Goal: Contribute content: Contribute content

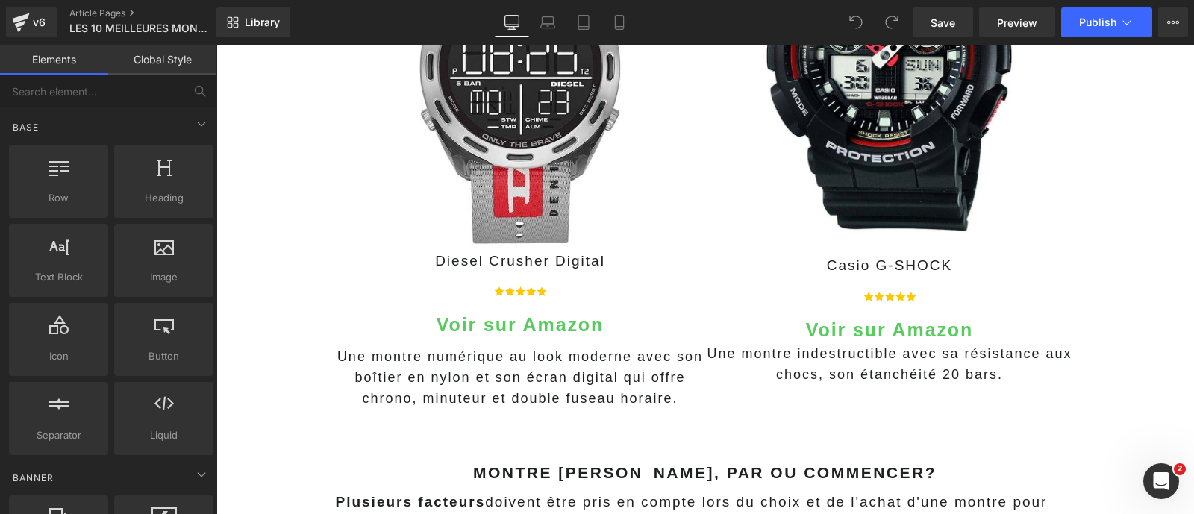
scroll to position [1660, 0]
click at [1018, 28] on span "Preview" at bounding box center [1017, 23] width 40 height 16
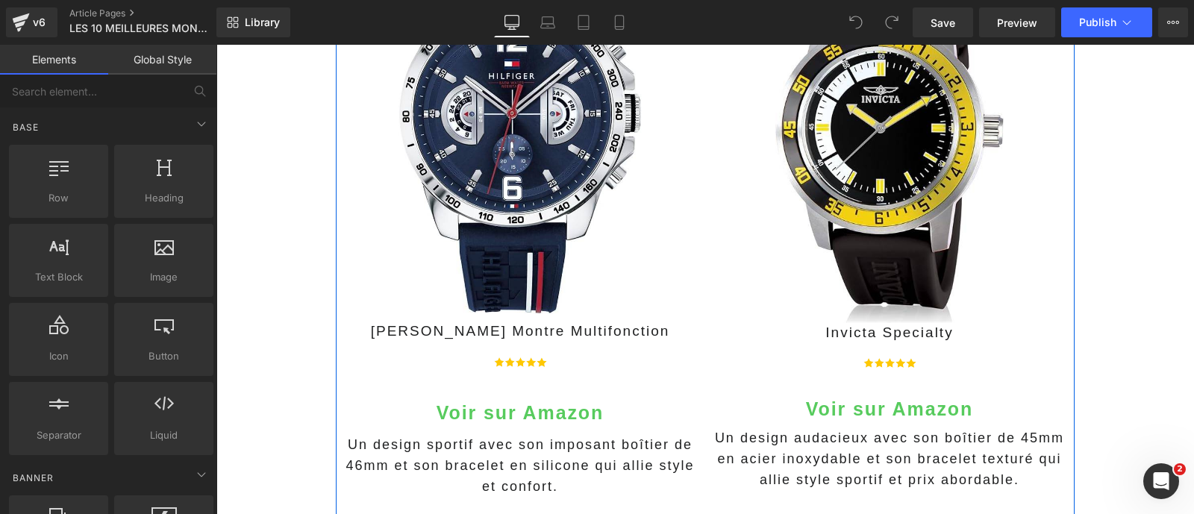
scroll to position [1000, 0]
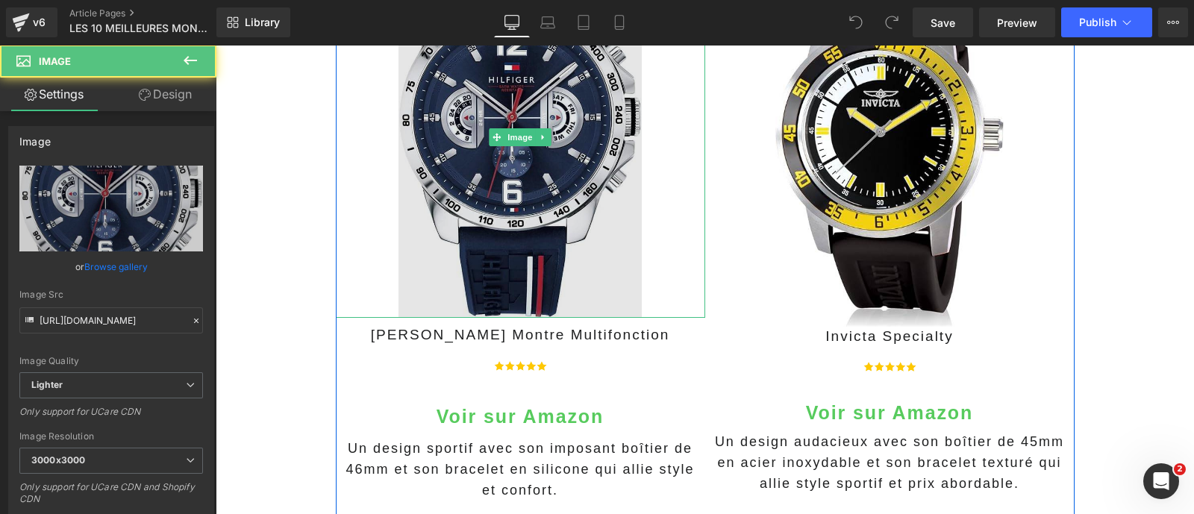
click at [523, 199] on img at bounding box center [520, 137] width 244 height 361
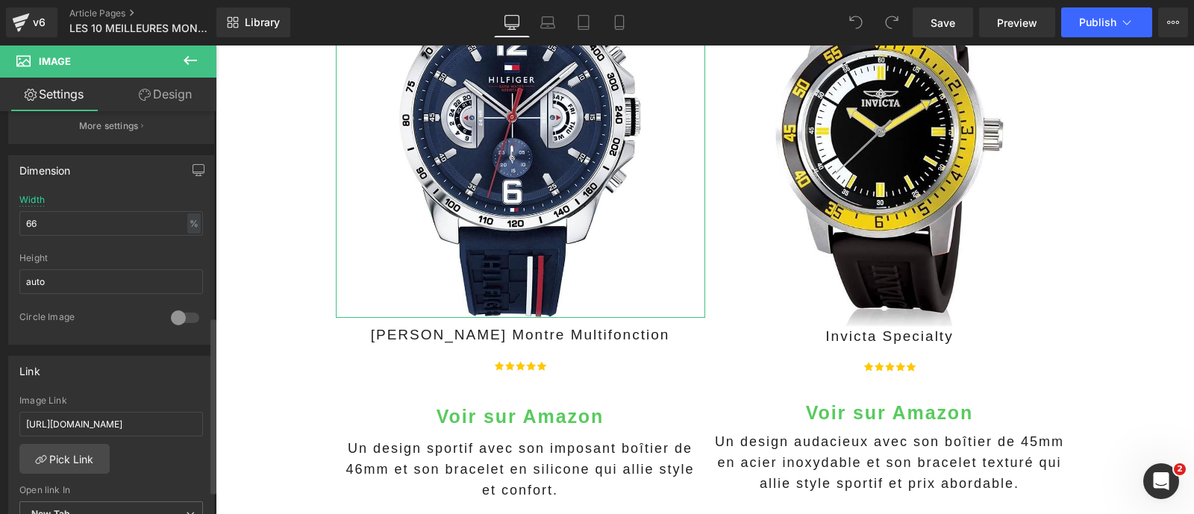
scroll to position [516, 0]
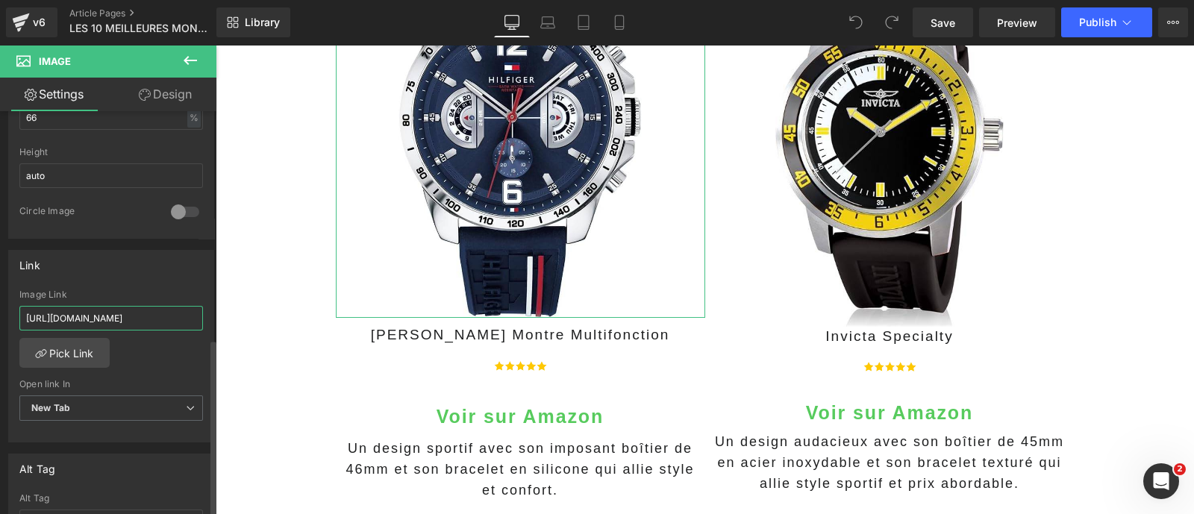
click at [116, 321] on input "https://amzn.to/3DaMPc4" at bounding box center [111, 318] width 184 height 25
type input "[URL][DOMAIN_NAME]"
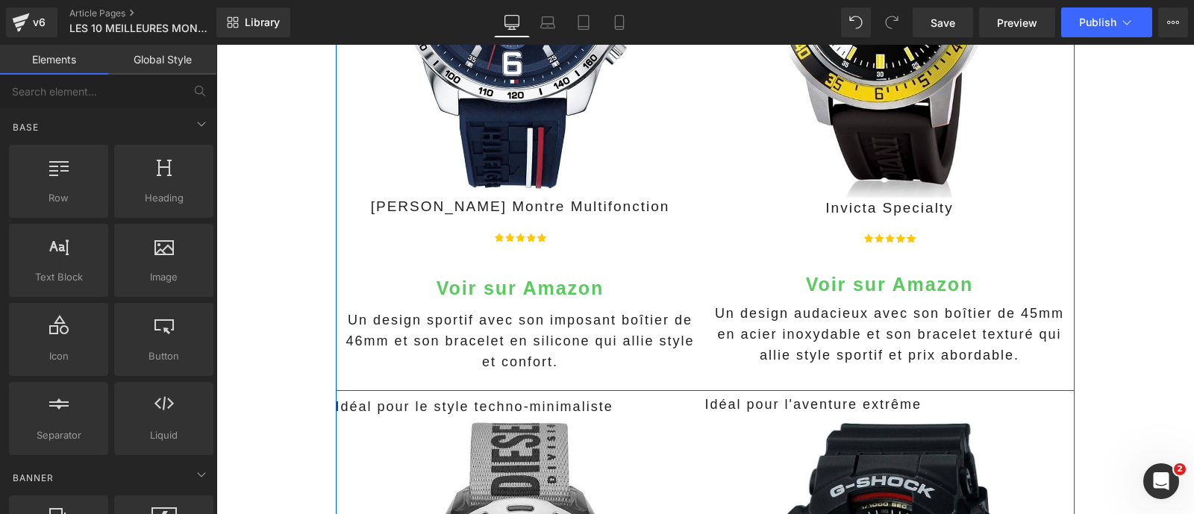
scroll to position [1148, 0]
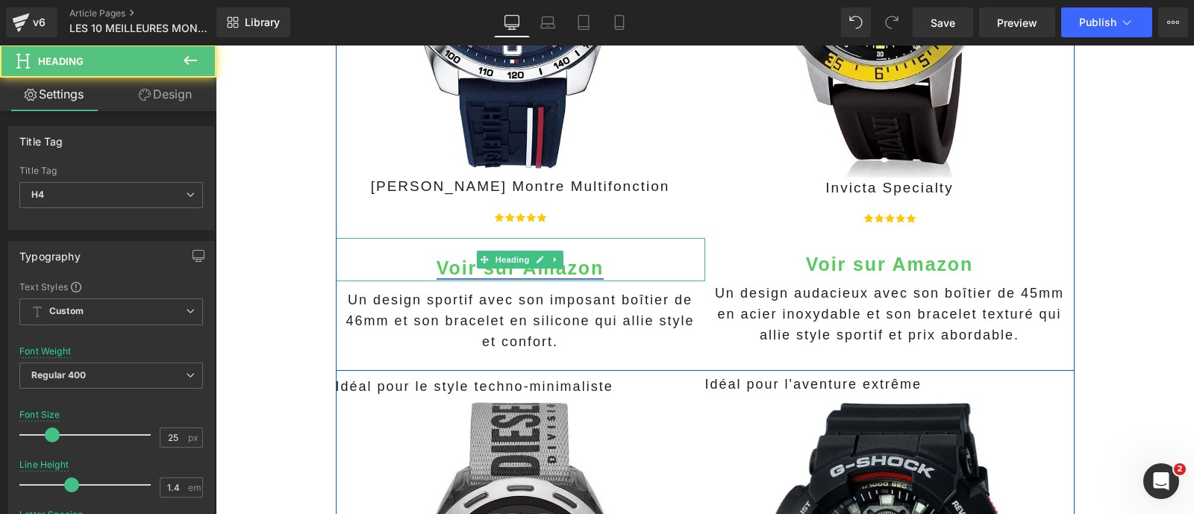
click at [453, 263] on link "Voir sur Amazon" at bounding box center [519, 267] width 167 height 21
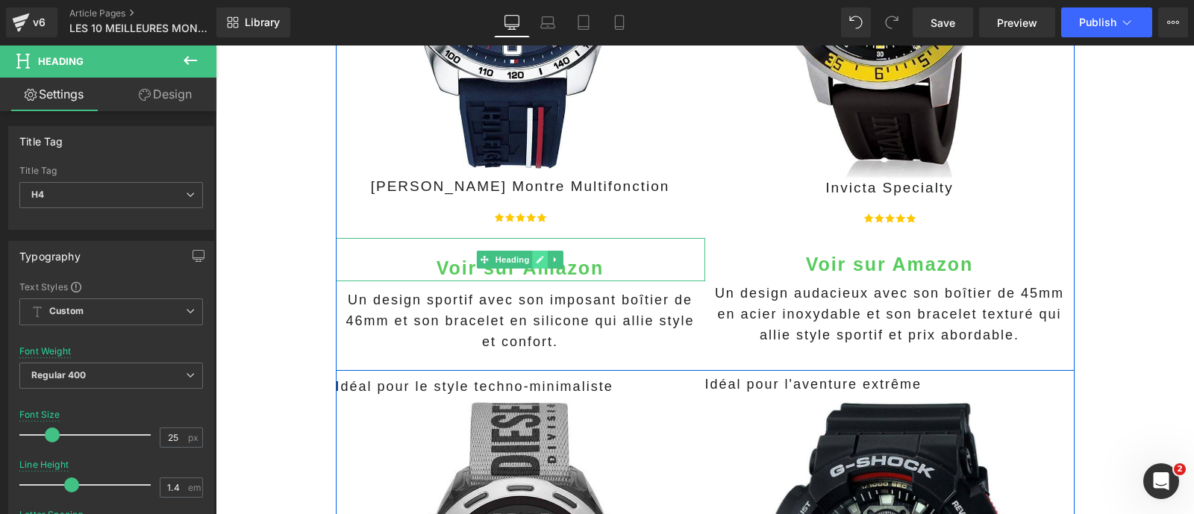
click at [536, 259] on icon at bounding box center [540, 259] width 8 height 9
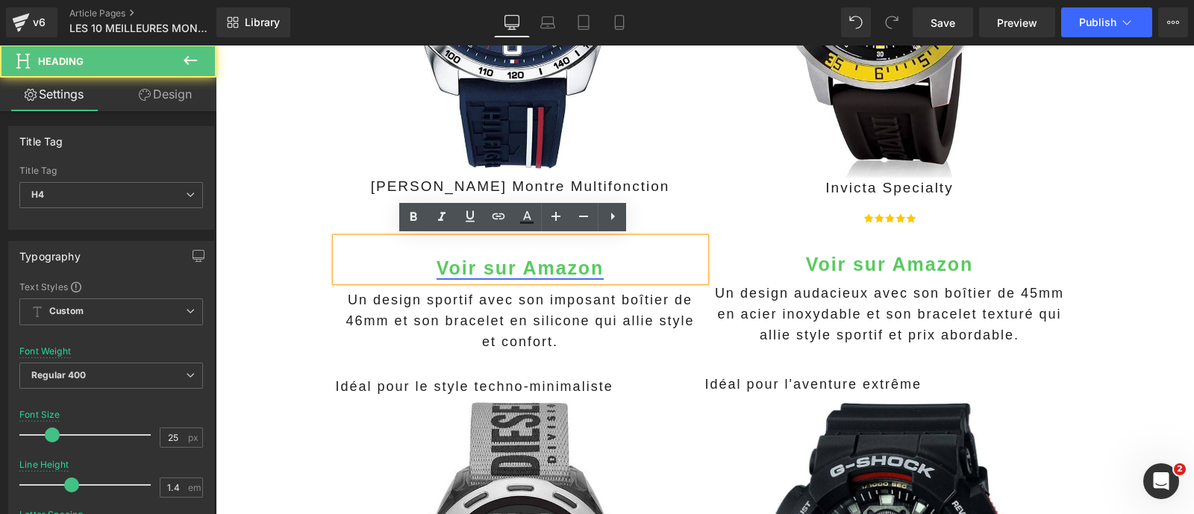
click at [542, 269] on link "Voir sur Amazon" at bounding box center [519, 267] width 167 height 21
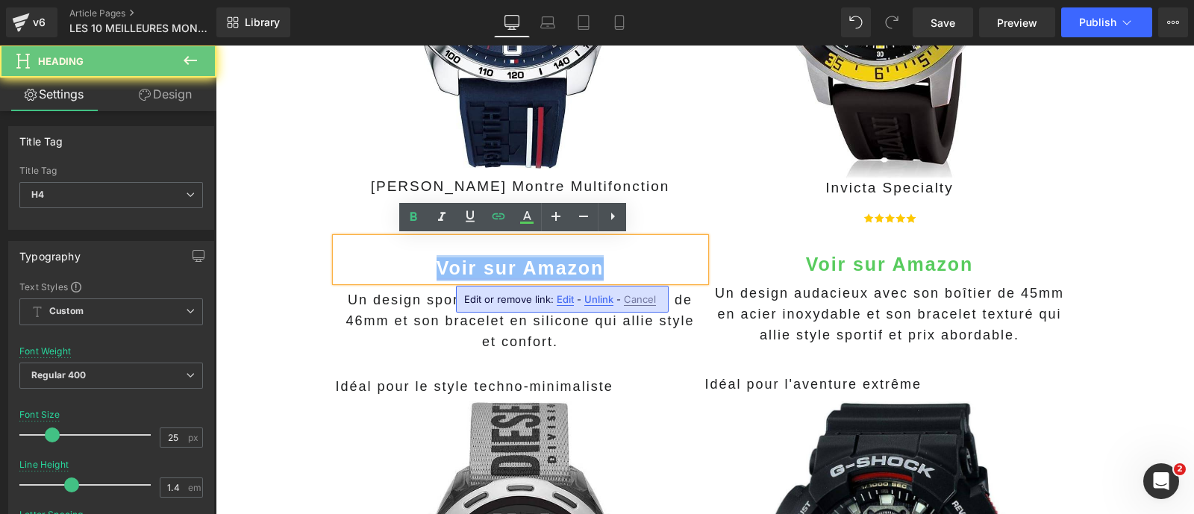
click at [542, 269] on link "Voir sur Amazon" at bounding box center [519, 267] width 167 height 21
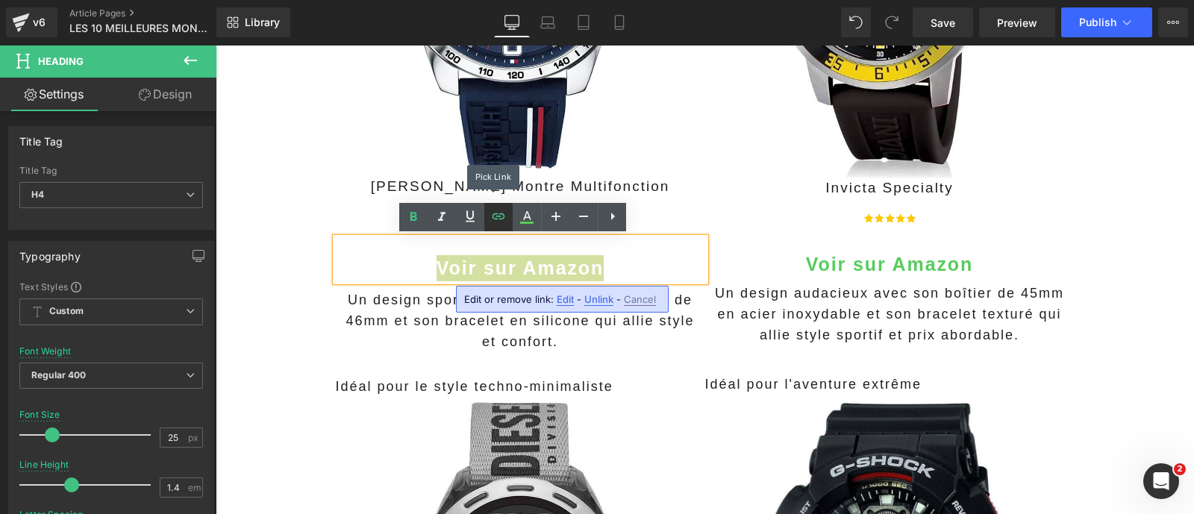
click at [503, 218] on icon at bounding box center [498, 216] width 13 height 6
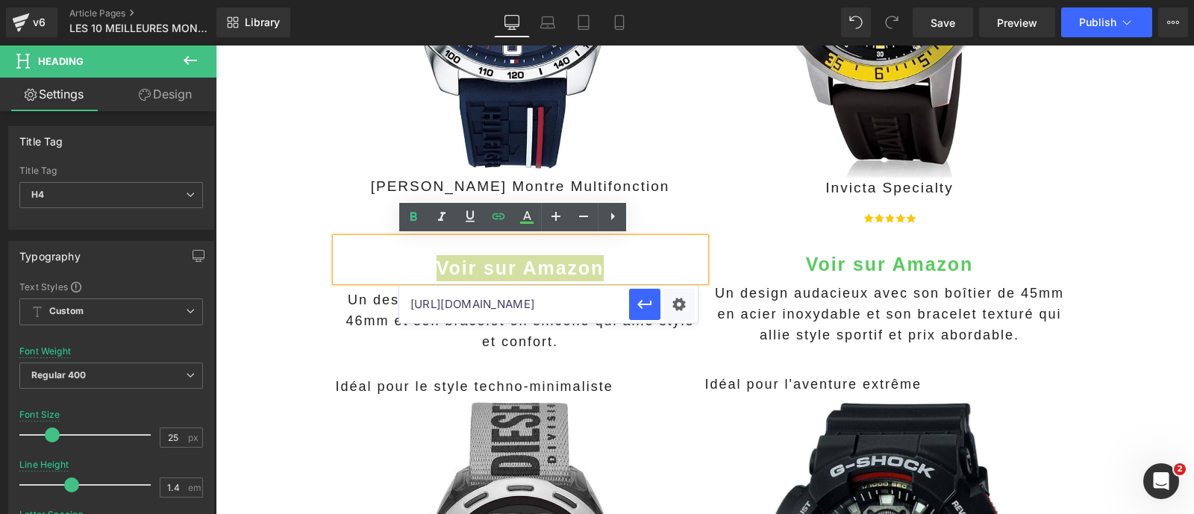
click at [460, 301] on input "https://amzn.to/41pBvlE" at bounding box center [514, 304] width 230 height 37
paste input "6T5llr"
type input "https://amzn.to/46T5llr"
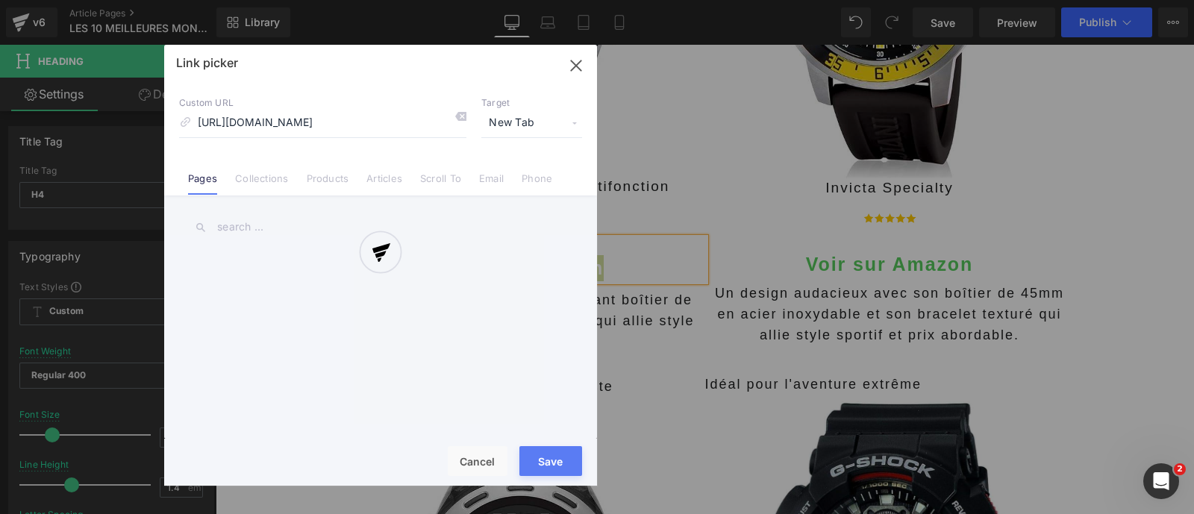
click at [675, 0] on div "Text Color Highlight Color #333333 Edit or remove link: Edit - Unlink - Cancel …" at bounding box center [597, 0] width 1194 height 0
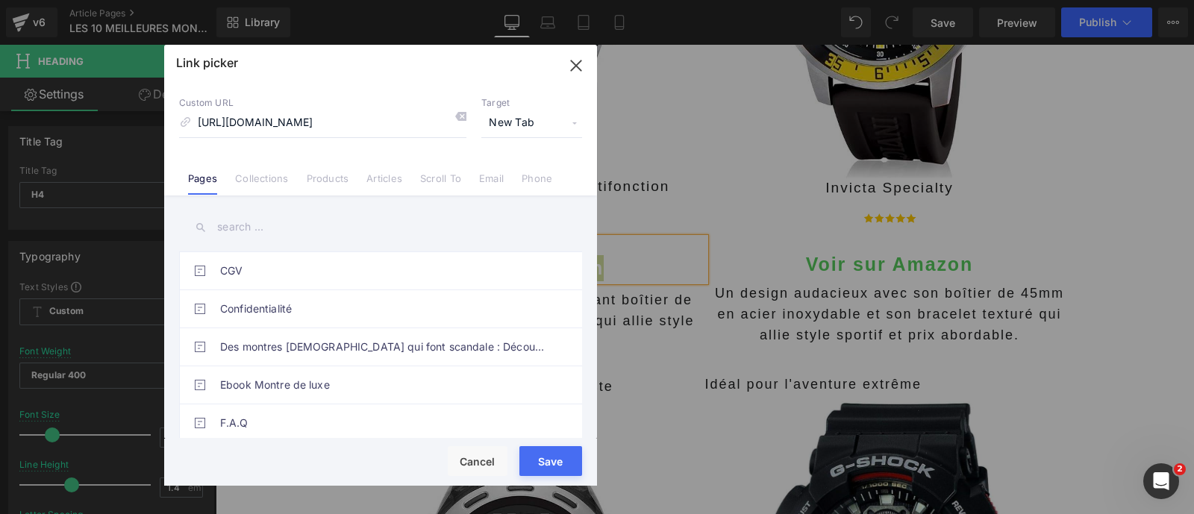
click at [519, 126] on span "New Tab" at bounding box center [531, 123] width 101 height 28
click at [508, 173] on li "New Tab" at bounding box center [532, 176] width 116 height 26
click at [541, 460] on button "Save" at bounding box center [550, 461] width 63 height 30
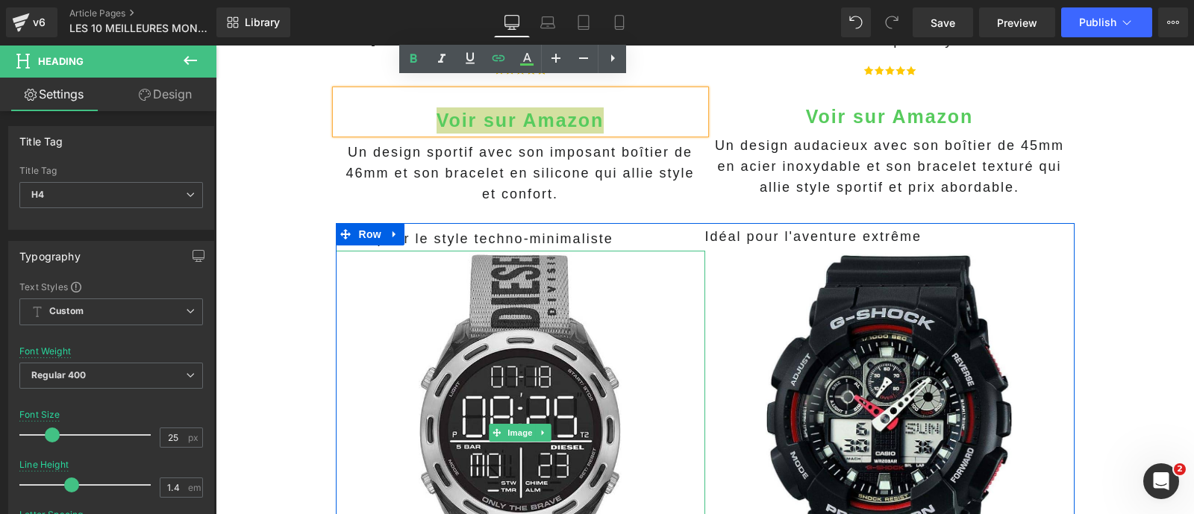
scroll to position [1294, 0]
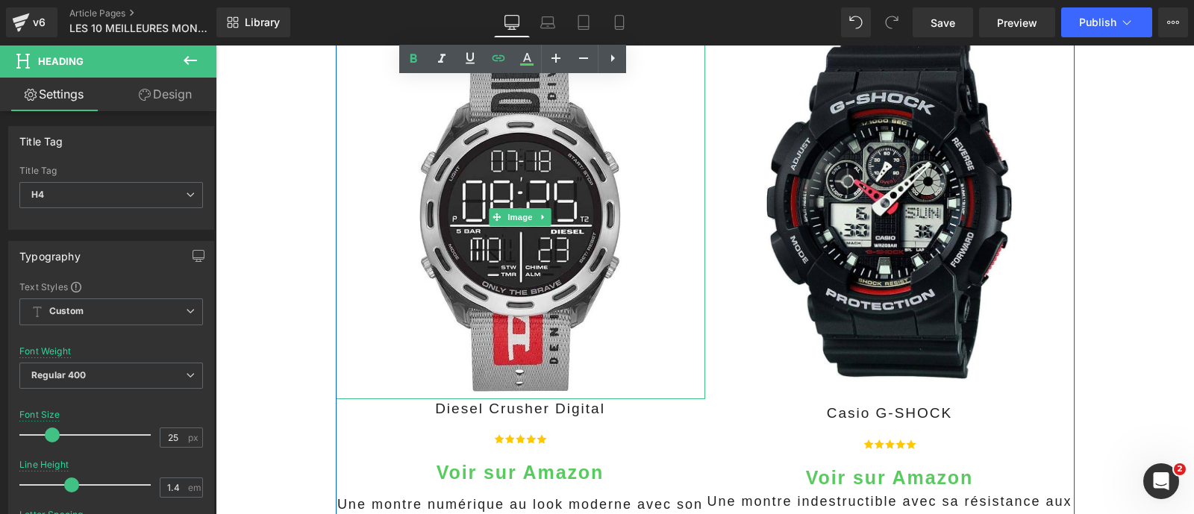
scroll to position [1512, 0]
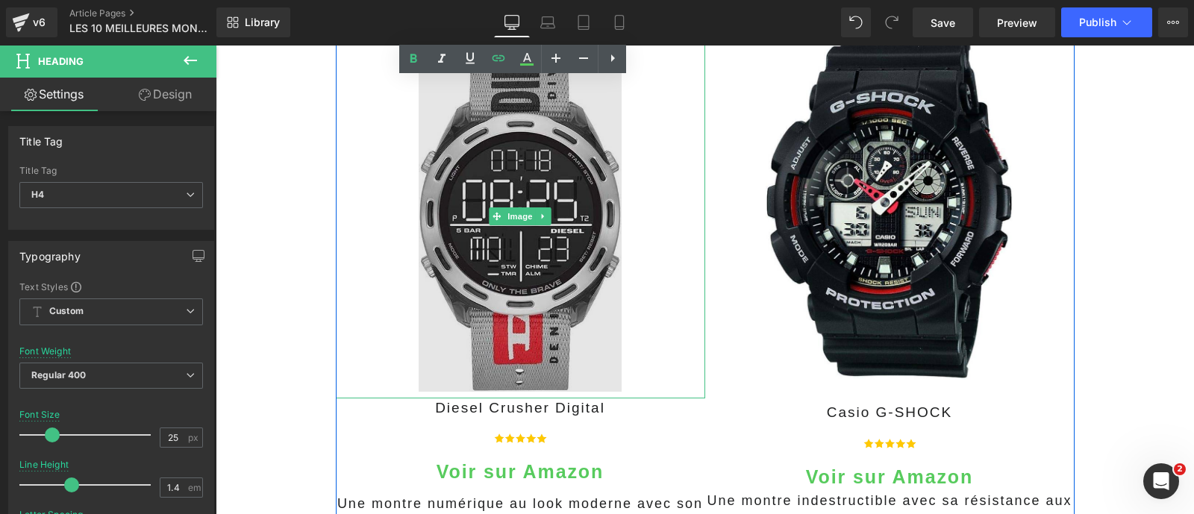
click at [551, 316] on img at bounding box center [520, 215] width 203 height 363
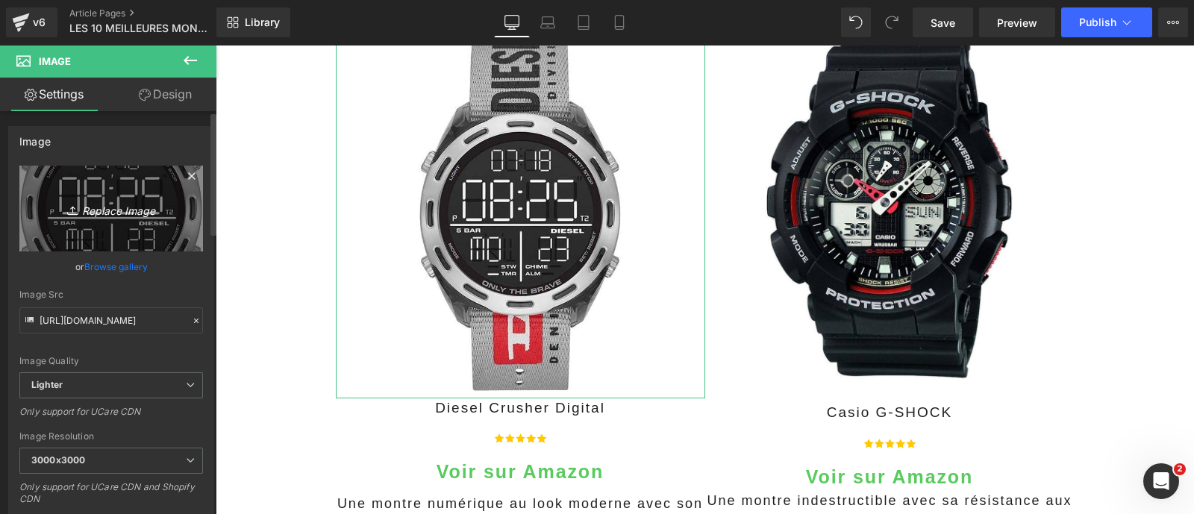
click at [126, 217] on icon "Replace Image" at bounding box center [110, 208] width 119 height 19
type input "C:\fakepath\6126BfNGXlL._AC_SX679_.jpg"
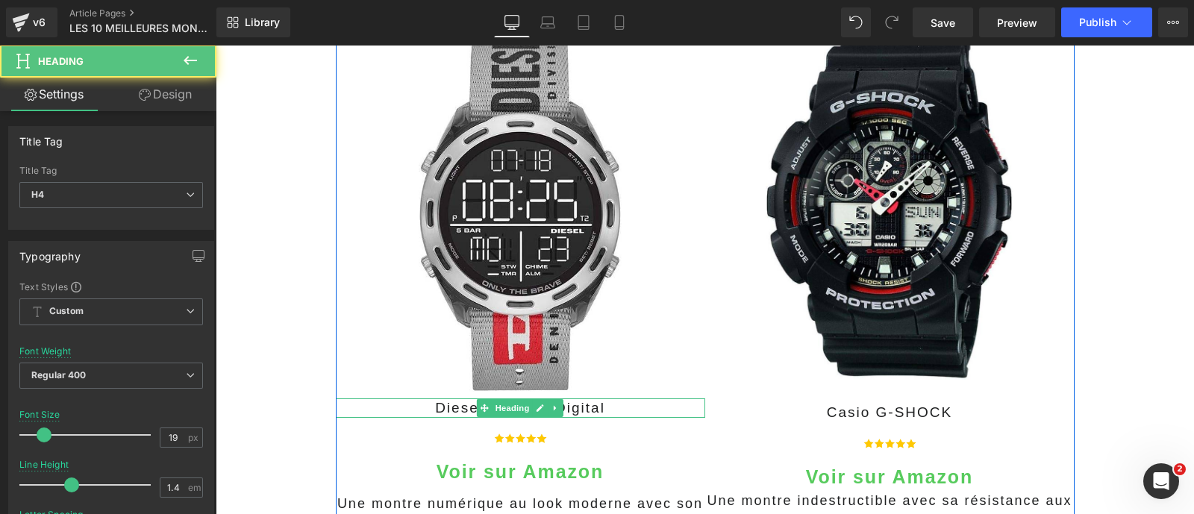
click at [604, 404] on h4 "Diesel Crusher Digital" at bounding box center [520, 408] width 369 height 20
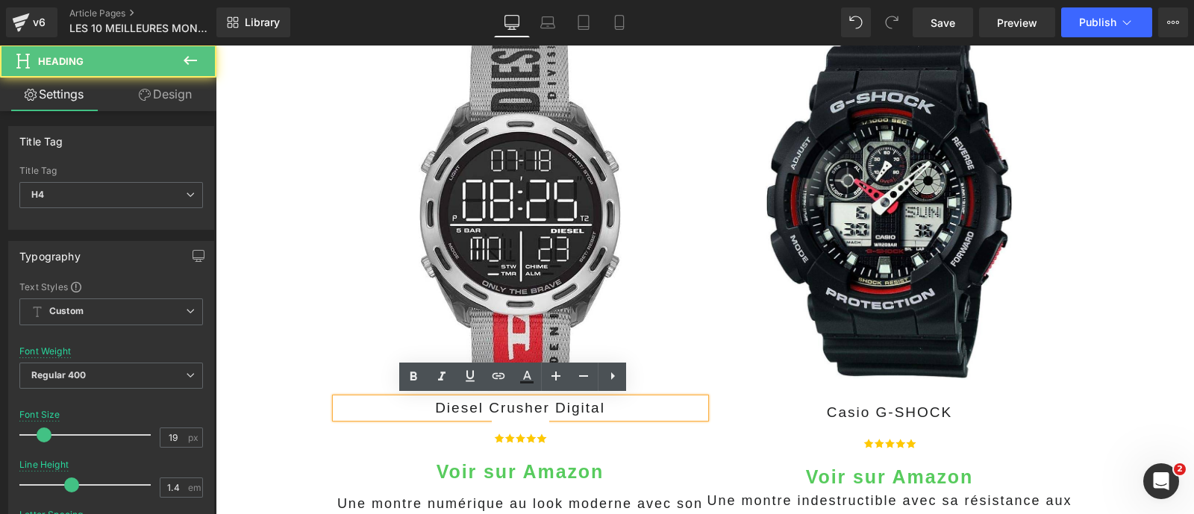
click at [612, 404] on h4 "Diesel Crusher Digital" at bounding box center [520, 408] width 369 height 20
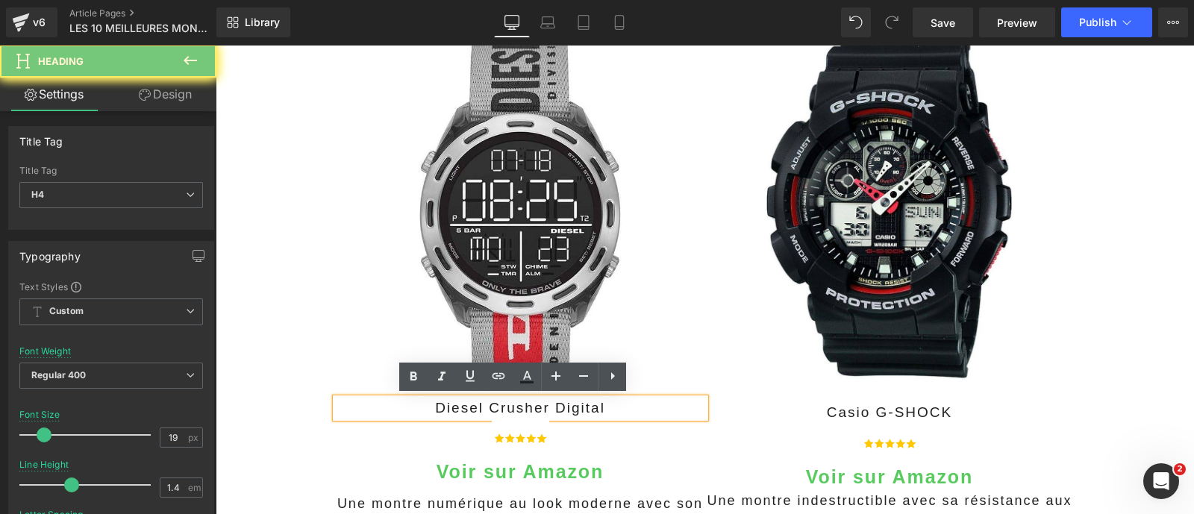
click at [612, 404] on h4 "Diesel Crusher Digital" at bounding box center [520, 408] width 369 height 20
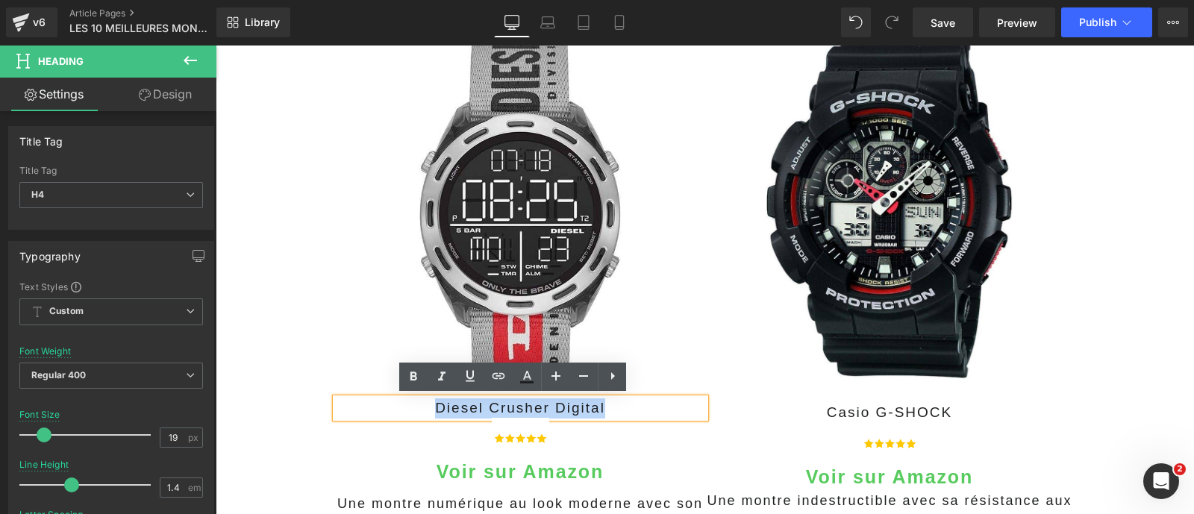
click at [612, 404] on h4 "Diesel Crusher Digital" at bounding box center [520, 408] width 369 height 20
paste div
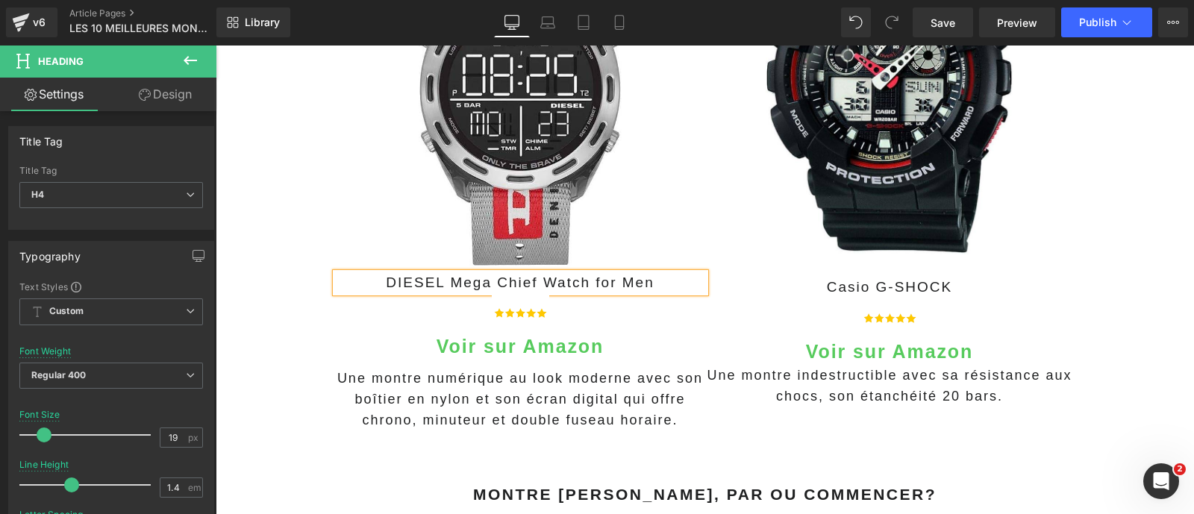
scroll to position [1638, 0]
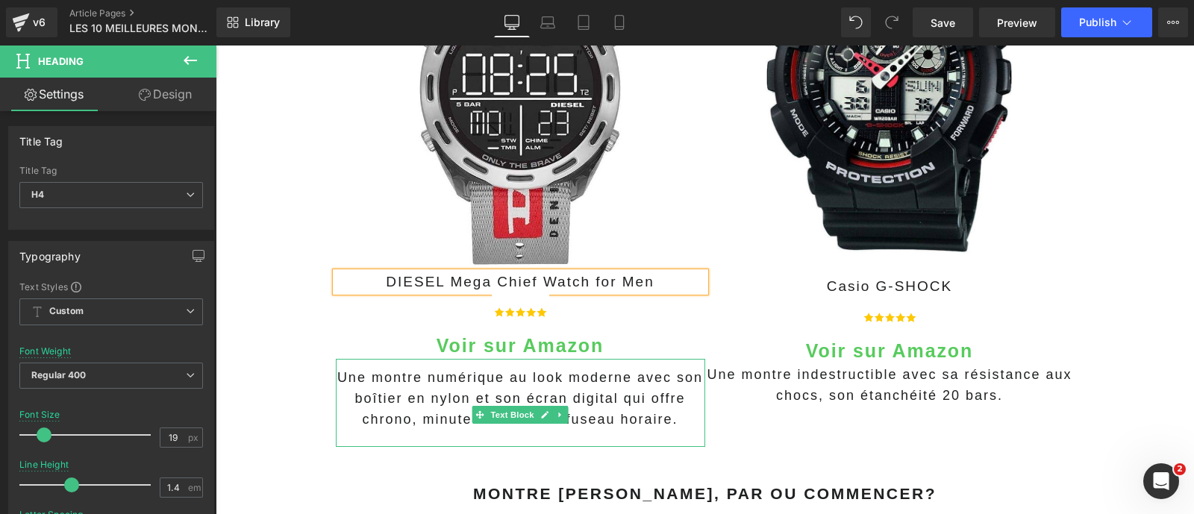
click at [395, 397] on span "Une montre numérique au look moderne avec son boîtier en nylon et son écran dig…" at bounding box center [520, 398] width 366 height 57
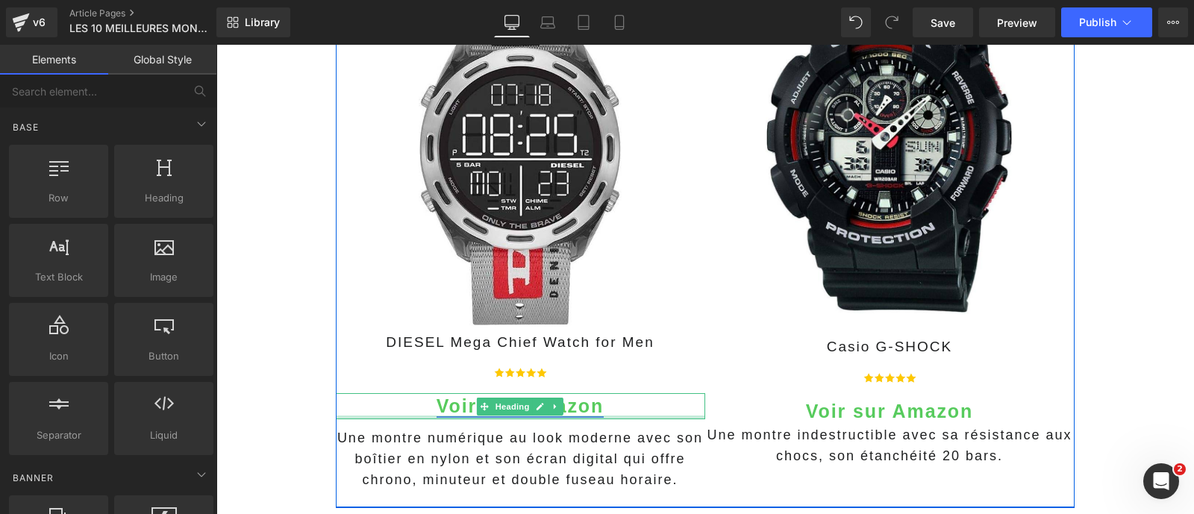
scroll to position [1597, 0]
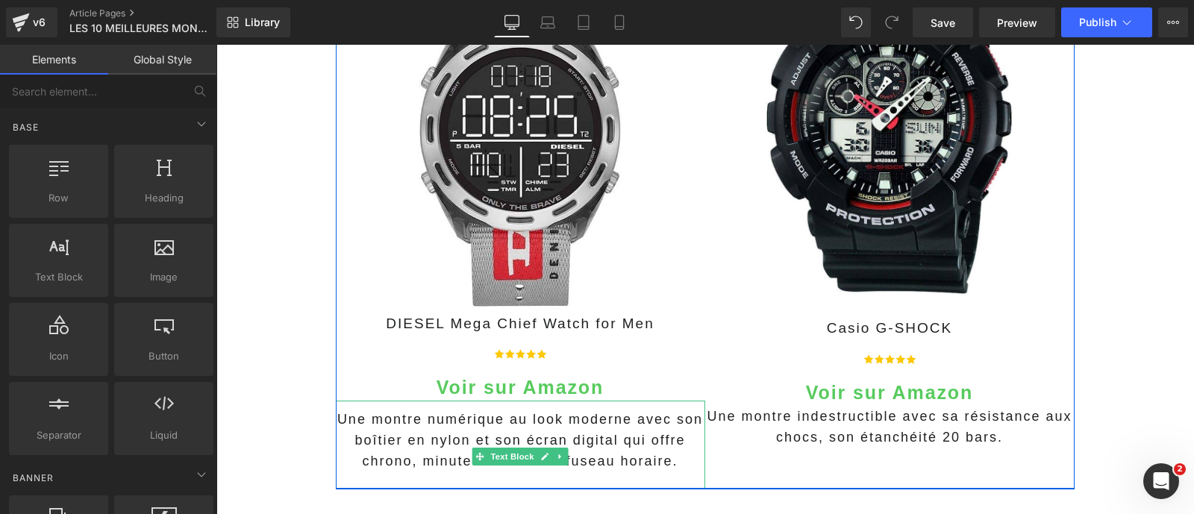
click at [439, 416] on span "Une montre numérique au look moderne avec son boîtier en nylon et son écran dig…" at bounding box center [520, 440] width 366 height 57
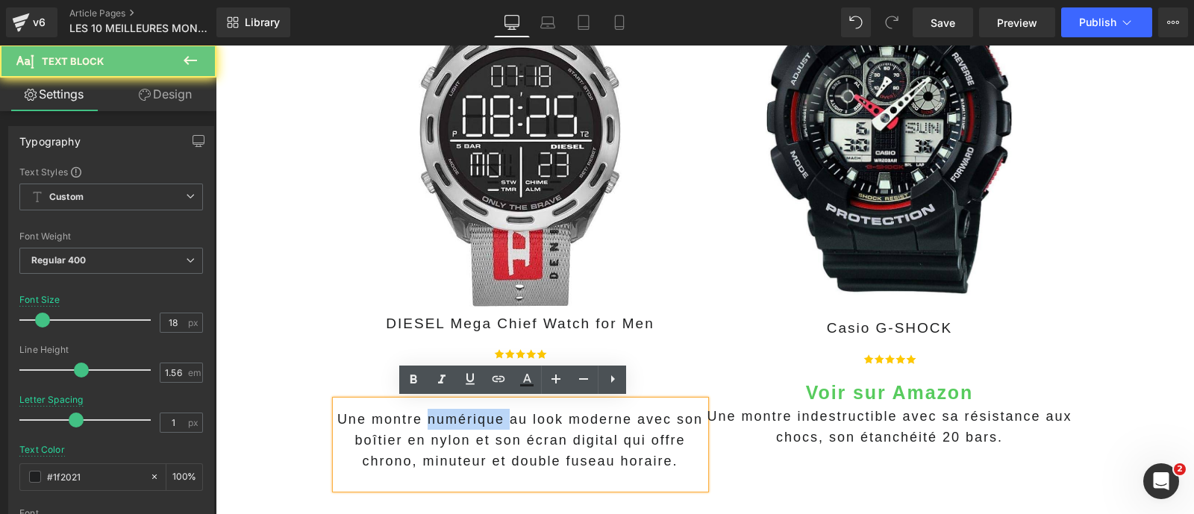
click at [439, 416] on span "Une montre numérique au look moderne avec son boîtier en nylon et son écran dig…" at bounding box center [520, 440] width 366 height 57
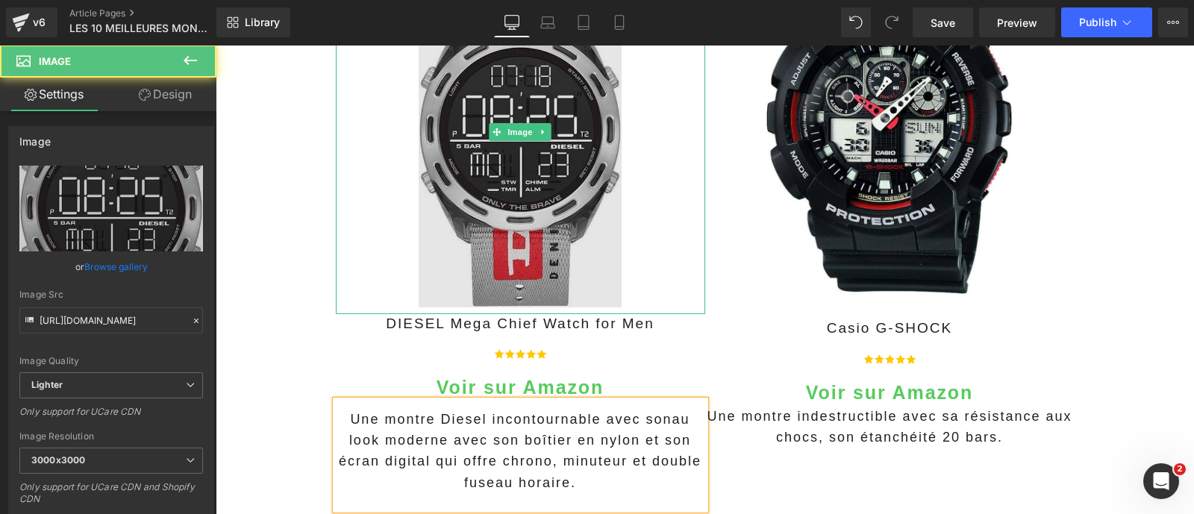
click at [486, 237] on img at bounding box center [520, 131] width 203 height 363
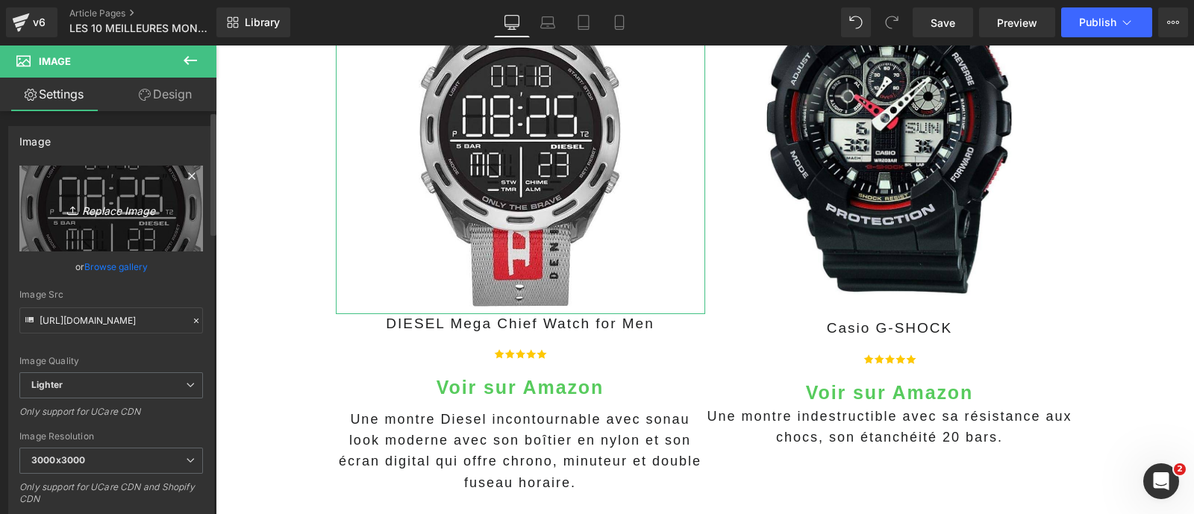
click at [151, 229] on link "Replace Image" at bounding box center [111, 209] width 184 height 86
type input "C:\fakepath\6126BfNGXlL._AC_SX679_.jpg"
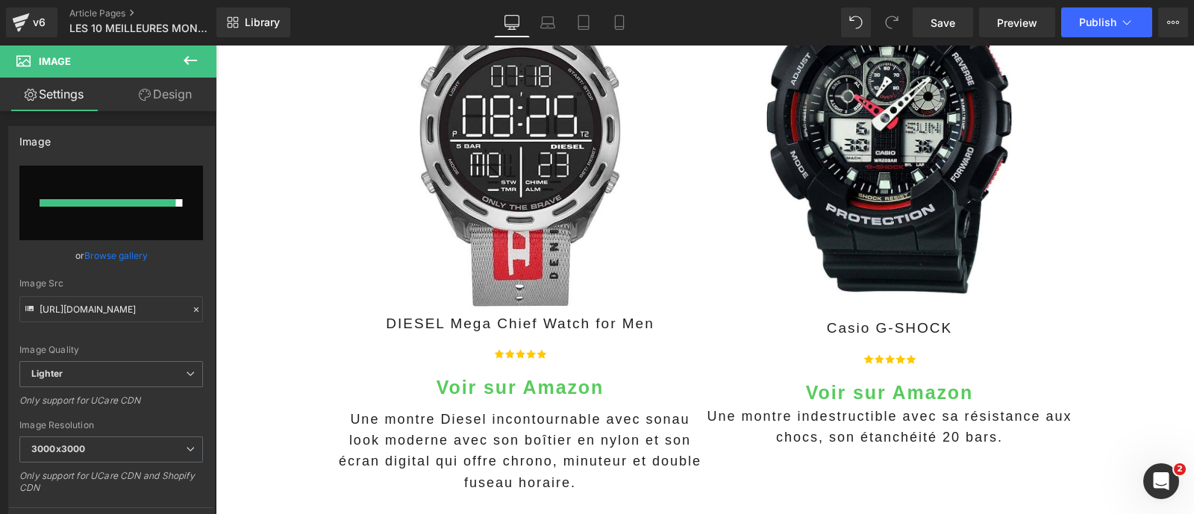
type input "https://ucarecdn.com/3572ff67-5f2d-4b19-b108-95400cb0e638/-/format/auto/-/previ…"
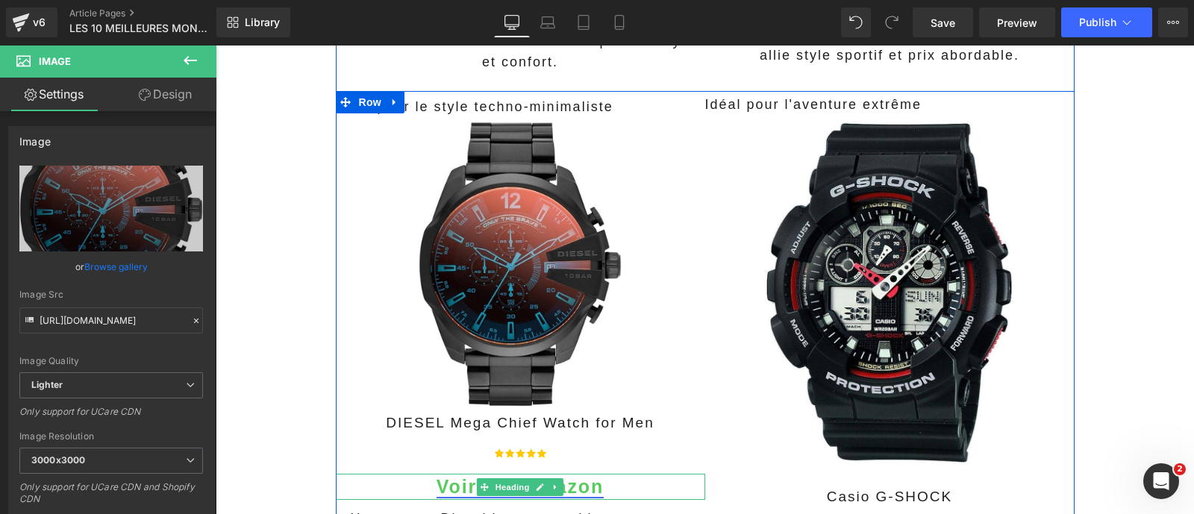
scroll to position [1428, 0]
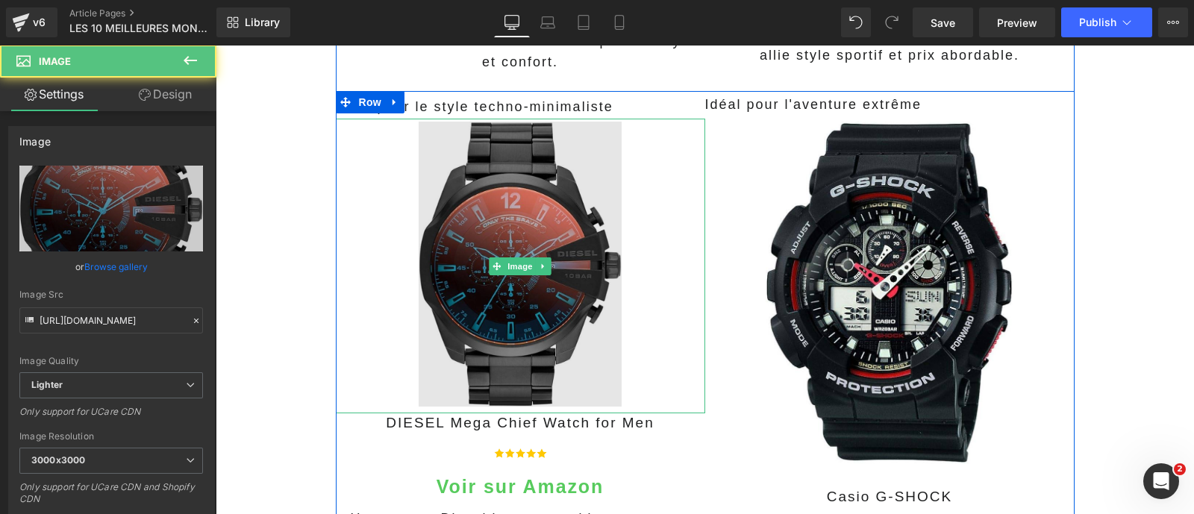
click at [518, 309] on img at bounding box center [520, 266] width 203 height 294
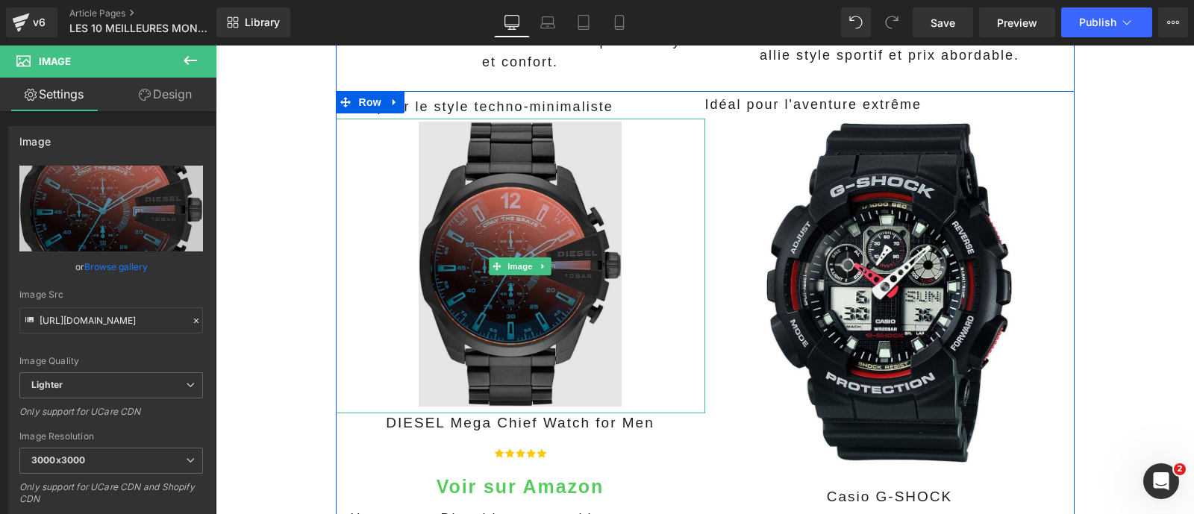
scroll to position [1342, 0]
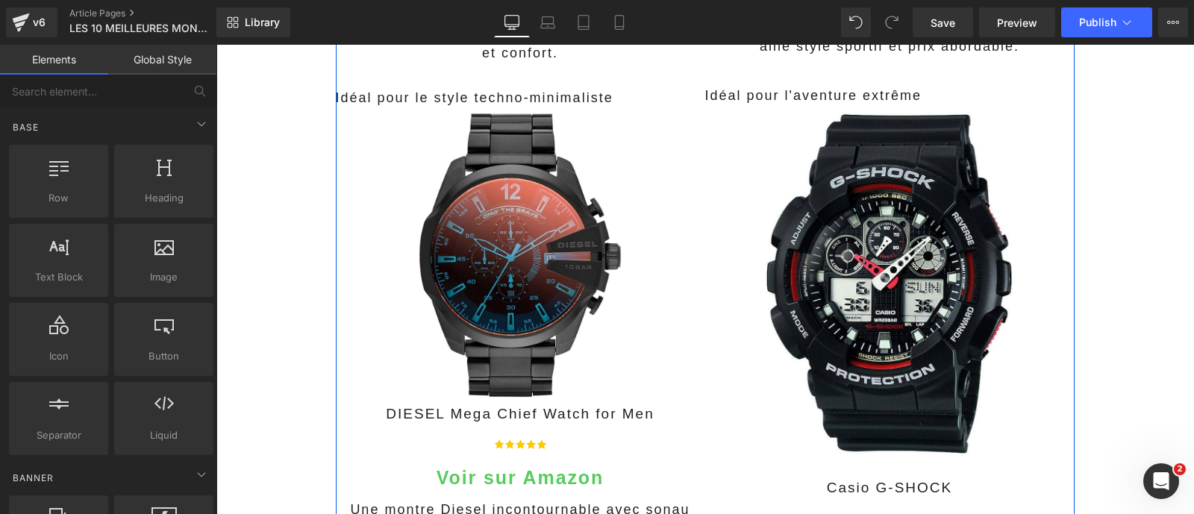
scroll to position [1454, 0]
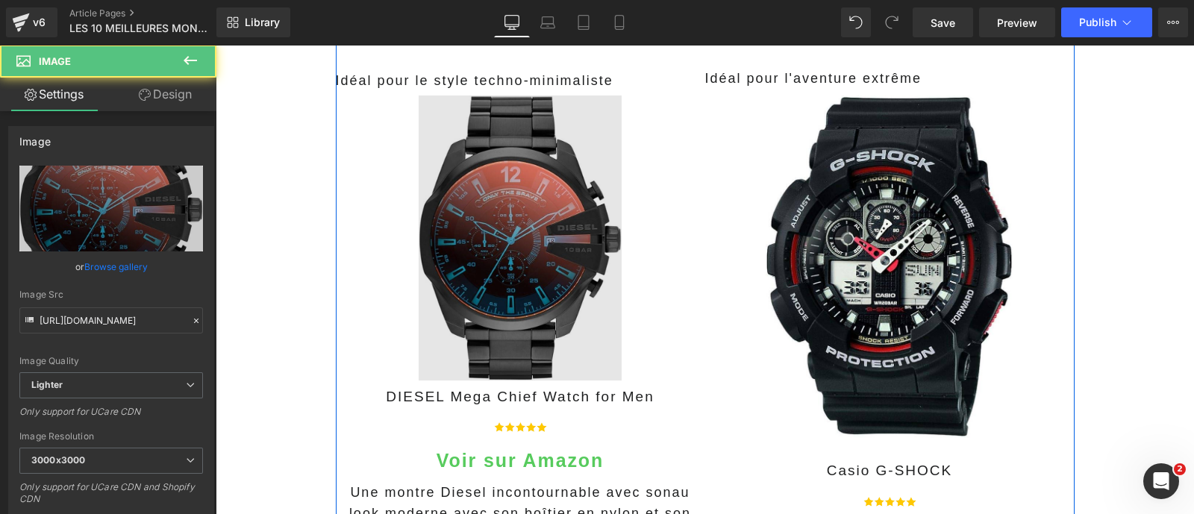
click at [487, 284] on img at bounding box center [520, 240] width 203 height 294
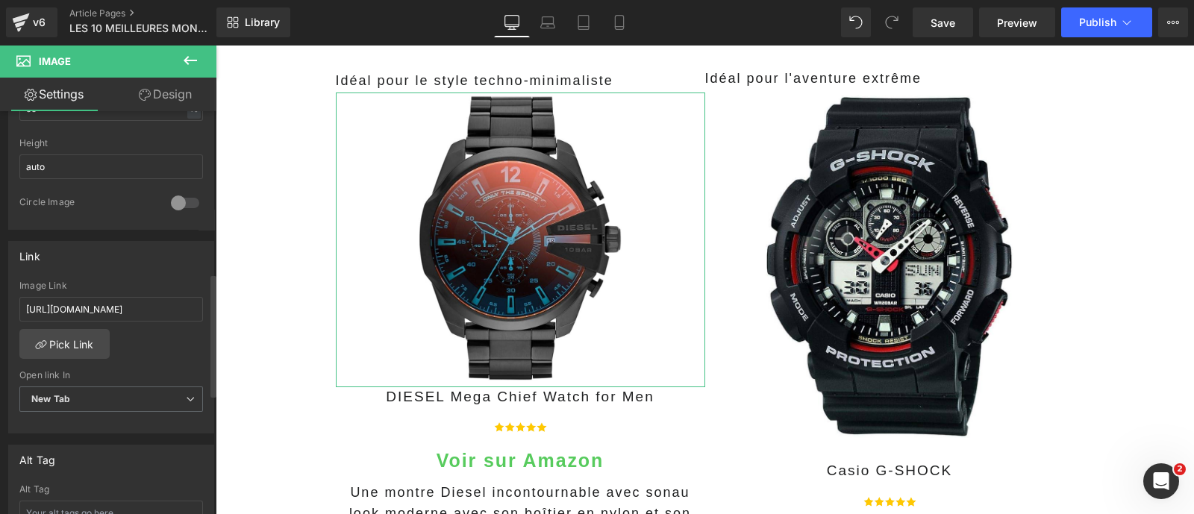
scroll to position [527, 0]
click at [108, 299] on input "https://amzn.to/3CRmeRr" at bounding box center [111, 307] width 184 height 25
type input "[URL][DOMAIN_NAME]"
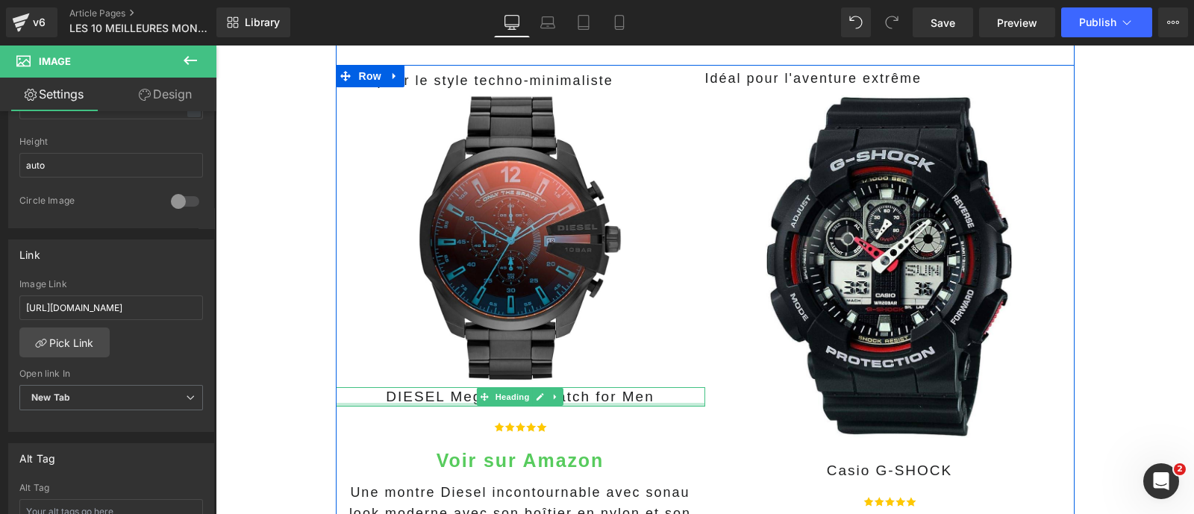
click at [392, 403] on div at bounding box center [520, 405] width 369 height 4
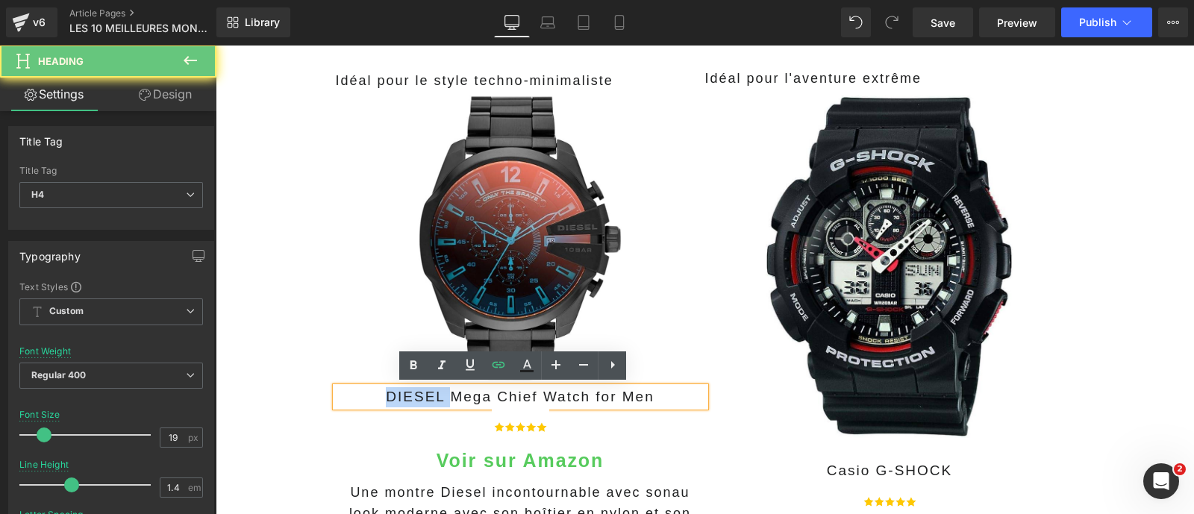
click at [392, 402] on h4 "DIESEL Mega Chief Watch for Men" at bounding box center [520, 397] width 369 height 20
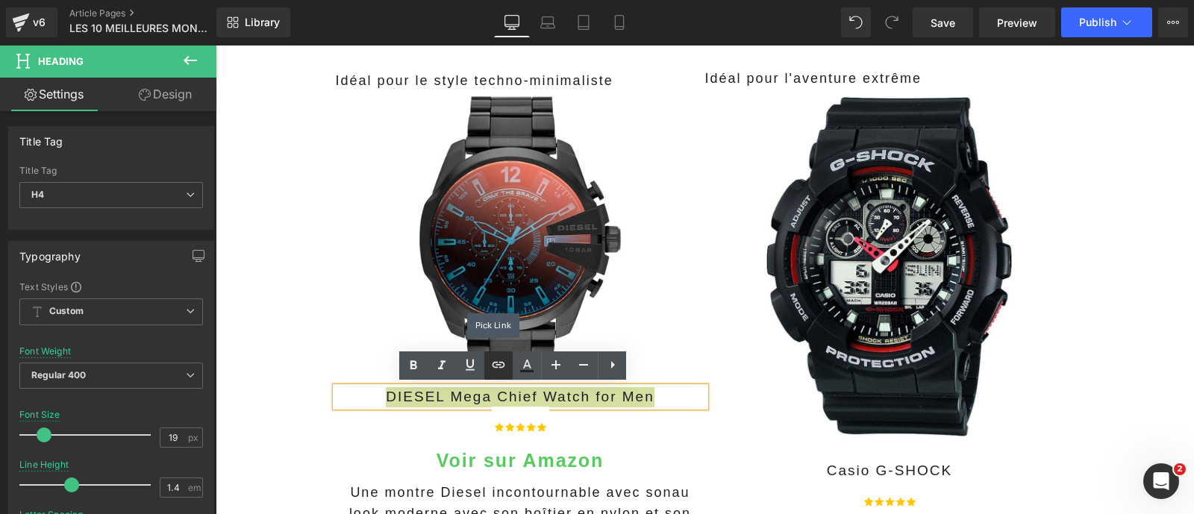
click at [499, 361] on icon at bounding box center [498, 365] width 18 height 18
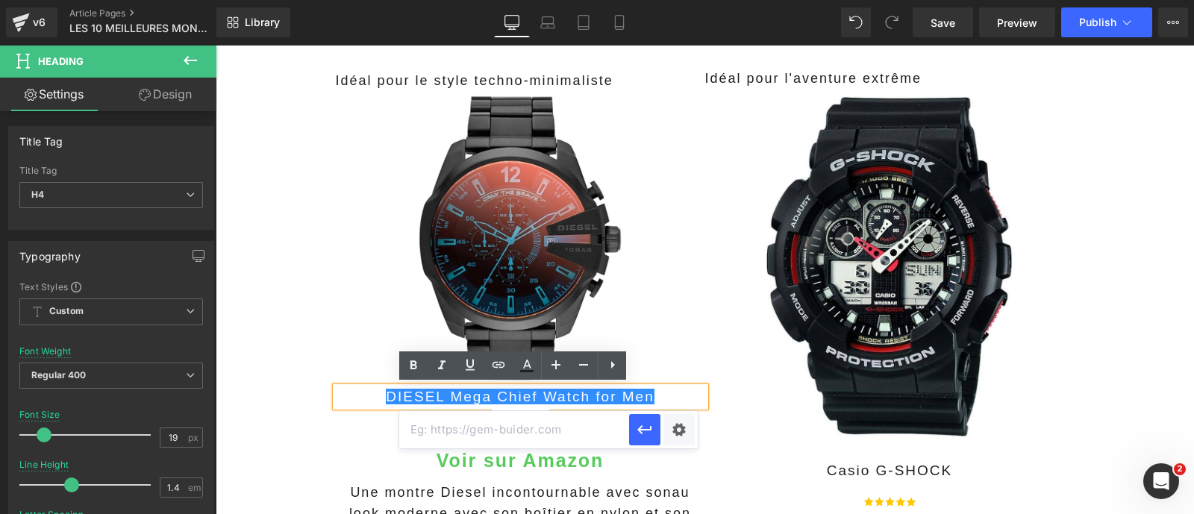
click at [454, 421] on input "text" at bounding box center [514, 429] width 230 height 37
paste input "[URL][DOMAIN_NAME]"
type input "[URL][DOMAIN_NAME]"
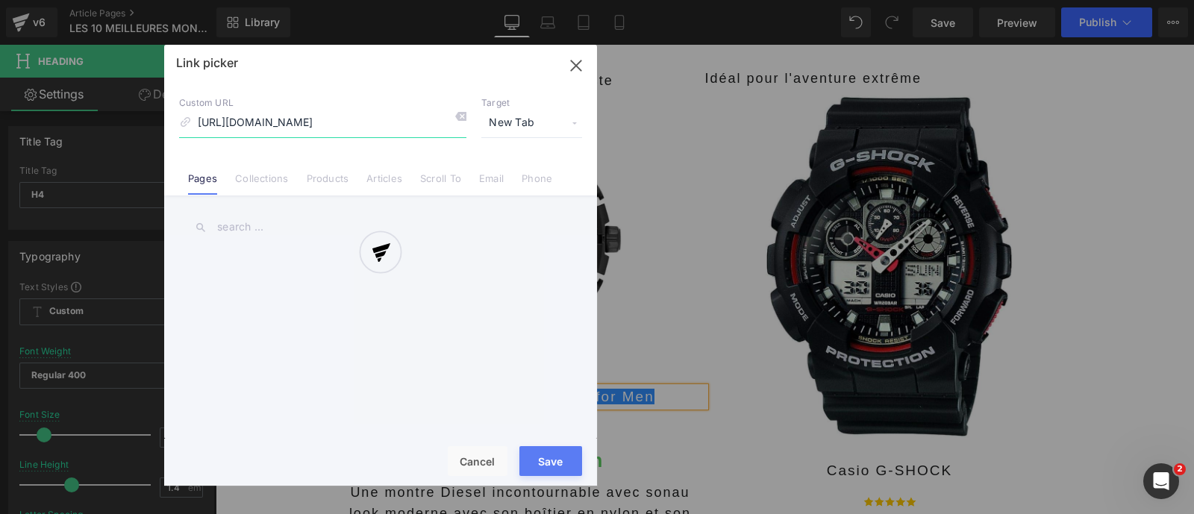
click at [679, 0] on div "Text Color Highlight Color #333333 Edit or remove link: Edit - Unlink - Cancel …" at bounding box center [597, 0] width 1194 height 0
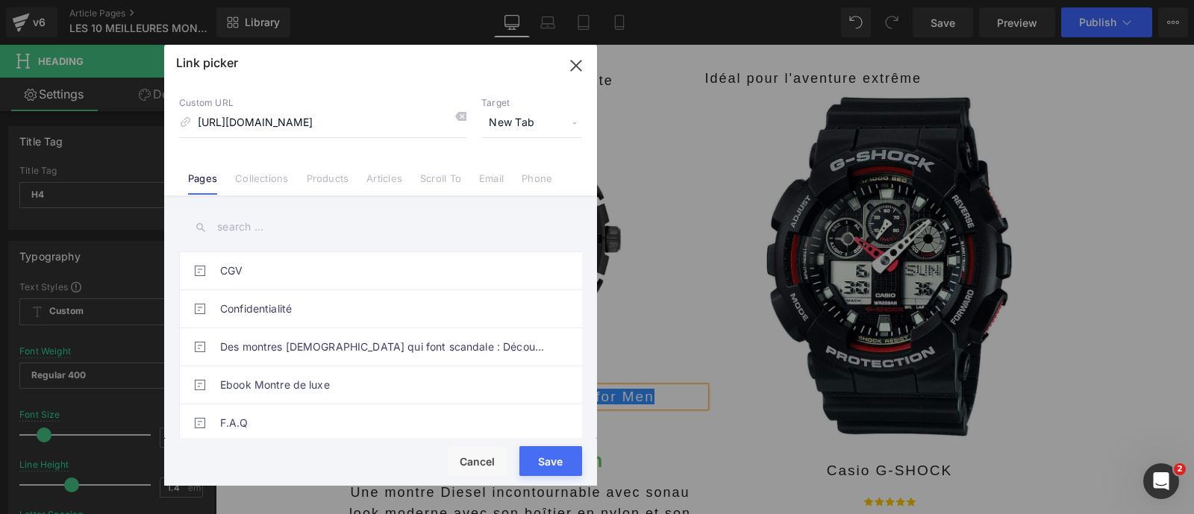
click at [510, 117] on span "New Tab" at bounding box center [531, 123] width 101 height 28
click at [498, 167] on li "New Tab" at bounding box center [532, 176] width 116 height 26
click at [558, 457] on div "Rendering Content" at bounding box center [597, 455] width 92 height 16
click at [550, 468] on button "Save" at bounding box center [550, 461] width 63 height 30
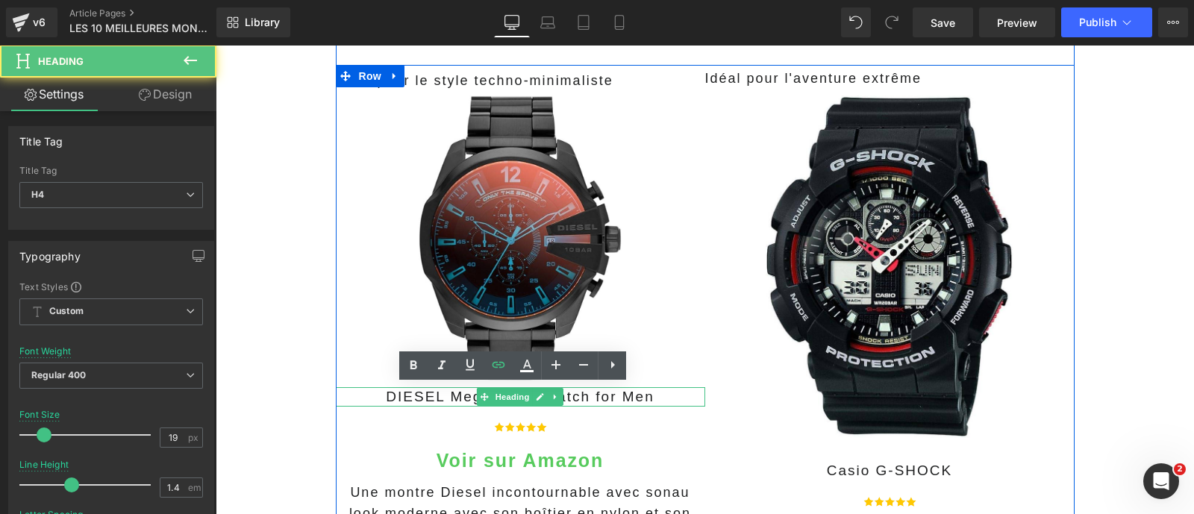
click at [566, 398] on h4 "DIESEL Mega Chief Watch for Men" at bounding box center [520, 397] width 369 height 20
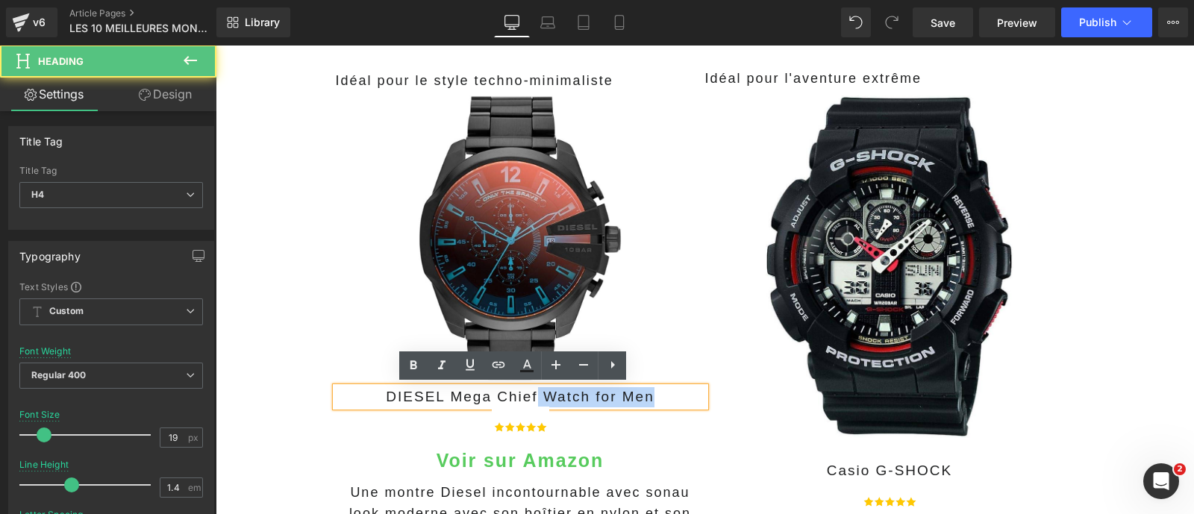
drag, startPoint x: 527, startPoint y: 394, endPoint x: 667, endPoint y: 408, distance: 141.0
click at [667, 408] on div "Idéal pour le style techno-minimaliste Text Block Image DIESEL Mega Chief Watch…" at bounding box center [520, 324] width 369 height 516
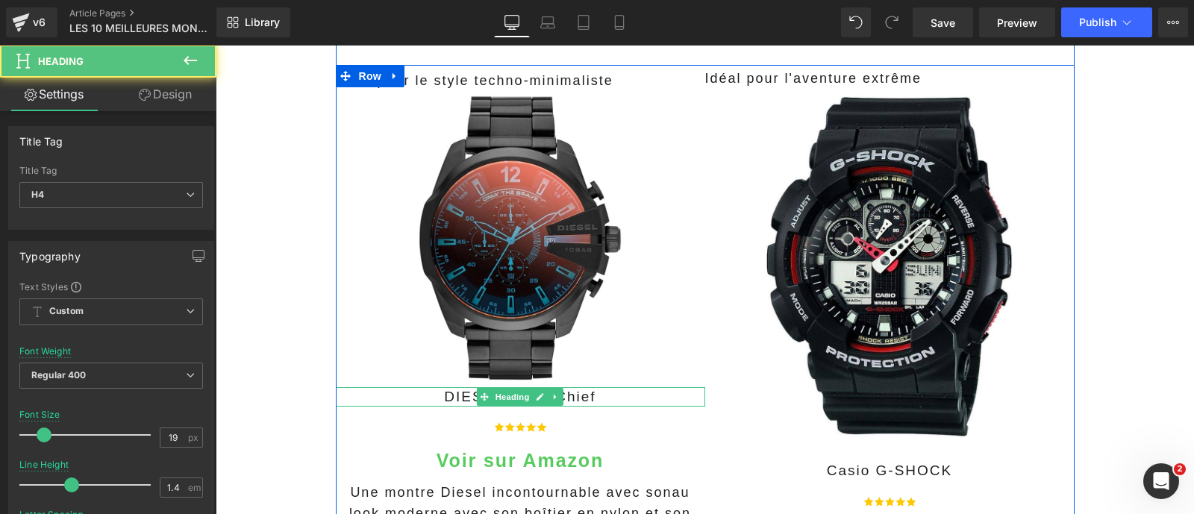
click at [462, 393] on h4 "DIESEL Mega Chief" at bounding box center [520, 397] width 369 height 20
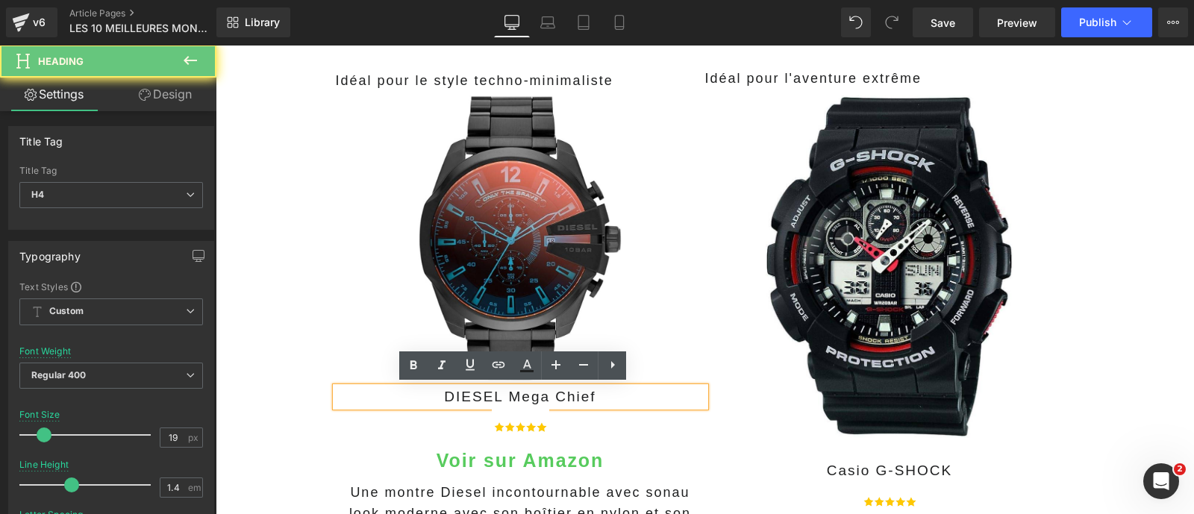
click at [454, 396] on h4 "DIESEL Mega Chief" at bounding box center [520, 397] width 369 height 20
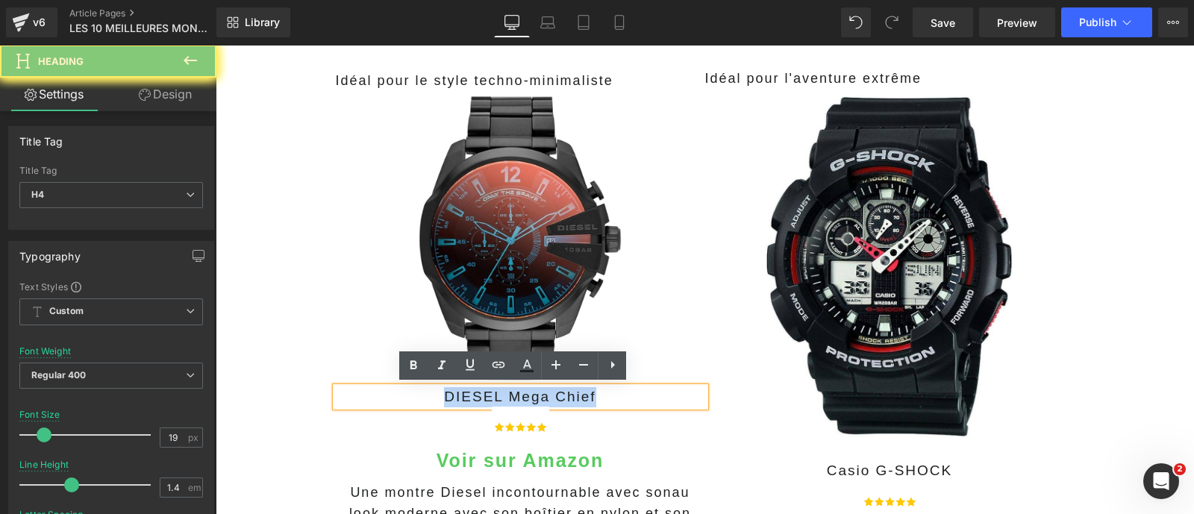
click at [454, 396] on h4 "DIESEL Mega Chief" at bounding box center [520, 397] width 369 height 20
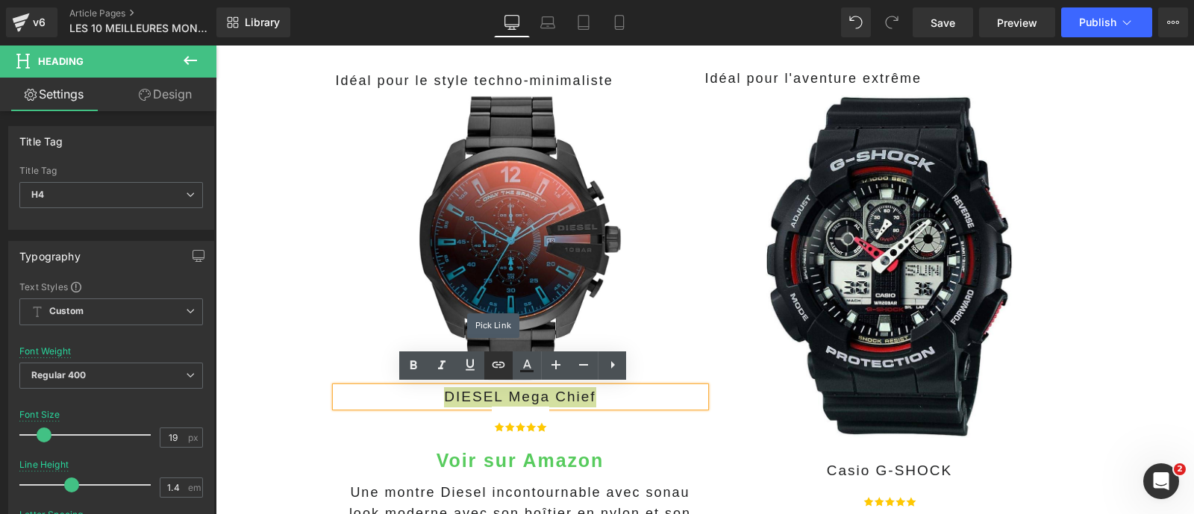
click at [500, 368] on icon at bounding box center [498, 365] width 18 height 18
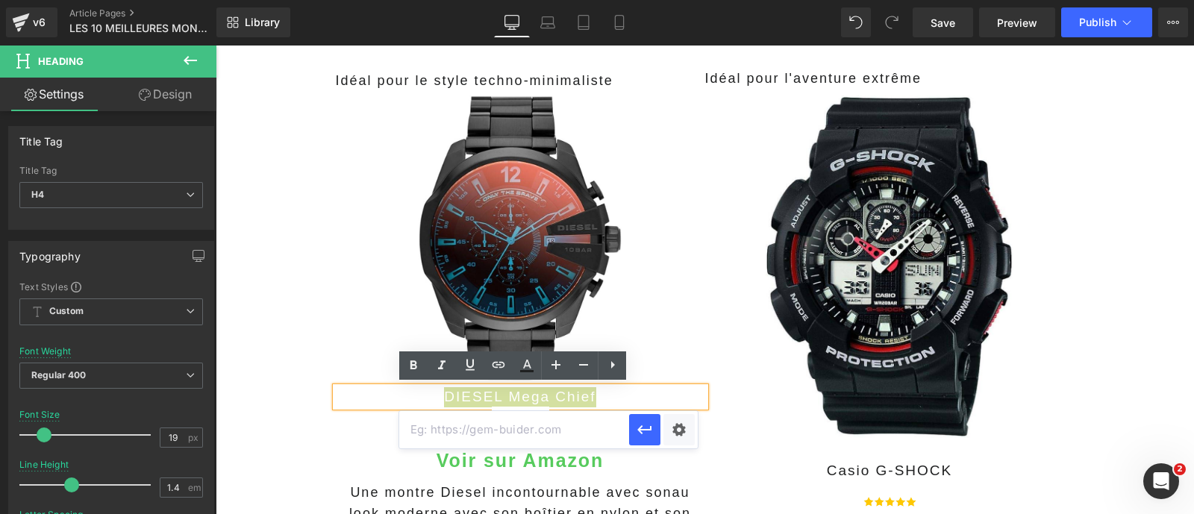
click at [486, 413] on input "text" at bounding box center [514, 429] width 230 height 37
paste input "[URL][DOMAIN_NAME]"
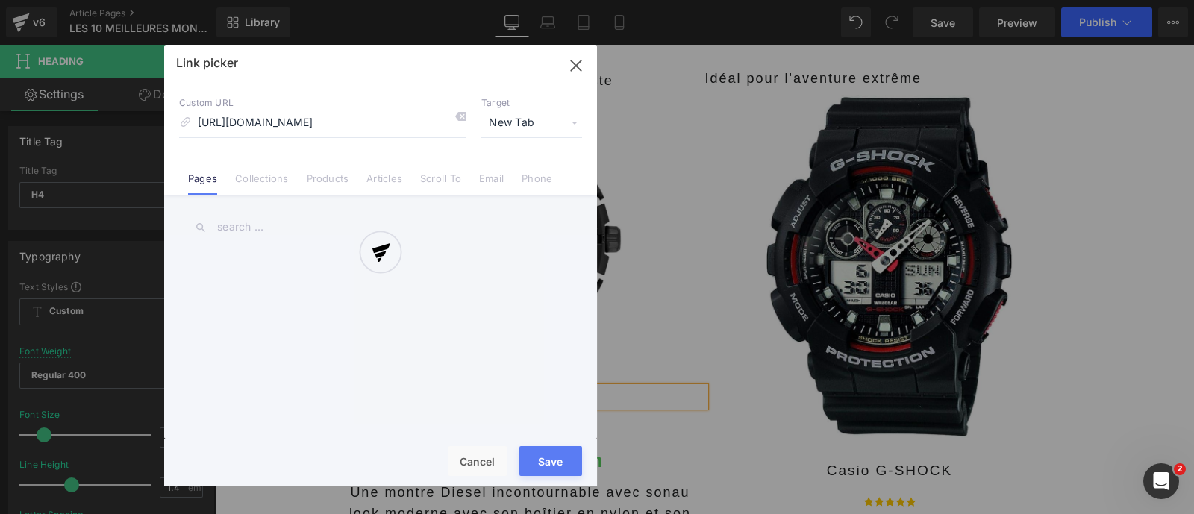
click at [679, 0] on div "Text Color Highlight Color #333333 Edit or remove link: Edit - Unlink - Cancel …" at bounding box center [597, 0] width 1194 height 0
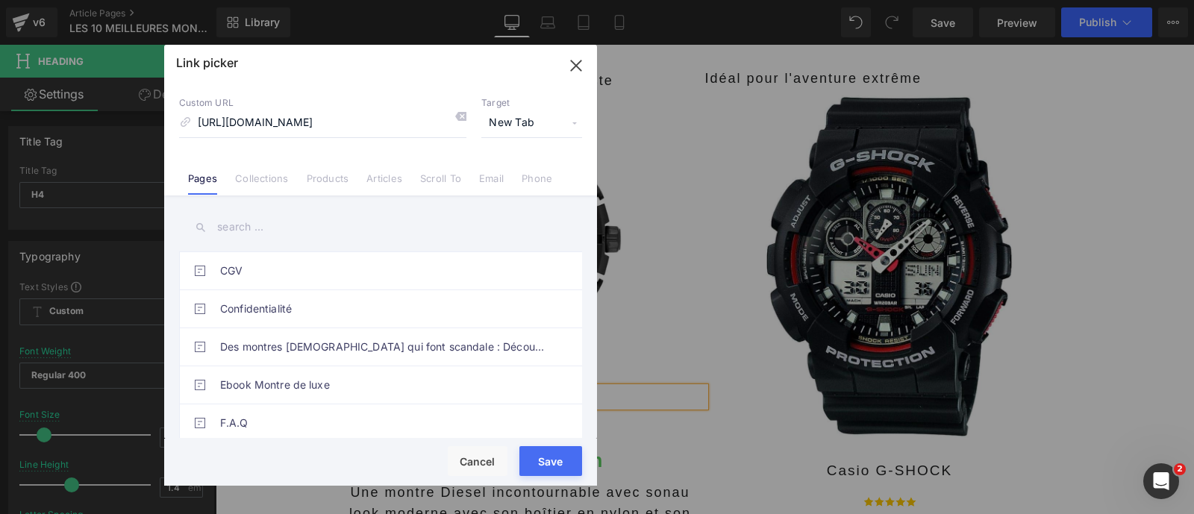
click at [511, 119] on span "New Tab" at bounding box center [531, 123] width 101 height 28
click at [497, 174] on li "New Tab" at bounding box center [532, 176] width 116 height 26
click at [545, 459] on button "Save" at bounding box center [550, 461] width 63 height 30
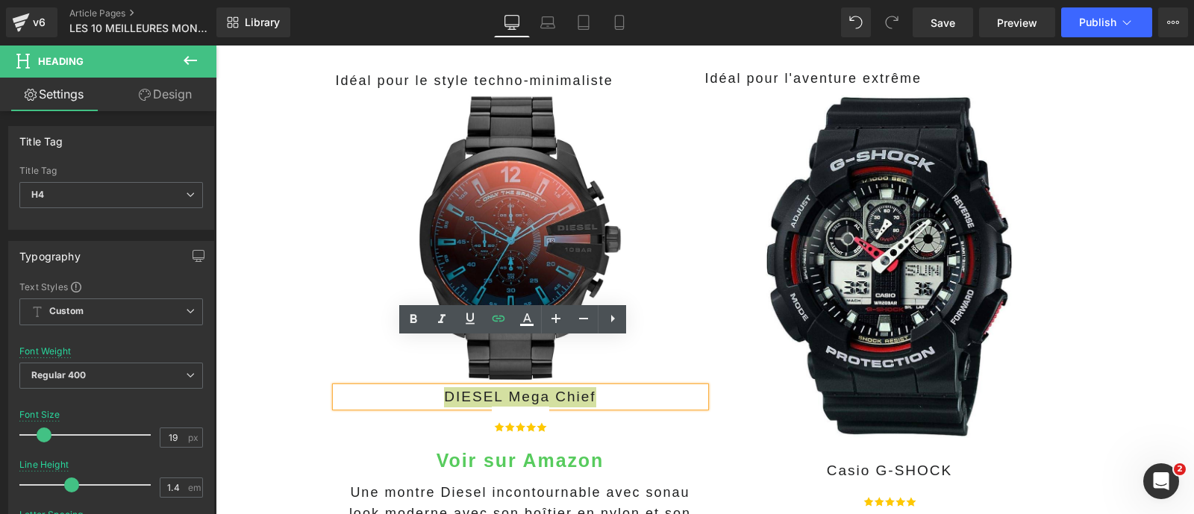
scroll to position [1562, 0]
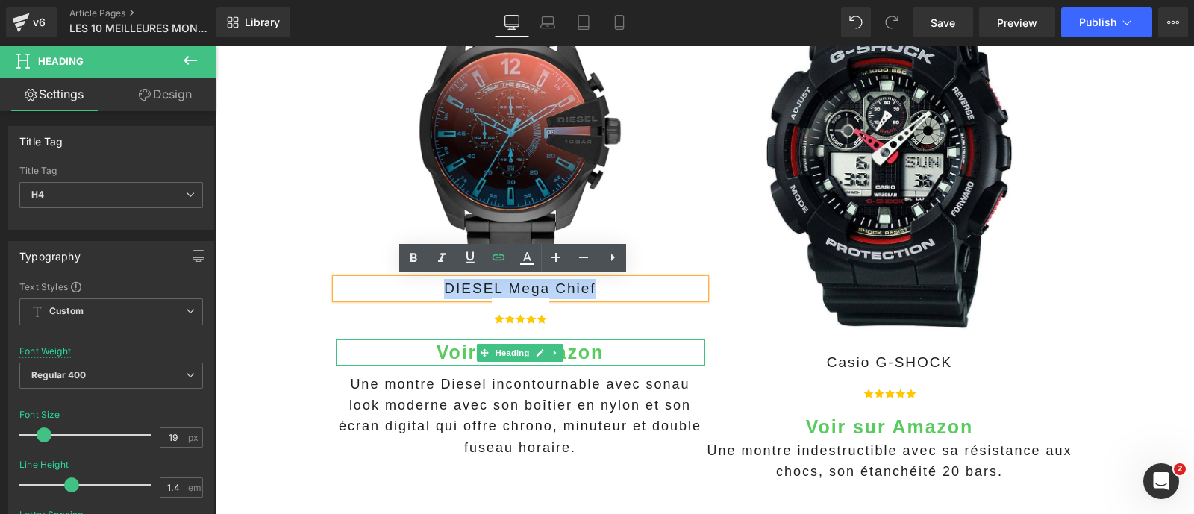
click at [608, 352] on h4 "Voir sur Amazon" at bounding box center [520, 352] width 369 height 26
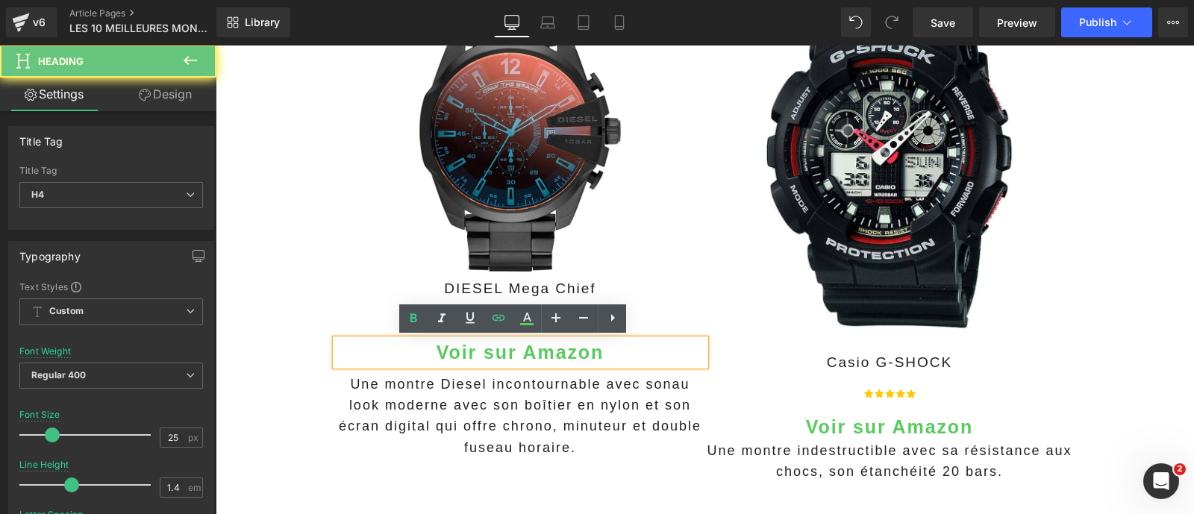
click at [608, 352] on h4 "Voir sur Amazon" at bounding box center [520, 352] width 369 height 26
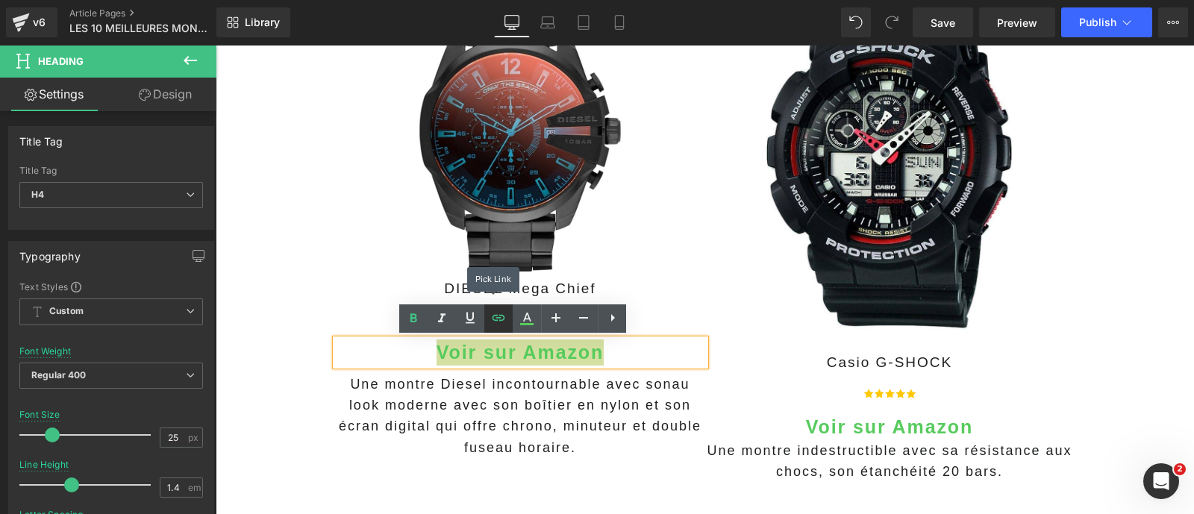
click at [501, 319] on icon at bounding box center [498, 318] width 18 height 18
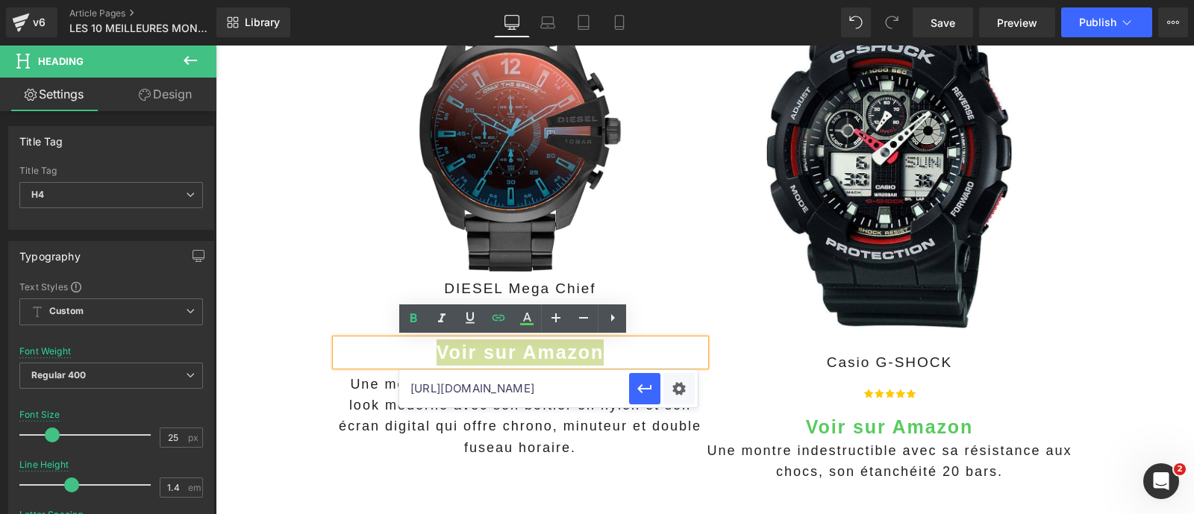
click at [510, 389] on input "https://amzn.to/3CRmeRr" at bounding box center [514, 388] width 230 height 37
paste input "WrPUuF"
type input "[URL][DOMAIN_NAME]"
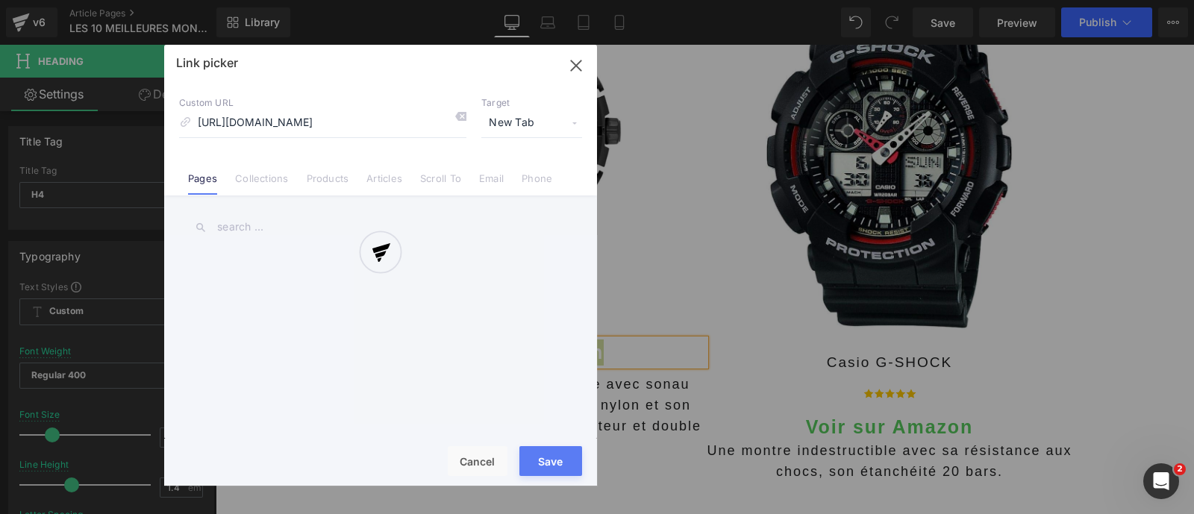
click at [670, 0] on div "Text Color Highlight Color #333333 Edit or remove link: Edit - Unlink - Cancel …" at bounding box center [597, 0] width 1194 height 0
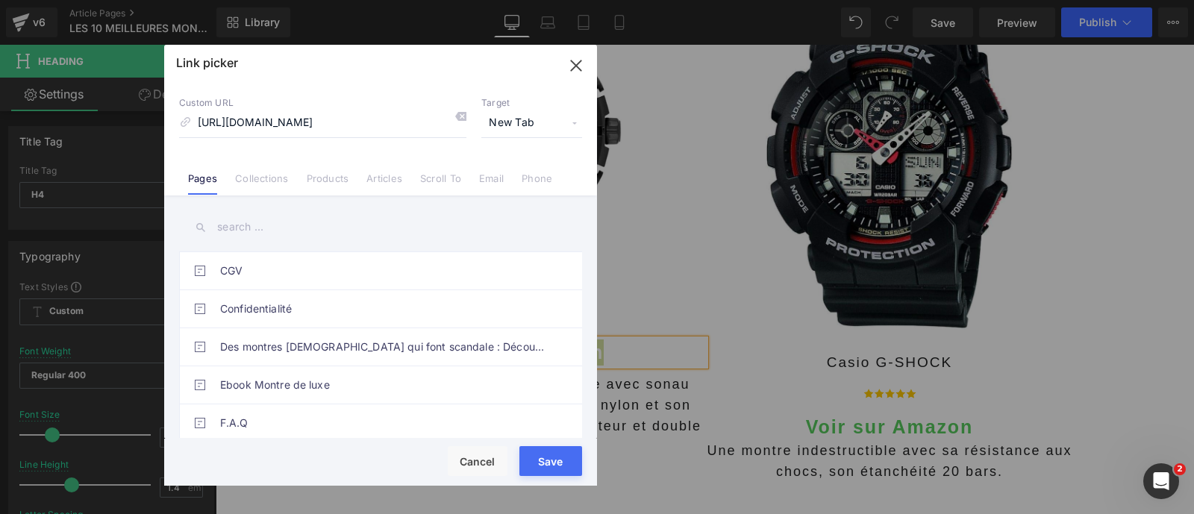
click at [517, 124] on span "New Tab" at bounding box center [531, 123] width 101 height 28
click at [508, 169] on li "New Tab" at bounding box center [532, 176] width 116 height 26
click at [554, 455] on div "Rendering Content" at bounding box center [597, 455] width 92 height 16
click at [546, 468] on button "Save" at bounding box center [550, 461] width 63 height 30
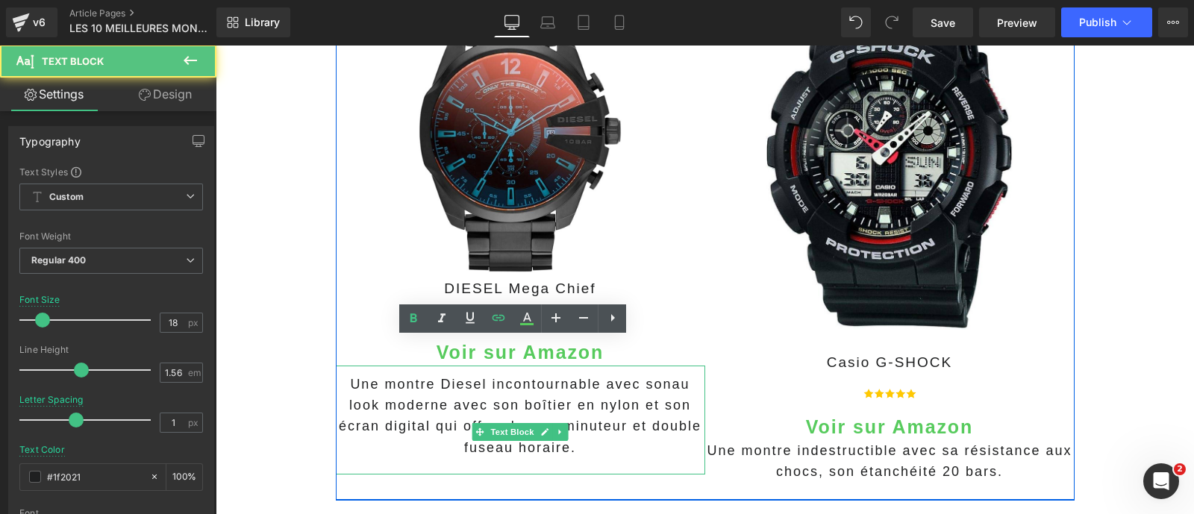
click at [438, 419] on span "Une montre Diesel incontournable avec sonau look moderne avec son boîtier en ny…" at bounding box center [520, 416] width 363 height 78
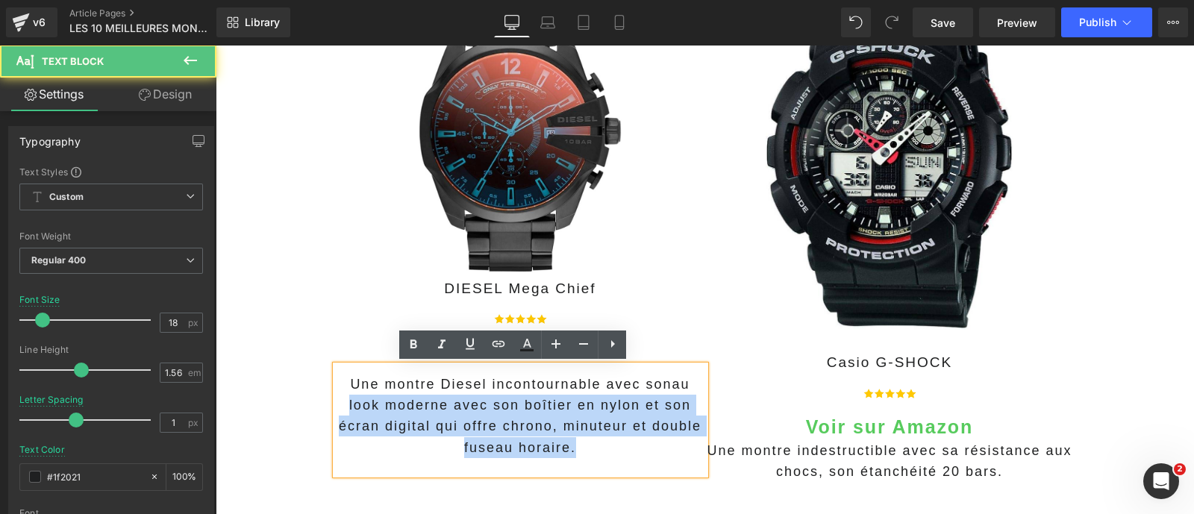
drag, startPoint x: 585, startPoint y: 445, endPoint x: 301, endPoint y: 403, distance: 286.6
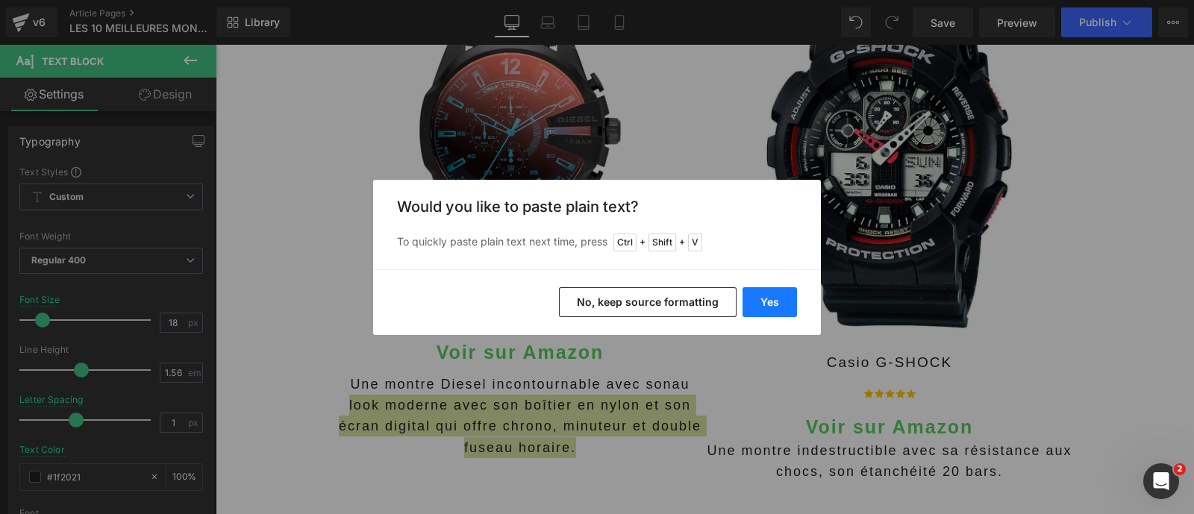
click at [763, 304] on button "Yes" at bounding box center [769, 302] width 54 height 30
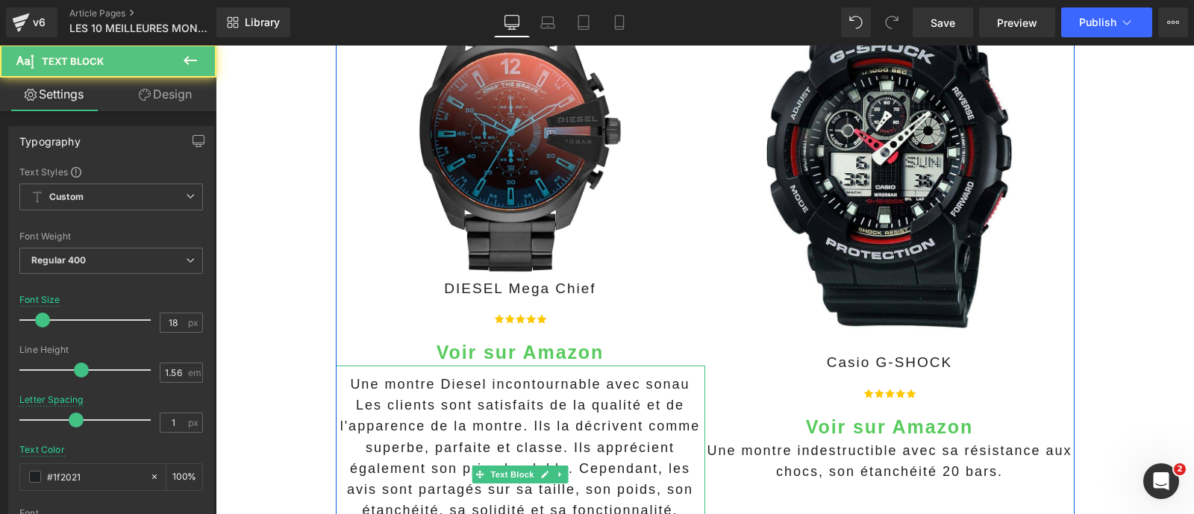
click at [648, 387] on span "Une montre Diesel incontournable avec sonau Les clients sont satisfaits de la q…" at bounding box center [520, 447] width 360 height 140
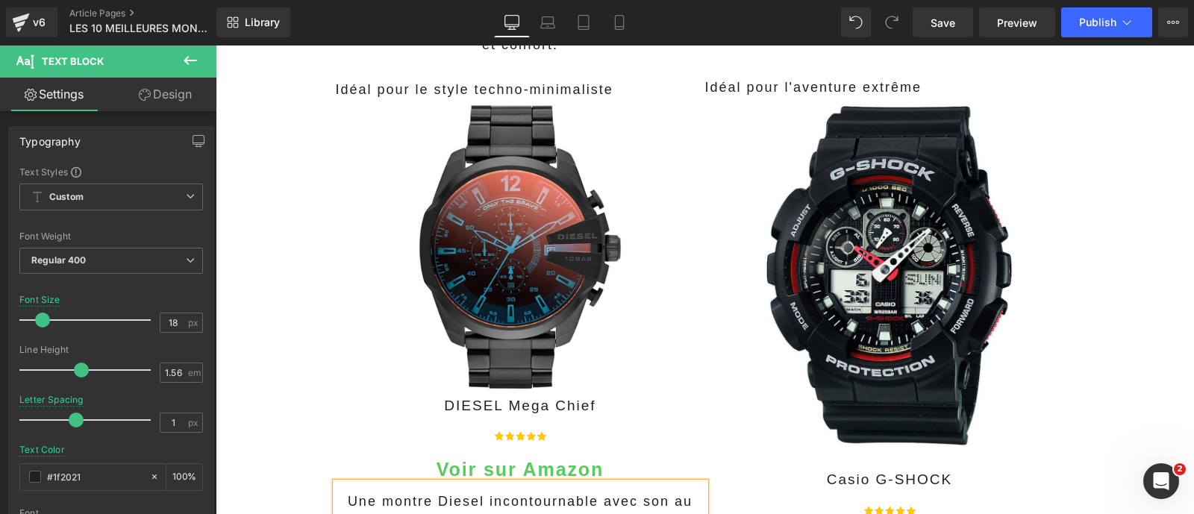
scroll to position [1437, 0]
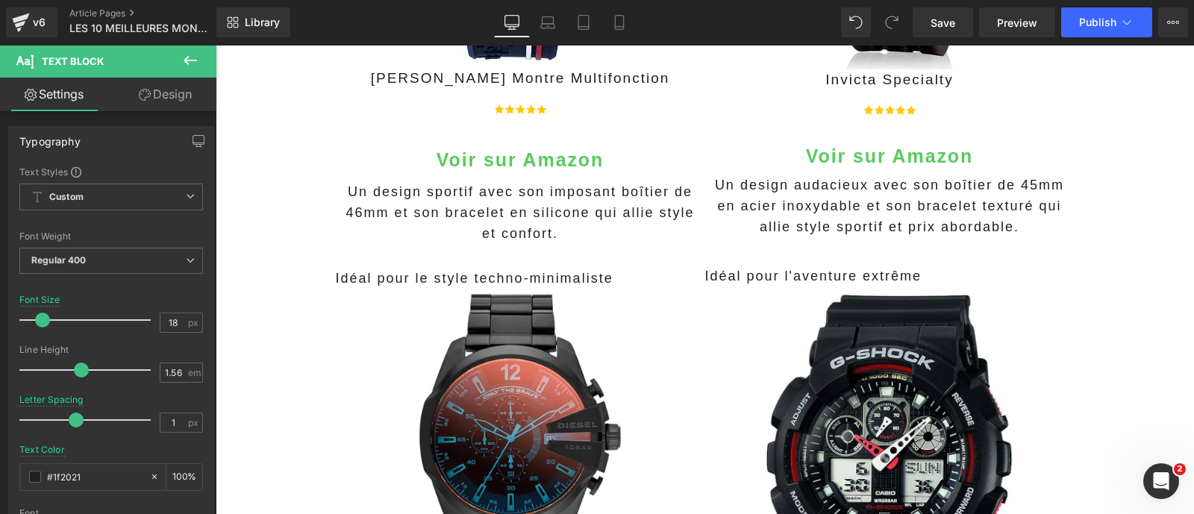
scroll to position [1260, 0]
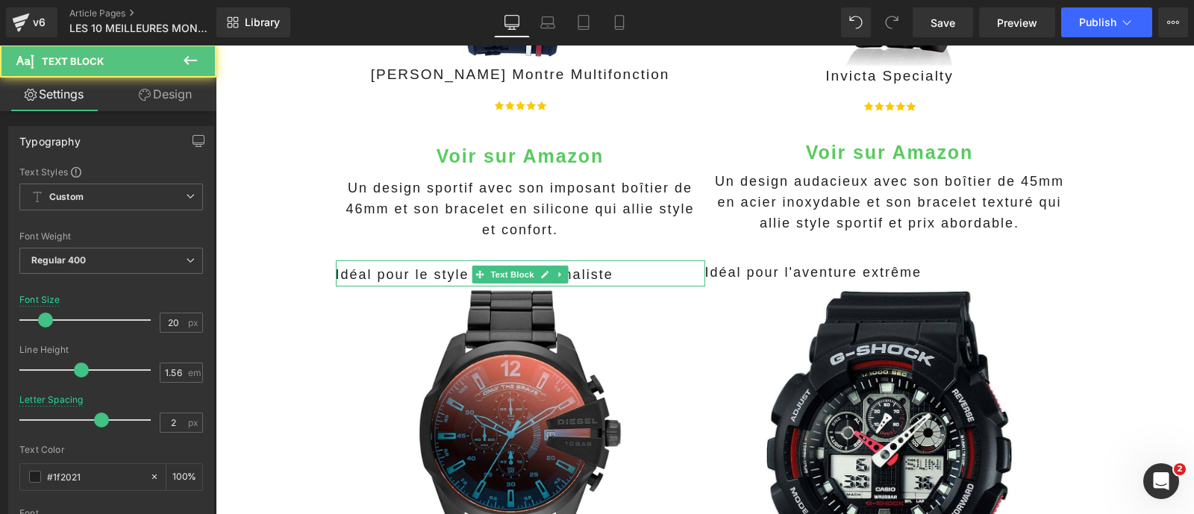
click at [626, 279] on p "Idéal pour le style techno-minimaliste" at bounding box center [520, 275] width 369 height 24
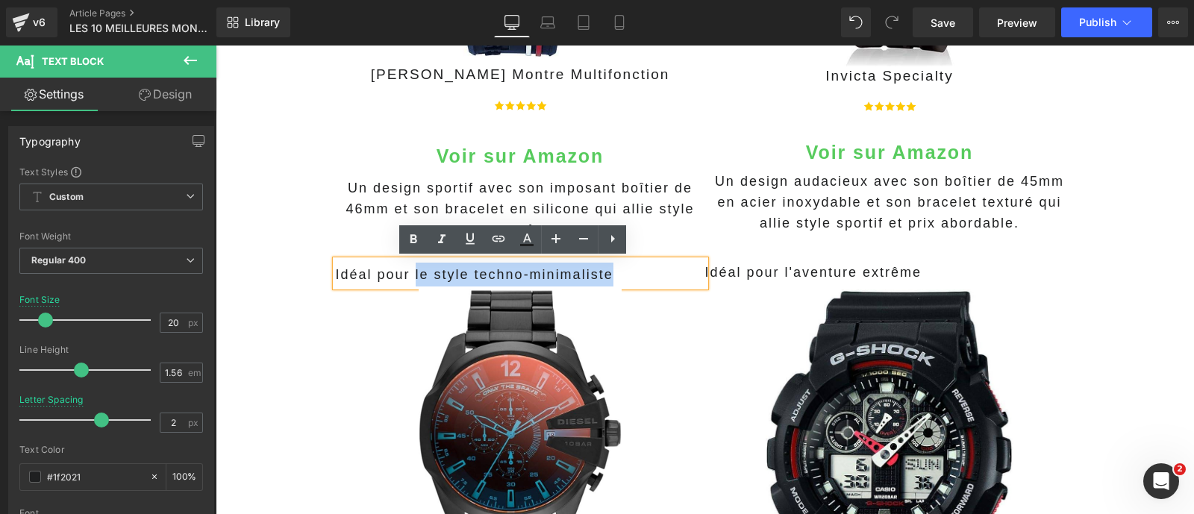
drag, startPoint x: 644, startPoint y: 274, endPoint x: 408, endPoint y: 281, distance: 235.9
click at [408, 281] on p "Idéal pour le style techno-minimaliste" at bounding box center [520, 275] width 369 height 24
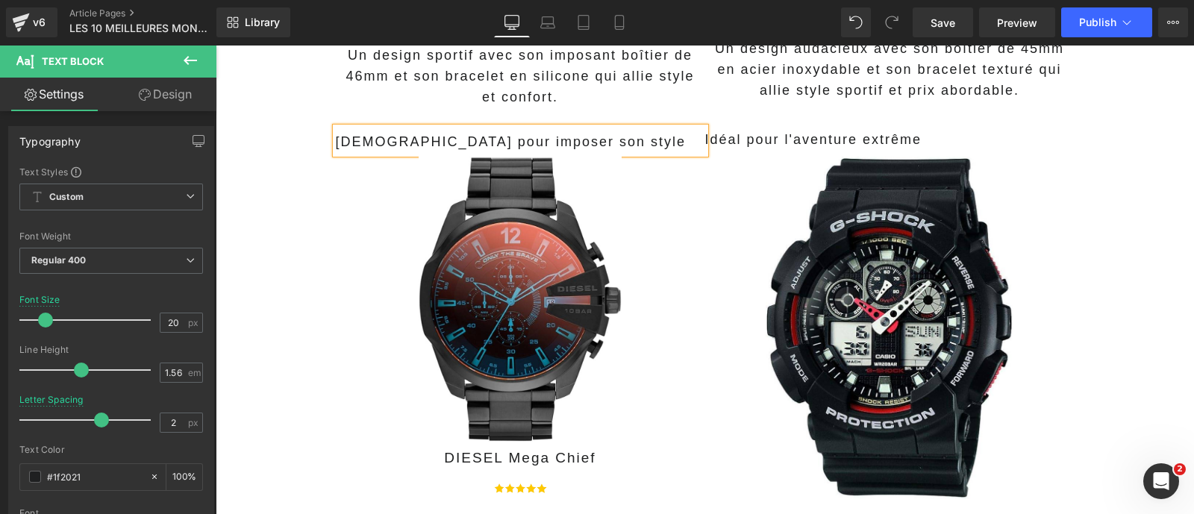
scroll to position [1400, 0]
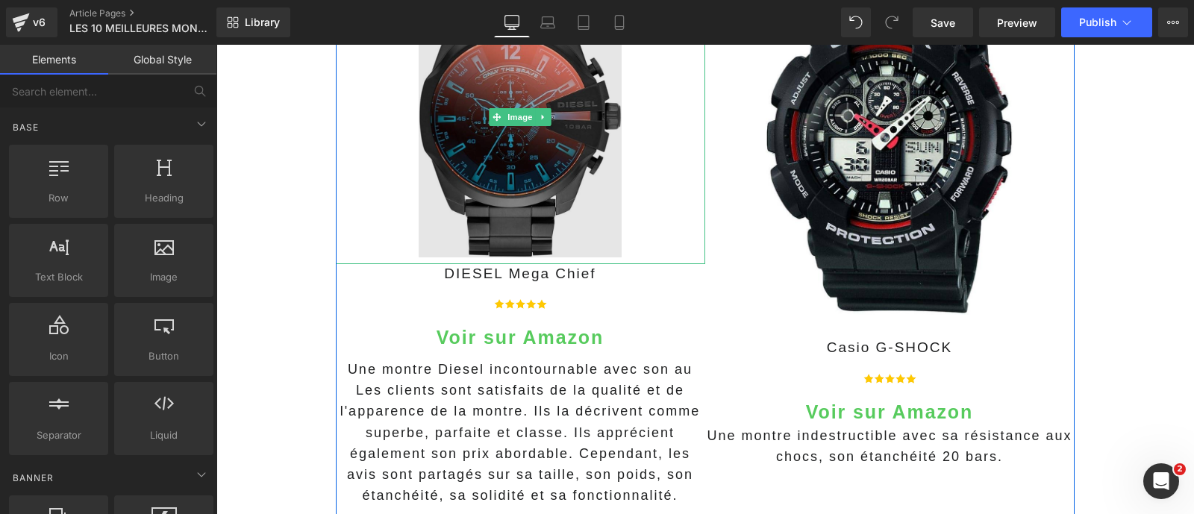
scroll to position [1581, 0]
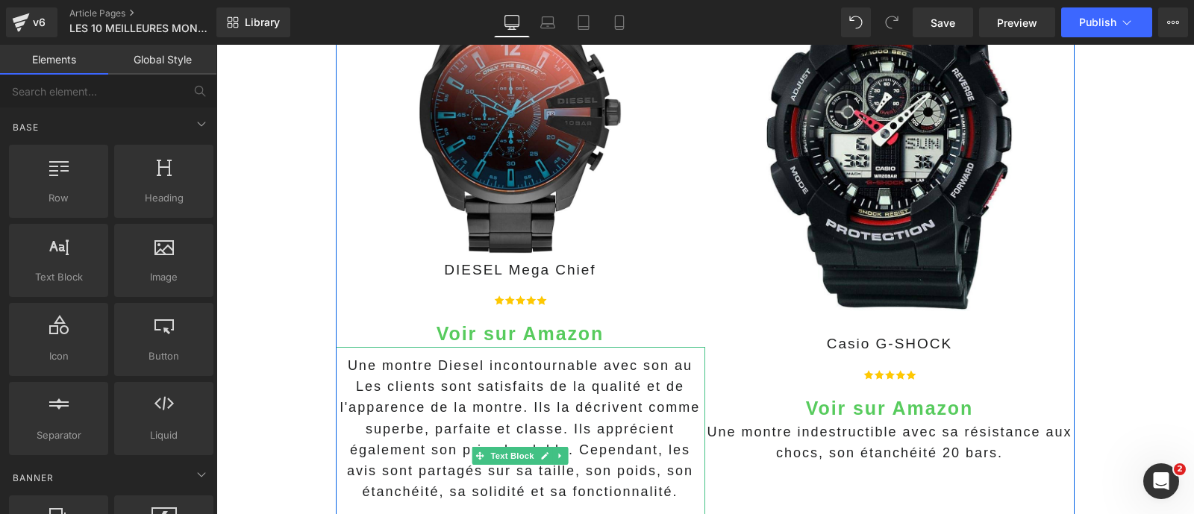
click at [390, 371] on span "Une montre Diesel incontournable avec son au Les clients sont satisfaits de la …" at bounding box center [520, 428] width 360 height 140
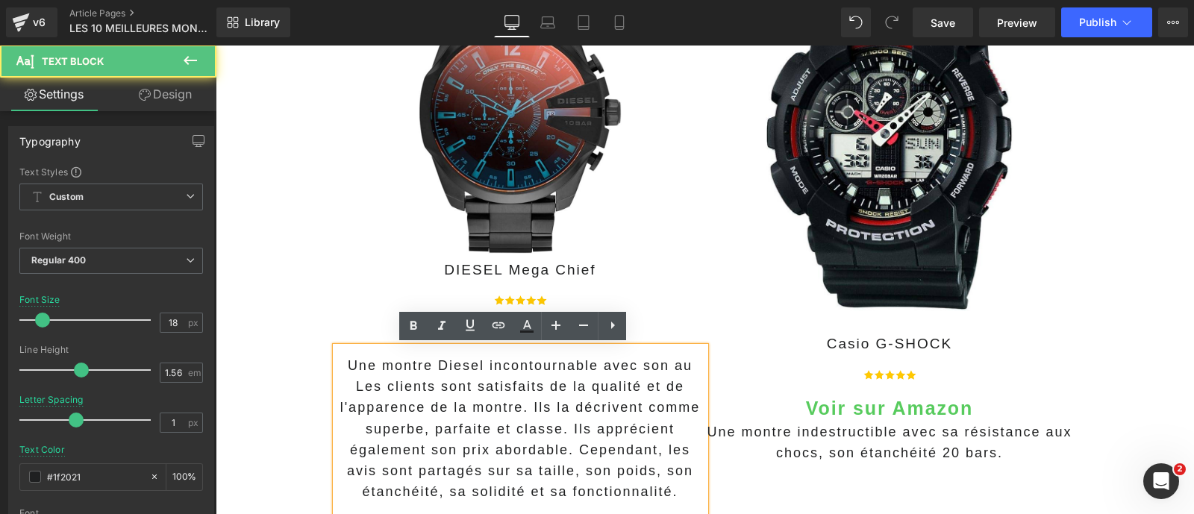
click at [354, 368] on span "Une montre Diesel incontournable avec son au Les clients sont satisfaits de la …" at bounding box center [520, 428] width 360 height 140
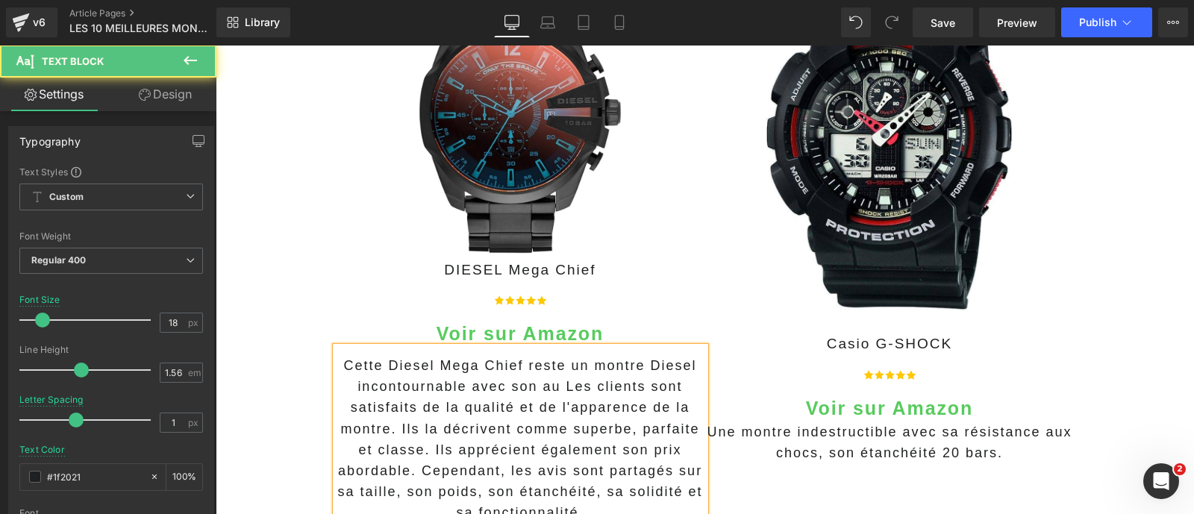
click at [348, 384] on p "Cette Diesel Mega Chief reste un montre Diesel incontournable avec son au Les c…" at bounding box center [520, 439] width 369 height 168
click at [507, 386] on span "Cette Diesel Mega Chief reste un montre incontournable avec son au Les clients …" at bounding box center [519, 439] width 365 height 162
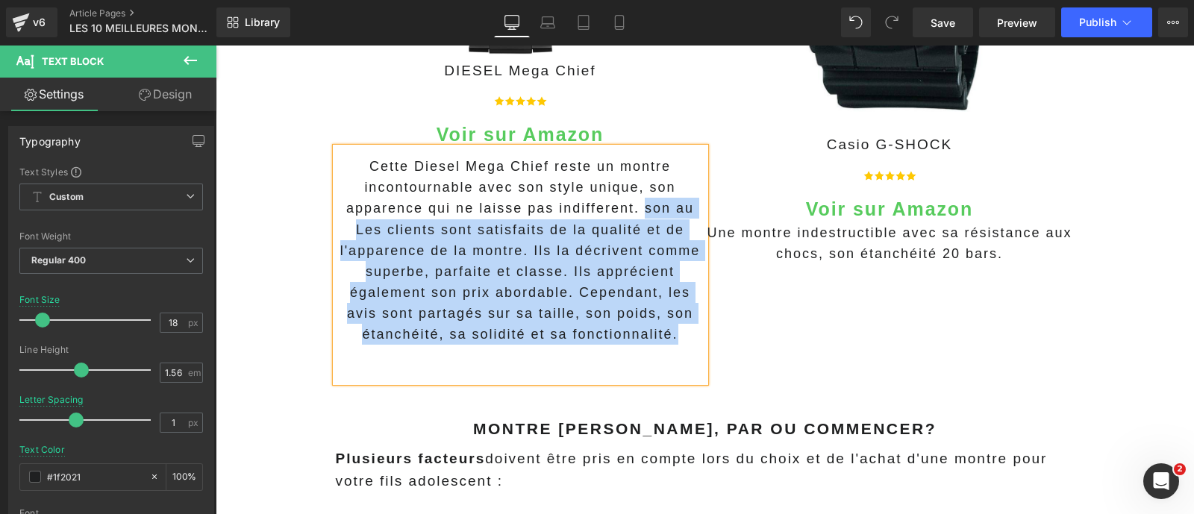
scroll to position [1875, 0]
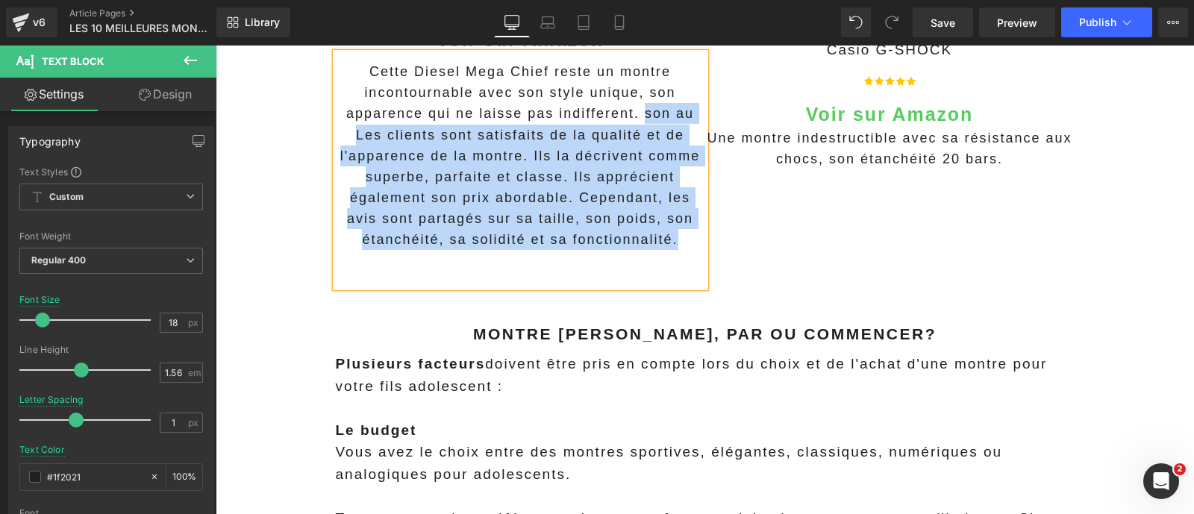
drag, startPoint x: 636, startPoint y: 408, endPoint x: 673, endPoint y: 268, distance: 145.0
click at [673, 268] on div "Cette Diesel Mega Chief reste un montre incontournable avec son style unique, s…" at bounding box center [520, 170] width 369 height 234
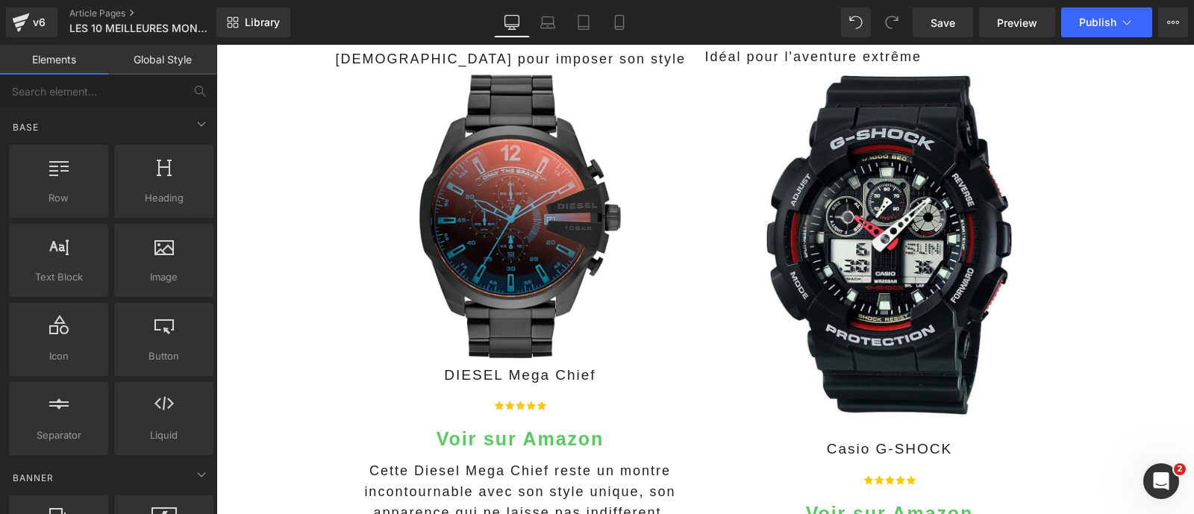
scroll to position [1465, 0]
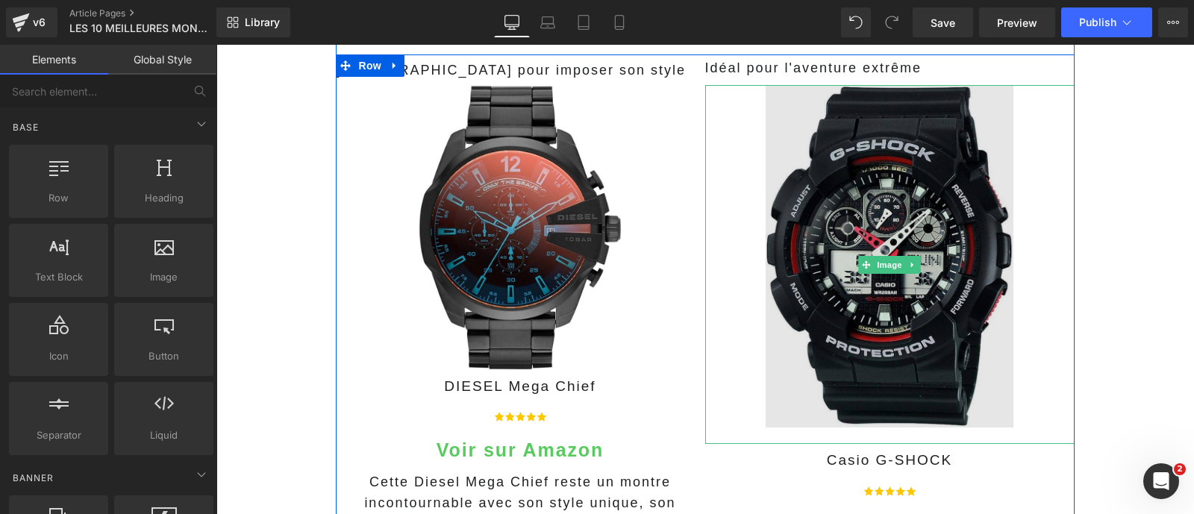
click at [829, 278] on img at bounding box center [889, 264] width 248 height 359
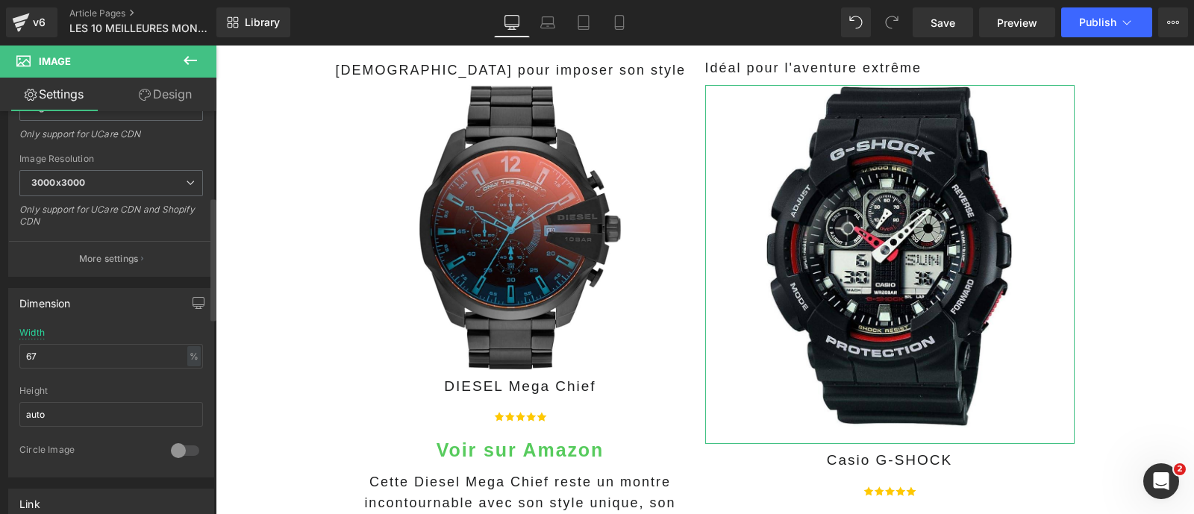
scroll to position [357, 0]
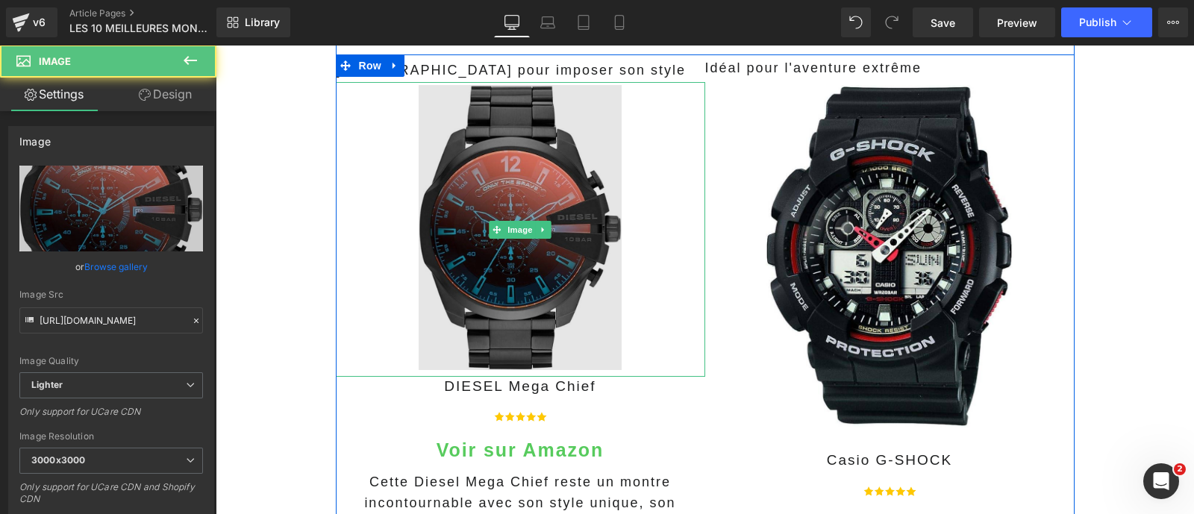
click at [451, 278] on img at bounding box center [520, 229] width 203 height 294
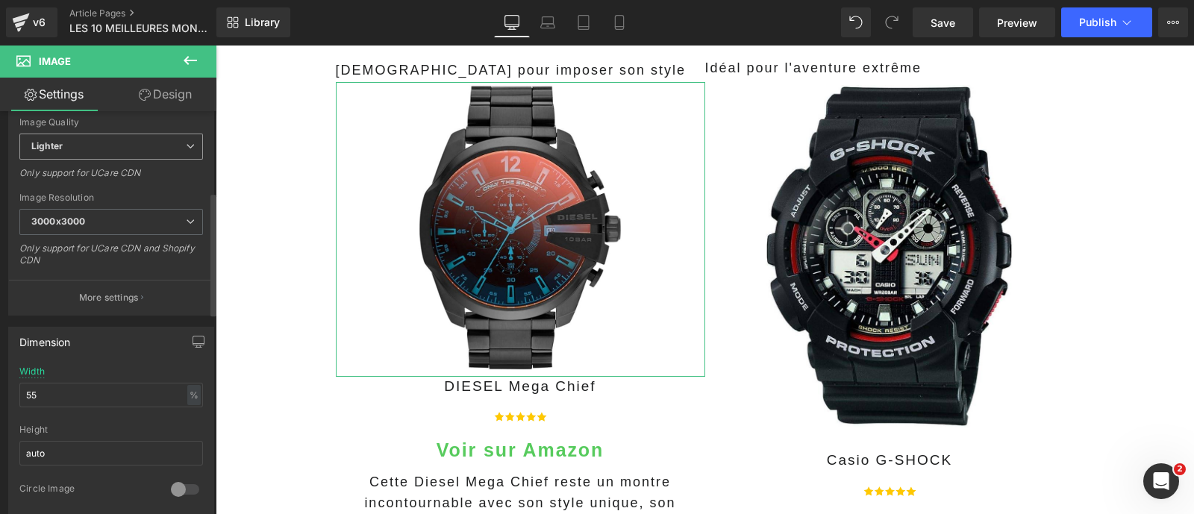
scroll to position [264, 0]
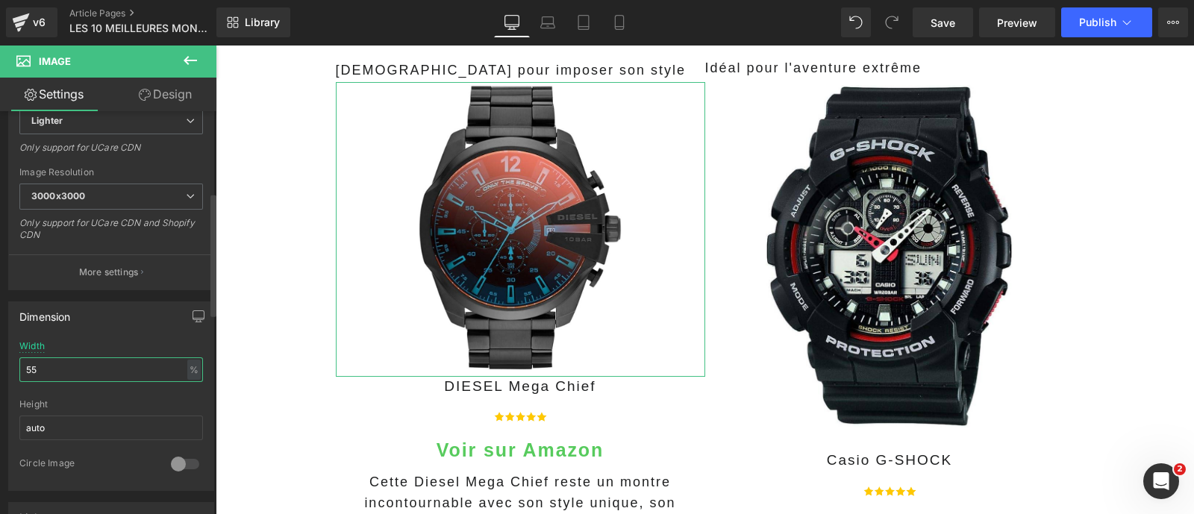
click at [108, 370] on input "55" at bounding box center [111, 369] width 184 height 25
type input "68"
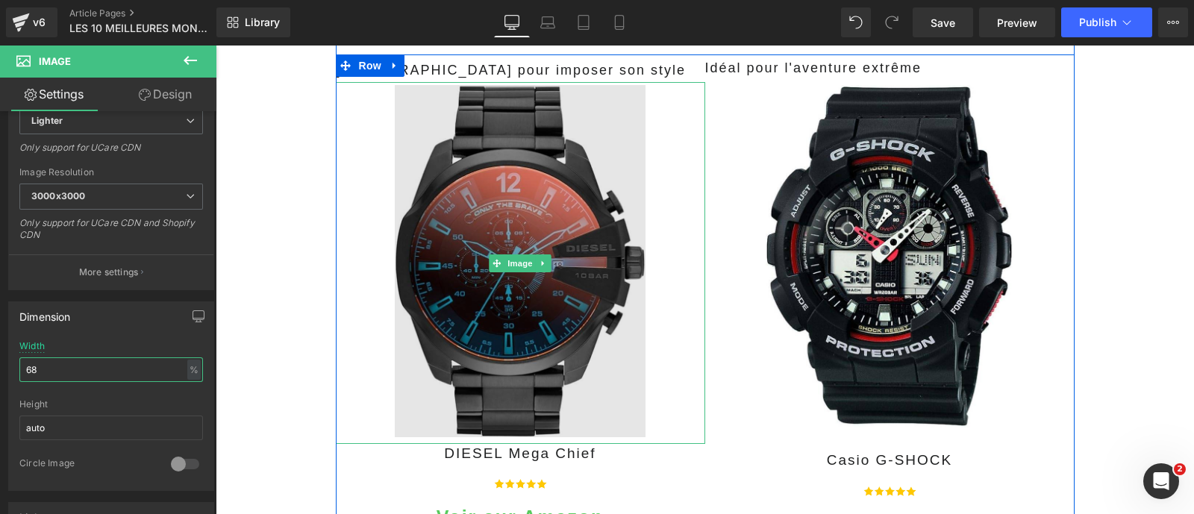
scroll to position [1679, 0]
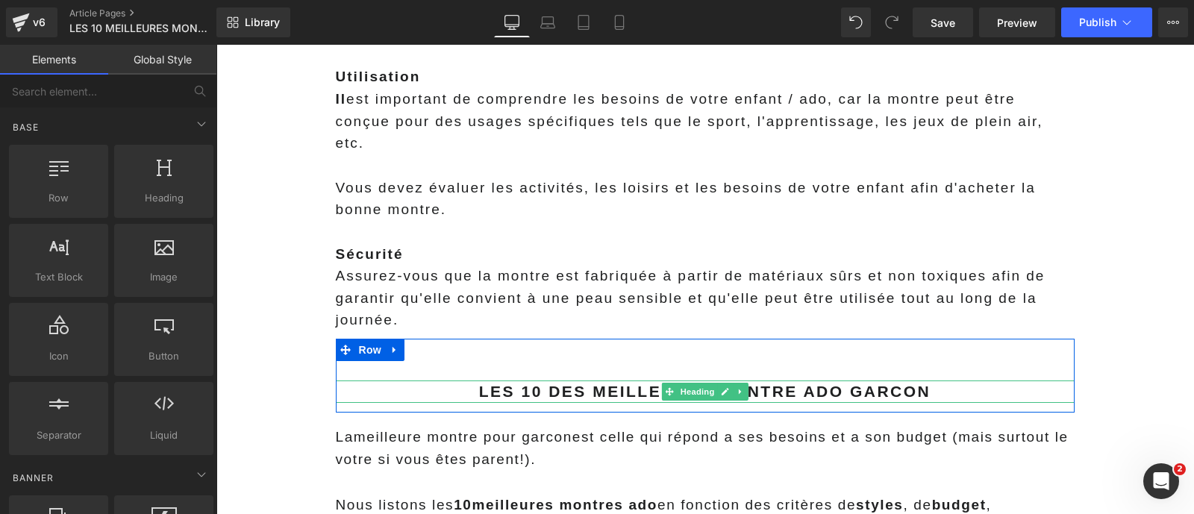
scroll to position [2697, 0]
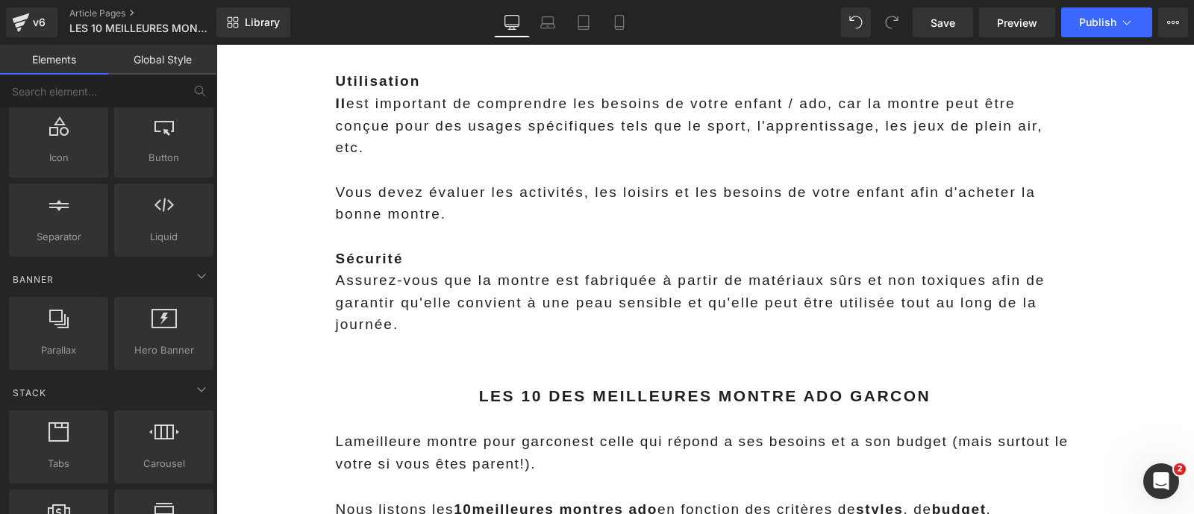
scroll to position [437, 0]
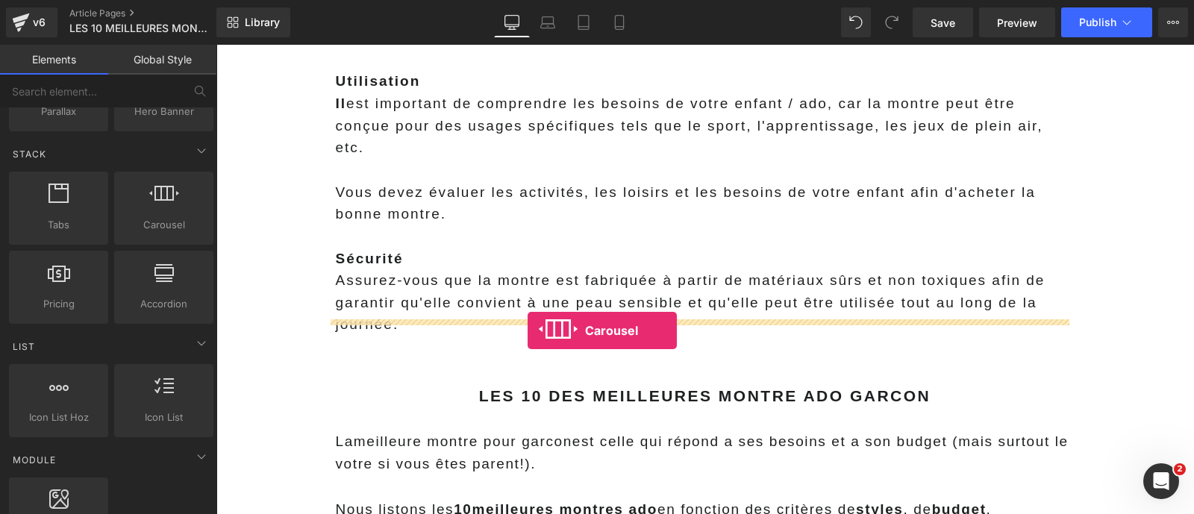
drag, startPoint x: 372, startPoint y: 273, endPoint x: 527, endPoint y: 331, distance: 166.2
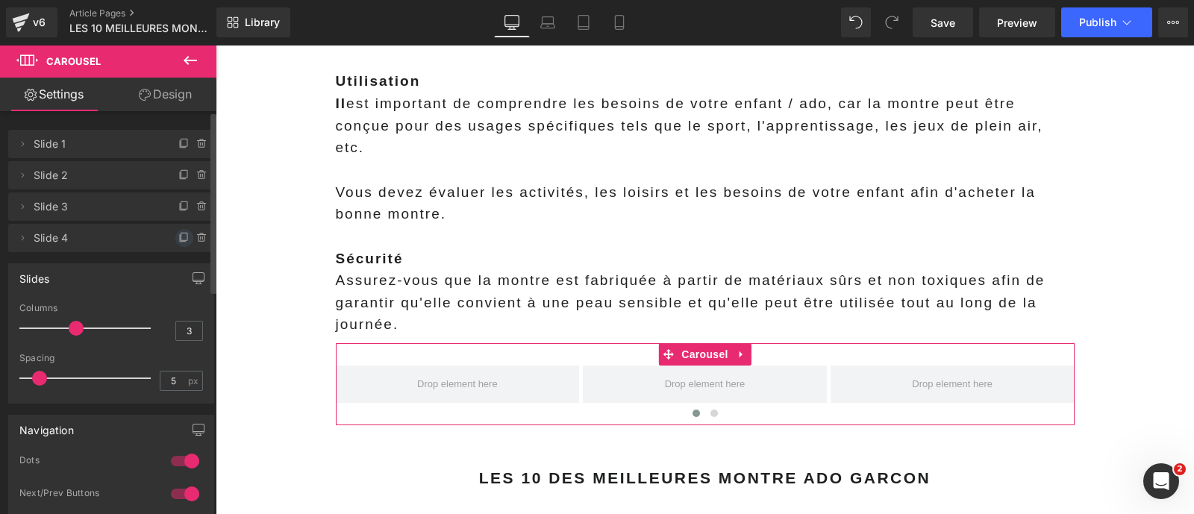
click at [178, 236] on icon at bounding box center [184, 238] width 12 height 12
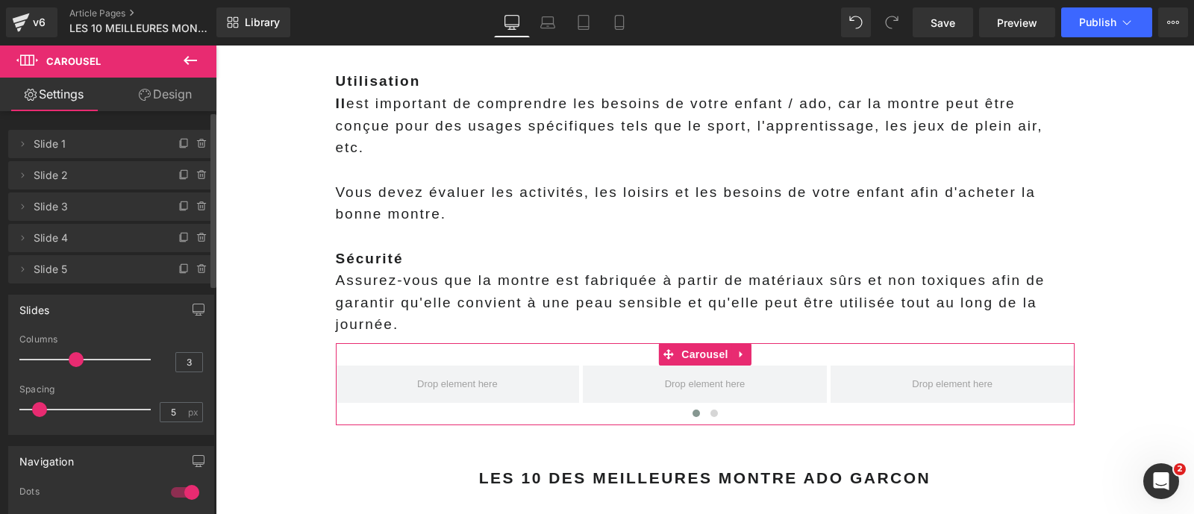
click at [178, 236] on icon at bounding box center [184, 238] width 12 height 12
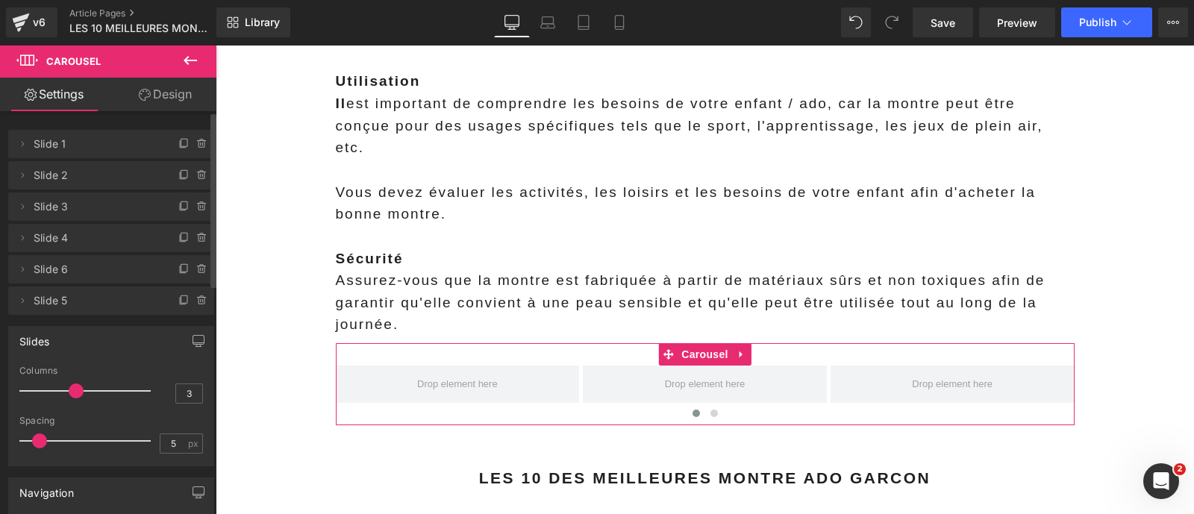
click at [178, 236] on icon at bounding box center [184, 238] width 12 height 12
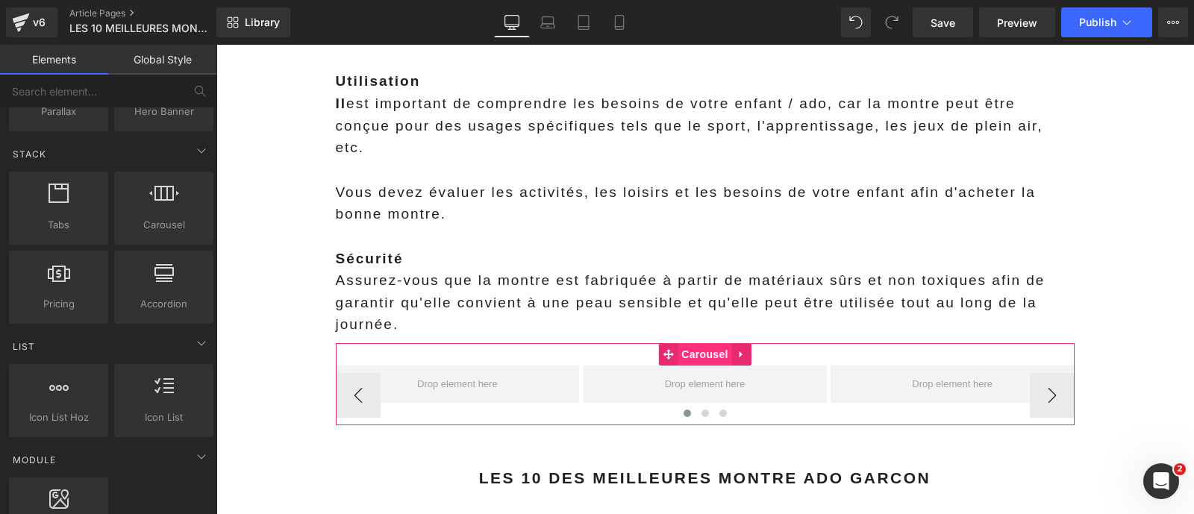
click at [680, 343] on span "Carousel" at bounding box center [704, 354] width 54 height 22
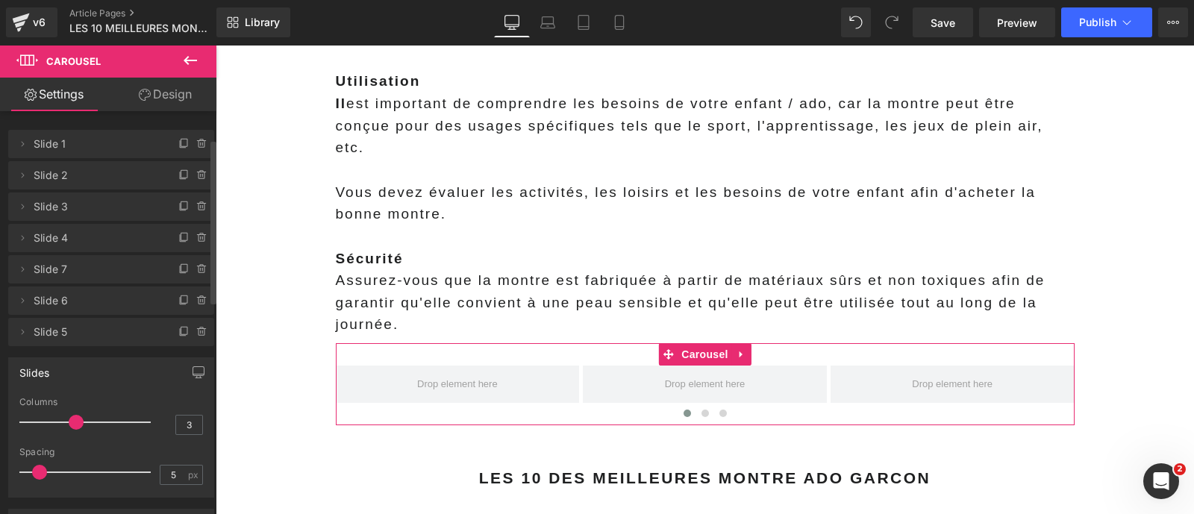
scroll to position [72, 0]
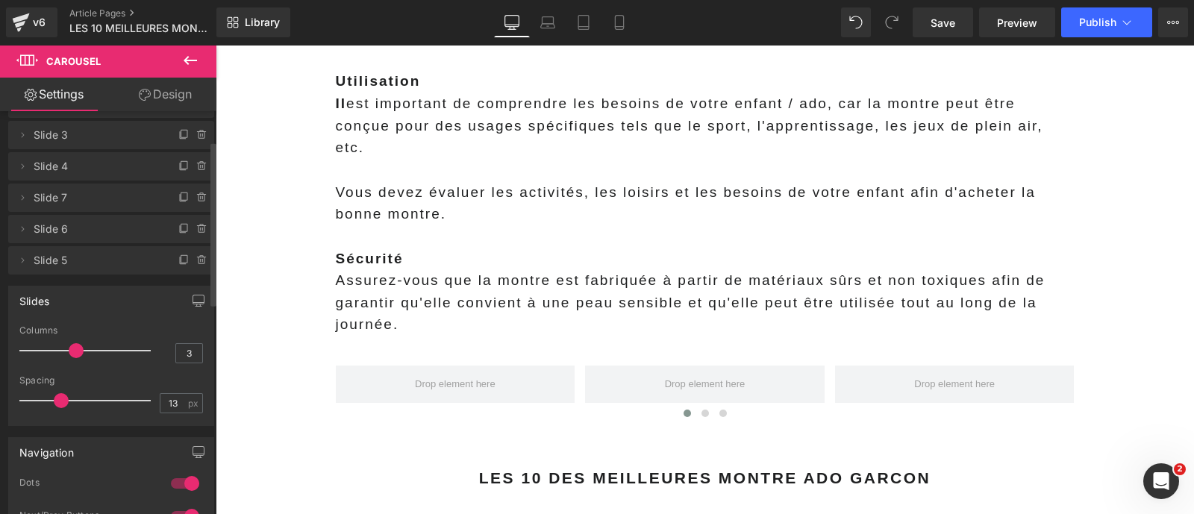
type input "12"
drag, startPoint x: 34, startPoint y: 399, endPoint x: 51, endPoint y: 398, distance: 17.2
click at [51, 398] on span at bounding box center [56, 400] width 15 height 15
click at [610, 23] on link "Mobile" at bounding box center [619, 22] width 36 height 30
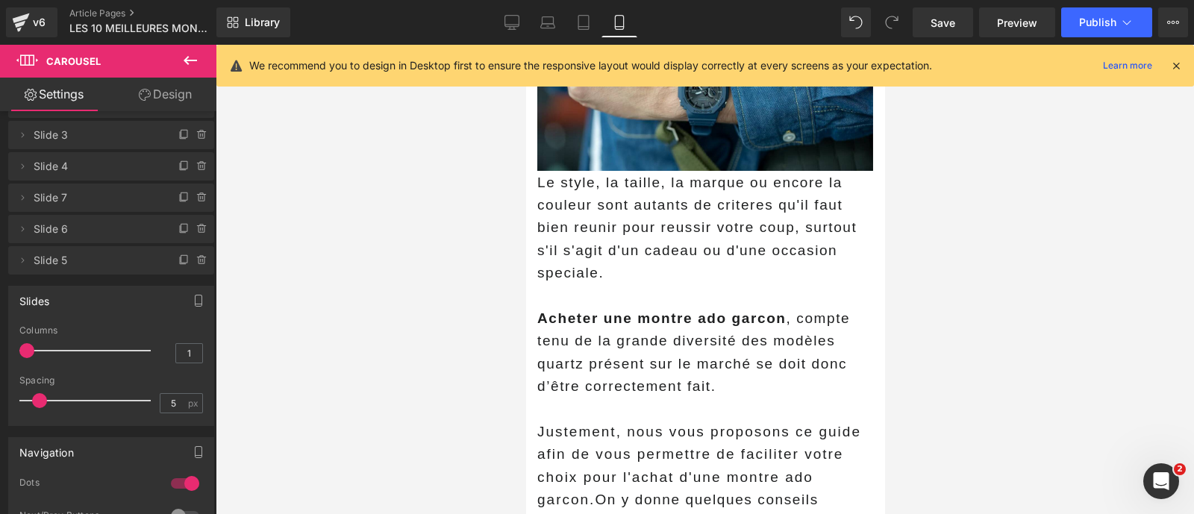
scroll to position [186, 0]
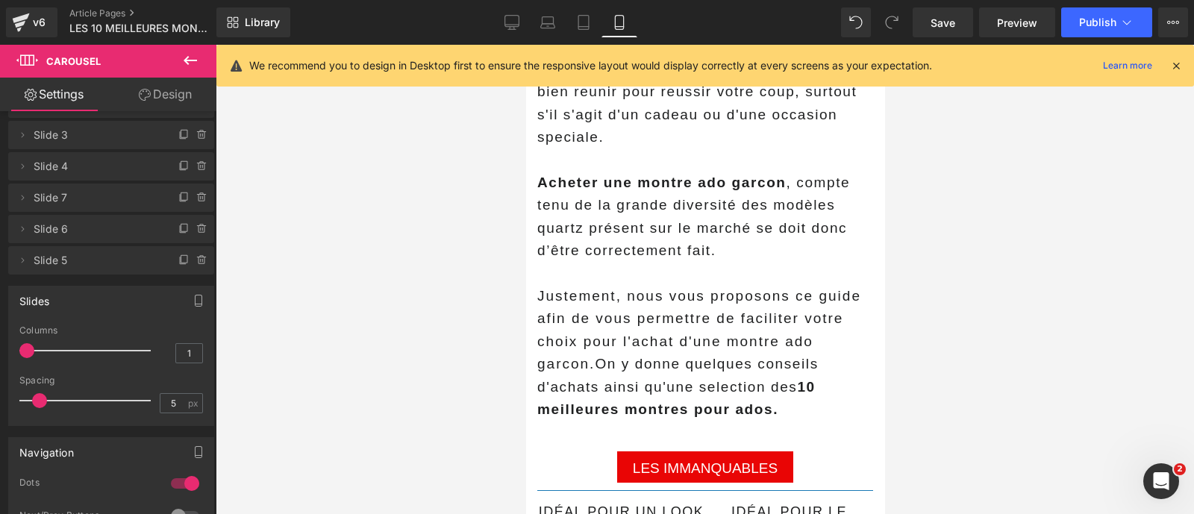
scroll to position [325, 0]
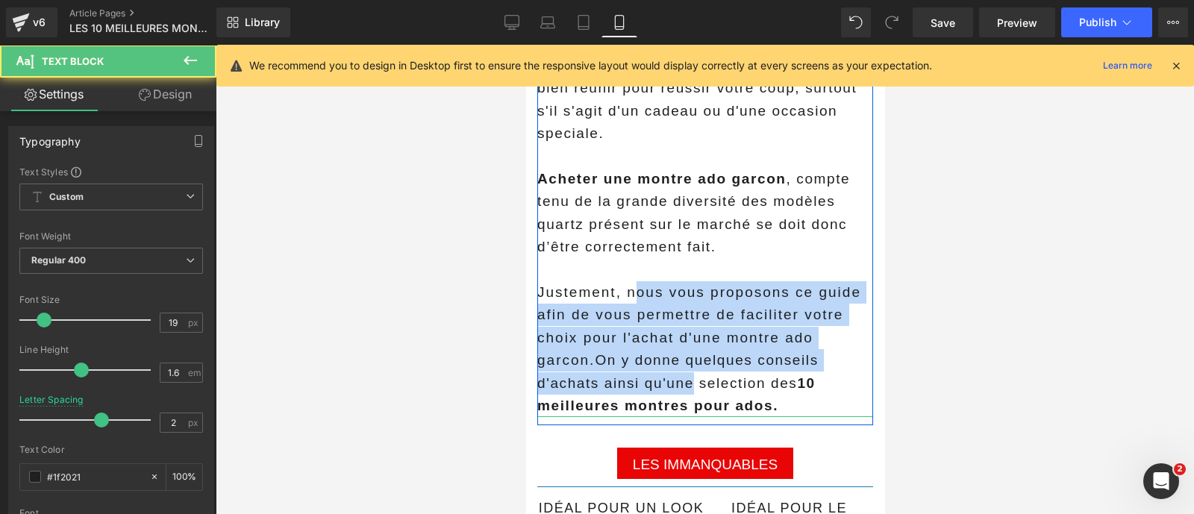
drag, startPoint x: 692, startPoint y: 395, endPoint x: 630, endPoint y: 304, distance: 109.5
click at [630, 304] on p "Justement, nous vous proposons ce guide afin de vous permettre de faciliter vot…" at bounding box center [704, 349] width 336 height 136
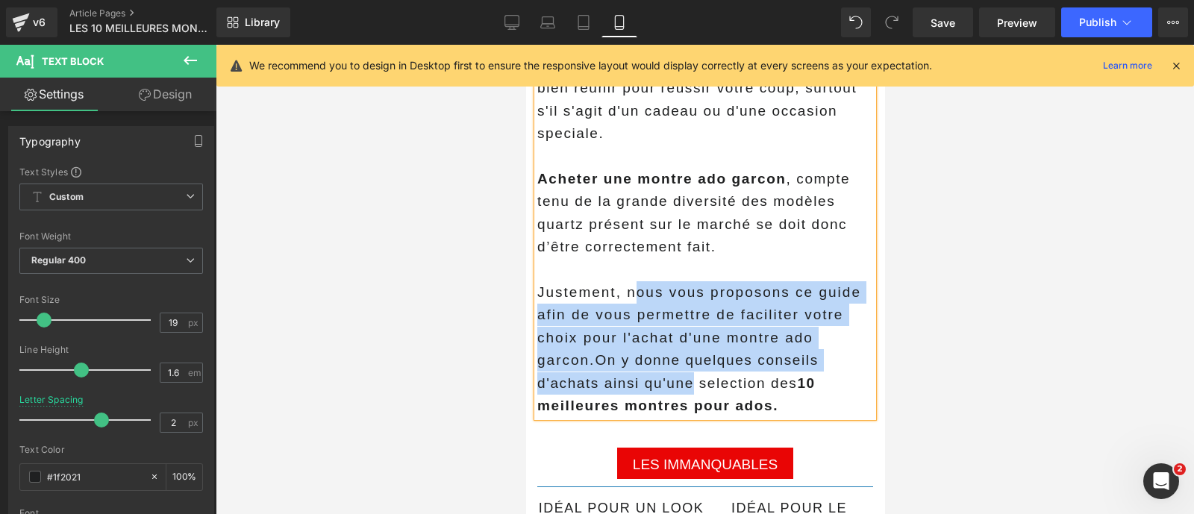
click at [630, 304] on p "Justement, nous vous proposons ce guide afin de vous permettre de faciliter vot…" at bounding box center [704, 349] width 336 height 136
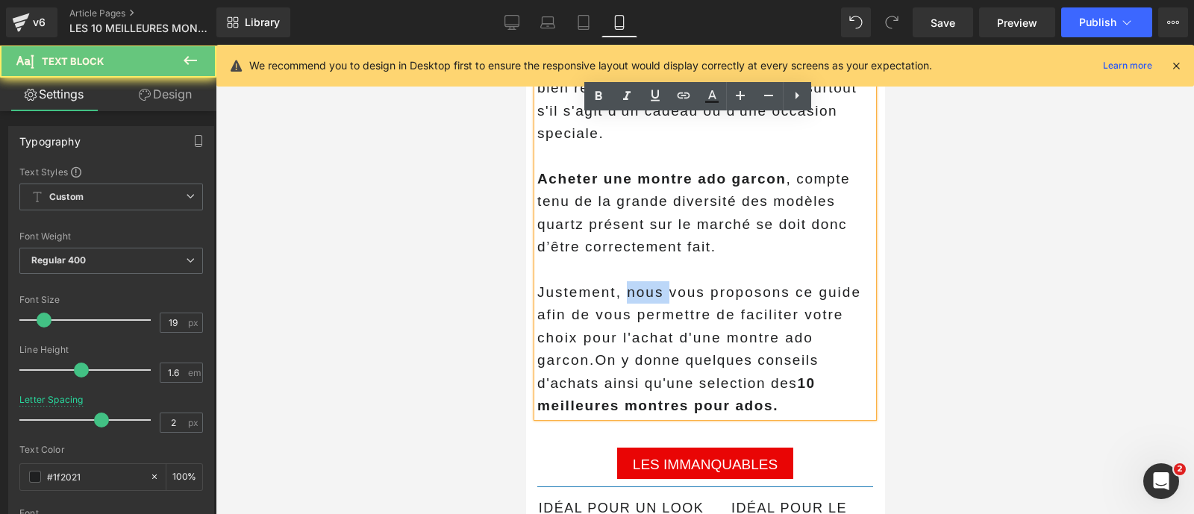
click at [630, 304] on p "Justement, nous vous proposons ce guide afin de vous permettre de faciliter vot…" at bounding box center [704, 349] width 336 height 136
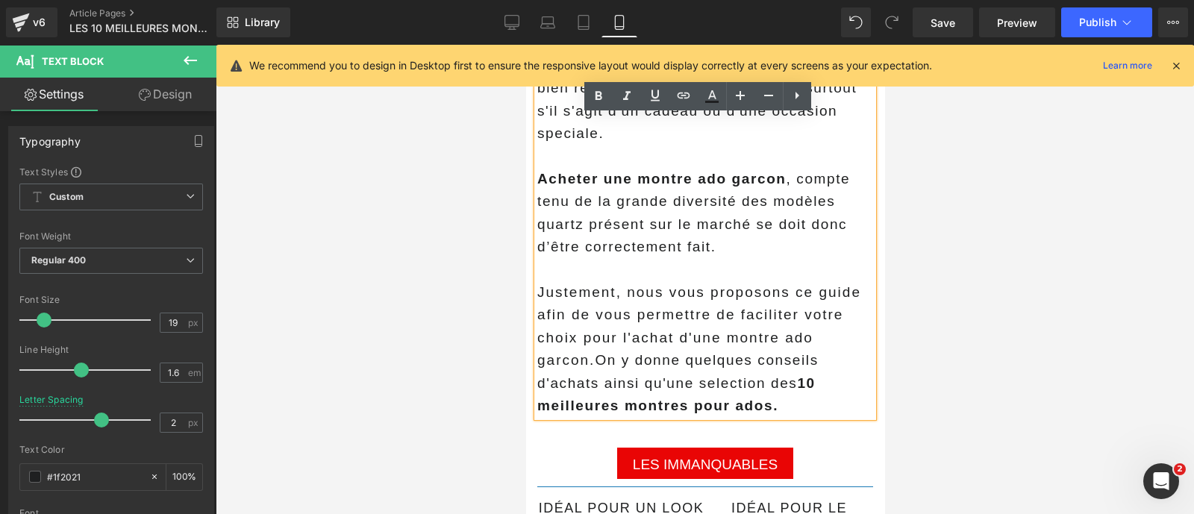
click at [665, 386] on p "Justement, nous vous proposons ce guide afin de vous permettre de faciliter vot…" at bounding box center [704, 349] width 336 height 136
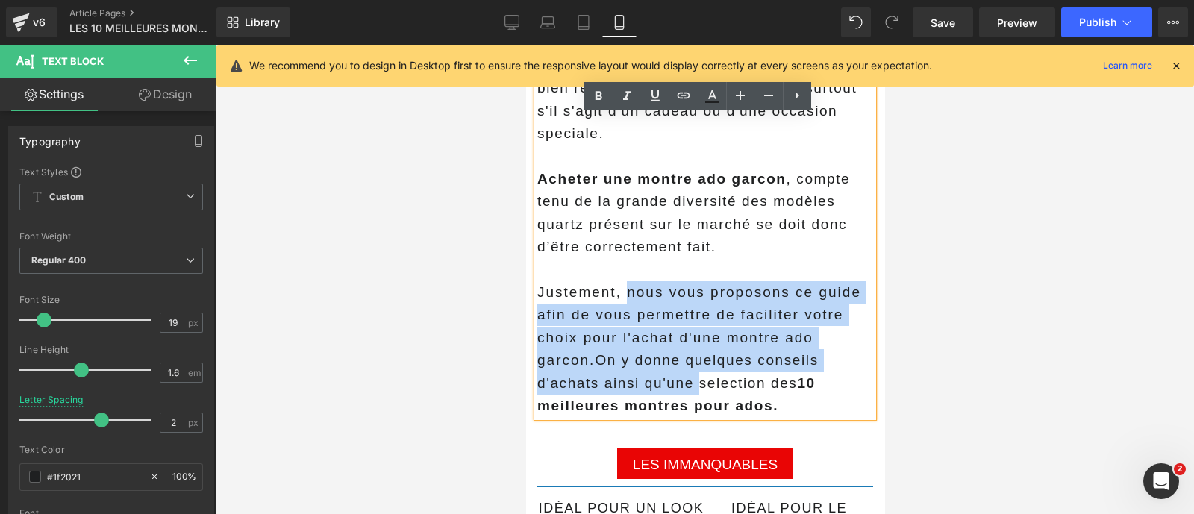
drag, startPoint x: 697, startPoint y: 397, endPoint x: 625, endPoint y: 304, distance: 117.6
click at [625, 304] on p "Justement, nous vous proposons ce guide afin de vous permettre de faciliter vot…" at bounding box center [704, 349] width 336 height 136
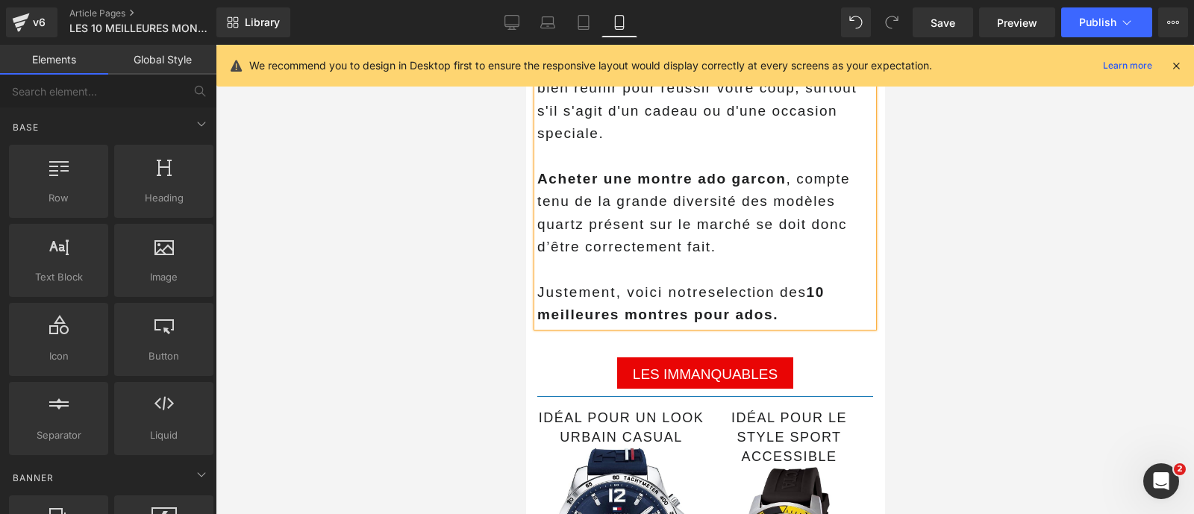
click at [409, 319] on div at bounding box center [705, 279] width 978 height 469
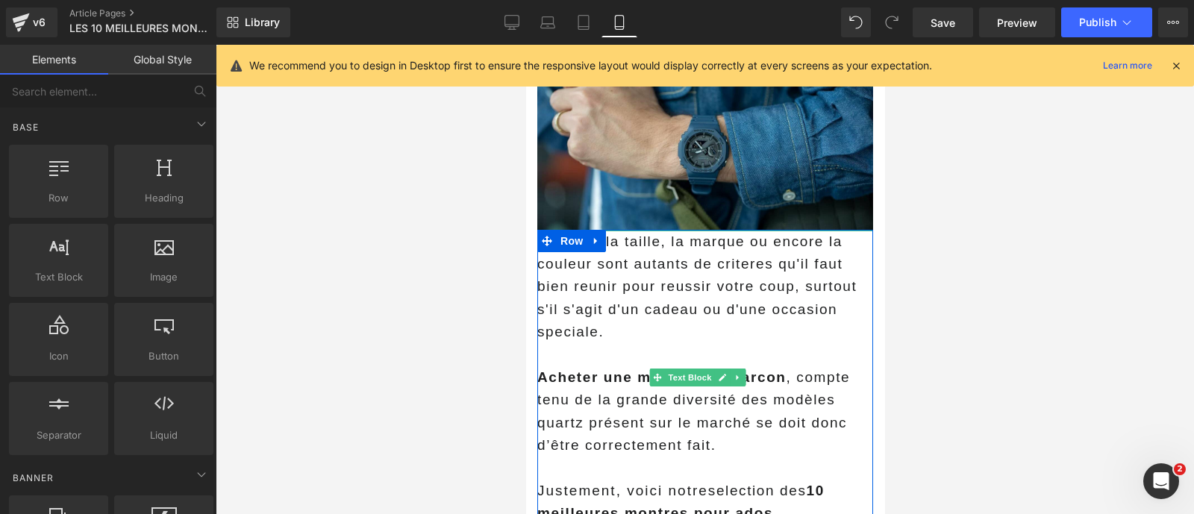
scroll to position [0, 0]
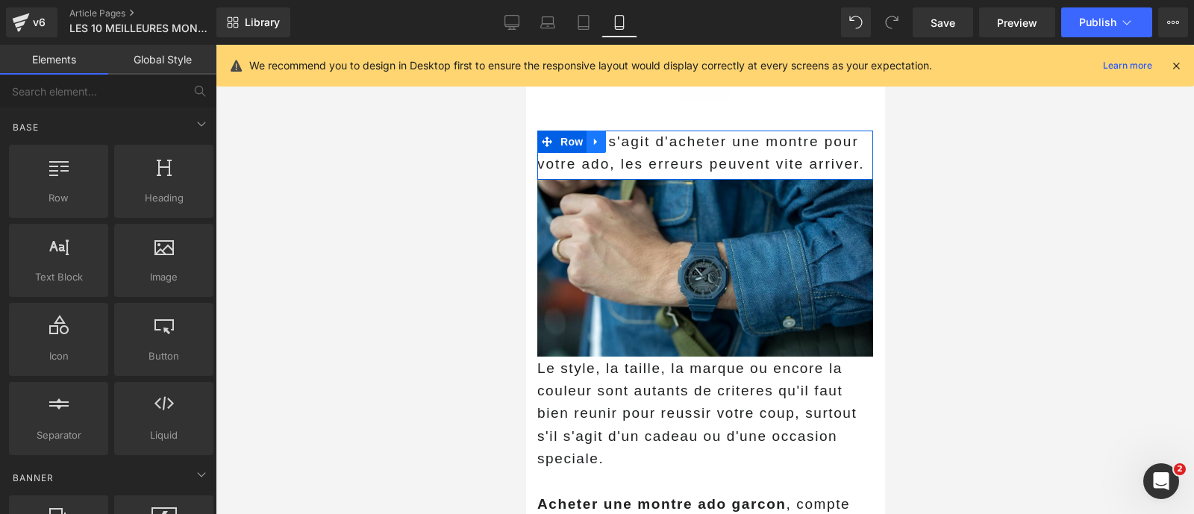
click at [587, 148] on link at bounding box center [595, 142] width 19 height 22
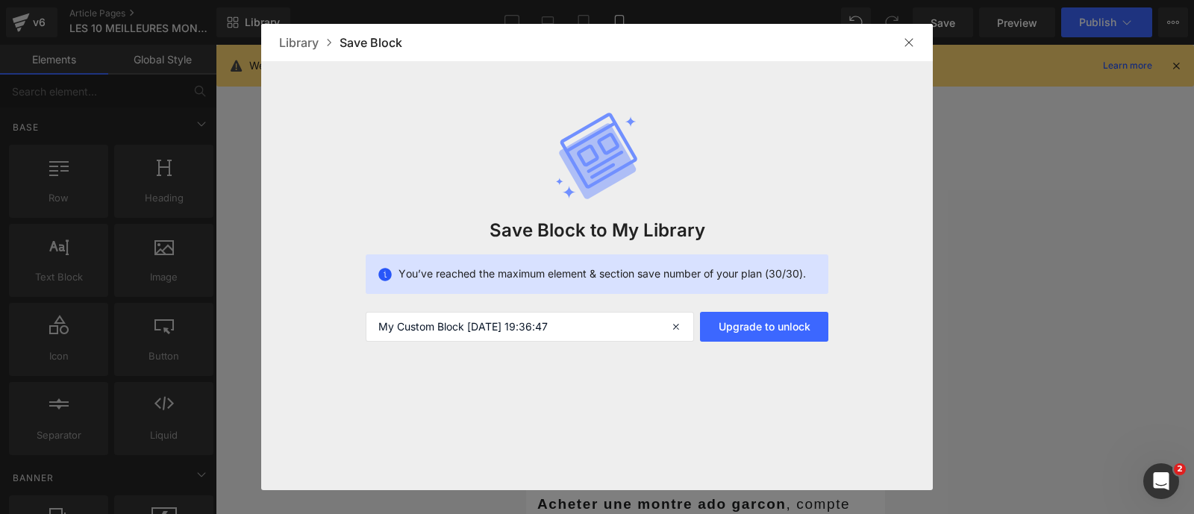
click at [573, 168] on icon at bounding box center [597, 160] width 77 height 75
click at [911, 38] on img at bounding box center [909, 43] width 12 height 12
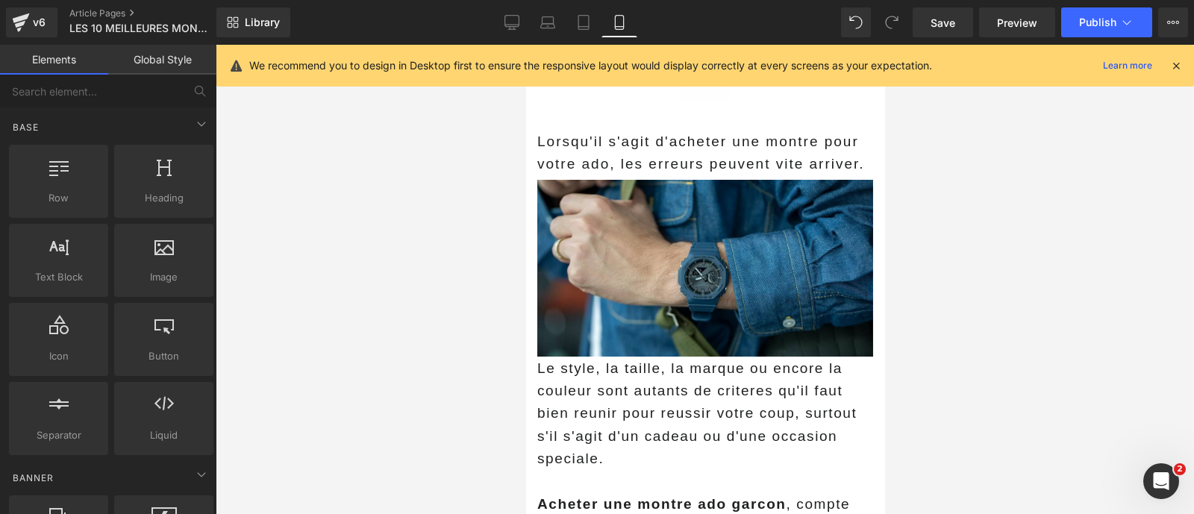
click at [1179, 66] on icon at bounding box center [1175, 65] width 13 height 13
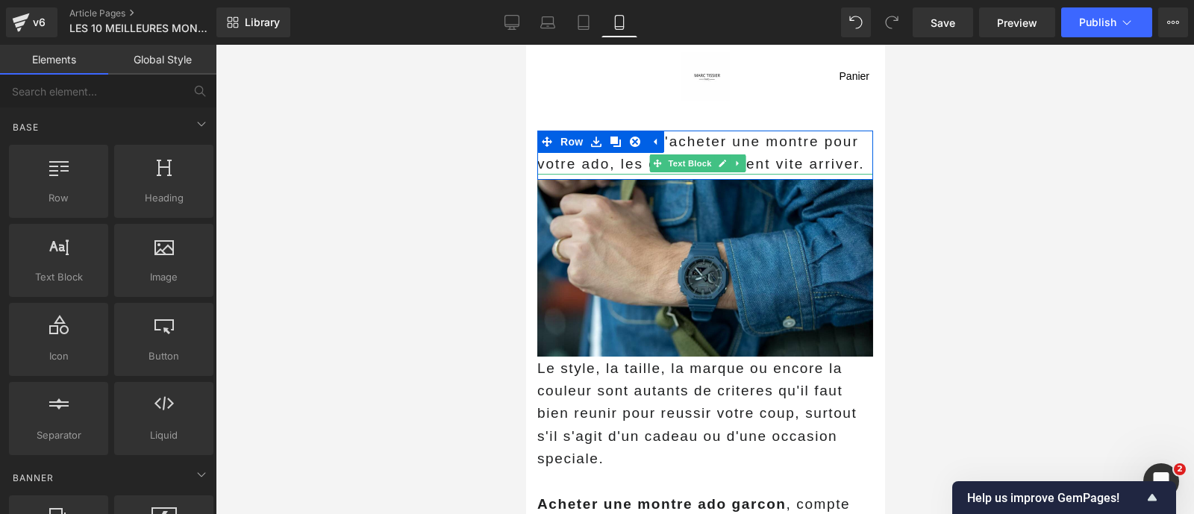
click at [576, 169] on p "Lorsqu'il s'agit d'acheter une montre pour votre ado, les erreurs peuvent vite …" at bounding box center [704, 153] width 336 height 44
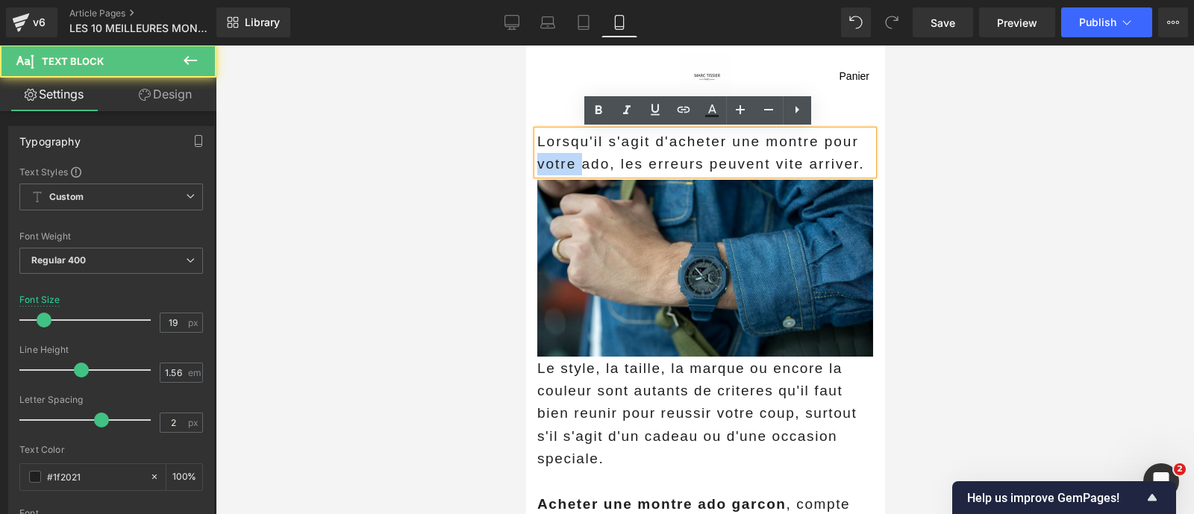
click at [576, 169] on p "Lorsqu'il s'agit d'acheter une montre pour votre ado, les erreurs peuvent vite …" at bounding box center [704, 153] width 336 height 44
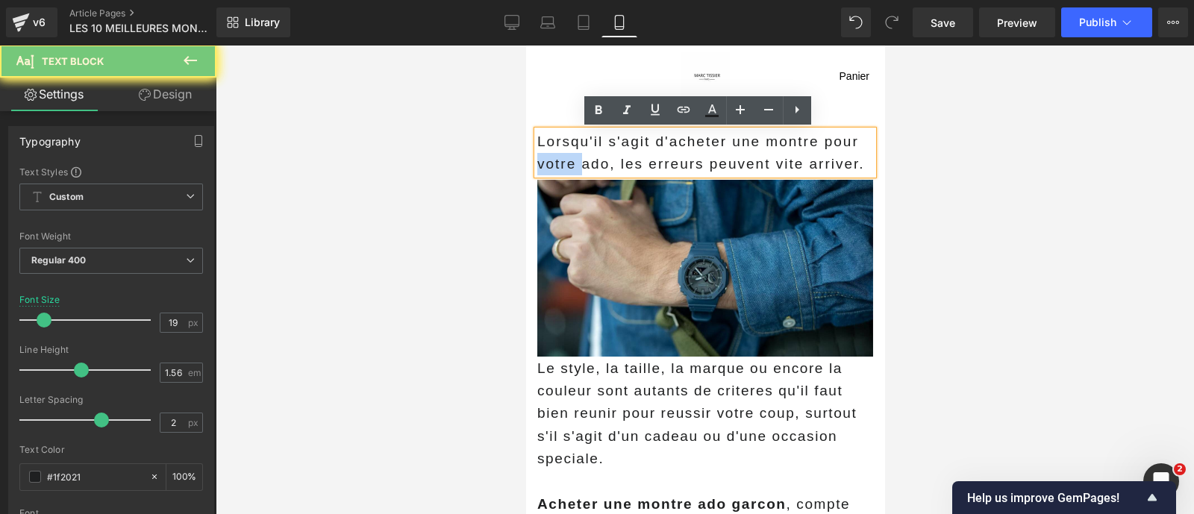
click at [576, 169] on p "Lorsqu'il s'agit d'acheter une montre pour votre ado, les erreurs peuvent vite …" at bounding box center [704, 153] width 336 height 44
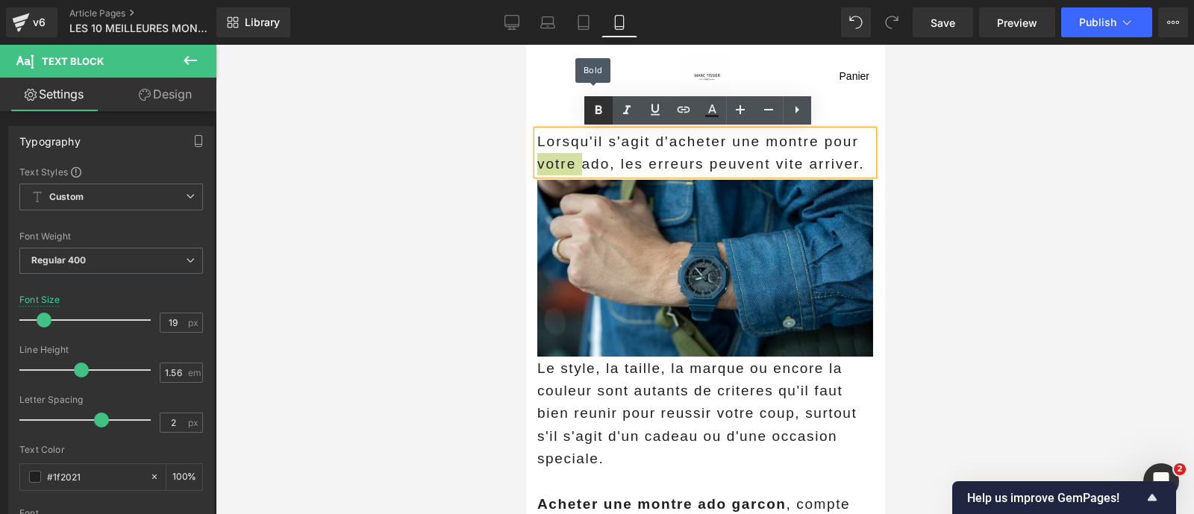
click at [600, 112] on icon at bounding box center [598, 110] width 18 height 18
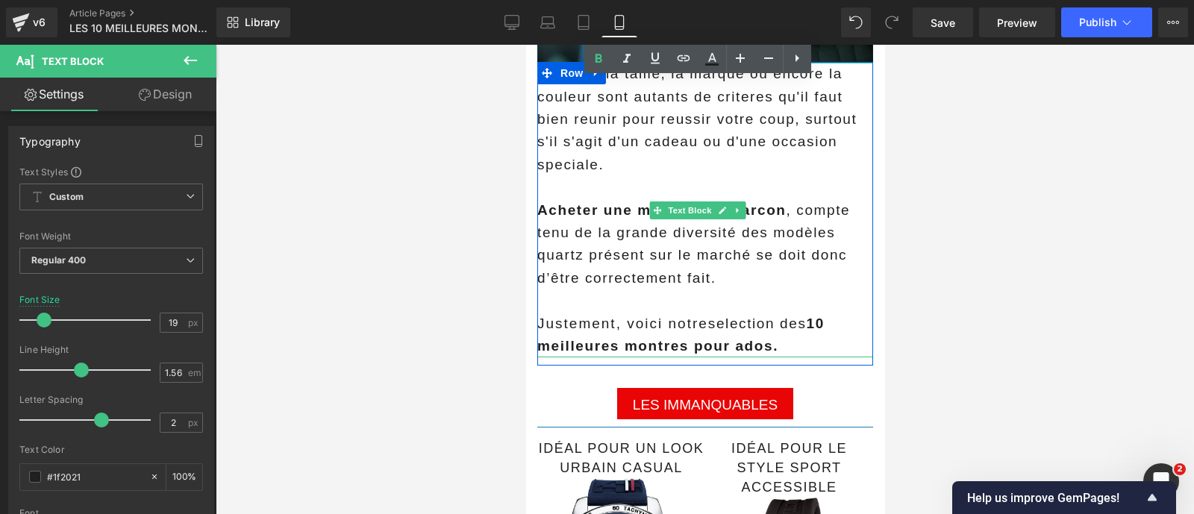
scroll to position [319, 0]
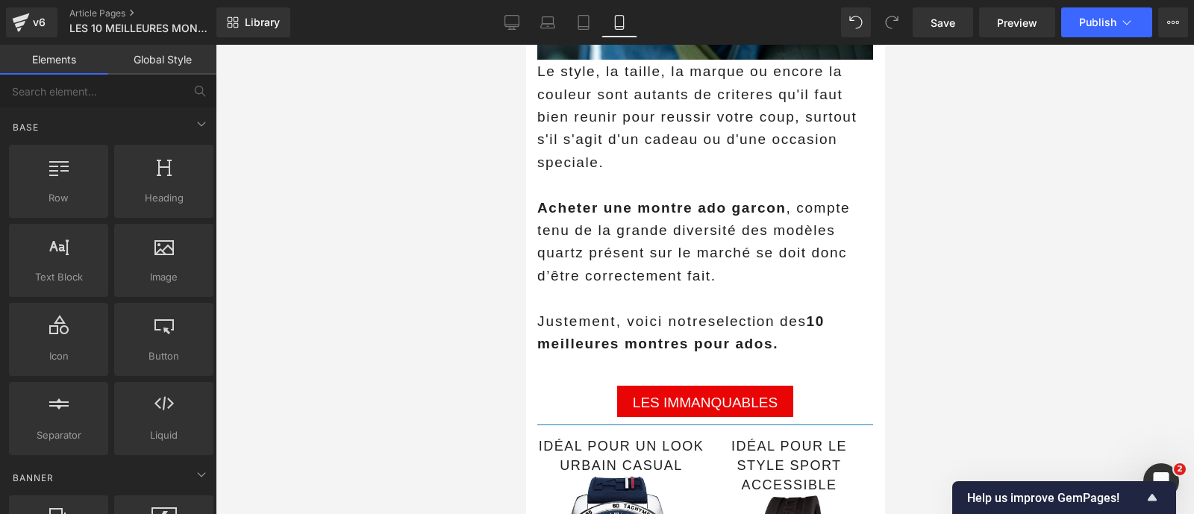
click at [454, 387] on div at bounding box center [705, 279] width 978 height 469
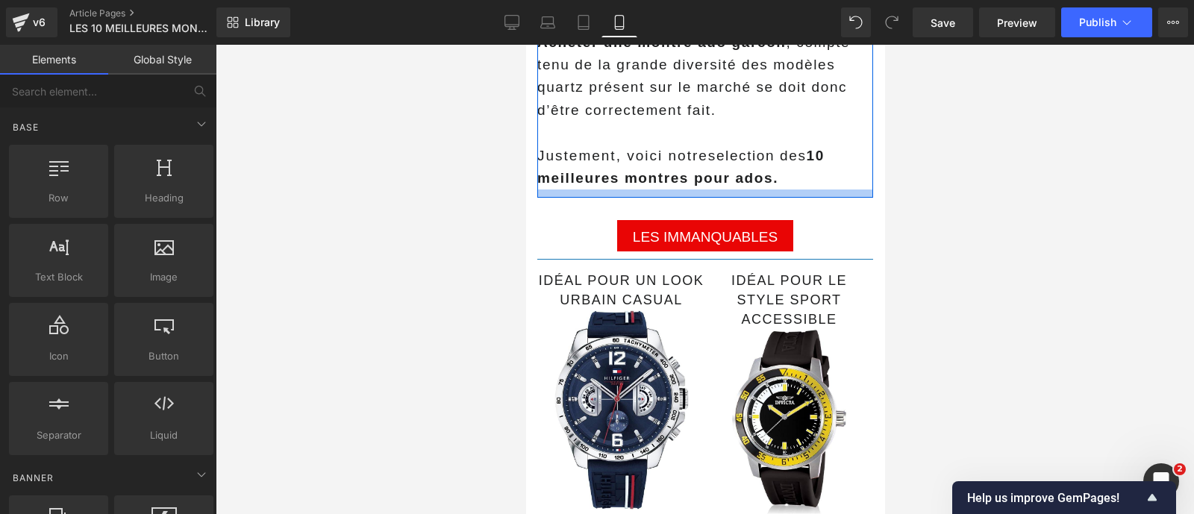
scroll to position [504, 0]
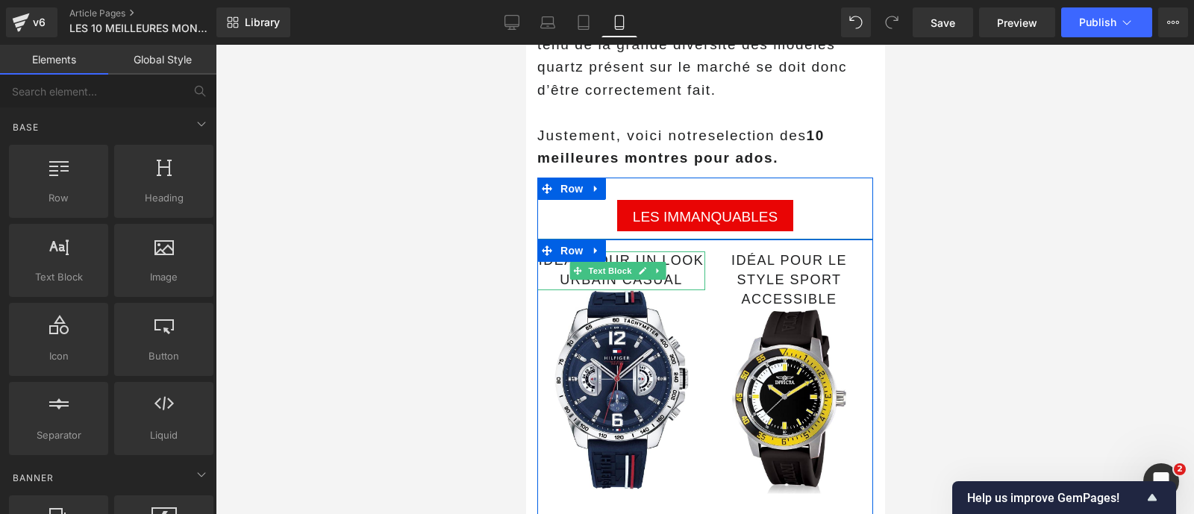
click at [559, 260] on p "Idéal pour un look urbain casual" at bounding box center [620, 270] width 168 height 39
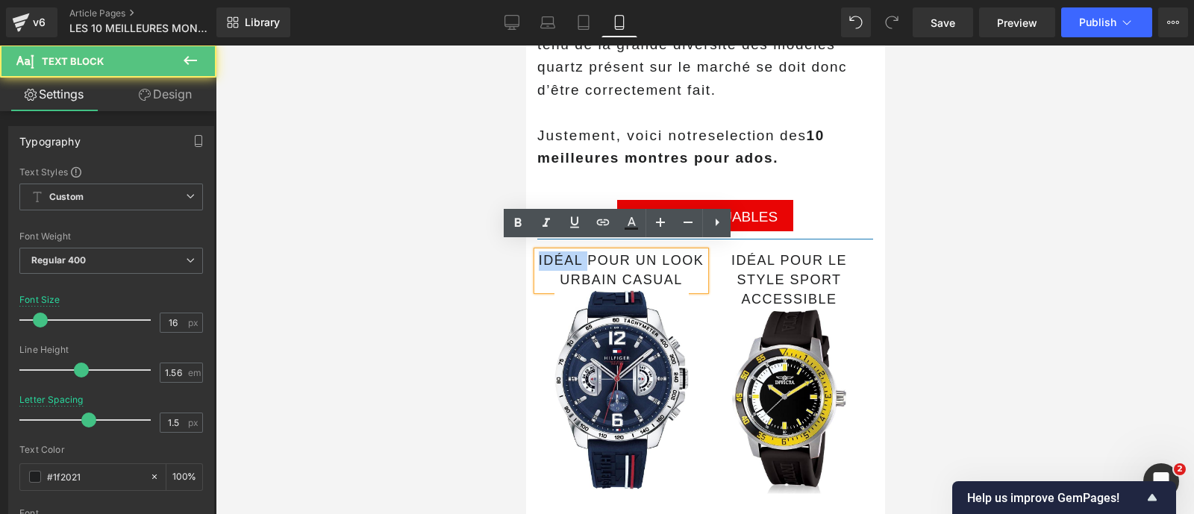
click at [559, 260] on p "Idéal pour un look urbain casual" at bounding box center [620, 270] width 168 height 39
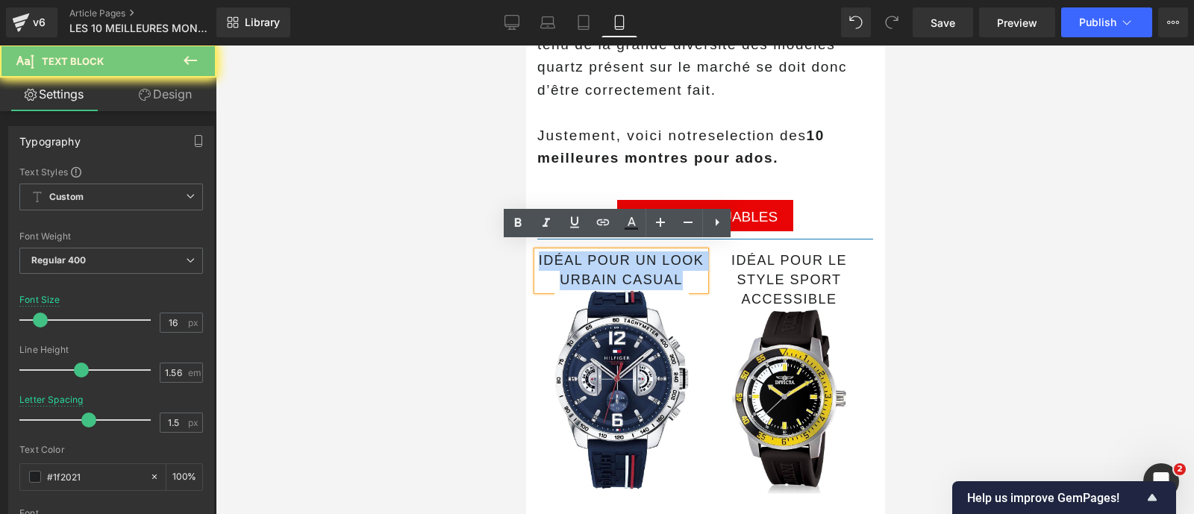
click at [559, 260] on p "Idéal pour un look urbain casual" at bounding box center [620, 270] width 168 height 39
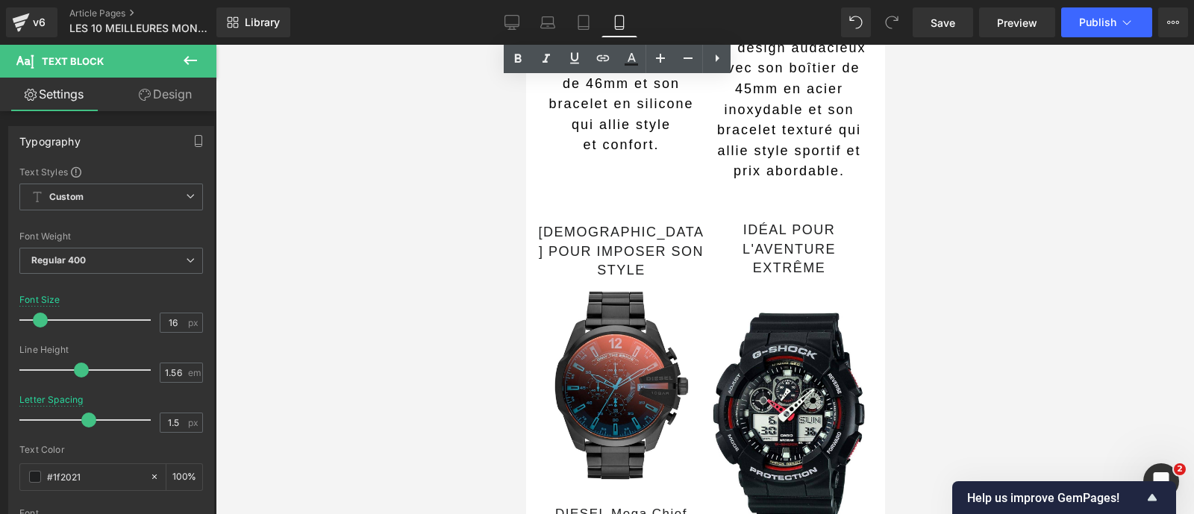
scroll to position [1119, 0]
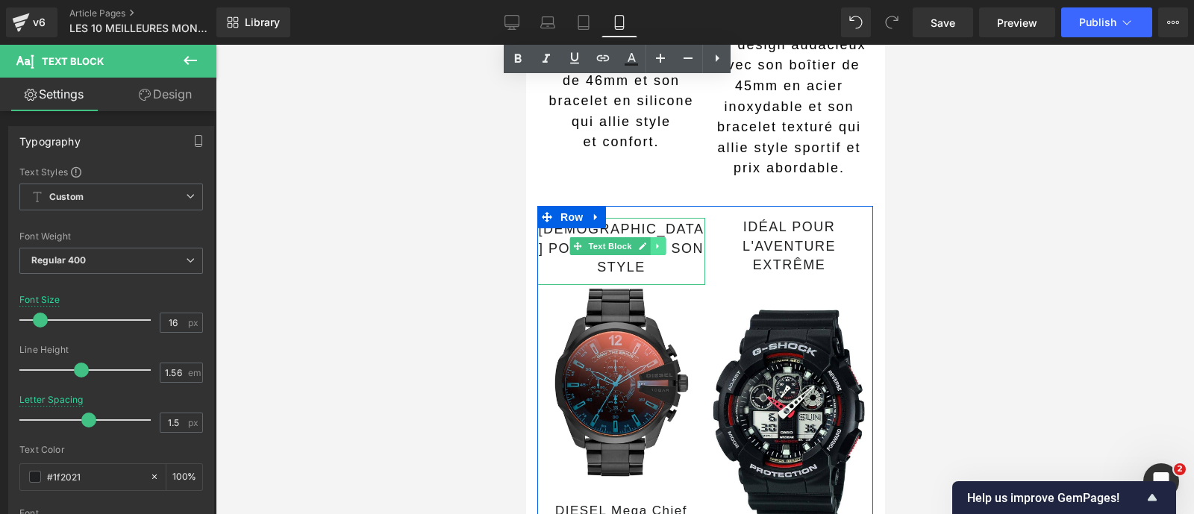
click at [661, 237] on link at bounding box center [657, 246] width 16 height 18
click at [661, 242] on icon at bounding box center [664, 246] width 8 height 8
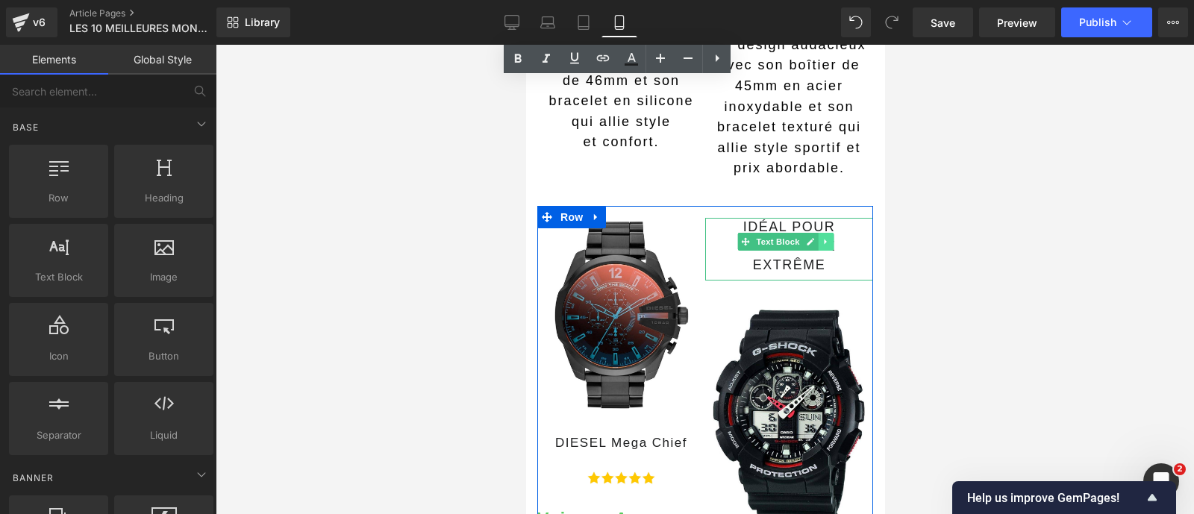
click at [821, 237] on icon at bounding box center [825, 241] width 8 height 9
click at [828, 238] on icon at bounding box center [832, 242] width 8 height 8
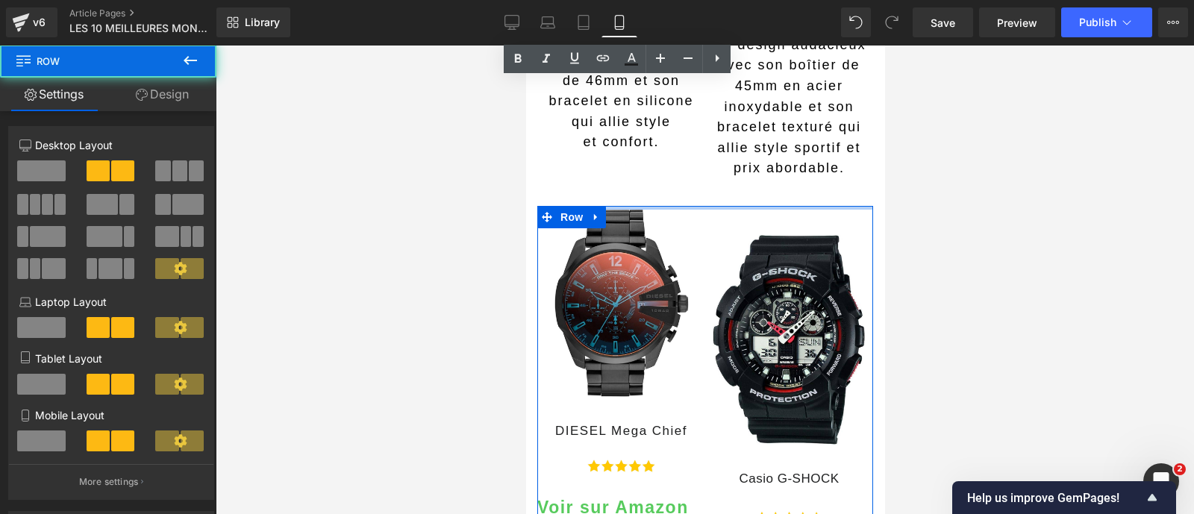
drag, startPoint x: 721, startPoint y: 187, endPoint x: 710, endPoint y: 161, distance: 27.4
click at [710, 161] on div "LES IMMANQUABLES Button Separator Idéal pour un look urbain casual Text Block I…" at bounding box center [704, 164] width 336 height 1159
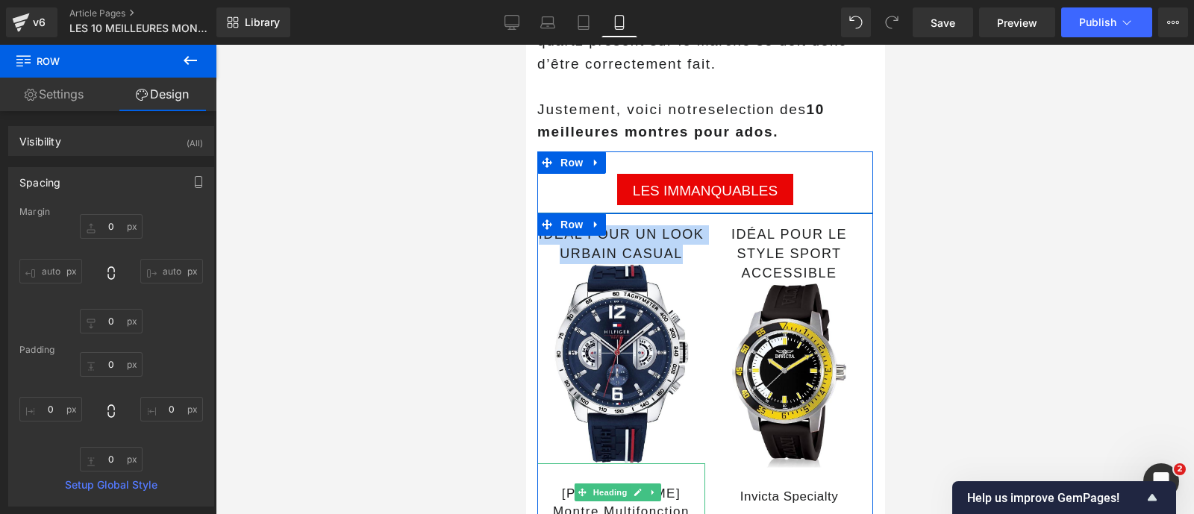
scroll to position [527, 0]
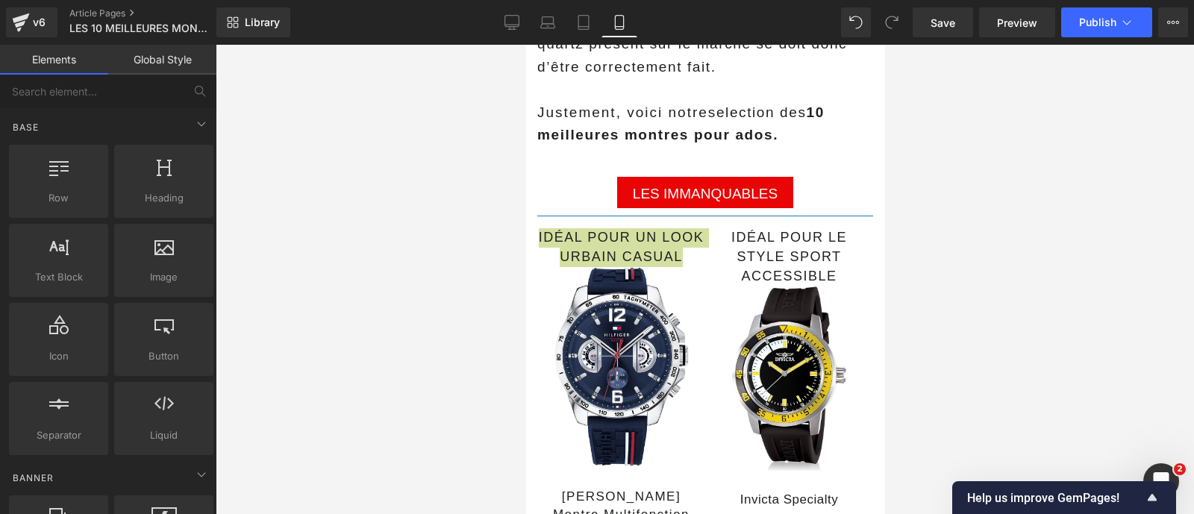
click at [499, 269] on div at bounding box center [705, 279] width 978 height 469
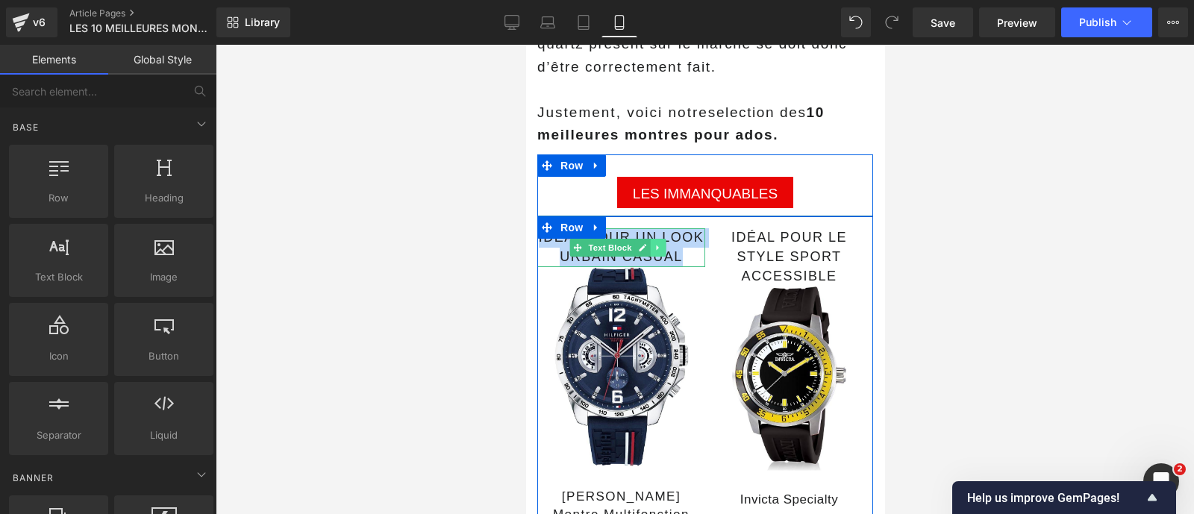
click at [655, 245] on icon at bounding box center [656, 247] width 2 height 5
click at [665, 243] on icon at bounding box center [664, 247] width 8 height 9
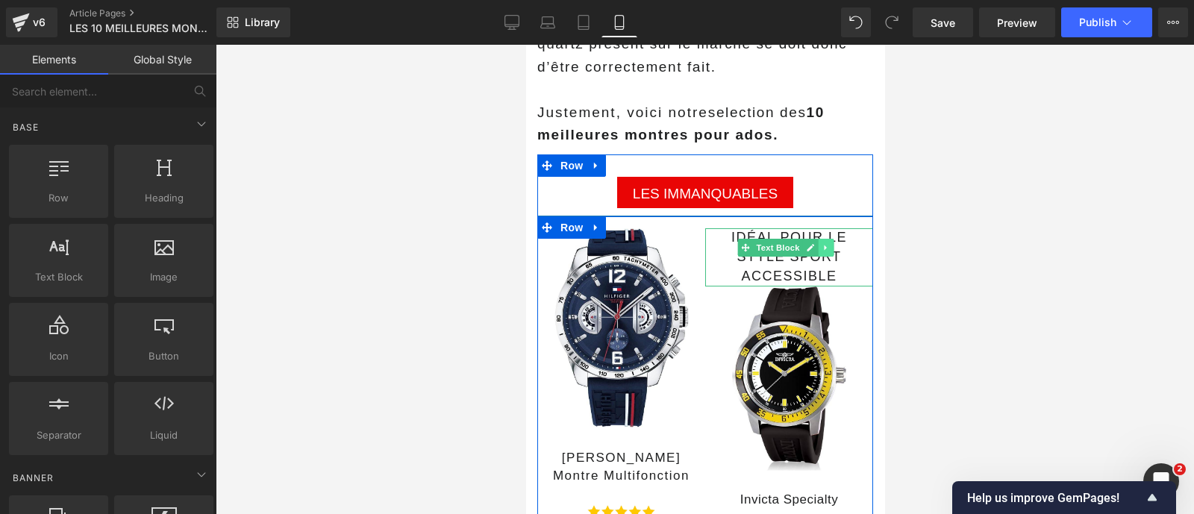
click at [821, 243] on icon at bounding box center [825, 247] width 8 height 9
click at [828, 244] on icon at bounding box center [832, 248] width 8 height 8
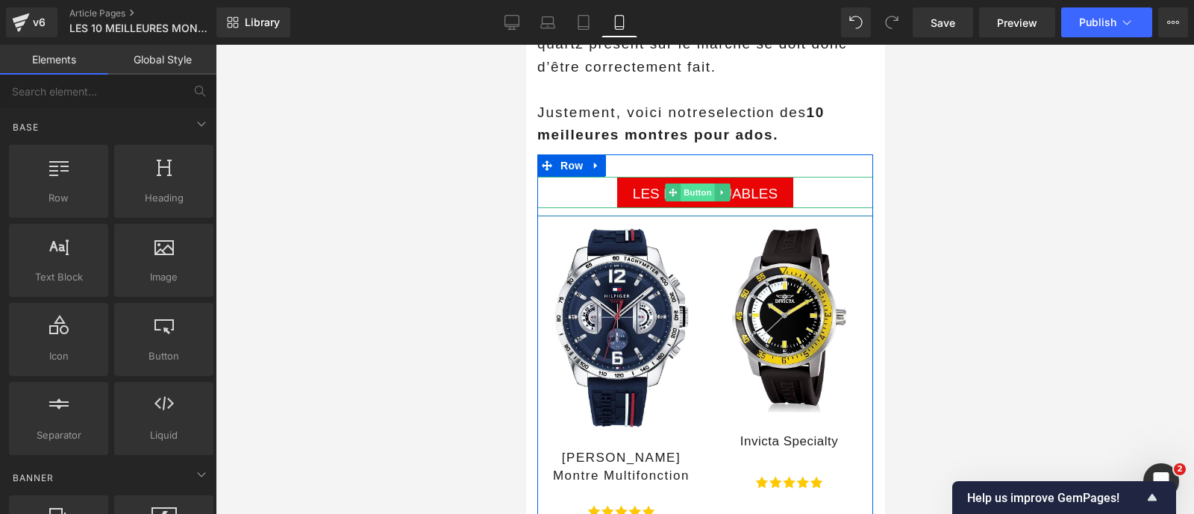
click at [697, 184] on span "Button" at bounding box center [697, 193] width 34 height 18
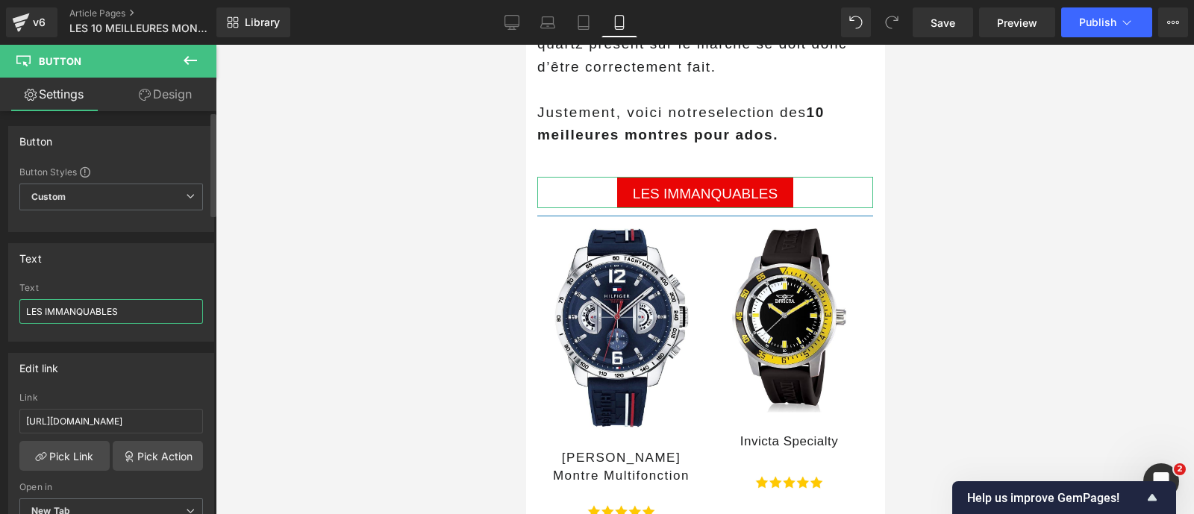
click at [172, 303] on input "LES IMMANQUABLES" at bounding box center [111, 311] width 184 height 25
type input "LES IMMANQUABLES ICI"
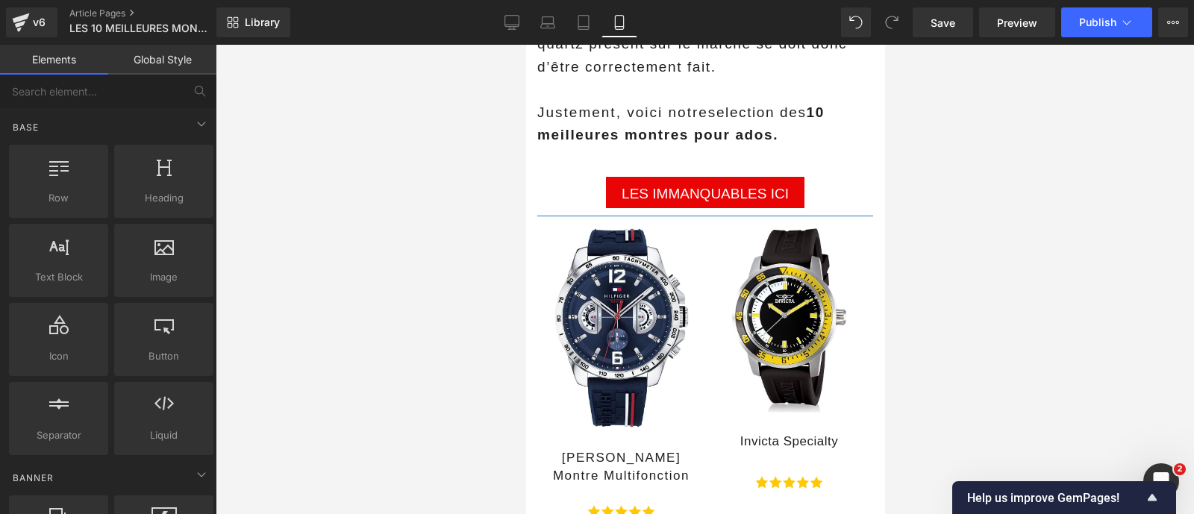
click at [377, 323] on div at bounding box center [705, 279] width 978 height 469
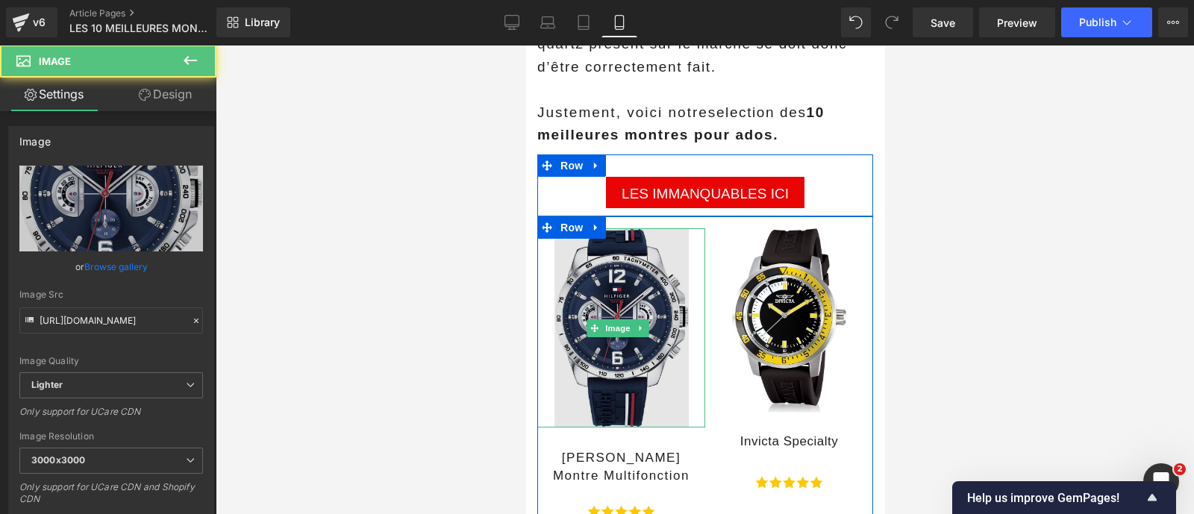
click at [636, 351] on img at bounding box center [621, 327] width 134 height 199
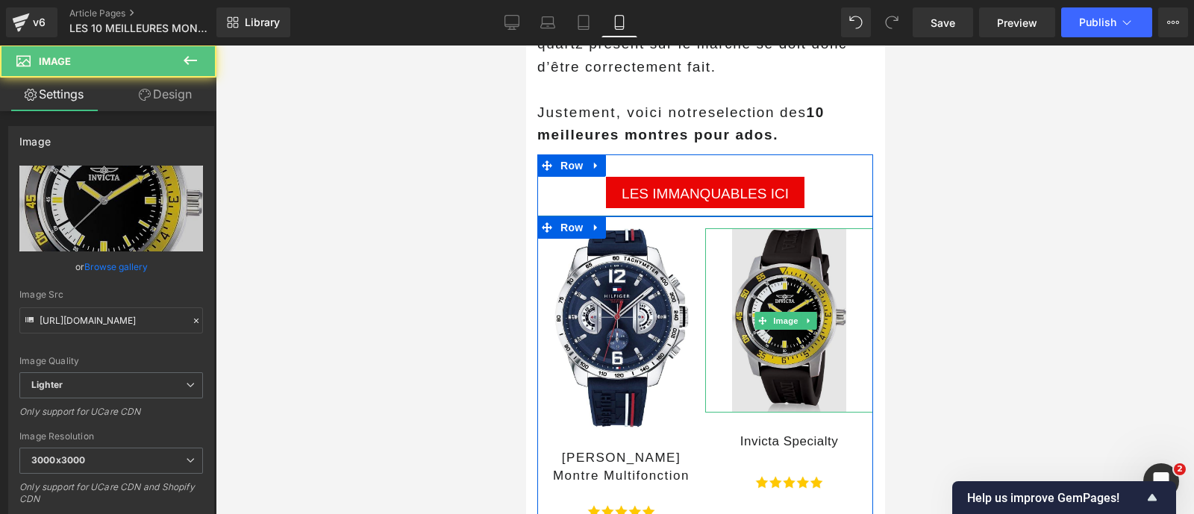
click at [763, 352] on img at bounding box center [788, 320] width 114 height 184
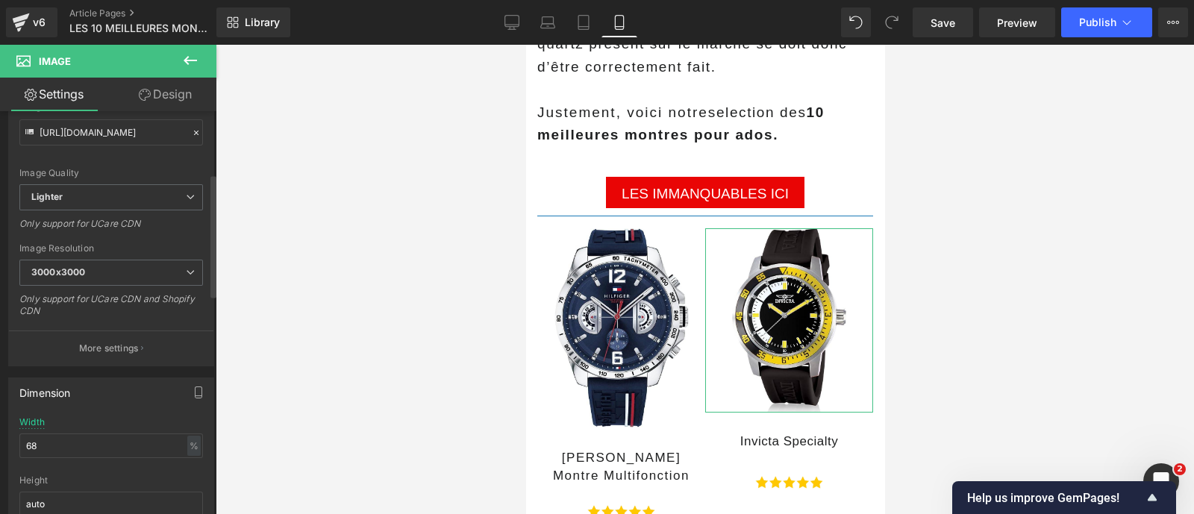
scroll to position [203, 0]
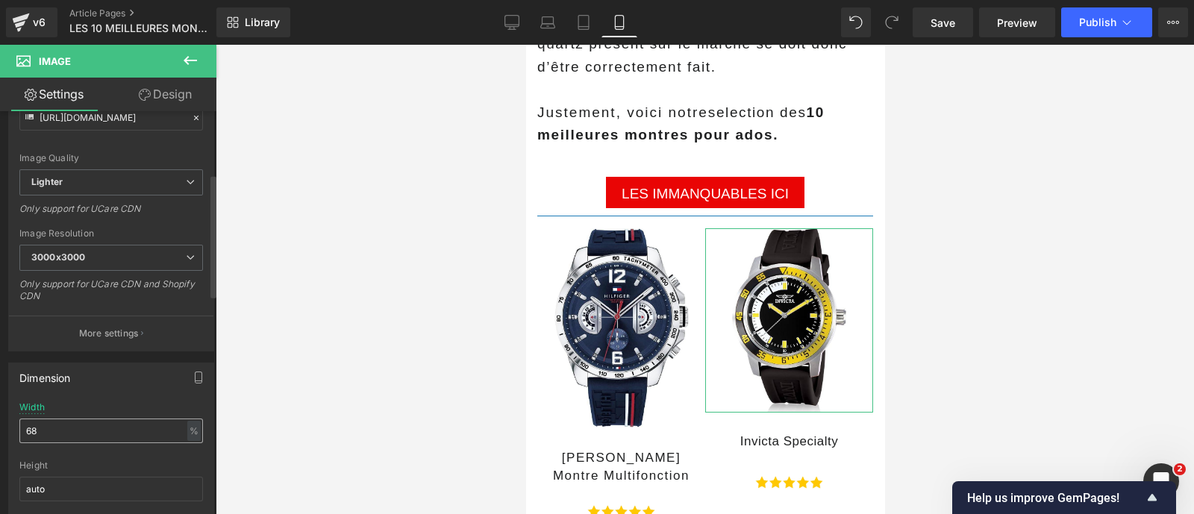
click at [60, 432] on input "68" at bounding box center [111, 431] width 184 height 25
type input "70"
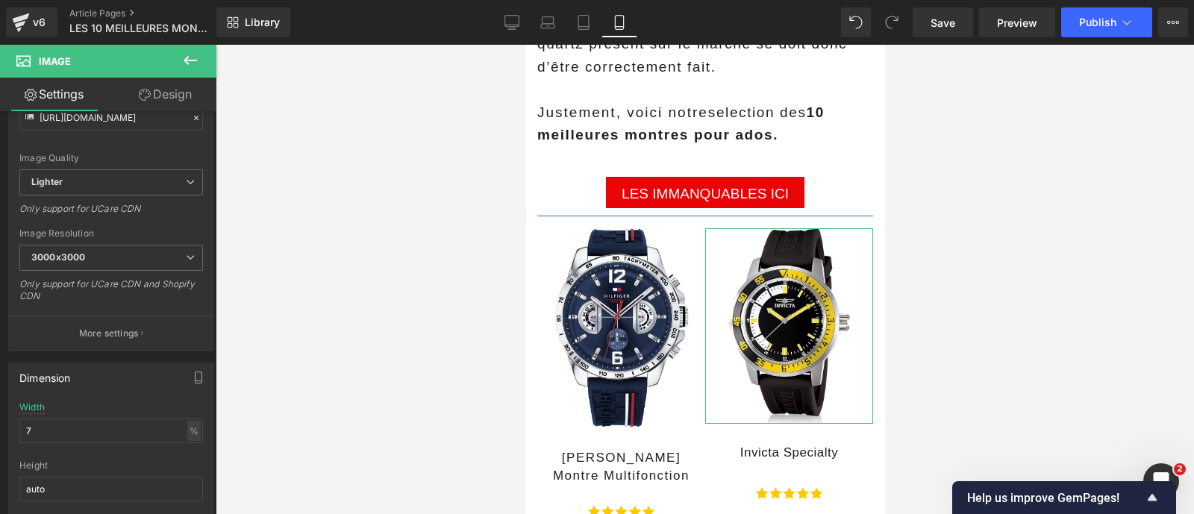
type input "73"
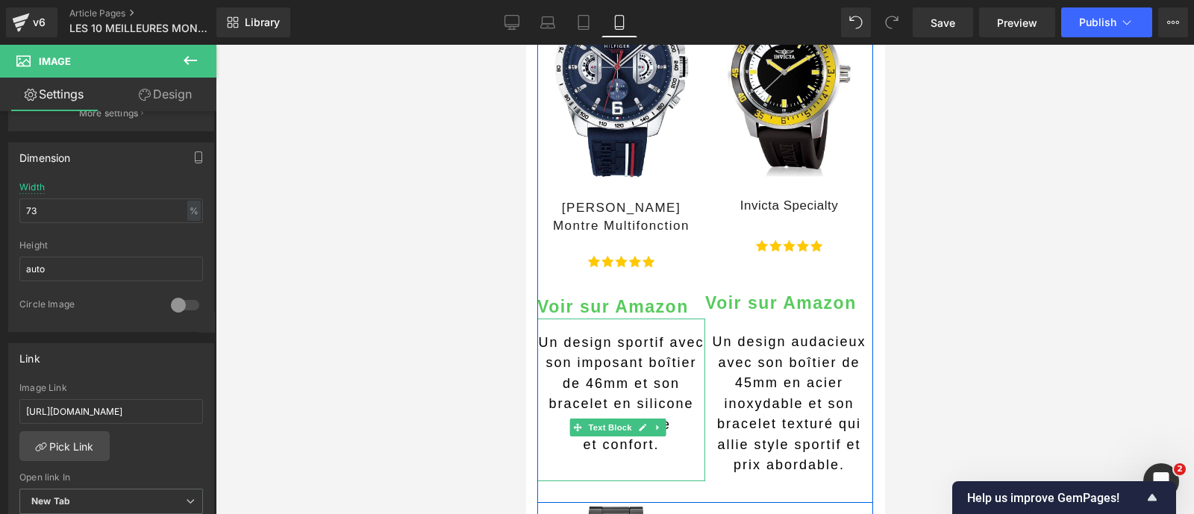
scroll to position [781, 0]
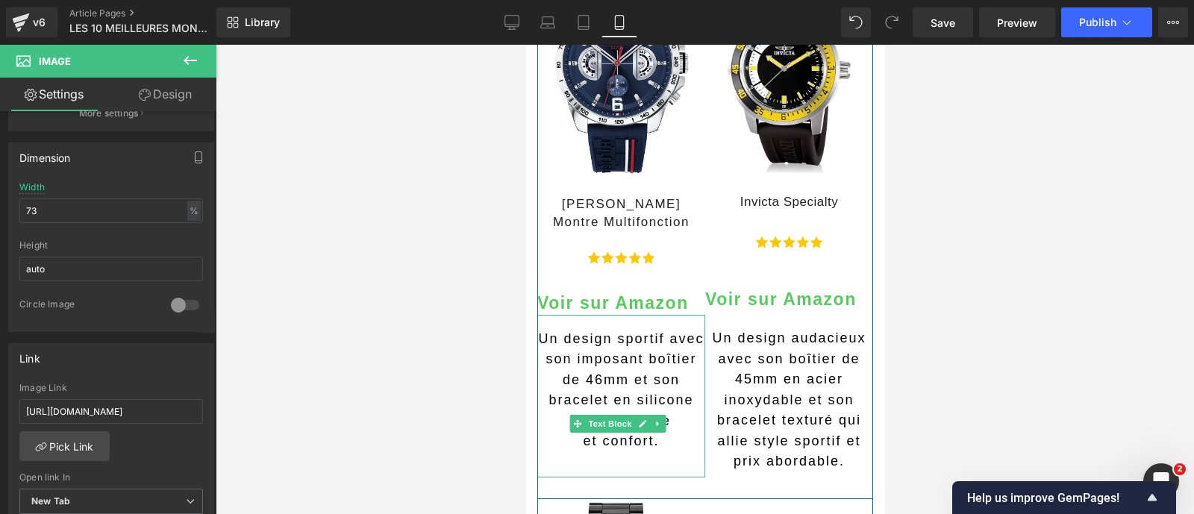
click at [570, 356] on span "Un design sportif avec son imposant boîtier de 46mm et son bracelet en silicone…" at bounding box center [620, 379] width 166 height 97
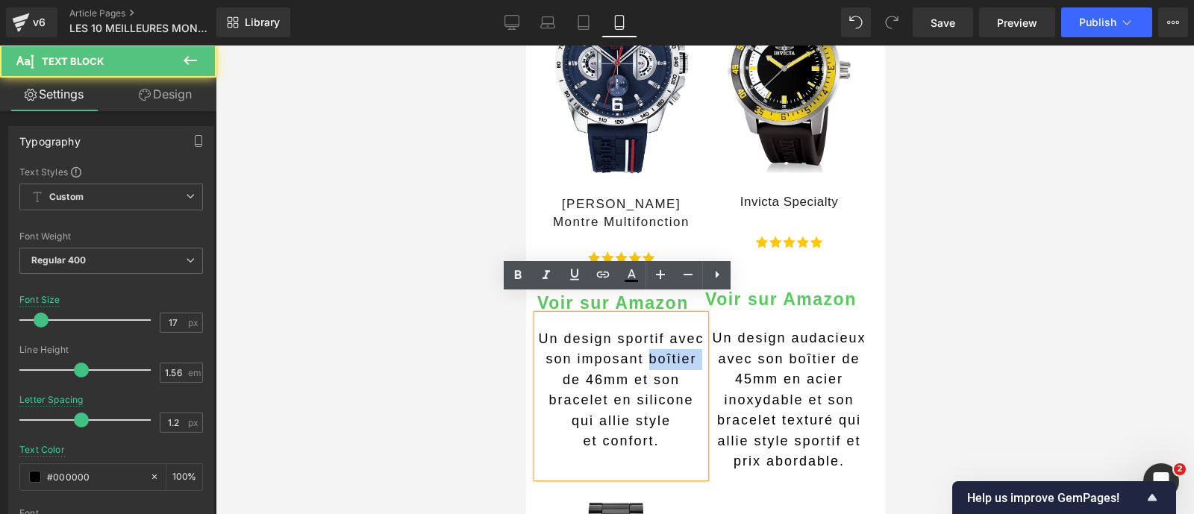
click at [570, 356] on span "Un design sportif avec son imposant boîtier de 46mm et son bracelet en silicone…" at bounding box center [620, 379] width 166 height 97
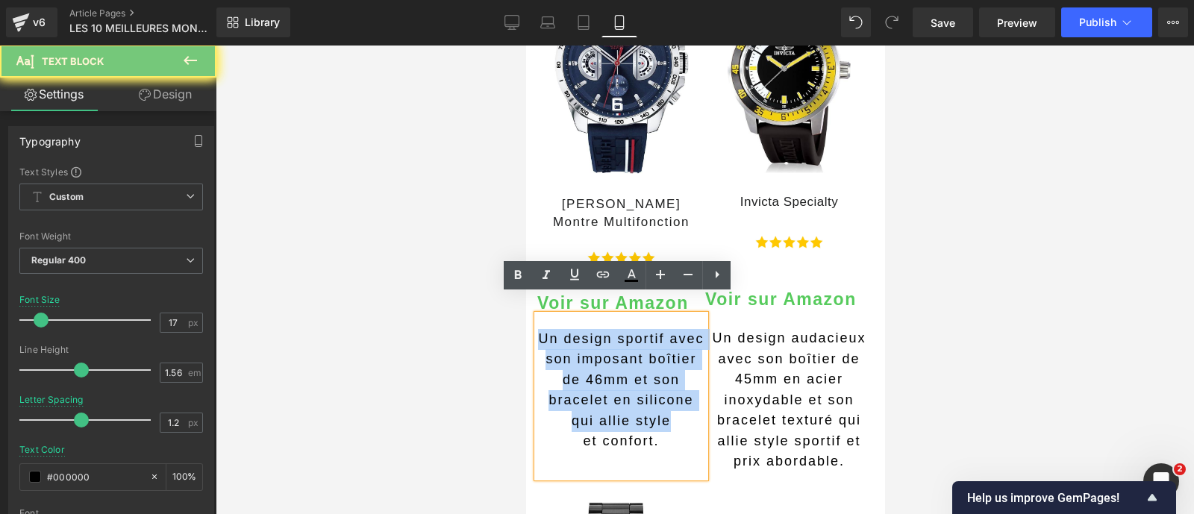
click at [570, 356] on span "Un design sportif avec son imposant boîtier de 46mm et son bracelet en silicone…" at bounding box center [620, 379] width 166 height 97
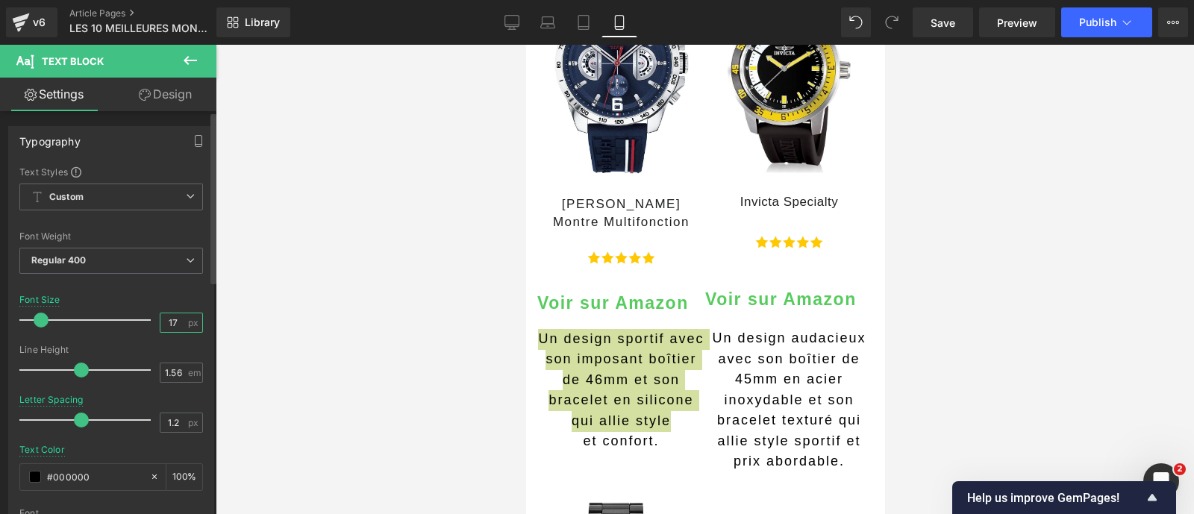
click at [175, 319] on input "17" at bounding box center [173, 322] width 26 height 19
type input "16"
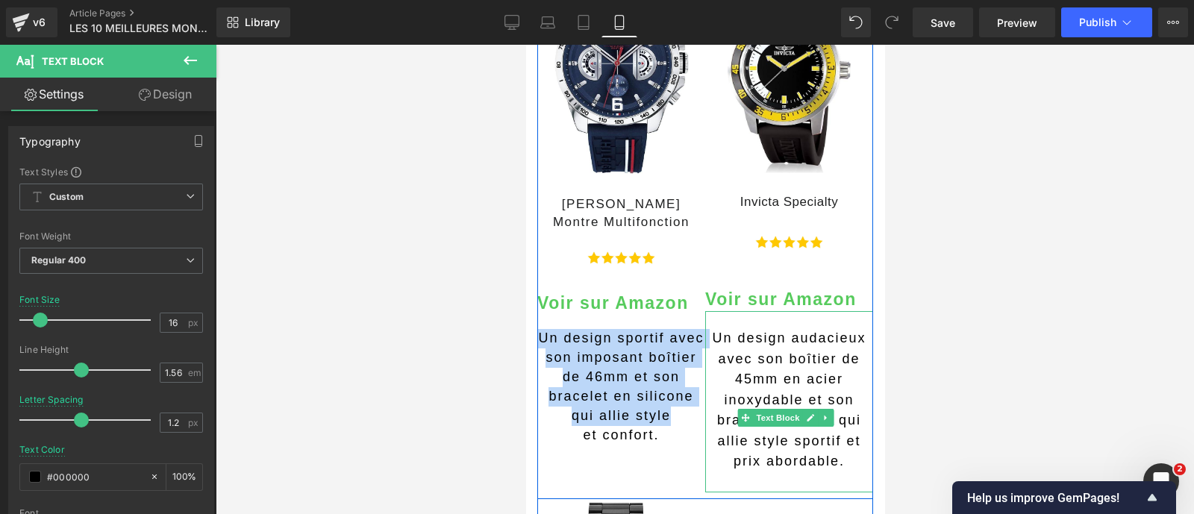
click at [727, 383] on span "Un design audacieux avec son boîtier de 45mm en acier inoxydable et son bracele…" at bounding box center [788, 400] width 154 height 138
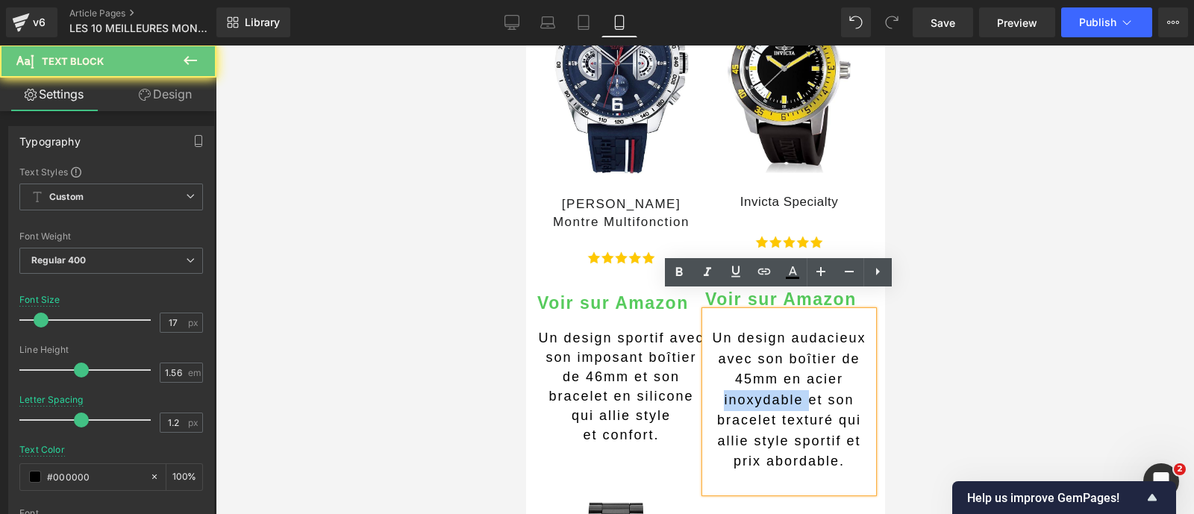
click at [727, 383] on span "Un design audacieux avec son boîtier de 45mm en acier inoxydable et son bracele…" at bounding box center [788, 400] width 154 height 138
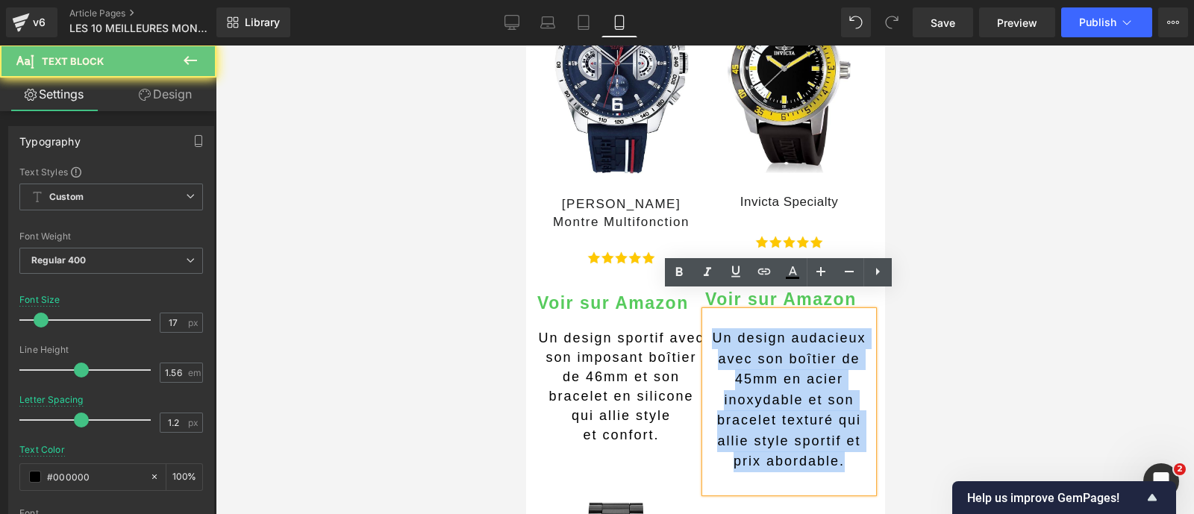
click at [727, 383] on span "Un design audacieux avec son boîtier de 45mm en acier inoxydable et son bracele…" at bounding box center [788, 400] width 154 height 138
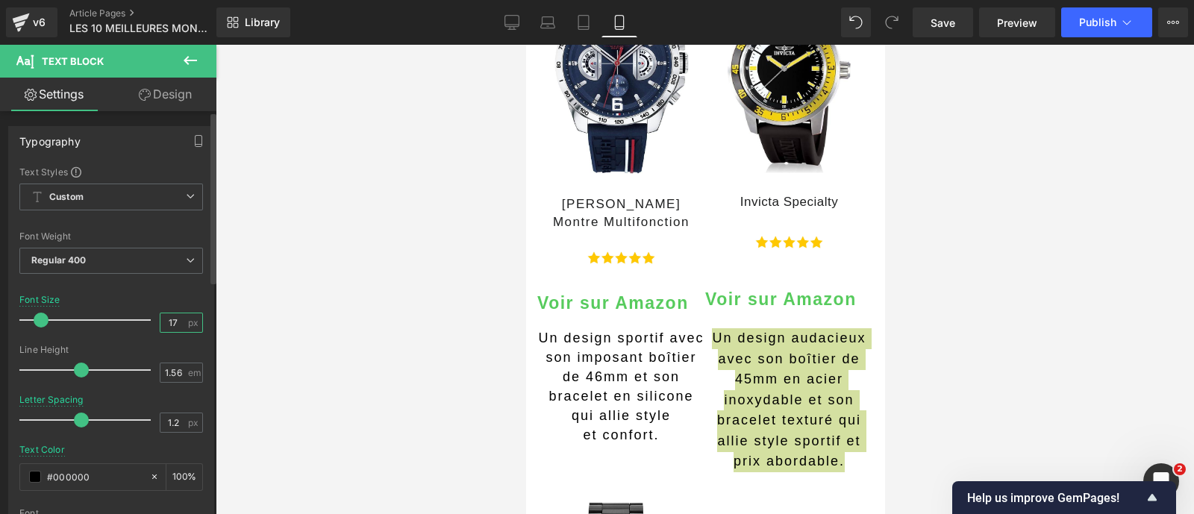
click at [169, 321] on input "17" at bounding box center [173, 322] width 26 height 19
type input "16"
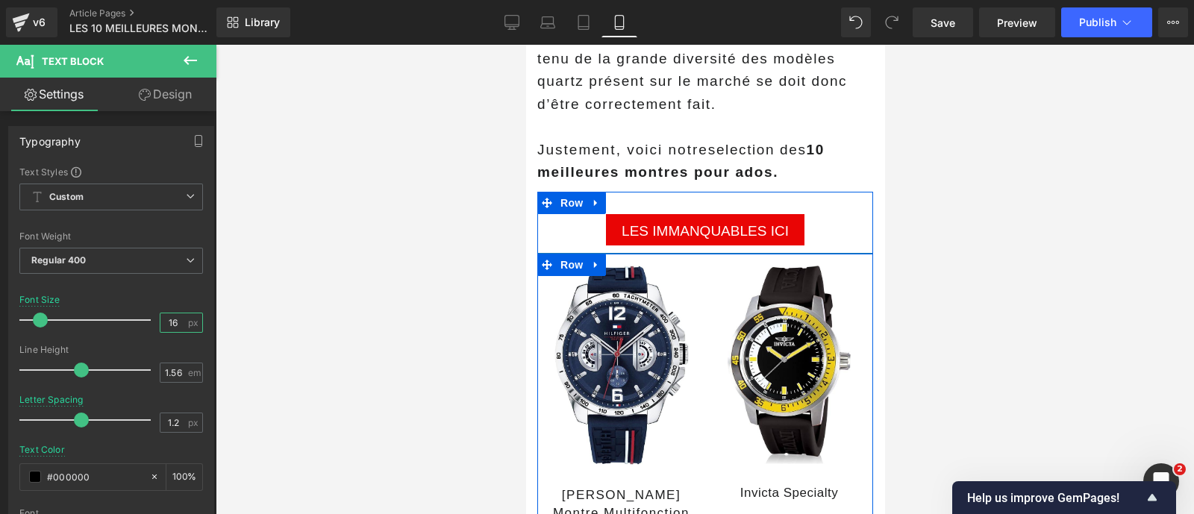
scroll to position [504, 0]
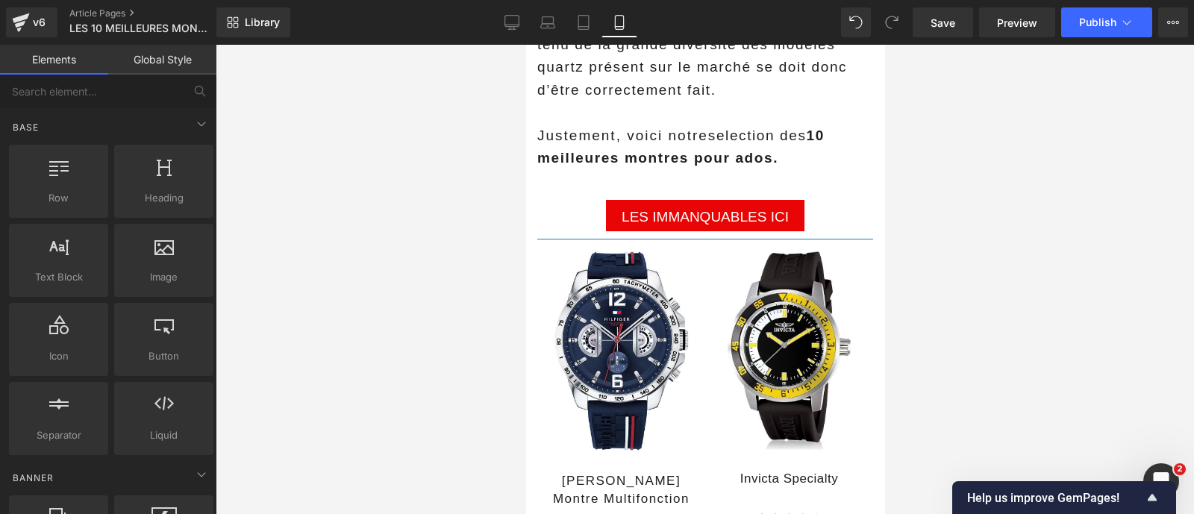
click at [428, 325] on div at bounding box center [705, 279] width 978 height 469
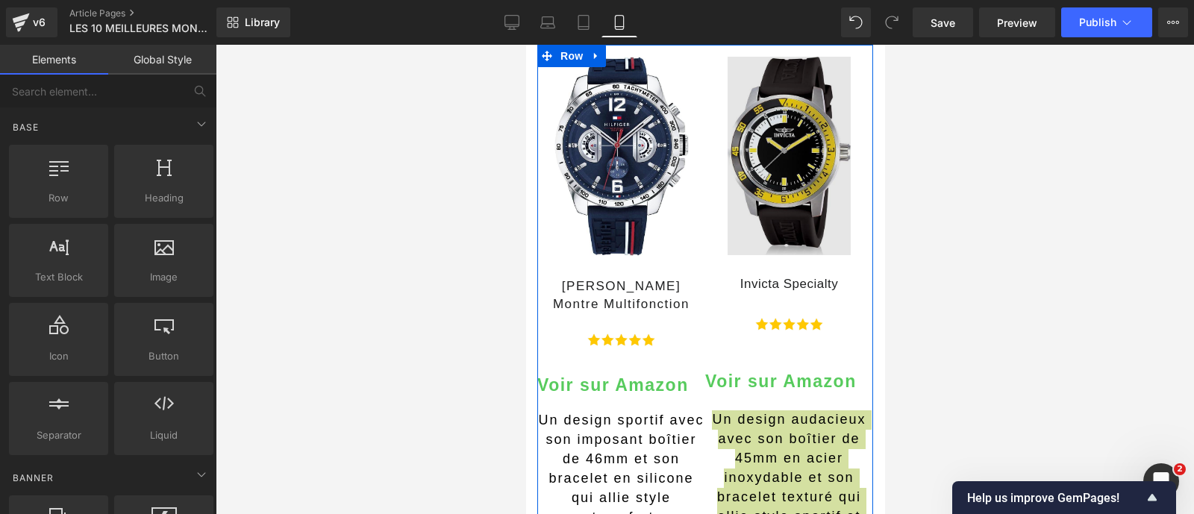
scroll to position [810, 0]
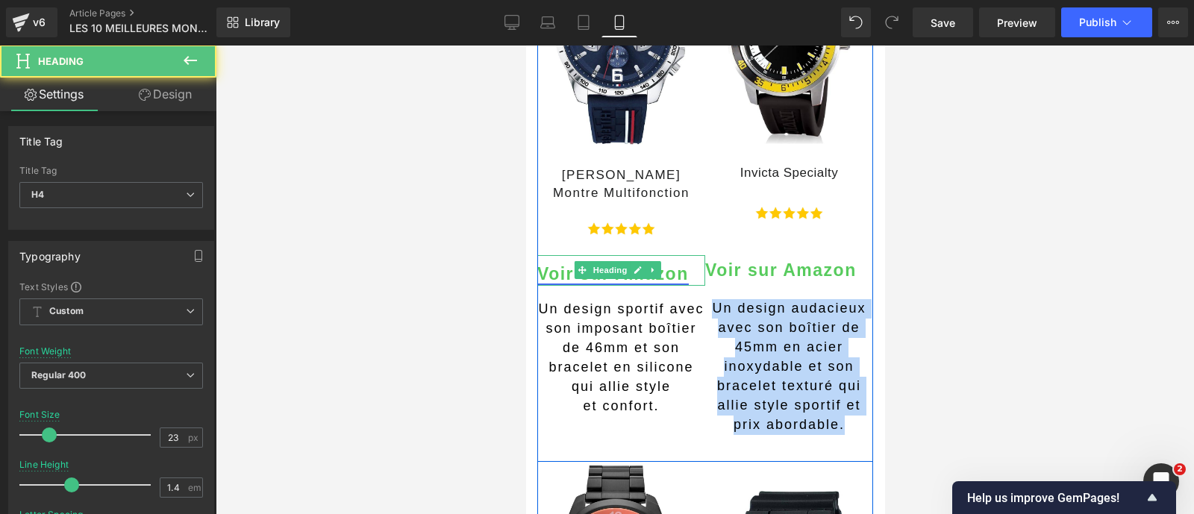
click at [676, 264] on link "Voir sur Amazon" at bounding box center [611, 273] width 151 height 19
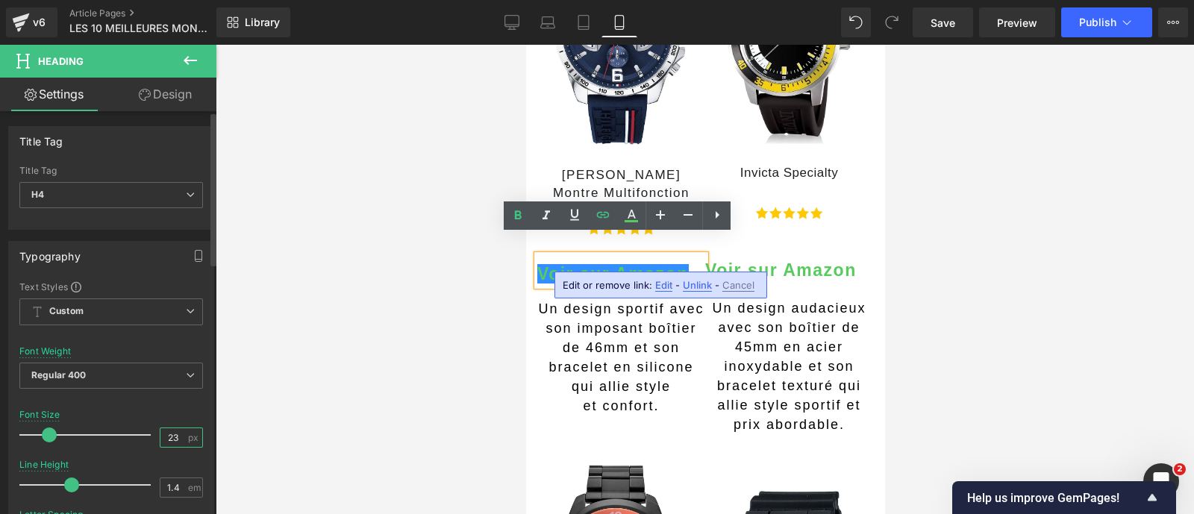
click at [172, 430] on input "23" at bounding box center [173, 437] width 26 height 19
type input "20"
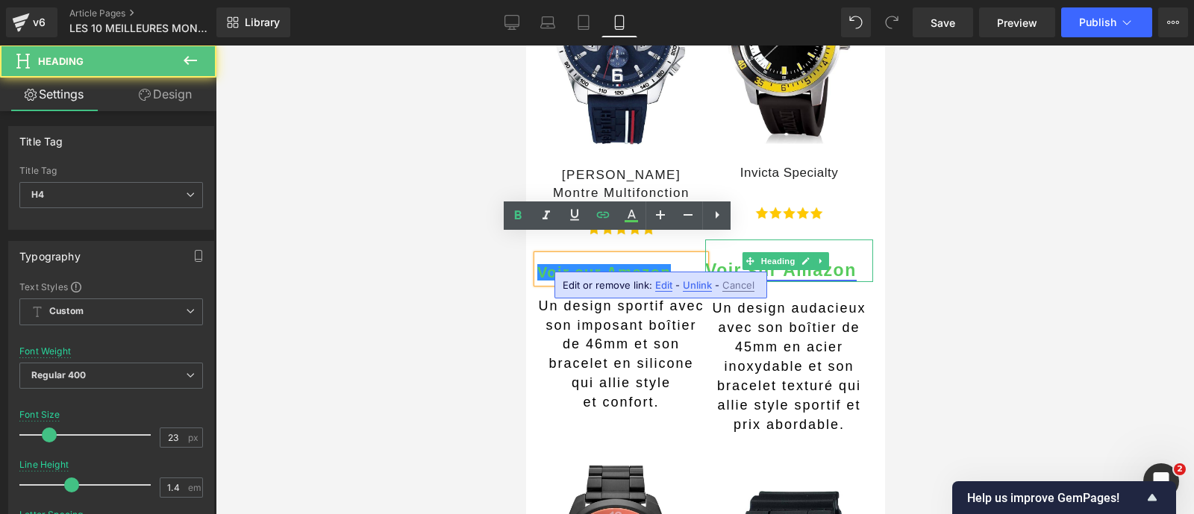
click at [834, 260] on link "Voir sur Amazon" at bounding box center [779, 269] width 151 height 19
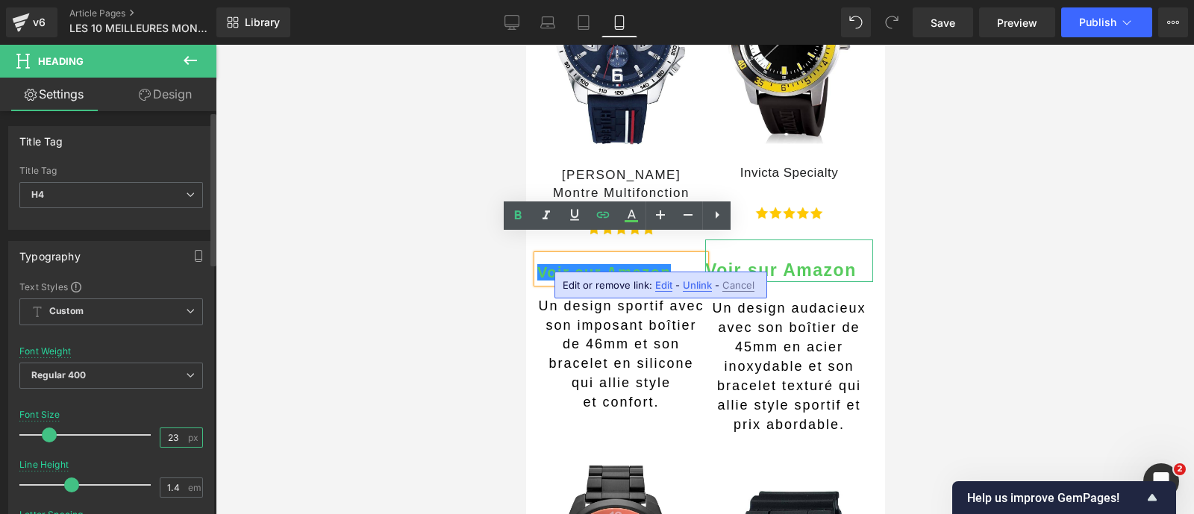
click at [168, 430] on input "23" at bounding box center [173, 437] width 26 height 19
type input "20"
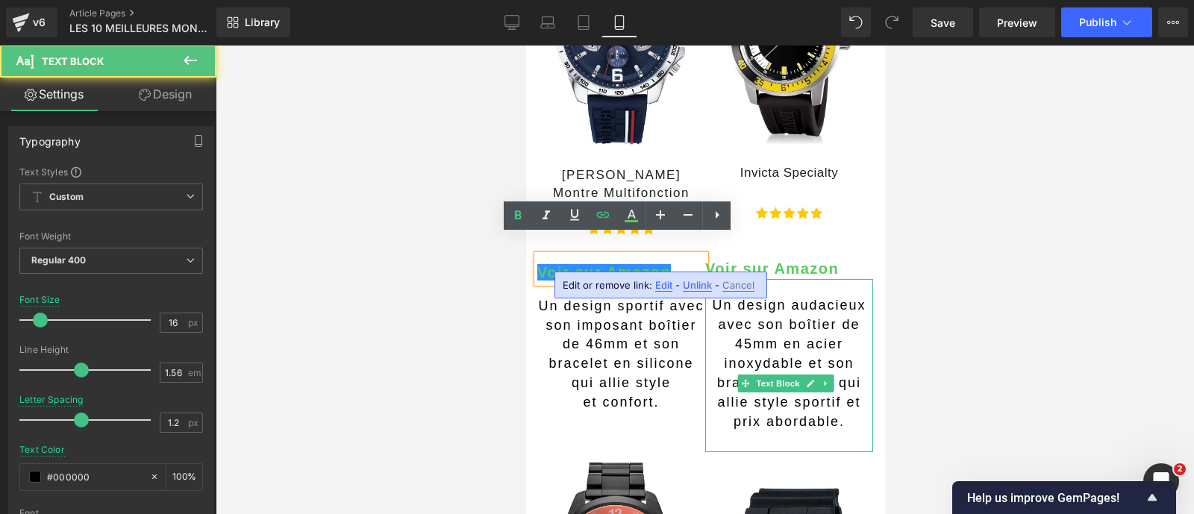
click at [744, 395] on span "Un design audacieux avec son boîtier de 45mm en acier inoxydable et son bracele…" at bounding box center [788, 363] width 154 height 131
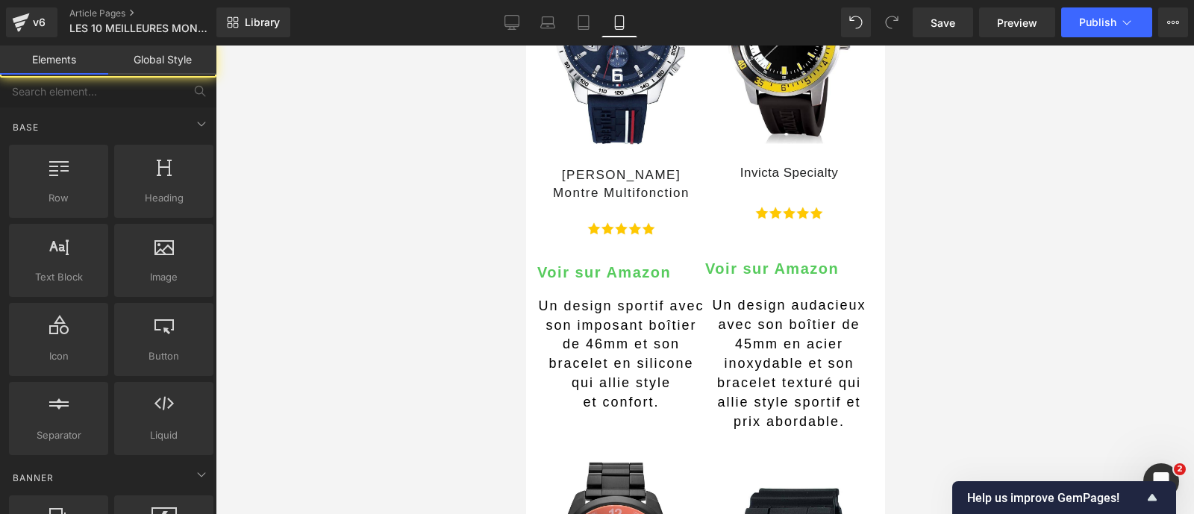
click at [451, 407] on div at bounding box center [705, 279] width 978 height 469
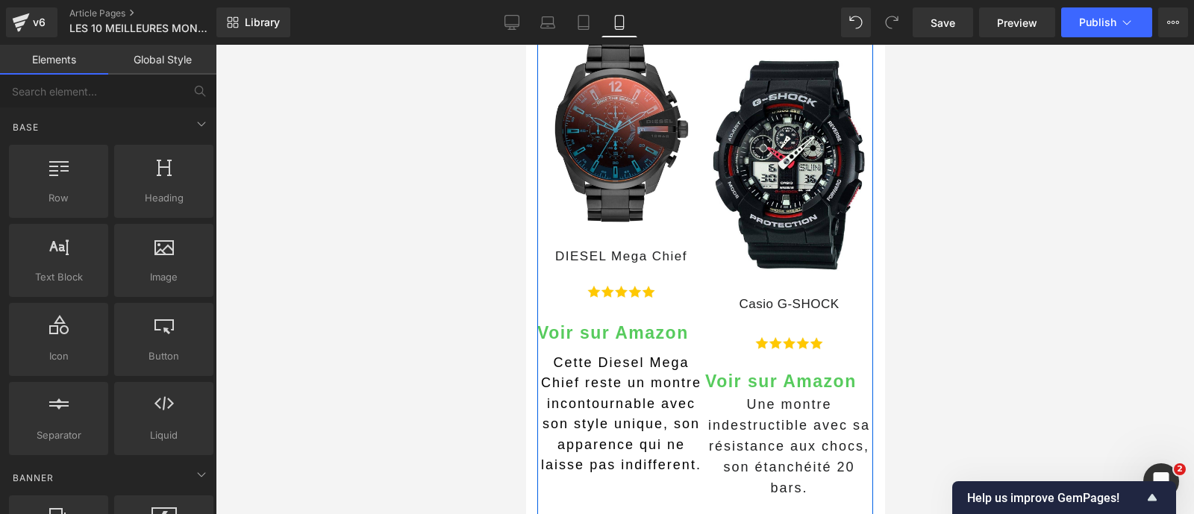
scroll to position [1244, 0]
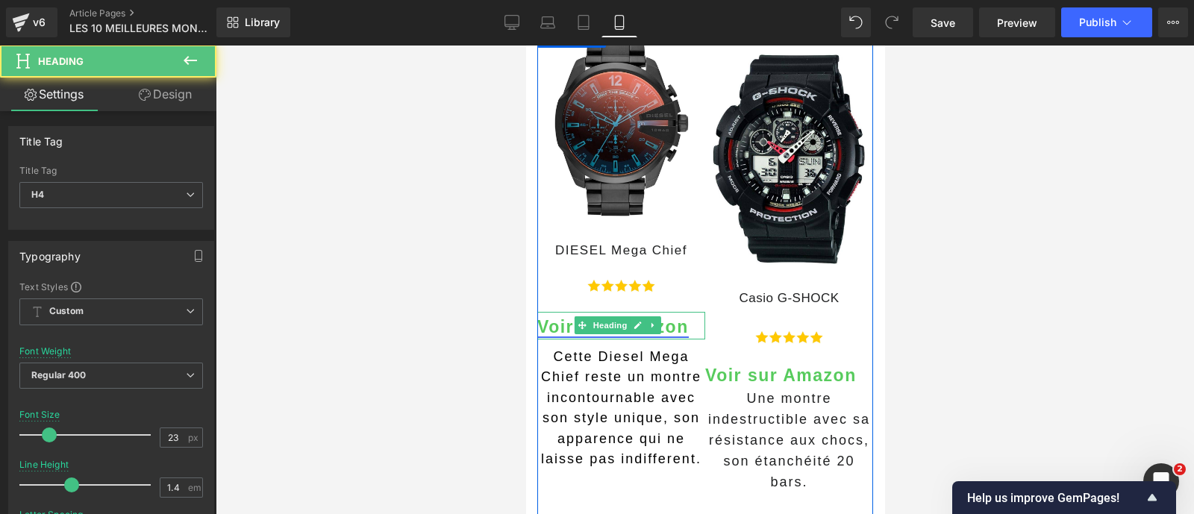
click at [678, 317] on link "Voir sur Amazon" at bounding box center [611, 326] width 151 height 19
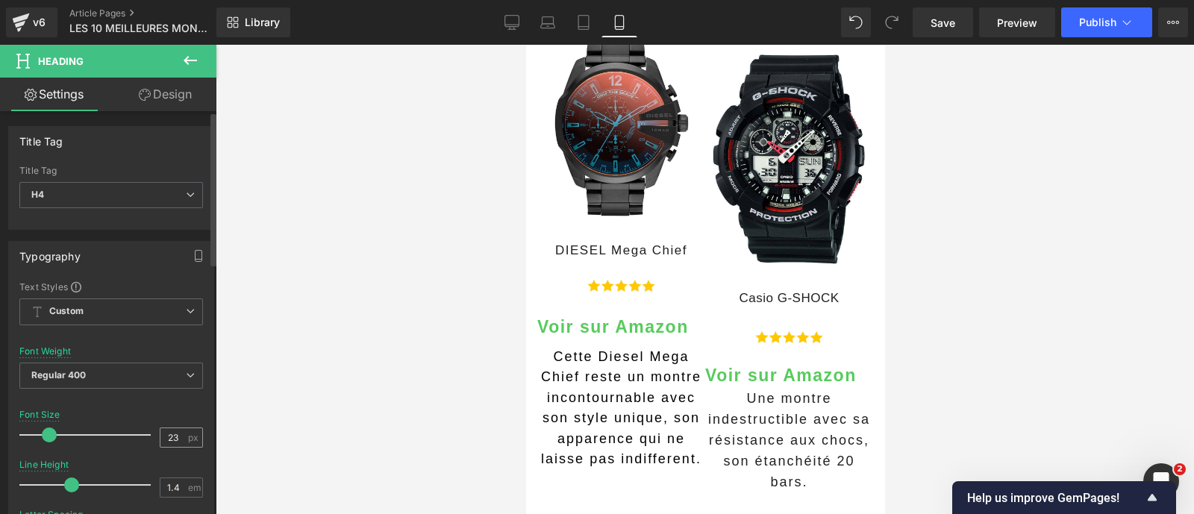
click at [165, 439] on input "23" at bounding box center [173, 437] width 26 height 19
type input "20"
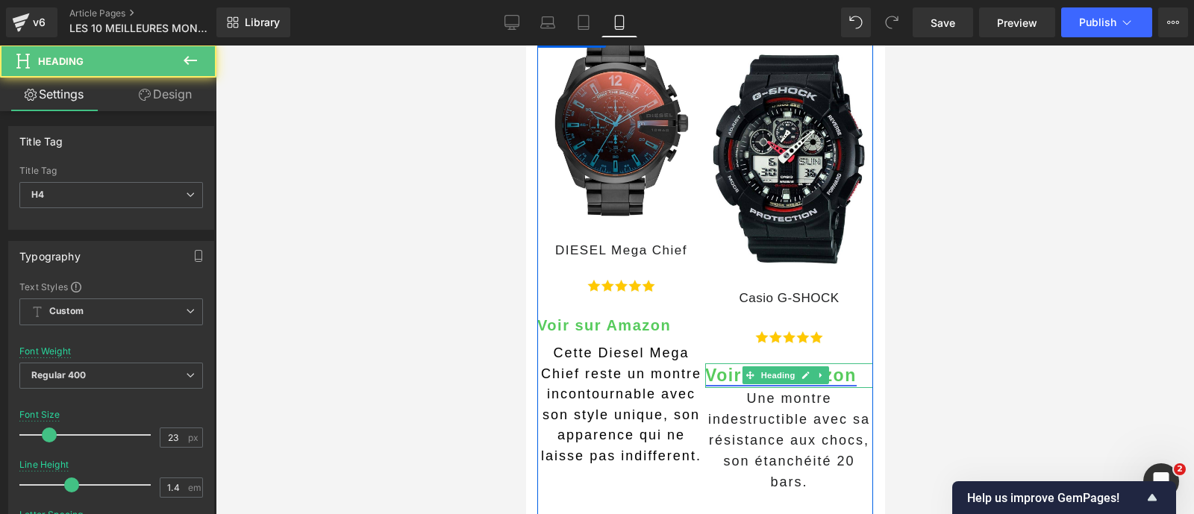
click at [837, 366] on link "Voir sur Amazon" at bounding box center [779, 375] width 151 height 19
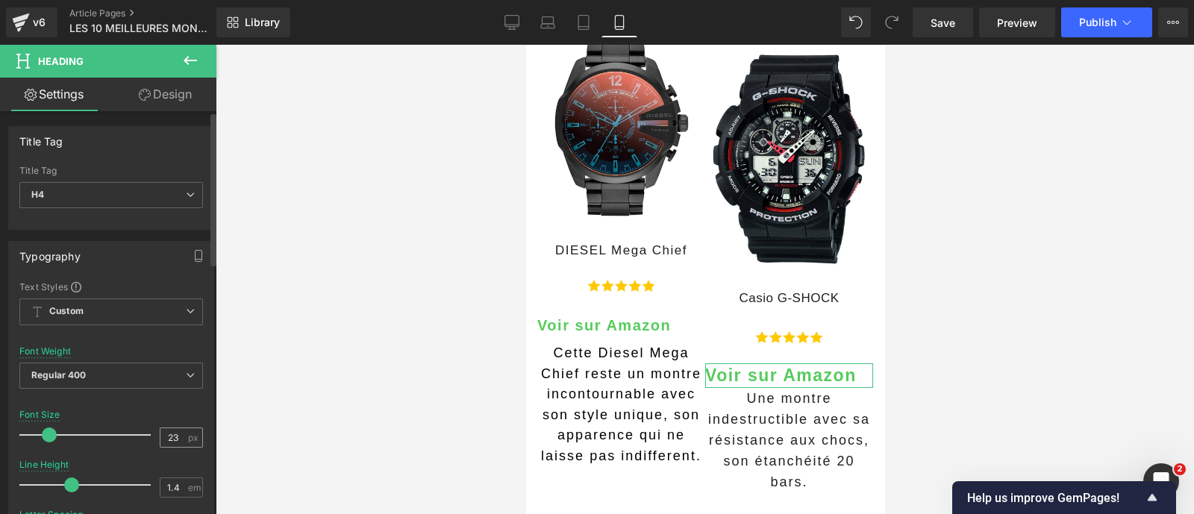
click at [167, 439] on input "23" at bounding box center [173, 437] width 26 height 19
type input "20"
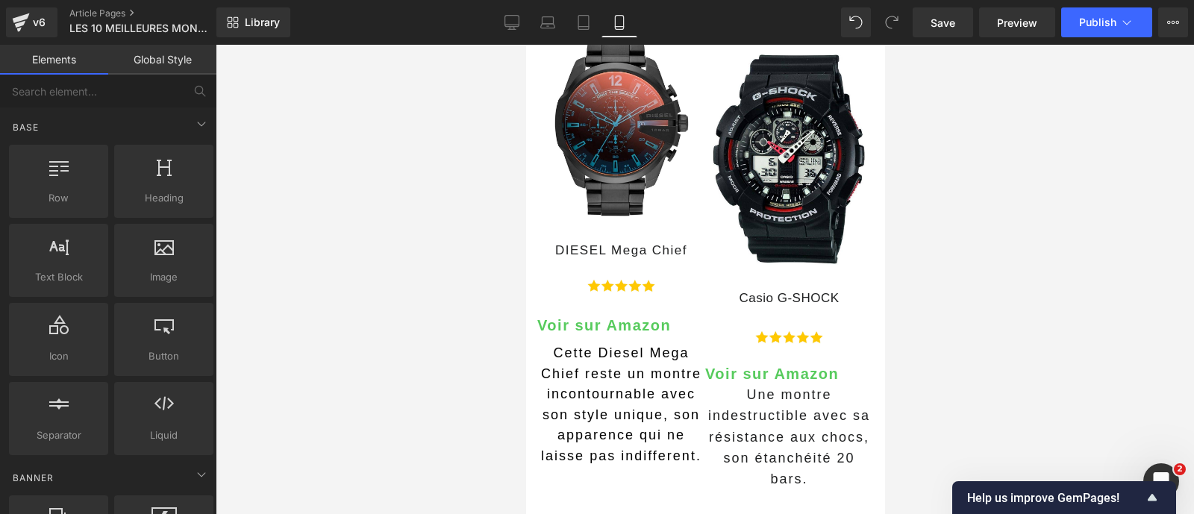
click at [1015, 251] on div at bounding box center [705, 279] width 978 height 469
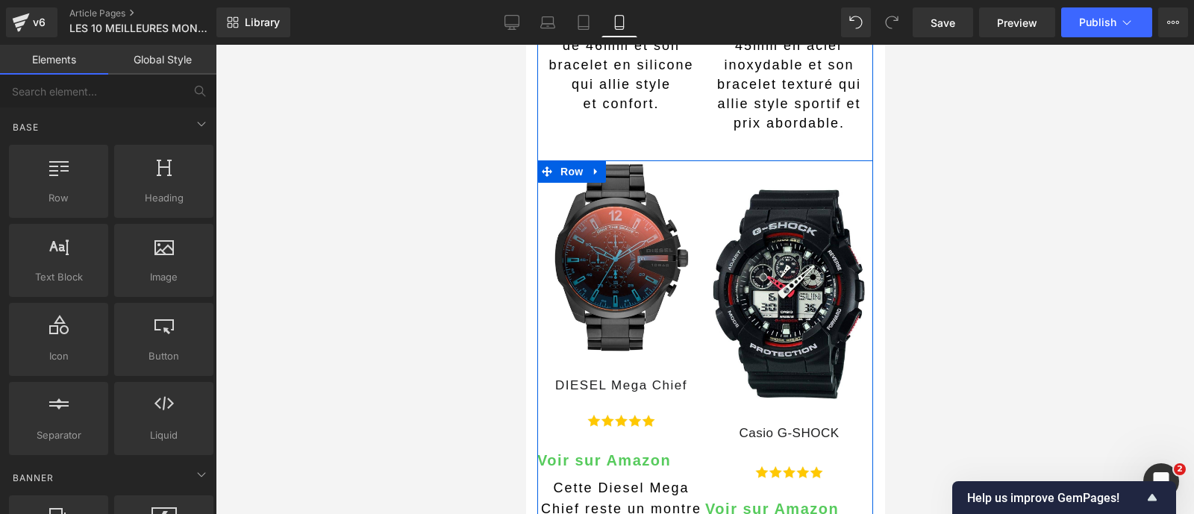
scroll to position [1108, 0]
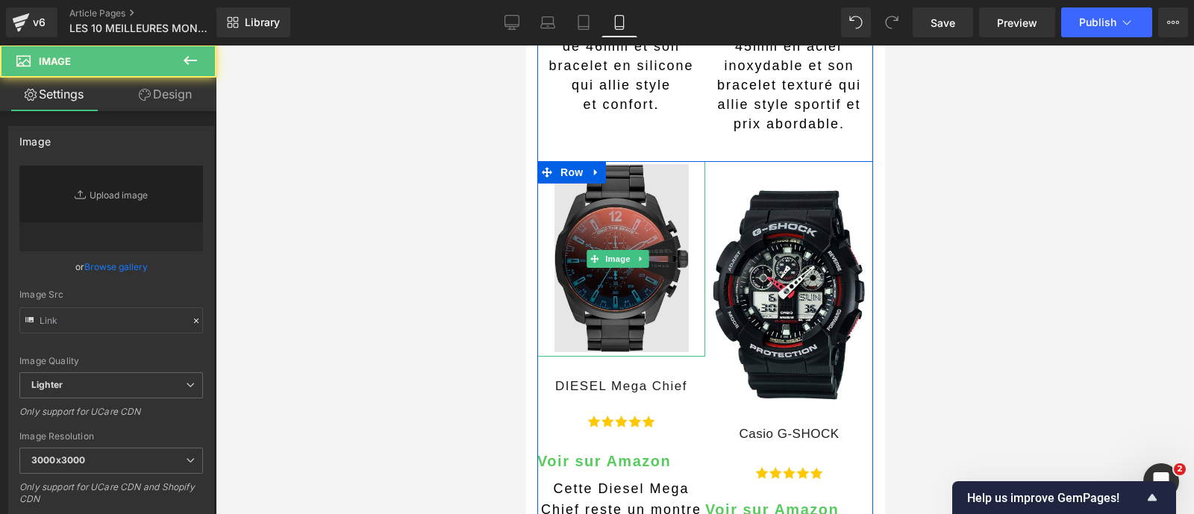
type input "[URL][DOMAIN_NAME]"
click at [605, 279] on img at bounding box center [621, 258] width 134 height 195
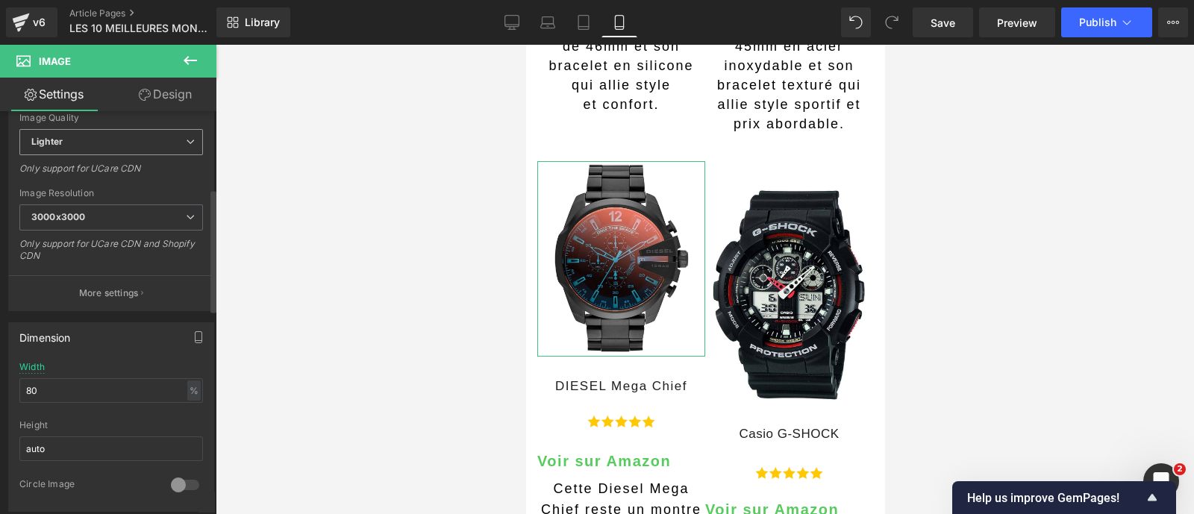
scroll to position [251, 0]
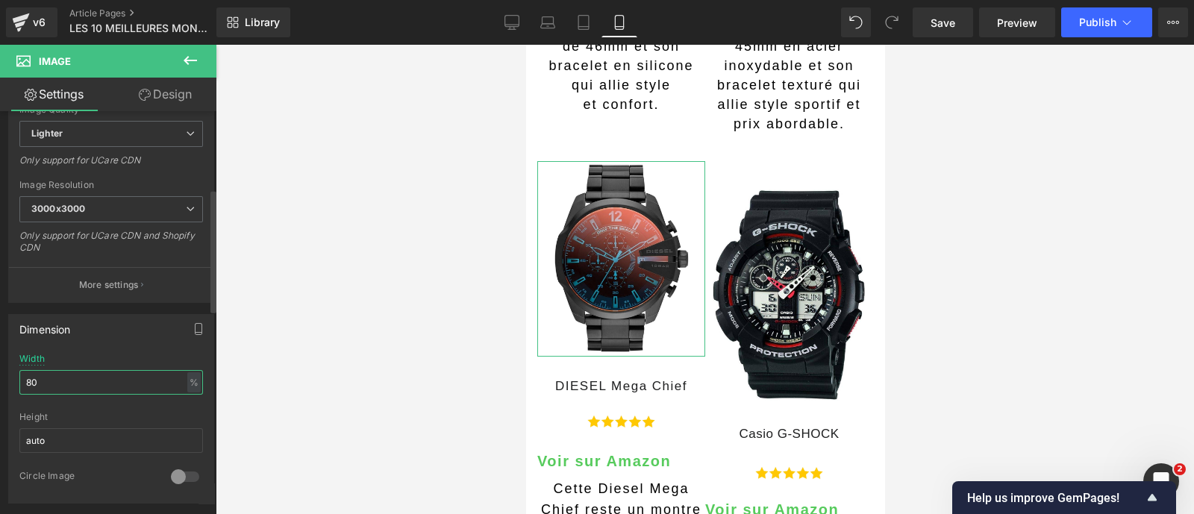
click at [91, 383] on input "80" at bounding box center [111, 382] width 184 height 25
type input "90"
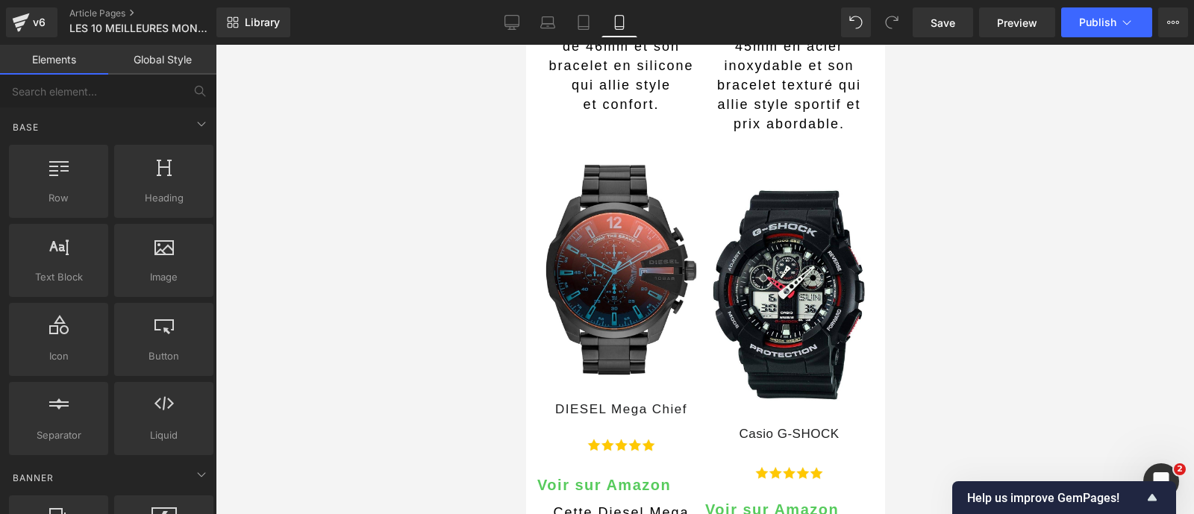
click at [411, 326] on div at bounding box center [705, 279] width 978 height 469
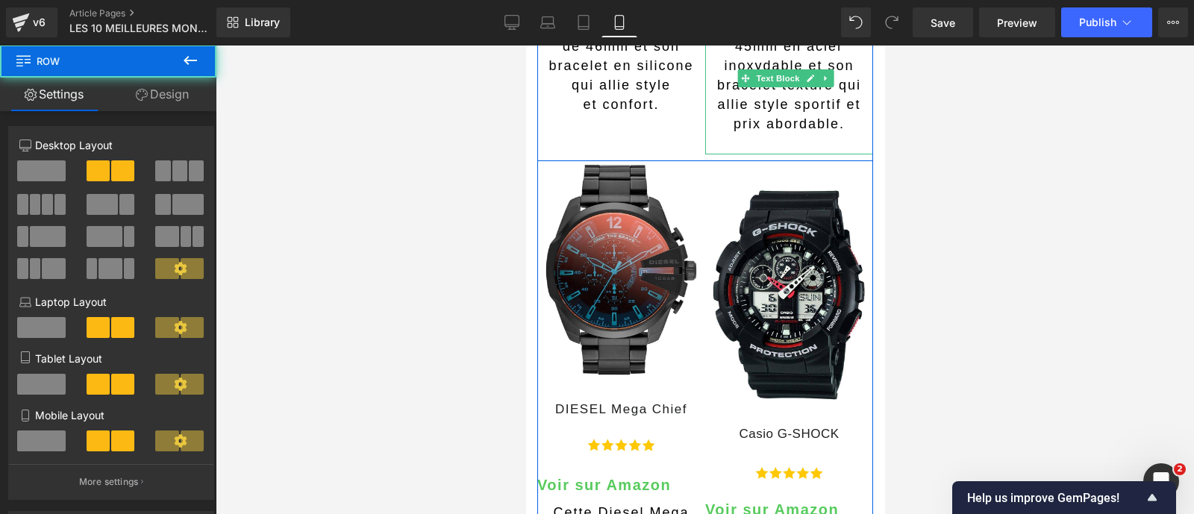
drag, startPoint x: 785, startPoint y: 147, endPoint x: 766, endPoint y: 130, distance: 25.3
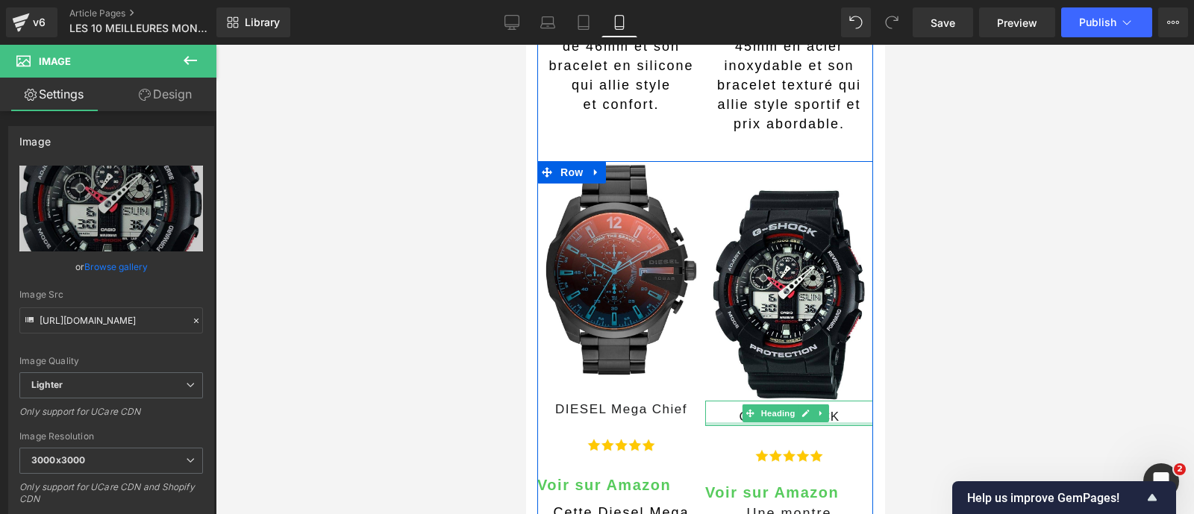
drag, startPoint x: 721, startPoint y: 393, endPoint x: 722, endPoint y: 401, distance: 7.6
click at [722, 401] on div "Image Casio G-SHOCK Heading Image Voir sur Amazon Heading Une montre indestruct…" at bounding box center [788, 420] width 168 height 519
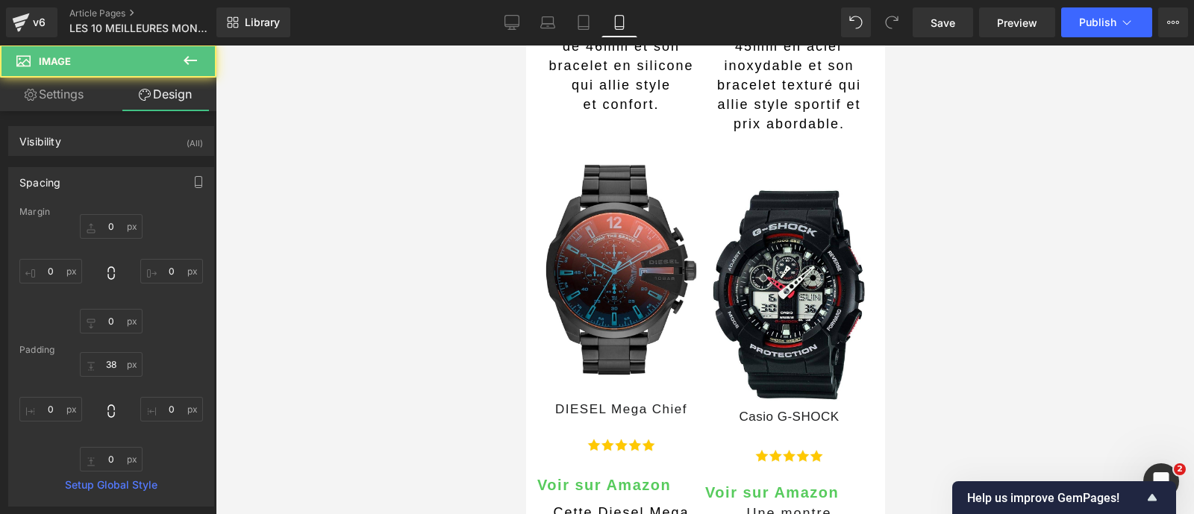
click at [457, 408] on div at bounding box center [705, 279] width 978 height 469
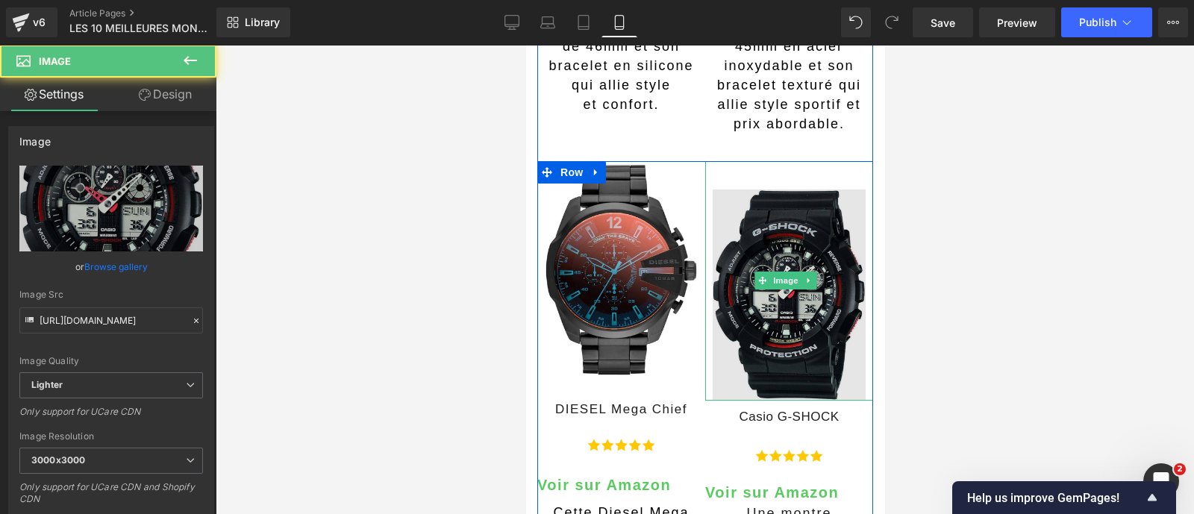
click at [737, 322] on img at bounding box center [788, 280] width 153 height 239
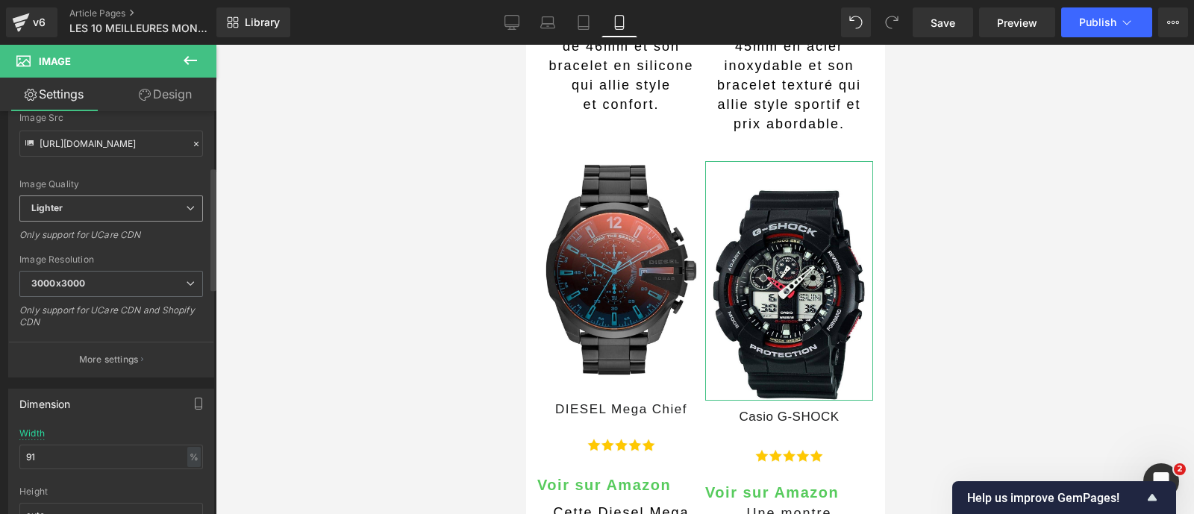
scroll to position [180, 0]
click at [66, 457] on input "91" at bounding box center [111, 454] width 184 height 25
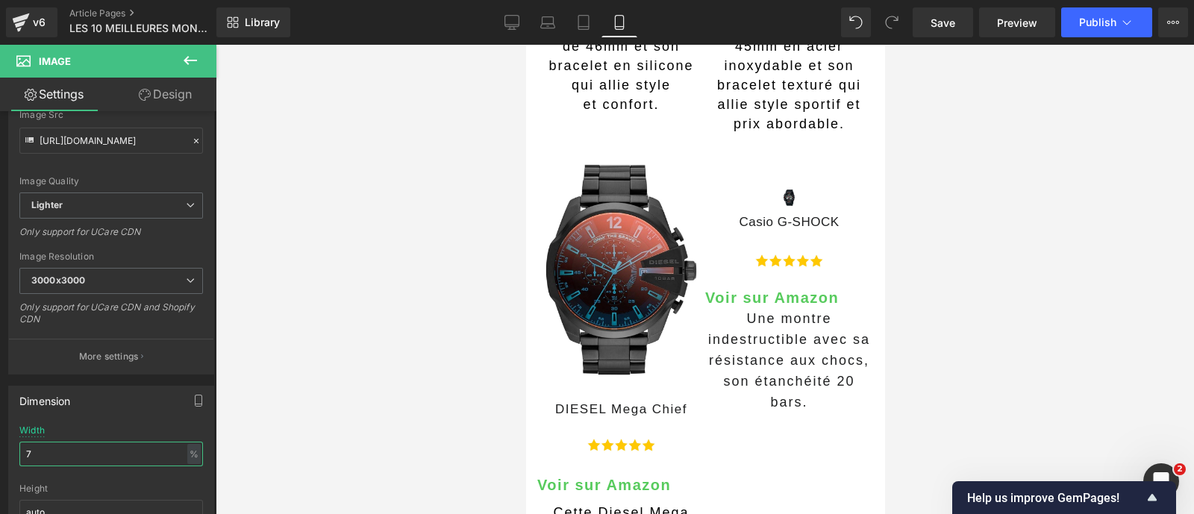
type input "79"
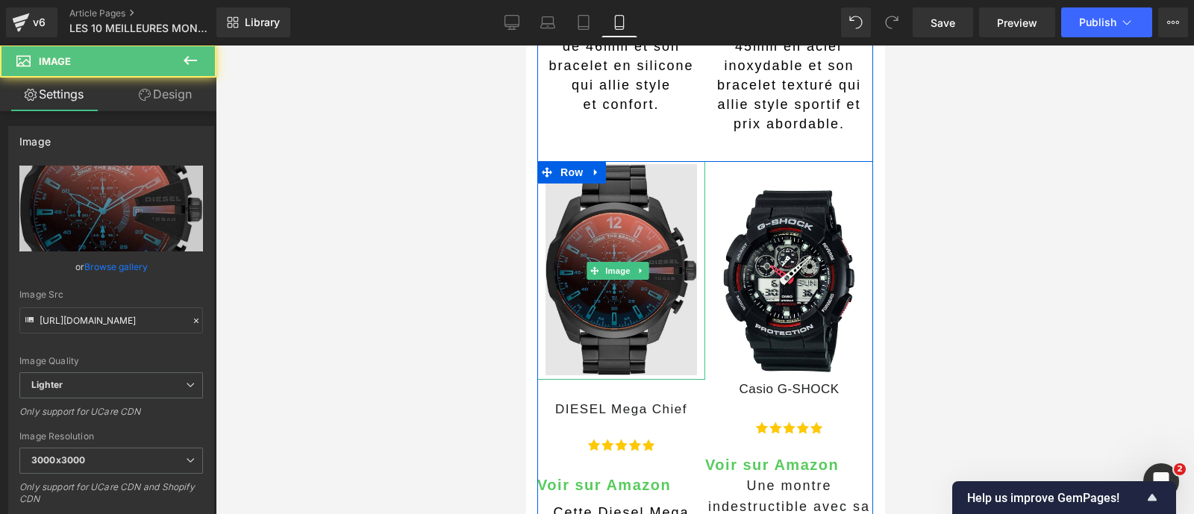
click at [613, 307] on img at bounding box center [620, 270] width 151 height 219
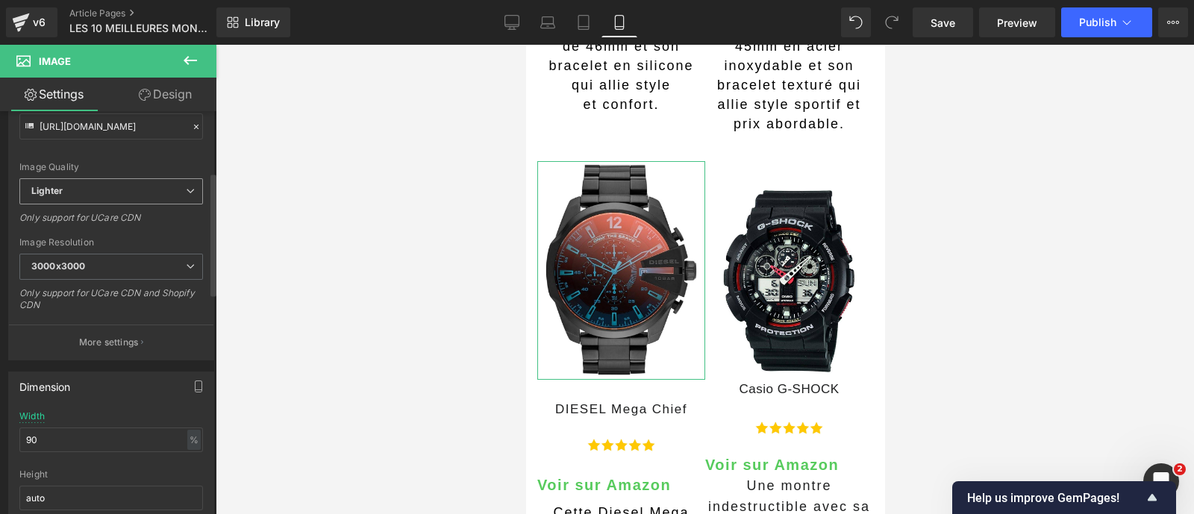
scroll to position [198, 0]
click at [60, 434] on input "90" at bounding box center [111, 435] width 184 height 25
type input "80"
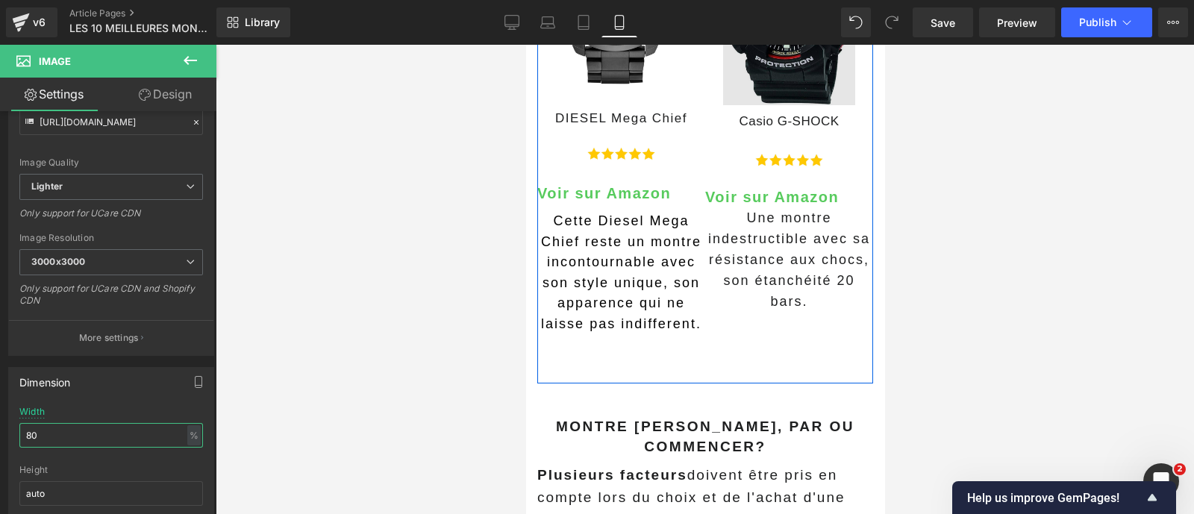
scroll to position [1382, 0]
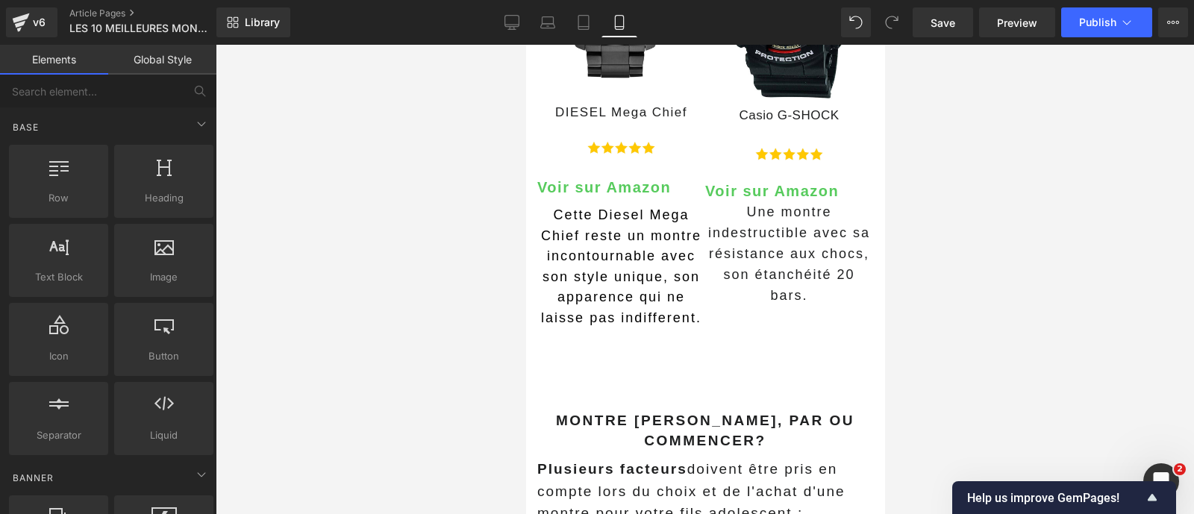
click at [458, 392] on div at bounding box center [705, 279] width 978 height 469
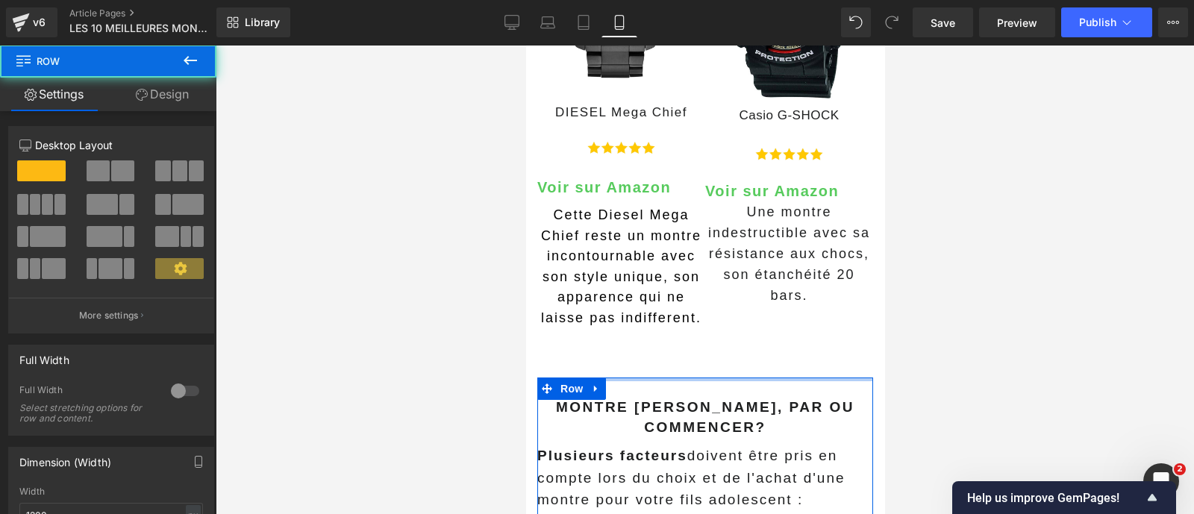
drag, startPoint x: 639, startPoint y: 361, endPoint x: 635, endPoint y: 334, distance: 27.9
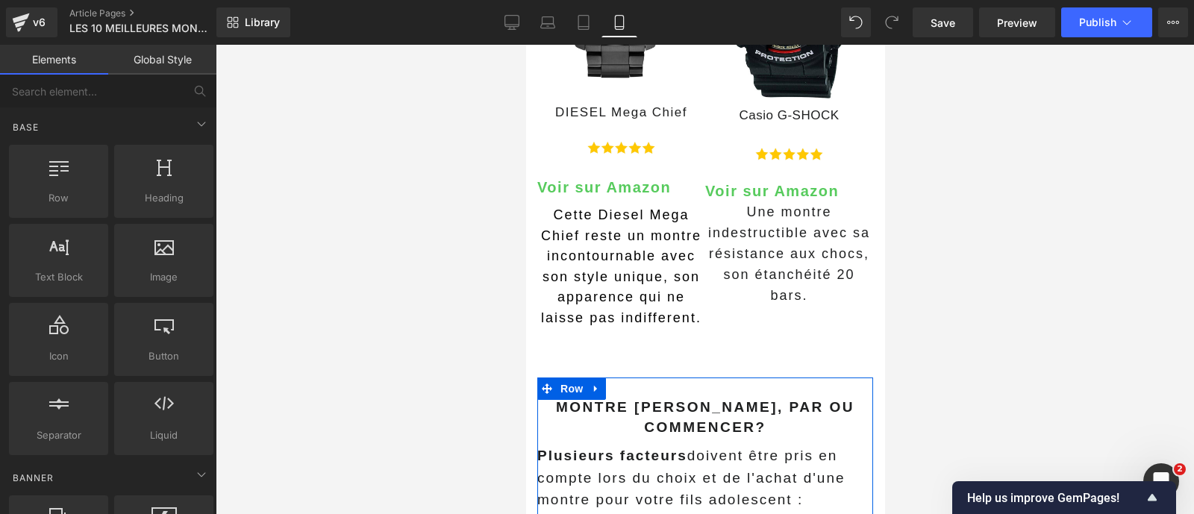
click at [478, 341] on div at bounding box center [705, 279] width 978 height 469
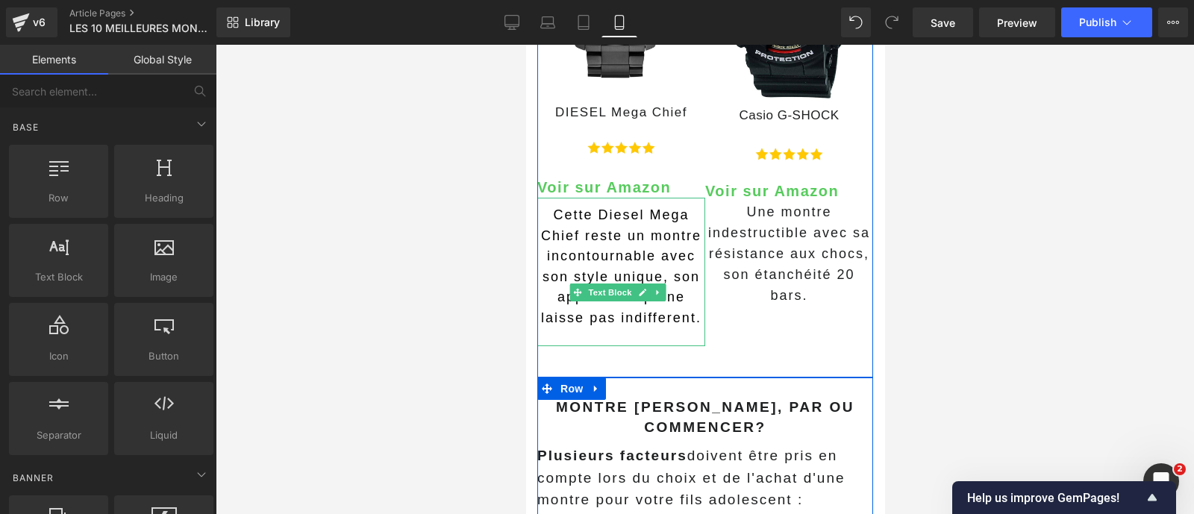
click at [624, 240] on span "Cette Diesel Mega Chief reste un montre incontournable avec son style unique, s…" at bounding box center [620, 266] width 160 height 118
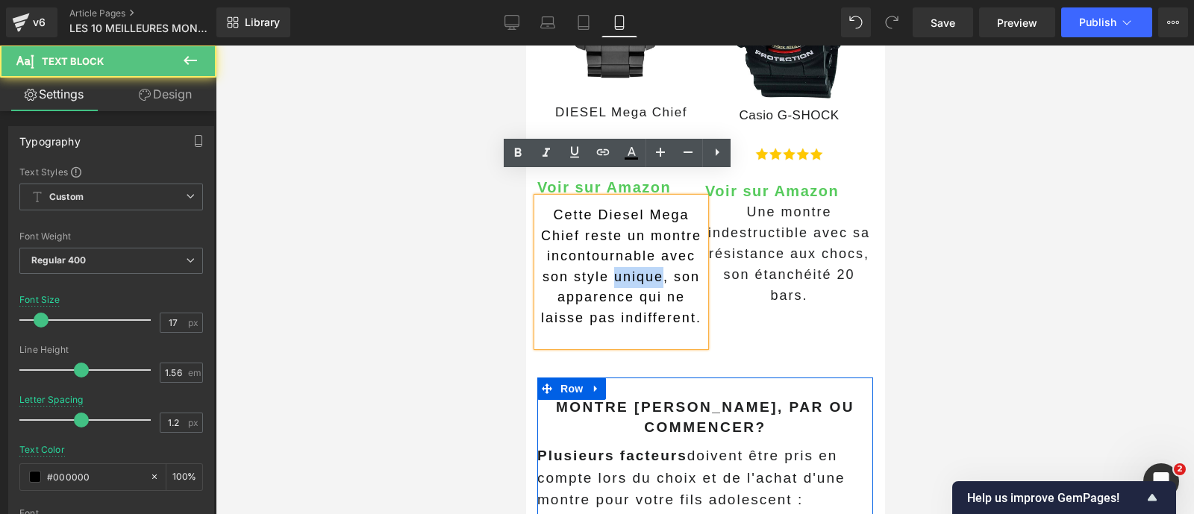
click at [624, 240] on span "Cette Diesel Mega Chief reste un montre incontournable avec son style unique, s…" at bounding box center [620, 266] width 160 height 118
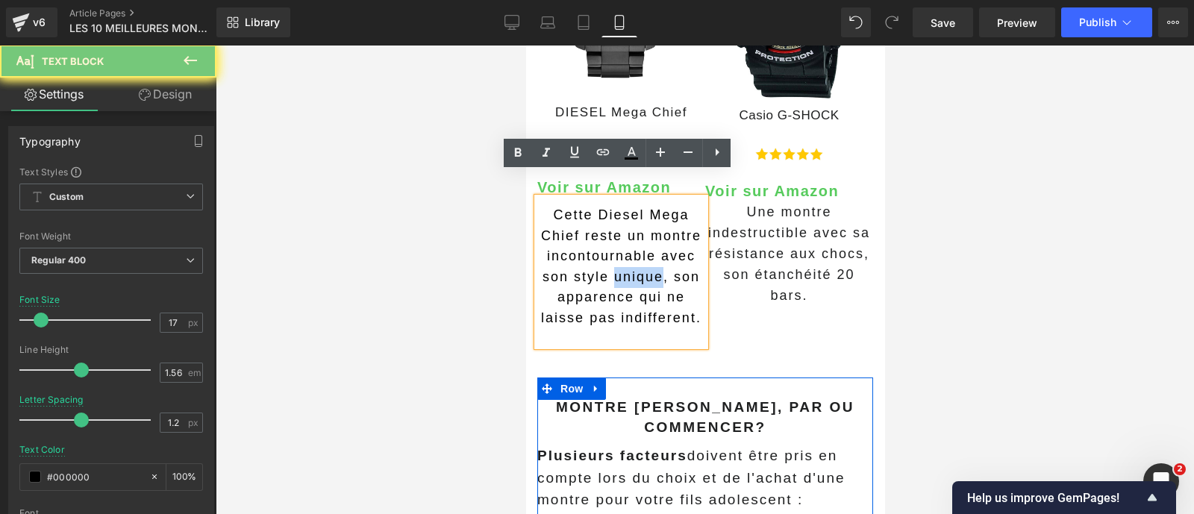
click at [624, 240] on span "Cette Diesel Mega Chief reste un montre incontournable avec son style unique, s…" at bounding box center [620, 266] width 160 height 118
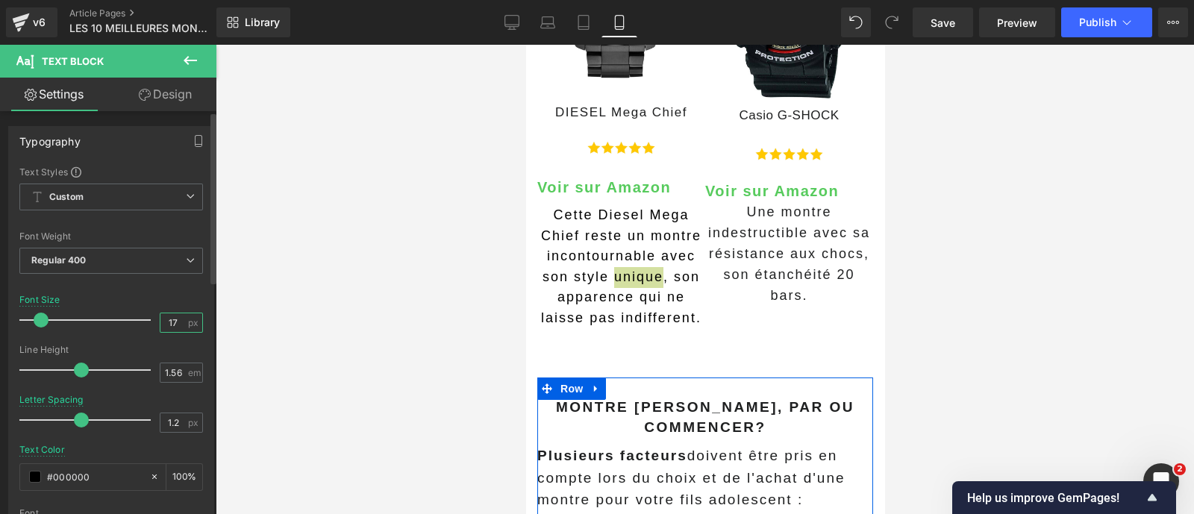
click at [161, 326] on input "17" at bounding box center [173, 322] width 26 height 19
type input "16"
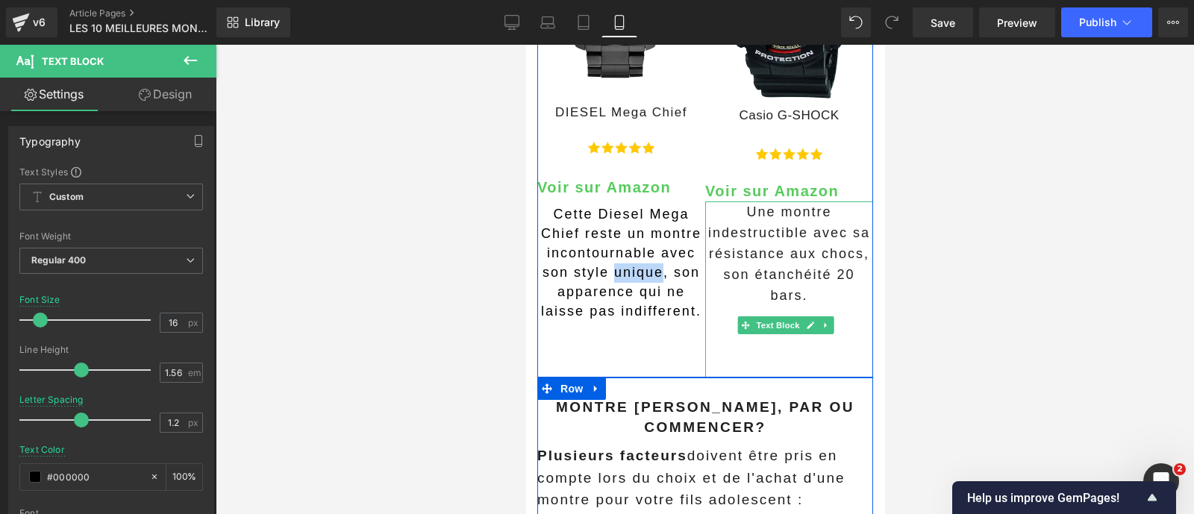
click at [784, 225] on span "Une montre indestructible avec sa résistance aux chocs, son étanchéité 20 bars." at bounding box center [788, 253] width 162 height 98
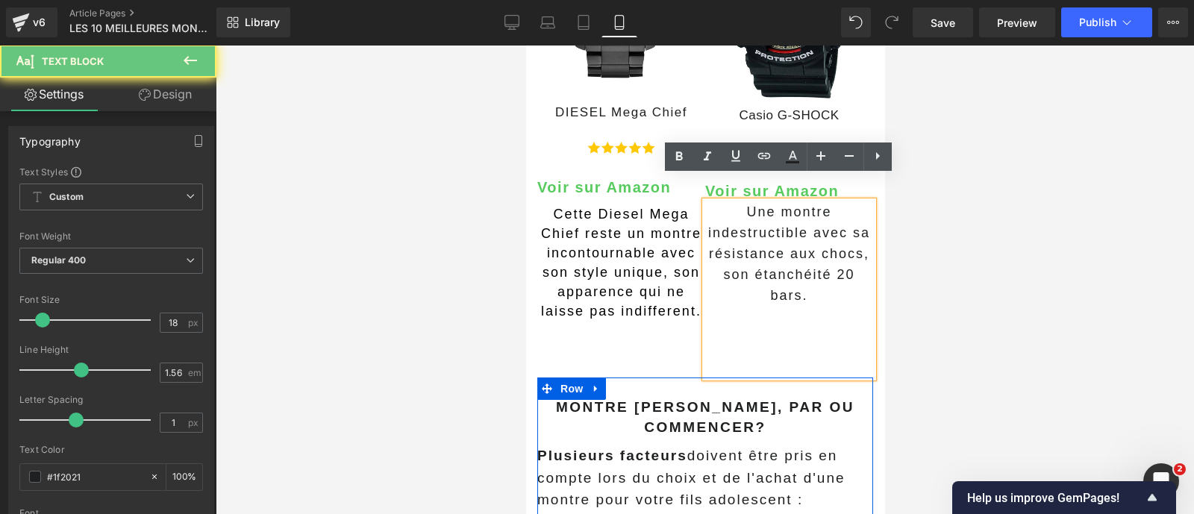
click at [784, 225] on span "Une montre indestructible avec sa résistance aux chocs, son étanchéité 20 bars." at bounding box center [788, 253] width 162 height 98
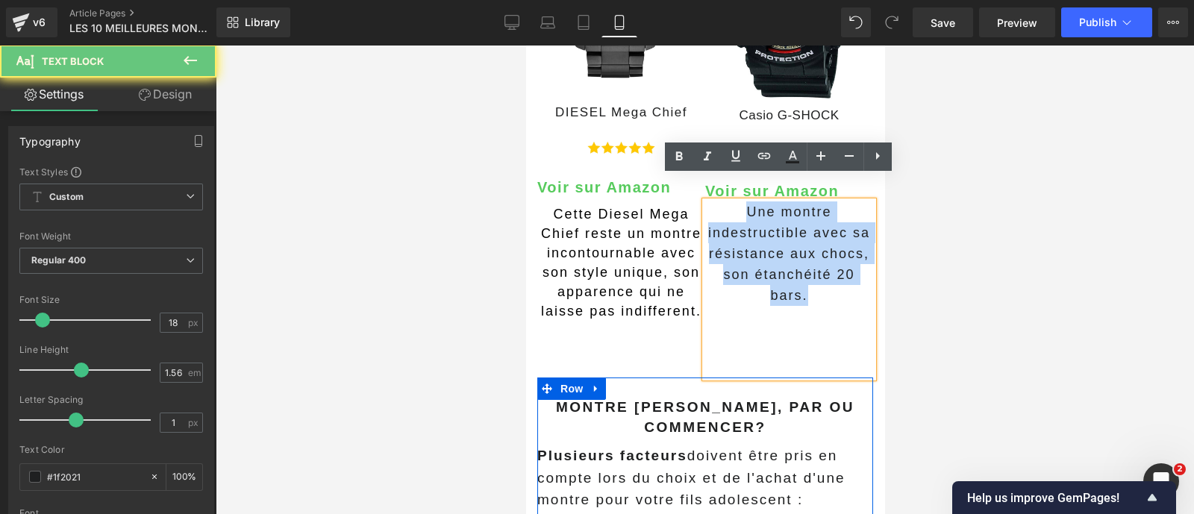
click at [784, 225] on span "Une montre indestructible avec sa résistance aux chocs, son étanchéité 20 bars." at bounding box center [788, 253] width 162 height 98
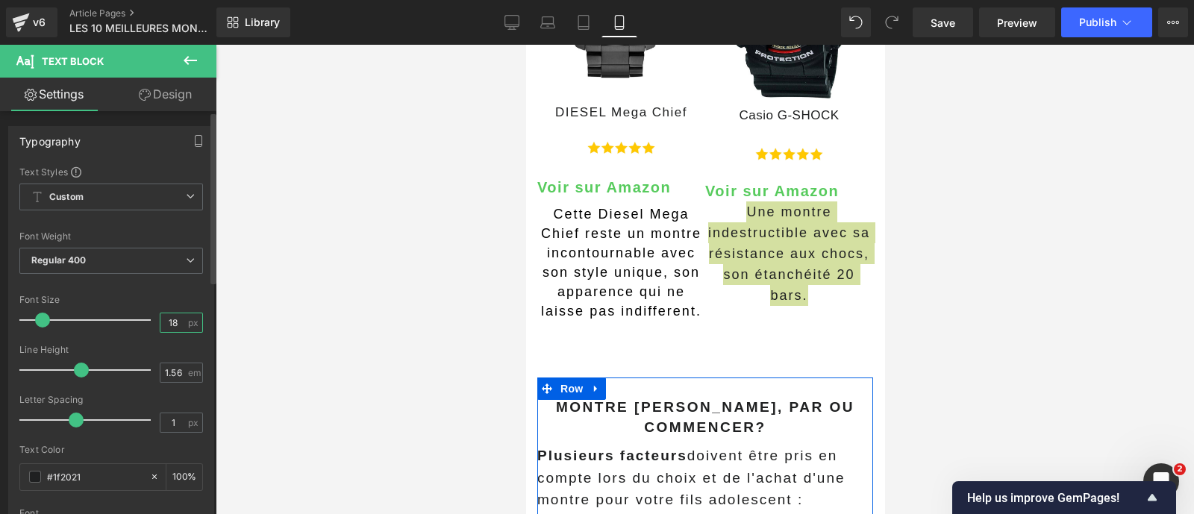
click at [165, 320] on input "18" at bounding box center [173, 322] width 26 height 19
type input "16"
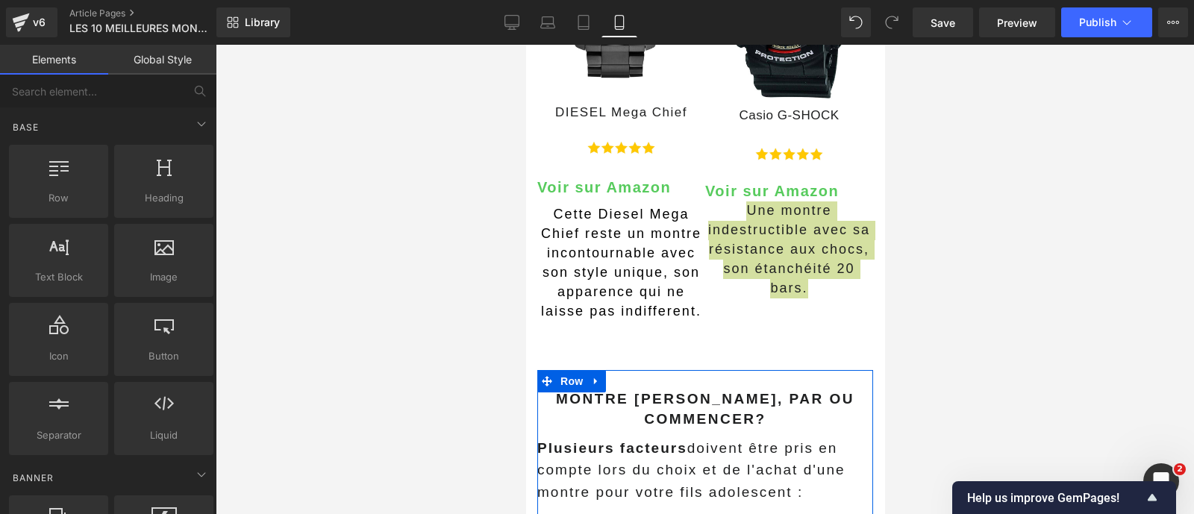
click at [434, 307] on div at bounding box center [705, 279] width 978 height 469
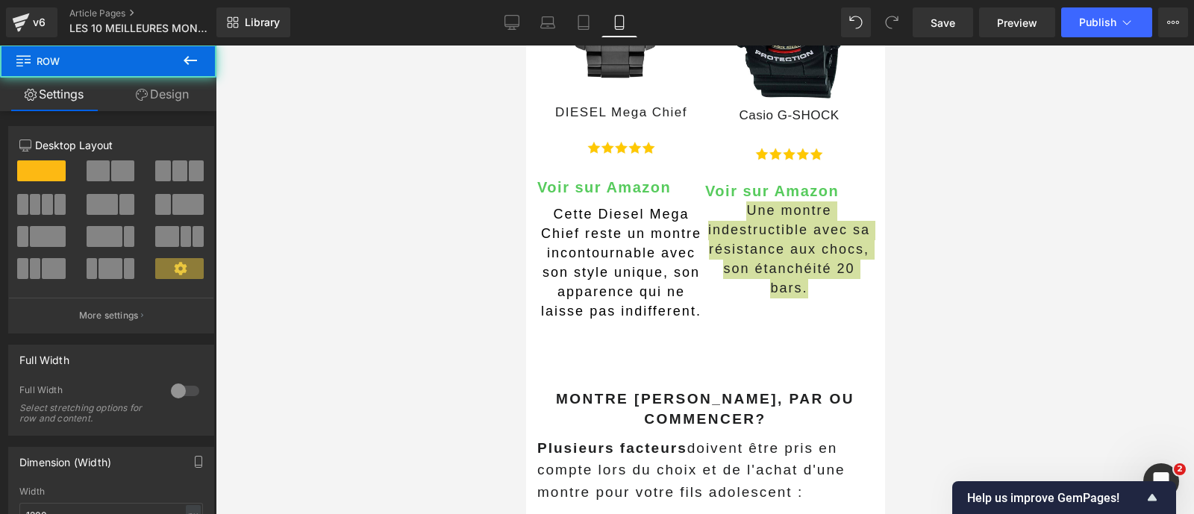
drag, startPoint x: 644, startPoint y: 345, endPoint x: 637, endPoint y: 339, distance: 9.0
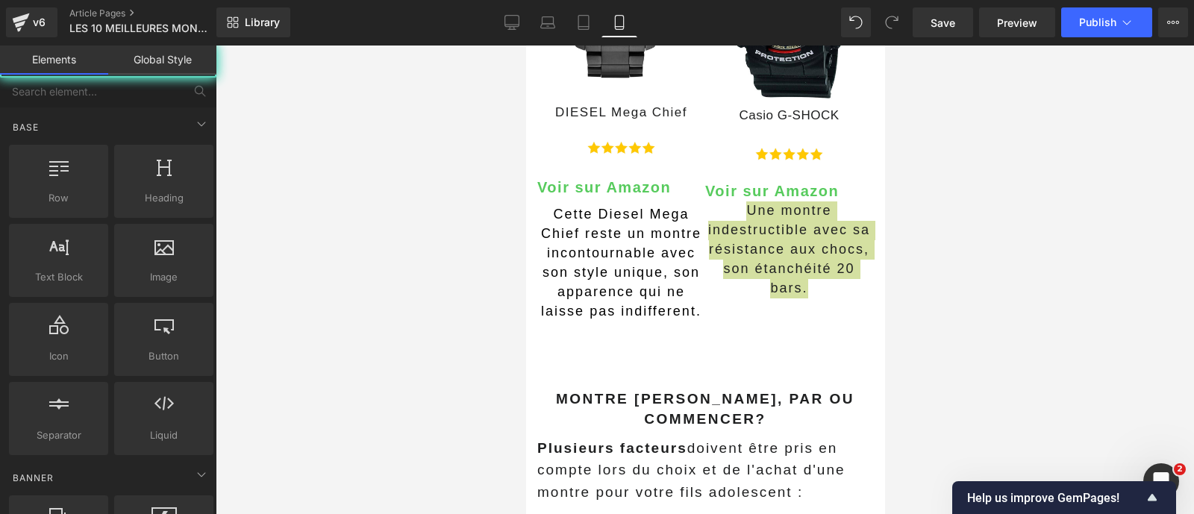
click at [455, 326] on div at bounding box center [705, 279] width 978 height 469
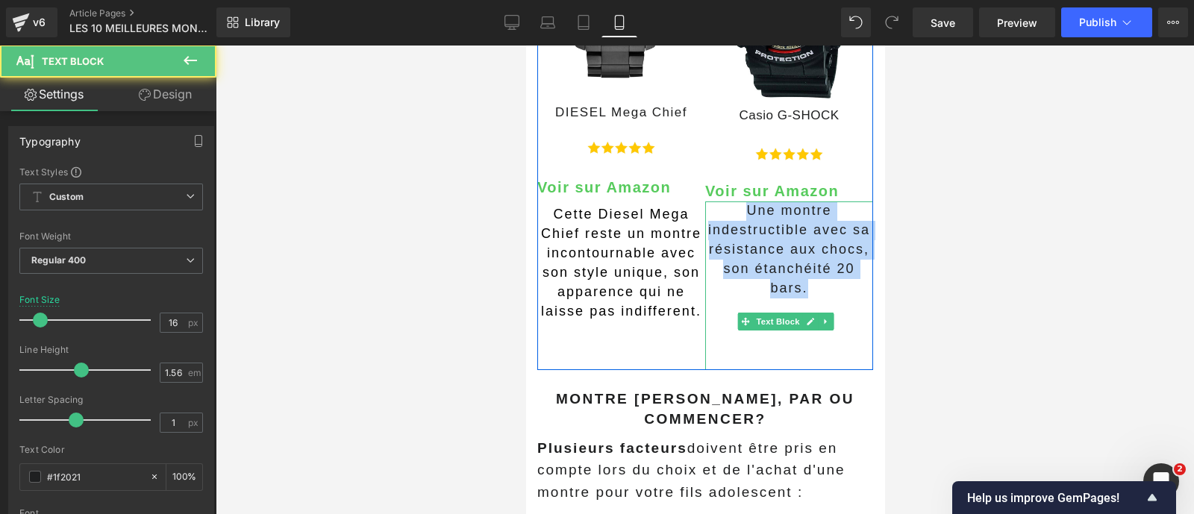
click at [783, 237] on span "Une montre indestructible avec sa résistance aux chocs, son étanchéité 20 bars." at bounding box center [788, 249] width 162 height 93
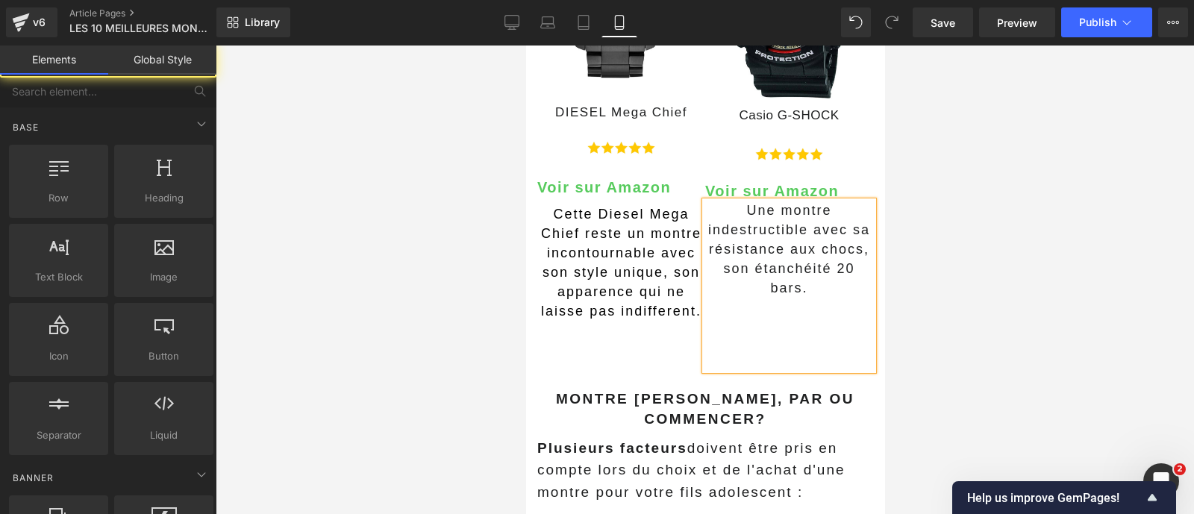
click at [1001, 218] on div at bounding box center [705, 279] width 978 height 469
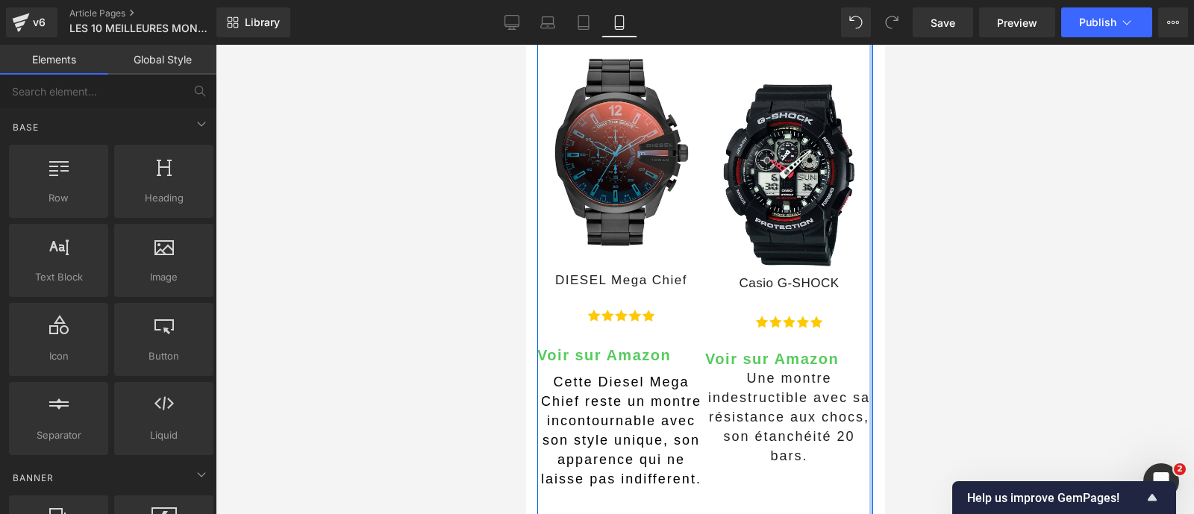
scroll to position [1208, 0]
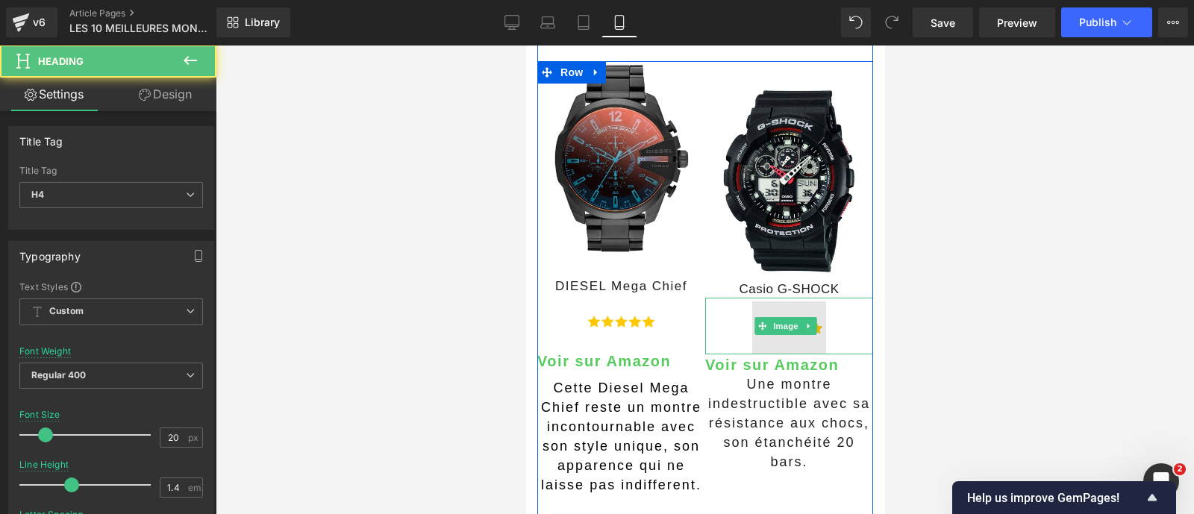
drag, startPoint x: 815, startPoint y: 330, endPoint x: 810, endPoint y: 323, distance: 8.5
click at [810, 323] on div "Image Casio G-SHOCK Heading Image Voir sur Amazon Heading Une montre indestruct…" at bounding box center [788, 302] width 168 height 483
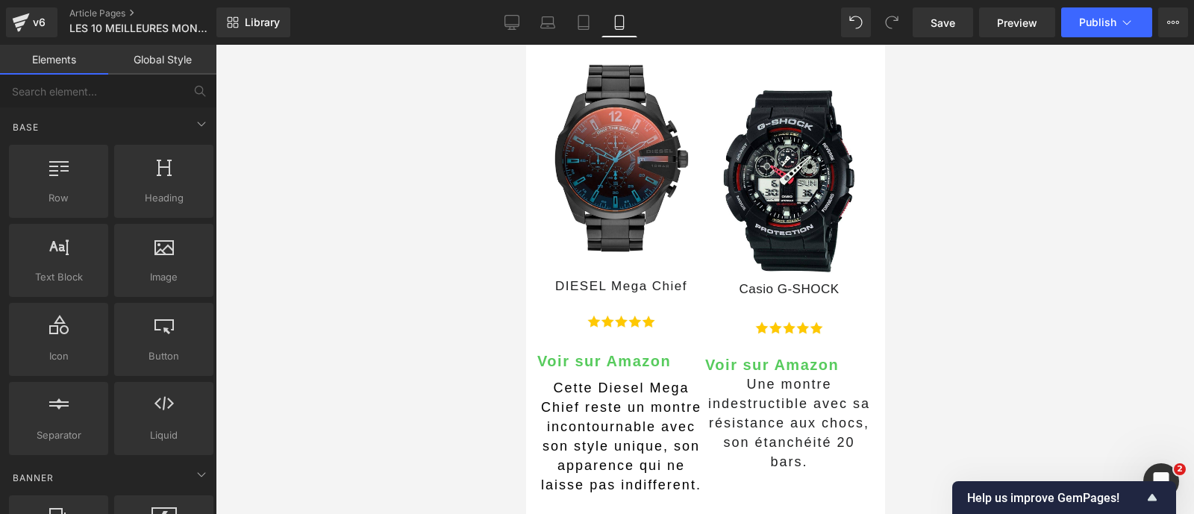
click at [907, 338] on div at bounding box center [705, 279] width 978 height 469
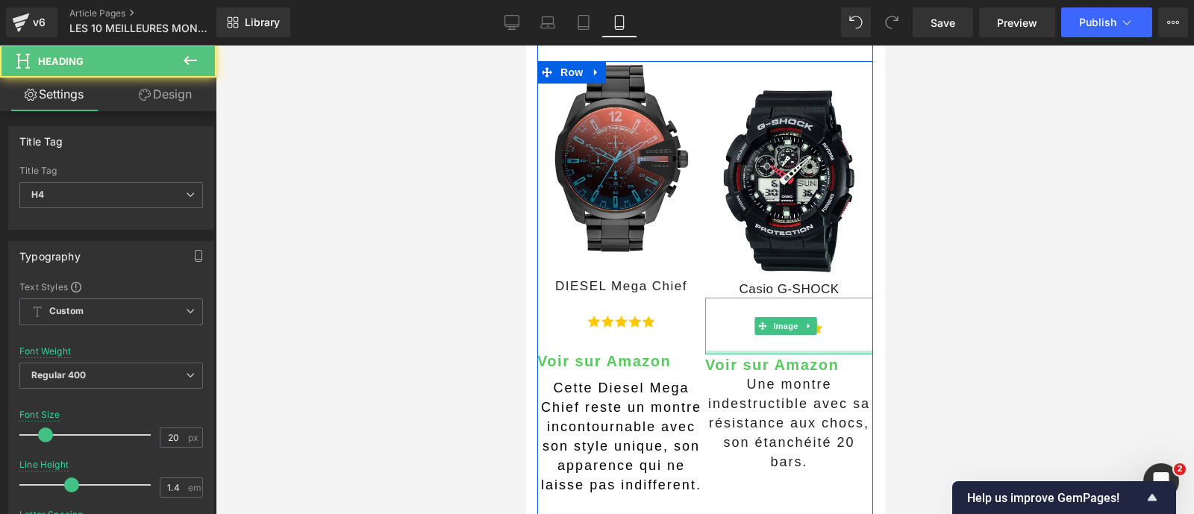
click at [843, 325] on div "Image Casio G-SHOCK Heading Image Voir sur Amazon Heading Une montre indestruct…" at bounding box center [788, 302] width 168 height 483
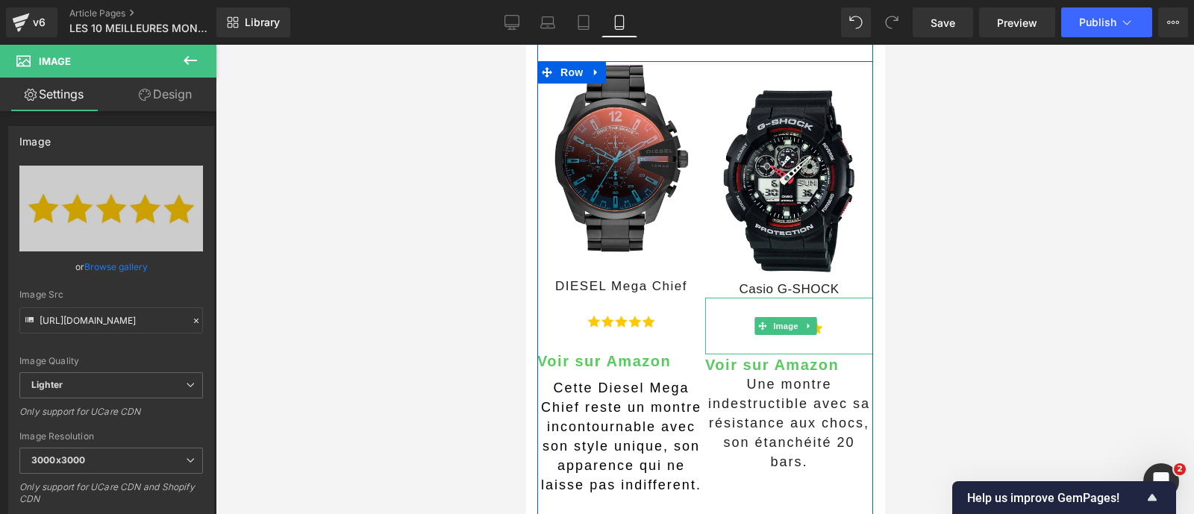
click at [840, 319] on div "Image" at bounding box center [788, 326] width 168 height 57
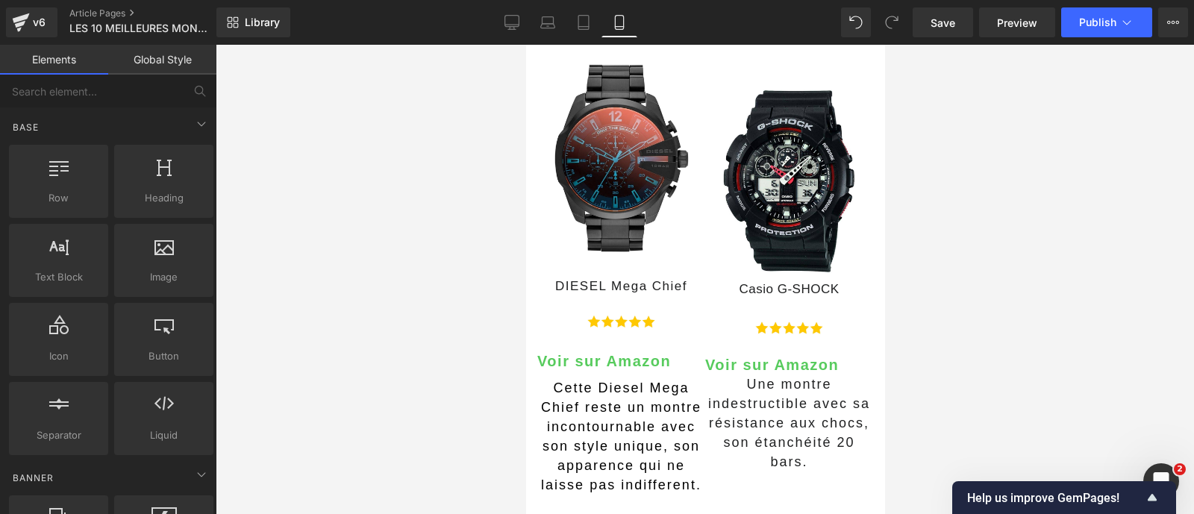
click at [959, 288] on div at bounding box center [705, 279] width 978 height 469
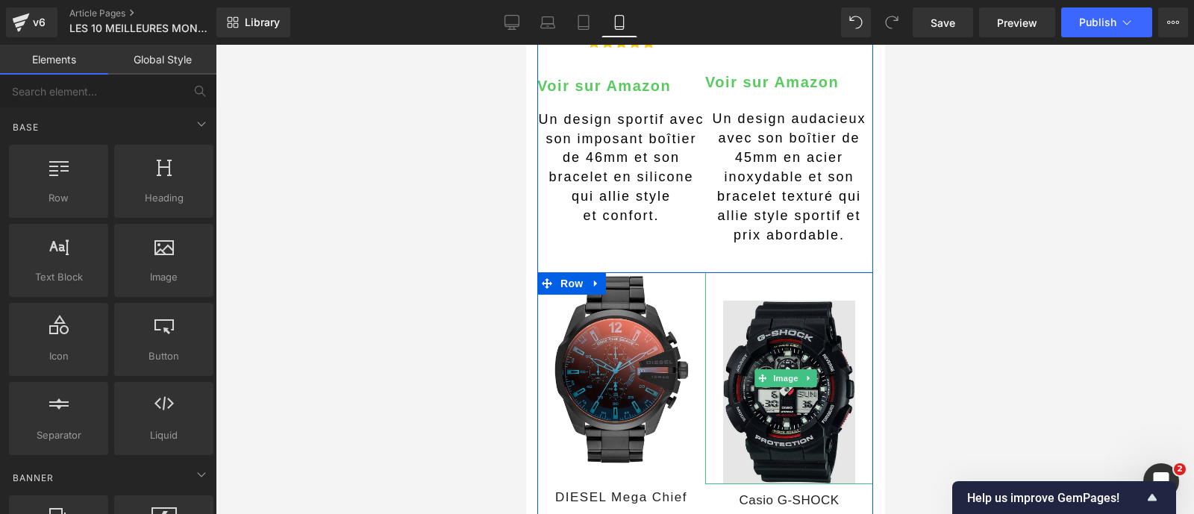
scroll to position [978, 0]
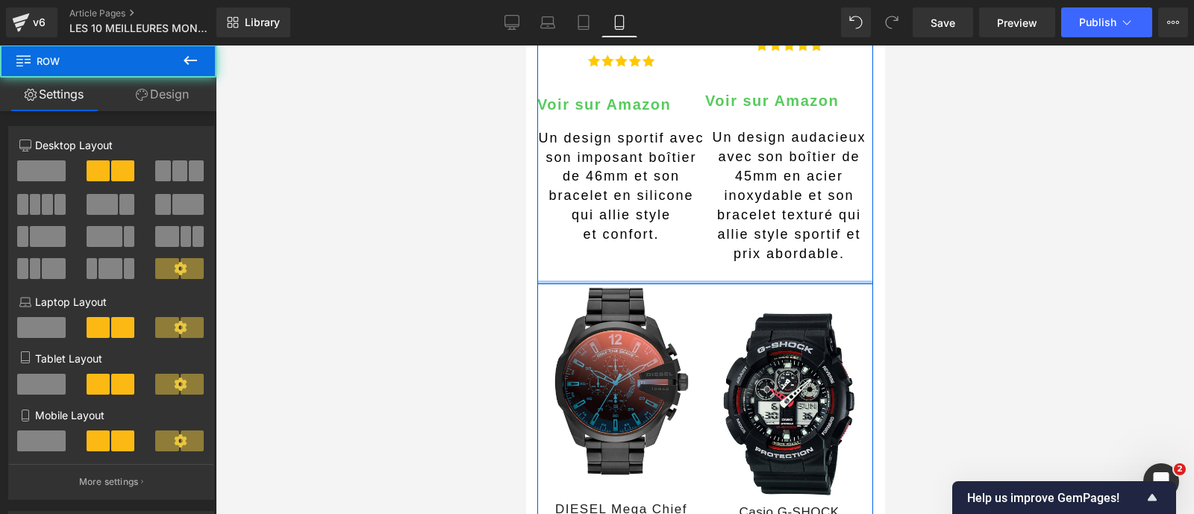
drag, startPoint x: 727, startPoint y: 271, endPoint x: 714, endPoint y: 241, distance: 32.4
click at [714, 241] on div "Image [PERSON_NAME] Montre Multifonction Heading Image Voir sur Amazon Heading …" at bounding box center [704, 25] width 336 height 518
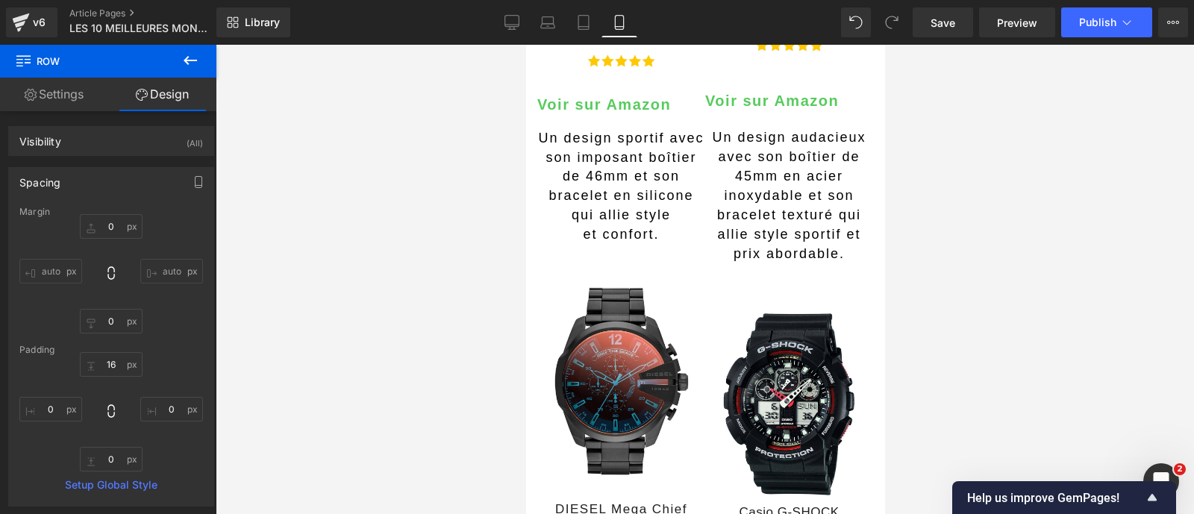
click at [930, 290] on div at bounding box center [705, 279] width 978 height 469
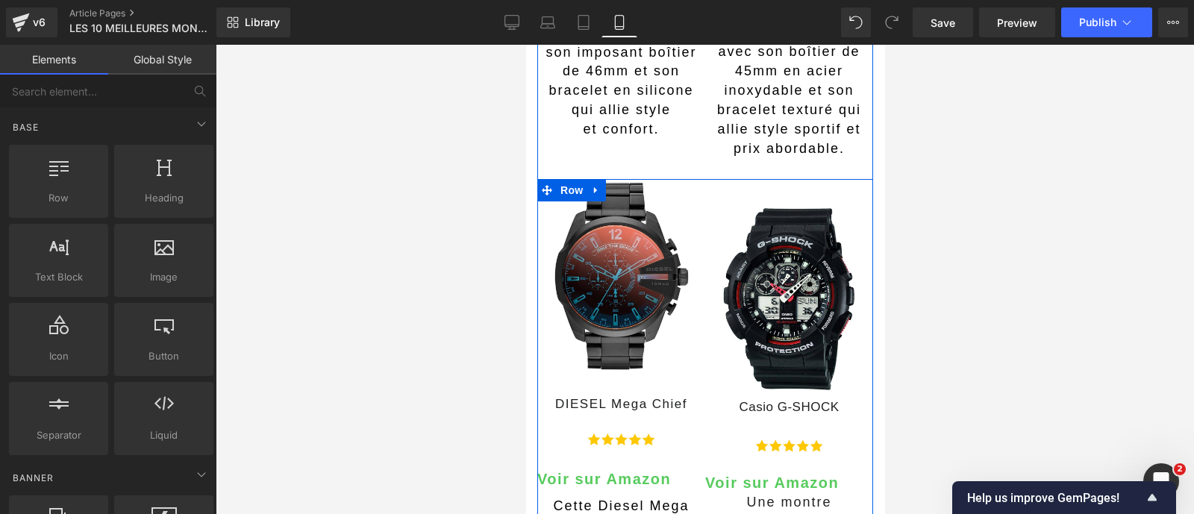
scroll to position [1085, 0]
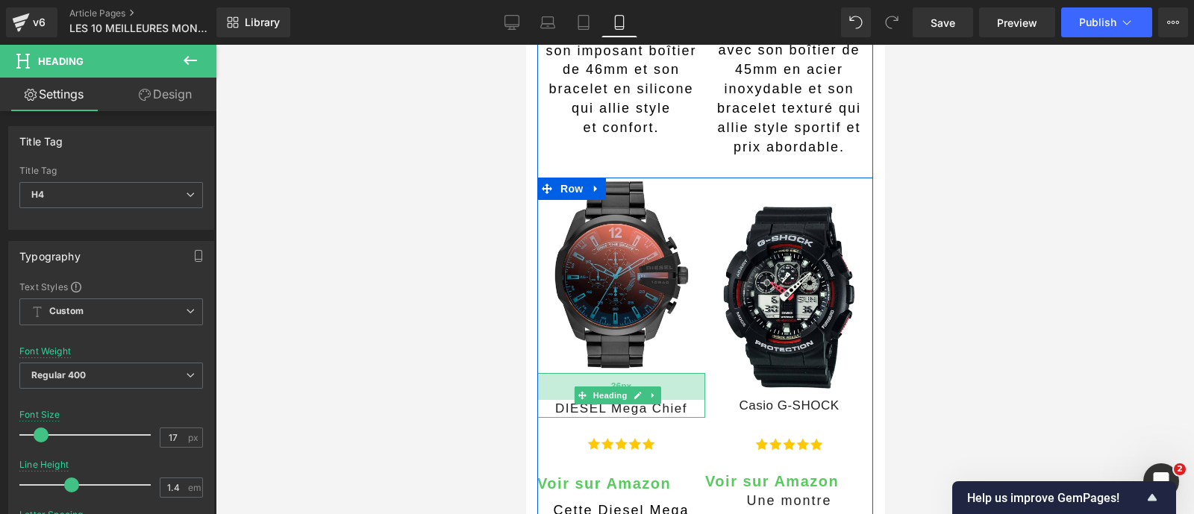
click at [663, 373] on div "36px" at bounding box center [620, 386] width 168 height 27
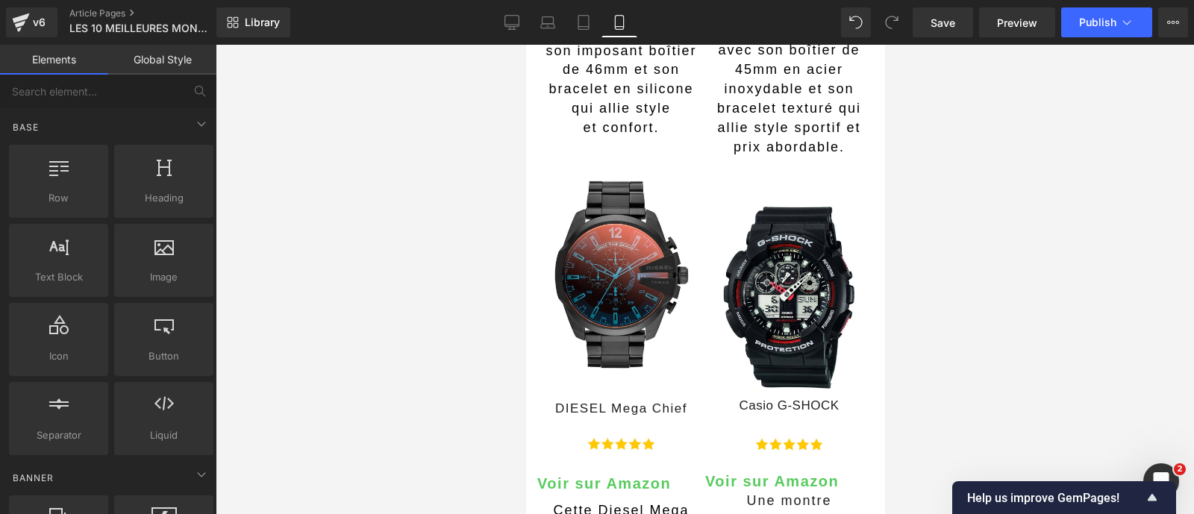
click at [925, 363] on div at bounding box center [705, 279] width 978 height 469
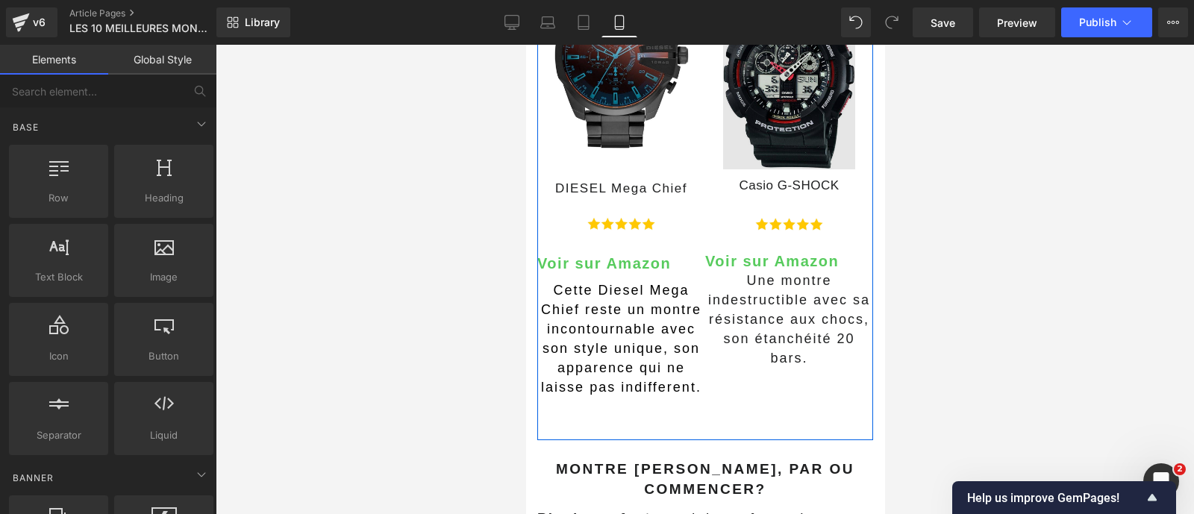
scroll to position [1305, 0]
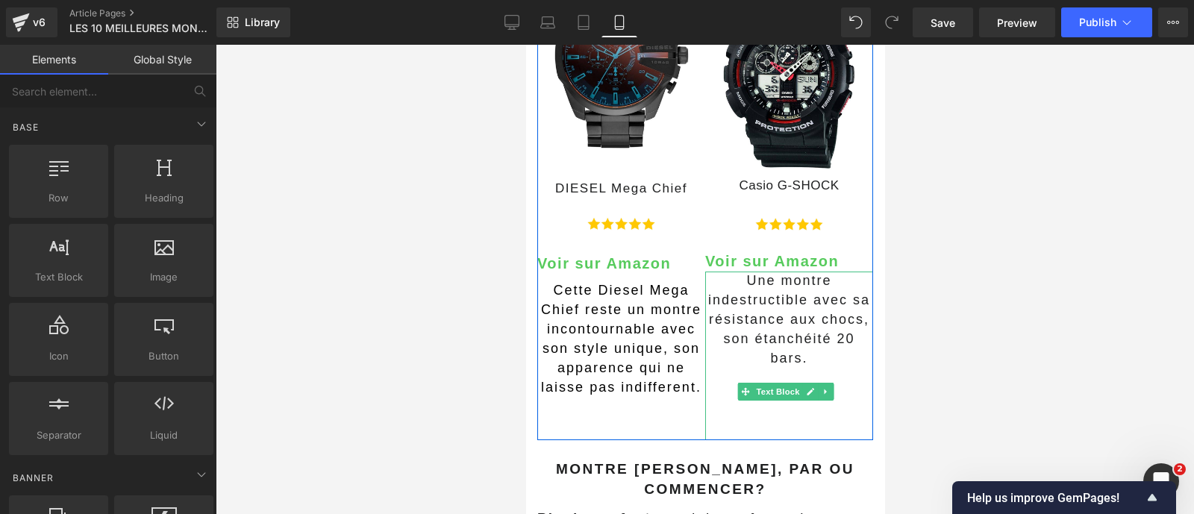
click at [806, 303] on p "Une montre indestructible avec sa résistance aux chocs, son étanchéité 20 bars." at bounding box center [788, 320] width 168 height 97
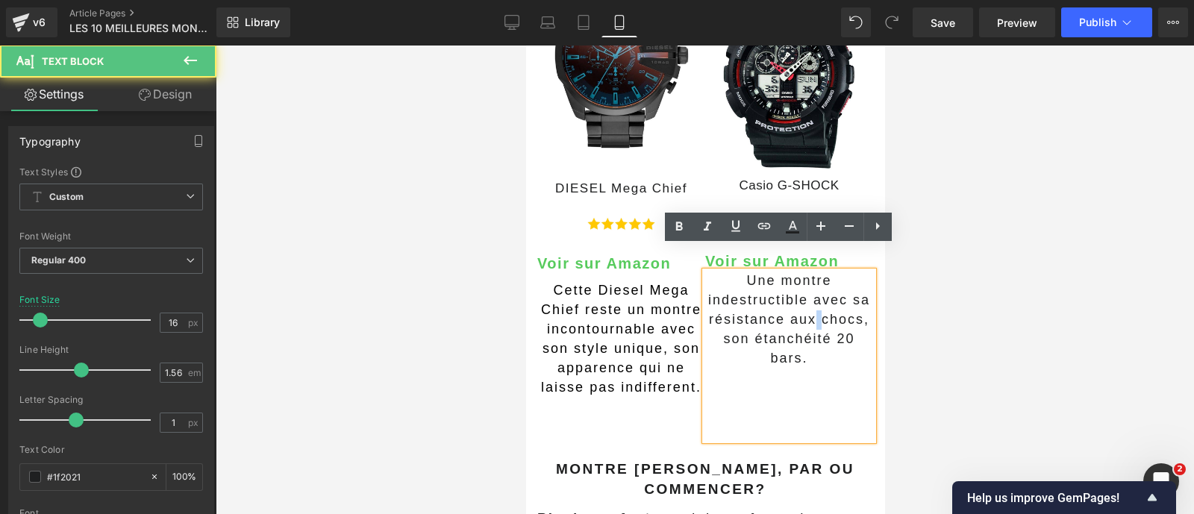
click at [806, 303] on p "Une montre indestructible avec sa résistance aux chocs, son étanchéité 20 bars." at bounding box center [788, 320] width 168 height 97
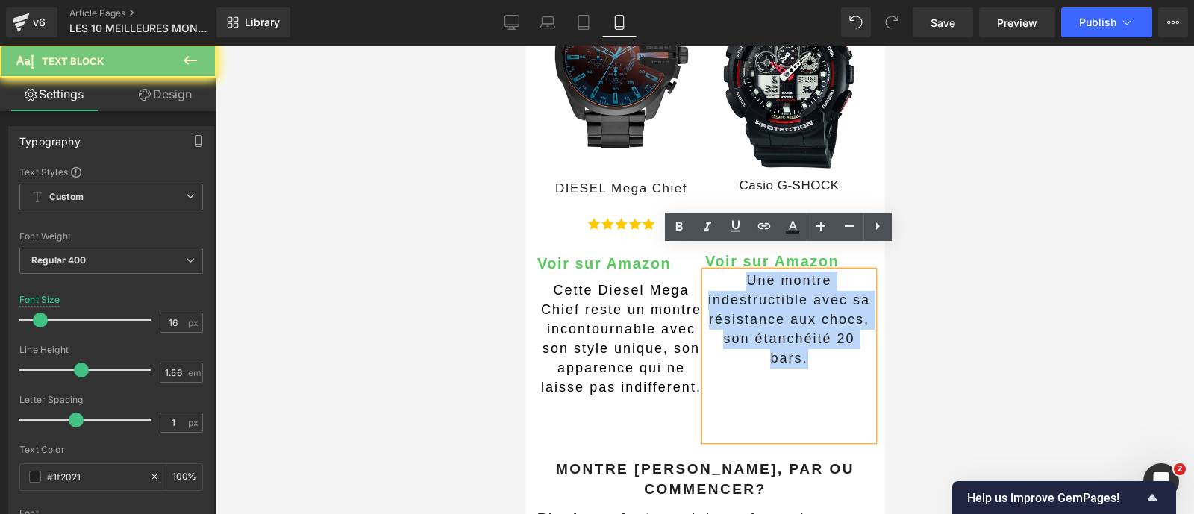
click at [806, 303] on p "Une montre indestructible avec sa résistance aux chocs, son étanchéité 20 bars." at bounding box center [788, 320] width 168 height 97
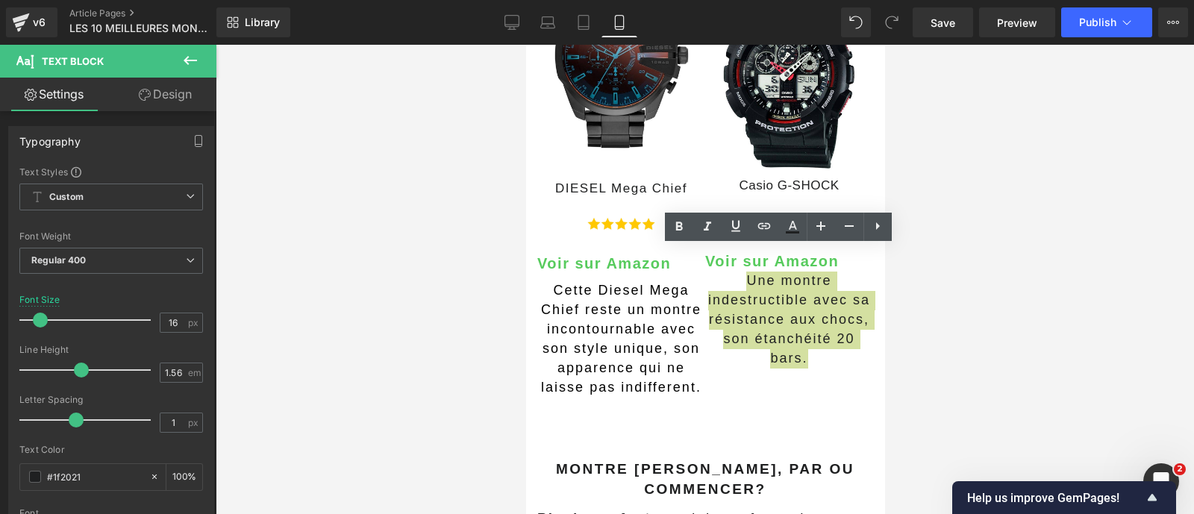
click at [915, 307] on div at bounding box center [705, 279] width 978 height 469
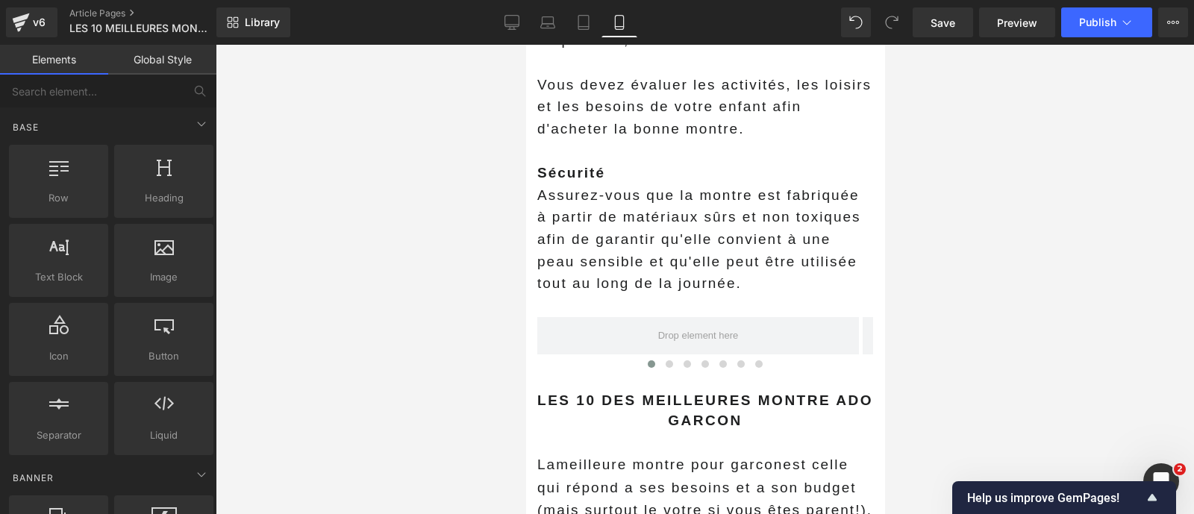
scroll to position [2857, 0]
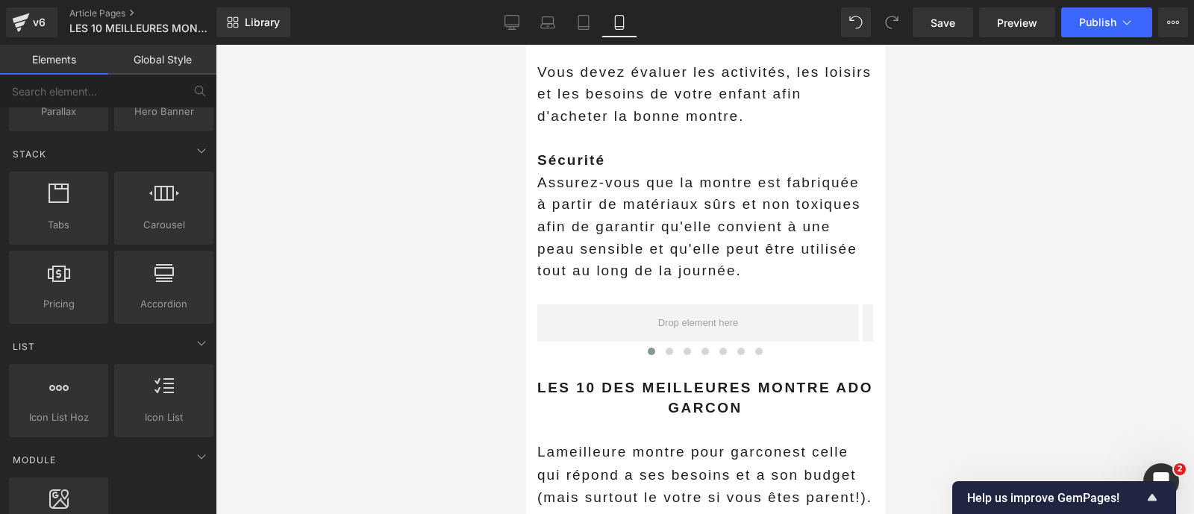
click at [398, 259] on div at bounding box center [705, 279] width 978 height 469
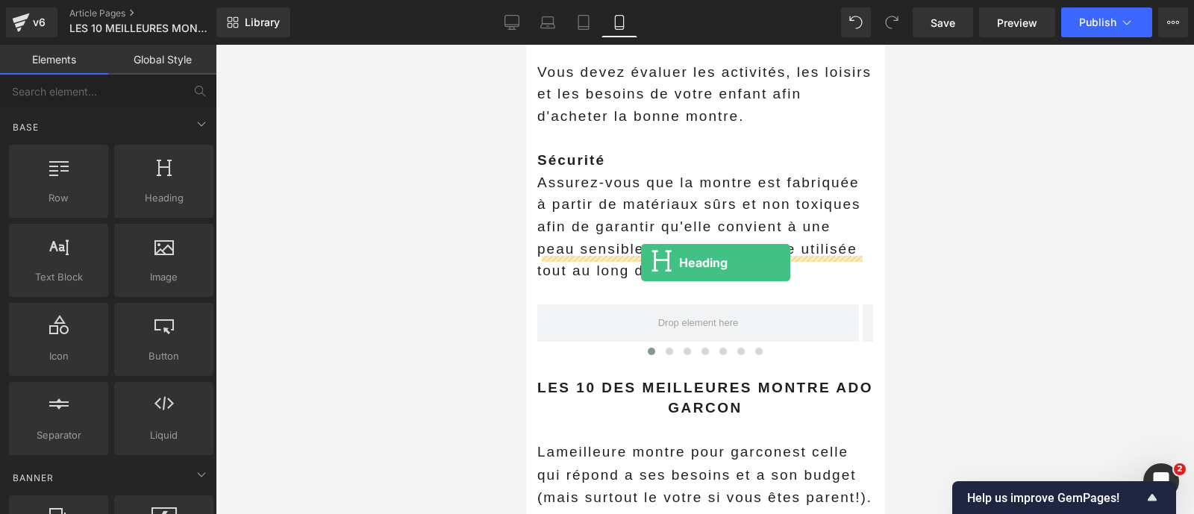
drag, startPoint x: 672, startPoint y: 242, endPoint x: 640, endPoint y: 263, distance: 38.3
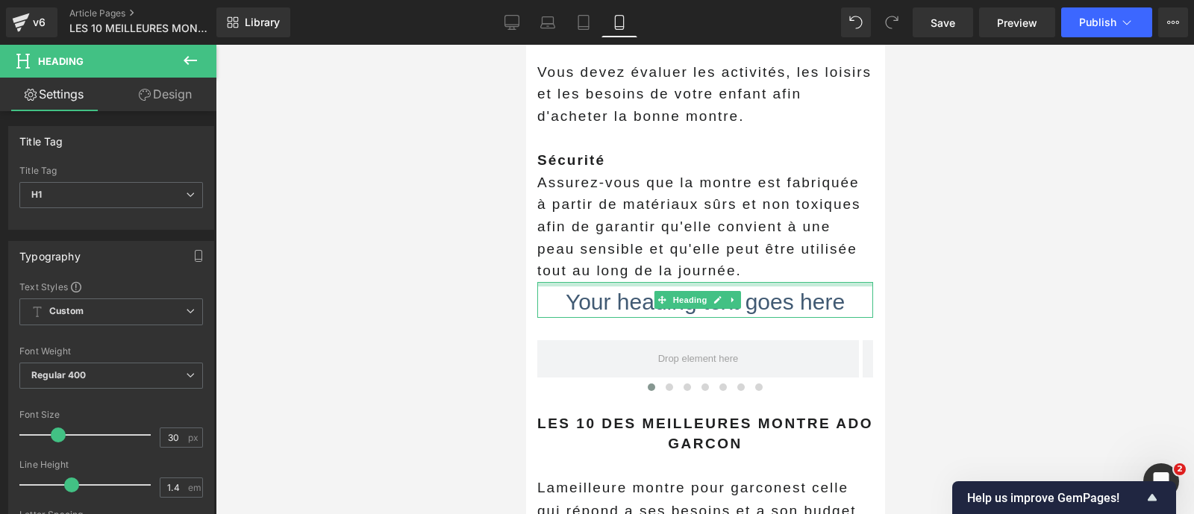
click at [647, 282] on div "Your heading text goes here Heading" at bounding box center [704, 300] width 336 height 36
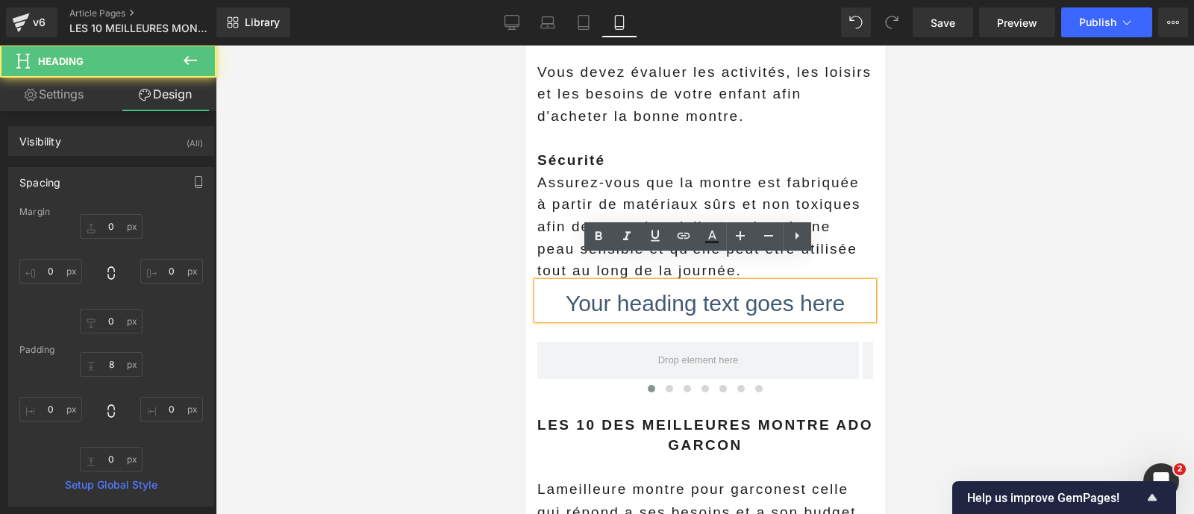
click at [619, 288] on h1 "Your heading text goes here" at bounding box center [704, 303] width 336 height 31
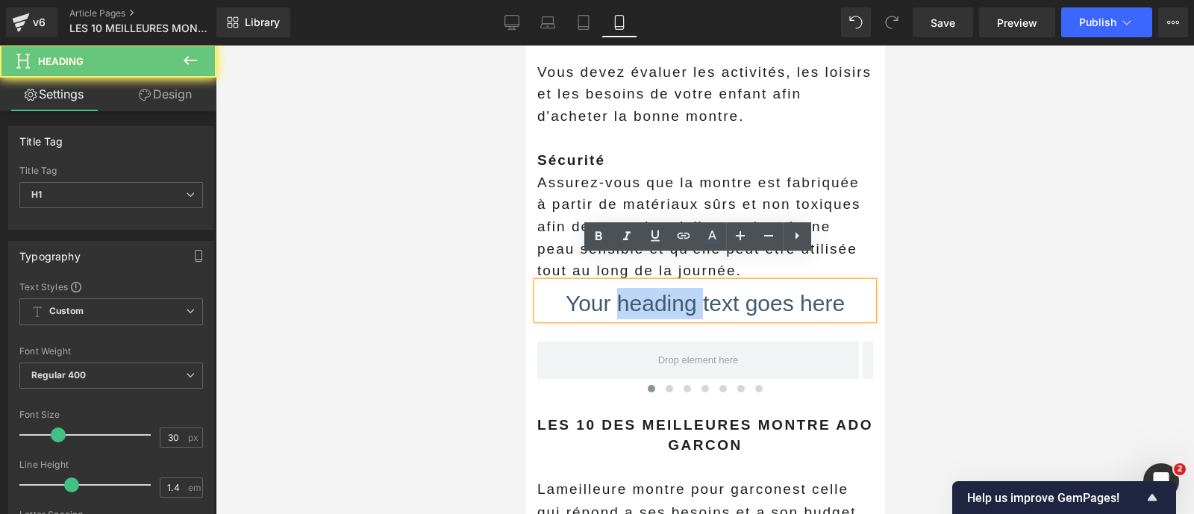
click at [619, 288] on h1 "Your heading text goes here" at bounding box center [704, 303] width 336 height 31
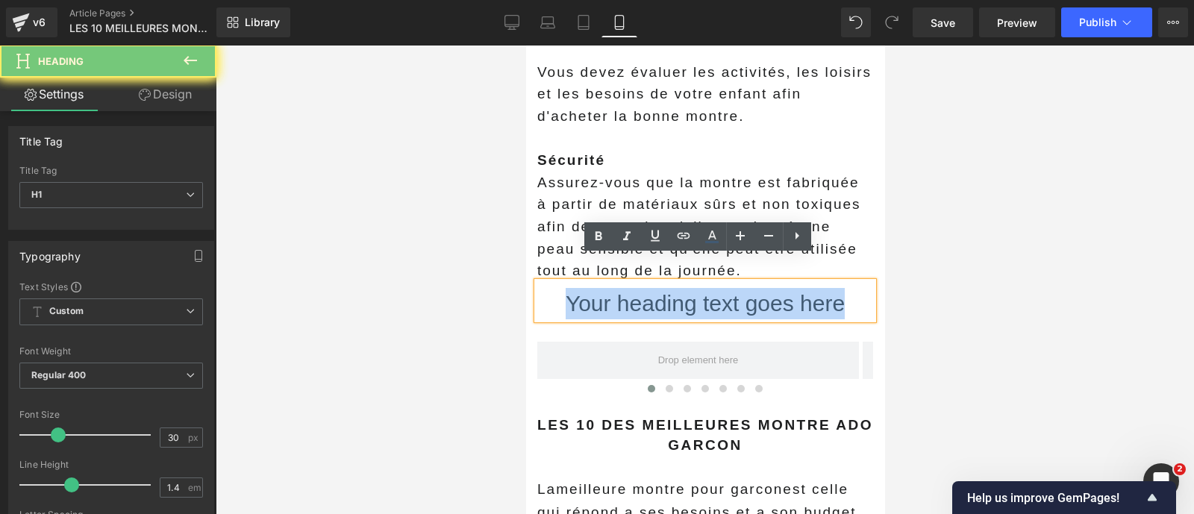
click at [619, 288] on h1 "Your heading text goes here" at bounding box center [704, 303] width 336 height 31
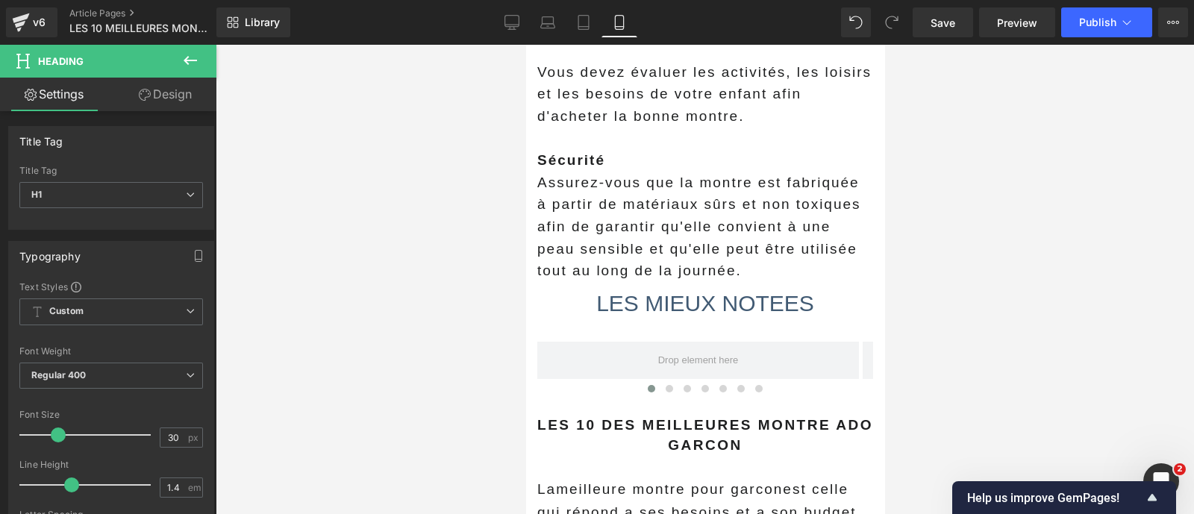
click at [460, 277] on div at bounding box center [705, 279] width 978 height 469
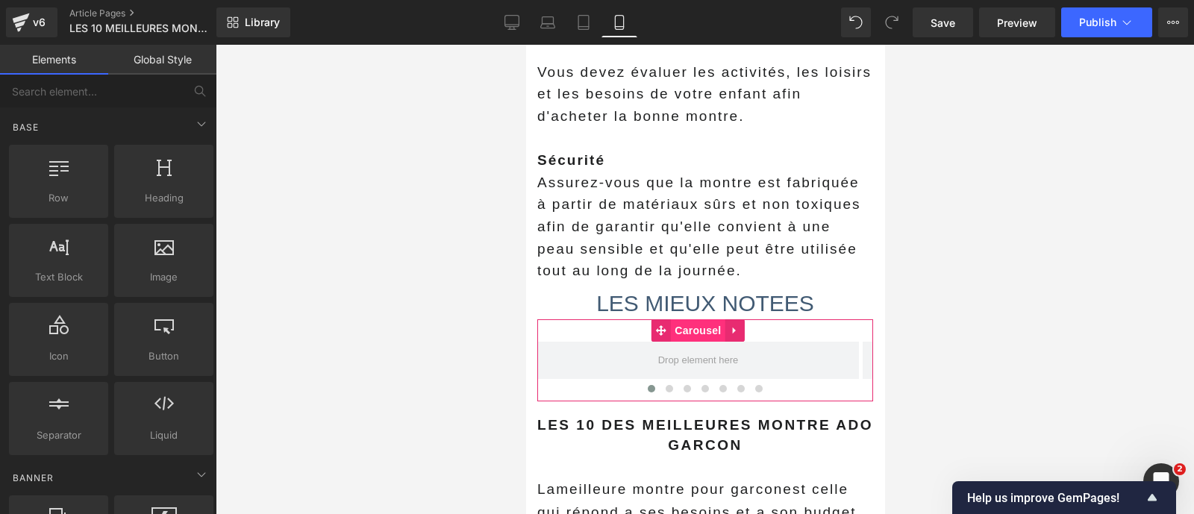
click at [693, 319] on span "Carousel" at bounding box center [697, 330] width 54 height 22
click at [459, 348] on div at bounding box center [705, 279] width 978 height 469
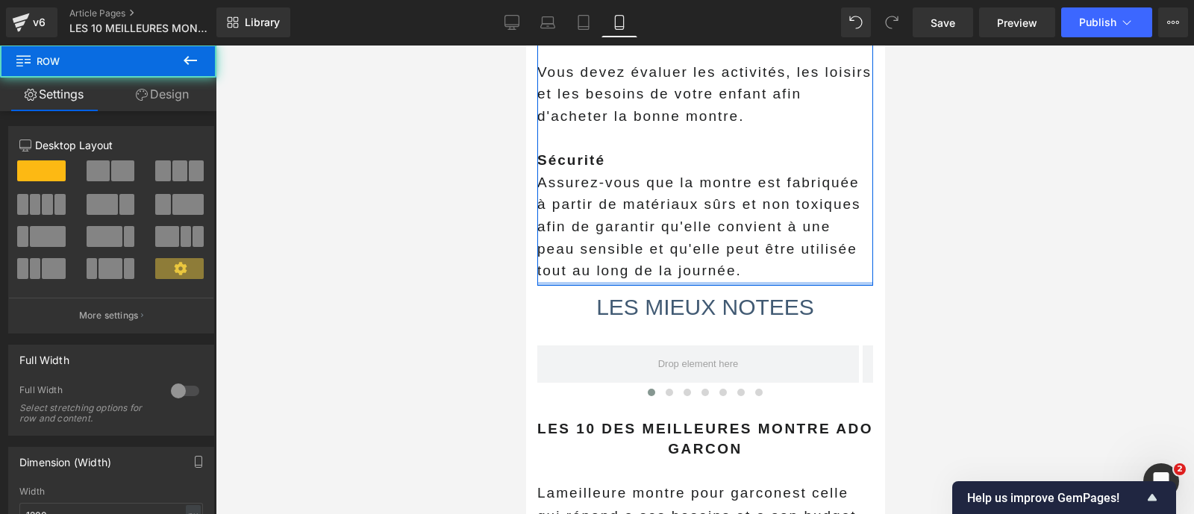
click at [653, 282] on div at bounding box center [704, 284] width 336 height 4
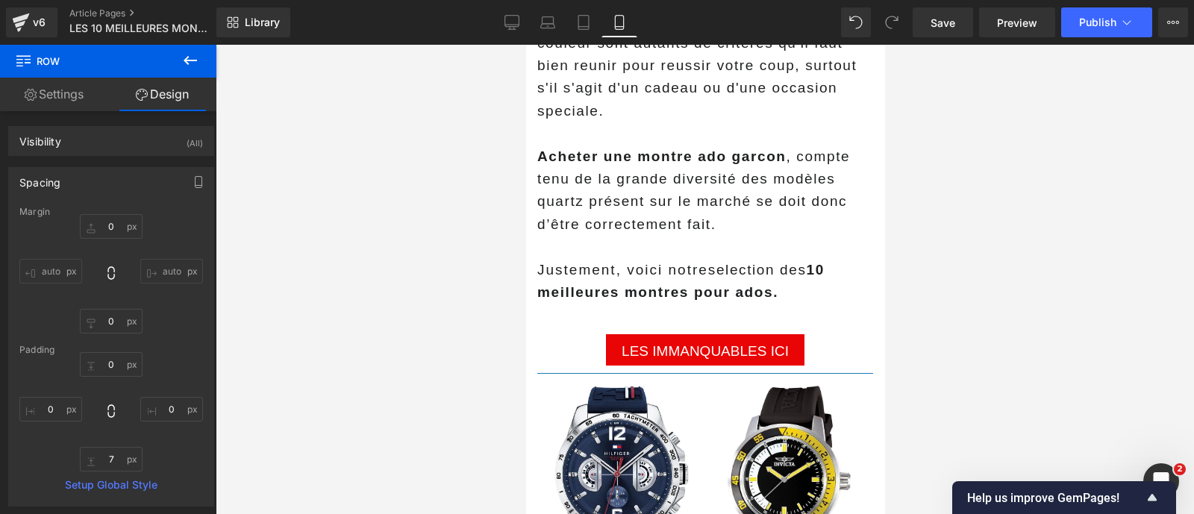
scroll to position [457, 0]
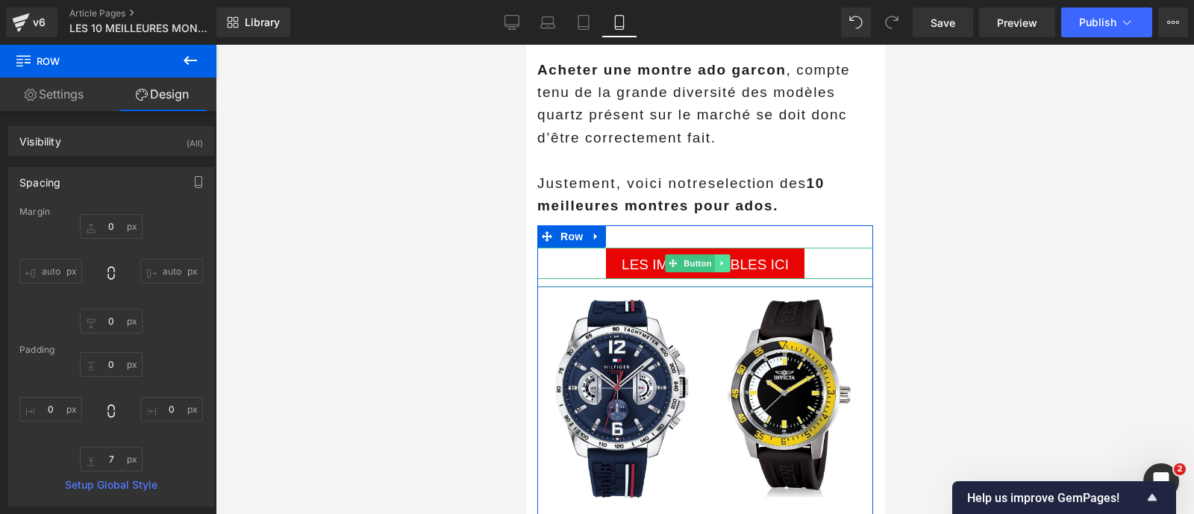
click at [721, 259] on icon at bounding box center [722, 263] width 8 height 9
click at [710, 259] on icon at bounding box center [714, 263] width 8 height 9
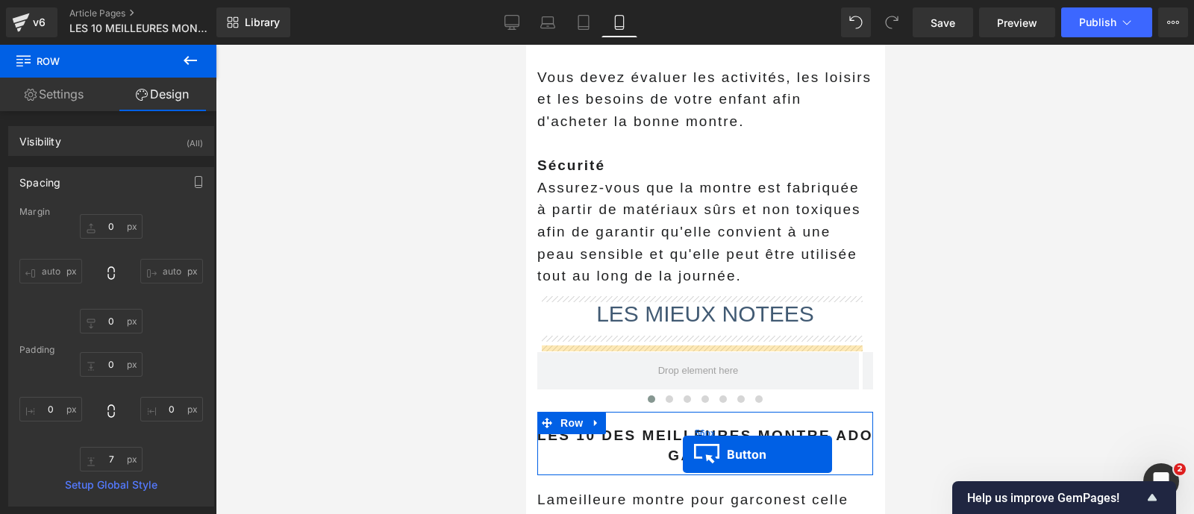
scroll to position [3023, 0]
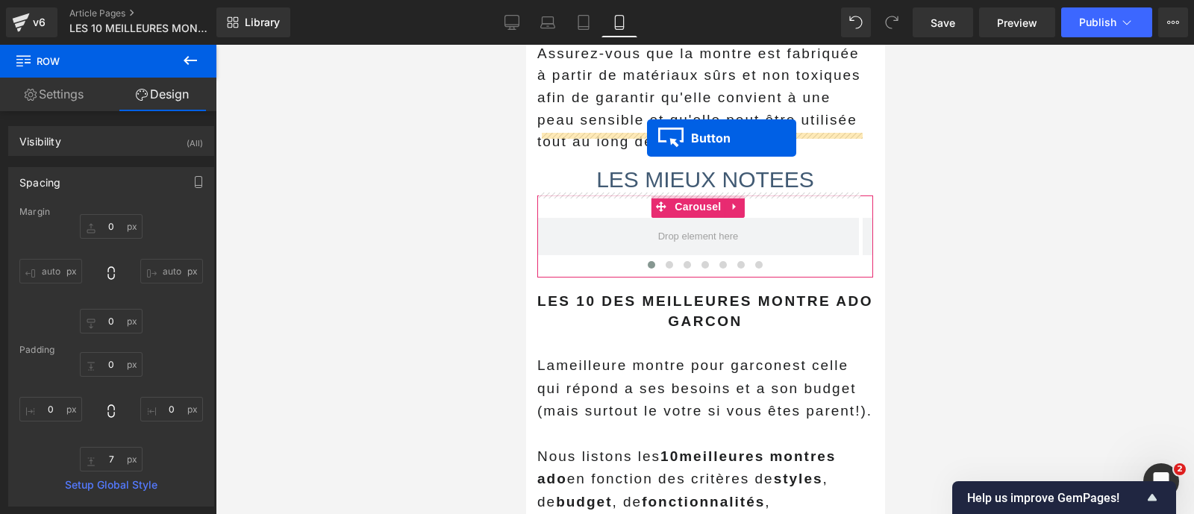
drag, startPoint x: 689, startPoint y: 288, endPoint x: 646, endPoint y: 138, distance: 155.9
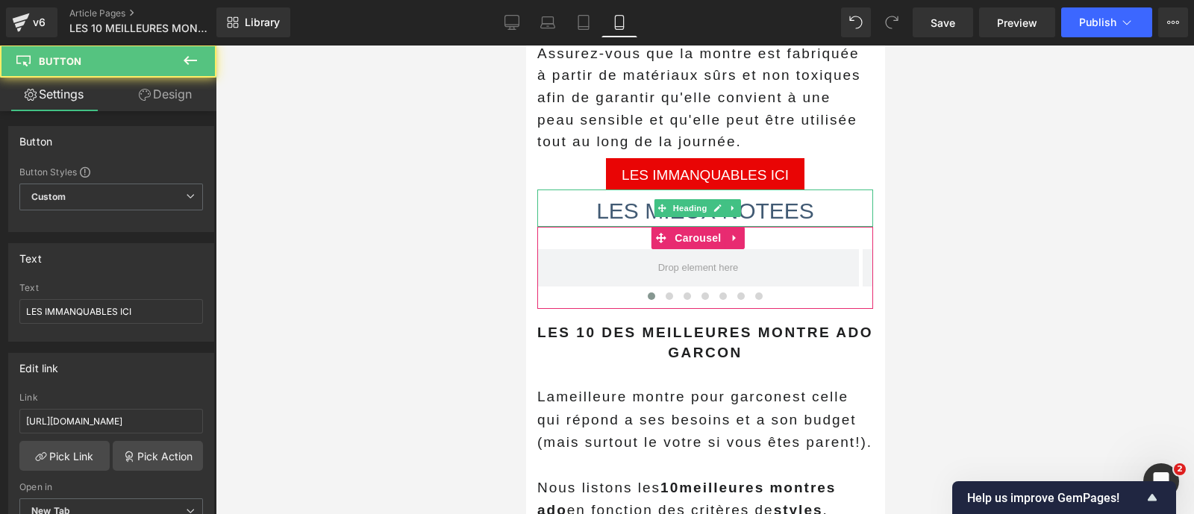
click at [627, 195] on h1 "LES MIEUX NOTEES" at bounding box center [704, 210] width 336 height 31
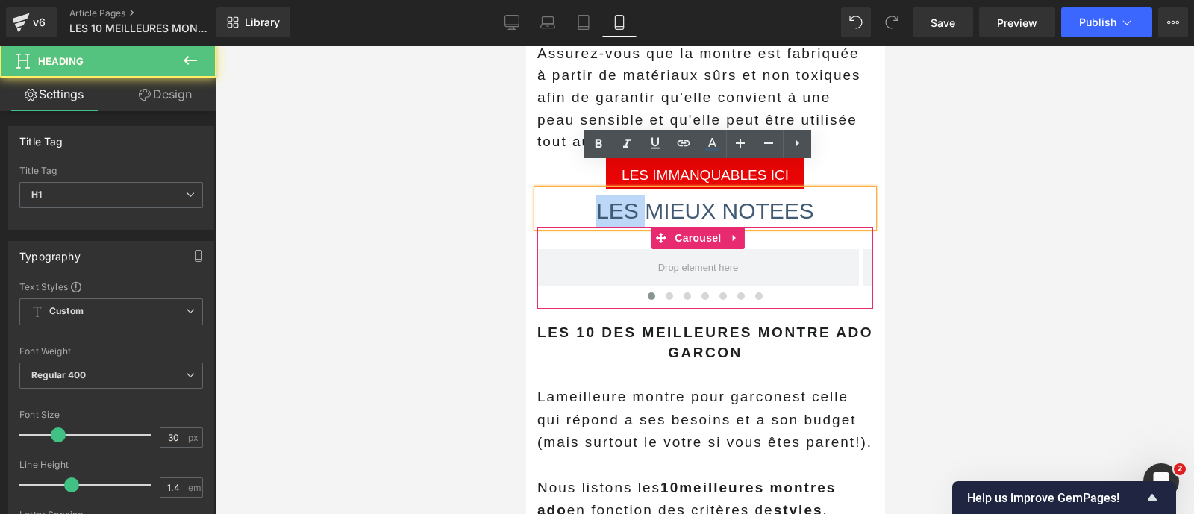
click at [627, 195] on h1 "LES MIEUX NOTEES" at bounding box center [704, 210] width 336 height 31
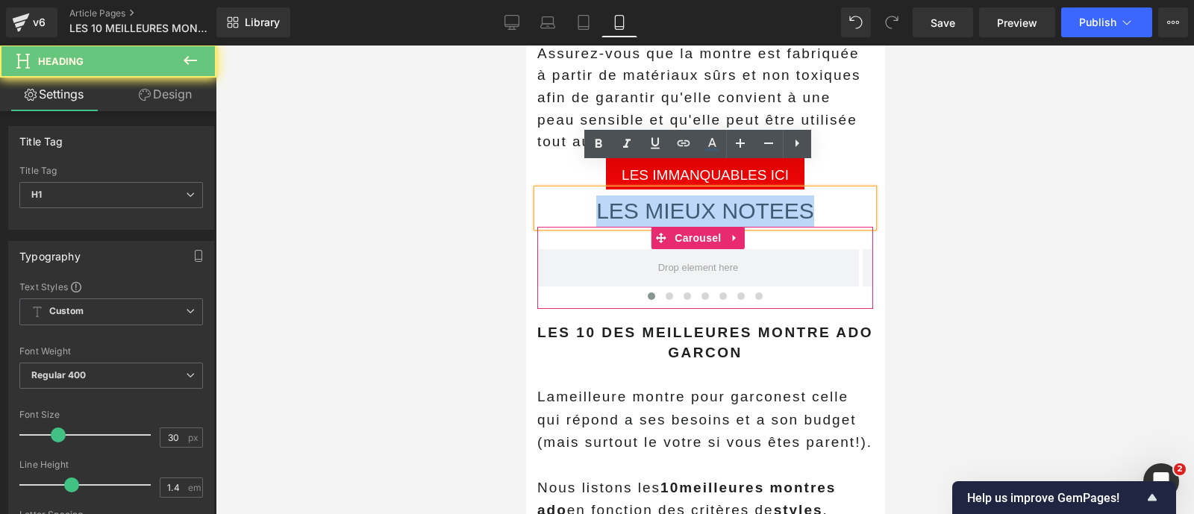
click at [627, 195] on h1 "LES MIEUX NOTEES" at bounding box center [704, 210] width 336 height 31
copy h1 "LES MIEUX NOTEES"
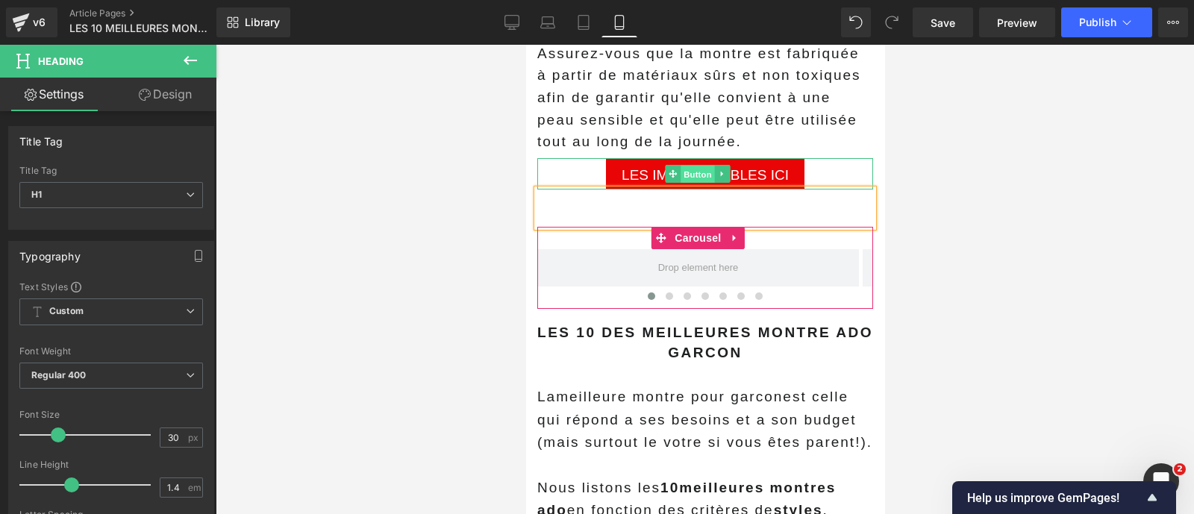
click at [689, 166] on span "Button" at bounding box center [697, 175] width 34 height 18
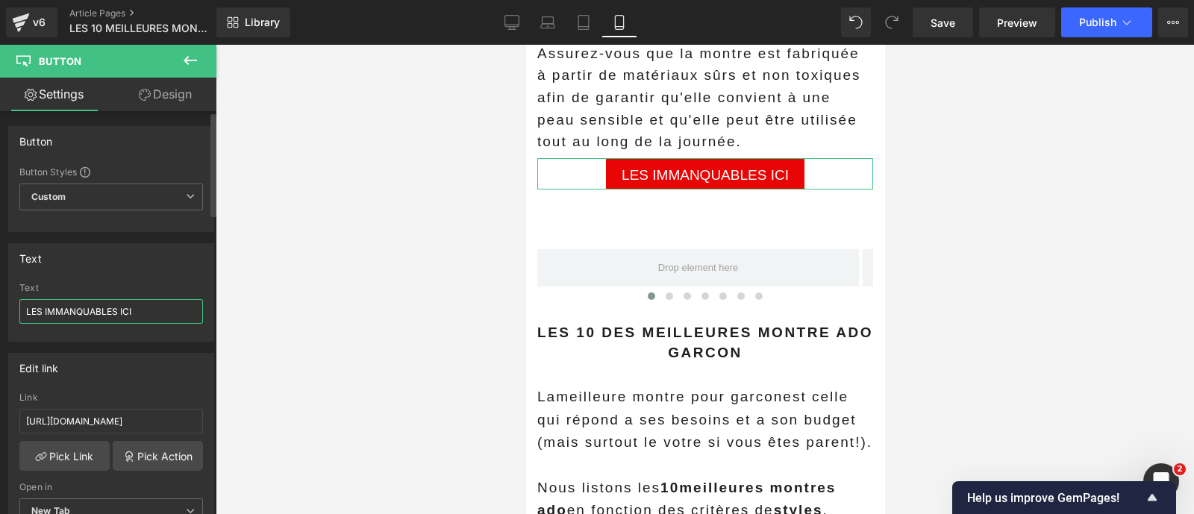
click at [158, 310] on input "LES IMMANQUABLES ICI" at bounding box center [111, 311] width 184 height 25
paste input "MIEUX NOTEES"
type input "LES MIEUX NOTEES"
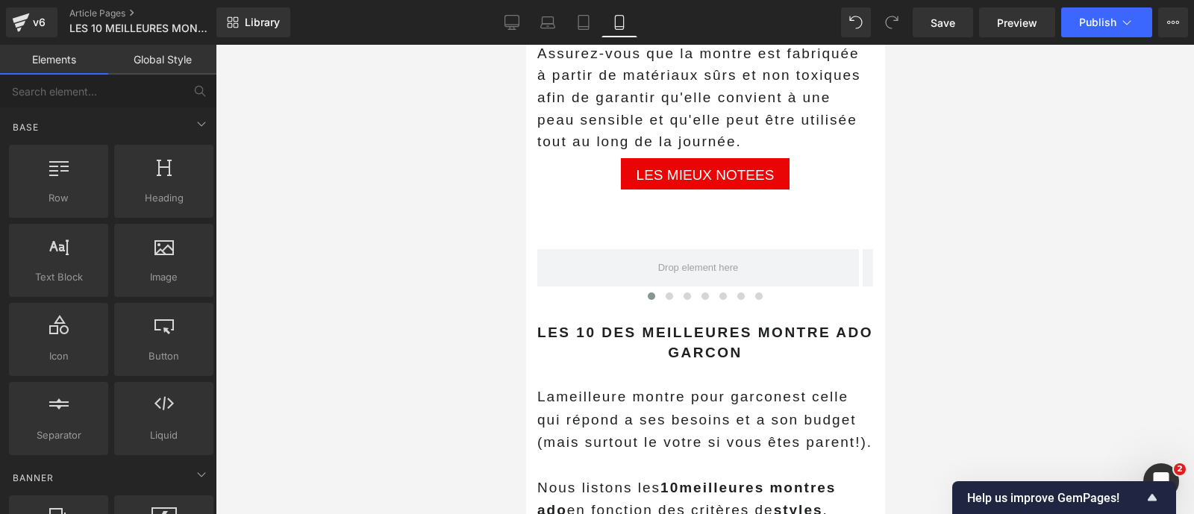
click at [326, 308] on div at bounding box center [705, 279] width 978 height 469
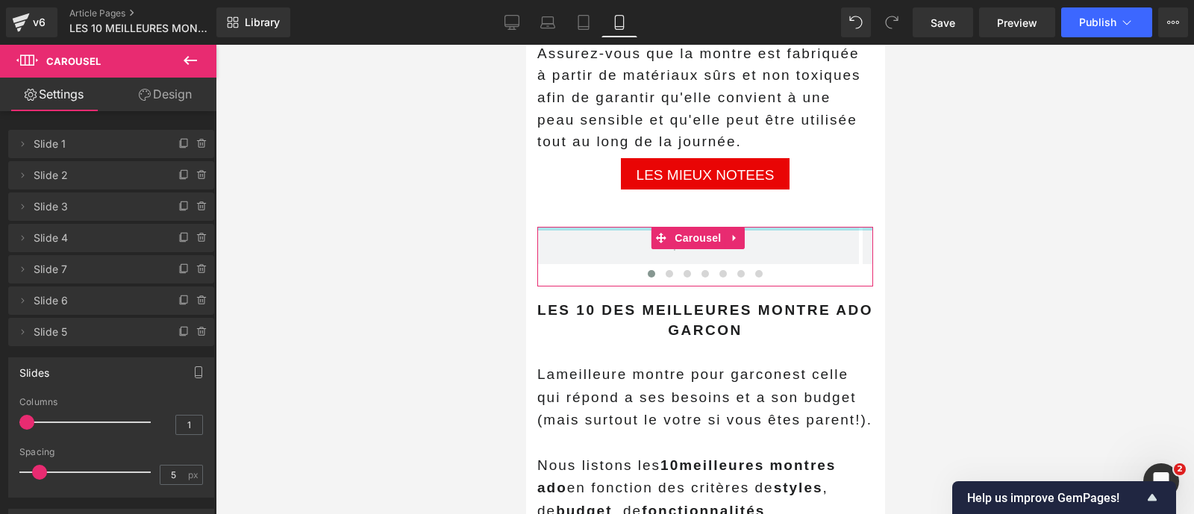
drag, startPoint x: 631, startPoint y: 202, endPoint x: 619, endPoint y: 178, distance: 27.7
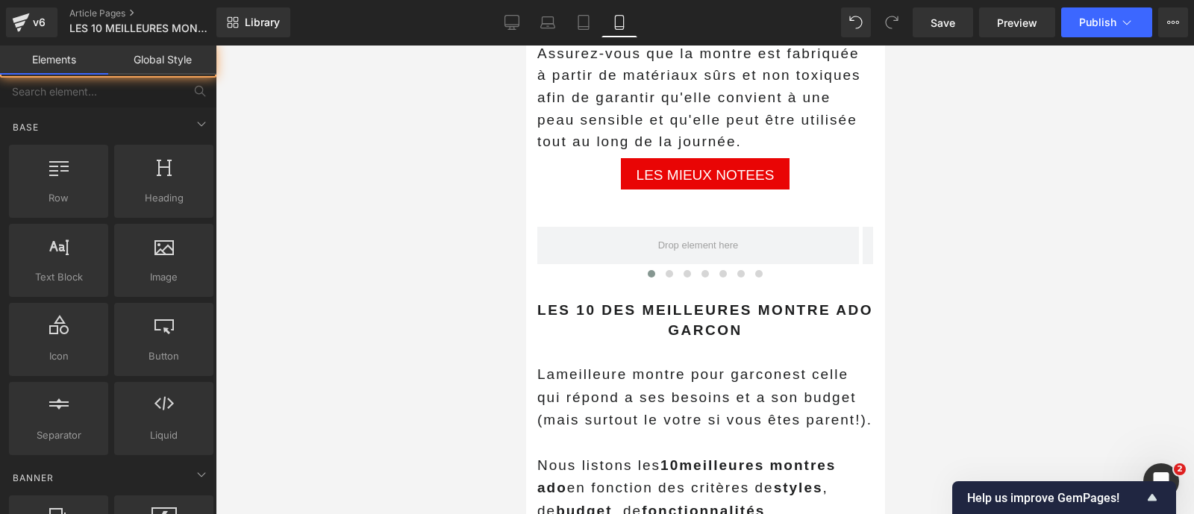
click at [496, 219] on div at bounding box center [705, 279] width 978 height 469
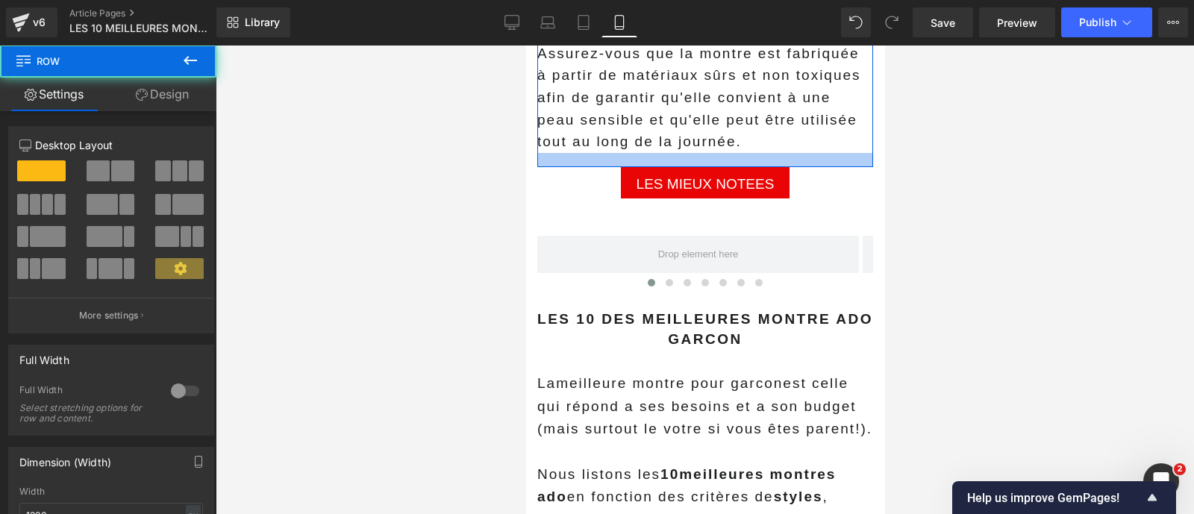
drag, startPoint x: 610, startPoint y: 128, endPoint x: 611, endPoint y: 137, distance: 8.3
click at [611, 153] on div at bounding box center [704, 160] width 336 height 14
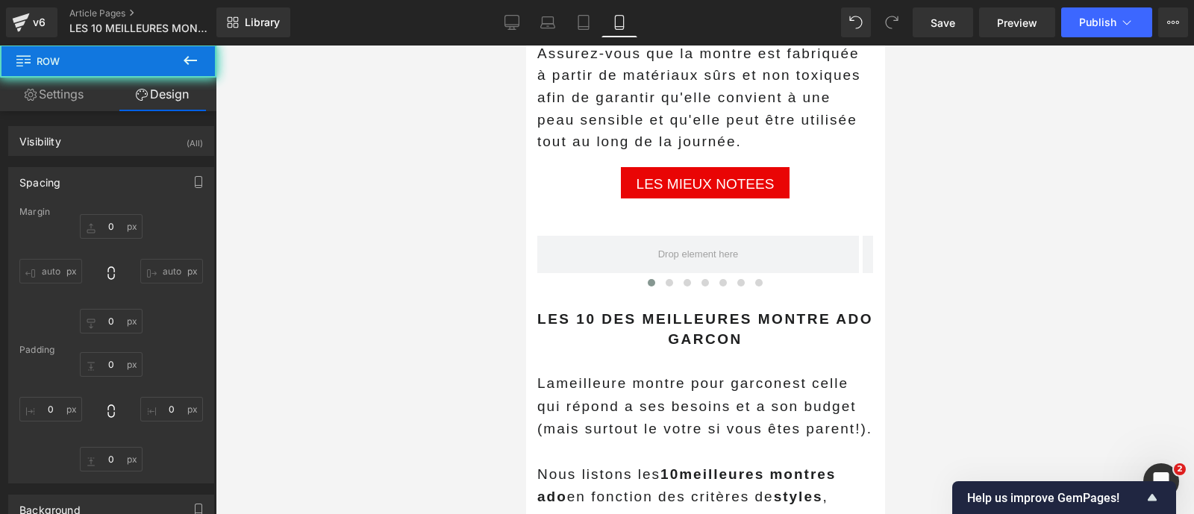
type input "0"
type input "19"
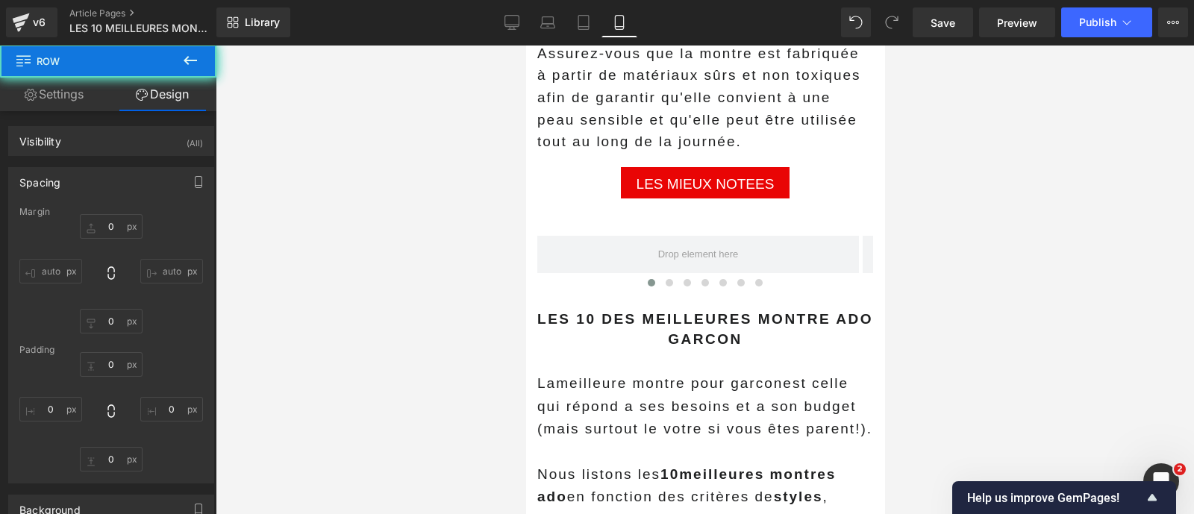
type input "0"
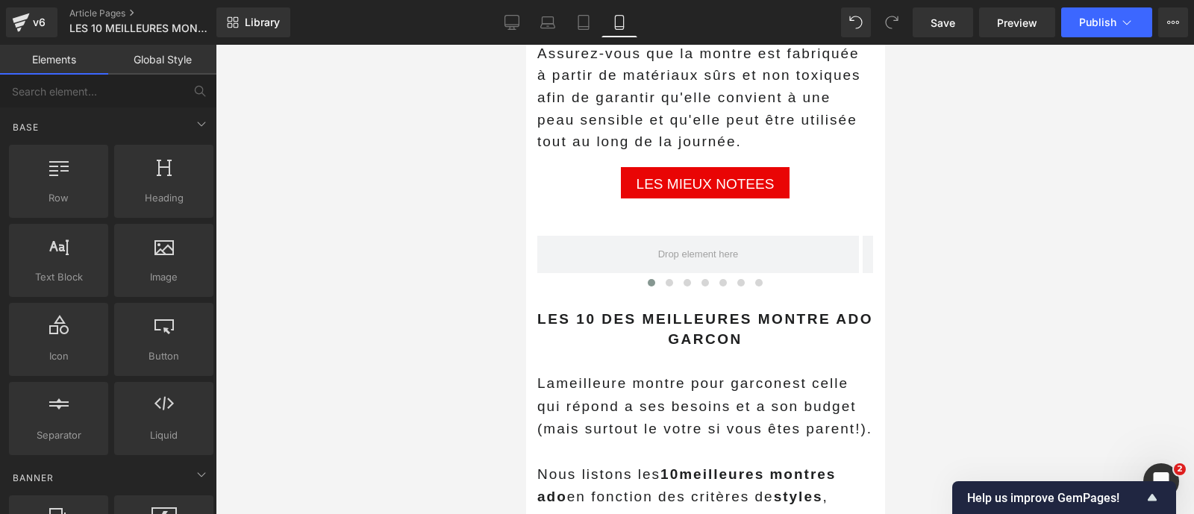
click at [478, 245] on div at bounding box center [705, 279] width 978 height 469
click at [733, 213] on icon at bounding box center [733, 217] width 8 height 9
click at [740, 213] on icon at bounding box center [740, 217] width 8 height 9
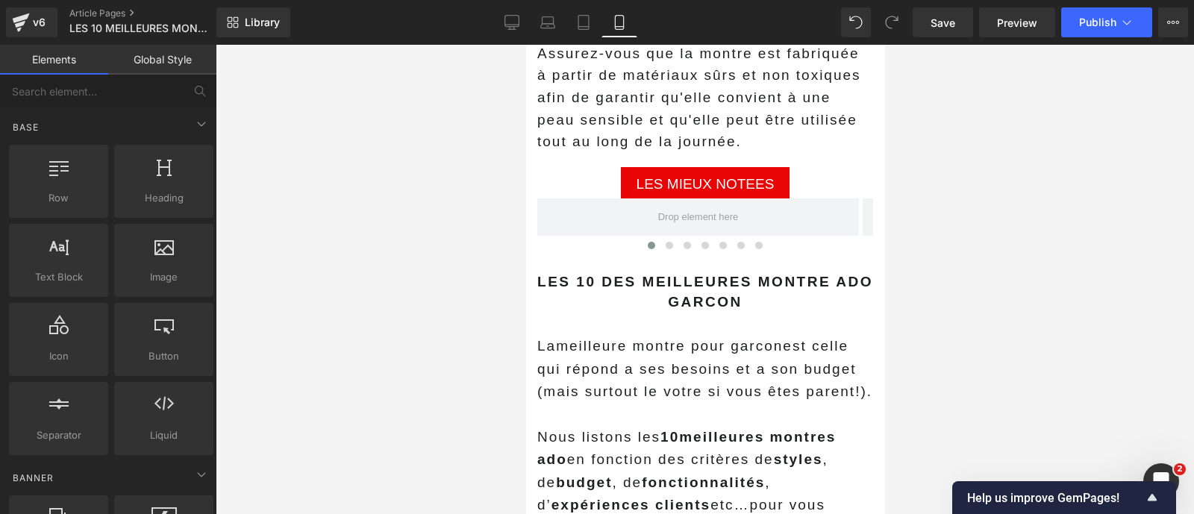
click at [437, 259] on div at bounding box center [705, 279] width 978 height 469
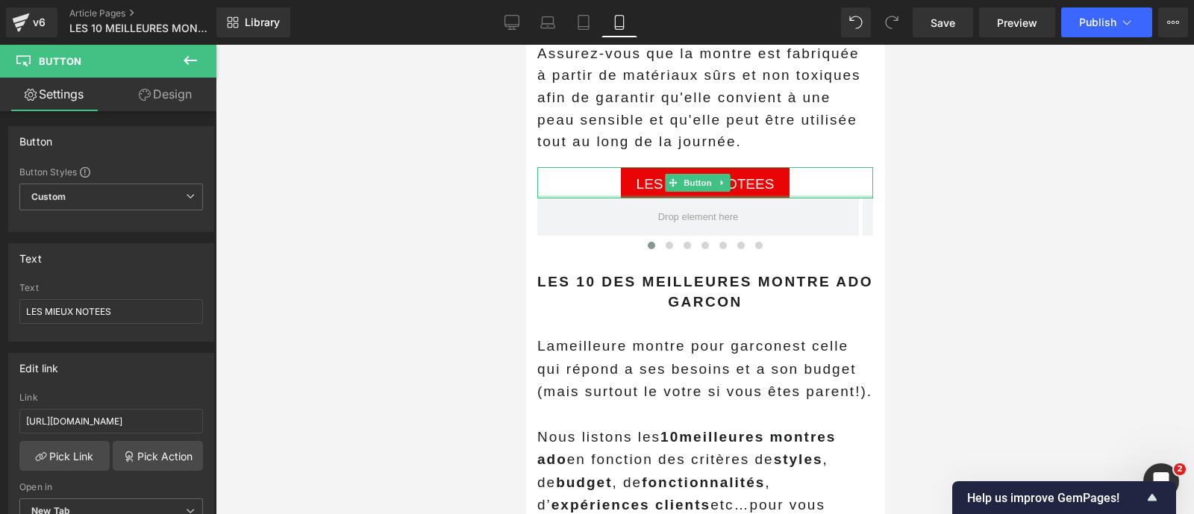
click at [579, 195] on div at bounding box center [704, 196] width 336 height 3
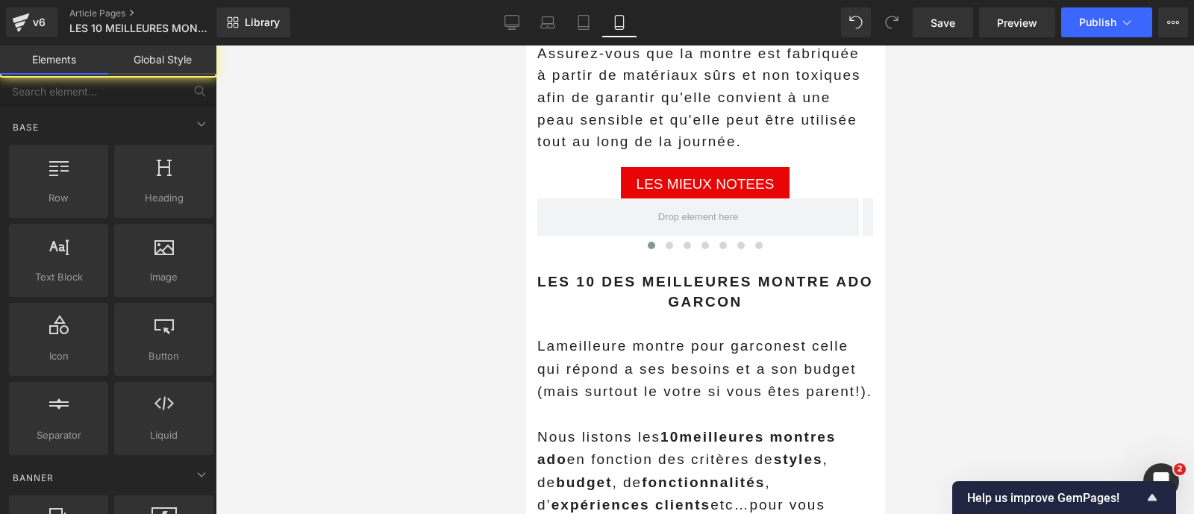
click at [510, 210] on div at bounding box center [705, 279] width 978 height 469
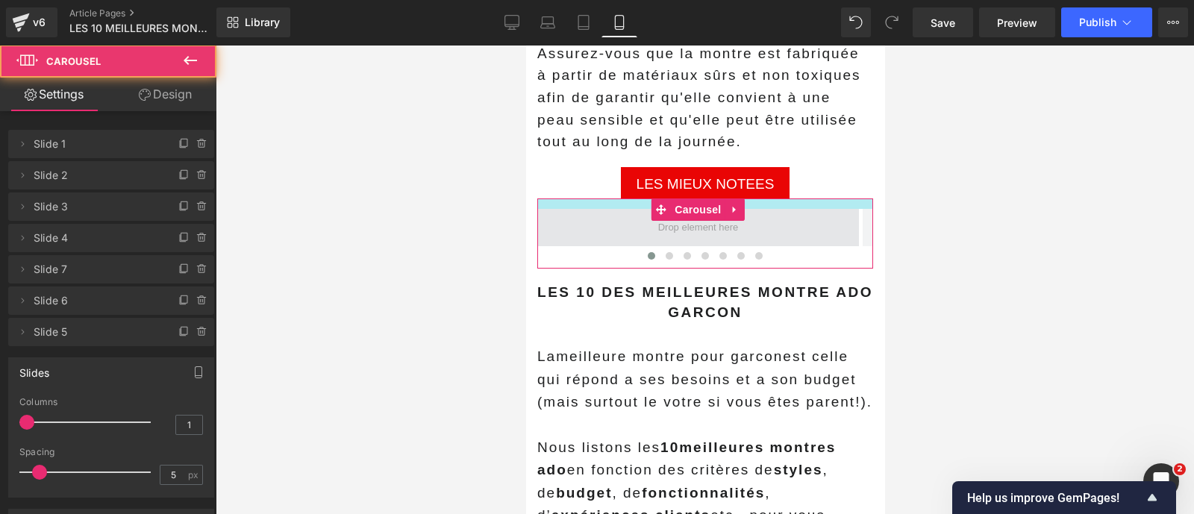
drag, startPoint x: 784, startPoint y: 173, endPoint x: 1440, endPoint y: 246, distance: 659.9
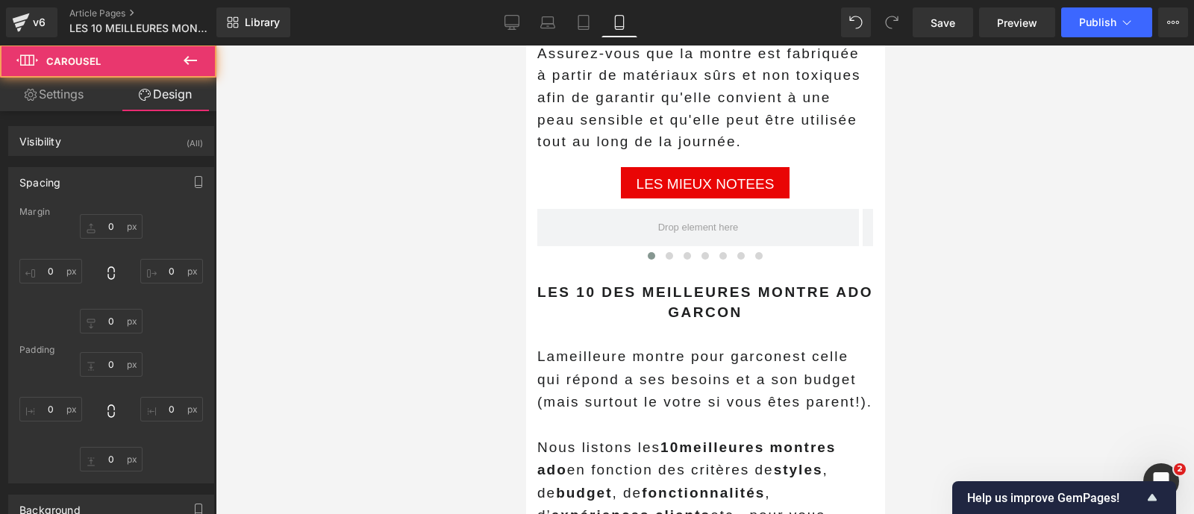
type input "0"
type input "14"
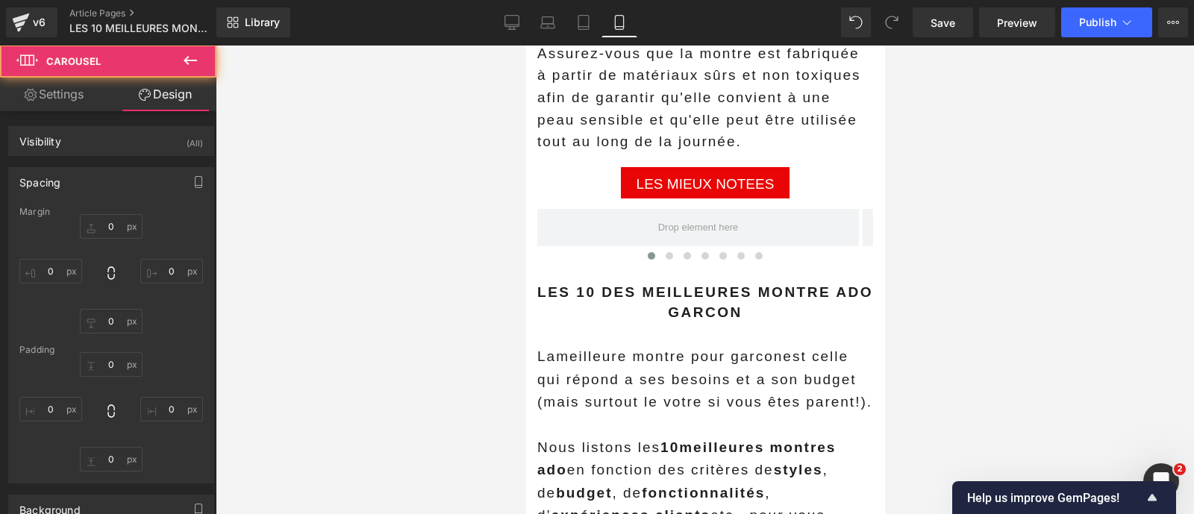
type input "0"
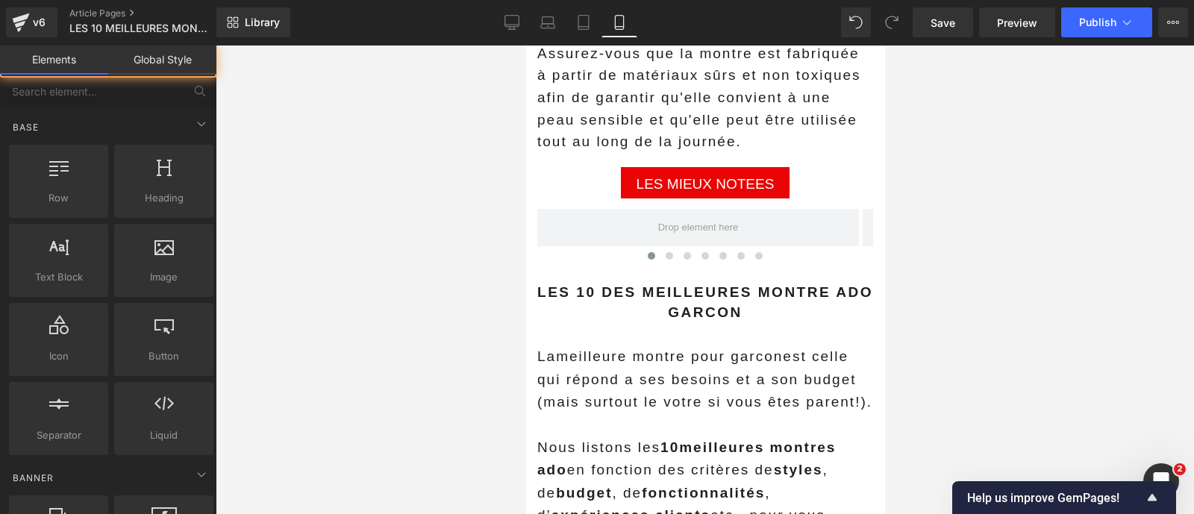
click at [942, 210] on div at bounding box center [705, 279] width 978 height 469
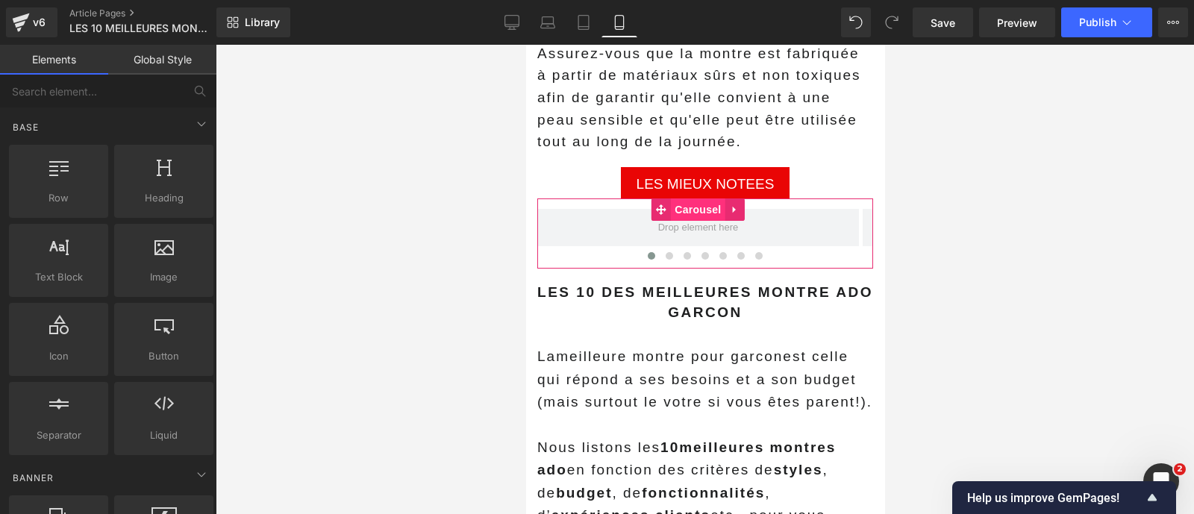
click at [691, 198] on span "Carousel" at bounding box center [697, 209] width 54 height 22
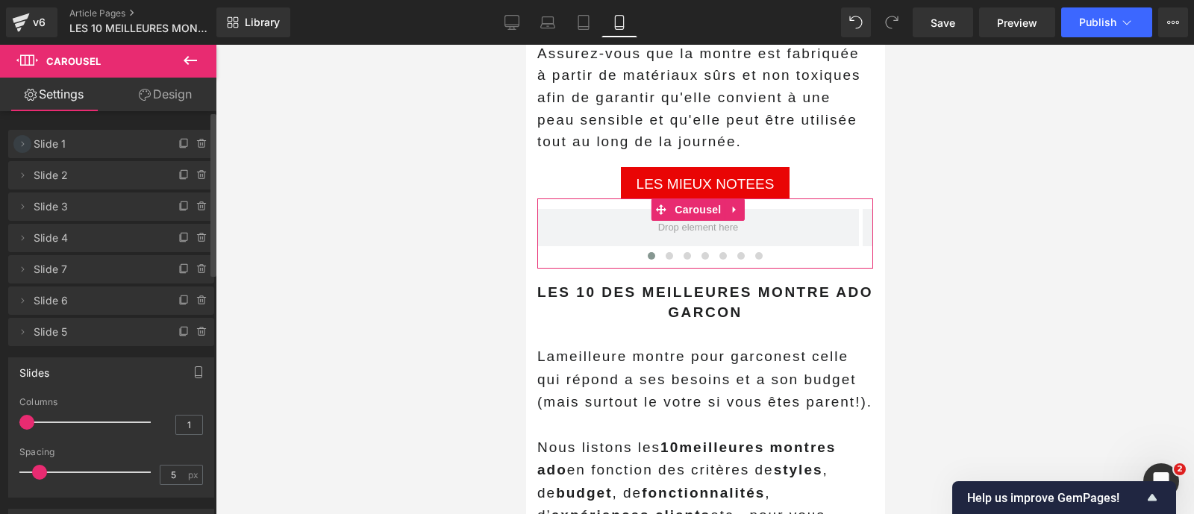
click at [23, 142] on icon at bounding box center [22, 144] width 12 height 12
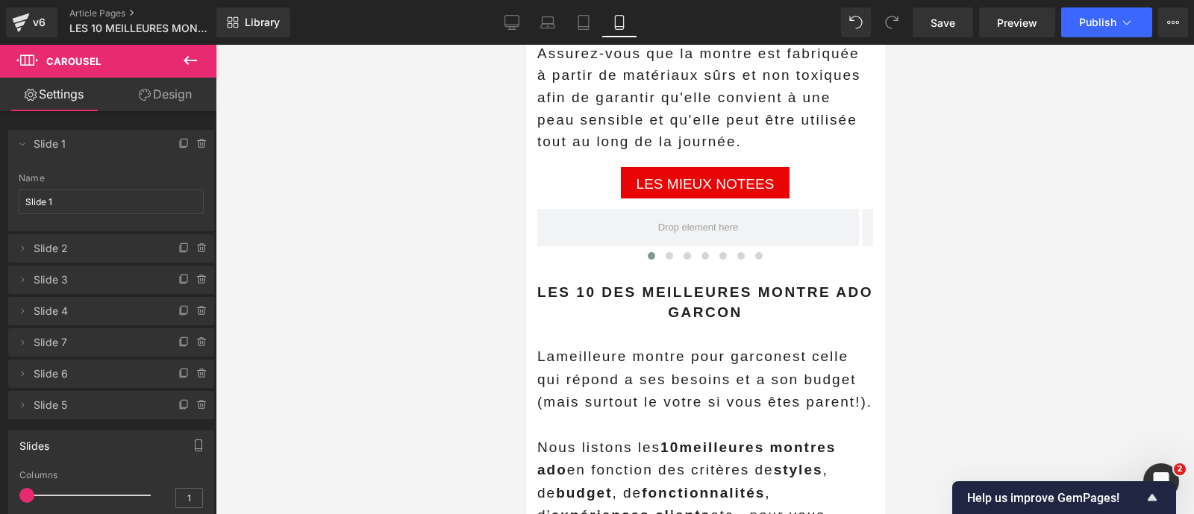
click at [304, 254] on div at bounding box center [705, 279] width 978 height 469
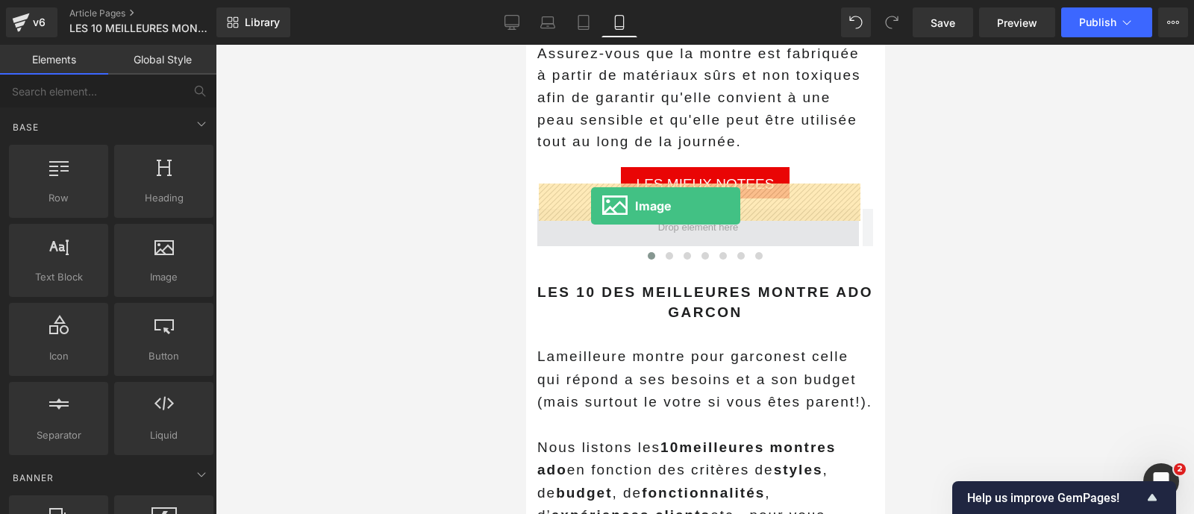
drag, startPoint x: 674, startPoint y: 319, endPoint x: 590, endPoint y: 206, distance: 140.7
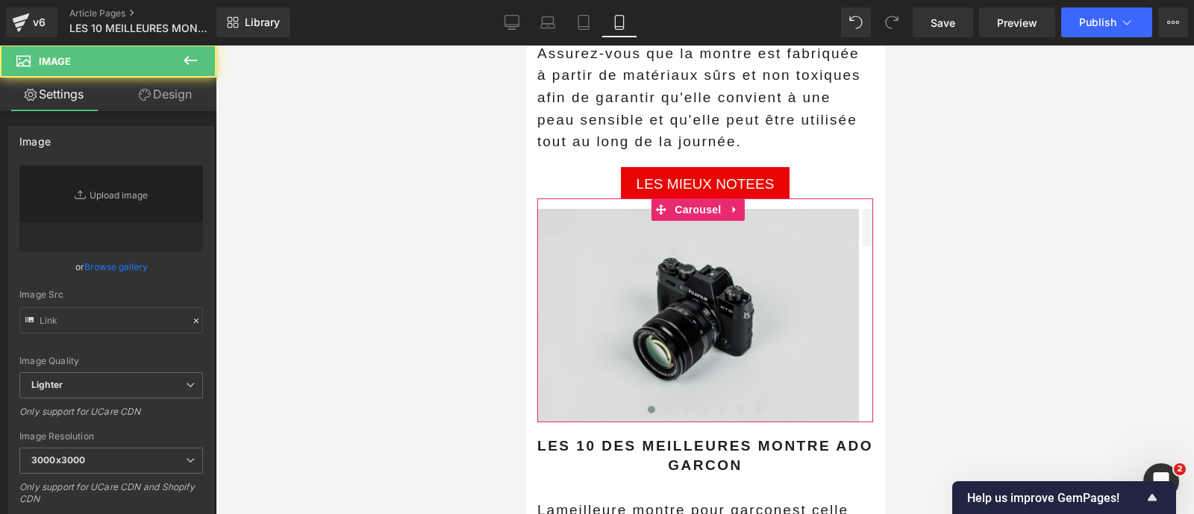
type input "//[DOMAIN_NAME][URL]"
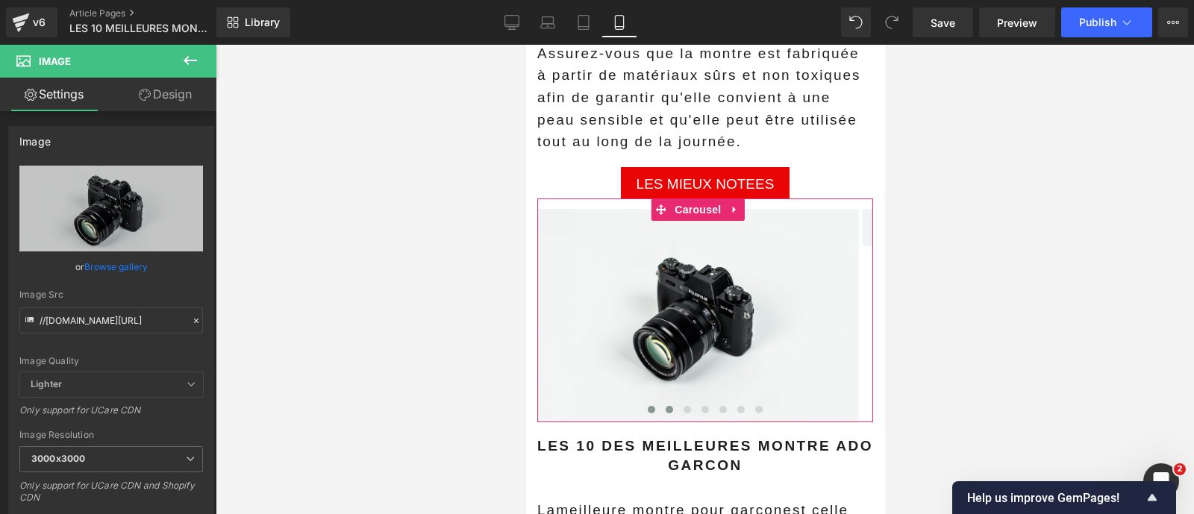
click at [665, 406] on span at bounding box center [668, 409] width 7 height 7
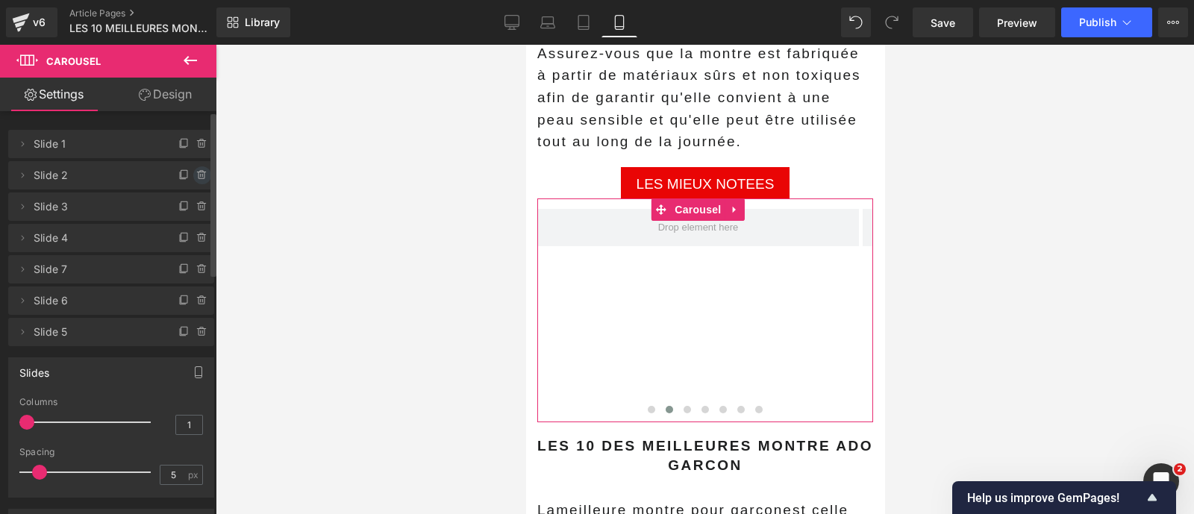
click at [198, 178] on icon at bounding box center [201, 175] width 6 height 7
click at [191, 178] on button "Delete" at bounding box center [186, 175] width 47 height 19
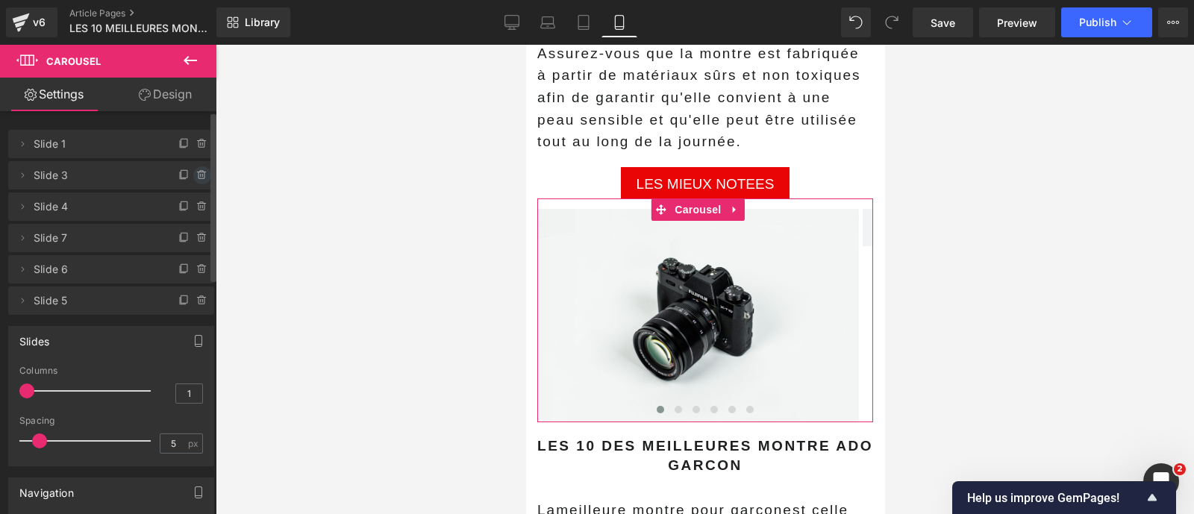
click at [198, 177] on icon at bounding box center [202, 175] width 12 height 12
click at [193, 177] on button "Delete" at bounding box center [186, 175] width 47 height 19
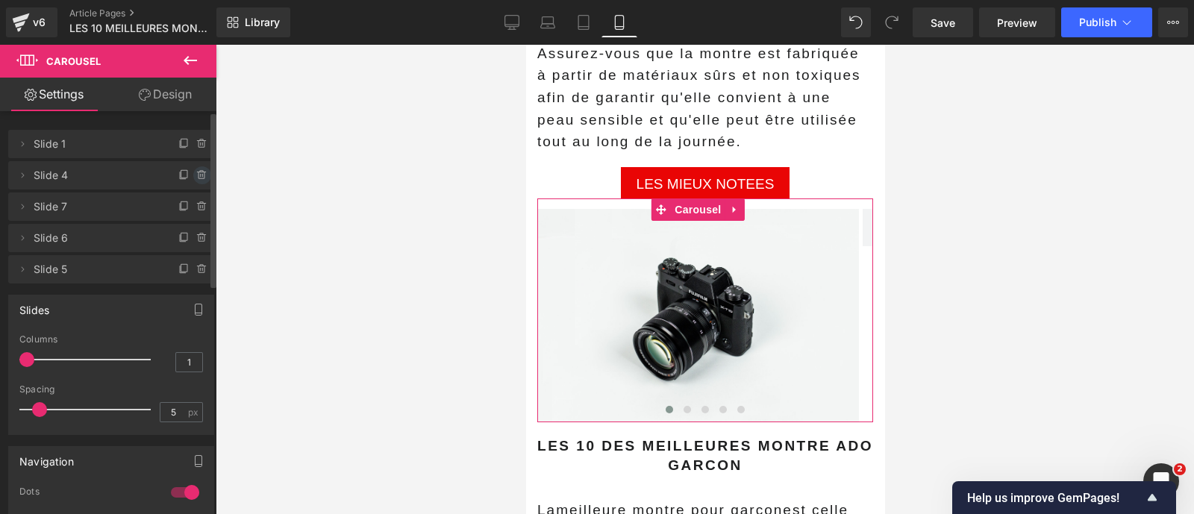
click at [200, 177] on icon at bounding box center [202, 175] width 12 height 12
click at [190, 175] on button "Delete" at bounding box center [186, 175] width 47 height 19
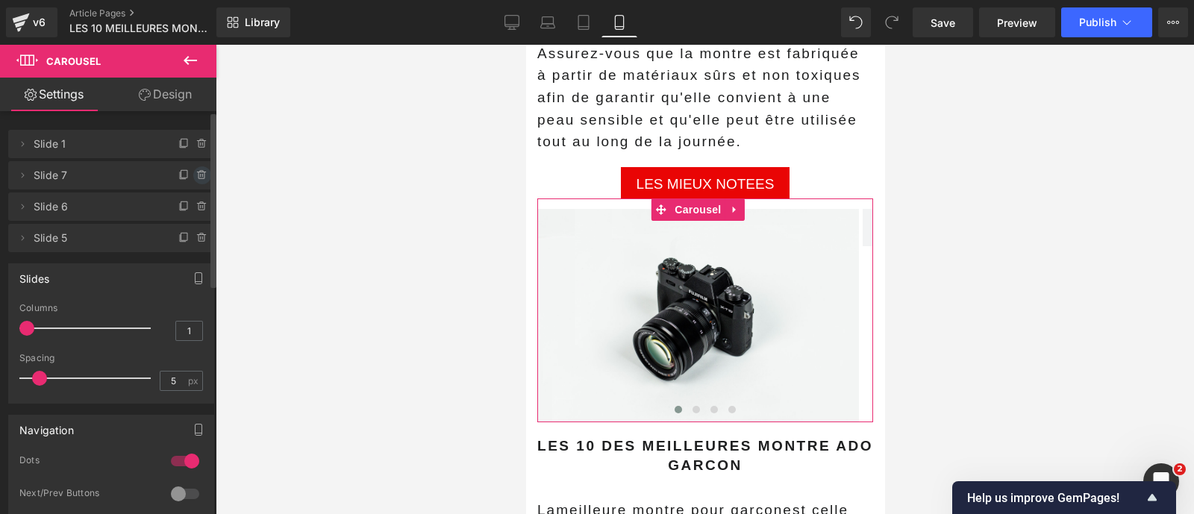
click at [198, 175] on icon at bounding box center [201, 175] width 6 height 7
click at [180, 183] on button "Delete" at bounding box center [186, 175] width 47 height 19
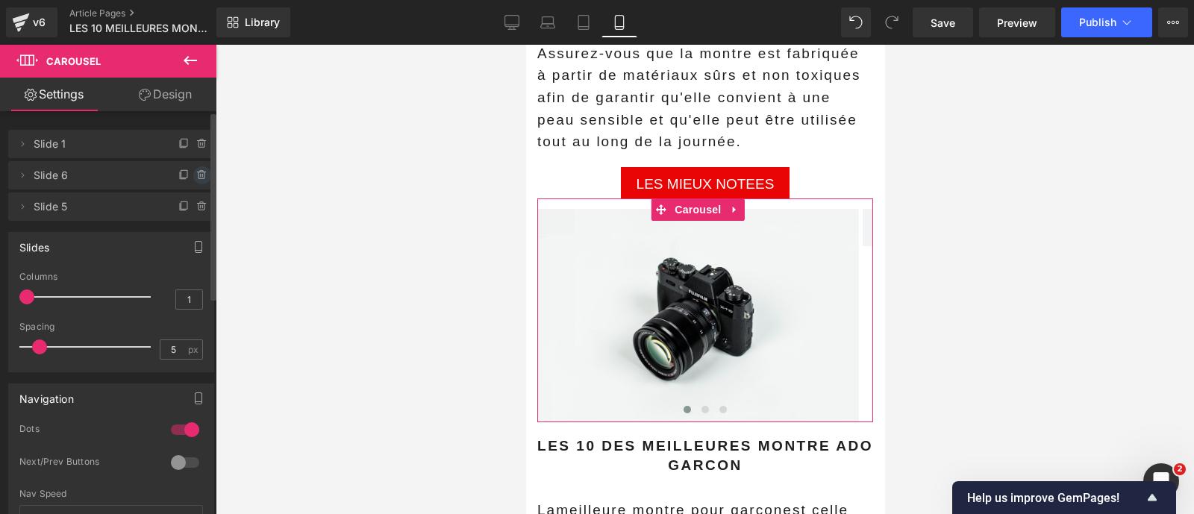
click at [201, 182] on span at bounding box center [202, 175] width 18 height 18
click at [190, 181] on button "Delete" at bounding box center [186, 175] width 47 height 19
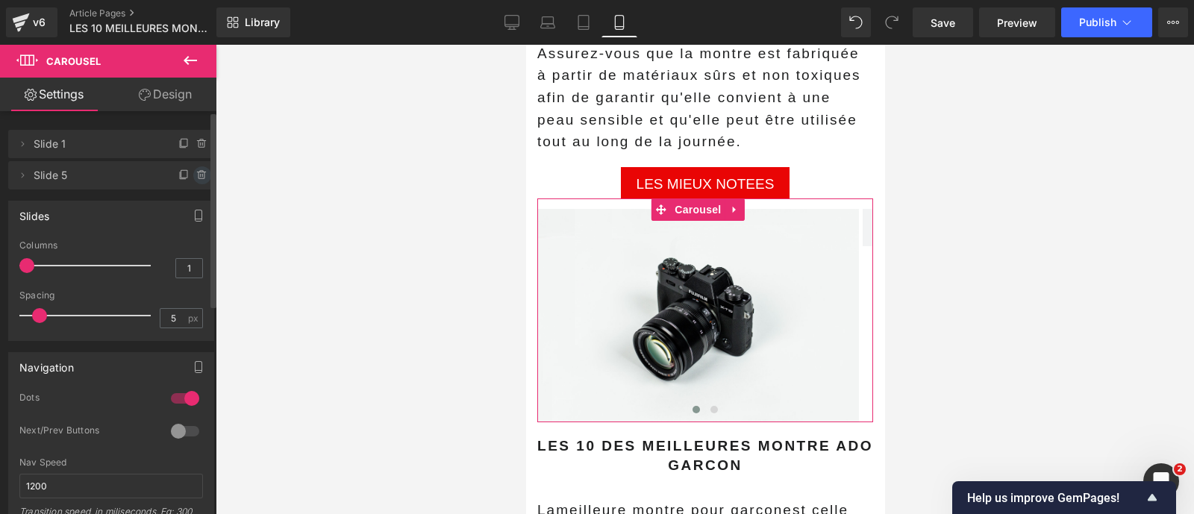
click at [198, 181] on icon at bounding box center [202, 175] width 12 height 12
click at [192, 178] on button "Delete" at bounding box center [186, 175] width 47 height 19
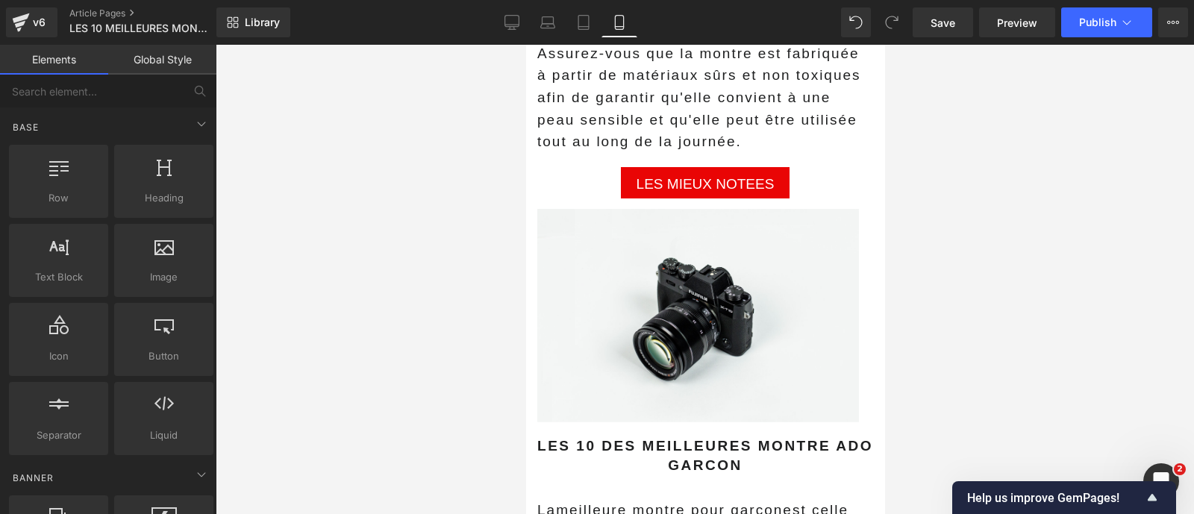
click at [466, 308] on div at bounding box center [705, 279] width 978 height 469
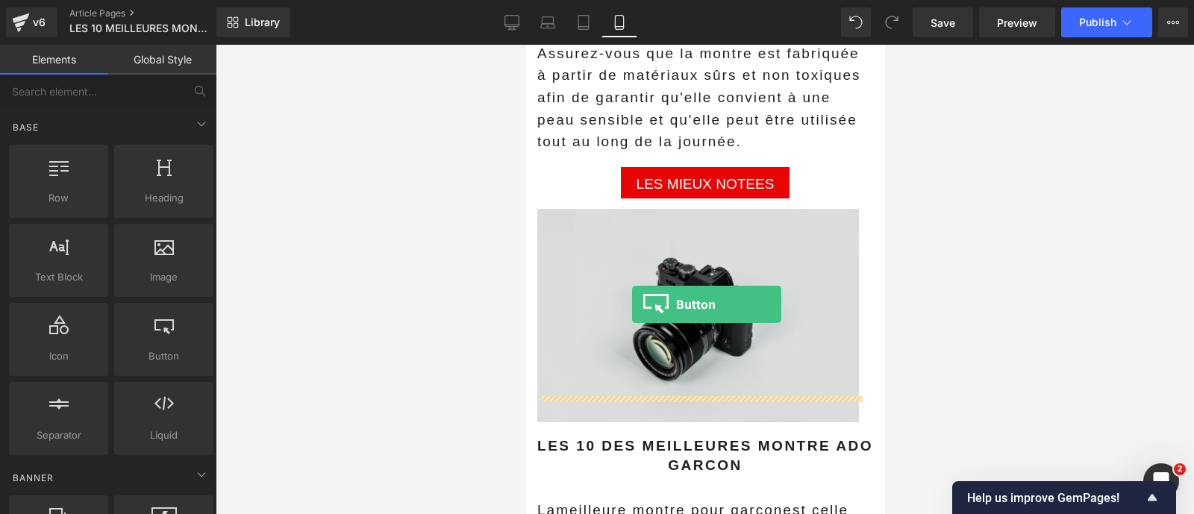
drag, startPoint x: 686, startPoint y: 395, endPoint x: 631, endPoint y: 304, distance: 107.1
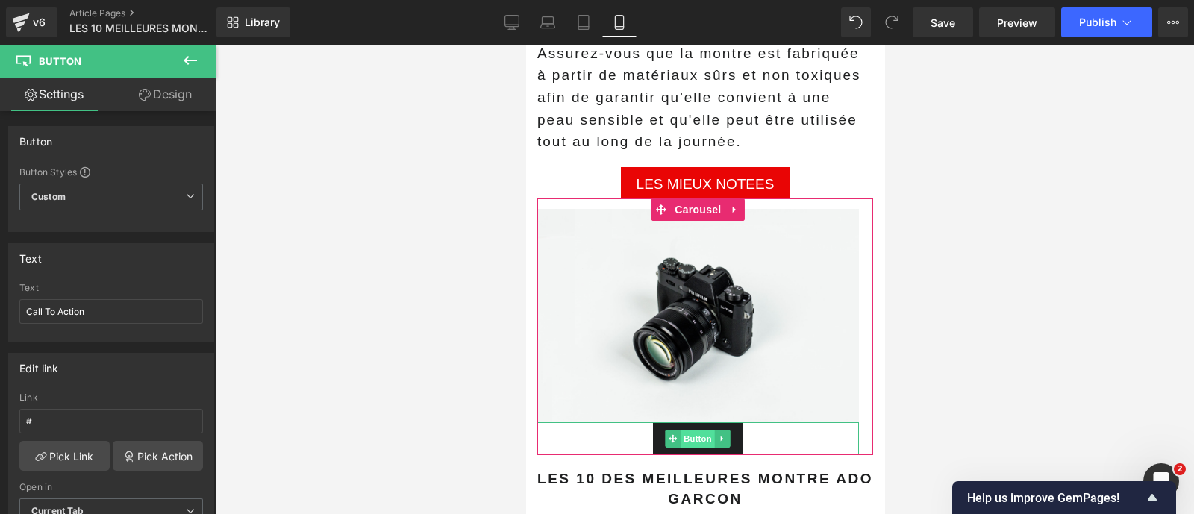
click at [695, 430] on span "Button" at bounding box center [697, 439] width 34 height 18
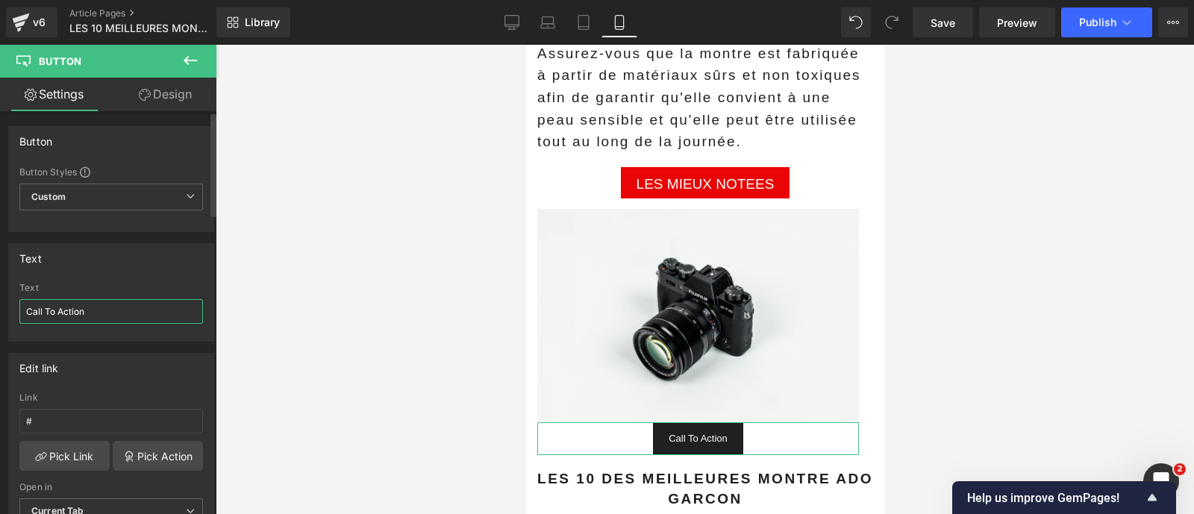
click at [138, 303] on input "Call To Action" at bounding box center [111, 311] width 184 height 25
drag, startPoint x: 84, startPoint y: 314, endPoint x: 17, endPoint y: 314, distance: 67.1
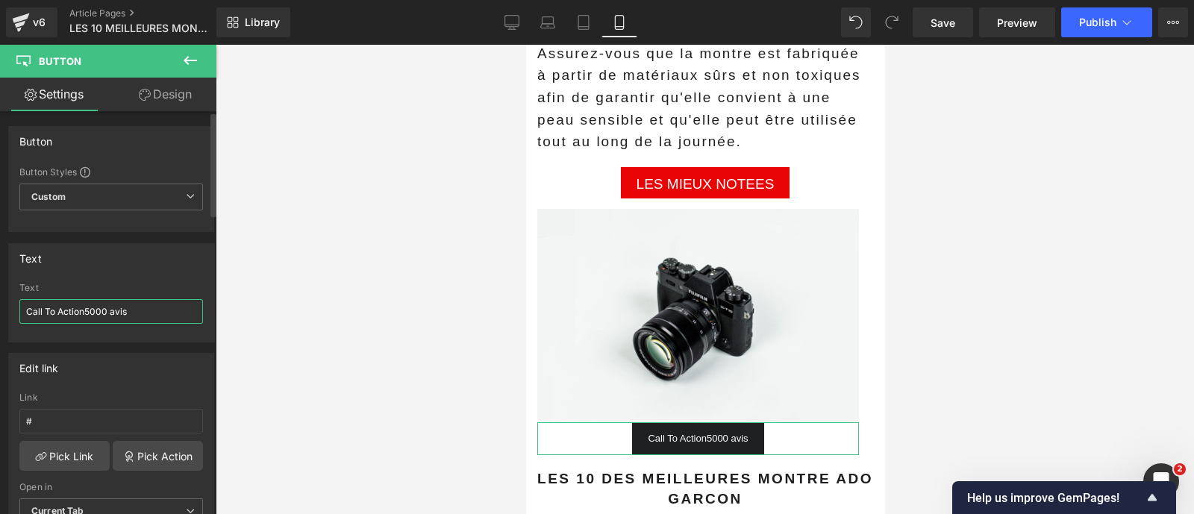
click at [17, 314] on div "Call To Action5000 avis Text Call To Action5000 avis" at bounding box center [111, 312] width 204 height 58
type input "5000 avis"
click at [123, 269] on div "Text" at bounding box center [111, 258] width 204 height 28
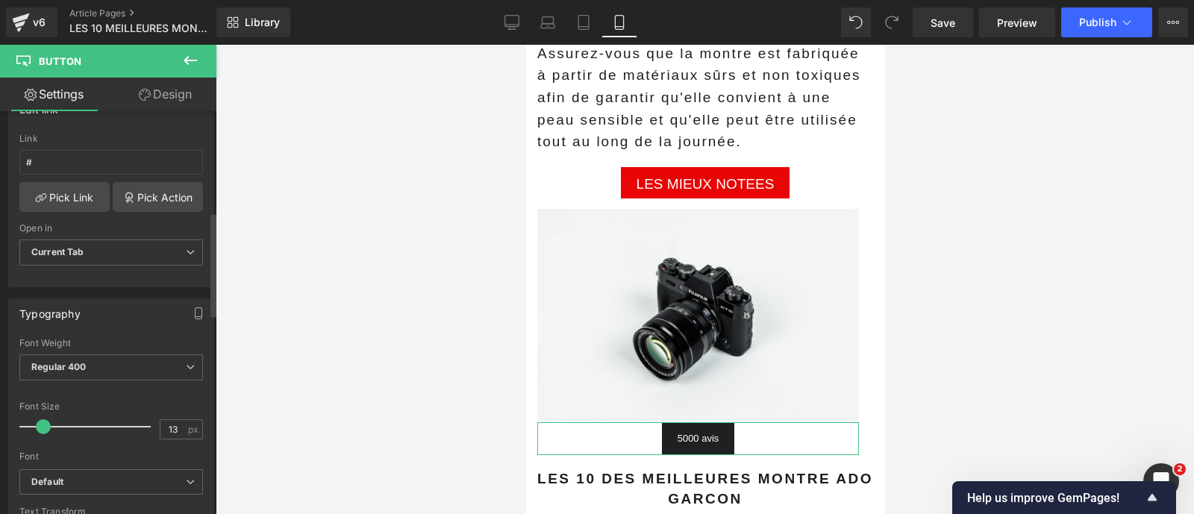
scroll to position [387, 0]
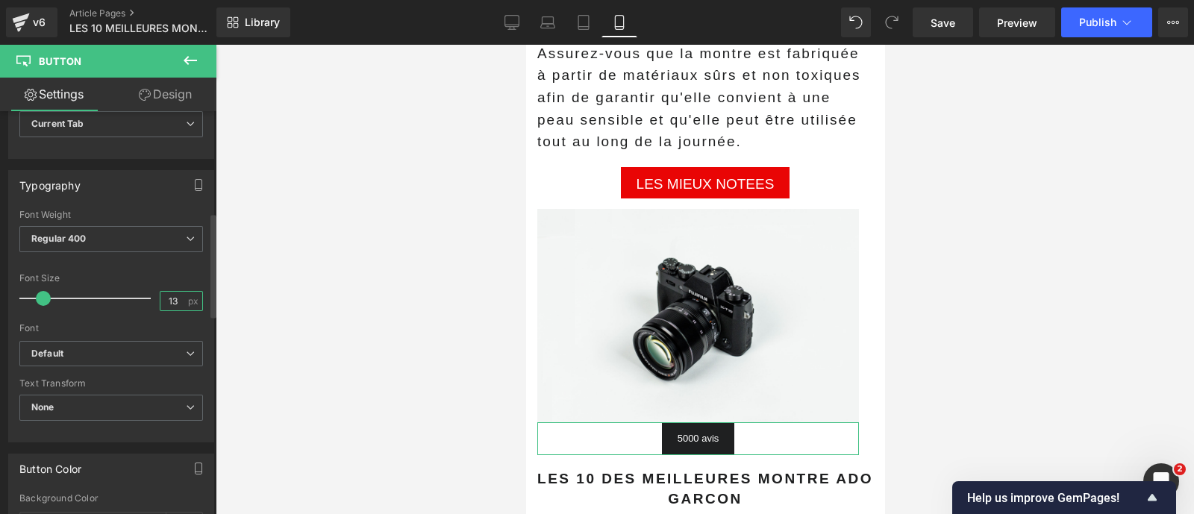
click at [166, 300] on input "13" at bounding box center [173, 301] width 26 height 19
type input "14"
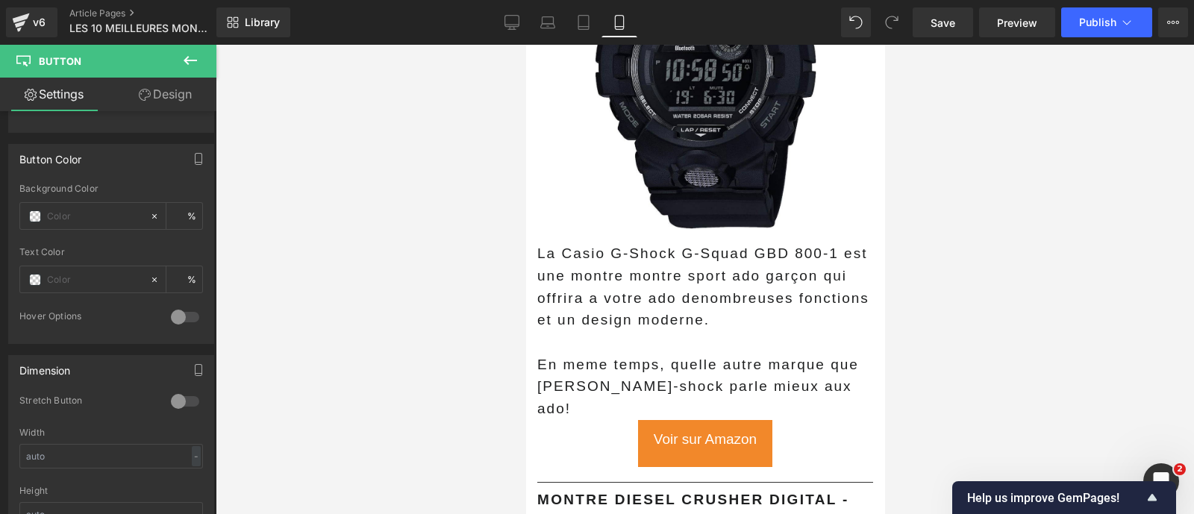
scroll to position [3942, 0]
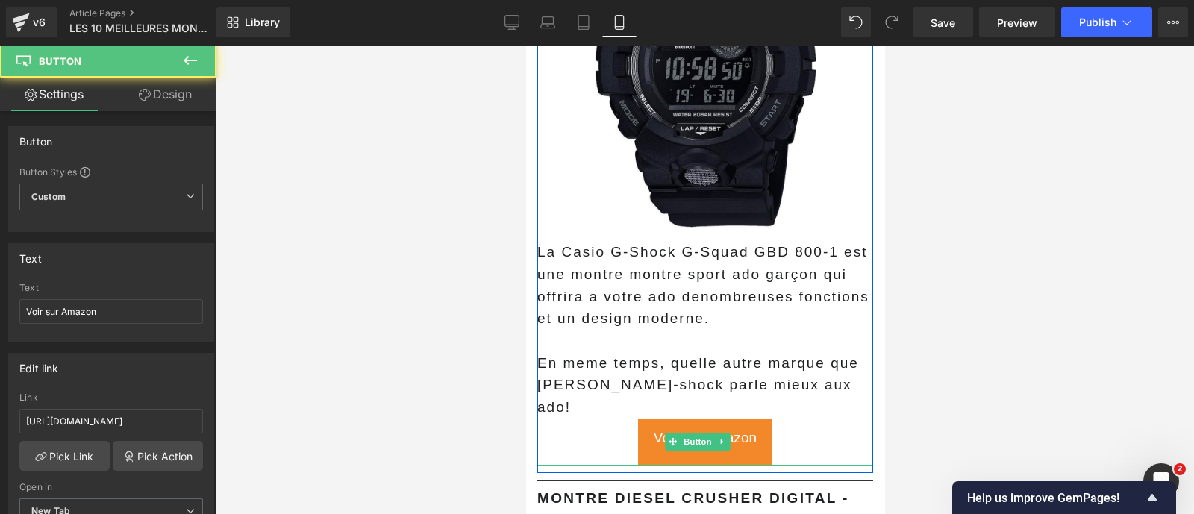
click at [642, 419] on link "Voir sur Amazon" at bounding box center [704, 442] width 134 height 47
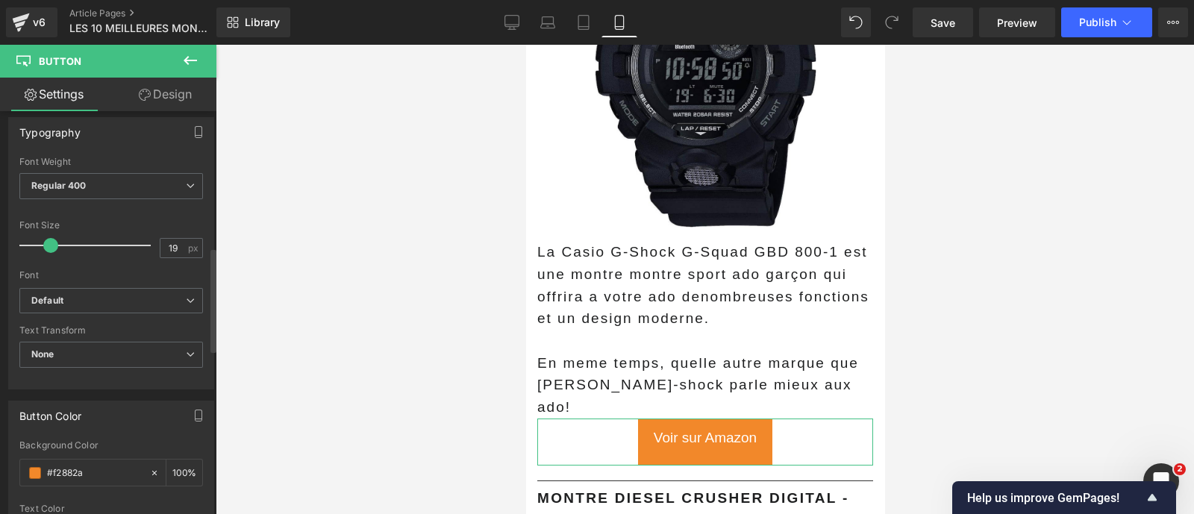
scroll to position [527, 0]
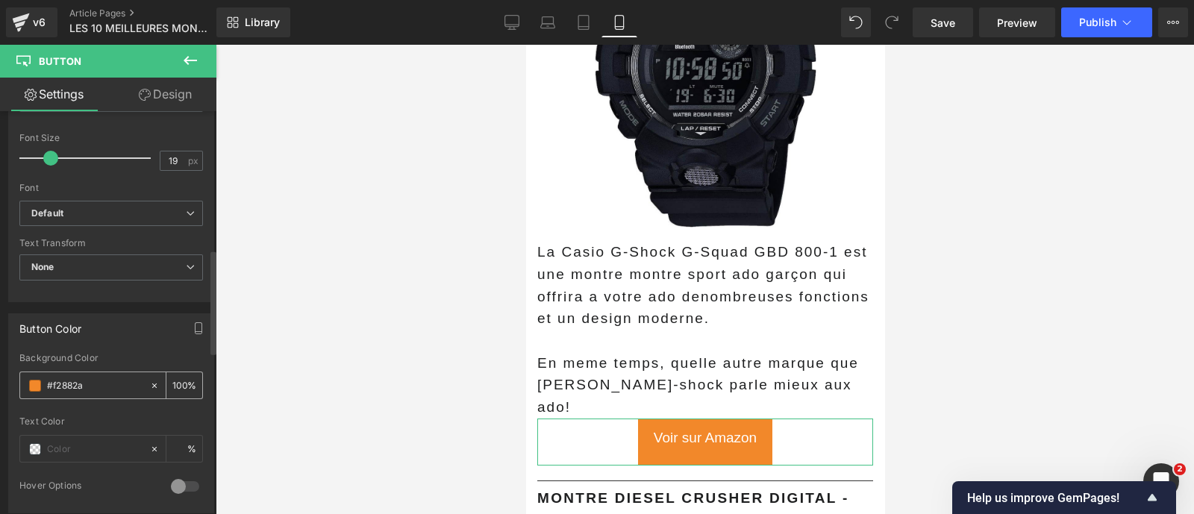
click at [82, 378] on input "#f2882a" at bounding box center [95, 386] width 96 height 16
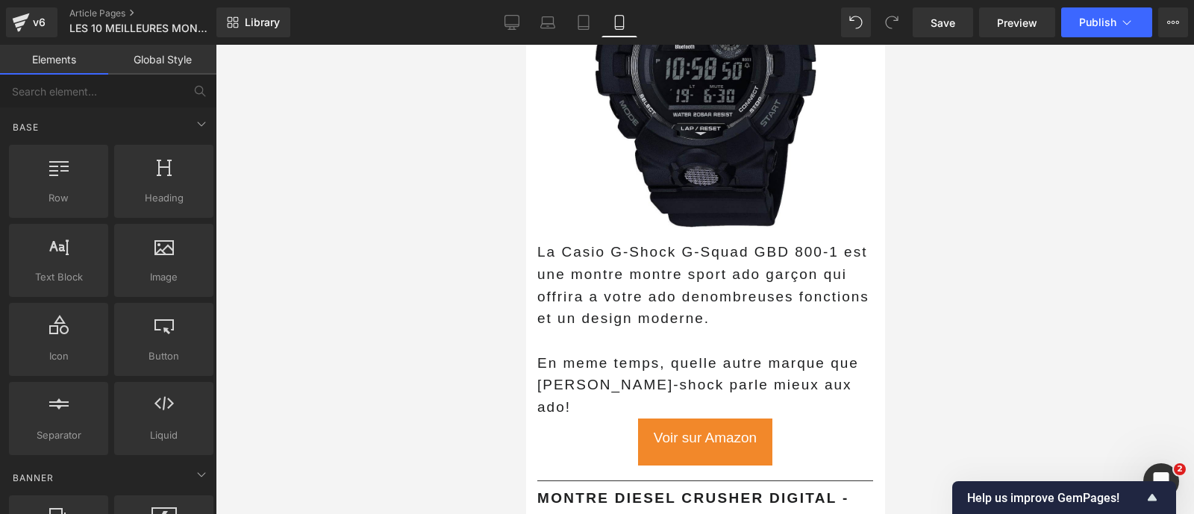
click at [357, 347] on div at bounding box center [705, 279] width 978 height 469
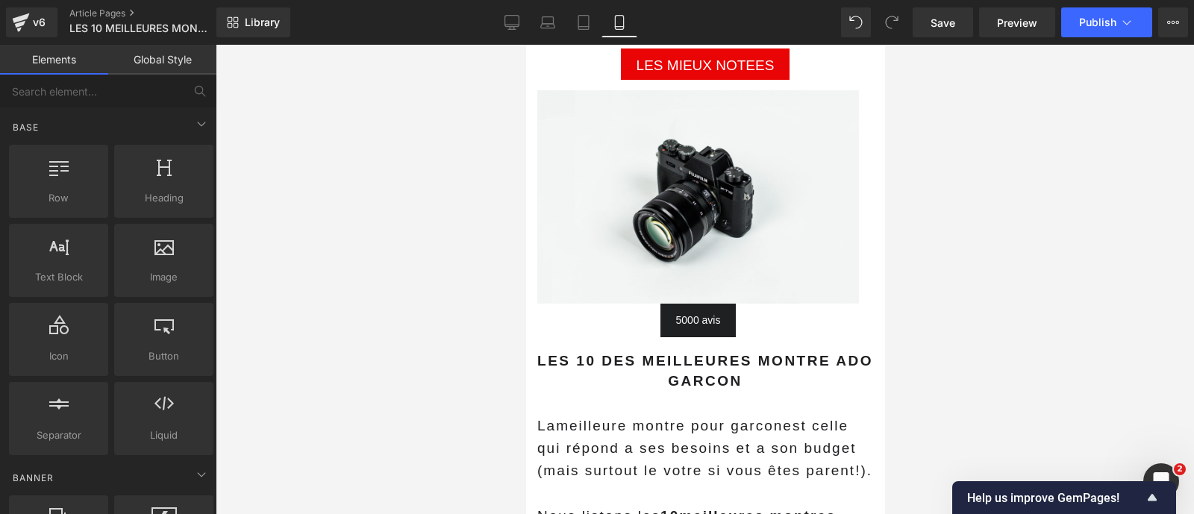
scroll to position [3101, 0]
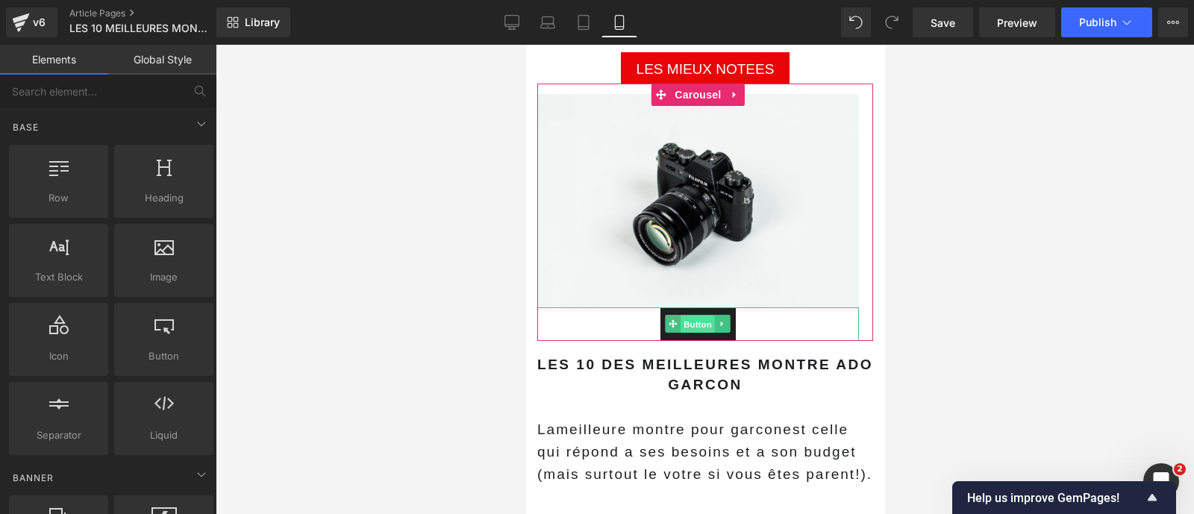
click at [692, 316] on span "Button" at bounding box center [697, 325] width 34 height 18
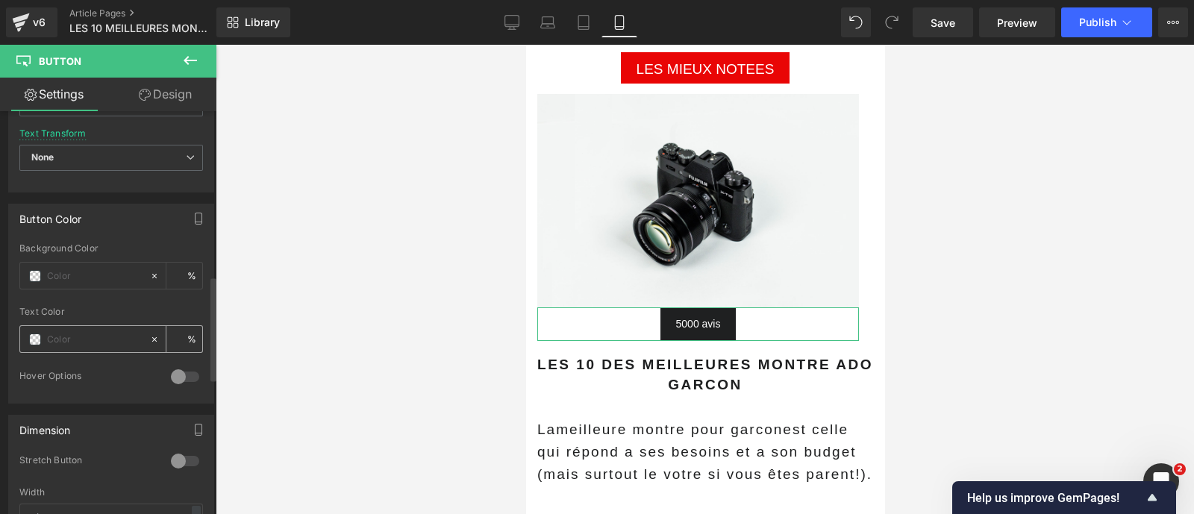
scroll to position [619, 0]
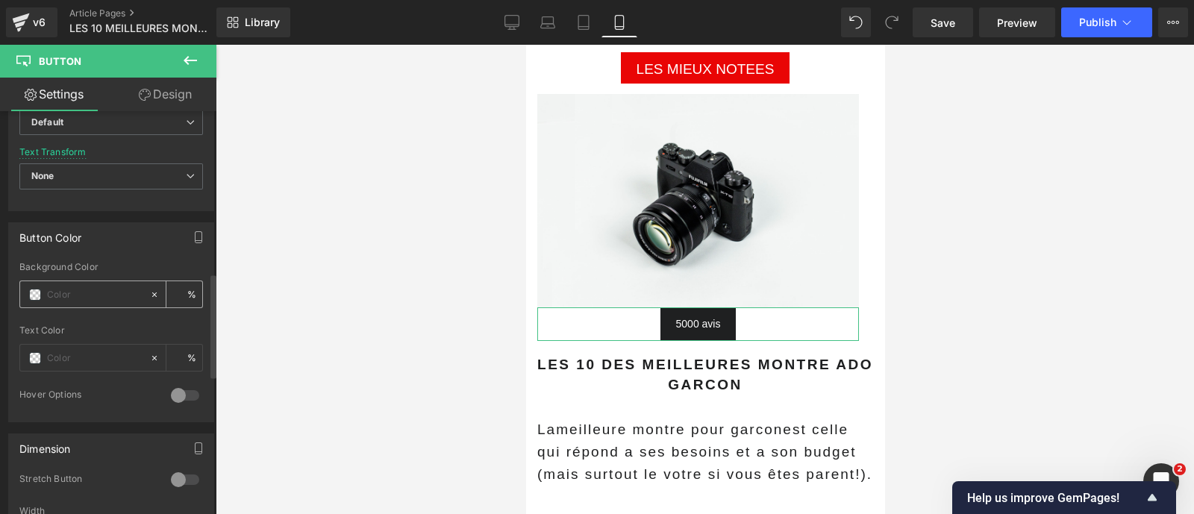
click at [82, 293] on input "text" at bounding box center [95, 295] width 96 height 16
paste input "#f2882a"
type input "#f2882a"
type input "100"
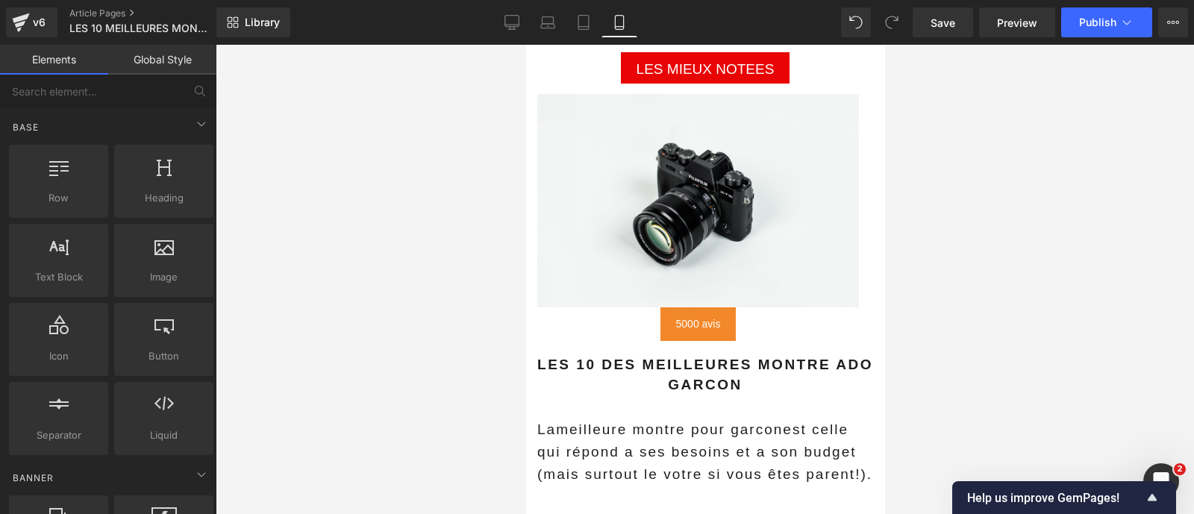
click at [408, 313] on div at bounding box center [705, 279] width 978 height 469
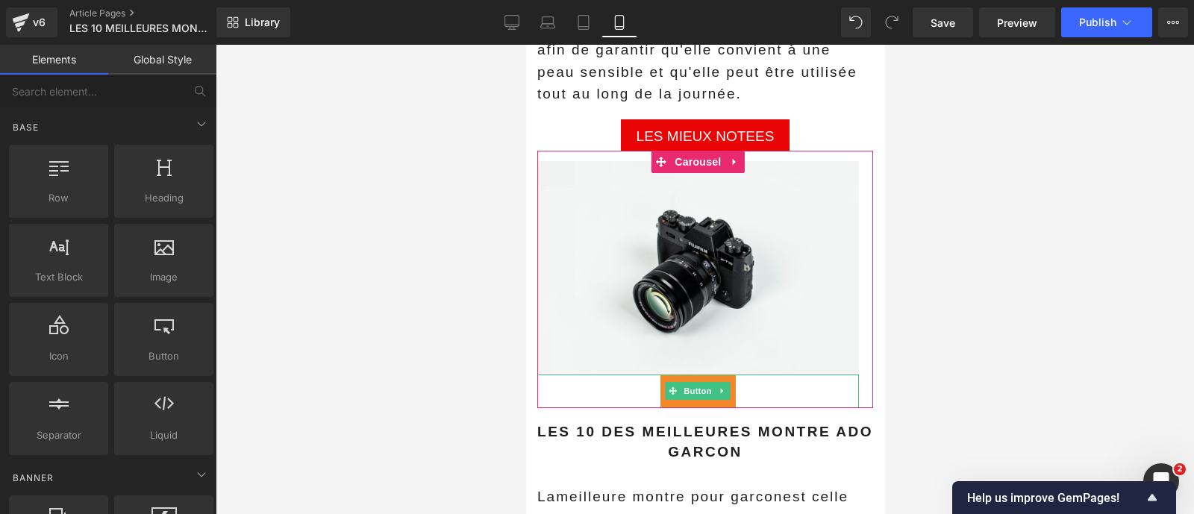
scroll to position [3022, 0]
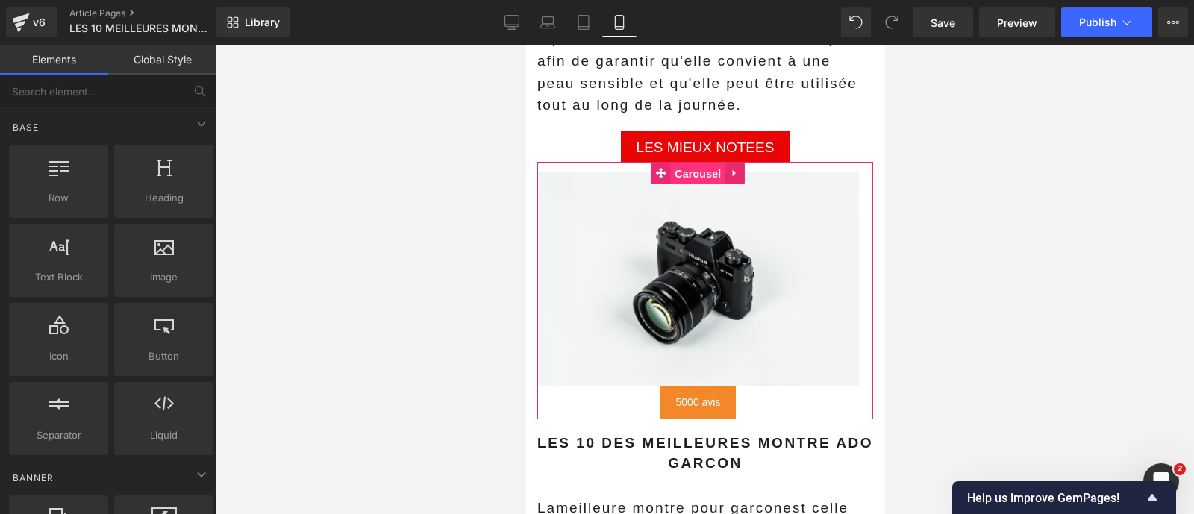
click at [692, 163] on span "Carousel" at bounding box center [697, 174] width 54 height 22
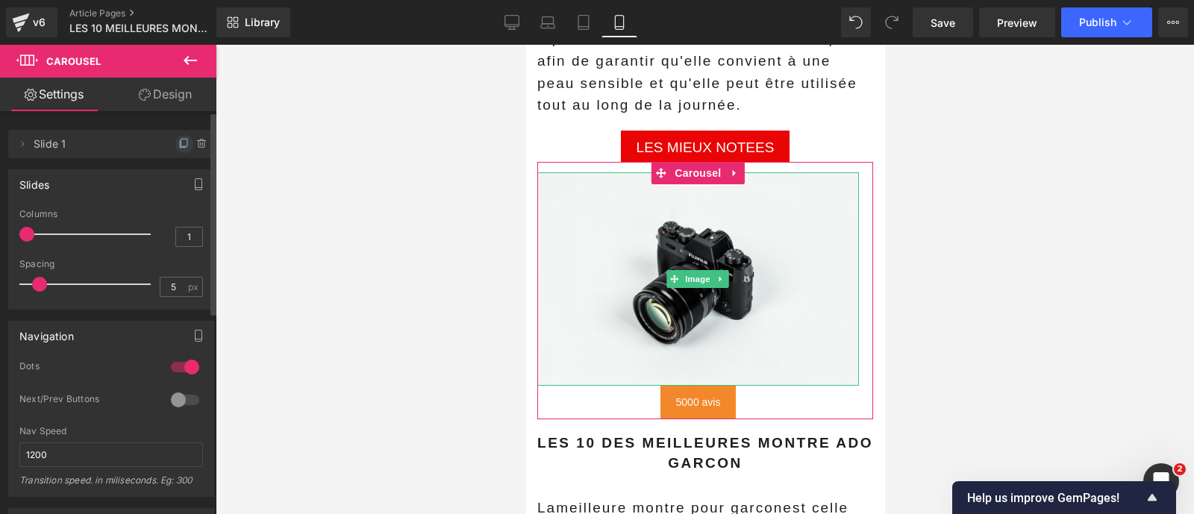
click at [180, 147] on icon at bounding box center [183, 144] width 6 height 7
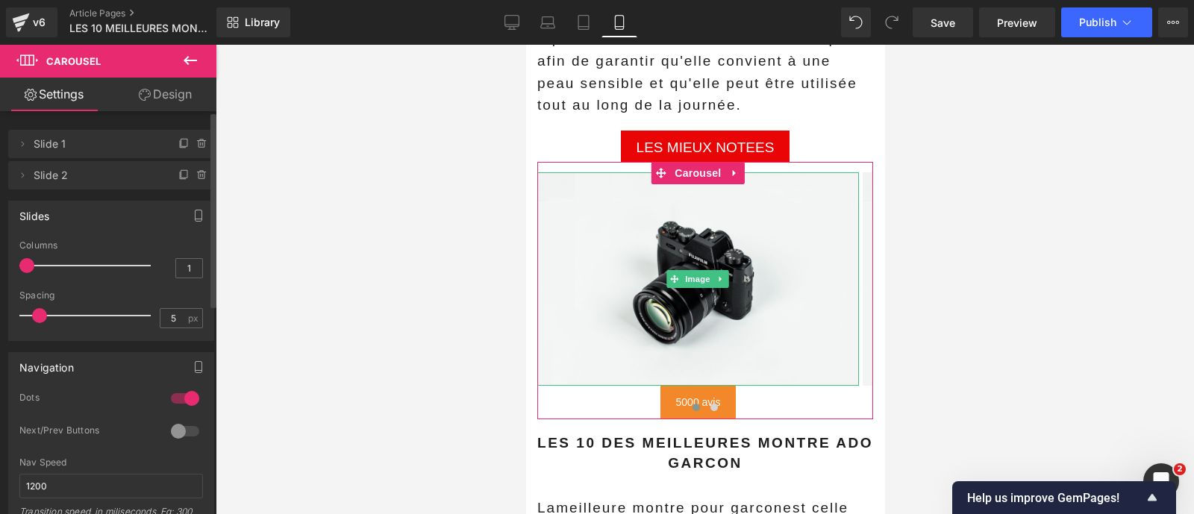
click at [180, 147] on icon at bounding box center [183, 144] width 6 height 7
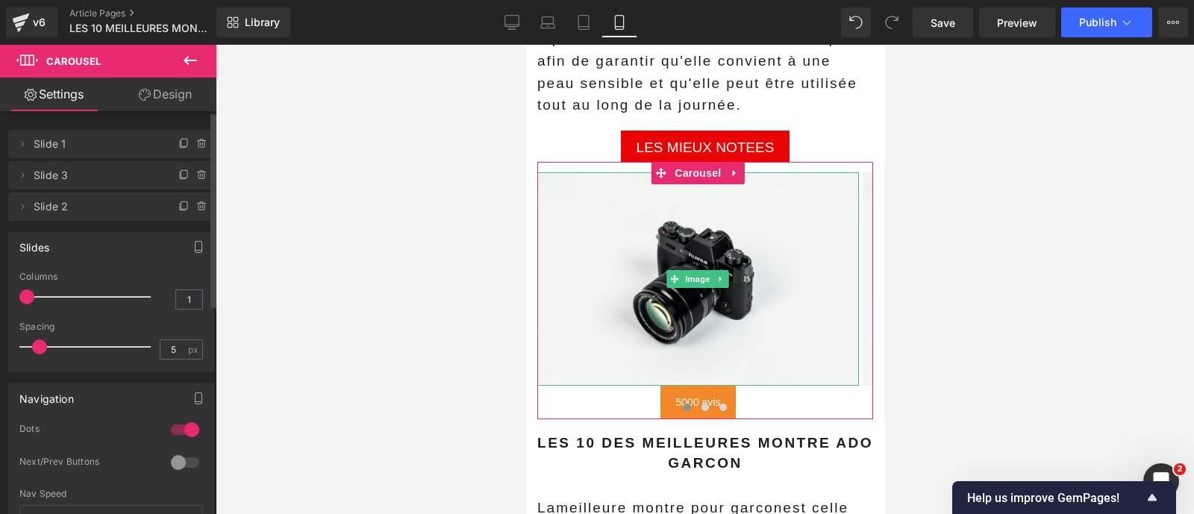
click at [180, 147] on icon at bounding box center [183, 144] width 6 height 7
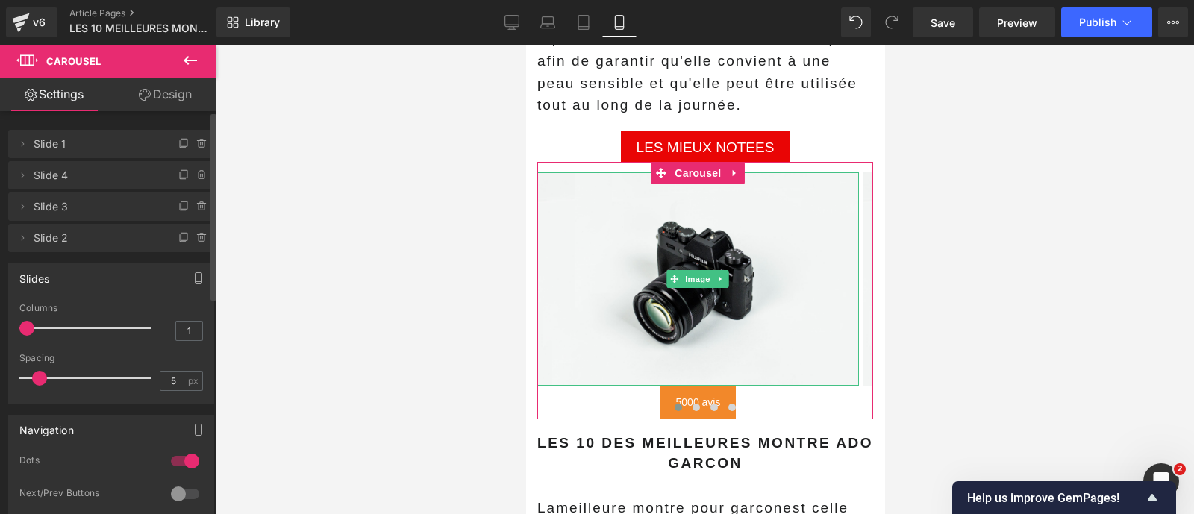
click at [180, 147] on icon at bounding box center [183, 144] width 6 height 7
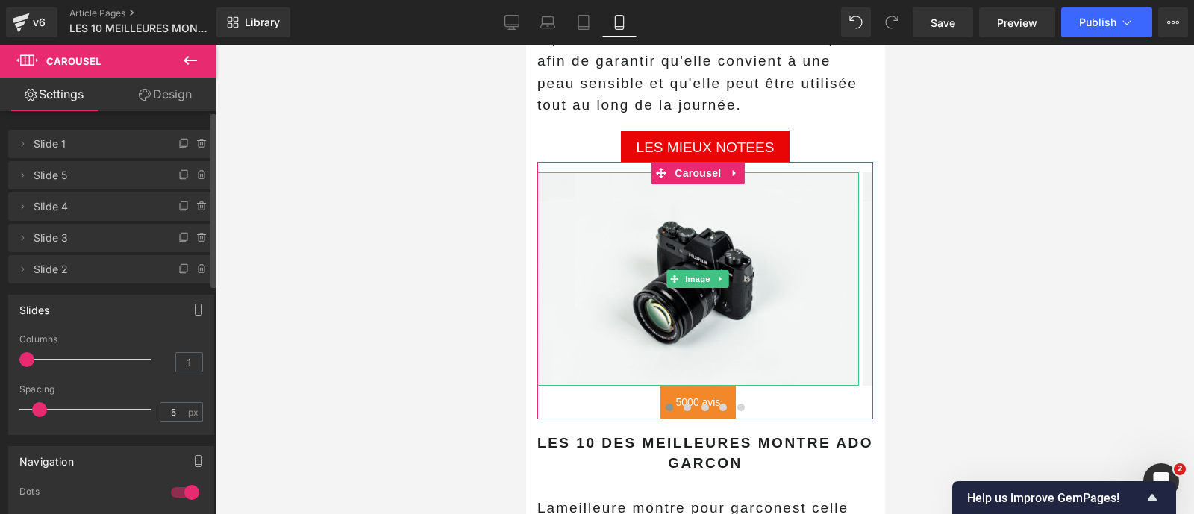
click at [180, 147] on icon at bounding box center [183, 144] width 6 height 7
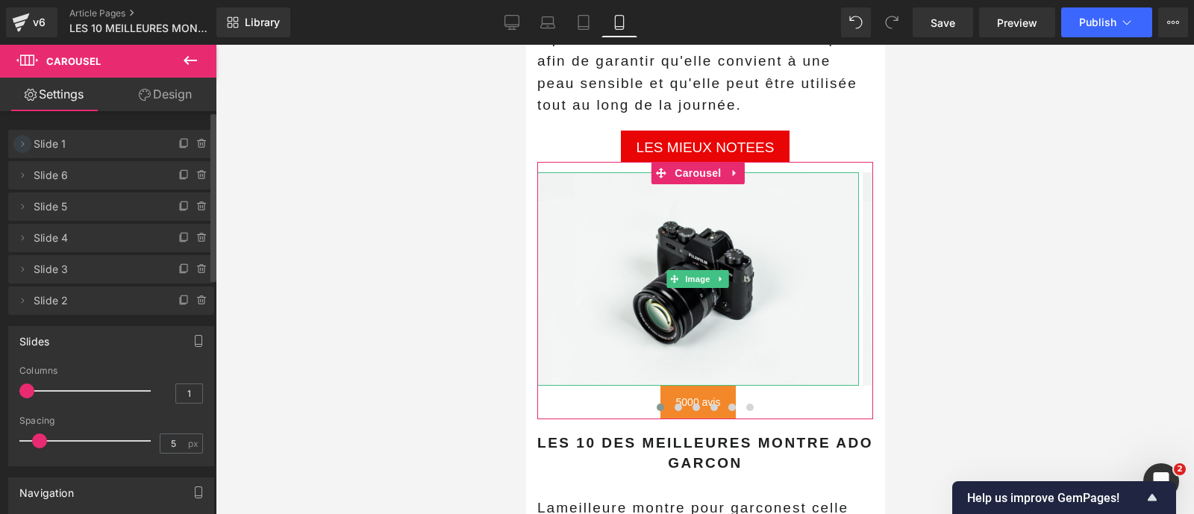
click at [30, 140] on span at bounding box center [22, 144] width 18 height 18
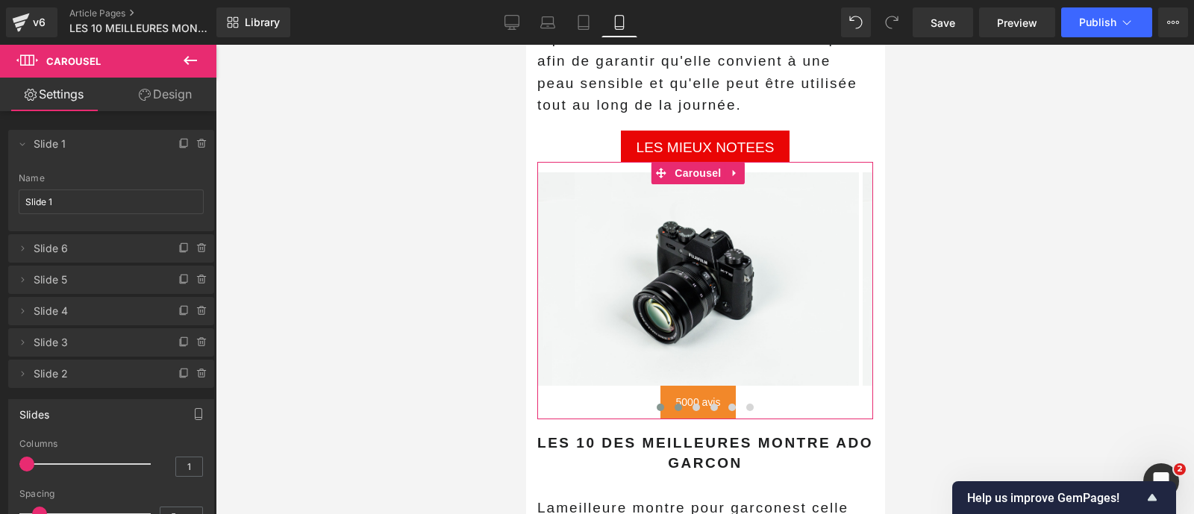
click at [651, 400] on button at bounding box center [660, 407] width 18 height 15
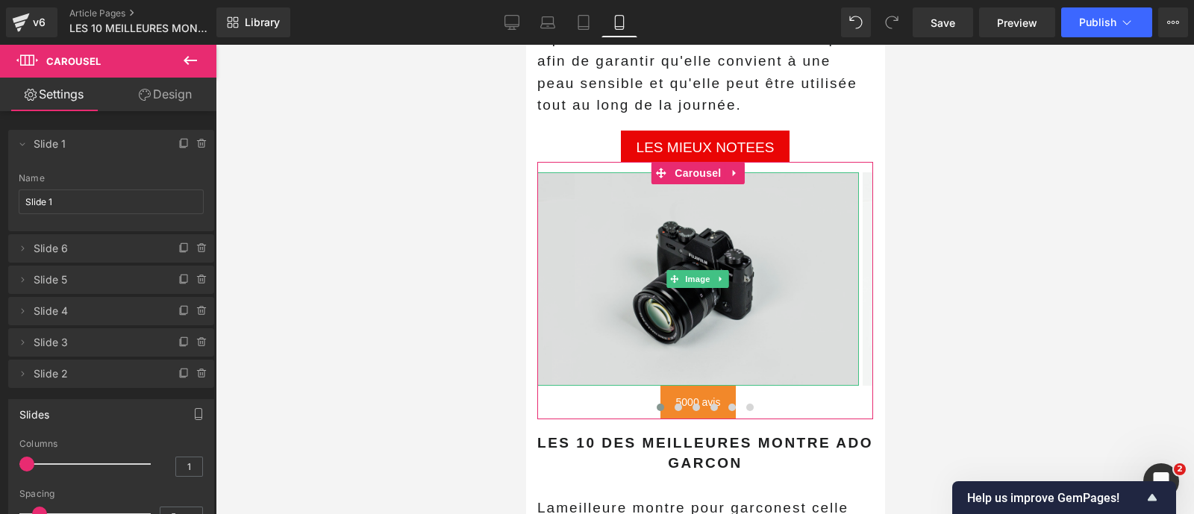
scroll to position [2985, 0]
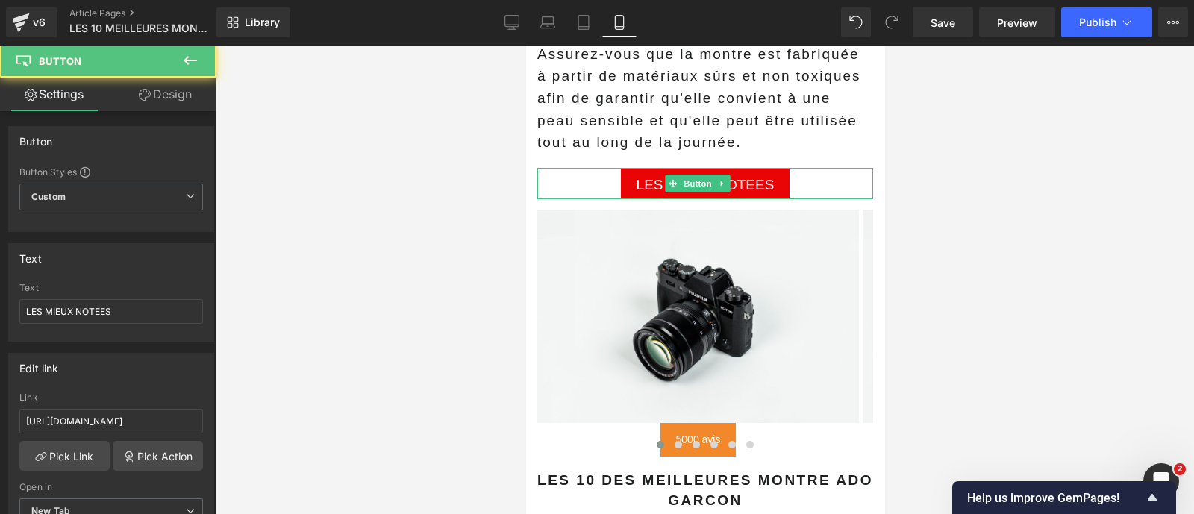
click at [689, 168] on link "LES MIEUX NOTEES" at bounding box center [704, 183] width 169 height 31
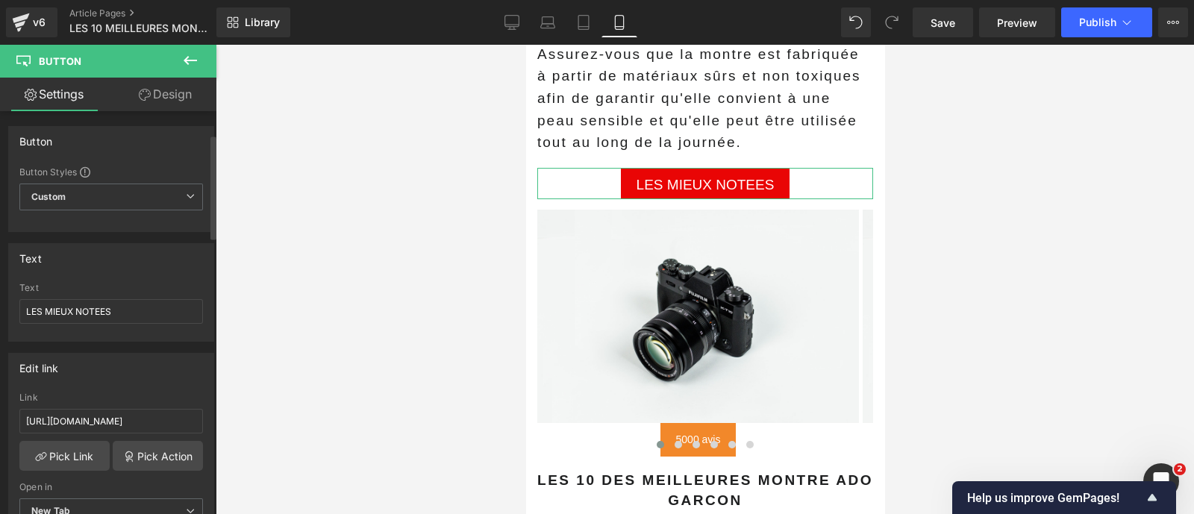
scroll to position [101, 0]
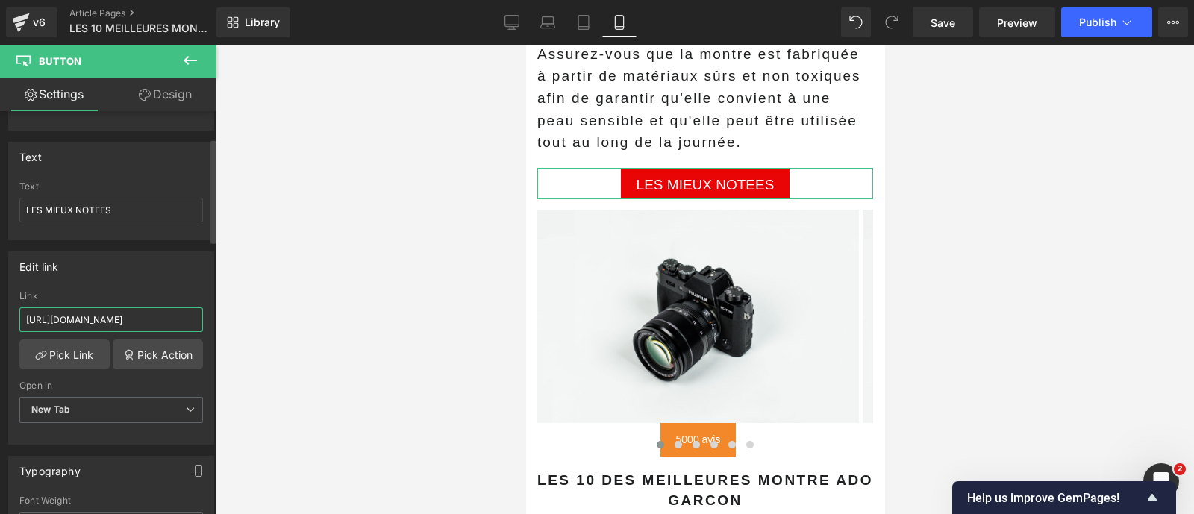
click at [148, 316] on input "[URL][DOMAIN_NAME]" at bounding box center [111, 319] width 184 height 25
paste input "4hdPZLY"
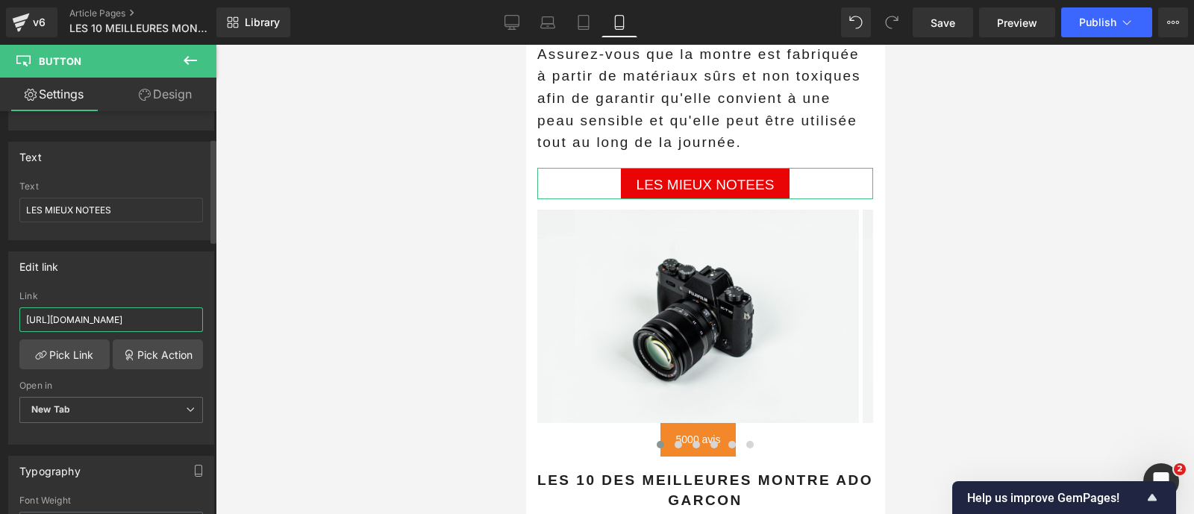
type input "[URL][DOMAIN_NAME]"
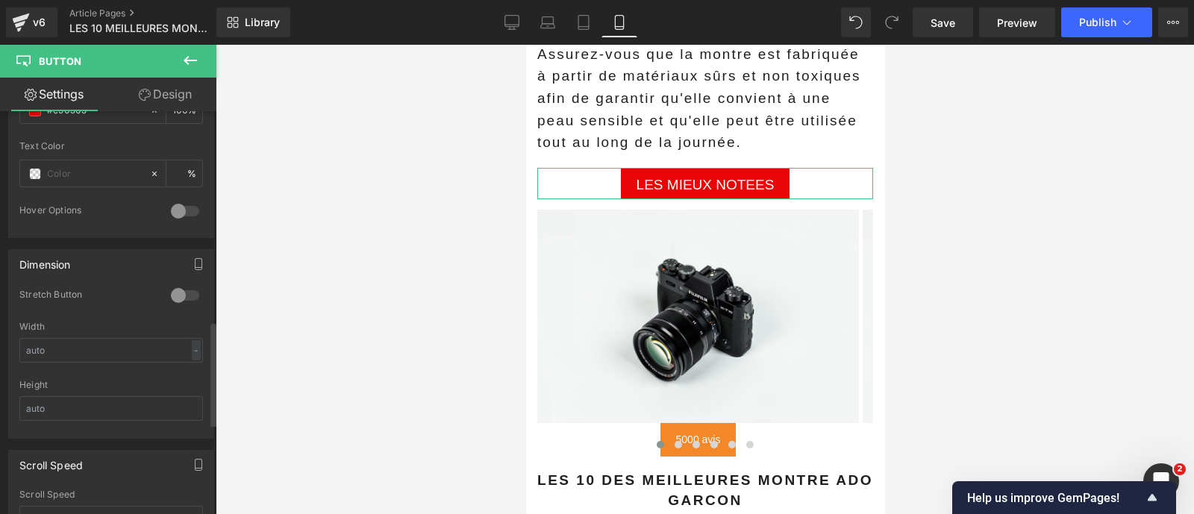
scroll to position [804, 0]
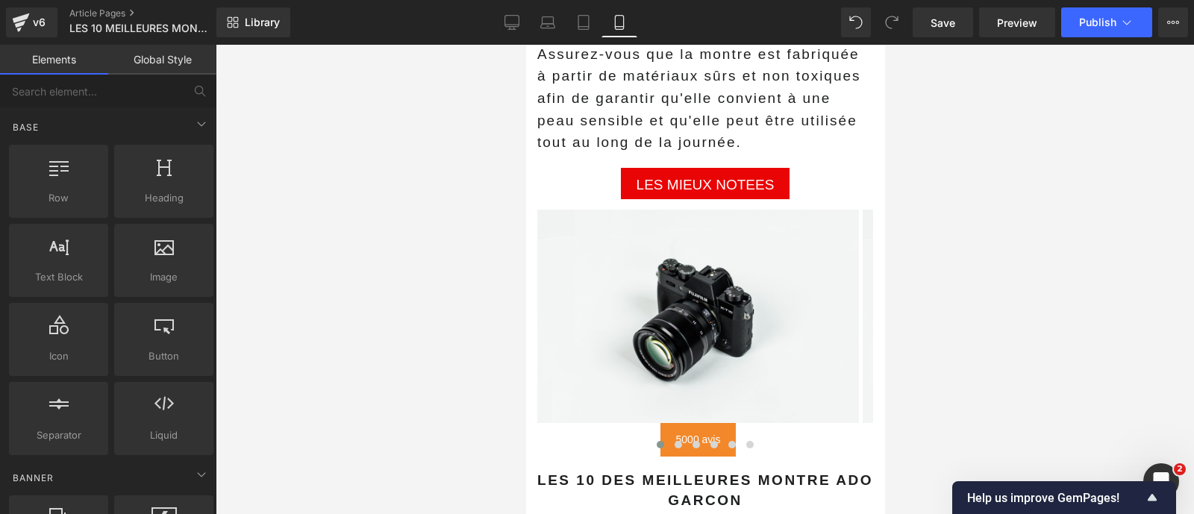
click at [456, 278] on div at bounding box center [705, 279] width 978 height 469
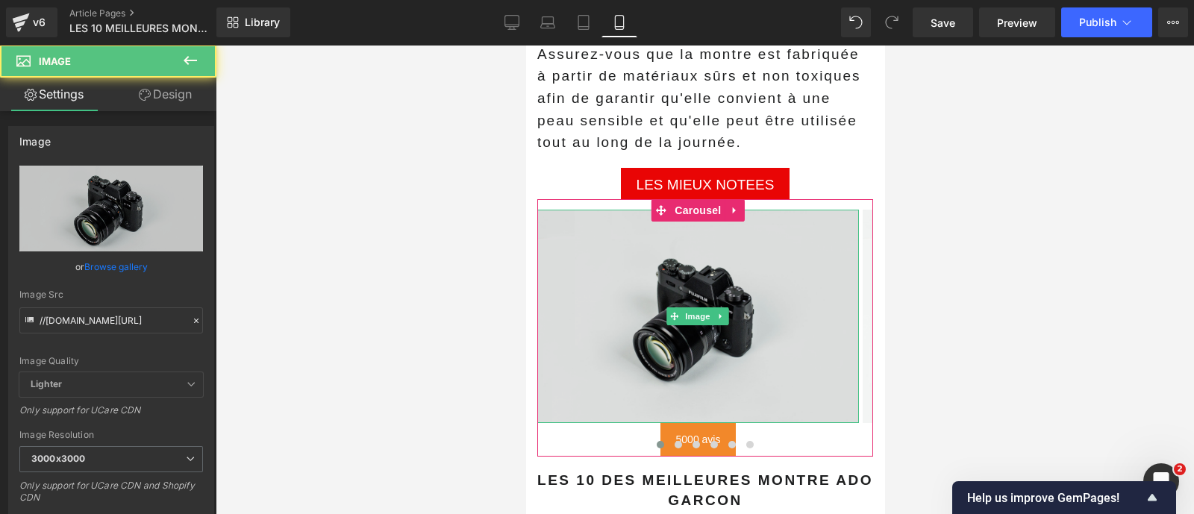
click at [633, 229] on img at bounding box center [697, 316] width 322 height 213
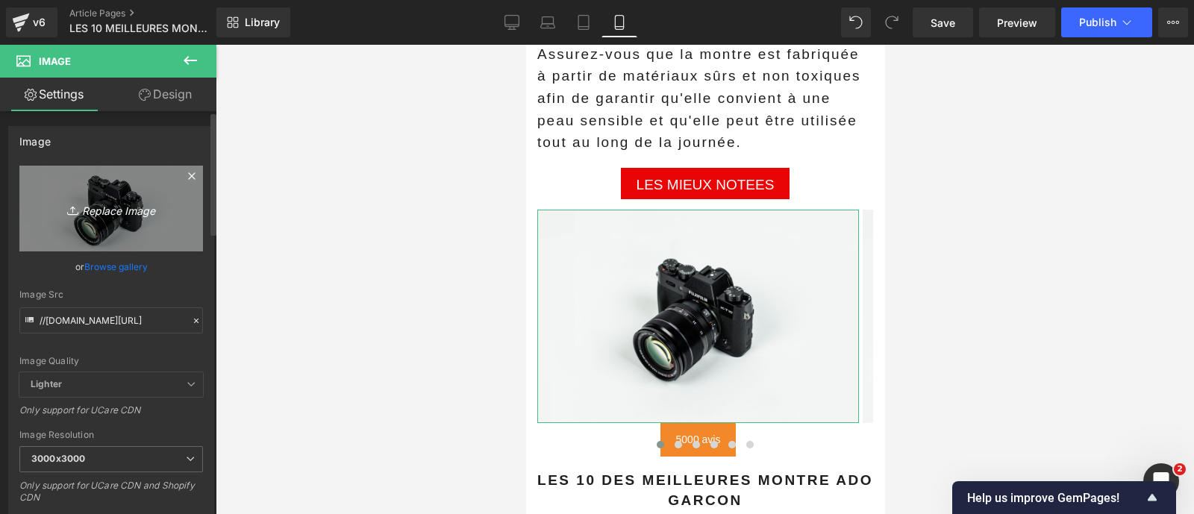
click at [137, 216] on icon "Replace Image" at bounding box center [110, 208] width 119 height 19
type input "C:\fakepath\71IlTe6aicL._AC_SX679_.jpg"
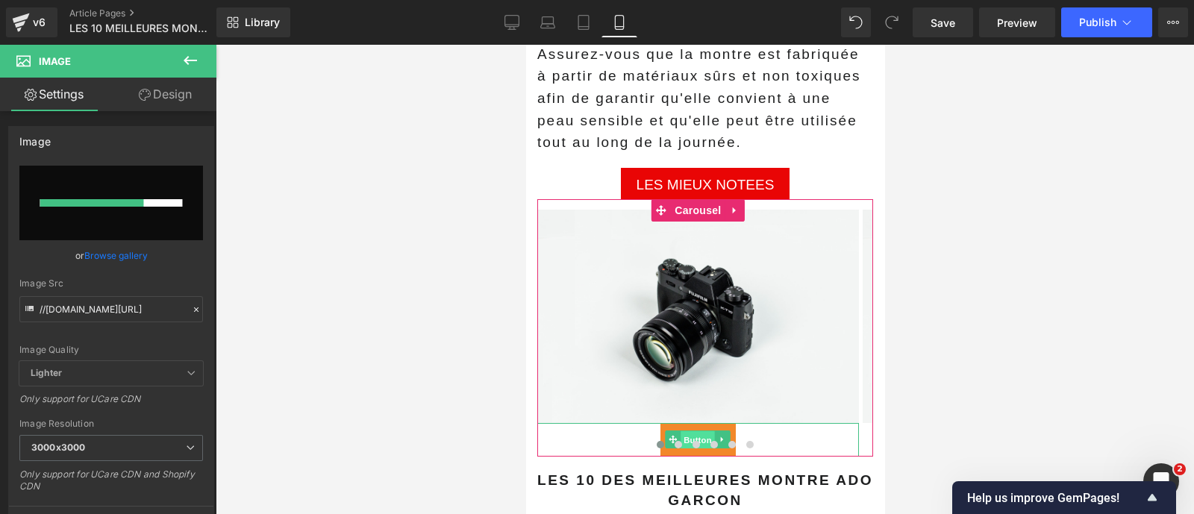
click at [701, 431] on span "Button" at bounding box center [697, 440] width 34 height 18
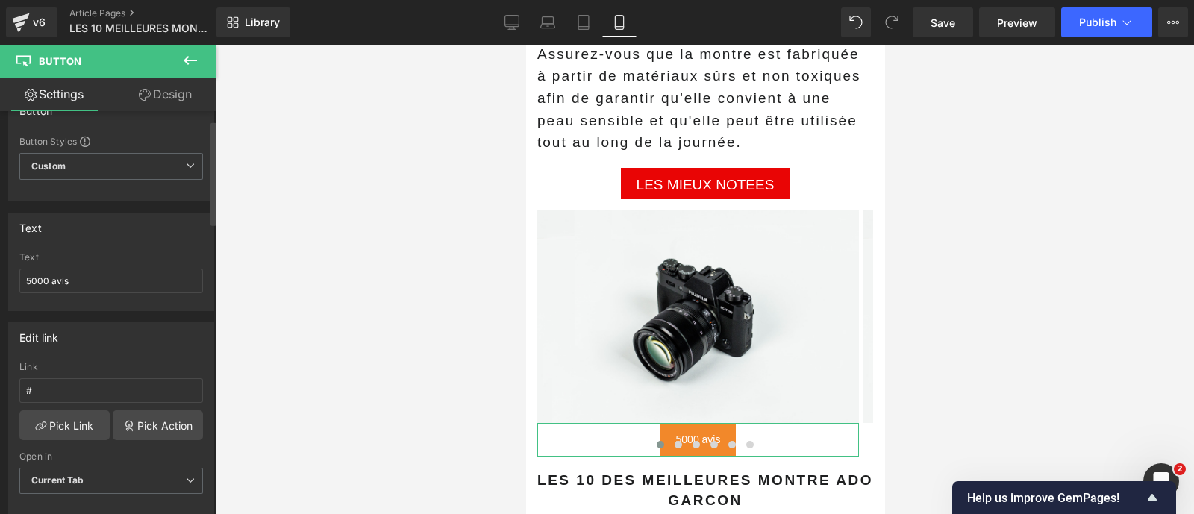
scroll to position [34, 0]
click at [84, 273] on input "5000 avis" at bounding box center [111, 278] width 184 height 25
type input "="
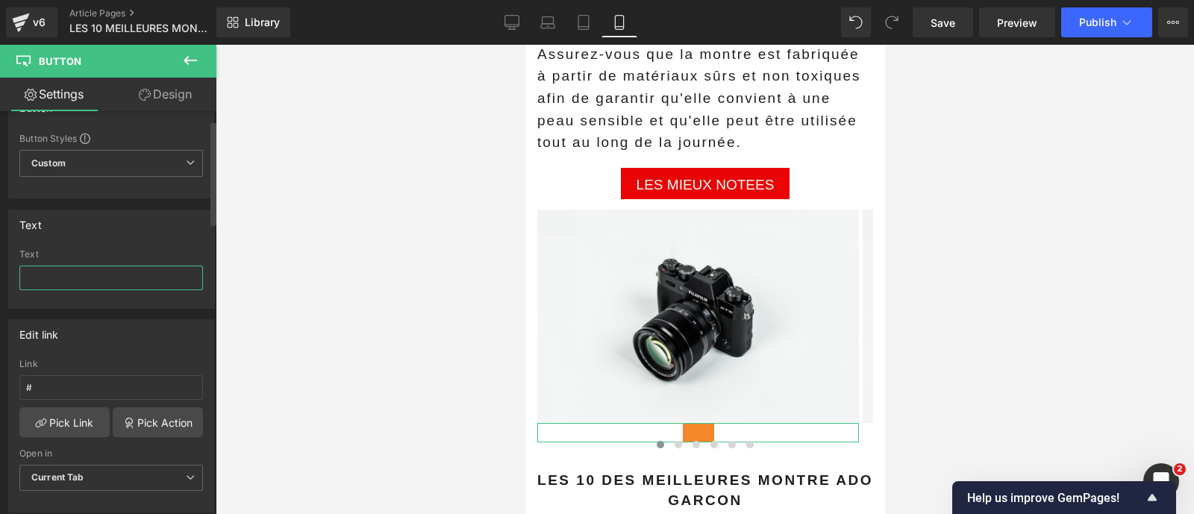
type input "="
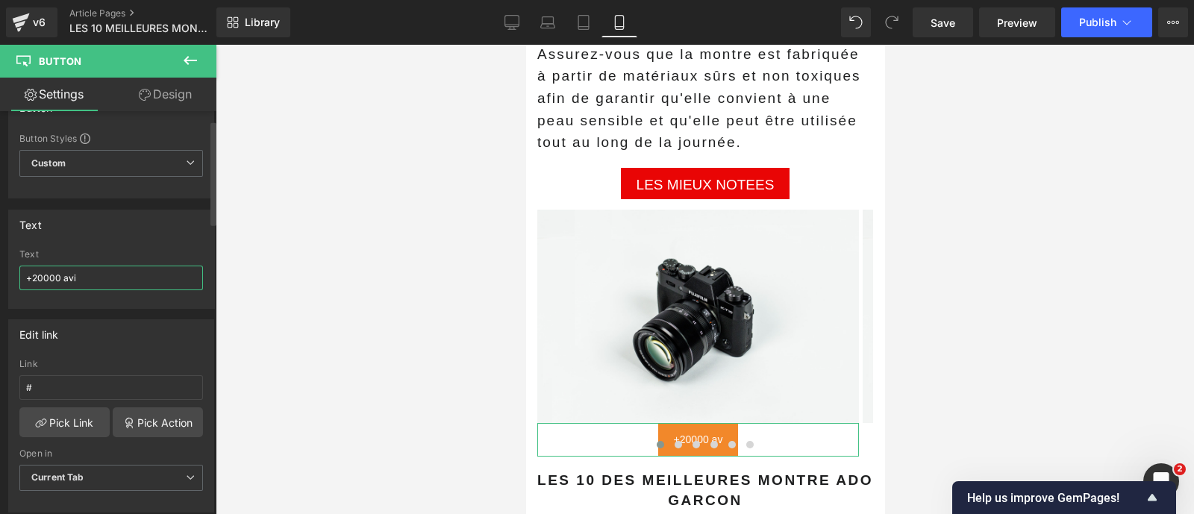
type input "+20000 avis"
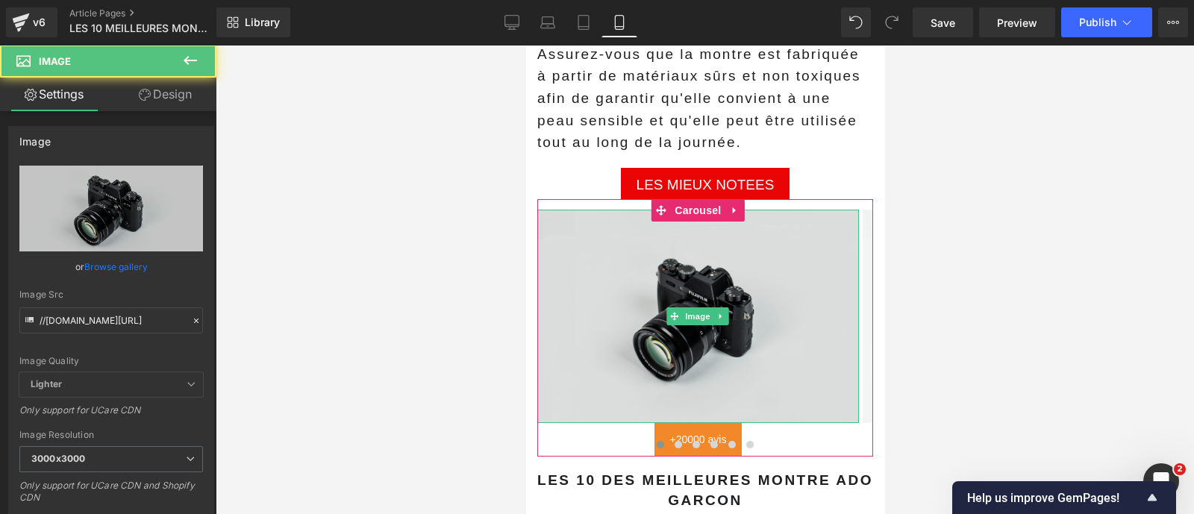
click at [564, 328] on img at bounding box center [697, 316] width 322 height 213
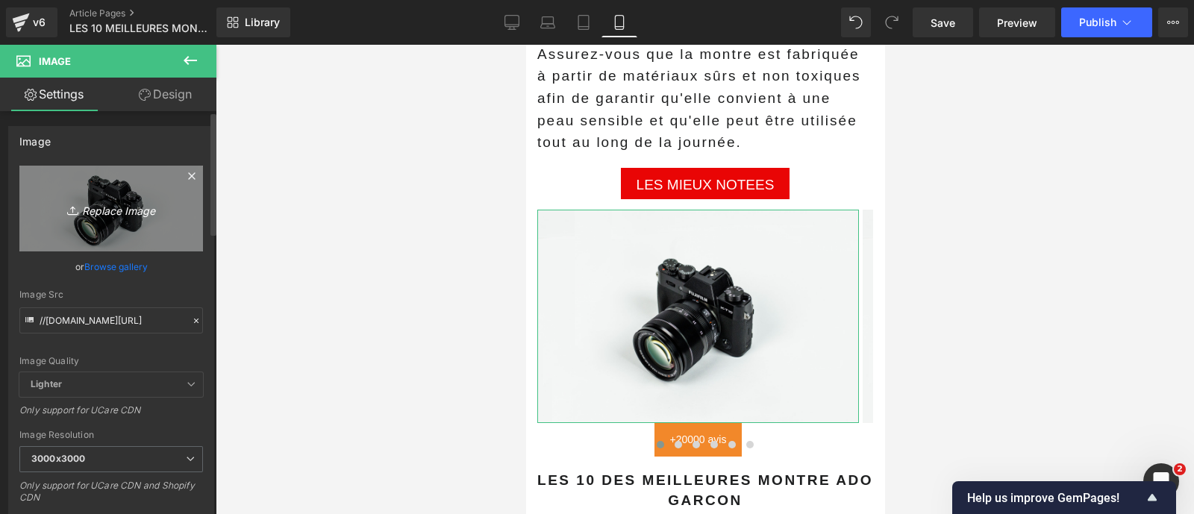
click at [133, 215] on icon "Replace Image" at bounding box center [110, 208] width 119 height 19
type input "C:\fakepath\71IlTe6aicL._AC_SX679_.jpg"
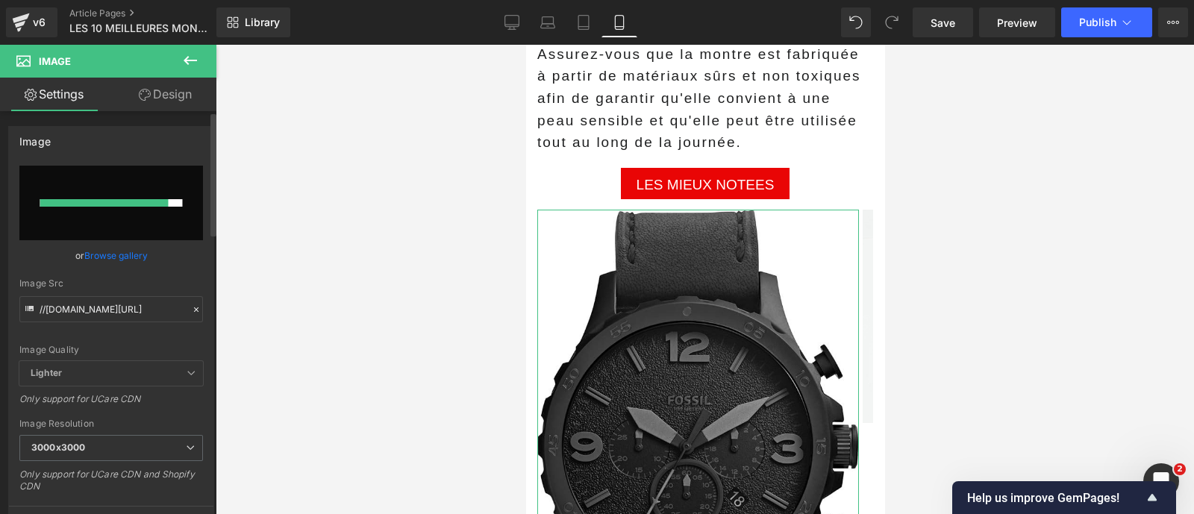
type input "https://ucarecdn.com/5cbcf717-87fe-4e55-b35e-0df7818ea442/-/format/auto/-/previ…"
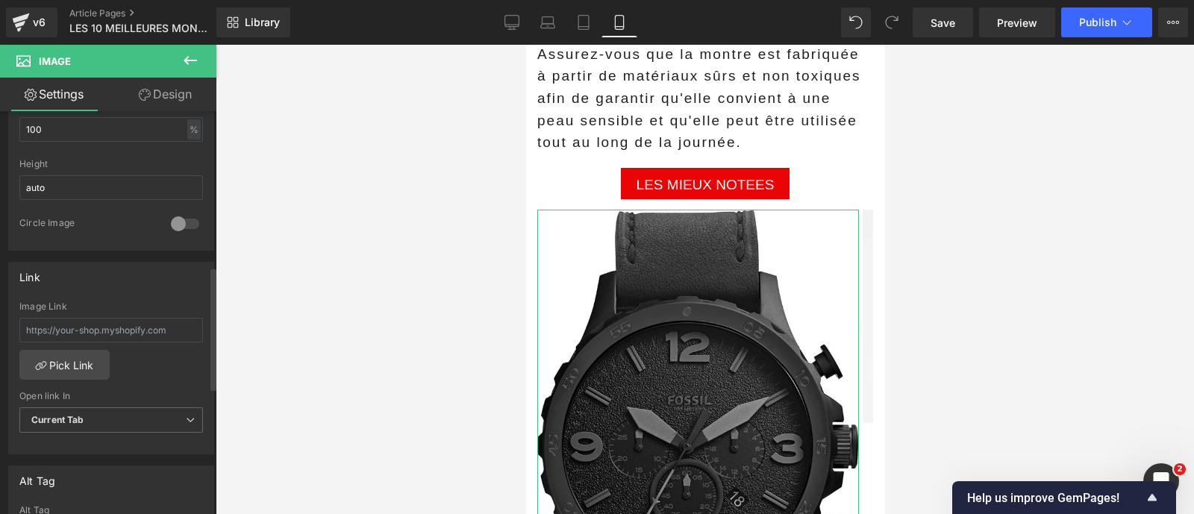
scroll to position [505, 0]
click at [110, 320] on input "text" at bounding box center [111, 329] width 184 height 25
paste input "https://amzn.to/3JacXXH"
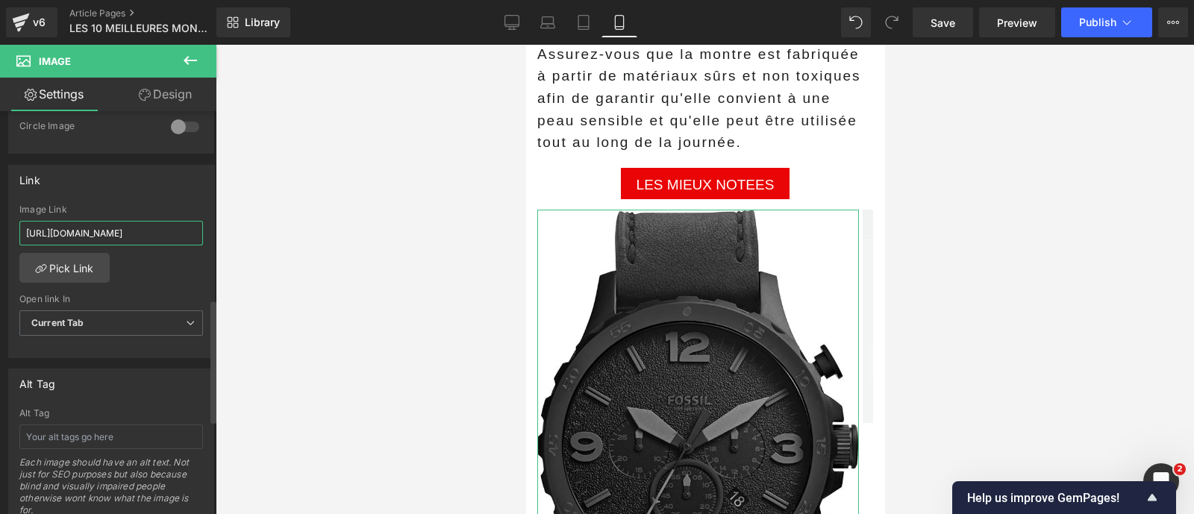
scroll to position [611, 0]
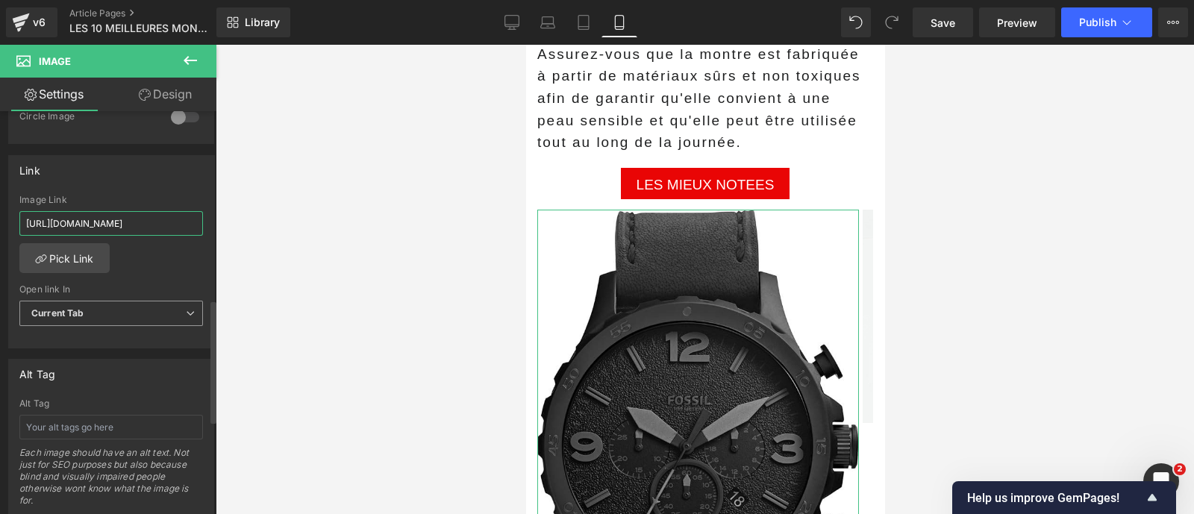
type input "https://amzn.to/3JacXXH"
click at [96, 307] on span "Current Tab" at bounding box center [111, 314] width 184 height 26
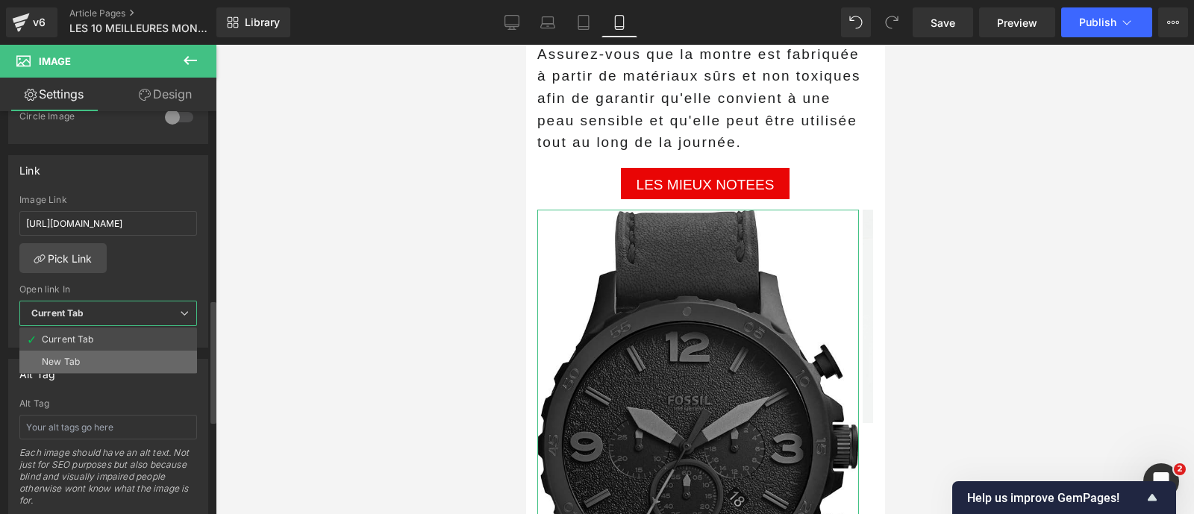
click at [89, 351] on li "New Tab" at bounding box center [108, 362] width 178 height 22
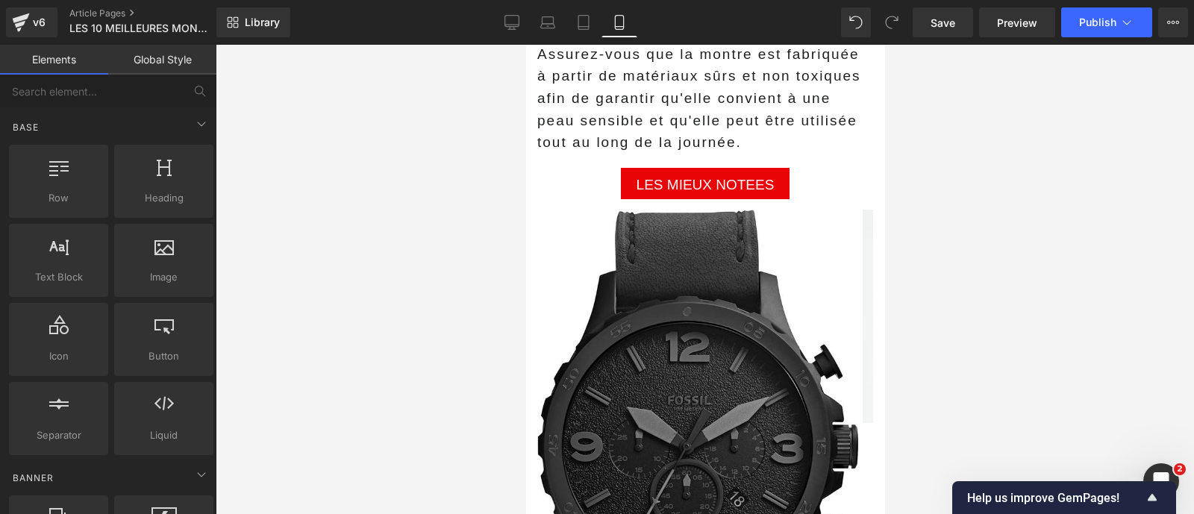
click at [369, 343] on div at bounding box center [705, 279] width 978 height 469
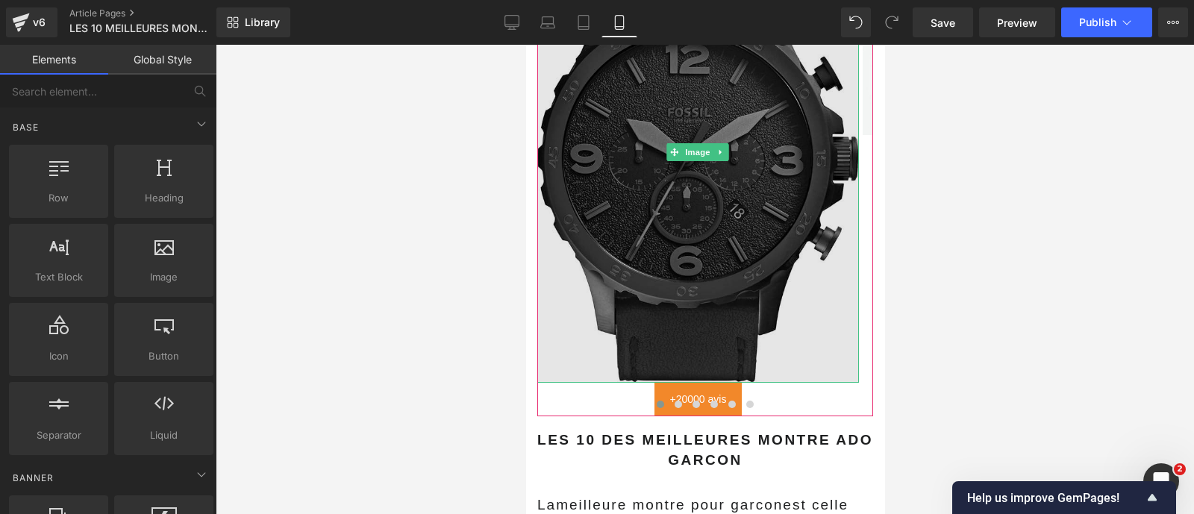
scroll to position [3275, 0]
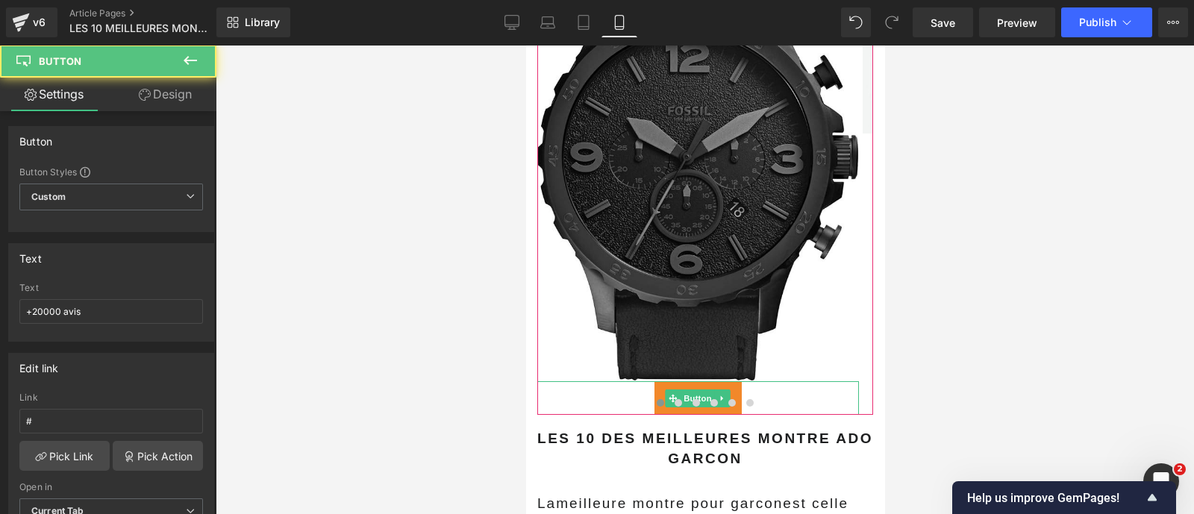
click at [693, 381] on link "+20000 avis" at bounding box center [698, 398] width 88 height 34
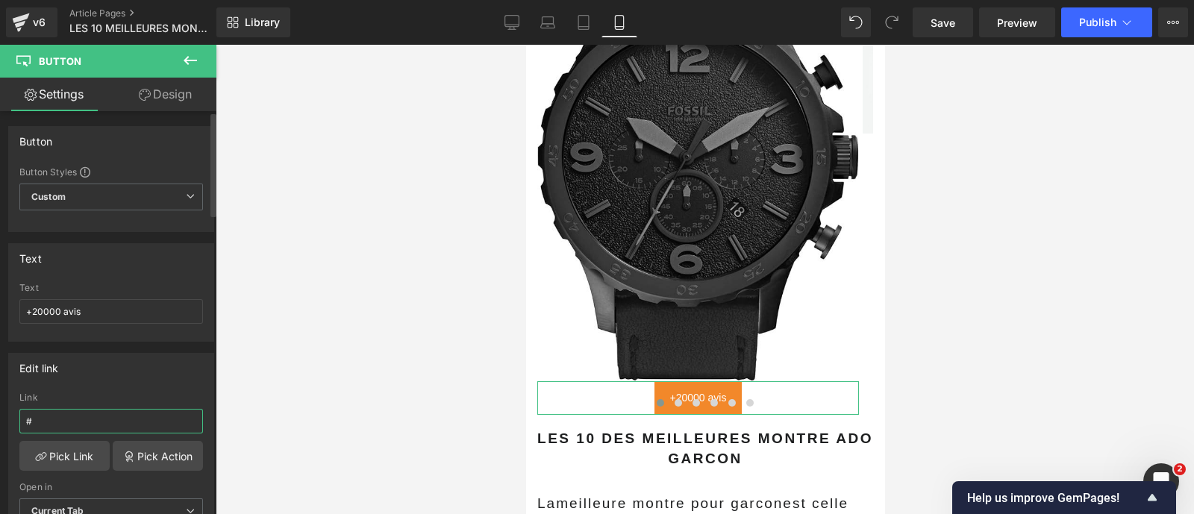
click at [71, 414] on input "#" at bounding box center [111, 421] width 184 height 25
paste input "[URL][DOMAIN_NAME]"
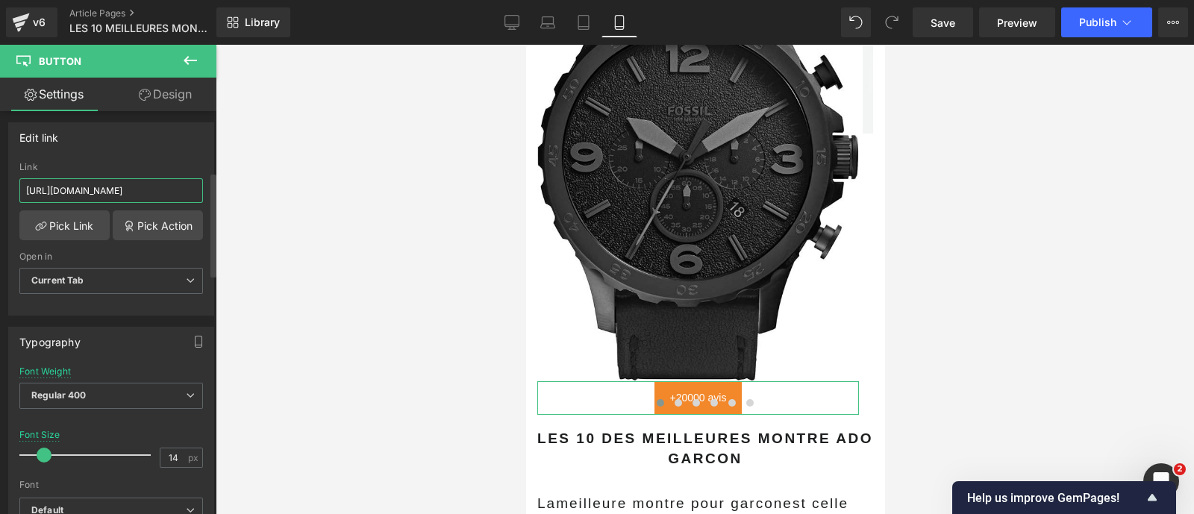
scroll to position [231, 0]
type input "[URL][DOMAIN_NAME]"
click at [62, 269] on span "Current Tab" at bounding box center [111, 280] width 184 height 26
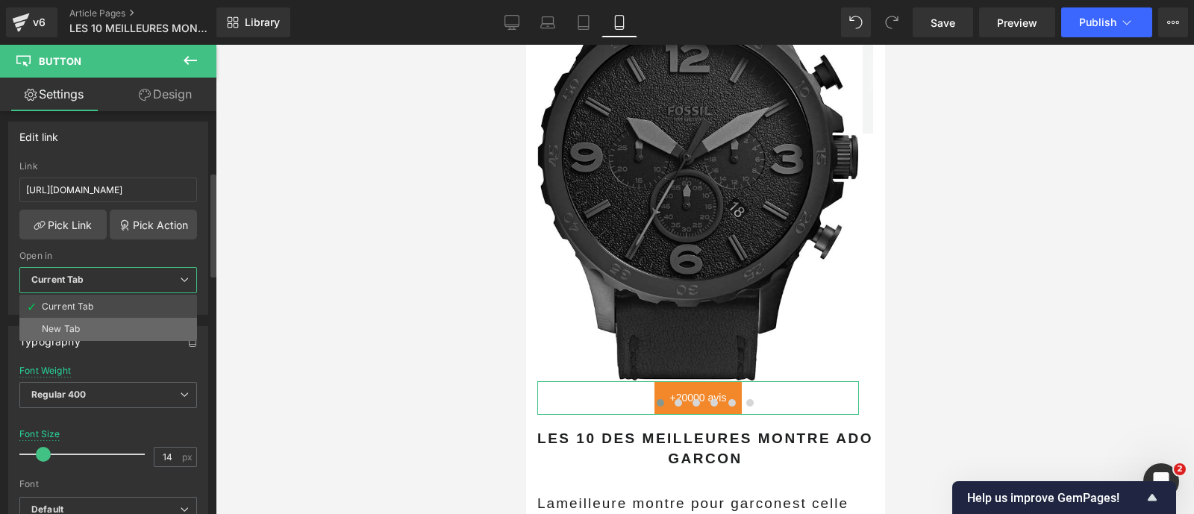
click at [70, 319] on li "New Tab" at bounding box center [108, 329] width 178 height 22
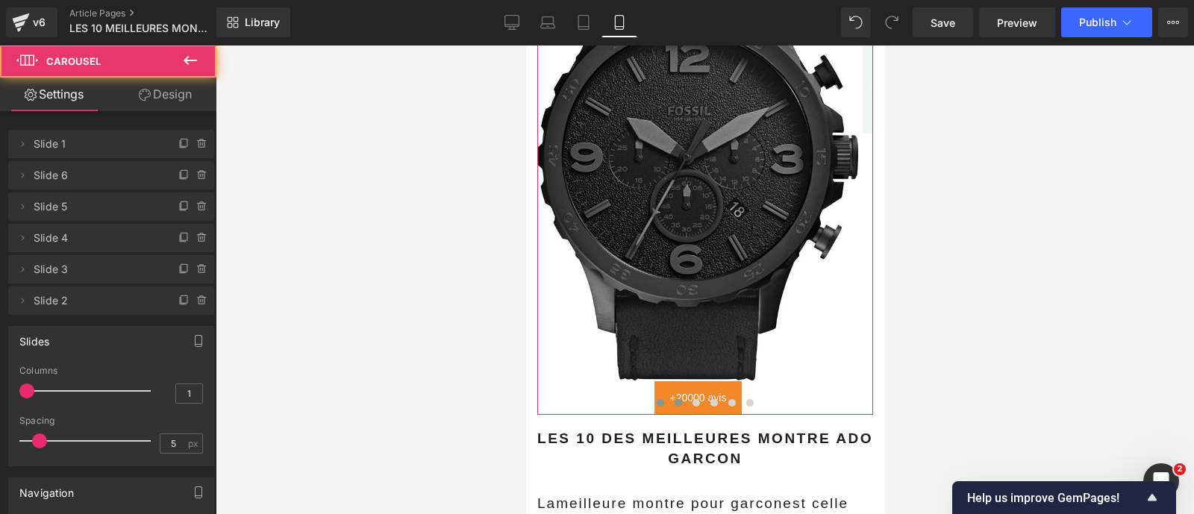
click at [674, 399] on span at bounding box center [677, 402] width 7 height 7
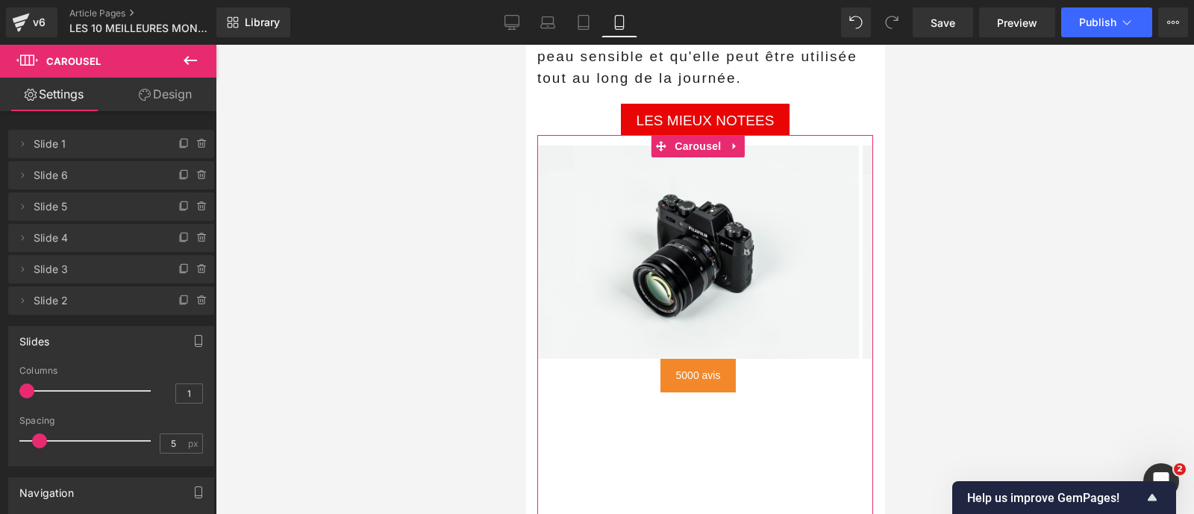
scroll to position [3049, 0]
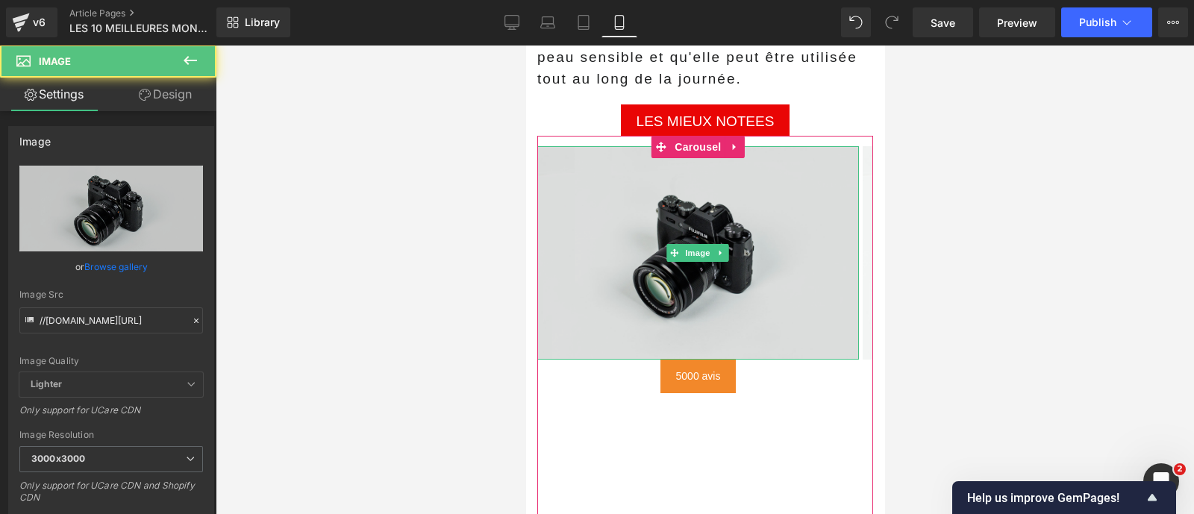
click at [553, 189] on img at bounding box center [697, 252] width 322 height 213
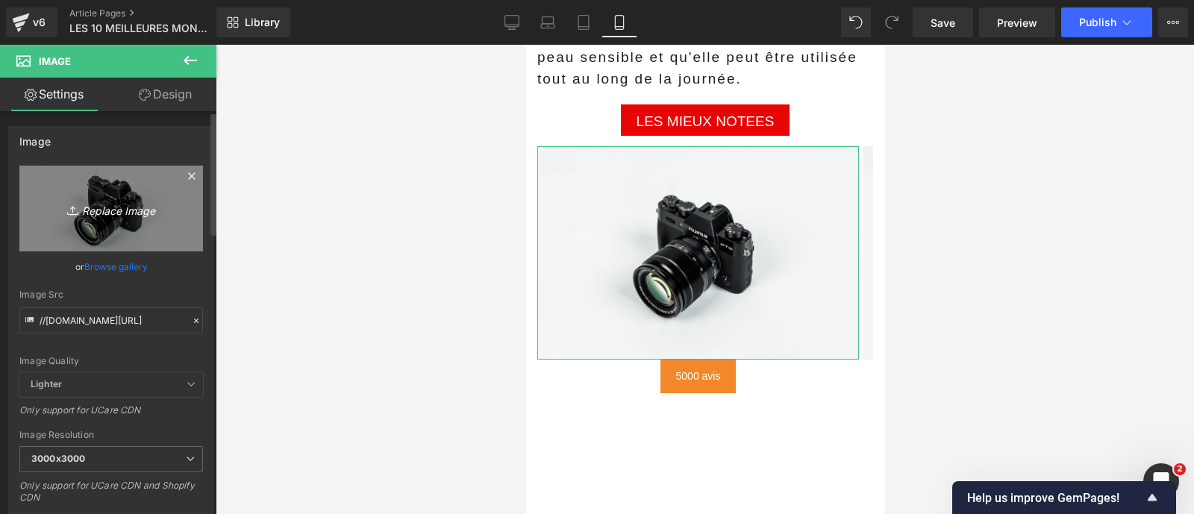
click at [131, 199] on icon "Replace Image" at bounding box center [110, 208] width 119 height 19
type input "C:\fakepath\81T+pY7rgjL._AC_SX679_.jpg"
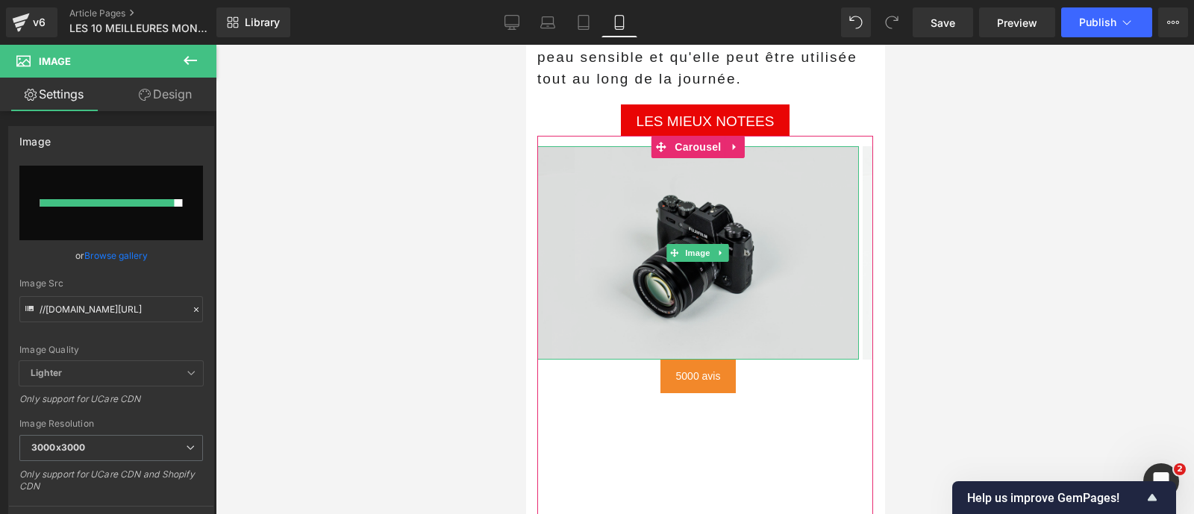
type input "https://ucarecdn.com/71fdef66-26ae-4da1-9a12-463e5e6b8b30/-/format/auto/-/previ…"
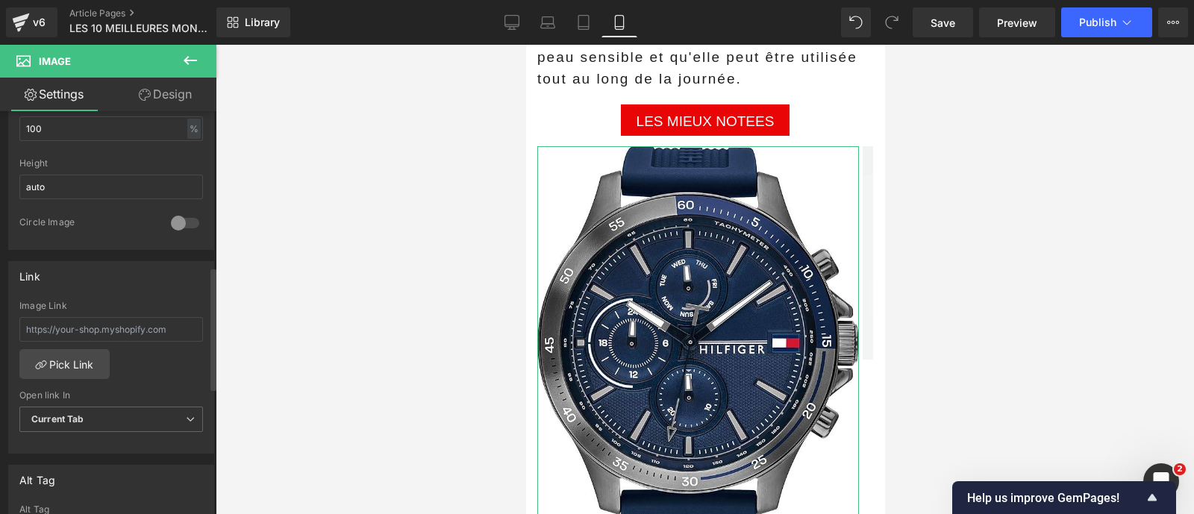
scroll to position [507, 0]
click at [81, 326] on input "text" at bounding box center [111, 328] width 184 height 25
paste input "https://amzn.to/4opZoT6"
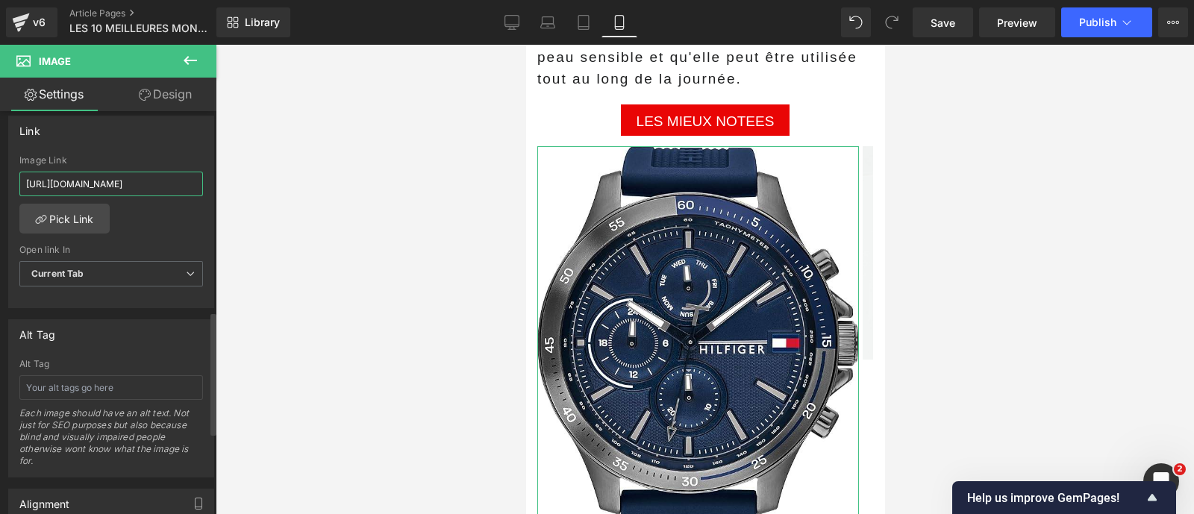
scroll to position [652, 0]
type input "https://amzn.to/4opZoT6"
click at [57, 266] on b "Current Tab" at bounding box center [57, 271] width 53 height 11
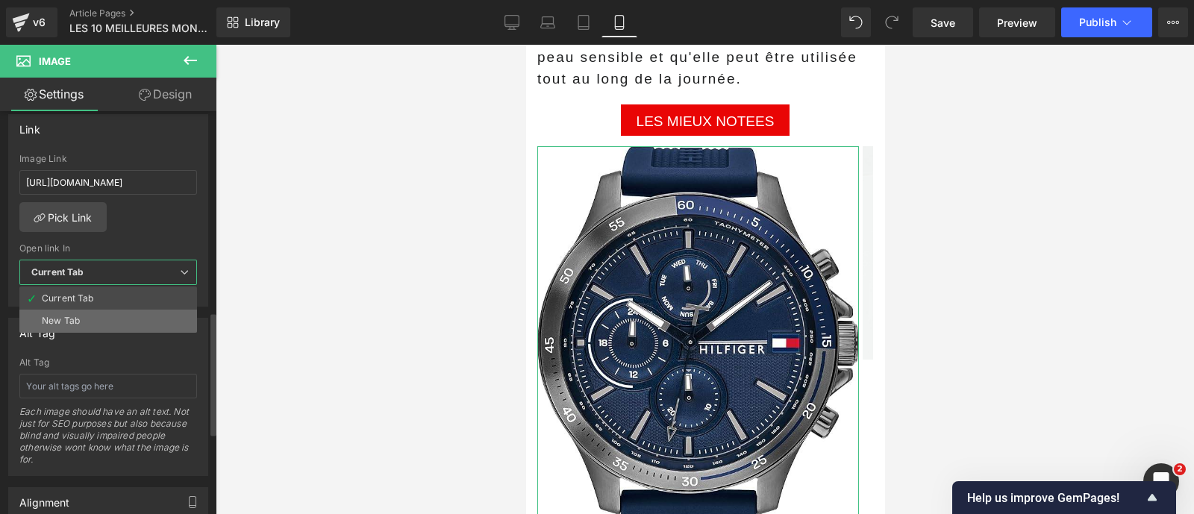
click at [67, 316] on div "New Tab" at bounding box center [61, 321] width 38 height 10
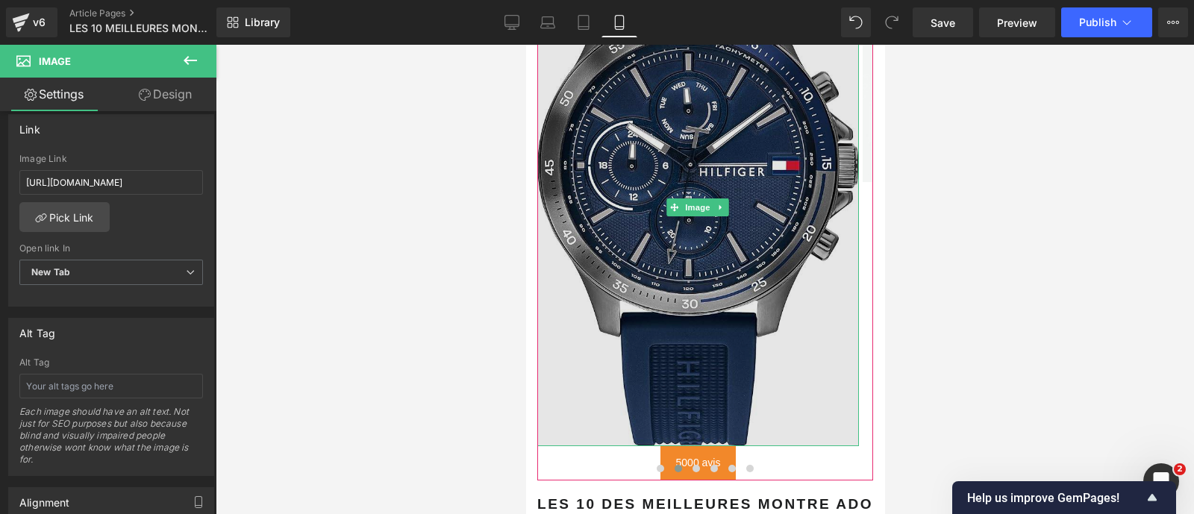
scroll to position [3230, 0]
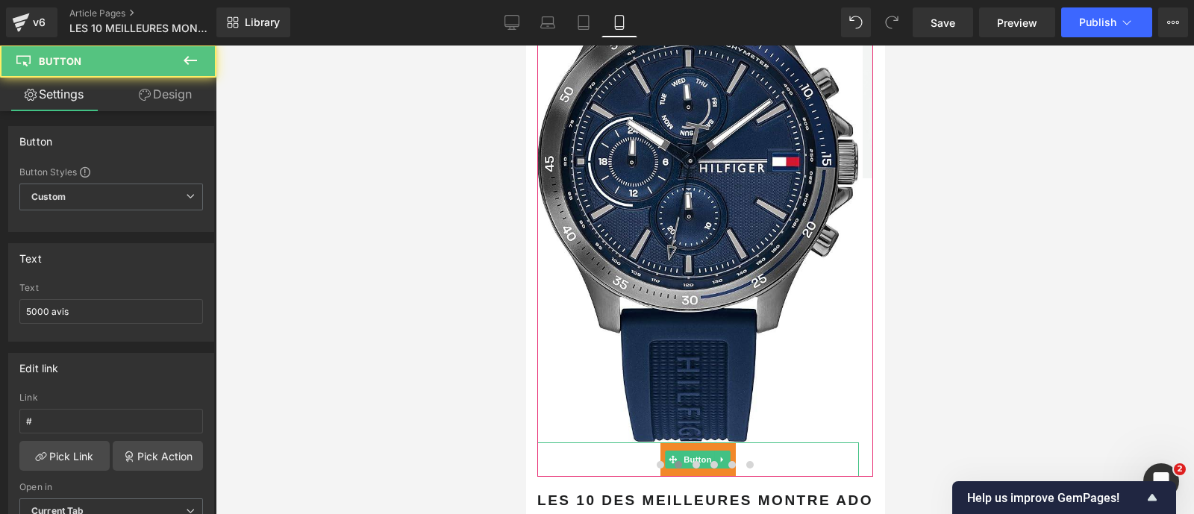
click at [695, 442] on link "5000 avis" at bounding box center [698, 459] width 76 height 34
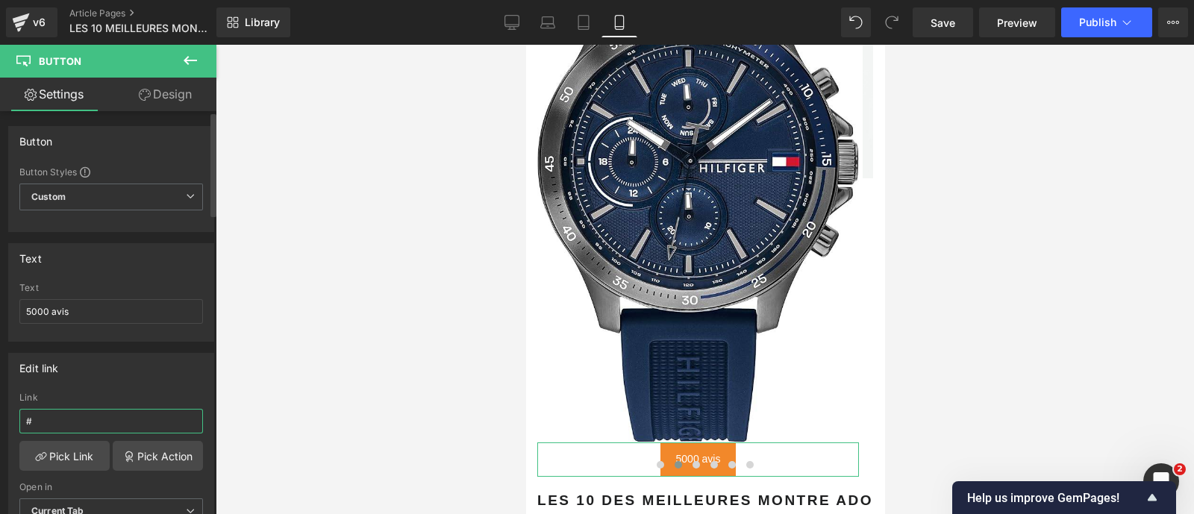
click at [47, 415] on input "#" at bounding box center [111, 421] width 184 height 25
paste input "https://amzn.to/4opZoT6"
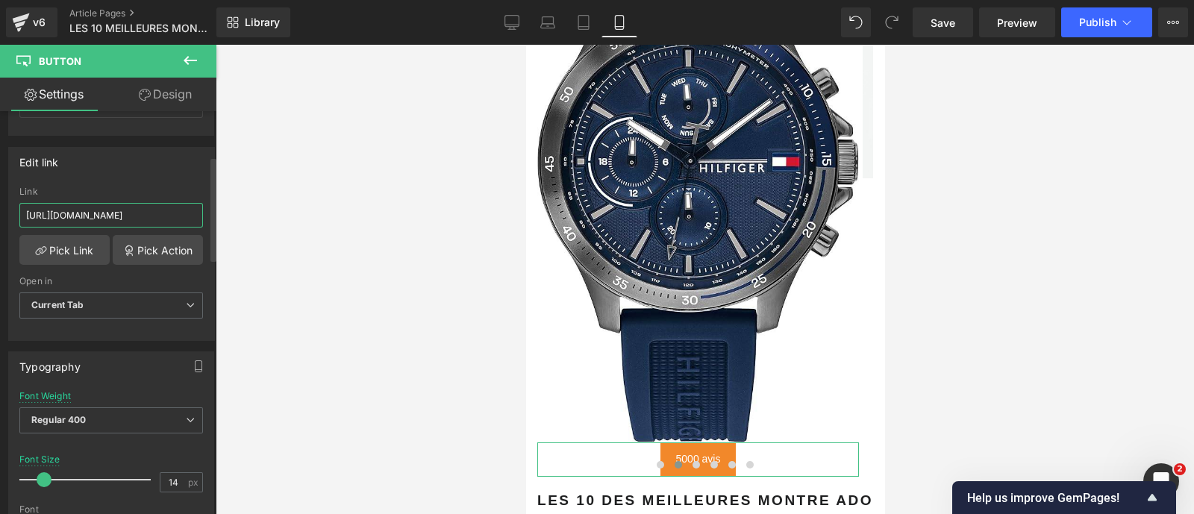
scroll to position [208, 0]
type input "https://amzn.to/4opZoT6"
click at [63, 300] on b "Current Tab" at bounding box center [57, 302] width 53 height 11
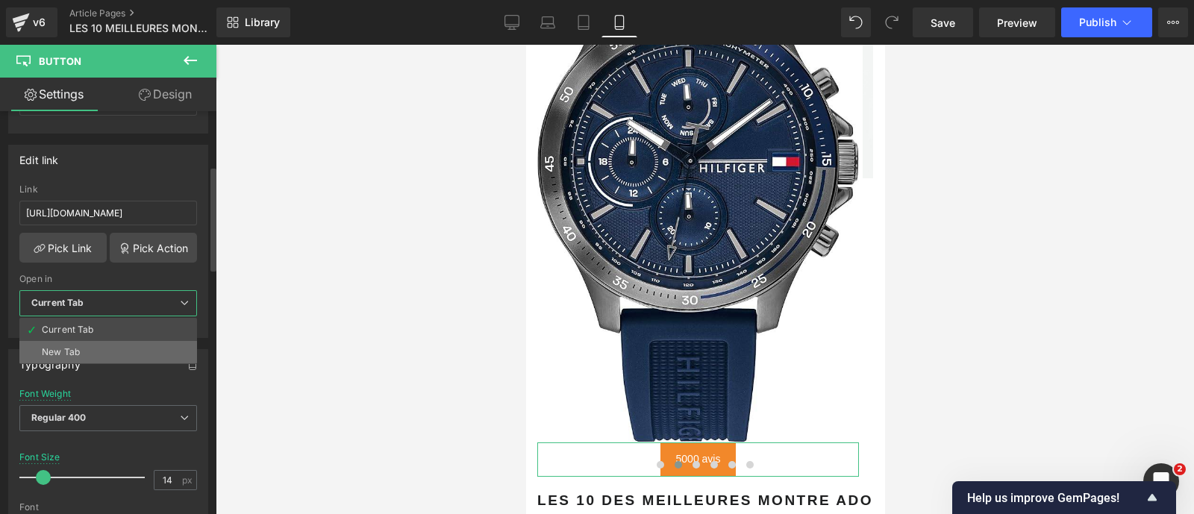
click at [60, 347] on div "New Tab" at bounding box center [61, 352] width 38 height 10
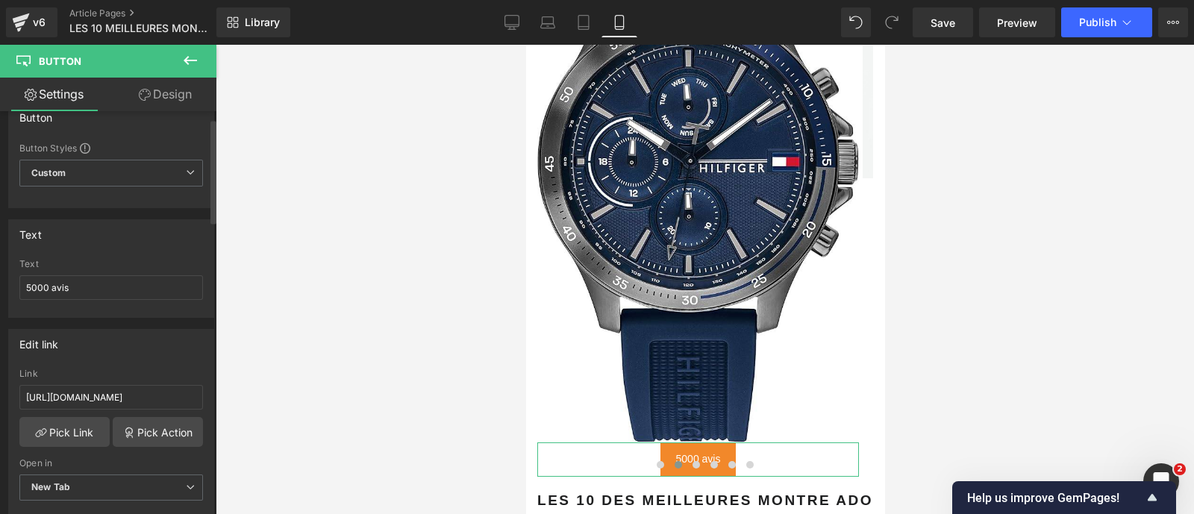
scroll to position [23, 0]
click at [70, 292] on input "5000 avis" at bounding box center [111, 288] width 184 height 25
type input "+3000 avis"
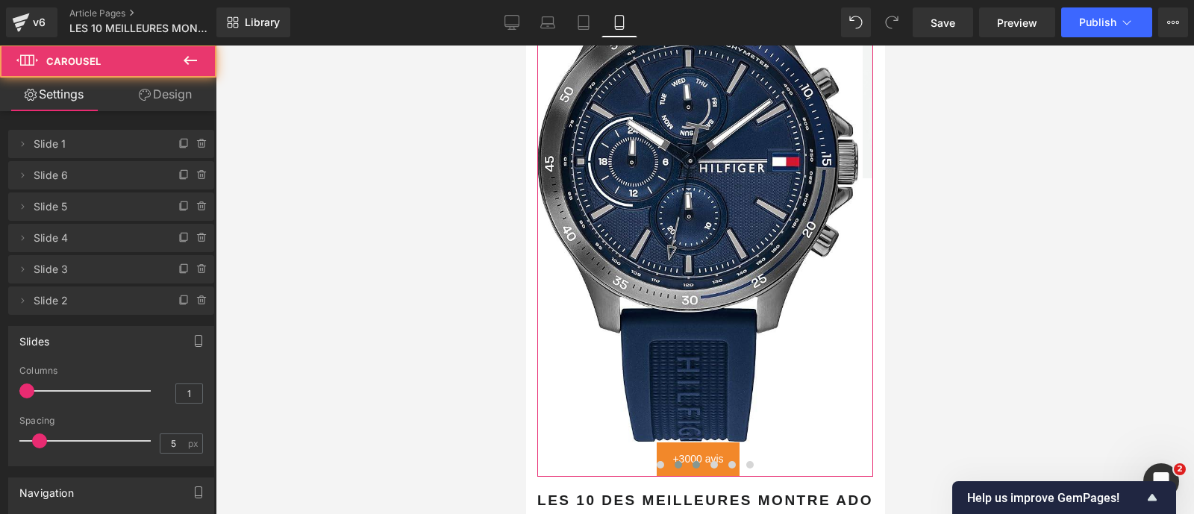
click at [690, 457] on button at bounding box center [695, 464] width 18 height 15
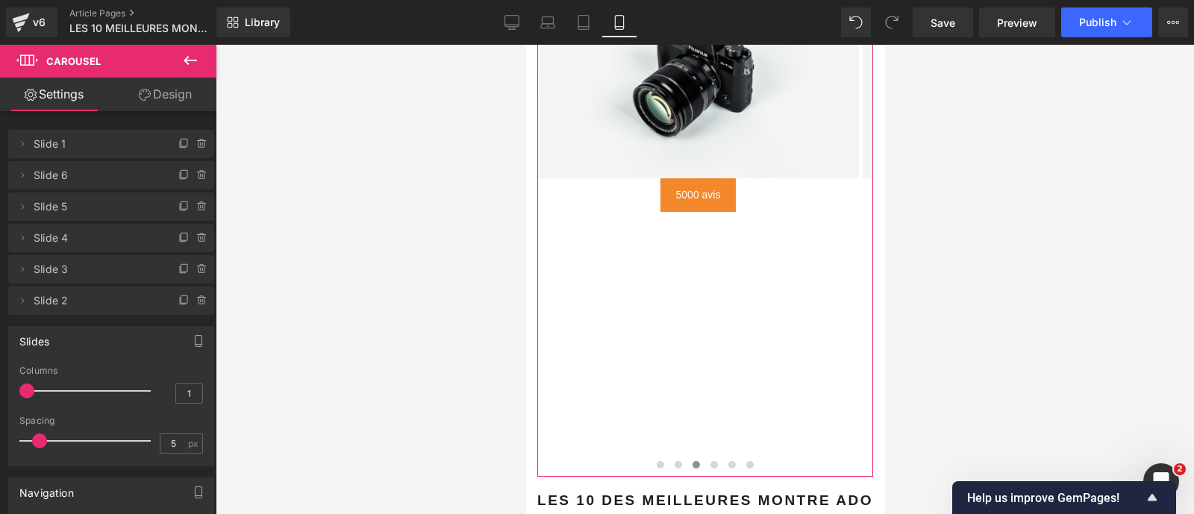
scroll to position [3031, 0]
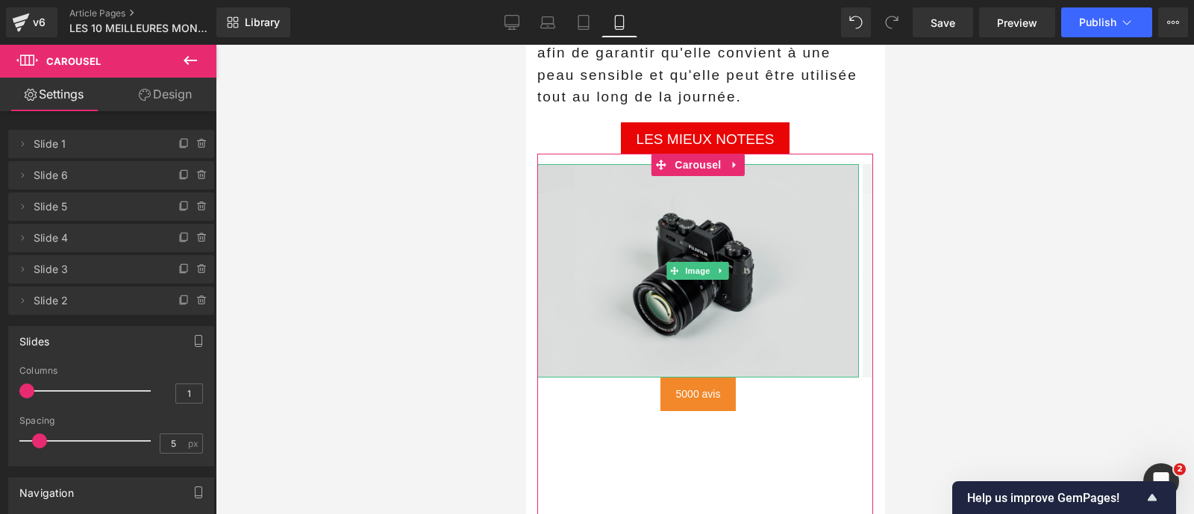
click at [595, 220] on img at bounding box center [697, 270] width 322 height 213
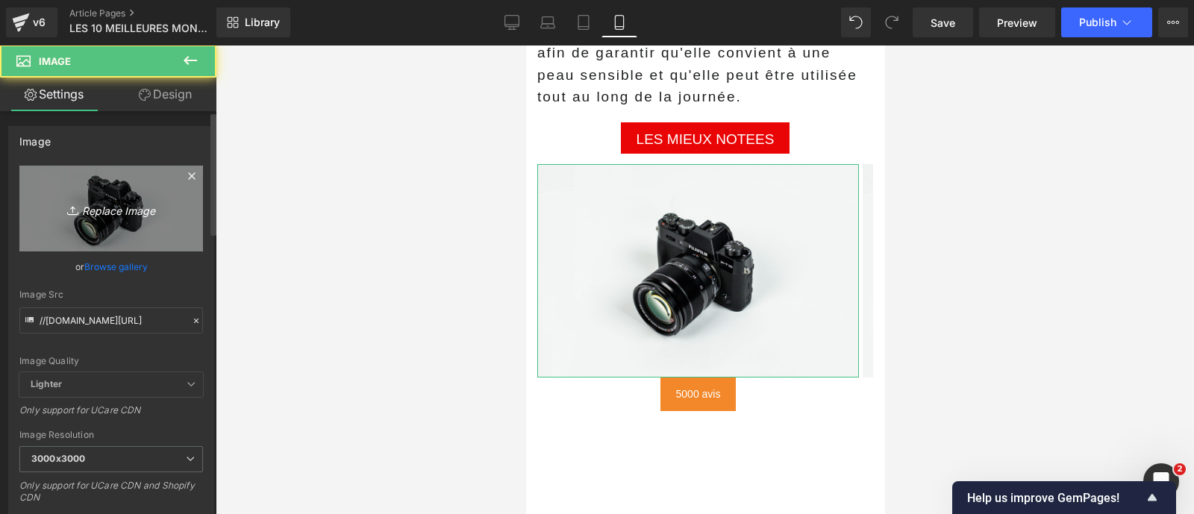
click at [131, 217] on icon "Replace Image" at bounding box center [110, 208] width 119 height 19
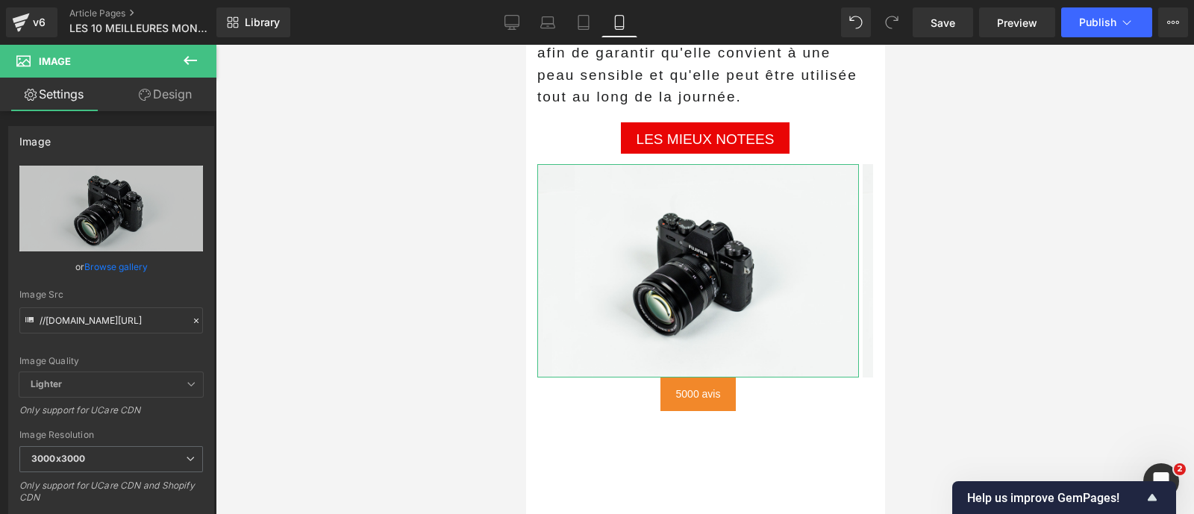
type input "C:\fakepath\71cMavOwd3L._AC_SX522_.jpg"
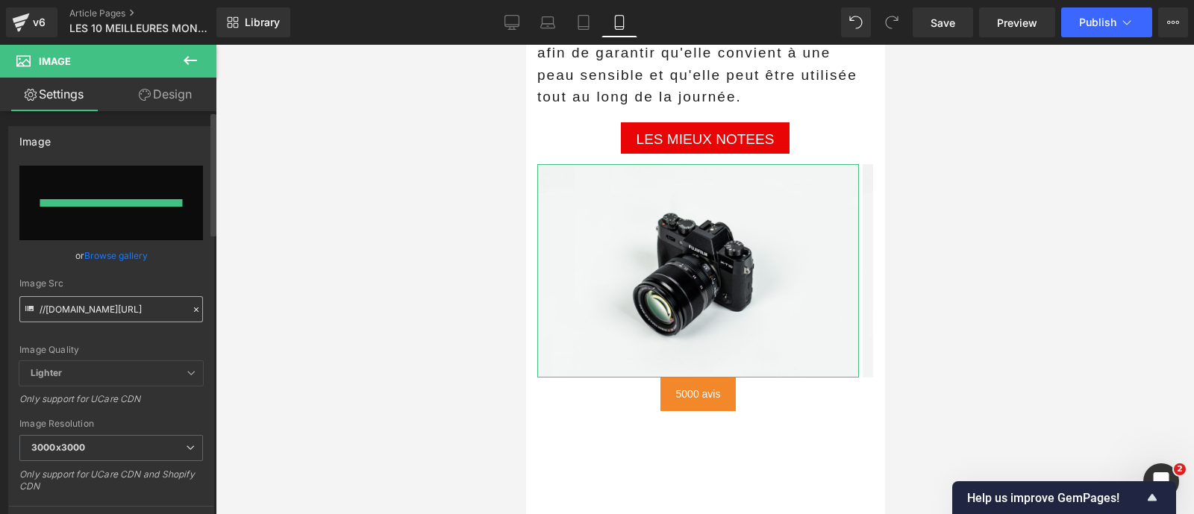
type input "[URL][DOMAIN_NAME]"
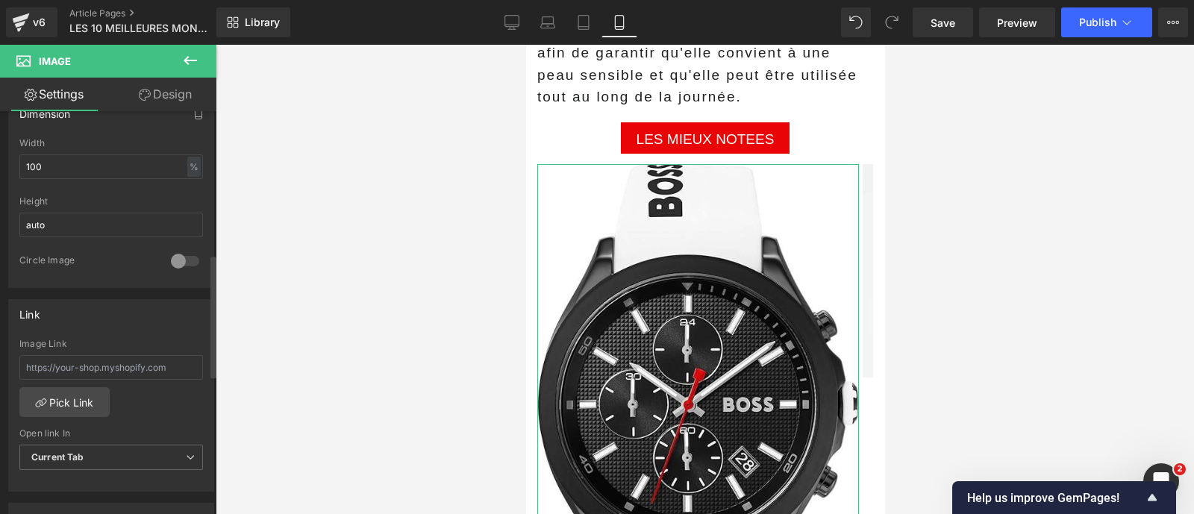
scroll to position [468, 0]
click at [108, 363] on input "text" at bounding box center [111, 366] width 184 height 25
paste input "[URL][DOMAIN_NAME]"
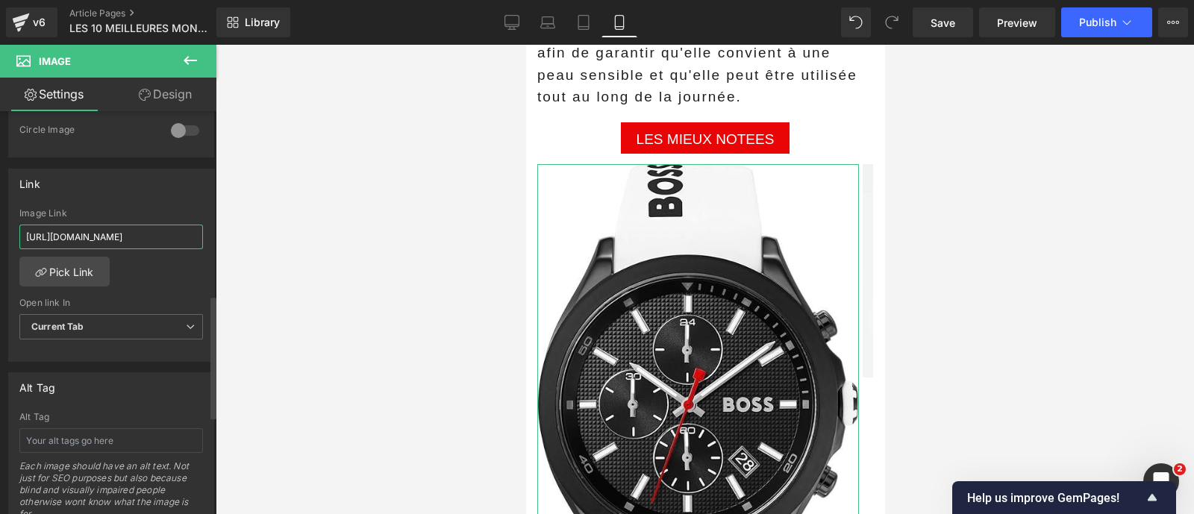
scroll to position [606, 0]
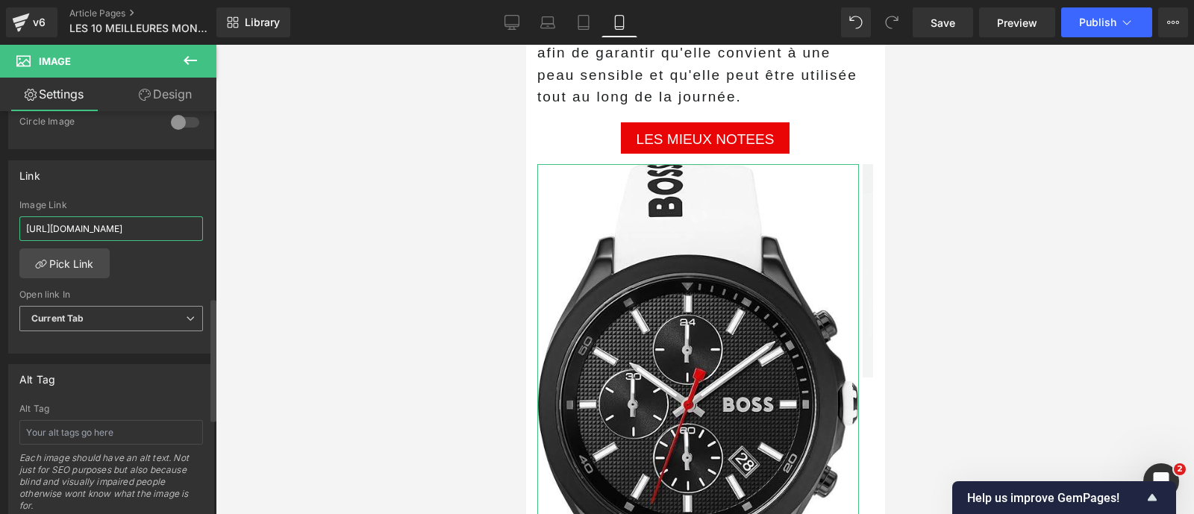
type input "[URL][DOMAIN_NAME]"
click at [78, 306] on span "Current Tab" at bounding box center [111, 319] width 184 height 26
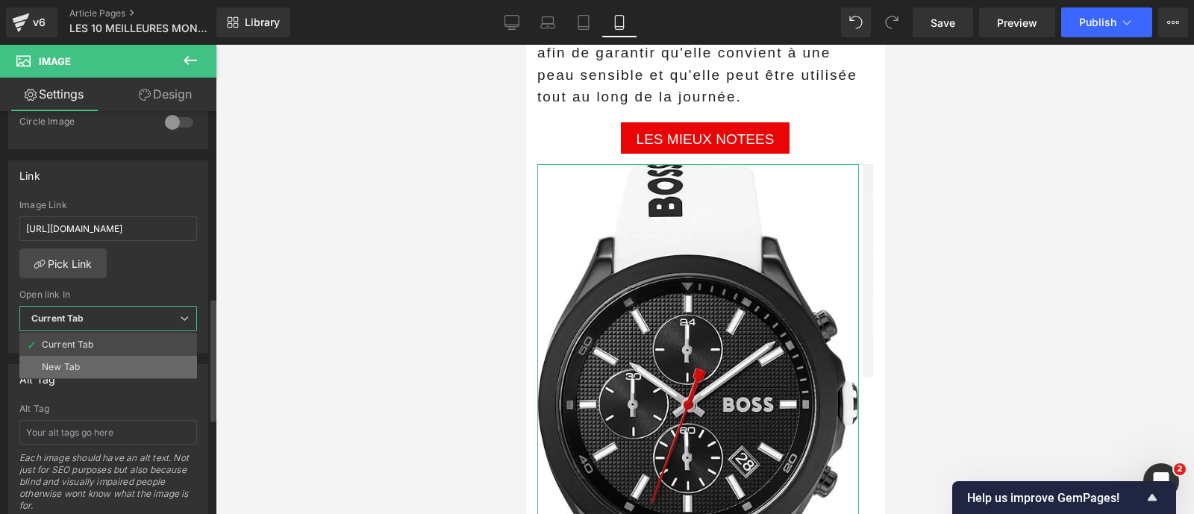
click at [77, 356] on li "New Tab" at bounding box center [108, 367] width 178 height 22
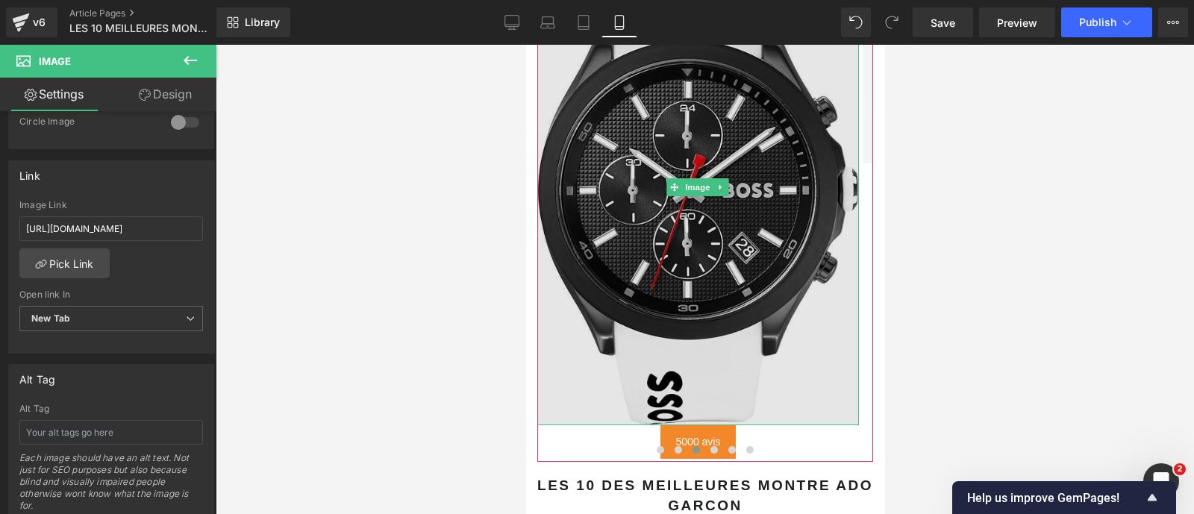
scroll to position [3256, 0]
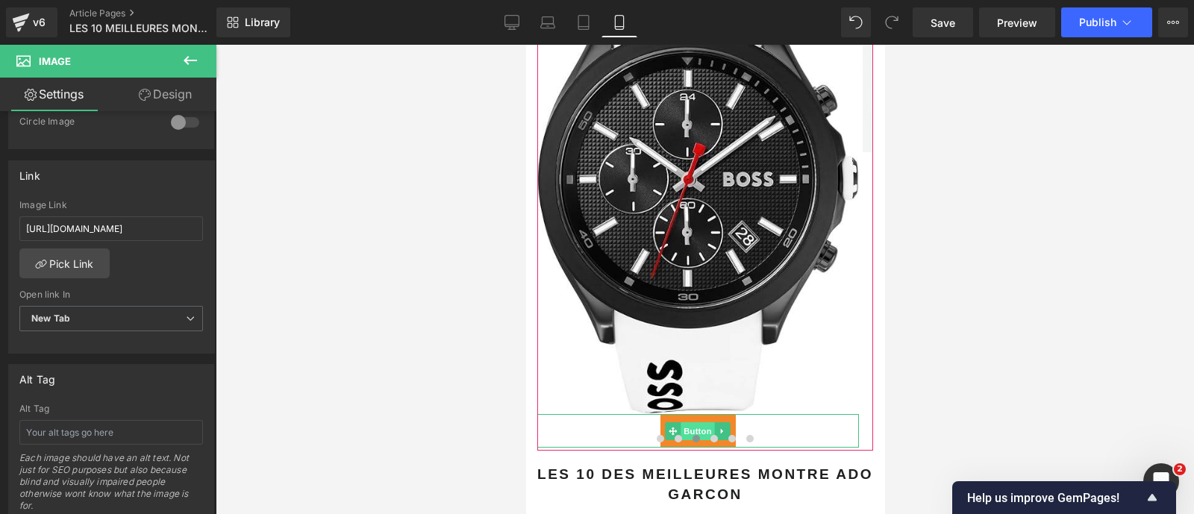
click at [695, 422] on span "Button" at bounding box center [697, 431] width 34 height 18
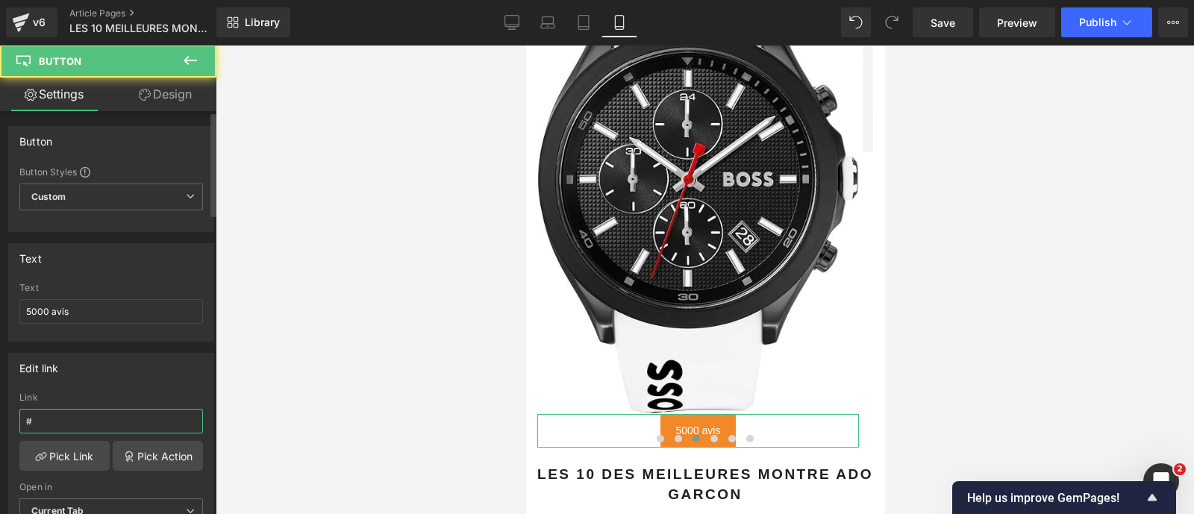
click at [88, 418] on input "#" at bounding box center [111, 421] width 184 height 25
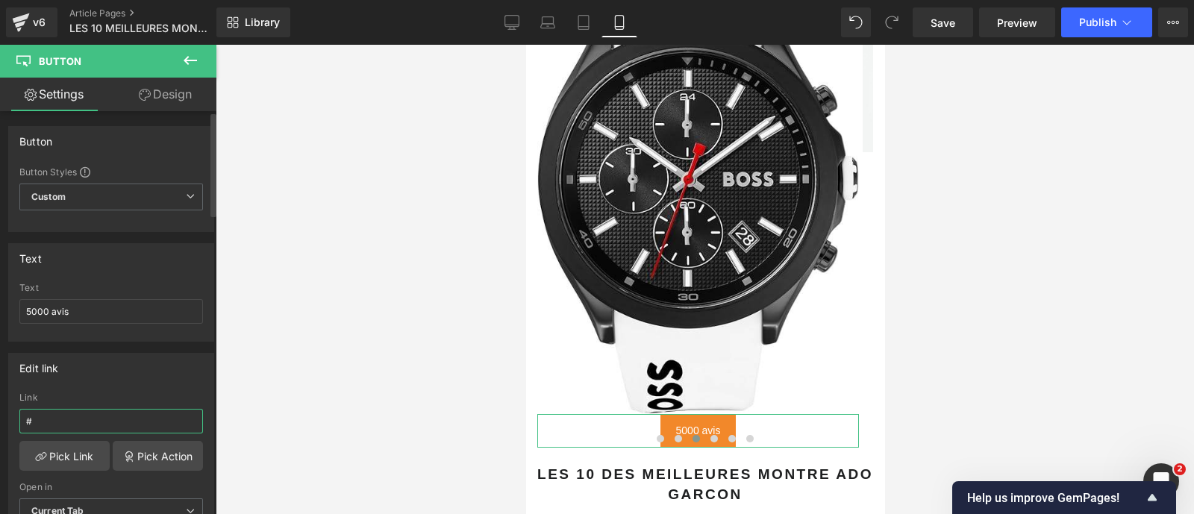
click at [88, 418] on input "#" at bounding box center [111, 421] width 184 height 25
paste input "[URL][DOMAIN_NAME]"
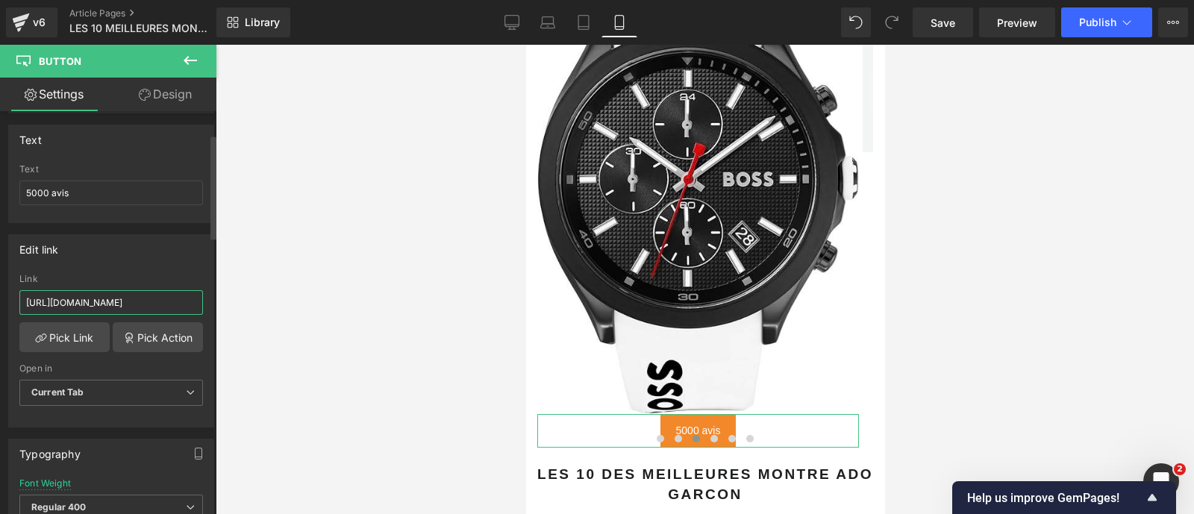
scroll to position [119, 0]
type input "[URL][DOMAIN_NAME]"
click at [72, 386] on b "Current Tab" at bounding box center [57, 391] width 53 height 11
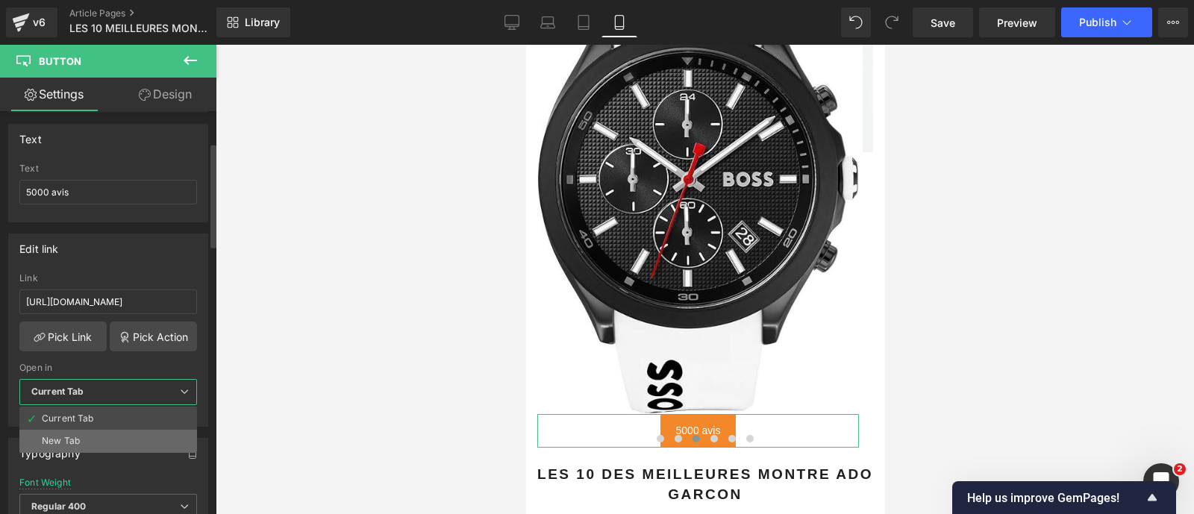
click at [69, 436] on div "New Tab" at bounding box center [61, 441] width 38 height 10
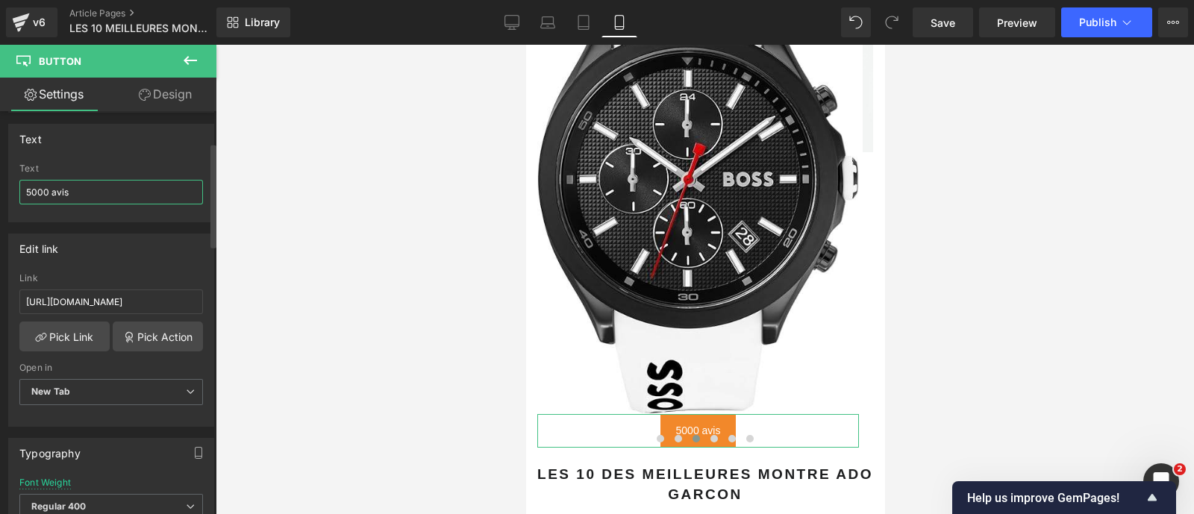
click at [78, 194] on input "5000 avis" at bounding box center [111, 192] width 184 height 25
type input "+1700 avis"
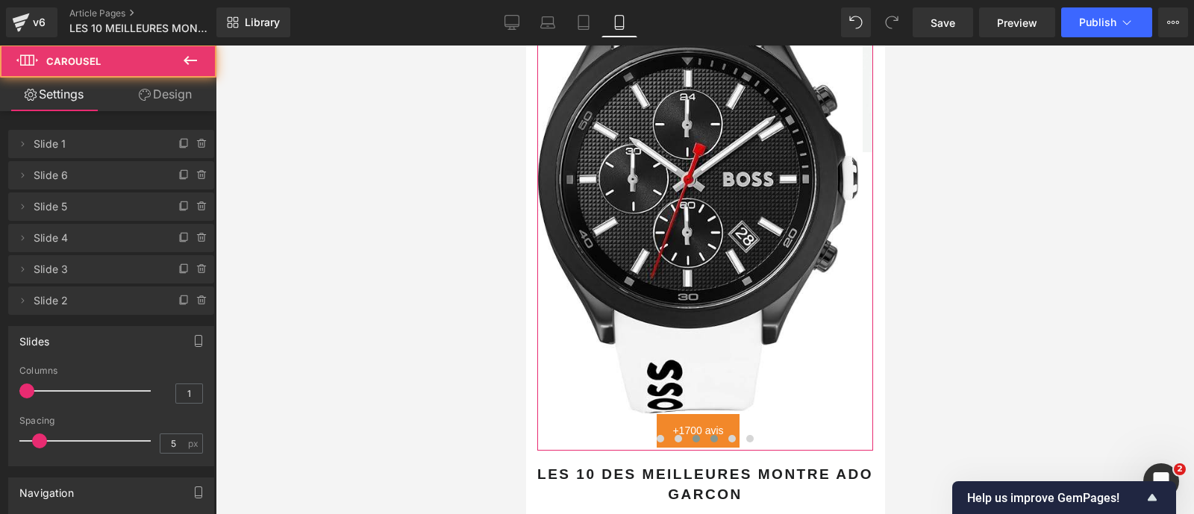
click at [710, 435] on span at bounding box center [713, 438] width 7 height 7
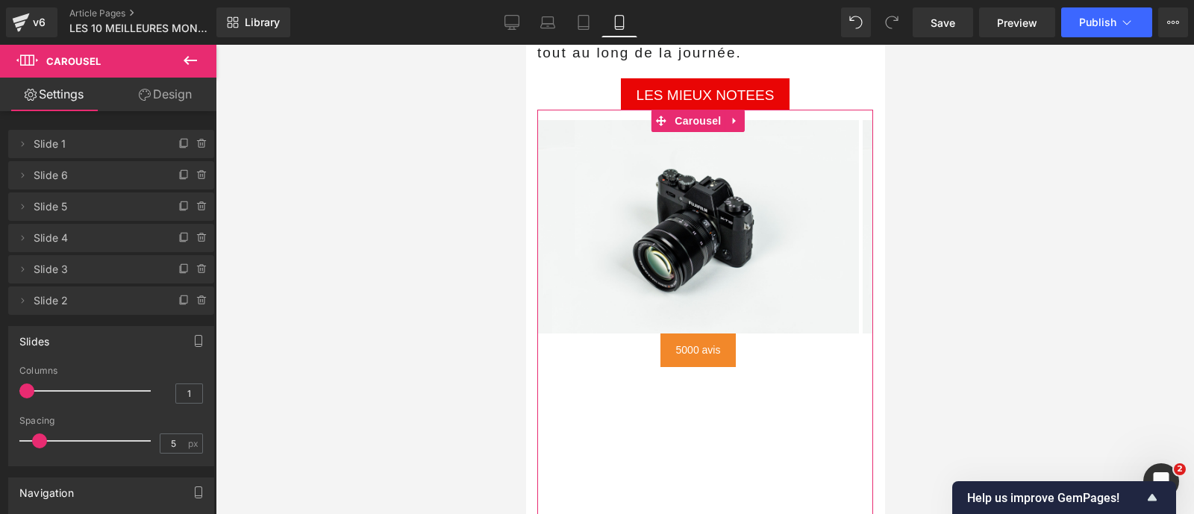
scroll to position [3069, 0]
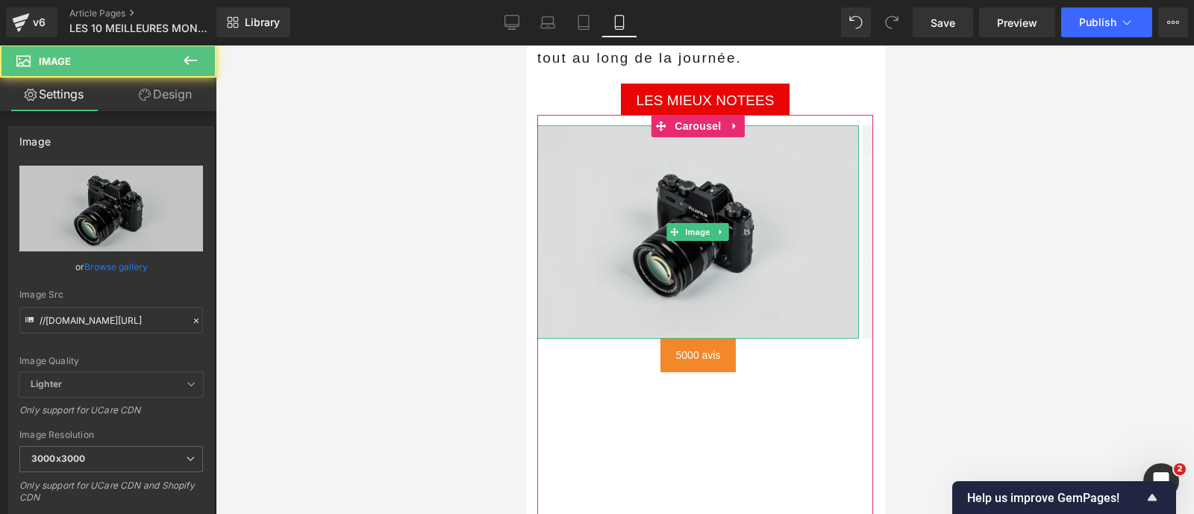
click at [573, 215] on img at bounding box center [697, 231] width 322 height 213
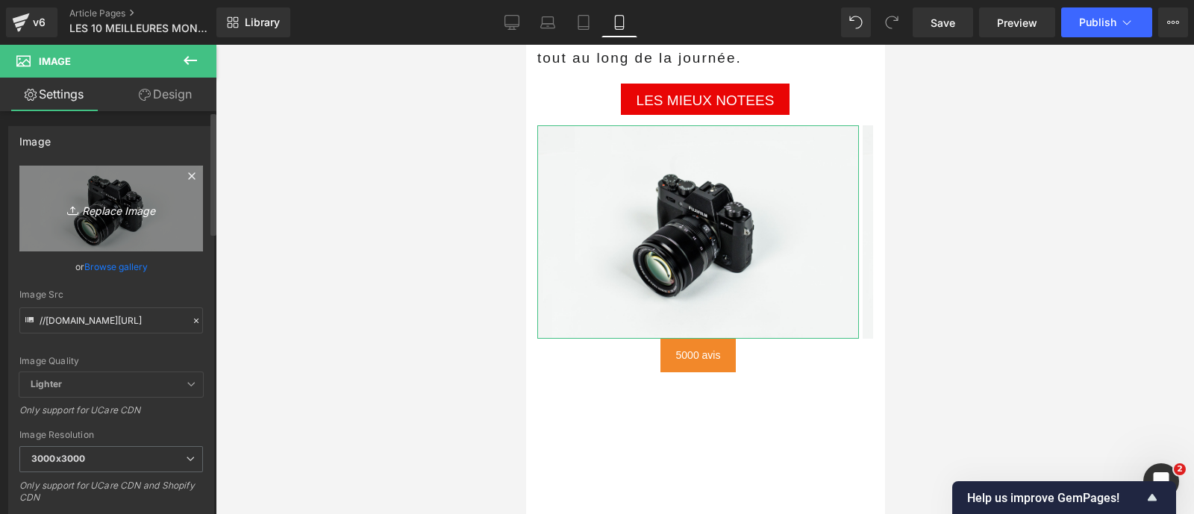
click at [124, 214] on icon "Replace Image" at bounding box center [110, 208] width 119 height 19
type input "C:\fakepath\51B20wCffbL._AC_SY500_.jpg"
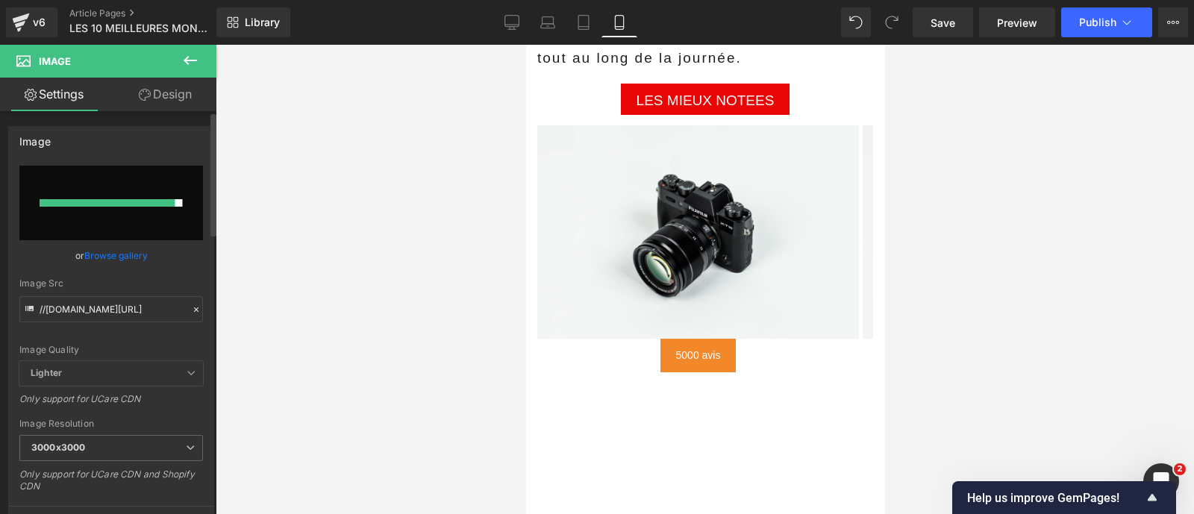
type input "https://ucarecdn.com/55c2004d-4199-42f5-9ccd-ccec78f4e397/-/format/auto/-/previ…"
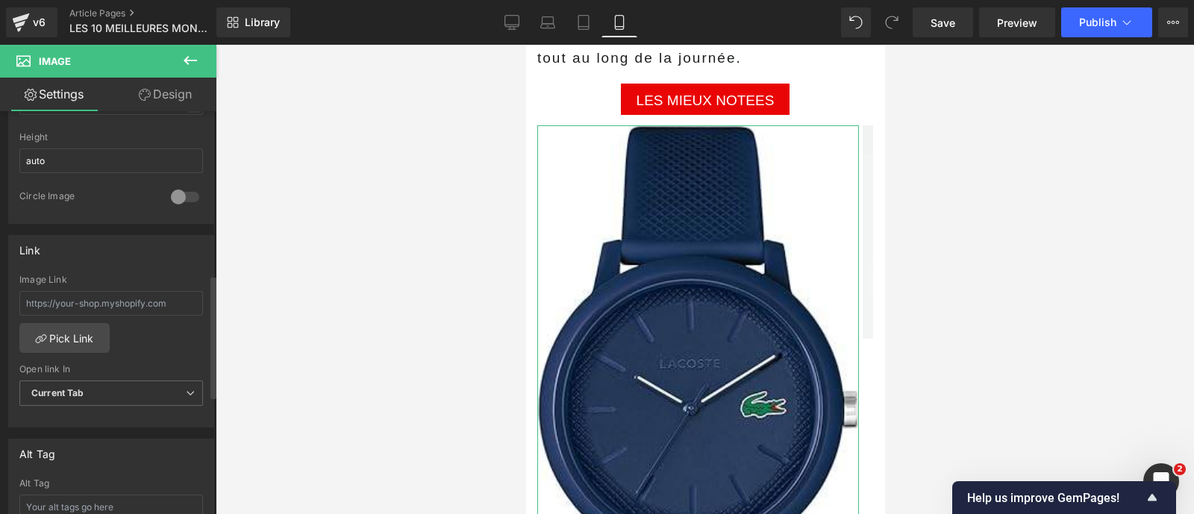
scroll to position [534, 0]
click at [96, 306] on input "text" at bounding box center [111, 300] width 184 height 25
paste input "[URL][DOMAIN_NAME]"
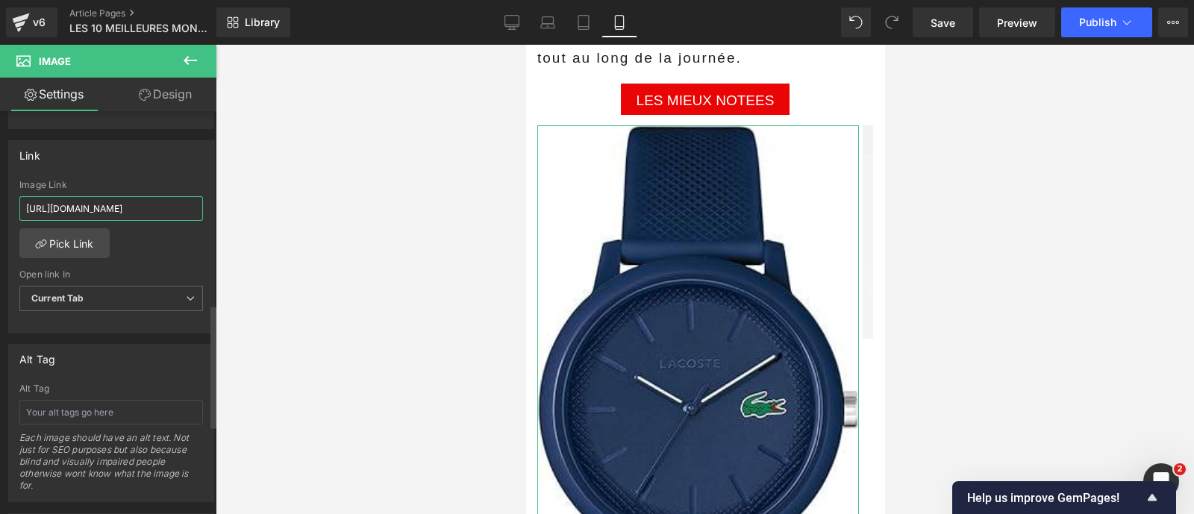
scroll to position [630, 0]
type input "[URL][DOMAIN_NAME]"
click at [75, 298] on span "Current Tab" at bounding box center [111, 295] width 184 height 26
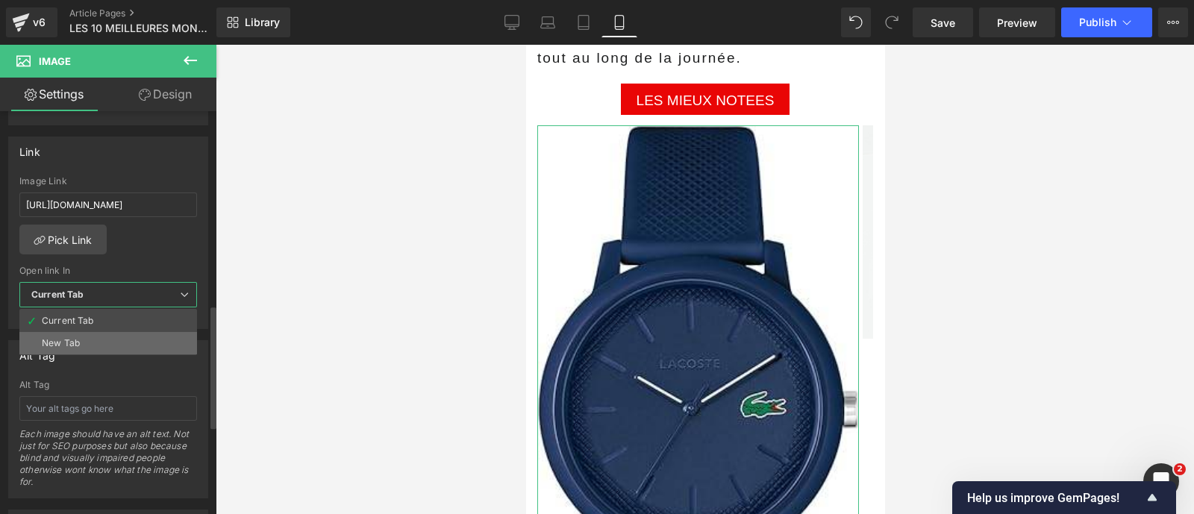
click at [75, 338] on div "New Tab" at bounding box center [61, 343] width 38 height 10
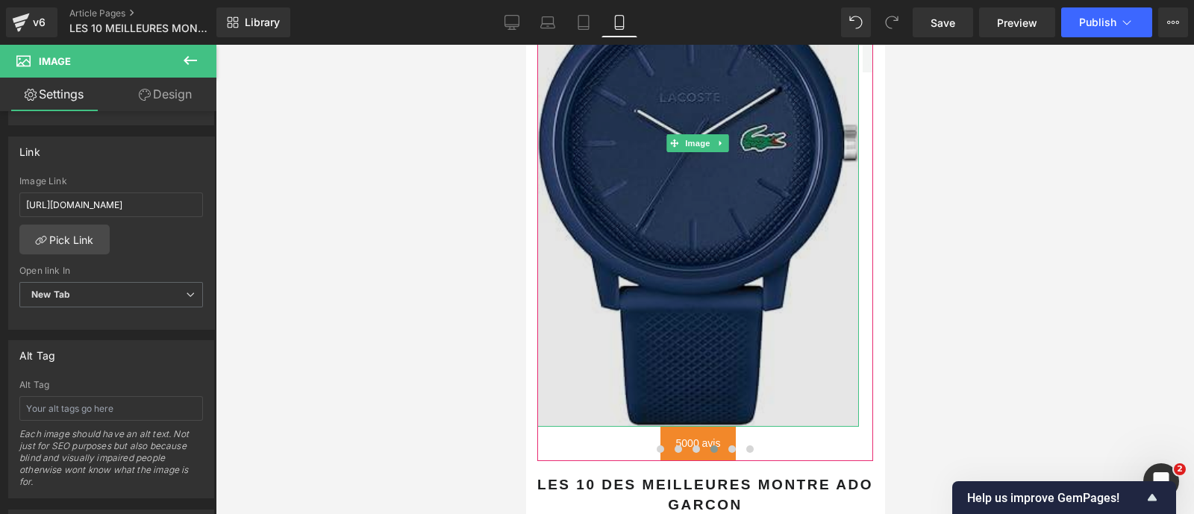
scroll to position [3360, 0]
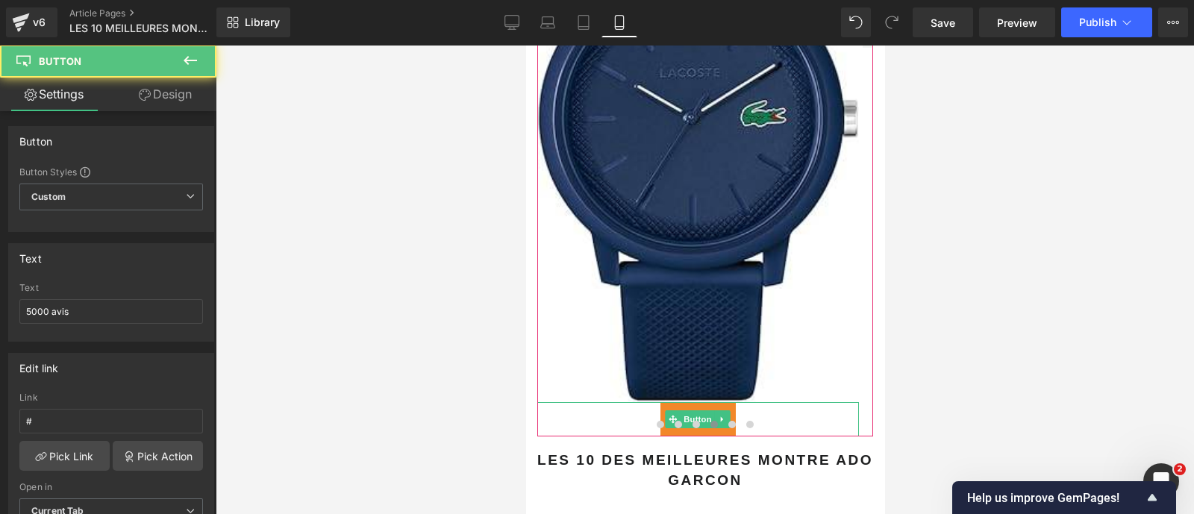
click at [697, 402] on link "5000 avis" at bounding box center [698, 419] width 76 height 34
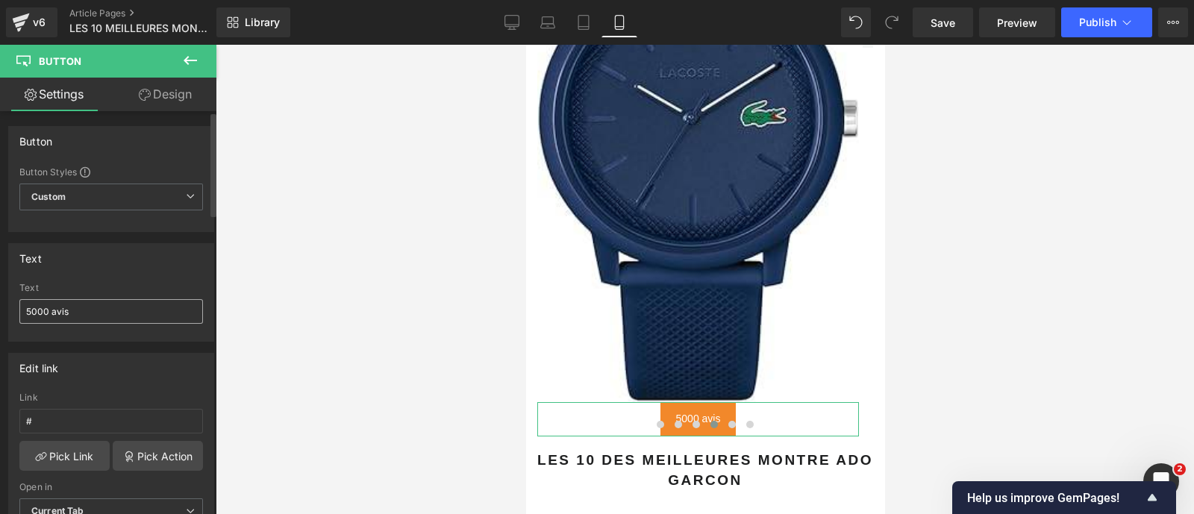
click at [110, 316] on input "5000 avis" at bounding box center [111, 311] width 184 height 25
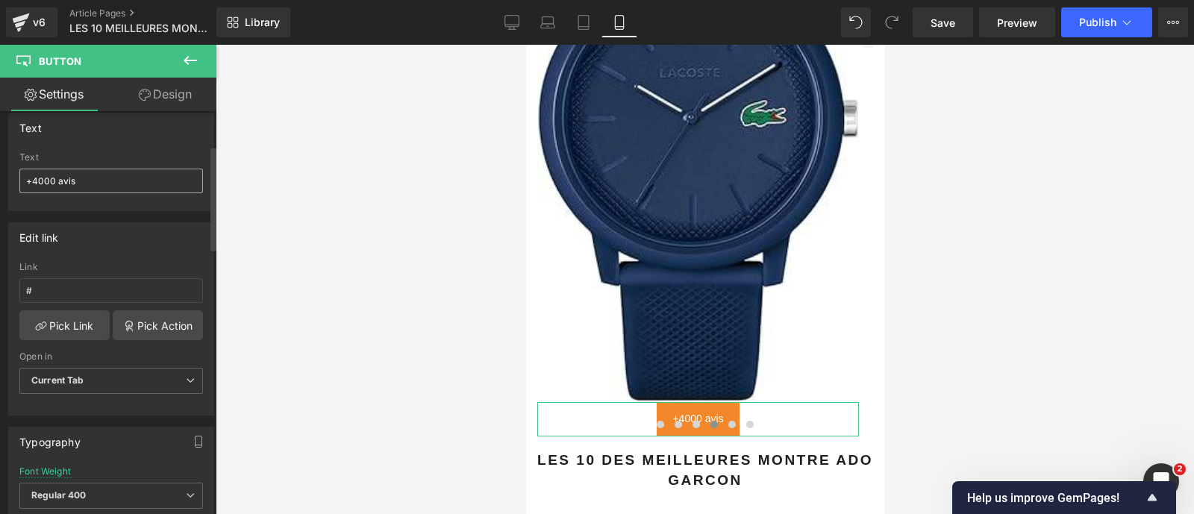
scroll to position [131, 0]
type input "+4000 avis"
click at [82, 279] on input "#" at bounding box center [111, 290] width 184 height 25
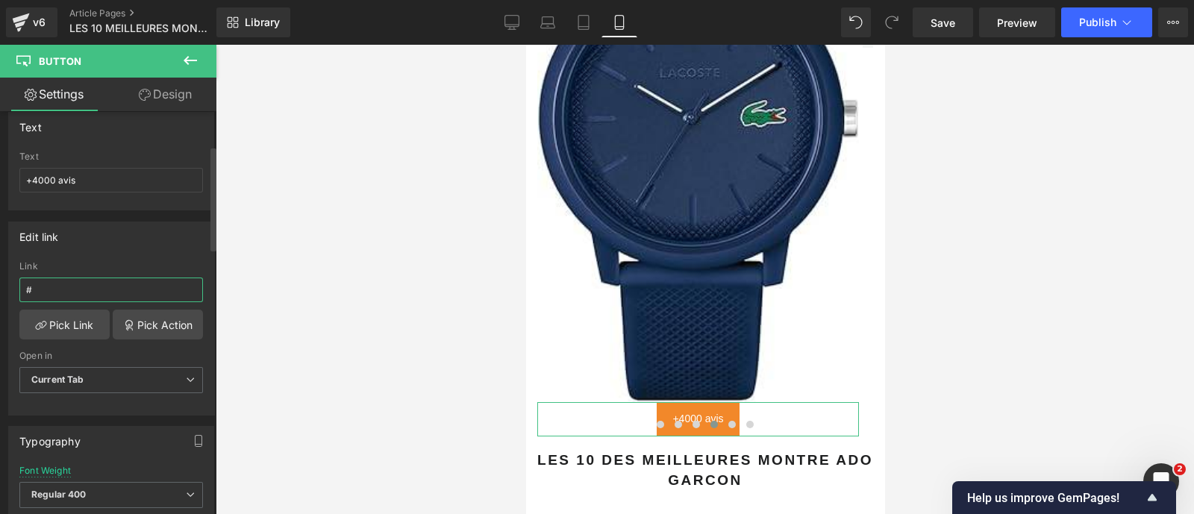
paste input "[URL][DOMAIN_NAME]"
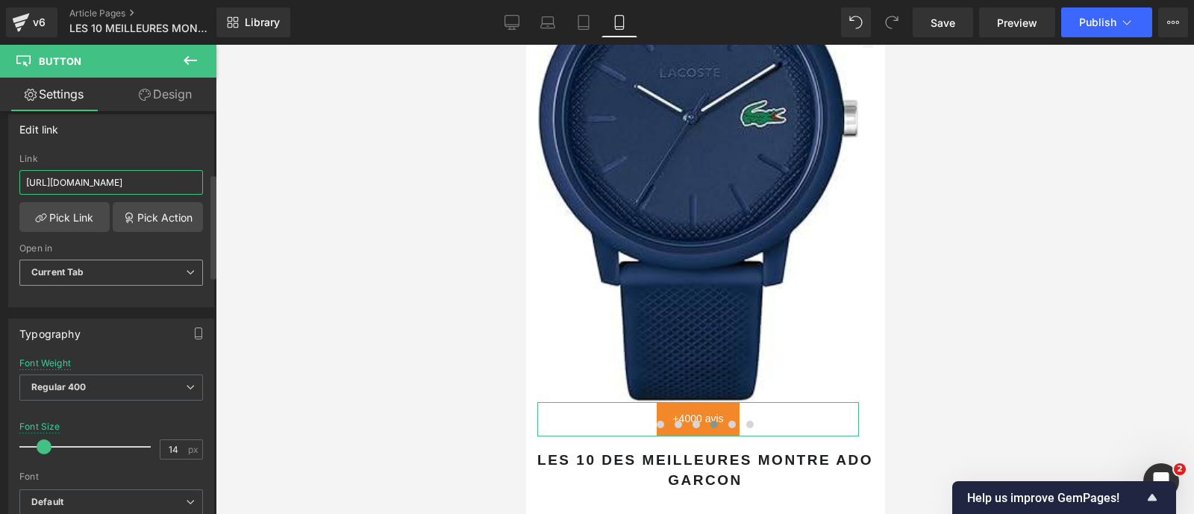
type input "[URL][DOMAIN_NAME]"
click at [67, 267] on b "Current Tab" at bounding box center [57, 271] width 53 height 11
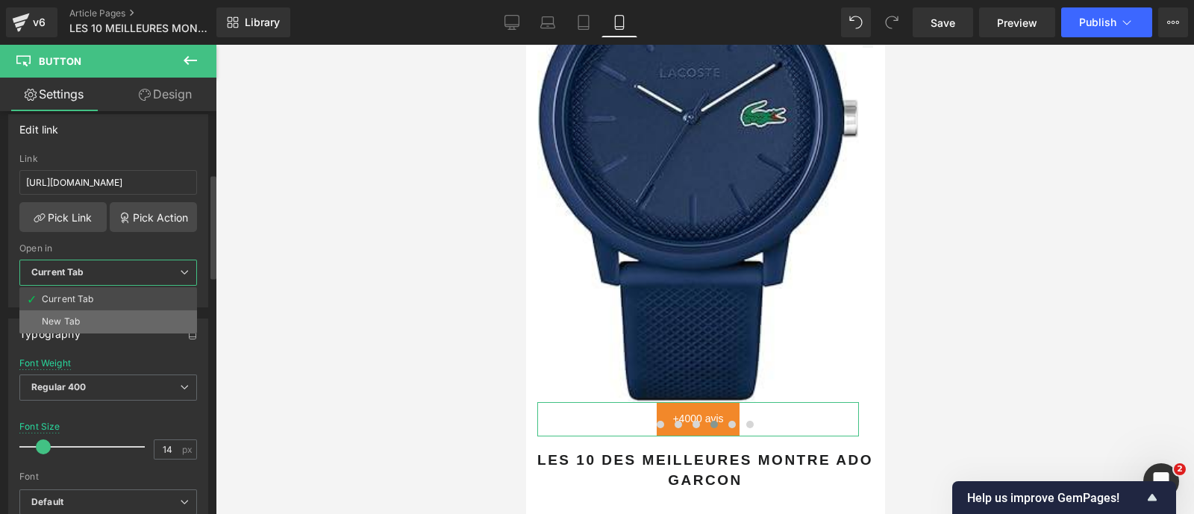
click at [73, 310] on li "New Tab" at bounding box center [108, 321] width 178 height 22
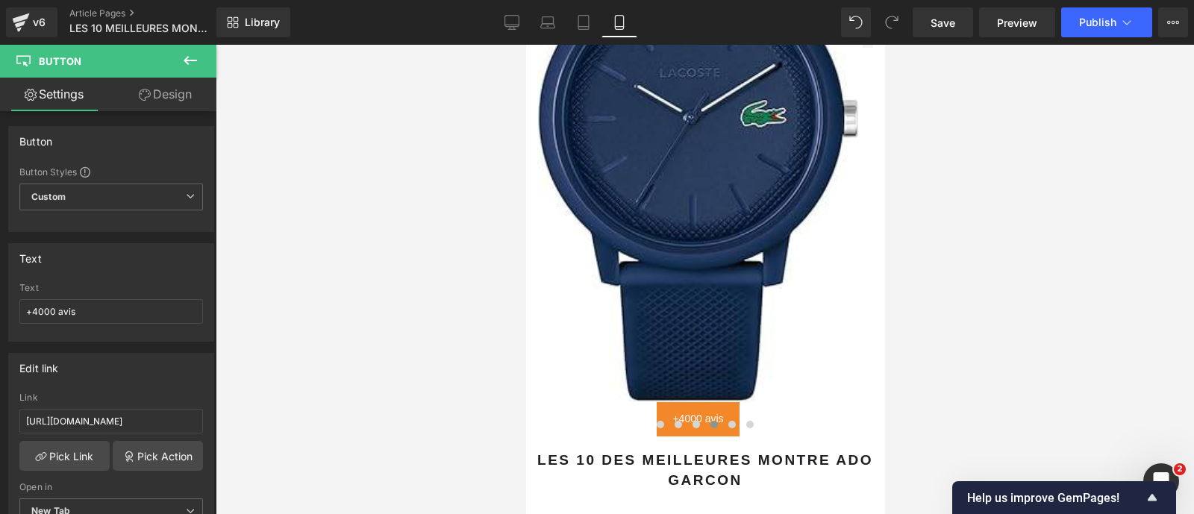
scroll to position [239, 0]
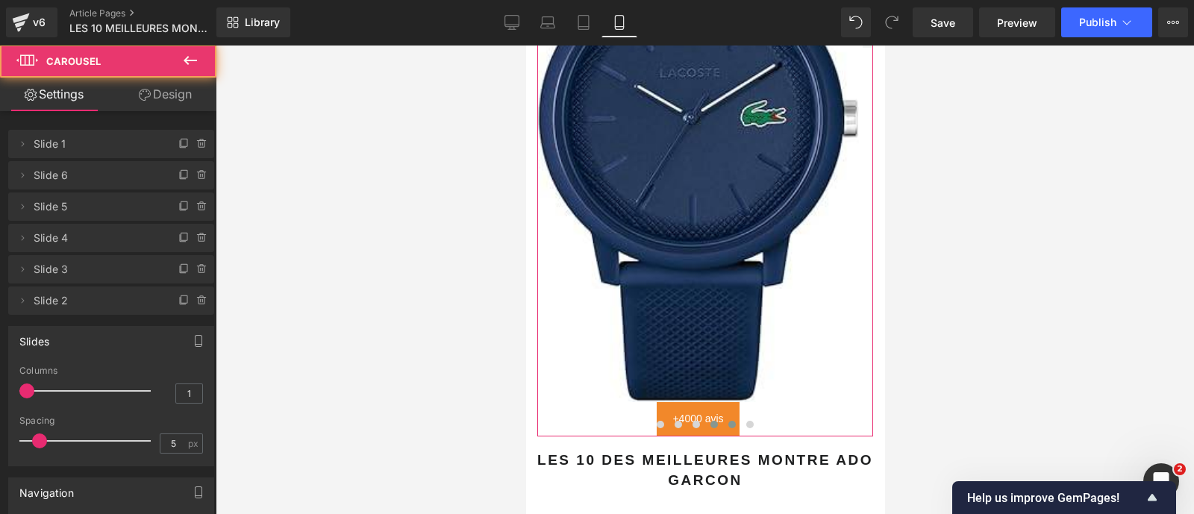
click at [727, 421] on span at bounding box center [730, 424] width 7 height 7
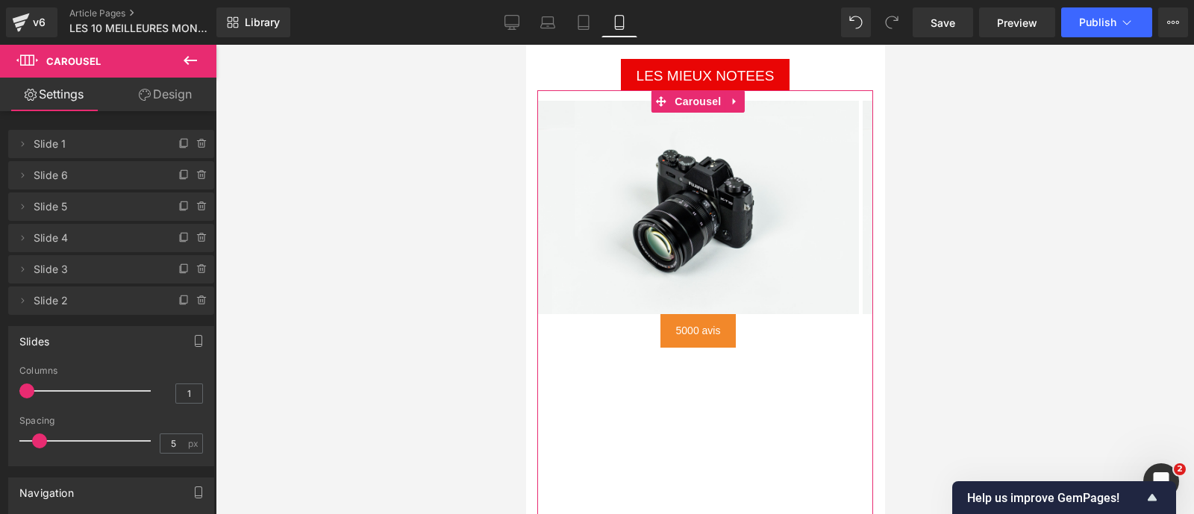
scroll to position [3088, 0]
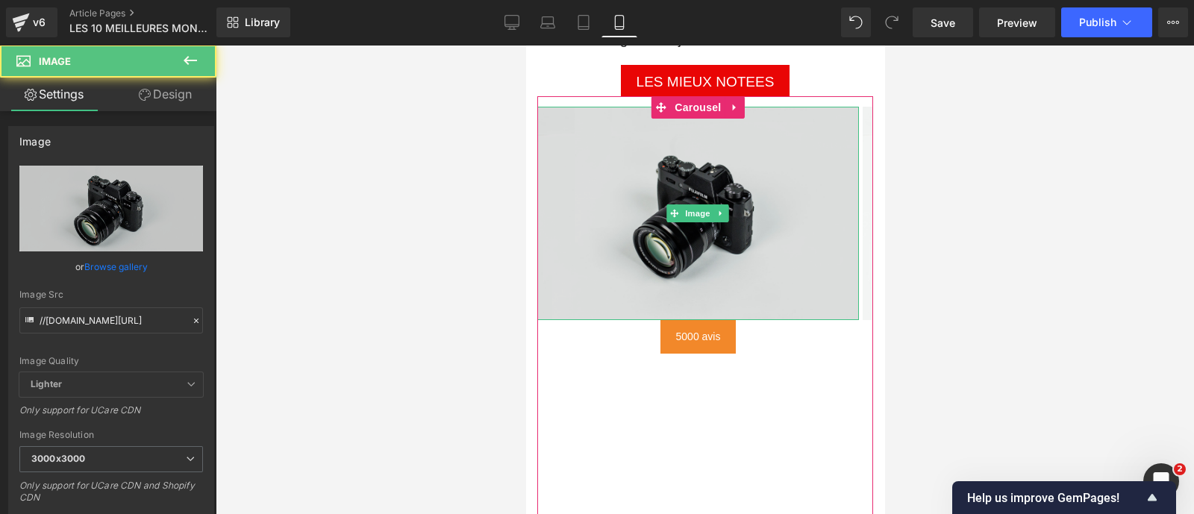
click at [645, 196] on img at bounding box center [697, 213] width 322 height 213
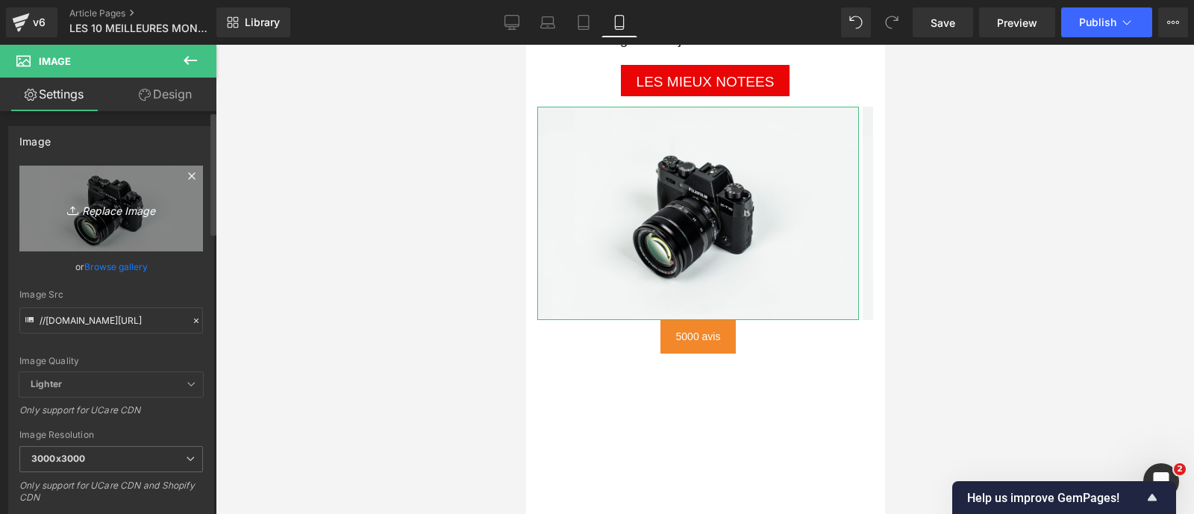
click at [122, 207] on icon "Replace Image" at bounding box center [110, 208] width 119 height 19
type input "C:\fakepath\71XpjL4qkPL._AC_SL1500_.jpg"
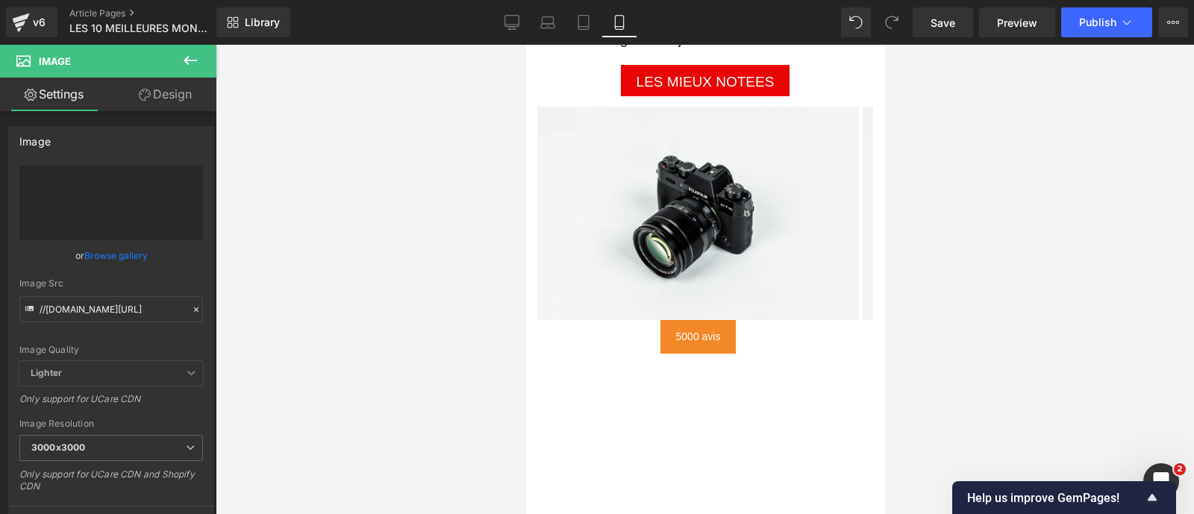
type input "[URL][DOMAIN_NAME]"
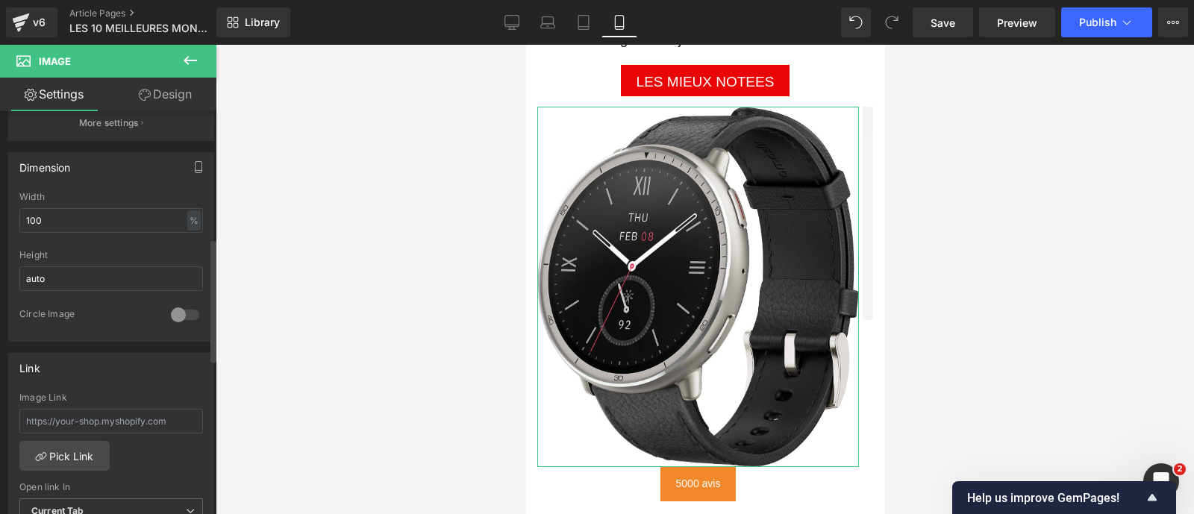
scroll to position [414, 0]
click at [50, 413] on input "text" at bounding box center [111, 420] width 184 height 25
paste input "[URL][DOMAIN_NAME]"
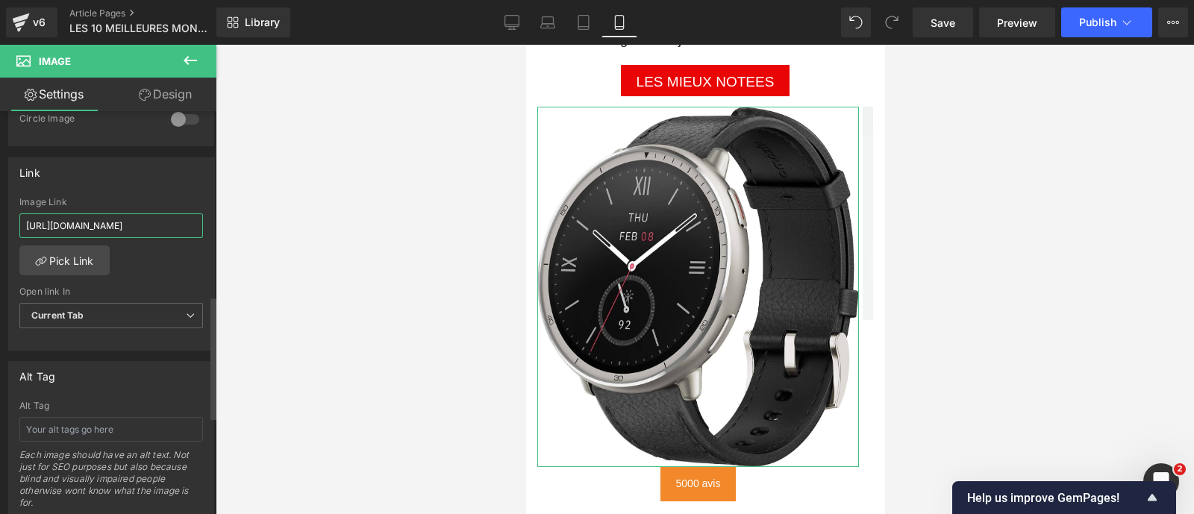
scroll to position [611, 0]
type input "[URL][DOMAIN_NAME]"
click at [75, 308] on b "Current Tab" at bounding box center [57, 312] width 53 height 11
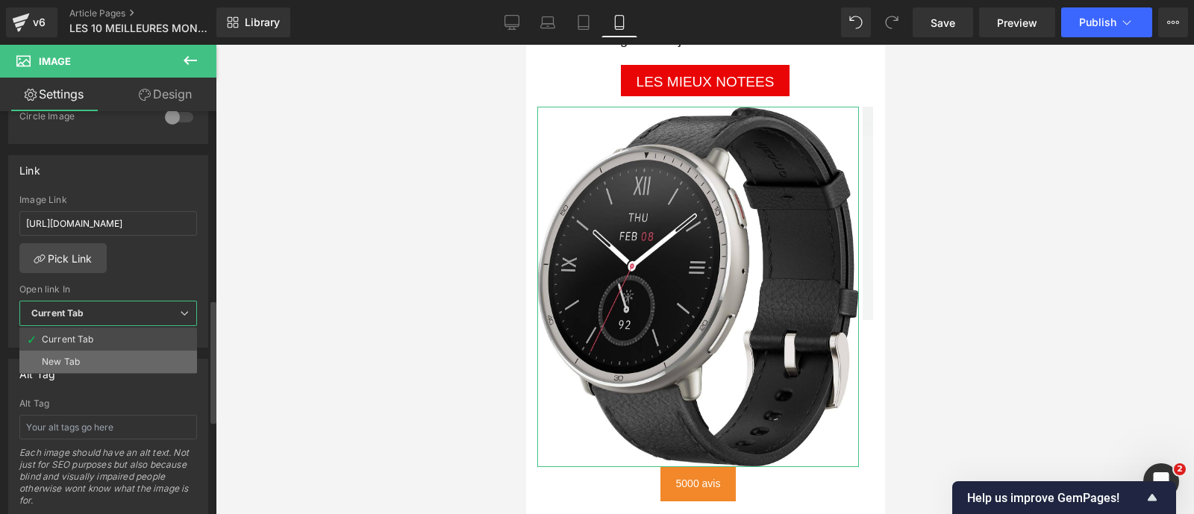
click at [78, 357] on div "New Tab" at bounding box center [61, 362] width 38 height 10
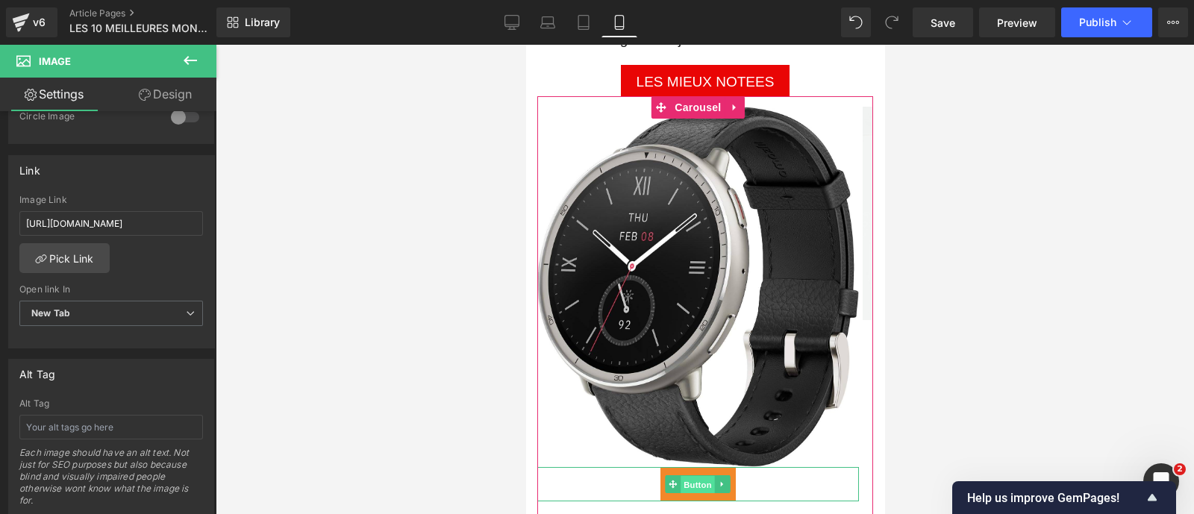
click at [694, 476] on span "Button" at bounding box center [697, 485] width 34 height 18
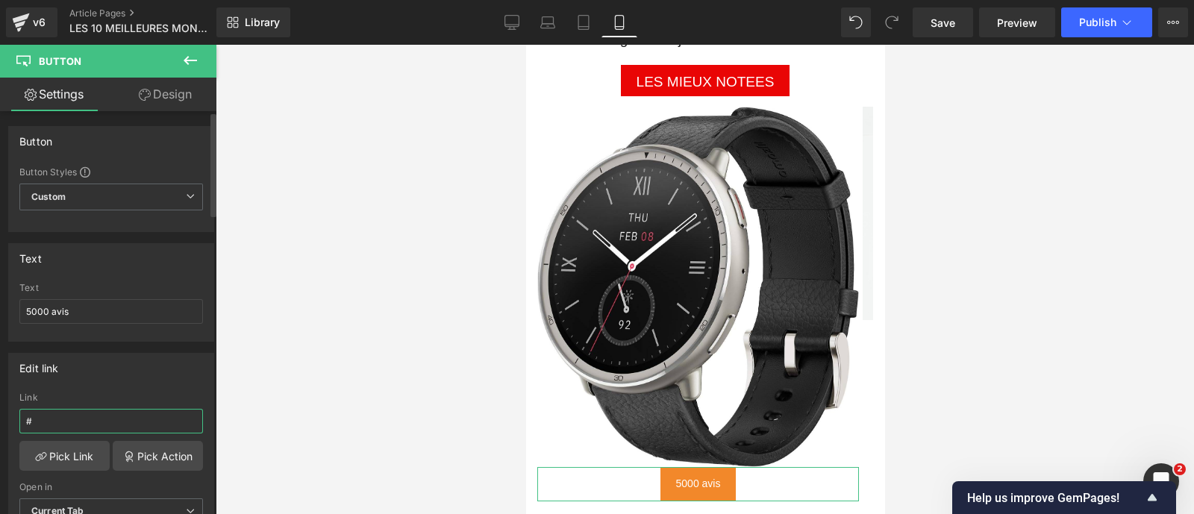
click at [116, 416] on input "#" at bounding box center [111, 421] width 184 height 25
paste input "https://amzn.to/479zYlk"
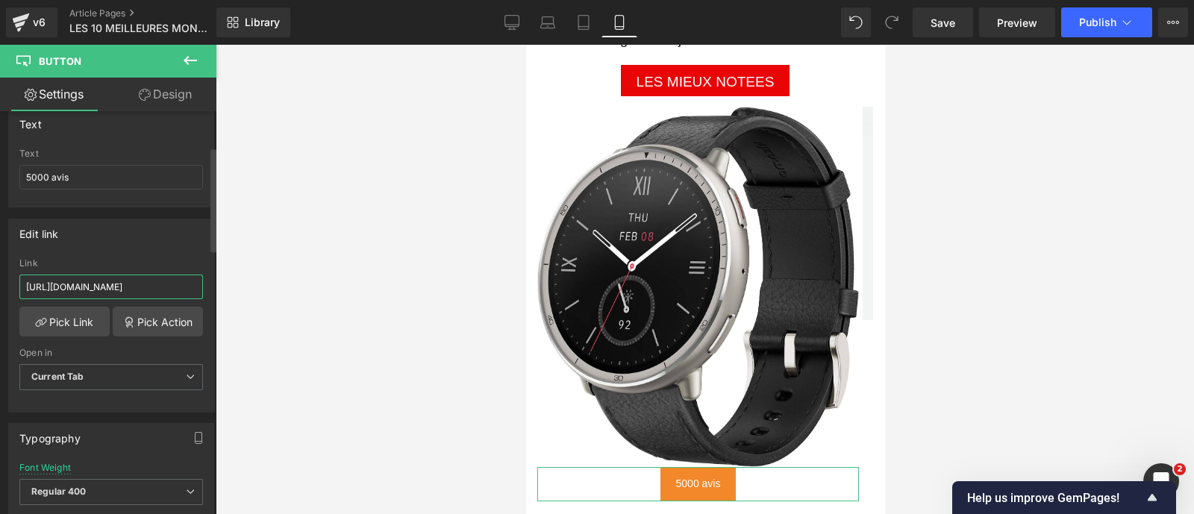
scroll to position [135, 0]
type input "https://amzn.to/479zYlk"
click at [80, 366] on span "Current Tab" at bounding box center [111, 376] width 184 height 26
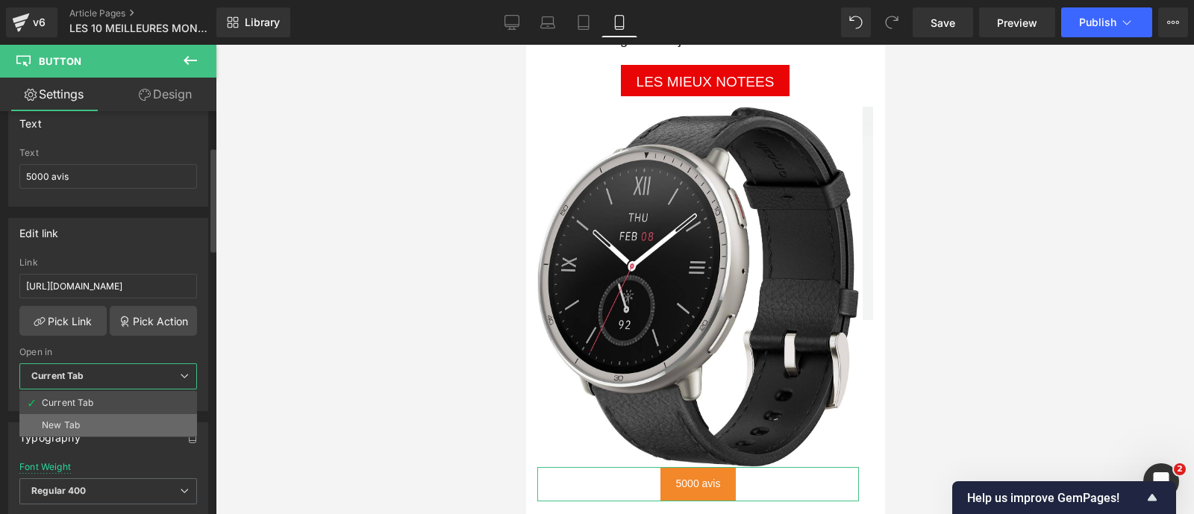
click at [62, 420] on div "New Tab" at bounding box center [61, 425] width 38 height 10
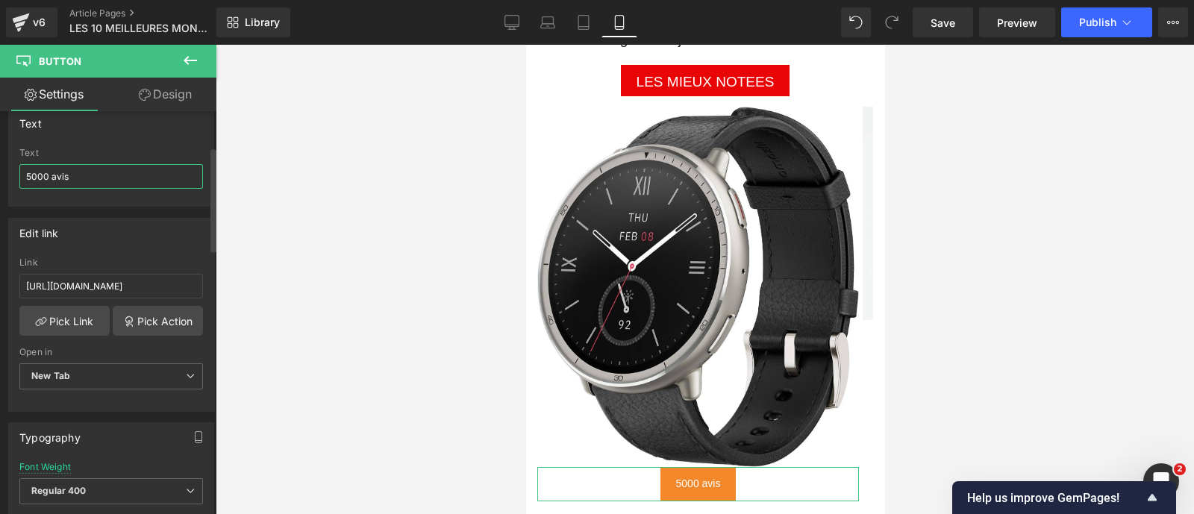
click at [85, 172] on input "5000 avis" at bounding box center [111, 176] width 184 height 25
type input "+1000 avis"
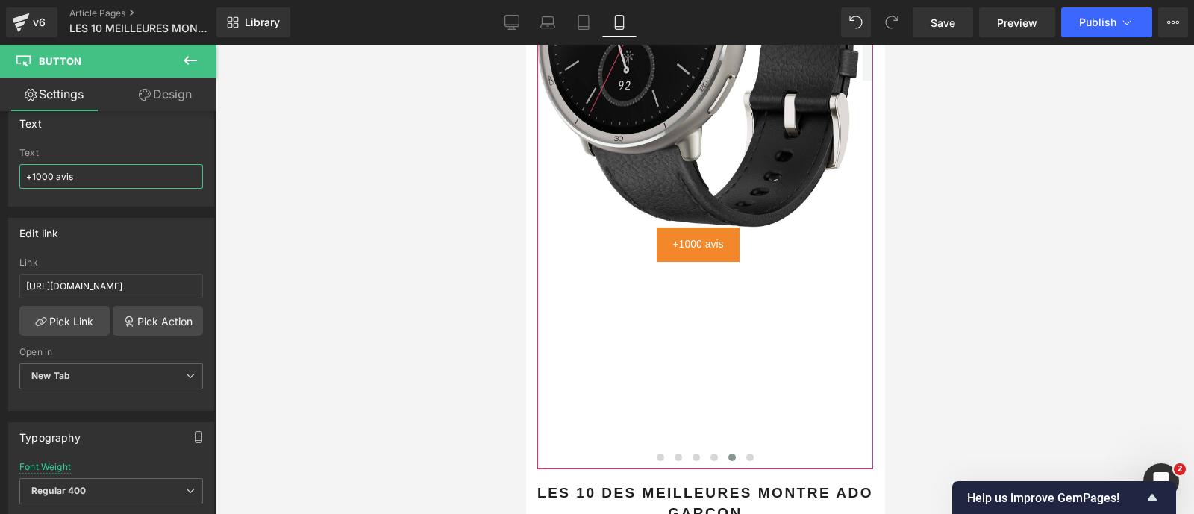
scroll to position [3328, 0]
click at [745, 453] on span at bounding box center [748, 456] width 7 height 7
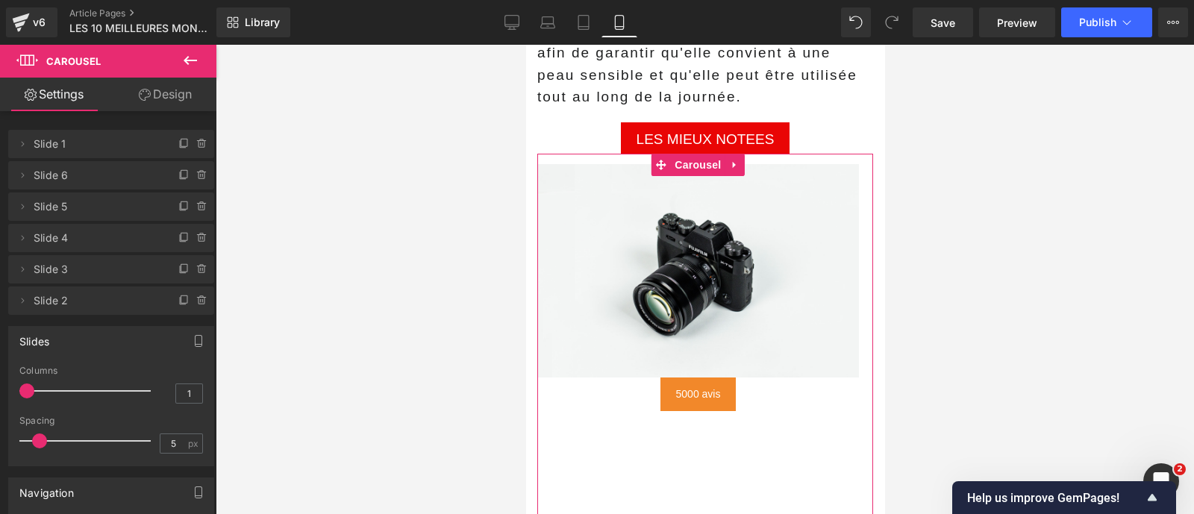
scroll to position [3030, 0]
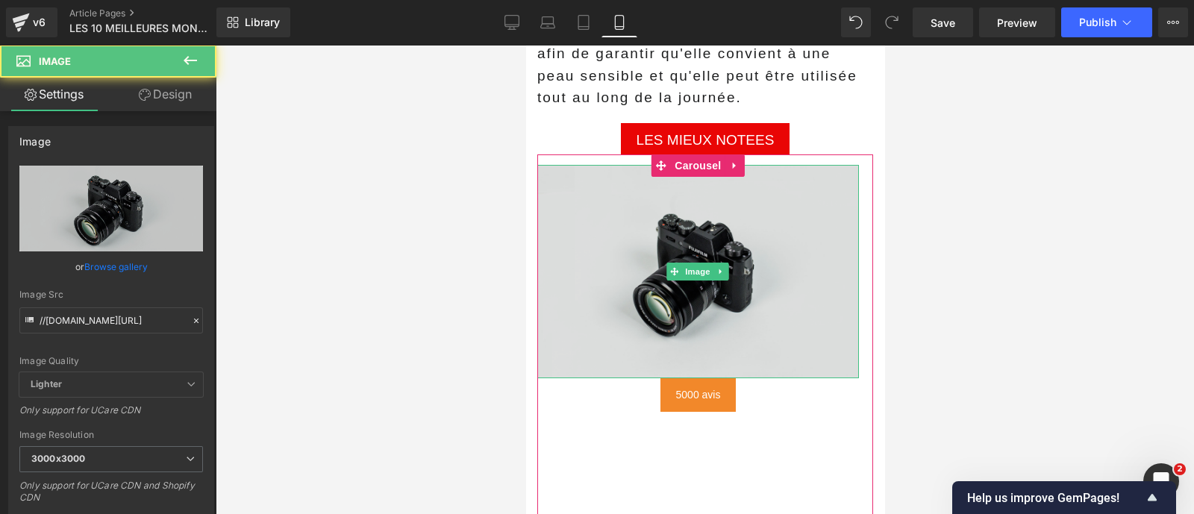
click at [628, 269] on img at bounding box center [697, 271] width 322 height 213
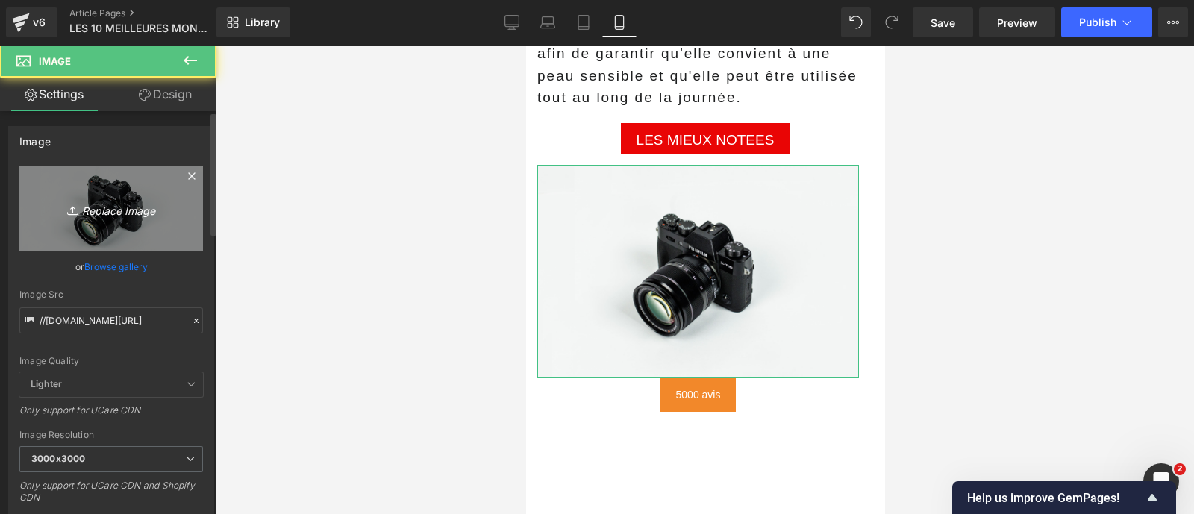
click at [130, 211] on icon "Replace Image" at bounding box center [110, 208] width 119 height 19
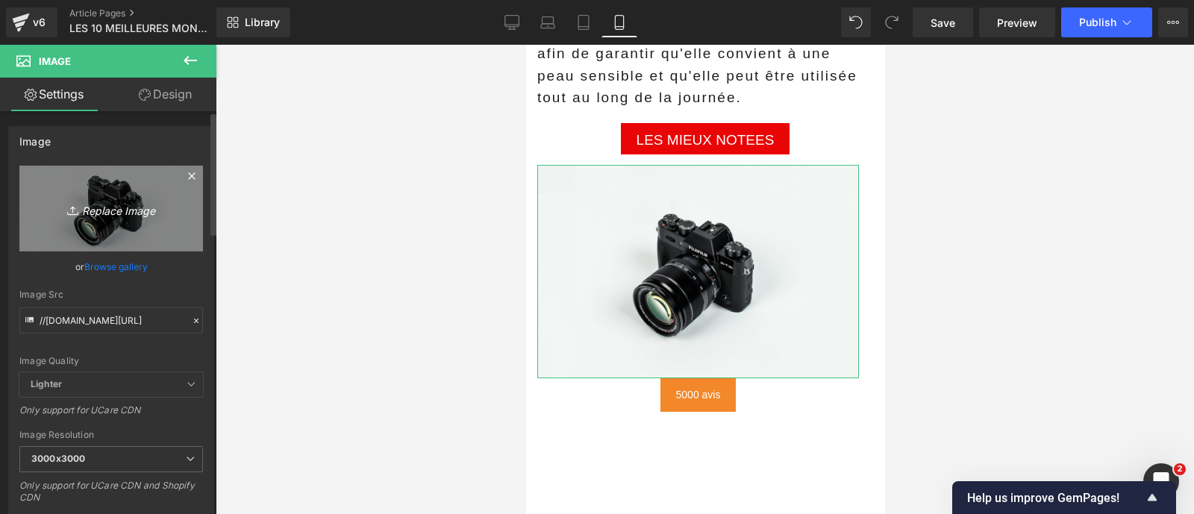
type input "C:\fakepath\61x5-xI8ExL._AC_SX679_.jpg"
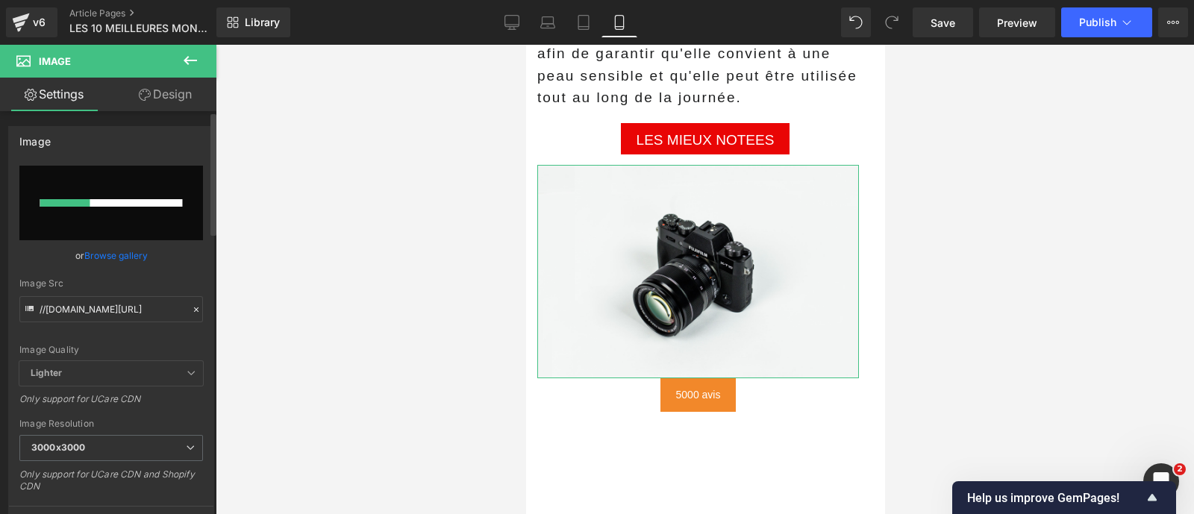
scroll to position [334, 0]
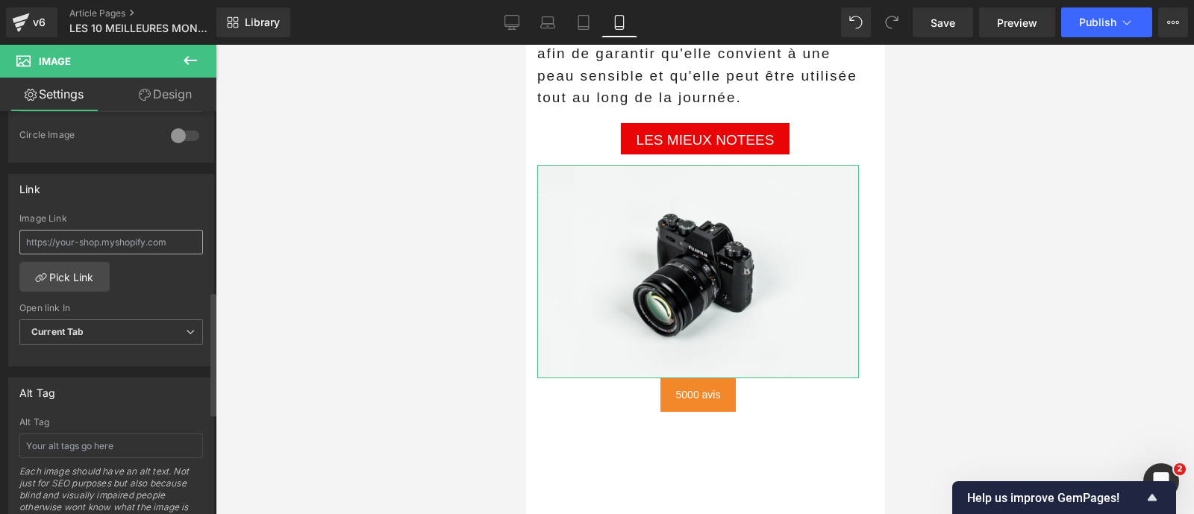
type input "[URL][DOMAIN_NAME]"
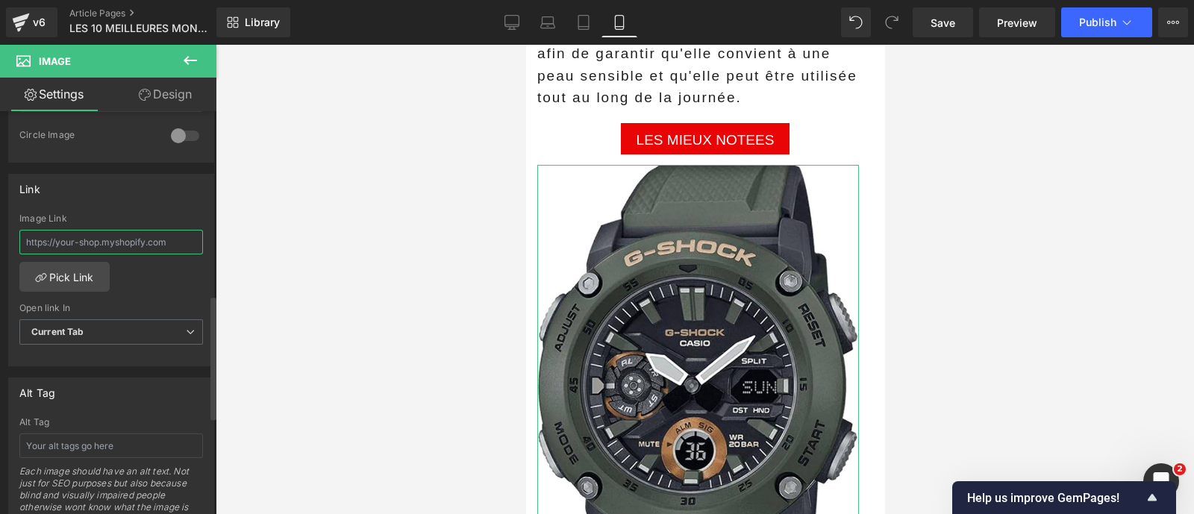
click at [82, 234] on input "text" at bounding box center [111, 242] width 184 height 25
paste input "[URL][DOMAIN_NAME]"
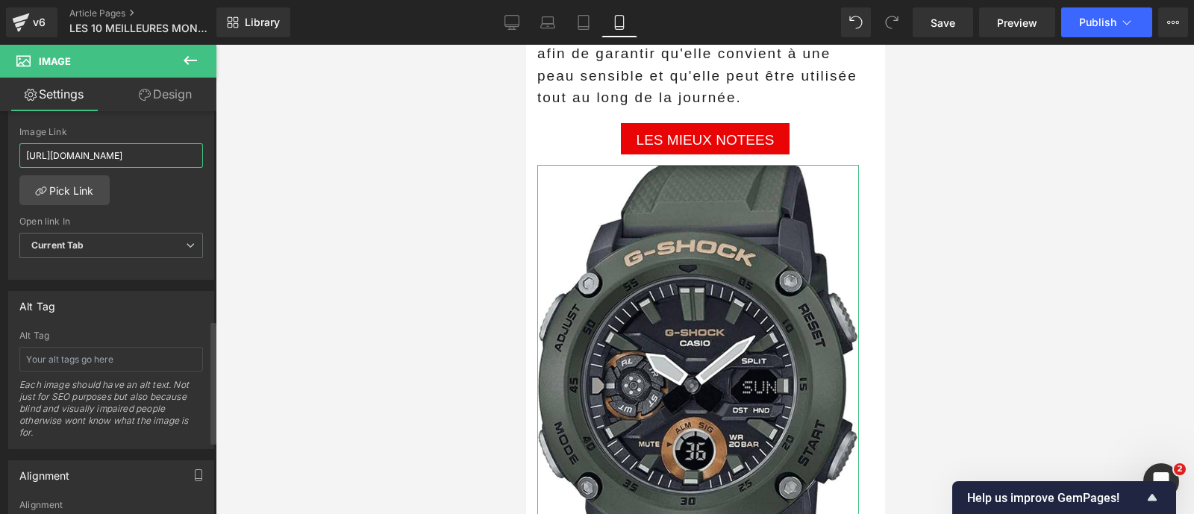
scroll to position [680, 0]
type input "[URL][DOMAIN_NAME]"
click at [75, 240] on b "Current Tab" at bounding box center [57, 244] width 53 height 11
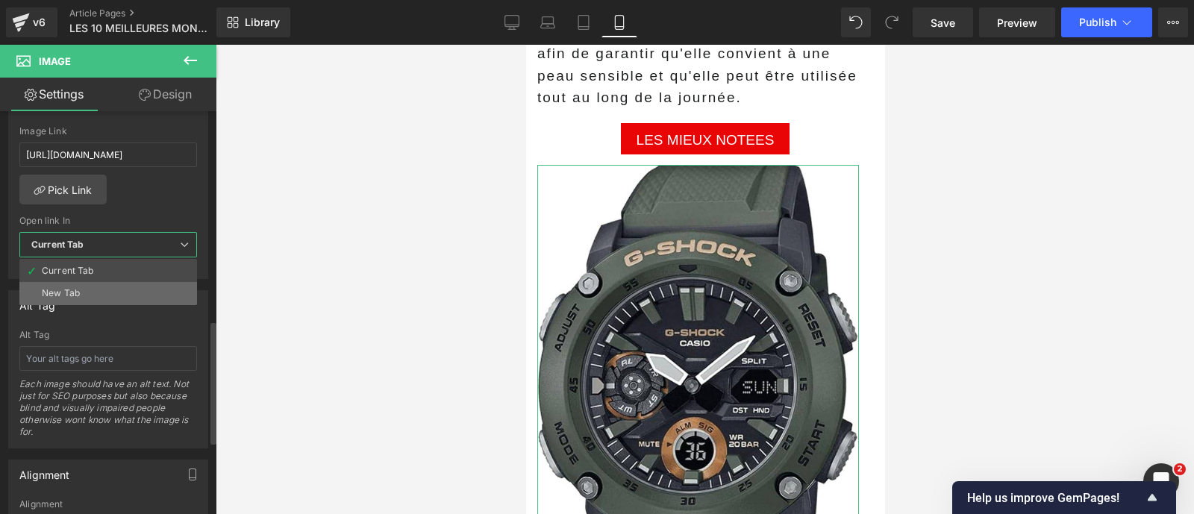
click at [75, 288] on div "New Tab" at bounding box center [61, 293] width 38 height 10
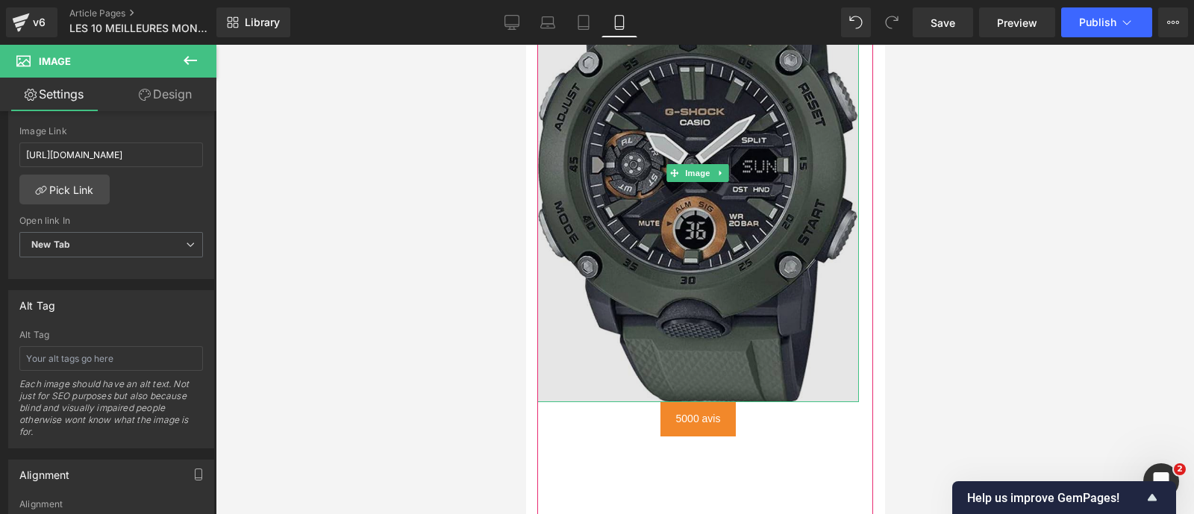
scroll to position [3252, 0]
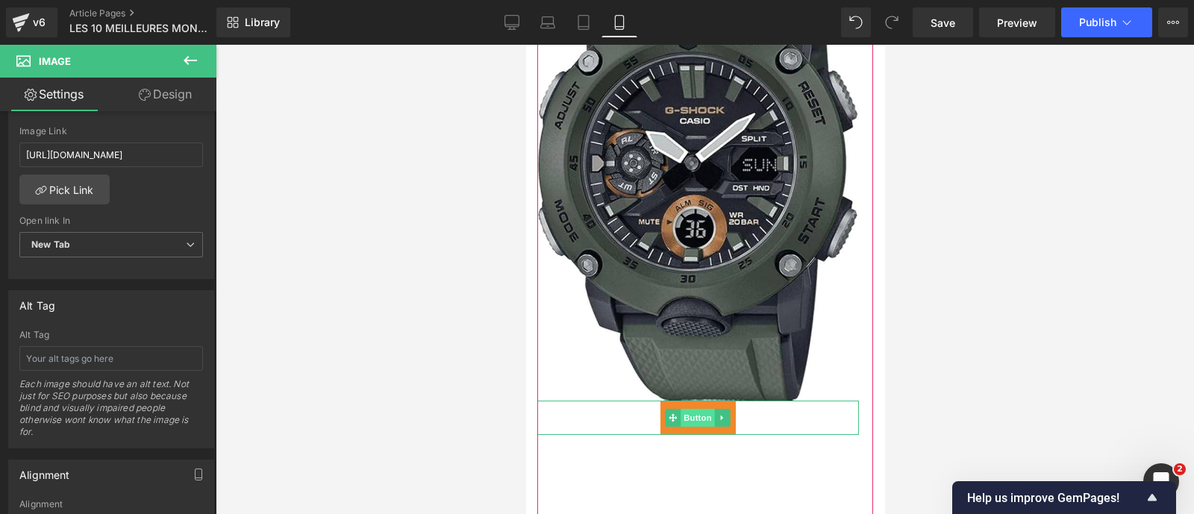
click at [700, 409] on span "Button" at bounding box center [697, 418] width 34 height 18
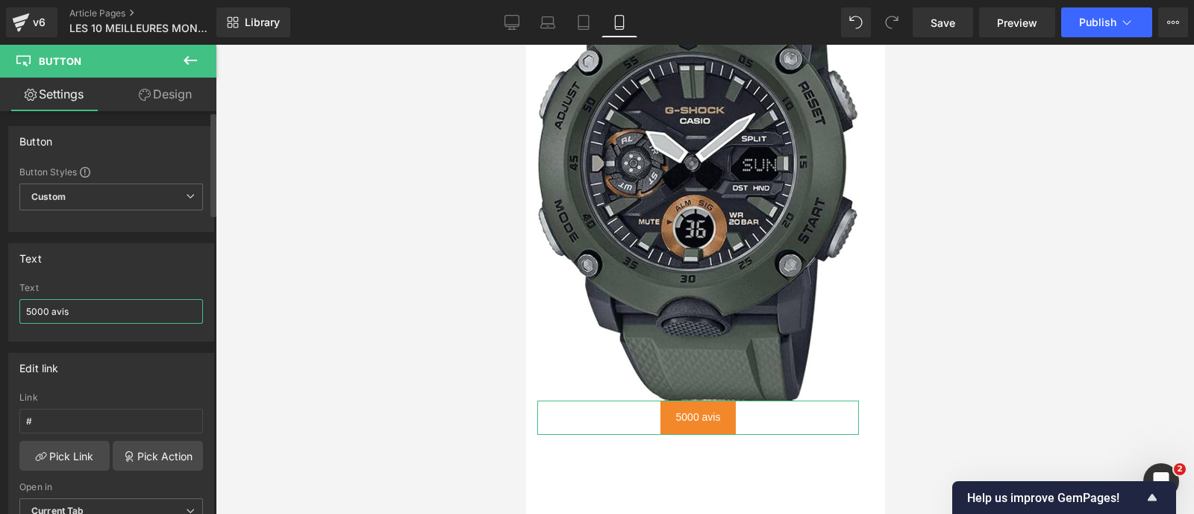
click at [87, 311] on input "5000 avis" at bounding box center [111, 311] width 184 height 25
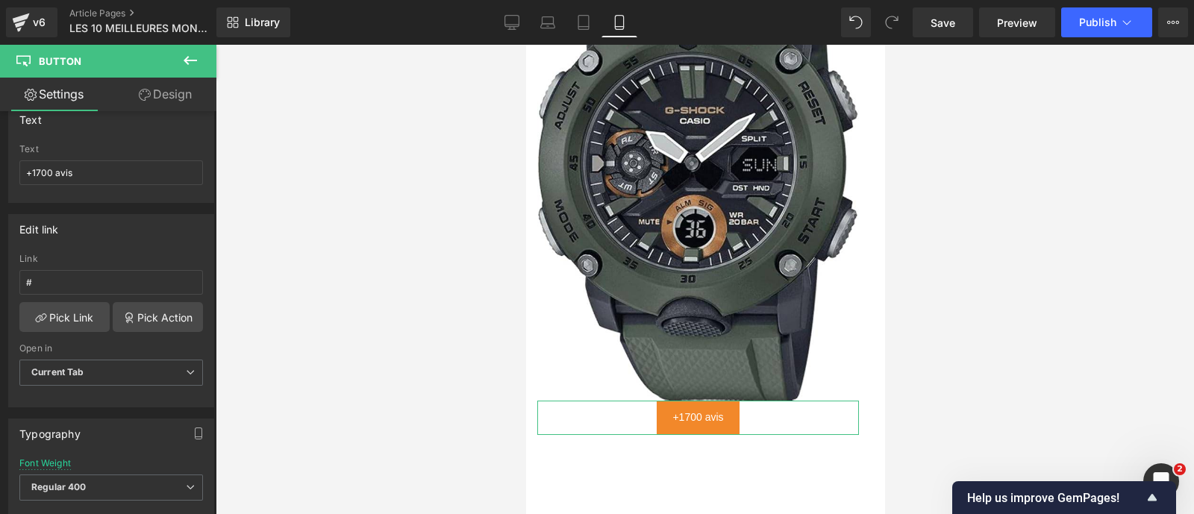
scroll to position [145, 0]
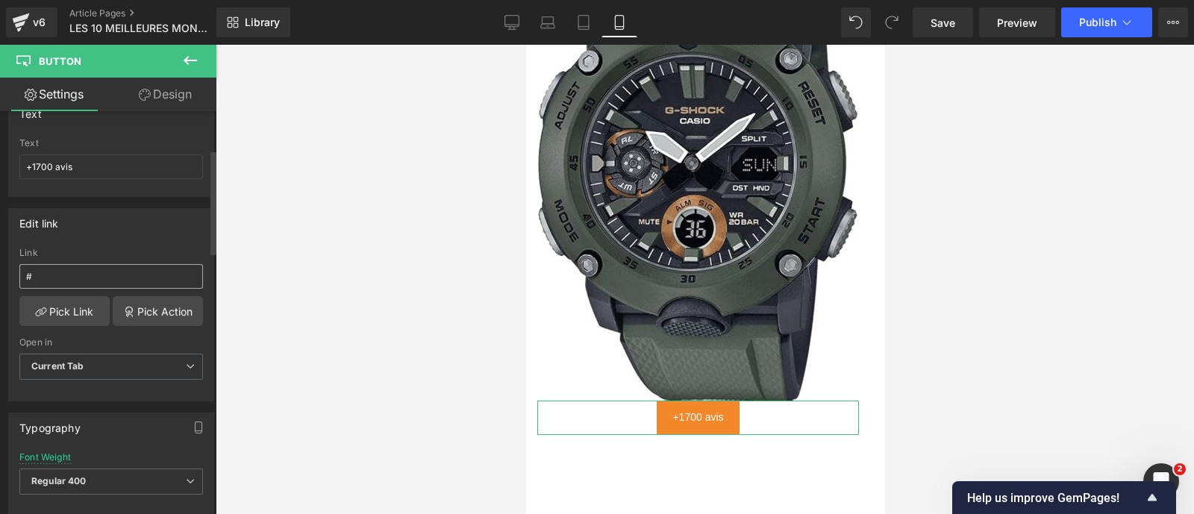
type input "+1700 avis"
click at [72, 277] on input "#" at bounding box center [111, 276] width 184 height 25
paste input "[URL][DOMAIN_NAME]"
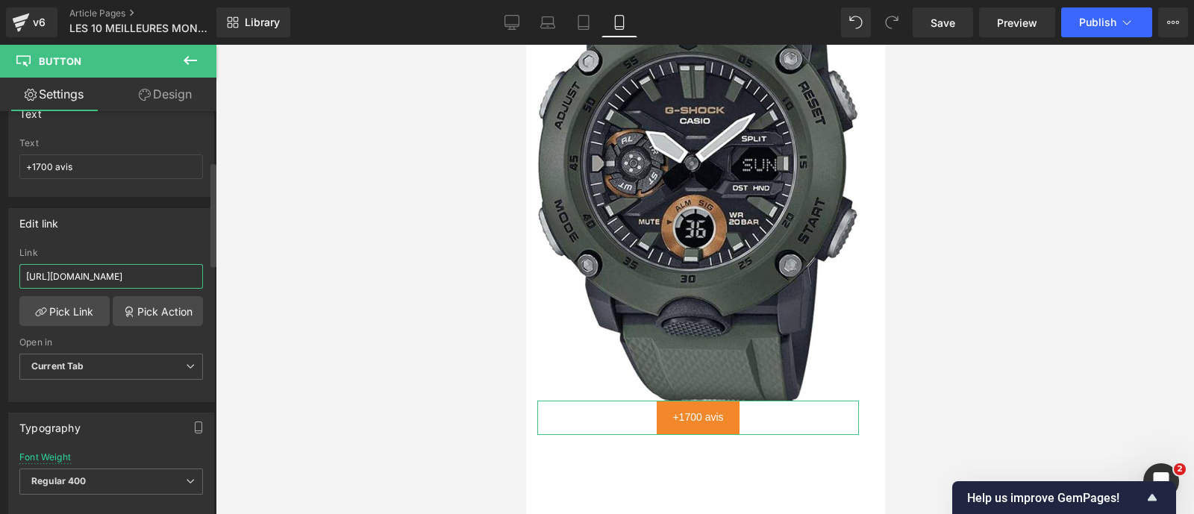
scroll to position [205, 0]
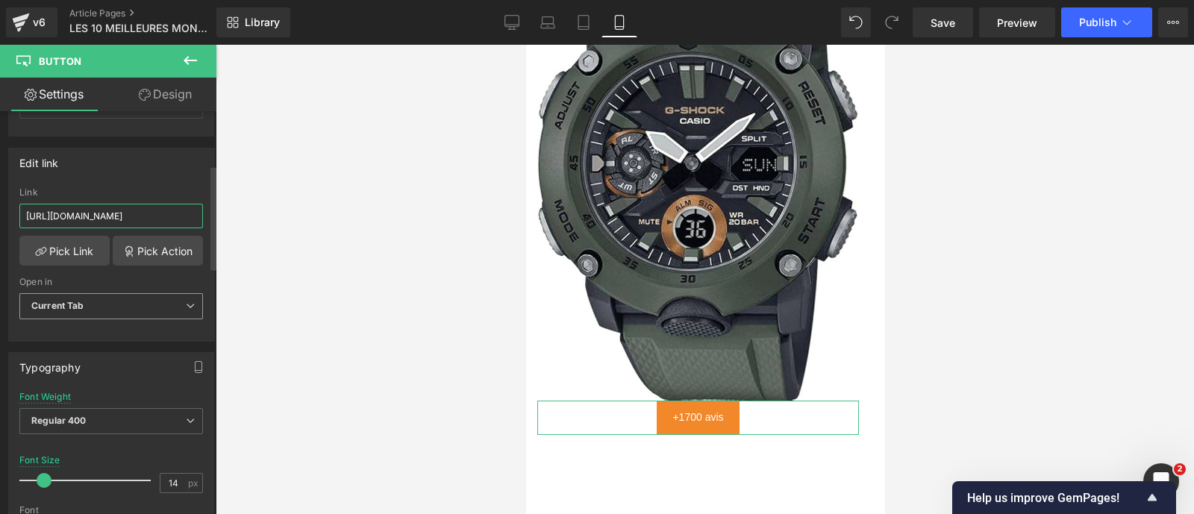
type input "[URL][DOMAIN_NAME]"
click at [50, 300] on b "Current Tab" at bounding box center [57, 305] width 53 height 11
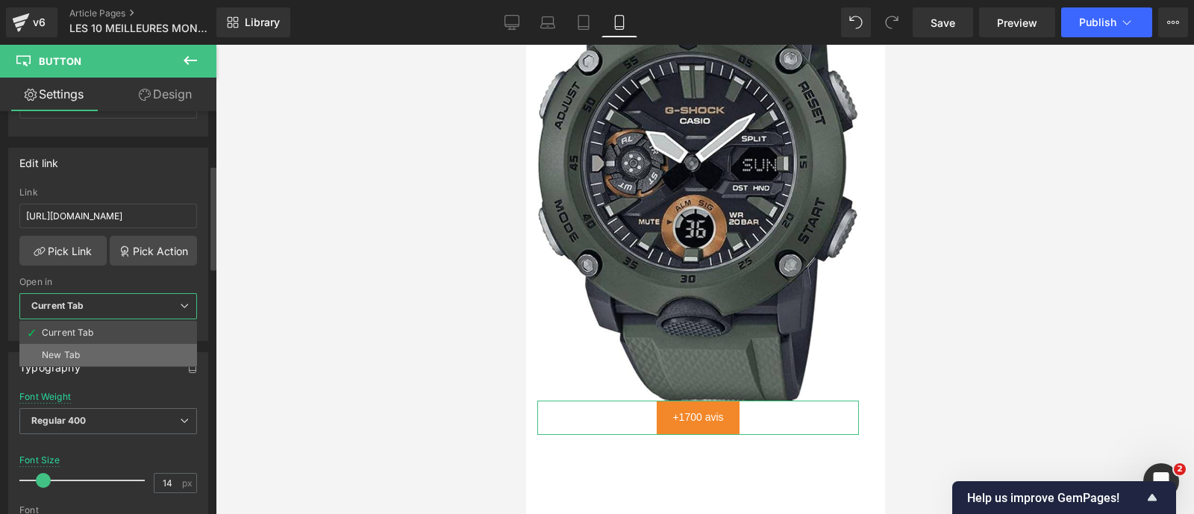
click at [52, 350] on div "New Tab" at bounding box center [61, 355] width 38 height 10
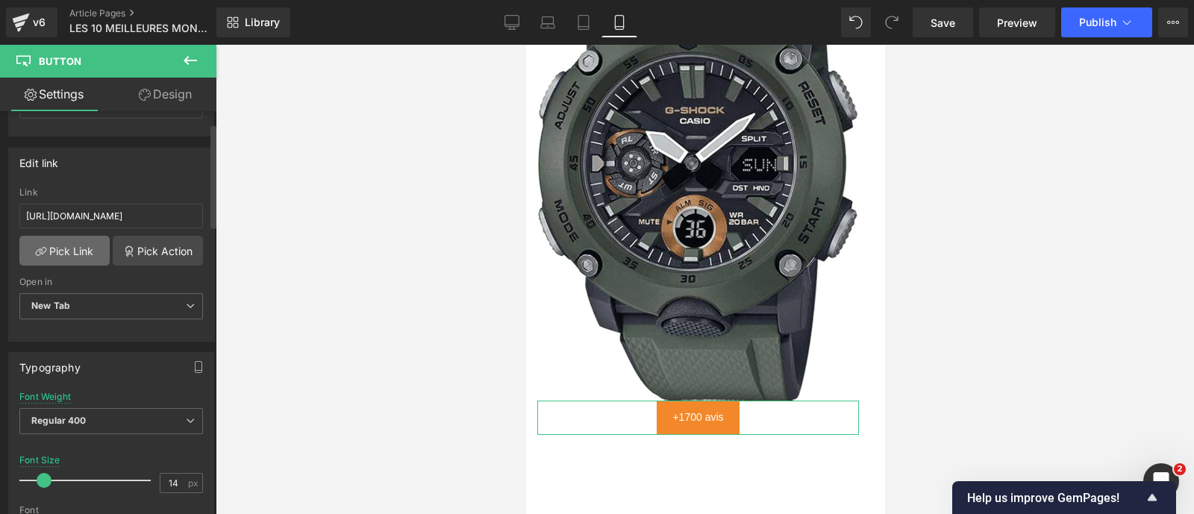
scroll to position [0, 0]
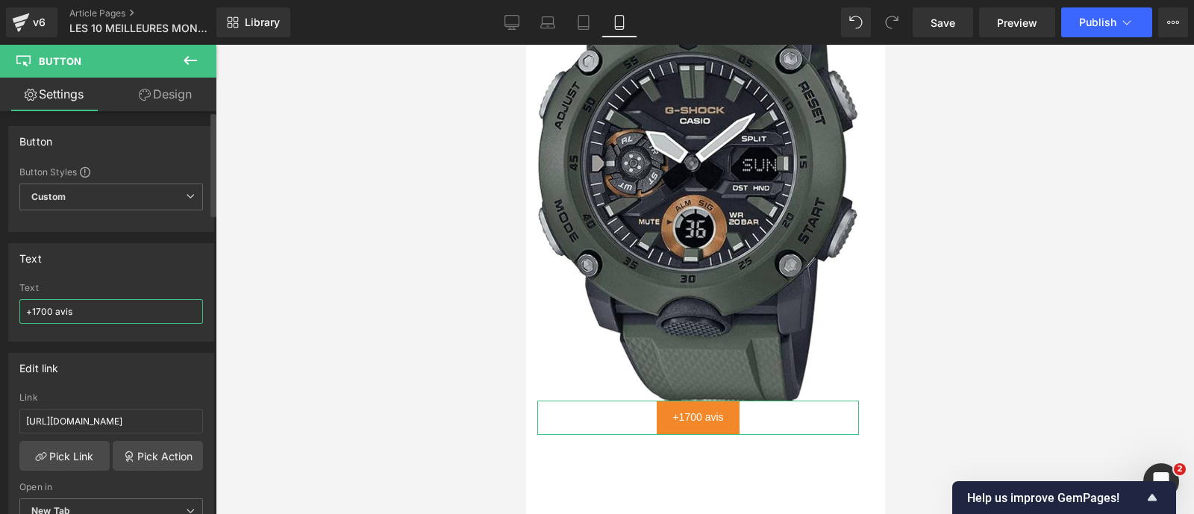
click at [37, 307] on input "+1700 avis" at bounding box center [111, 311] width 184 height 25
type input "+3700 avis"
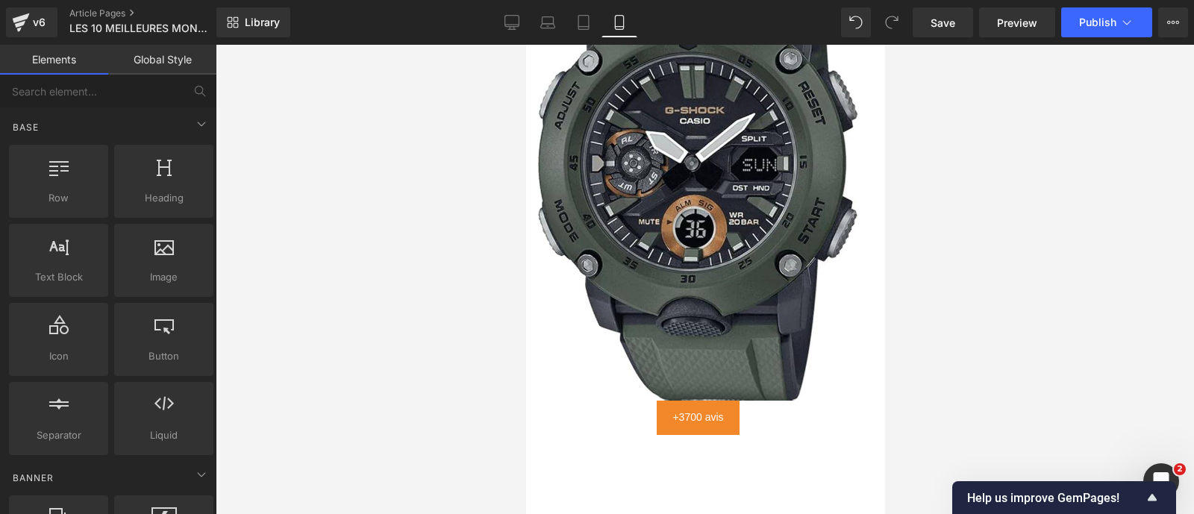
click at [375, 348] on div at bounding box center [705, 279] width 978 height 469
click at [953, 27] on span "Save" at bounding box center [942, 23] width 25 height 16
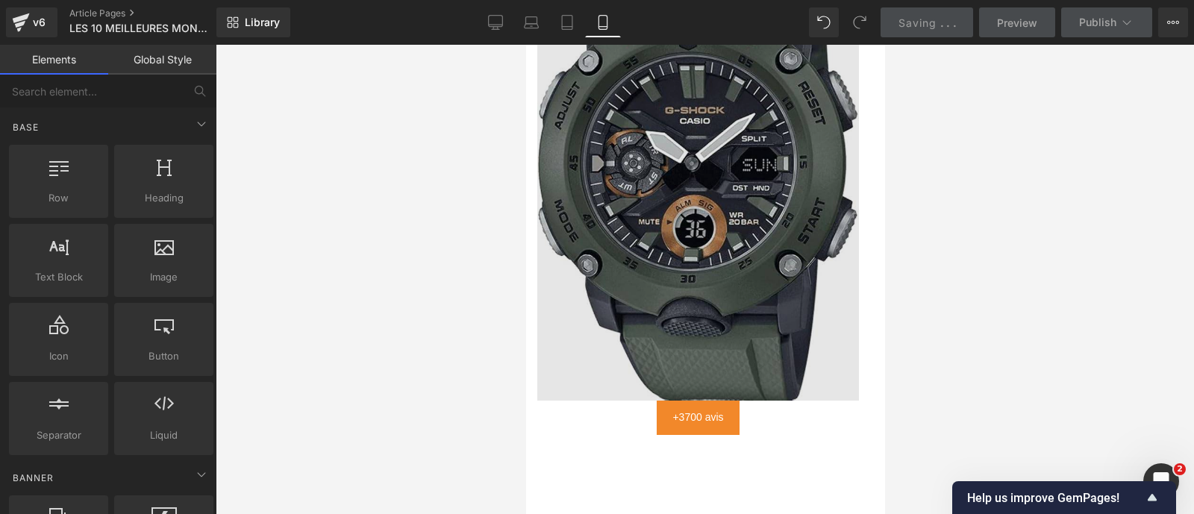
scroll to position [3027, 0]
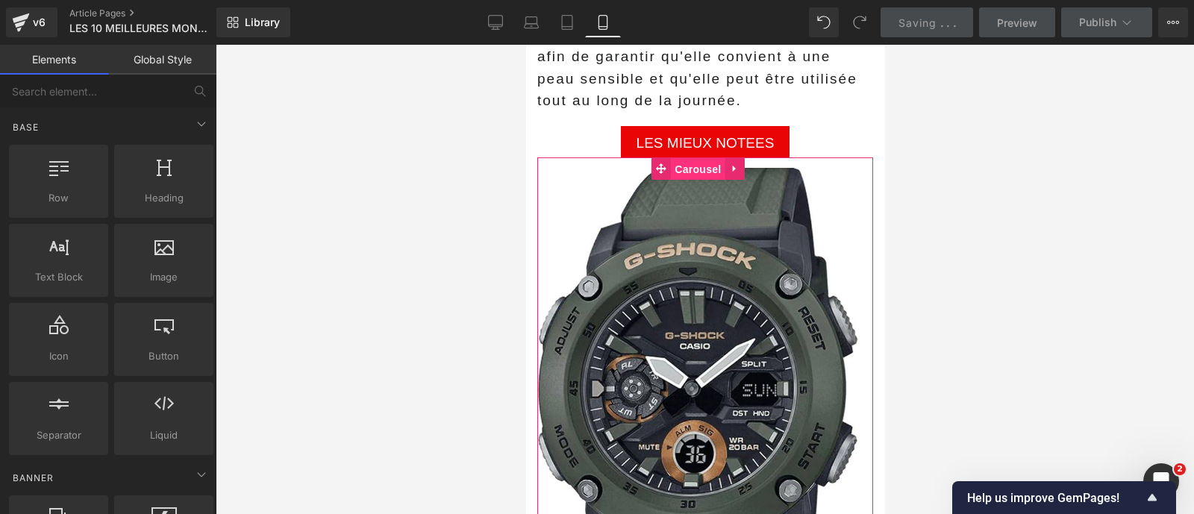
click at [703, 158] on span "Carousel" at bounding box center [697, 169] width 54 height 22
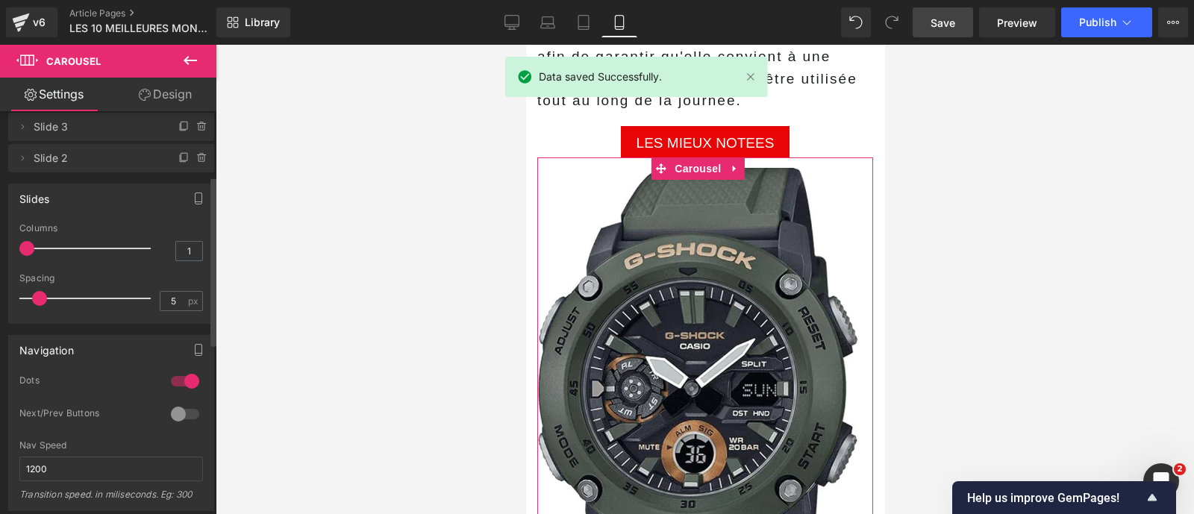
scroll to position [152, 0]
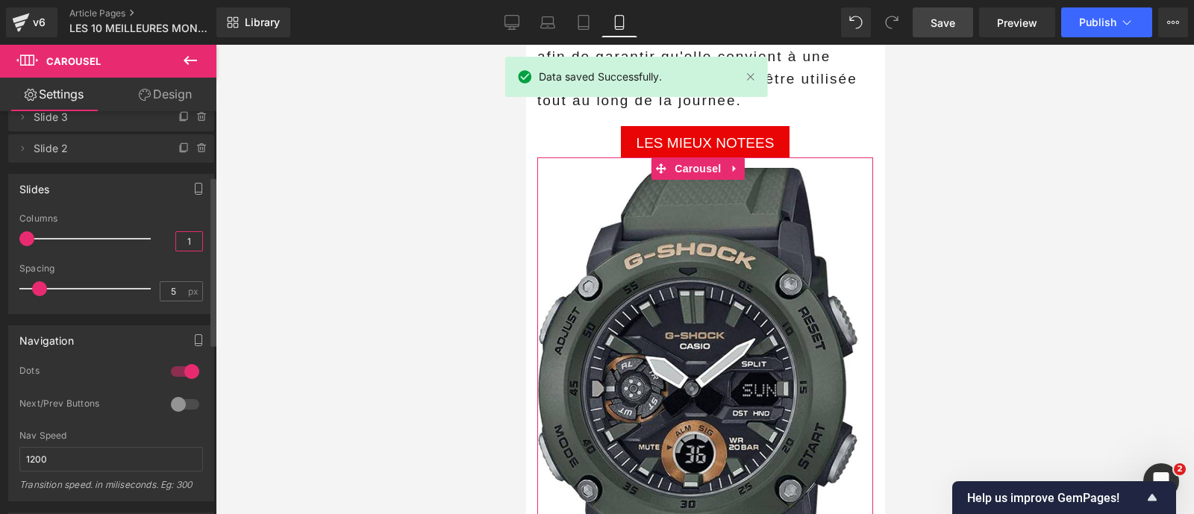
click at [182, 234] on input "1" at bounding box center [189, 241] width 26 height 19
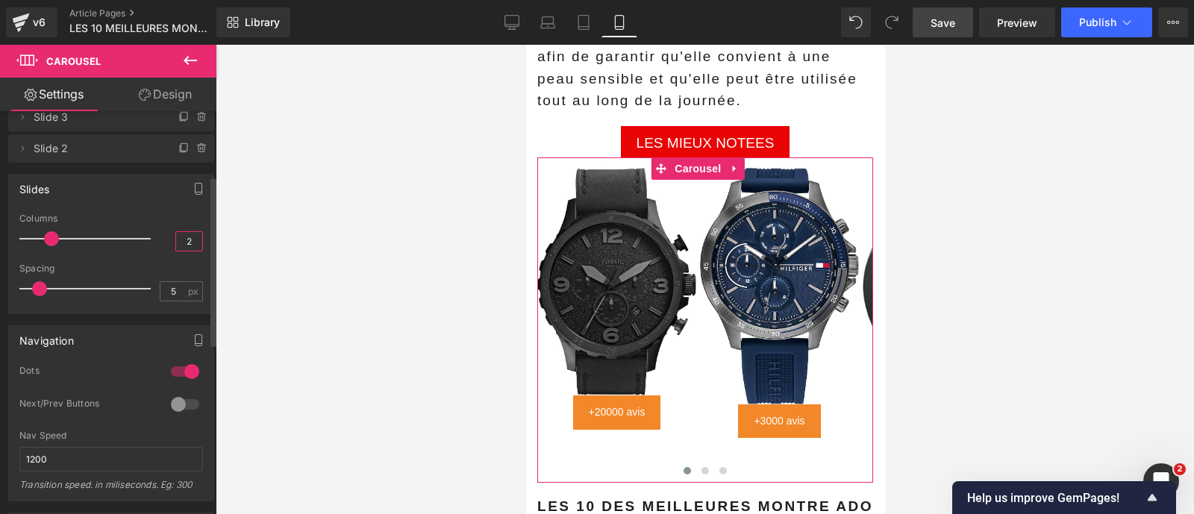
type input "2"
click at [178, 402] on div at bounding box center [185, 404] width 36 height 24
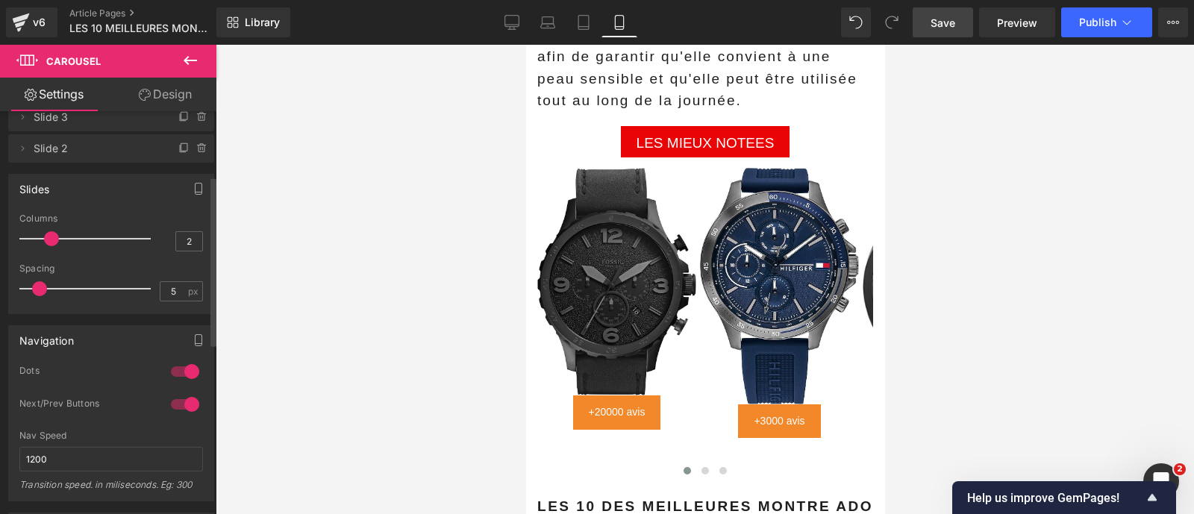
click at [175, 372] on div at bounding box center [185, 372] width 36 height 24
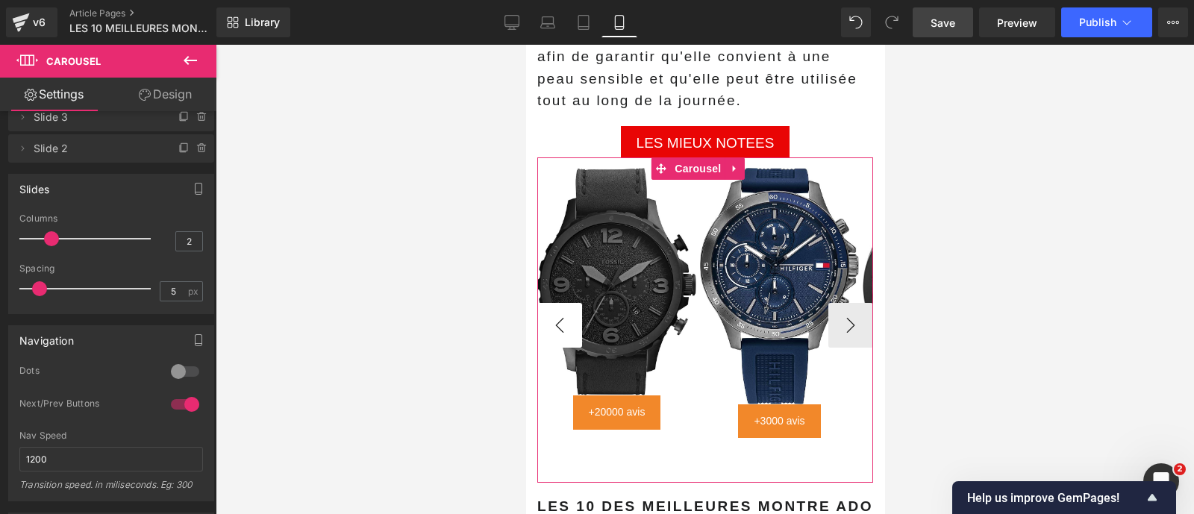
click at [553, 303] on button "‹" at bounding box center [558, 325] width 45 height 45
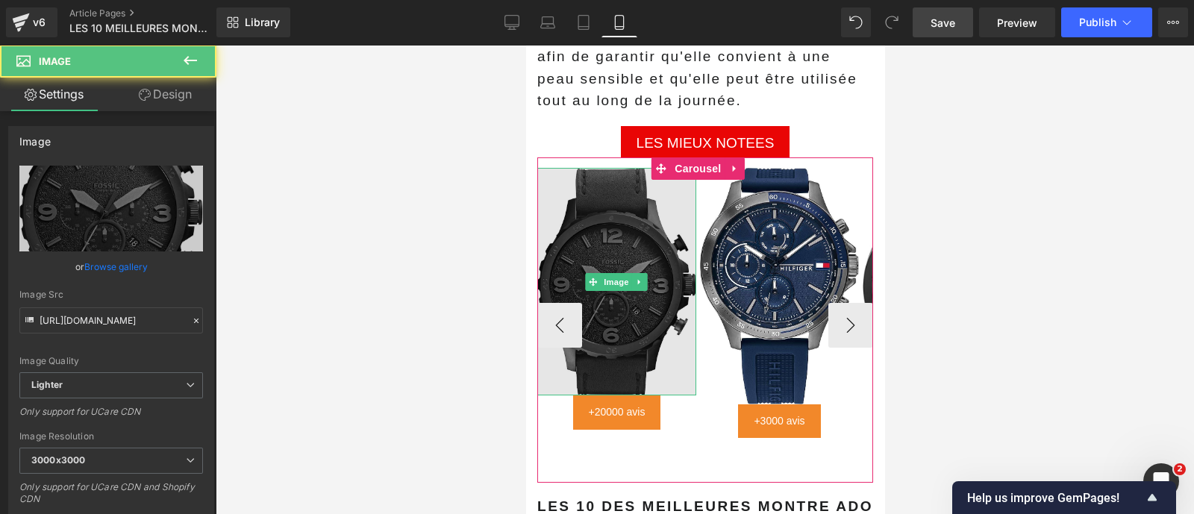
click at [645, 301] on img at bounding box center [615, 282] width 159 height 228
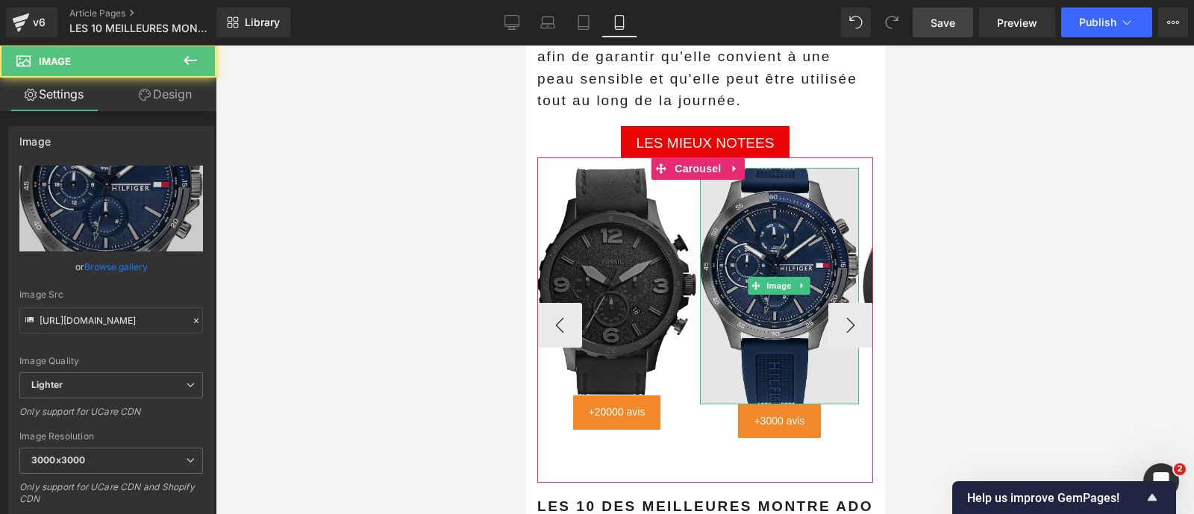
click at [757, 278] on img at bounding box center [778, 286] width 159 height 237
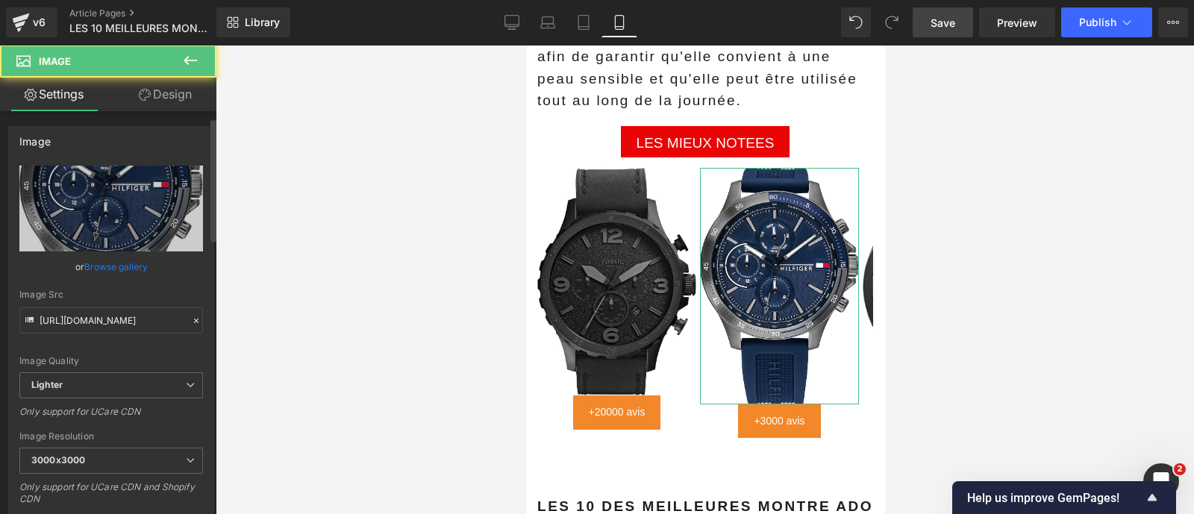
scroll to position [290, 0]
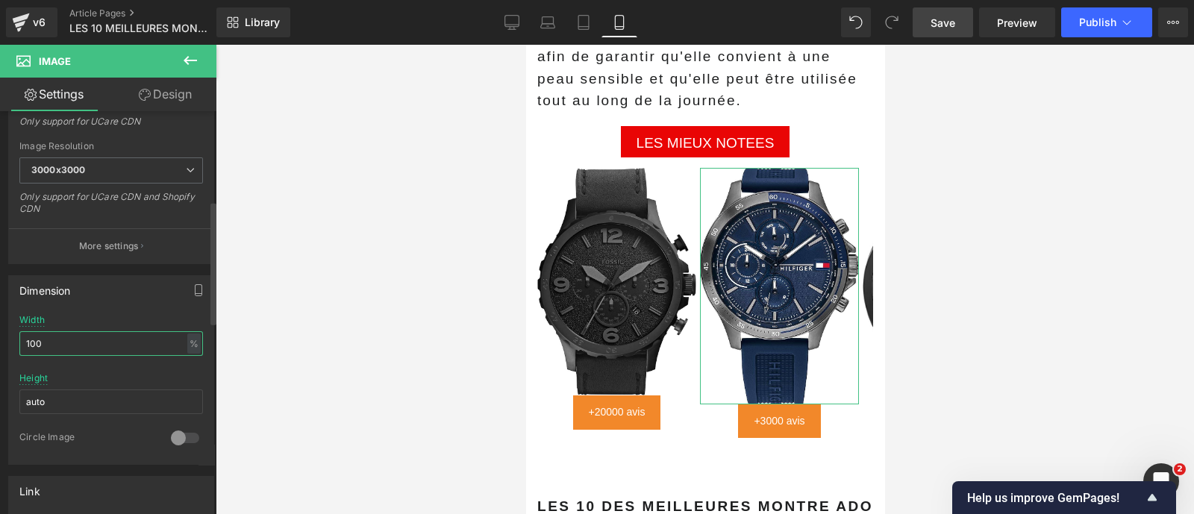
click at [89, 339] on input "100" at bounding box center [111, 343] width 184 height 25
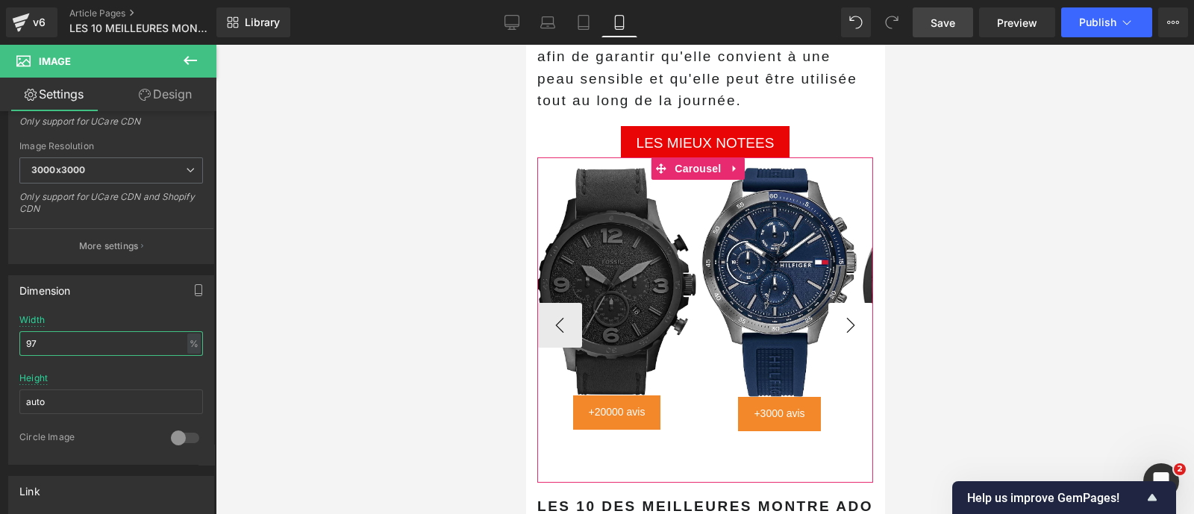
type input "97"
click at [830, 305] on button "›" at bounding box center [849, 325] width 45 height 45
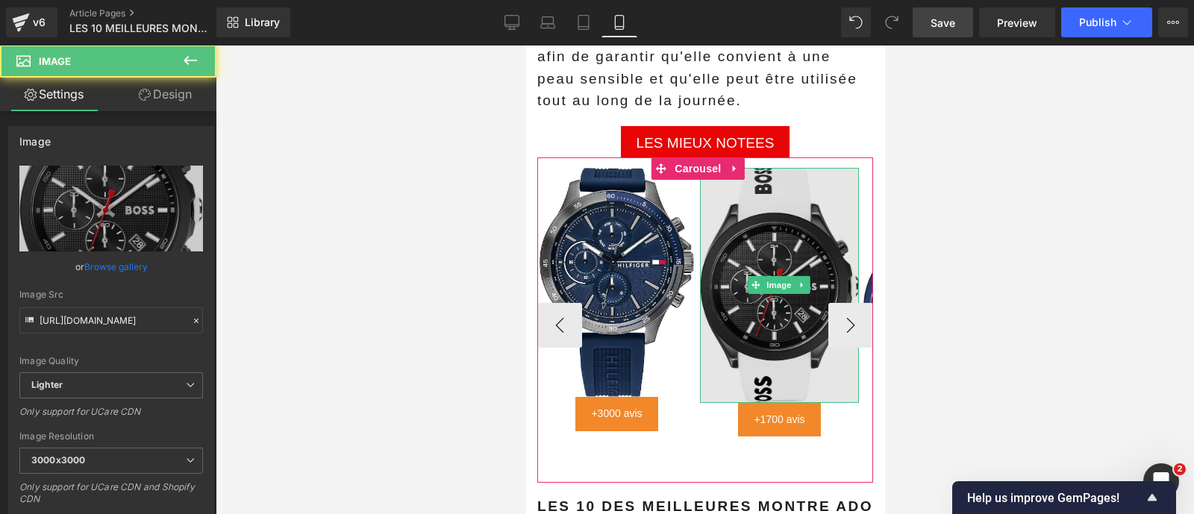
click at [768, 336] on img at bounding box center [778, 285] width 159 height 235
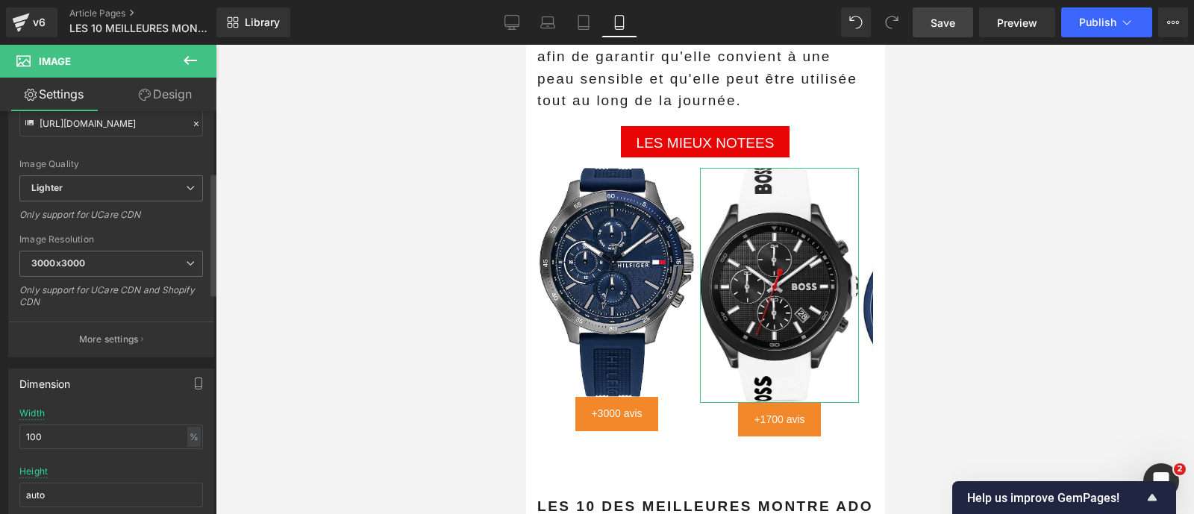
scroll to position [198, 0]
click at [112, 425] on input "100" at bounding box center [111, 436] width 184 height 25
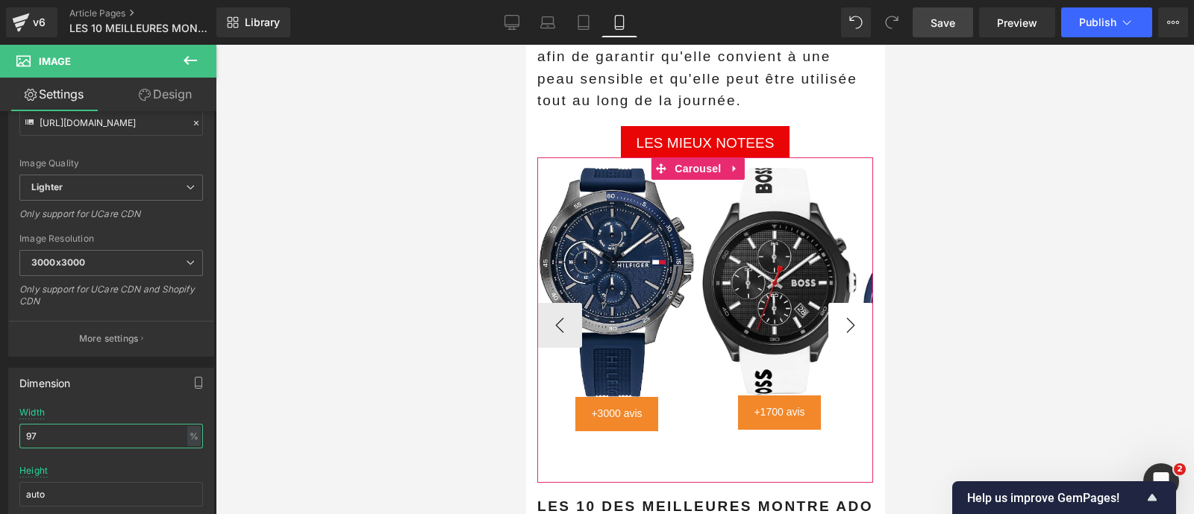
type input "97"
click at [836, 303] on button "›" at bounding box center [849, 325] width 45 height 45
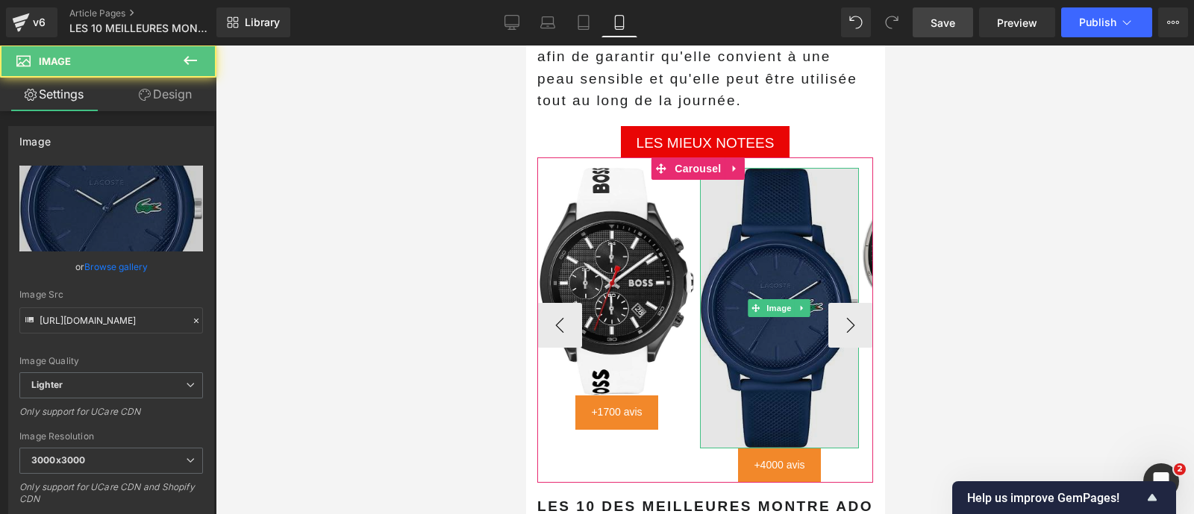
click at [787, 339] on img at bounding box center [778, 308] width 159 height 281
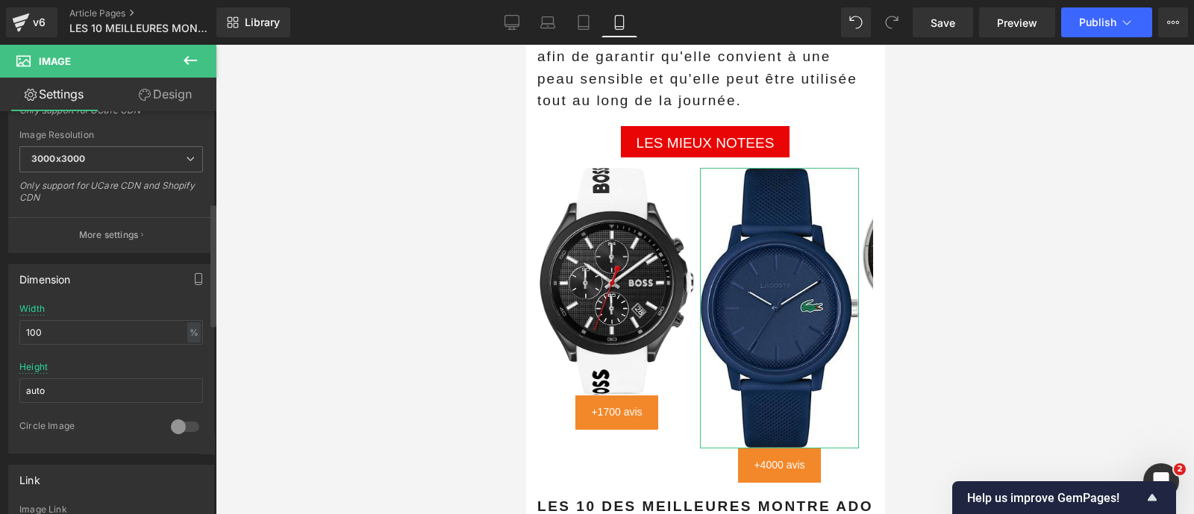
scroll to position [301, 0]
click at [92, 326] on input "100" at bounding box center [111, 332] width 184 height 25
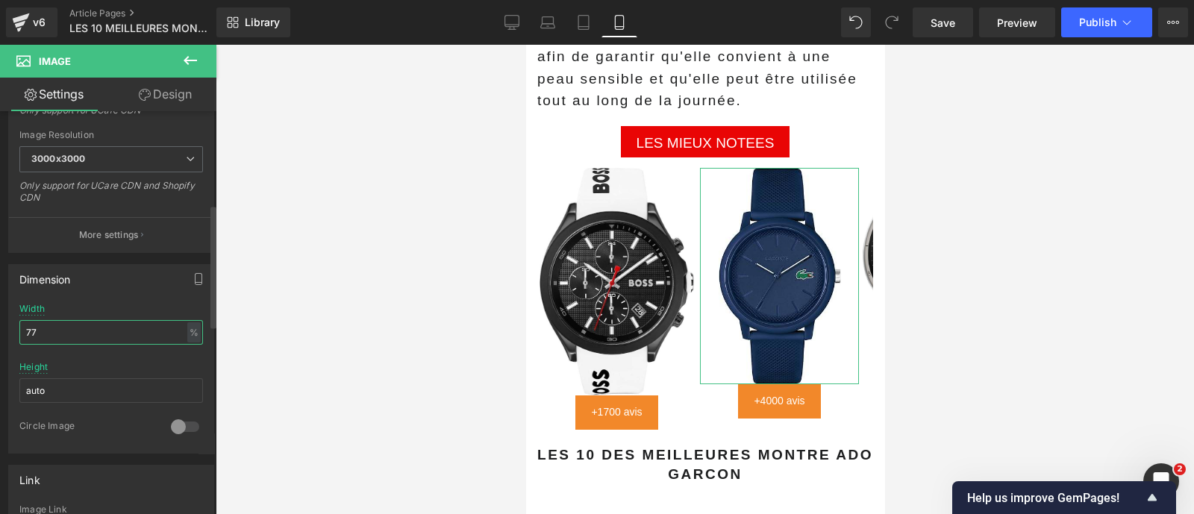
type input "7"
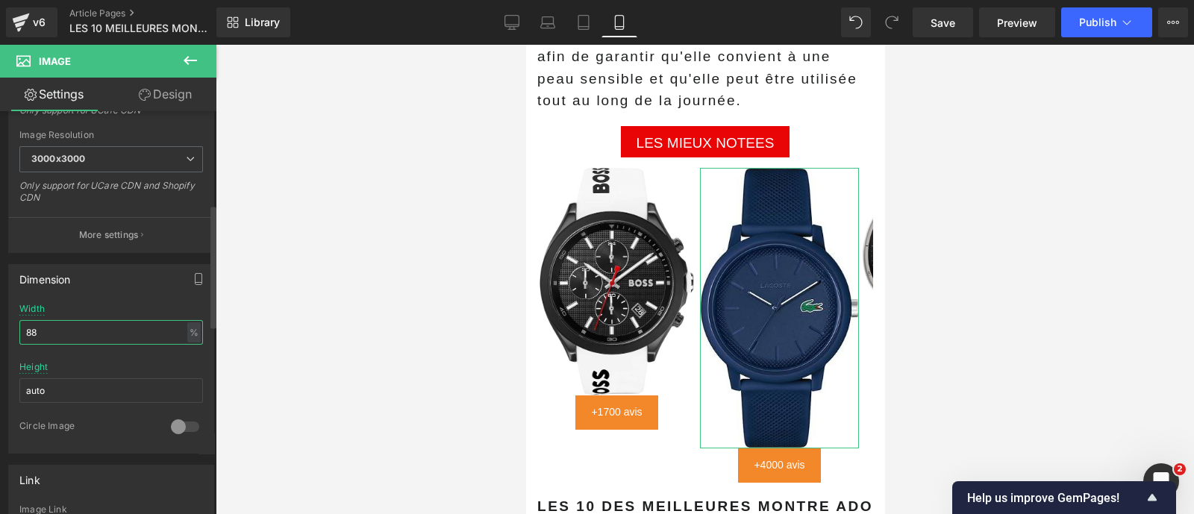
type input "8"
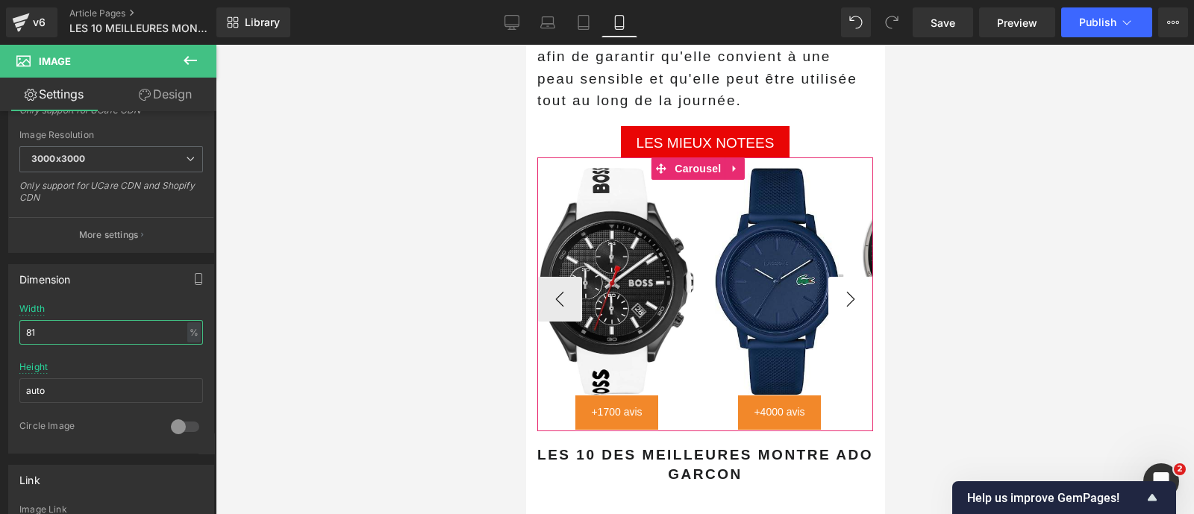
type input "81"
click at [830, 277] on button "›" at bounding box center [849, 299] width 45 height 45
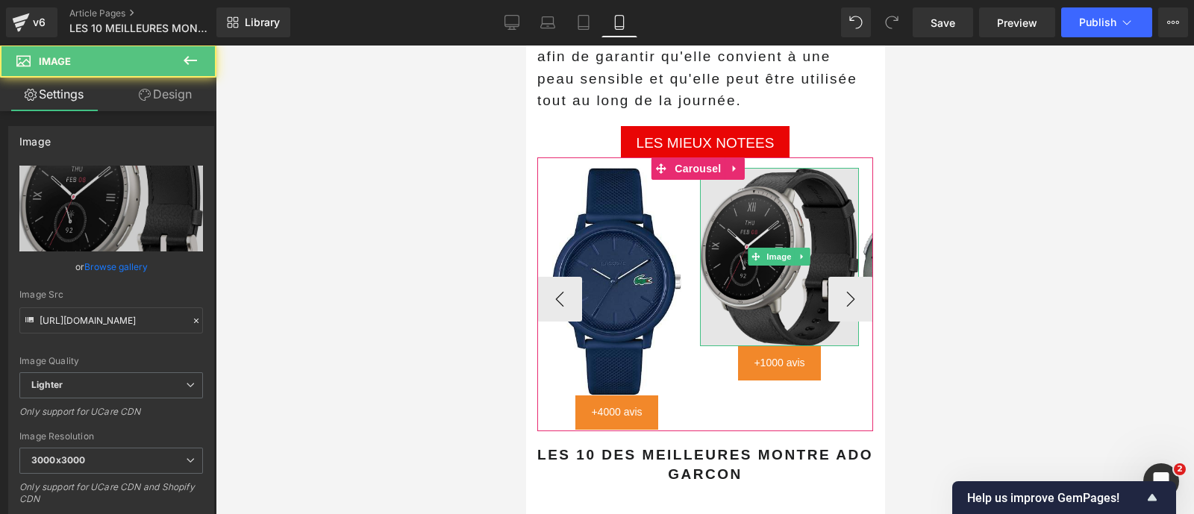
click at [765, 277] on img at bounding box center [778, 257] width 159 height 178
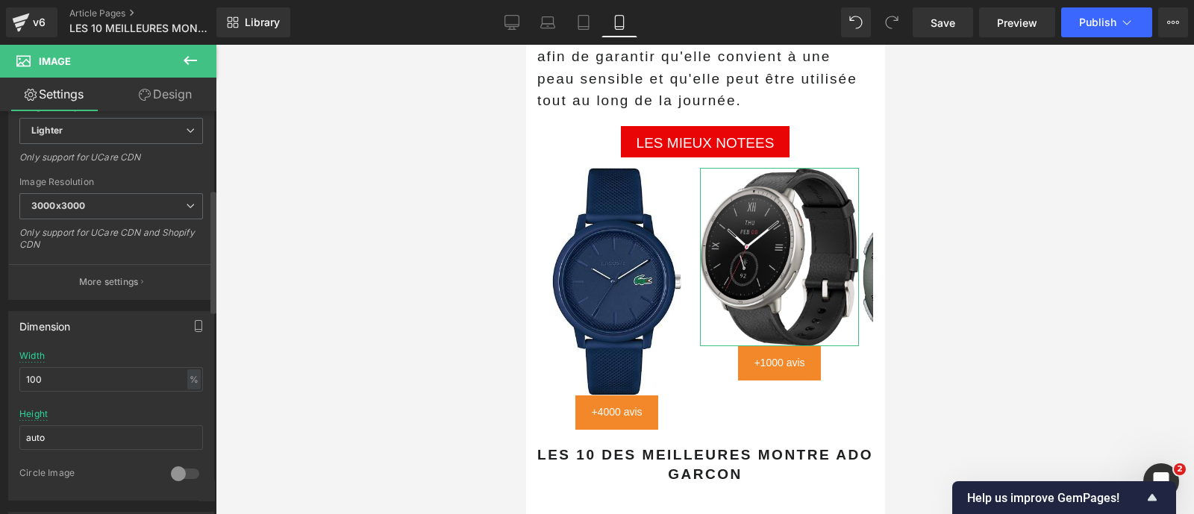
scroll to position [255, 0]
click at [62, 378] on input "100" at bounding box center [111, 378] width 184 height 25
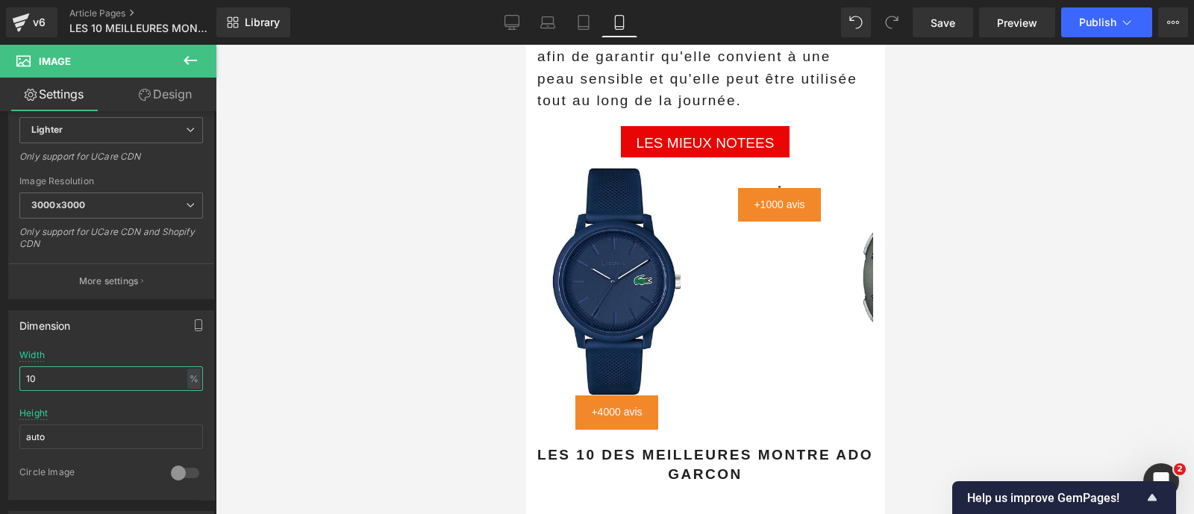
type input "100"
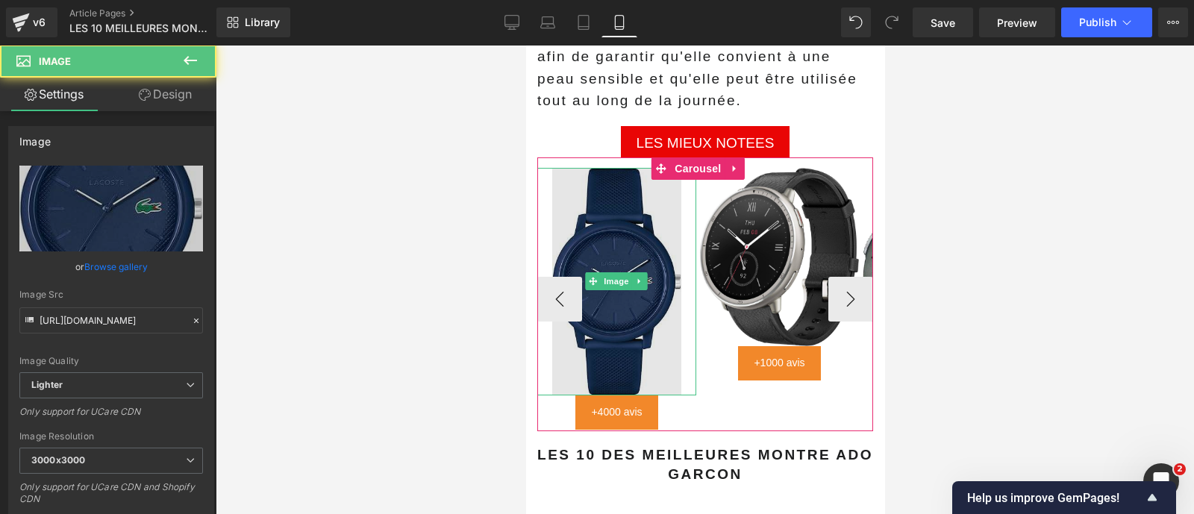
click at [651, 317] on img at bounding box center [615, 282] width 129 height 228
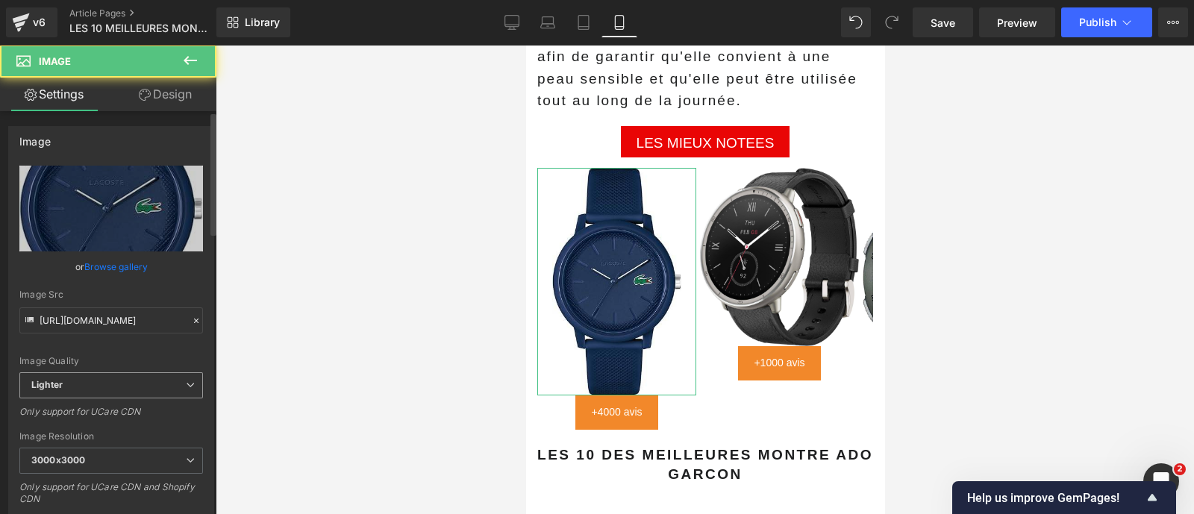
scroll to position [193, 0]
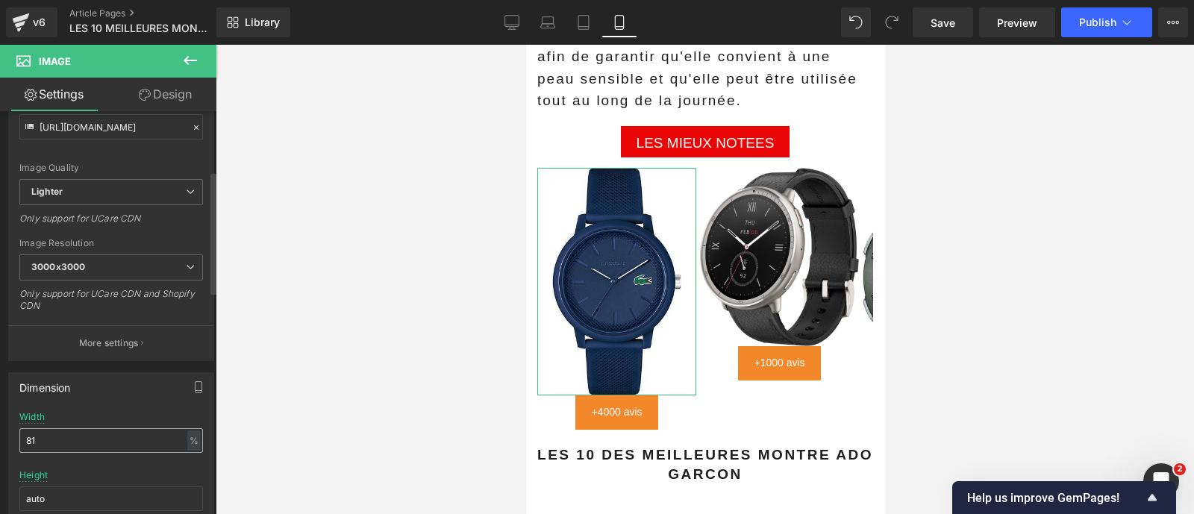
click at [63, 449] on input "81" at bounding box center [111, 440] width 184 height 25
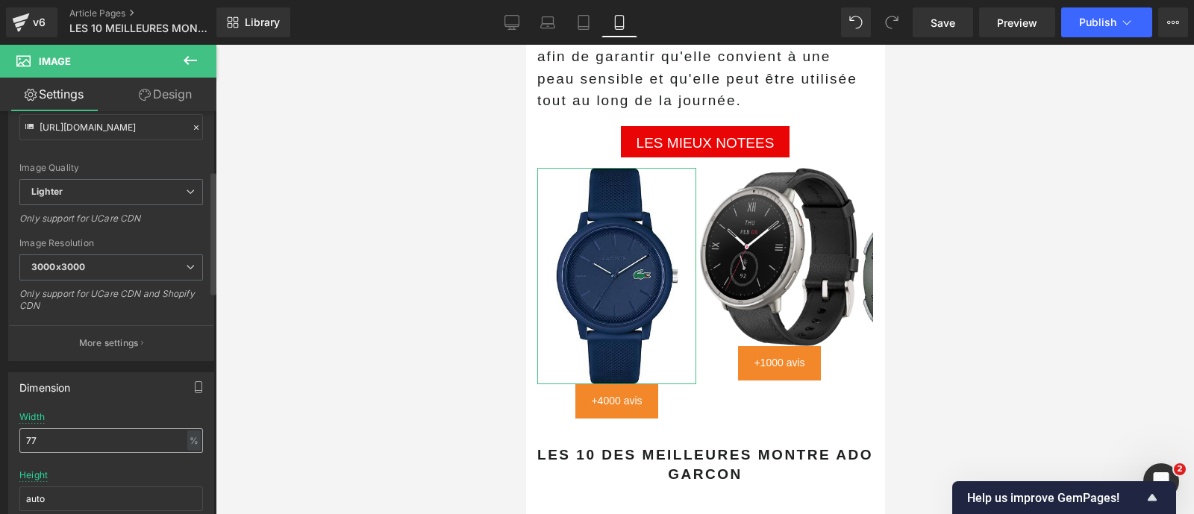
type input "7"
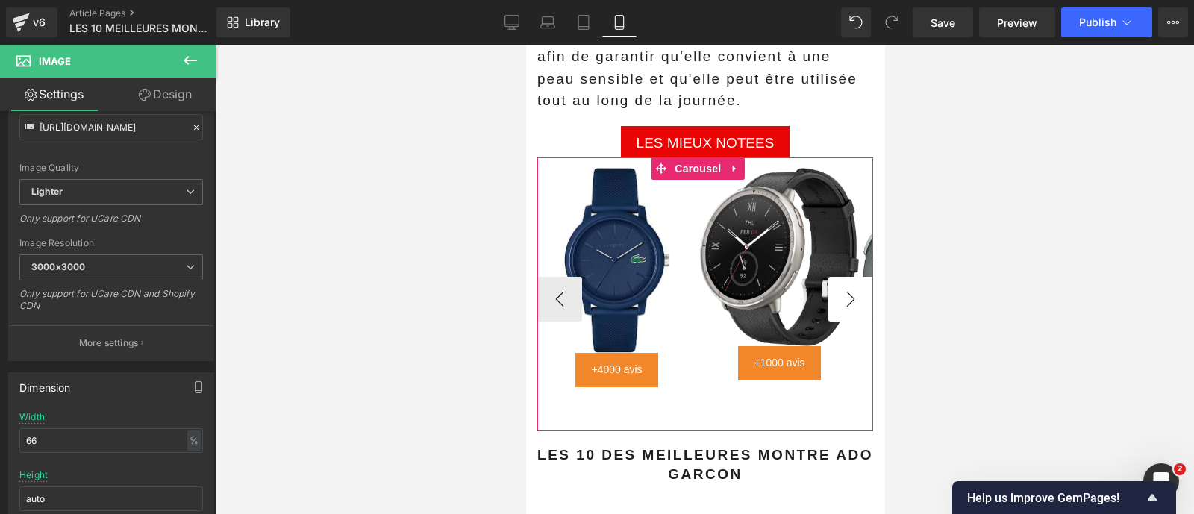
type input "66"
click at [840, 277] on button "›" at bounding box center [849, 299] width 45 height 45
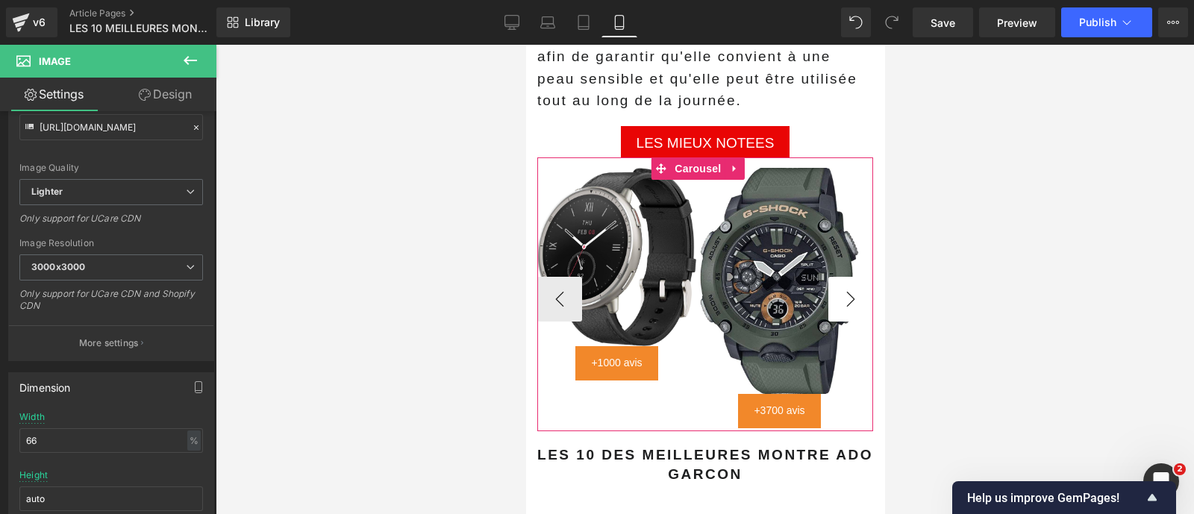
click at [840, 277] on button "›" at bounding box center [849, 299] width 45 height 45
click at [833, 277] on button "›" at bounding box center [849, 299] width 45 height 45
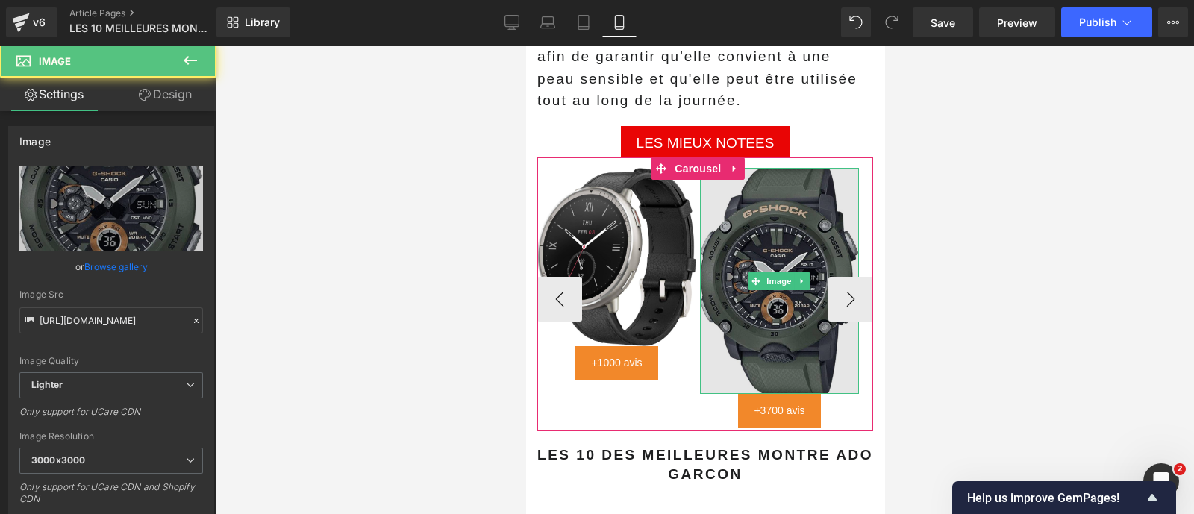
click at [752, 300] on img at bounding box center [778, 281] width 159 height 226
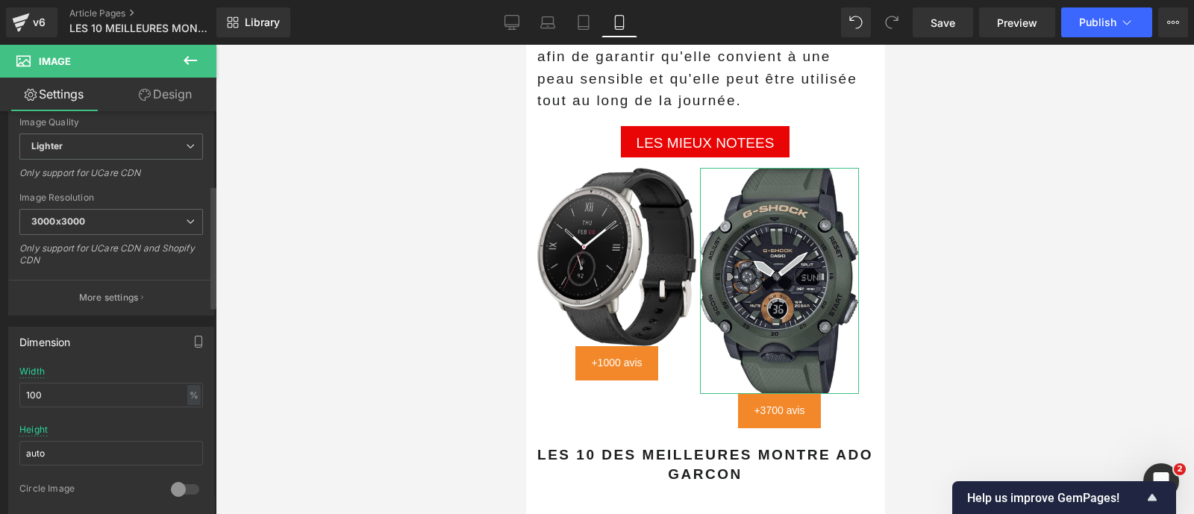
scroll to position [240, 0]
click at [60, 392] on input "100" at bounding box center [111, 393] width 184 height 25
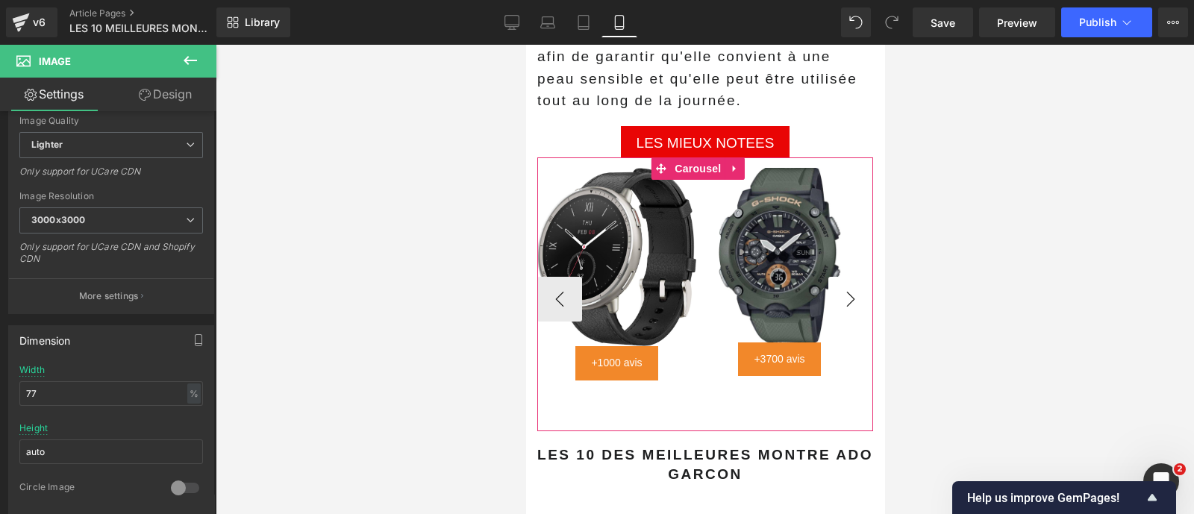
type input "77"
click at [831, 277] on button "›" at bounding box center [849, 299] width 45 height 45
drag, startPoint x: 831, startPoint y: 274, endPoint x: 548, endPoint y: 272, distance: 282.8
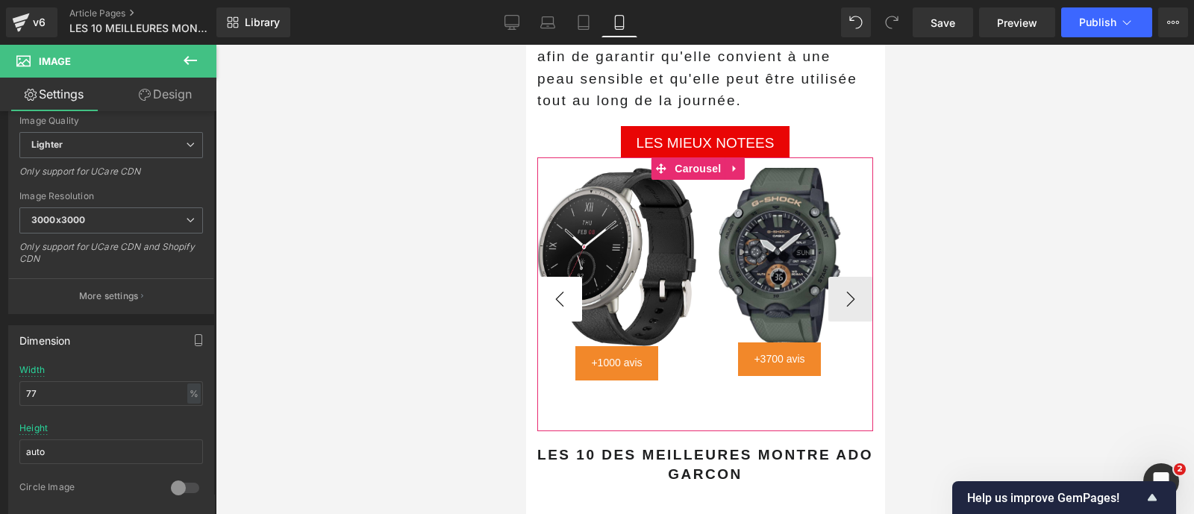
click at [548, 431] on div "‹ ›" at bounding box center [704, 431] width 336 height 0
click at [548, 277] on button "‹" at bounding box center [558, 299] width 45 height 45
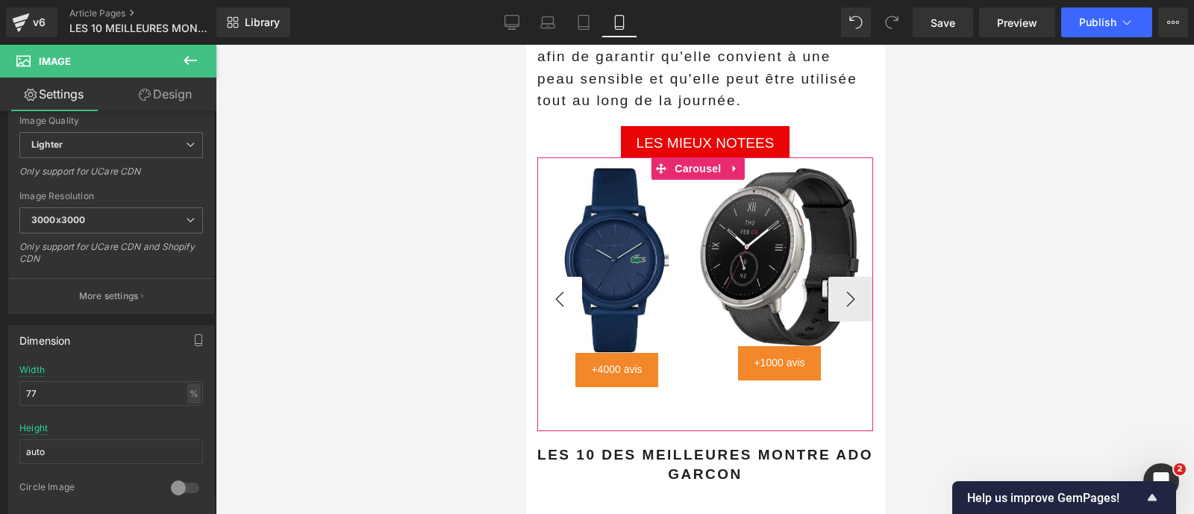
click at [548, 277] on button "‹" at bounding box center [558, 299] width 45 height 45
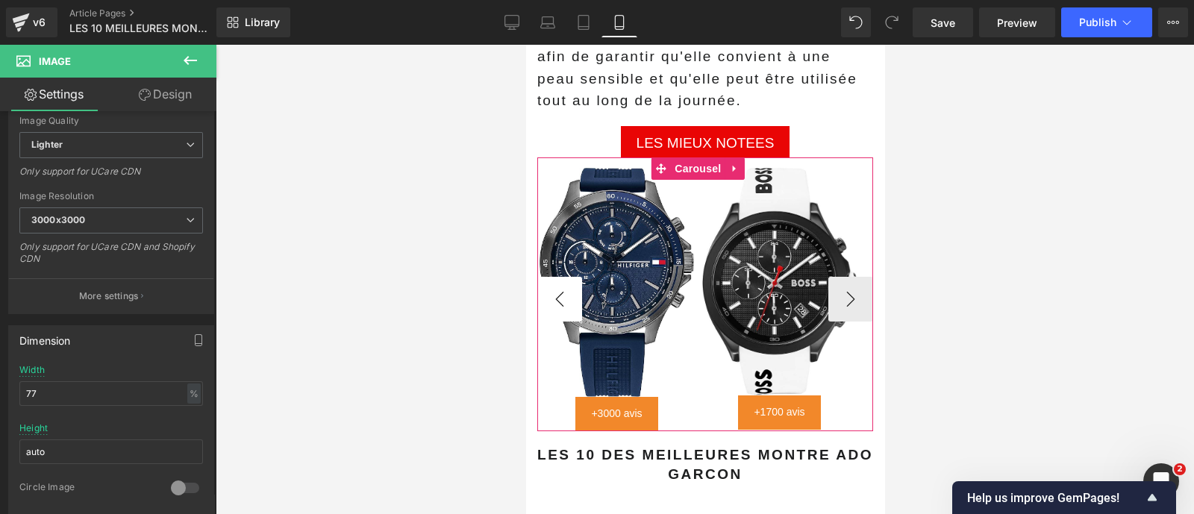
click at [548, 277] on button "‹" at bounding box center [558, 299] width 45 height 45
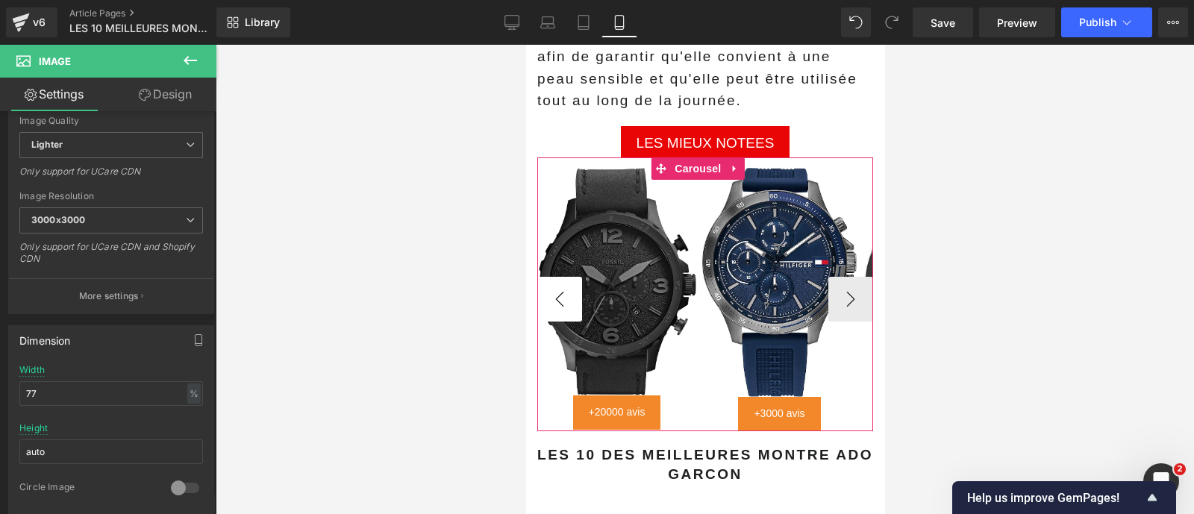
click at [548, 277] on button "‹" at bounding box center [558, 299] width 45 height 45
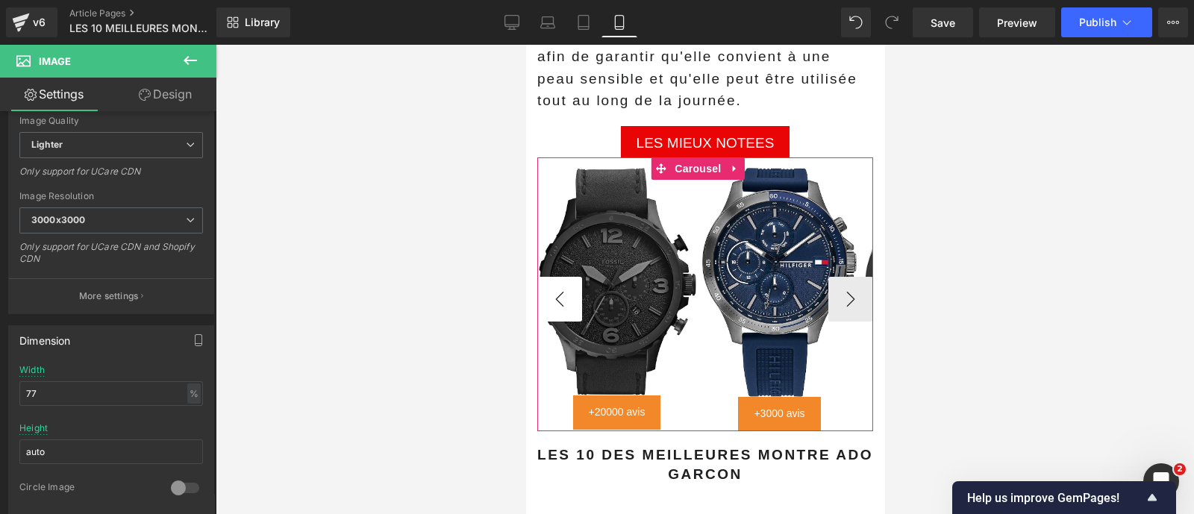
click at [548, 277] on button "‹" at bounding box center [558, 299] width 45 height 45
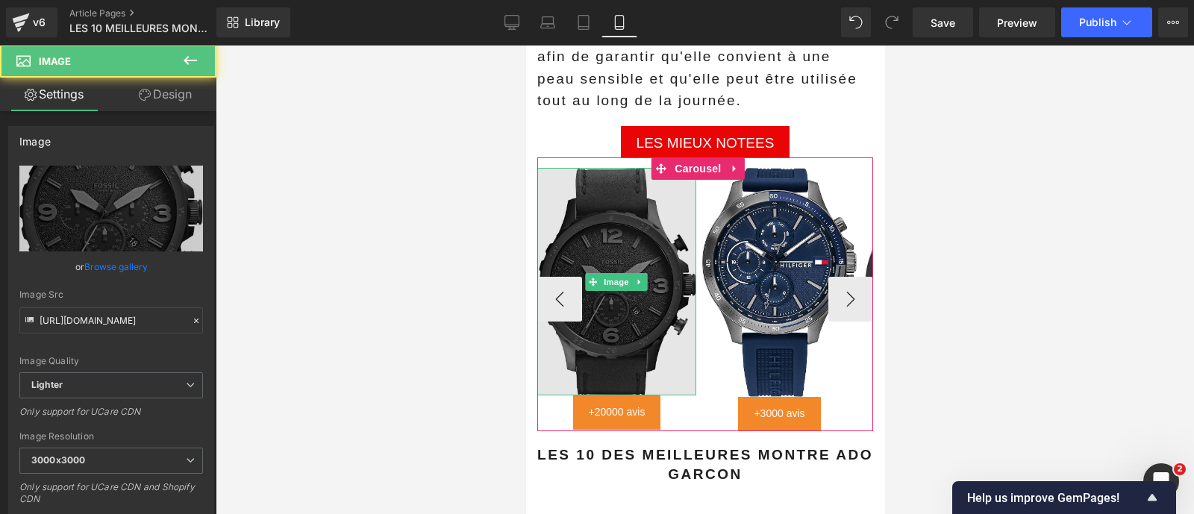
click at [636, 294] on img at bounding box center [615, 282] width 159 height 228
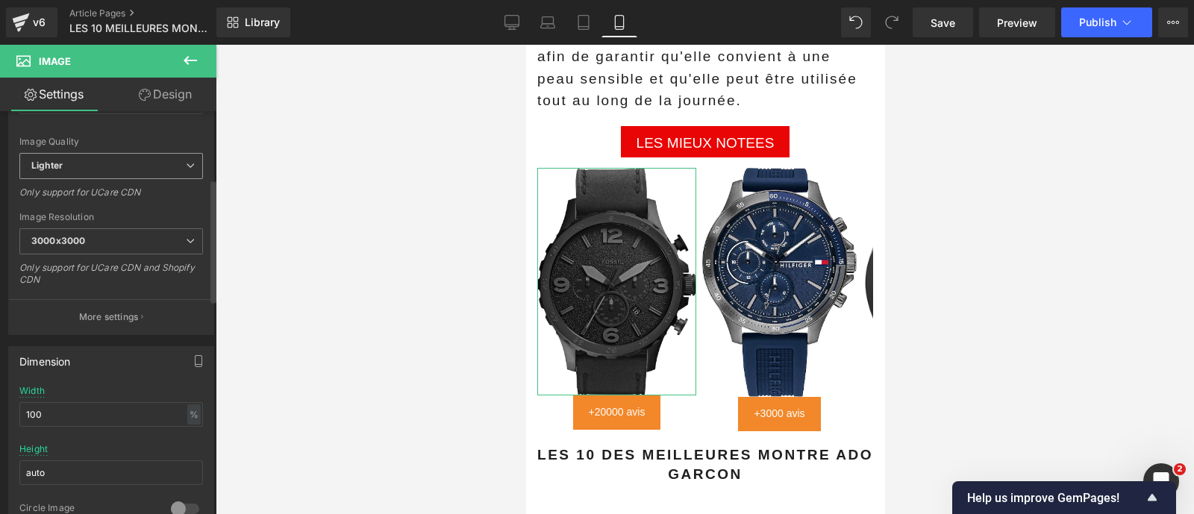
scroll to position [220, 0]
click at [57, 410] on input "100" at bounding box center [111, 413] width 184 height 25
type input "88"
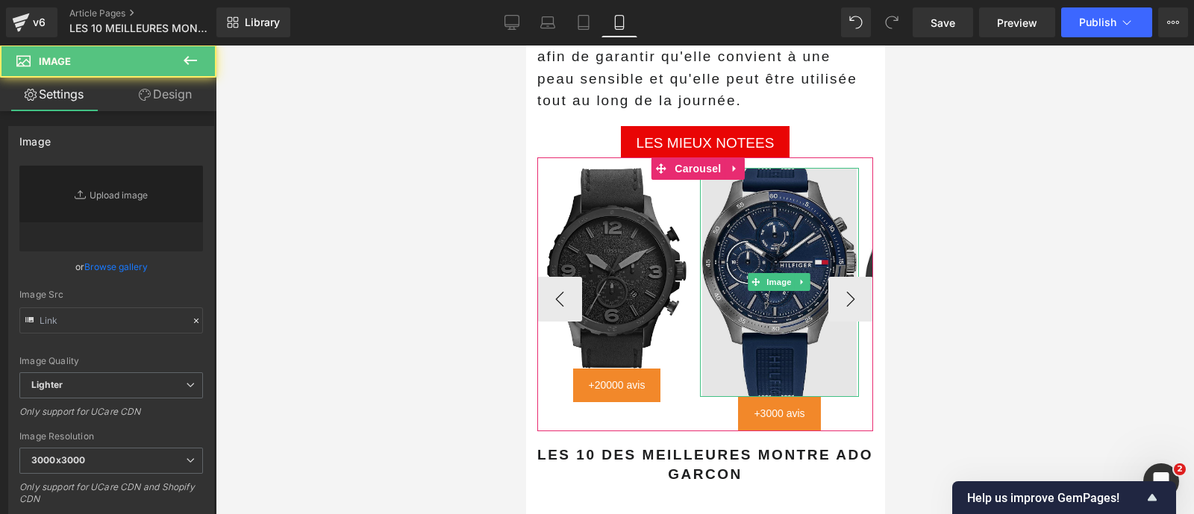
type input "https://ucarecdn.com/71fdef66-26ae-4da1-9a12-463e5e6b8b30/-/format/auto/-/previ…"
click at [743, 326] on img at bounding box center [778, 282] width 154 height 229
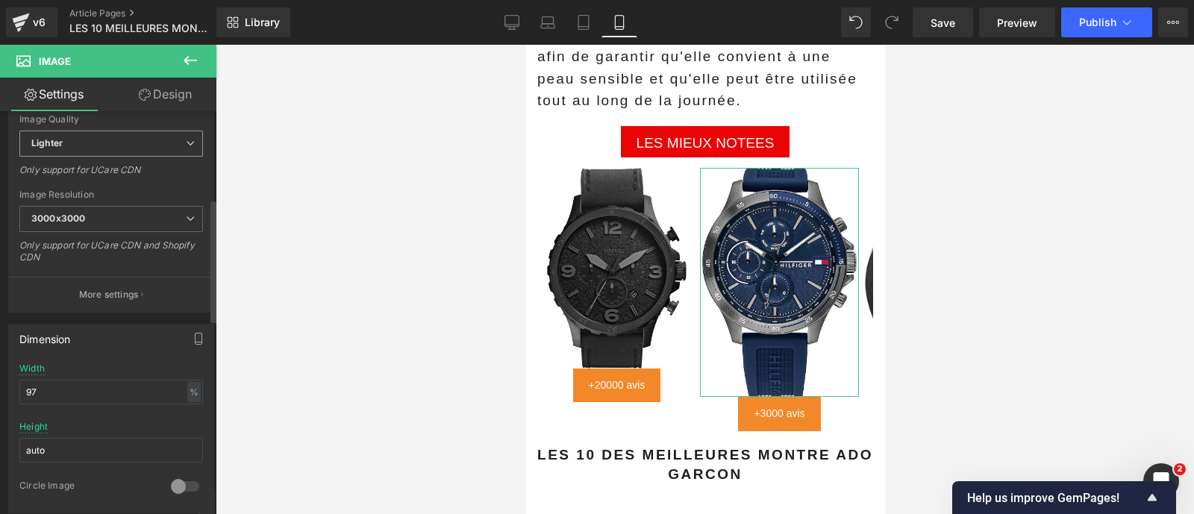
scroll to position [285, 0]
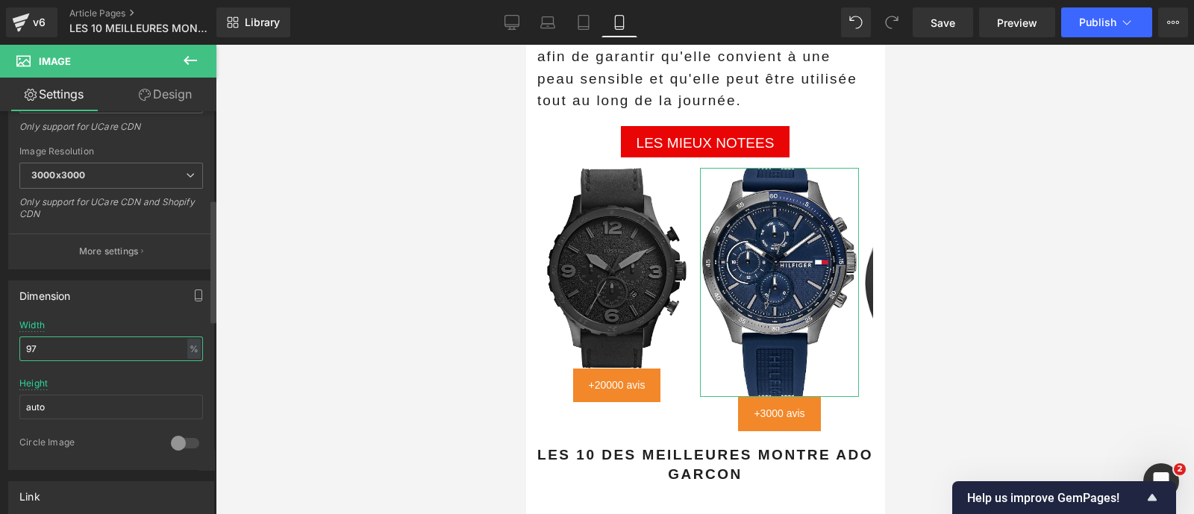
click at [72, 345] on input "97" at bounding box center [111, 348] width 184 height 25
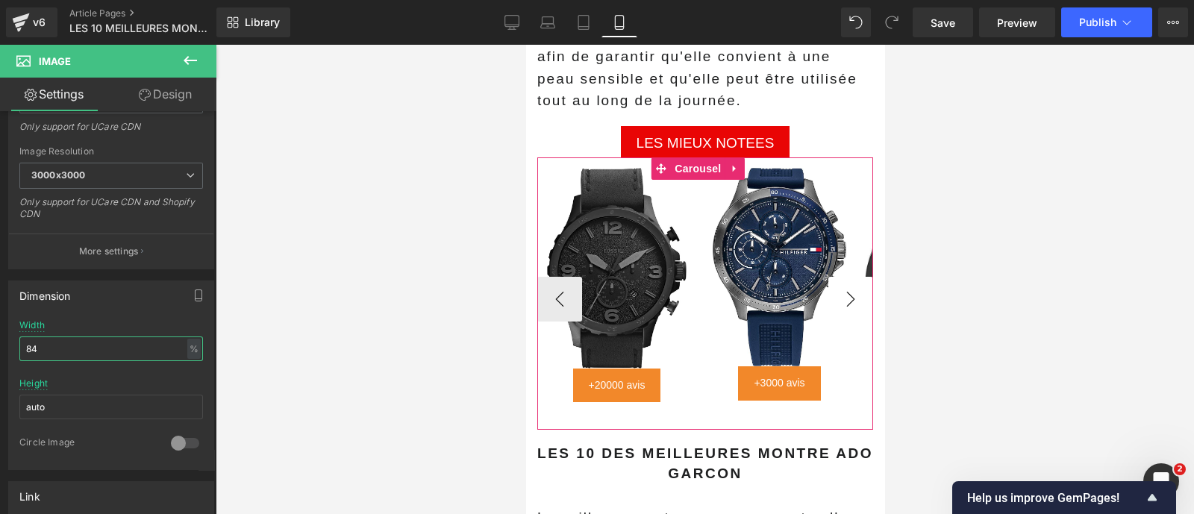
type input "84"
click at [847, 282] on button "›" at bounding box center [849, 299] width 45 height 45
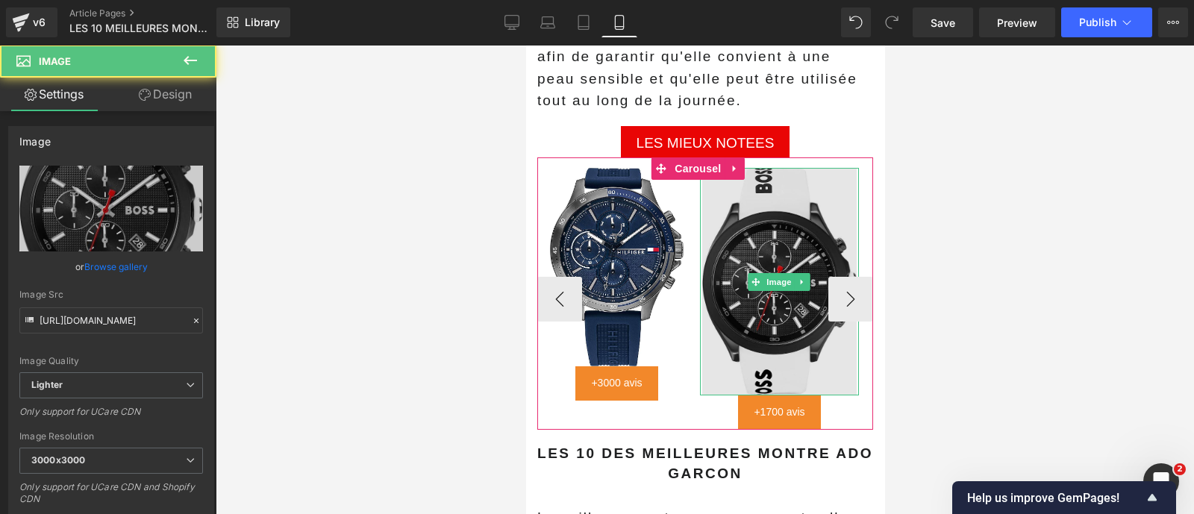
click at [782, 302] on img at bounding box center [778, 282] width 154 height 228
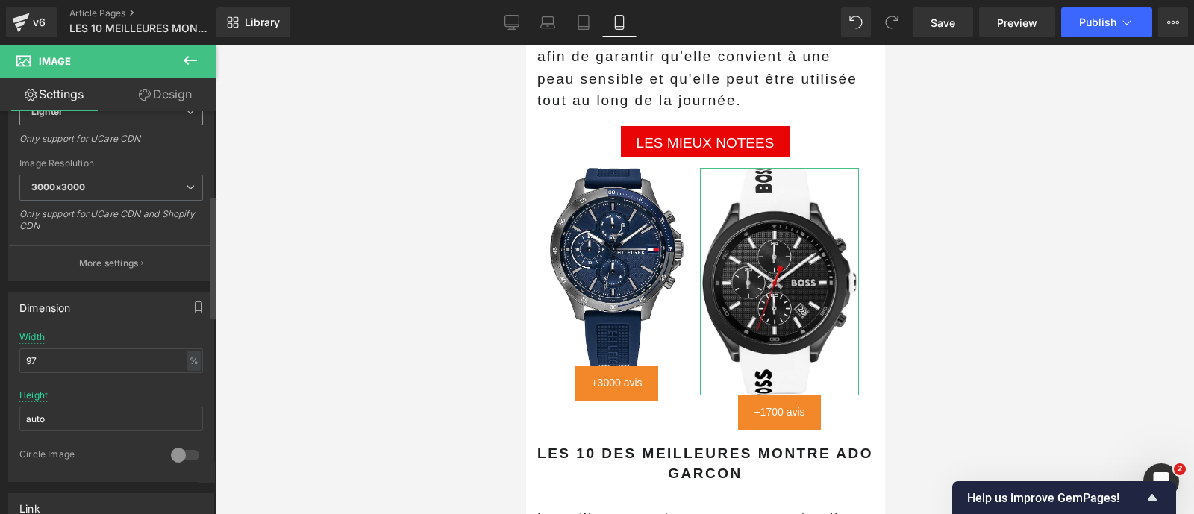
scroll to position [274, 0]
click at [51, 355] on input "97" at bounding box center [111, 360] width 184 height 25
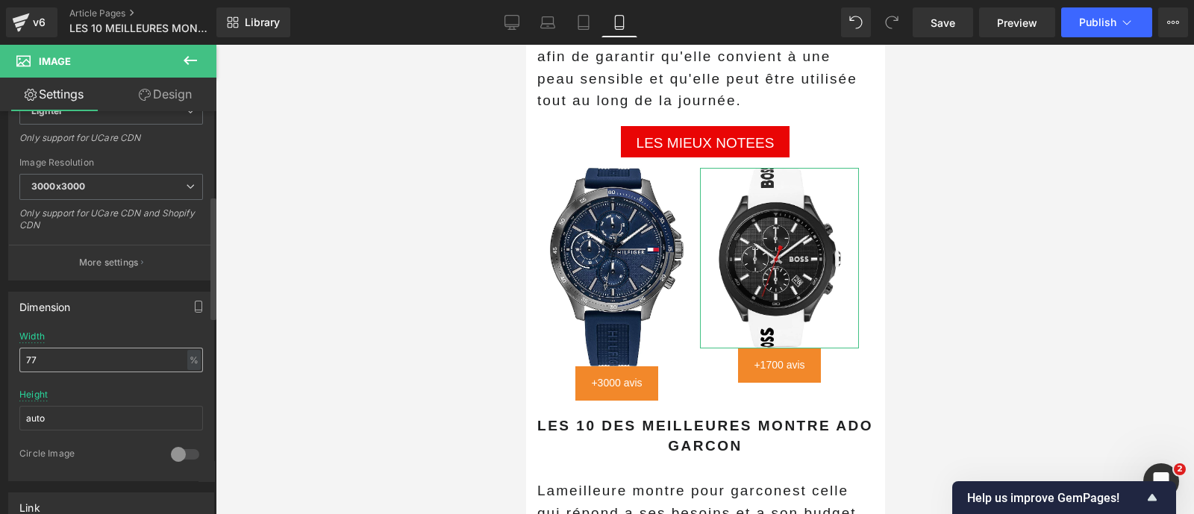
type input "7"
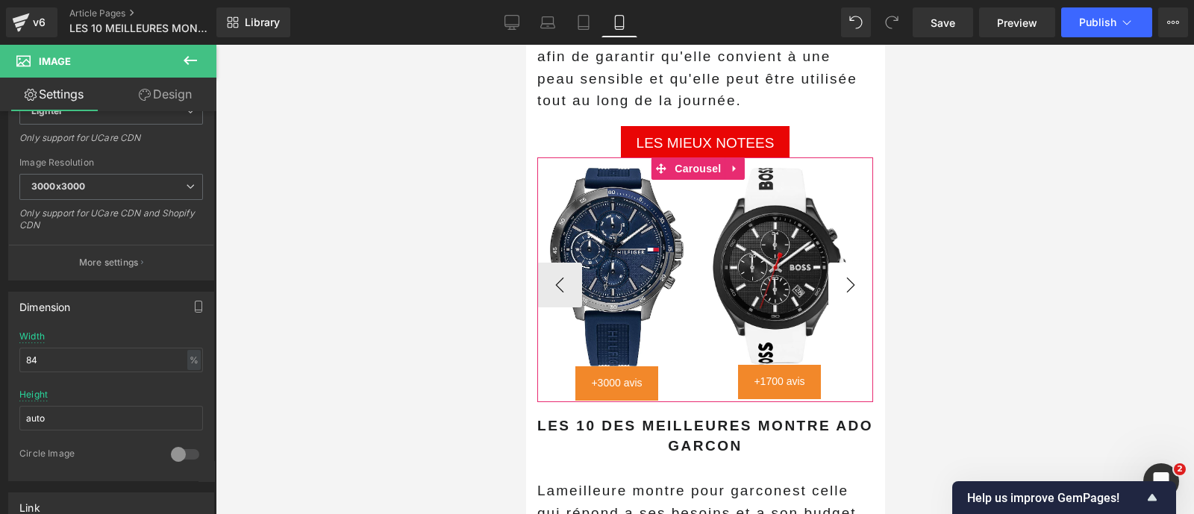
type input "84"
click at [834, 266] on button "›" at bounding box center [849, 285] width 45 height 45
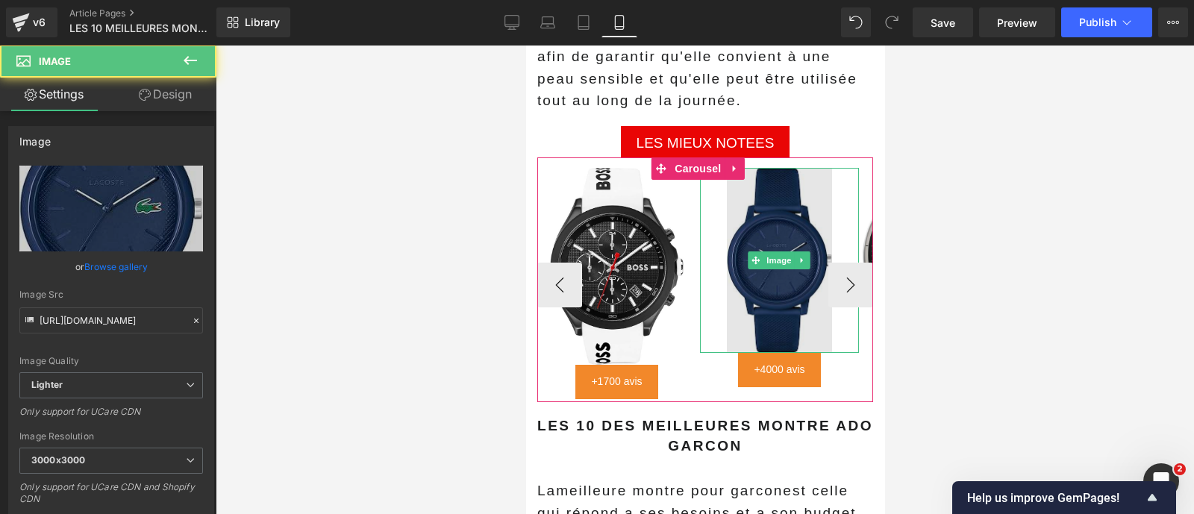
click at [783, 304] on img at bounding box center [778, 260] width 105 height 185
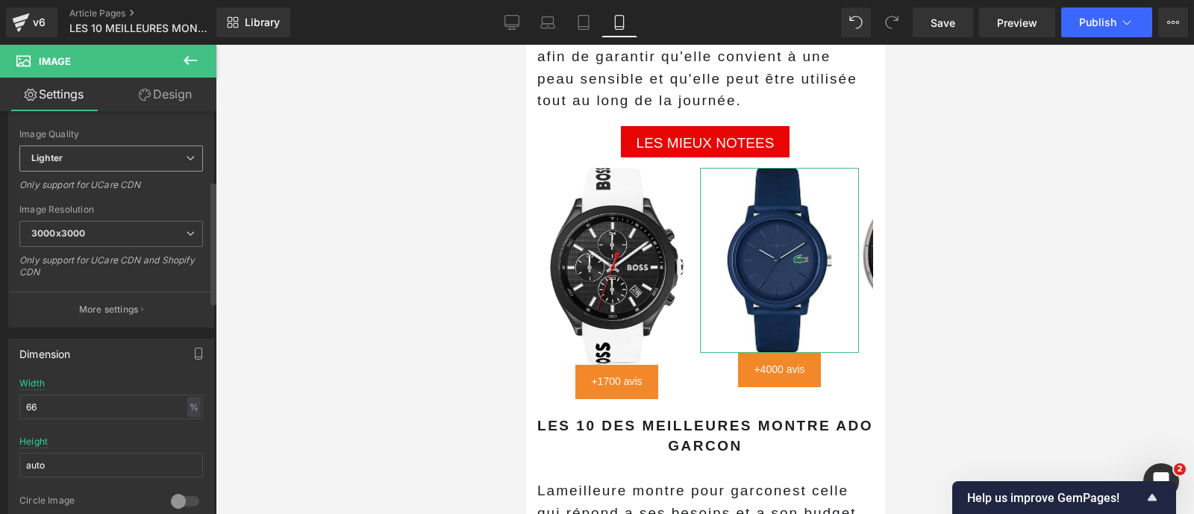
scroll to position [228, 0]
click at [51, 404] on input "66" at bounding box center [111, 406] width 184 height 25
type input "77"
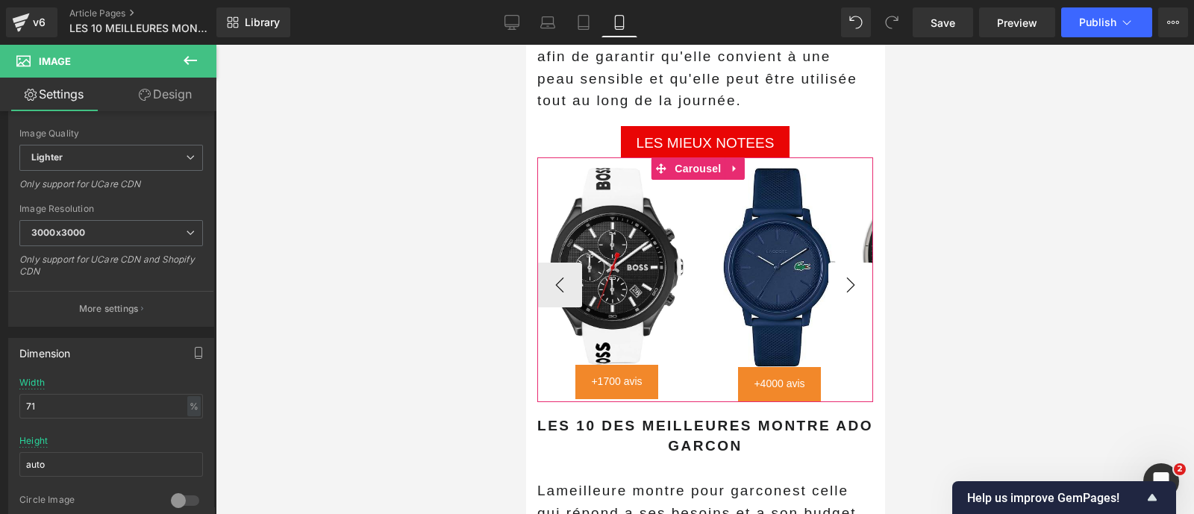
type input "71"
click at [838, 263] on button "›" at bounding box center [849, 285] width 45 height 45
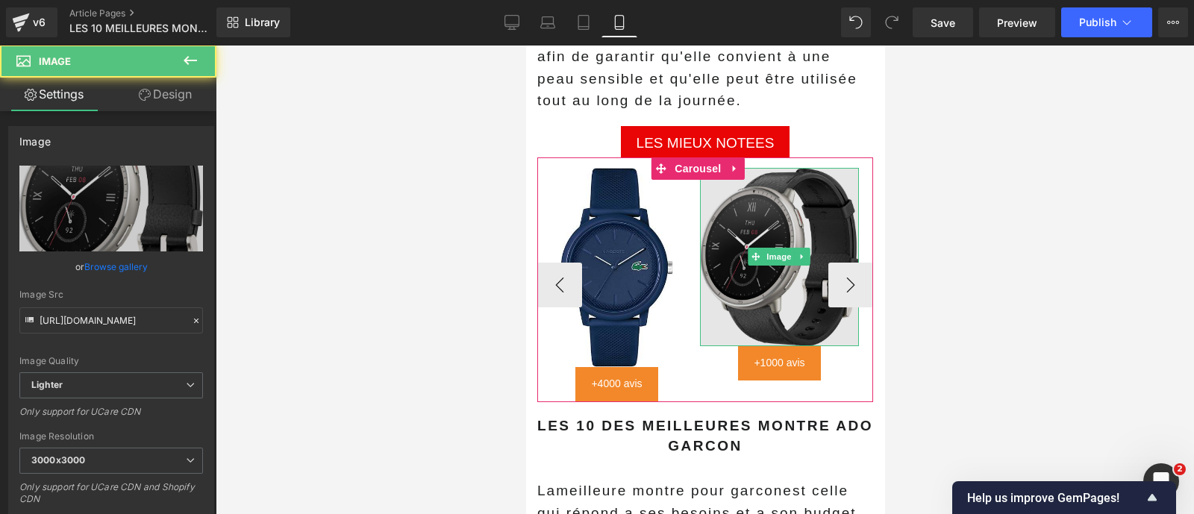
click at [788, 289] on img at bounding box center [778, 257] width 159 height 178
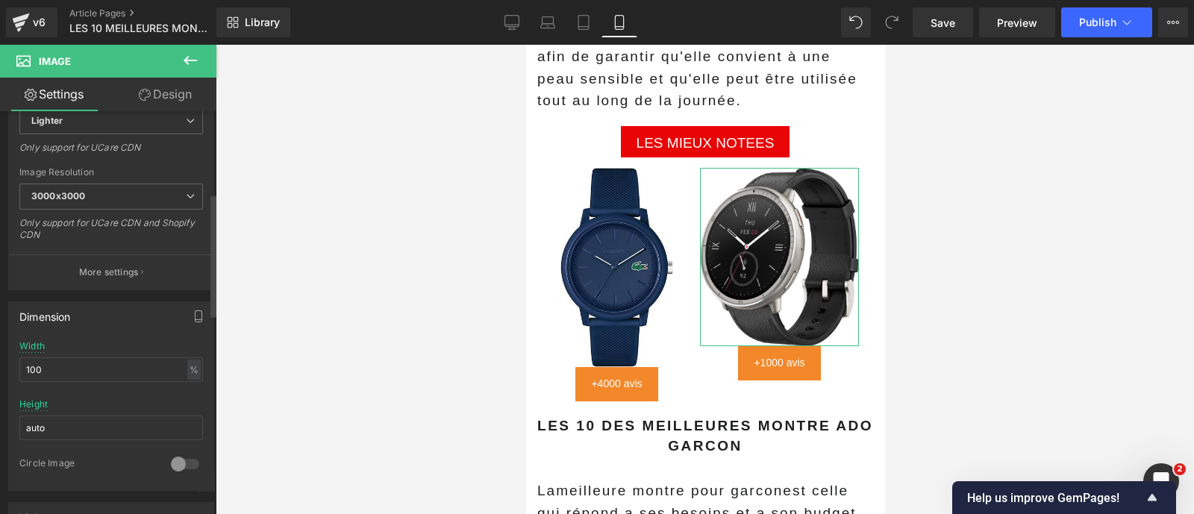
scroll to position [268, 0]
click at [60, 363] on input "100" at bounding box center [111, 366] width 184 height 25
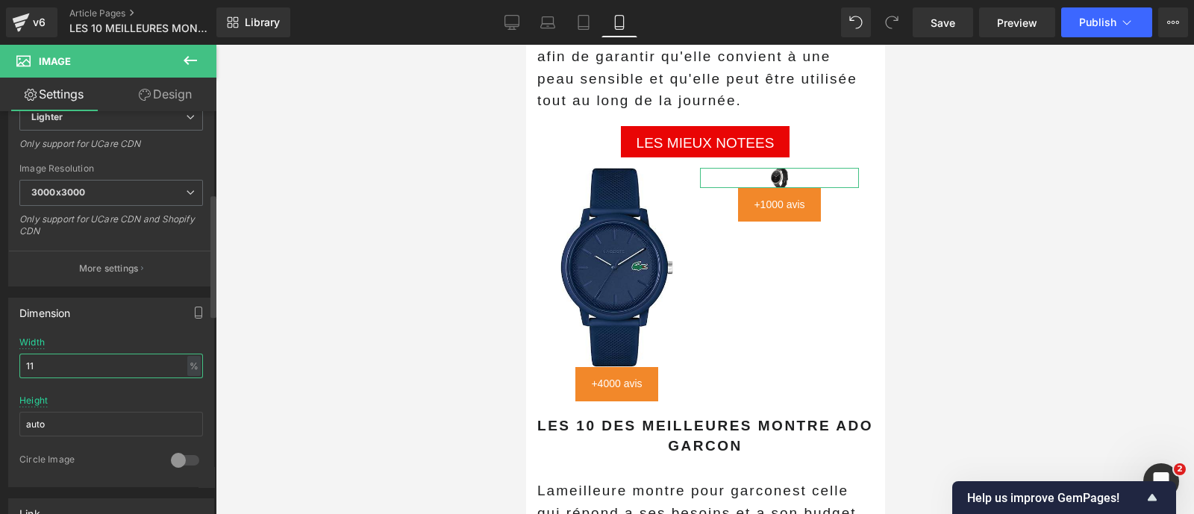
type input "111"
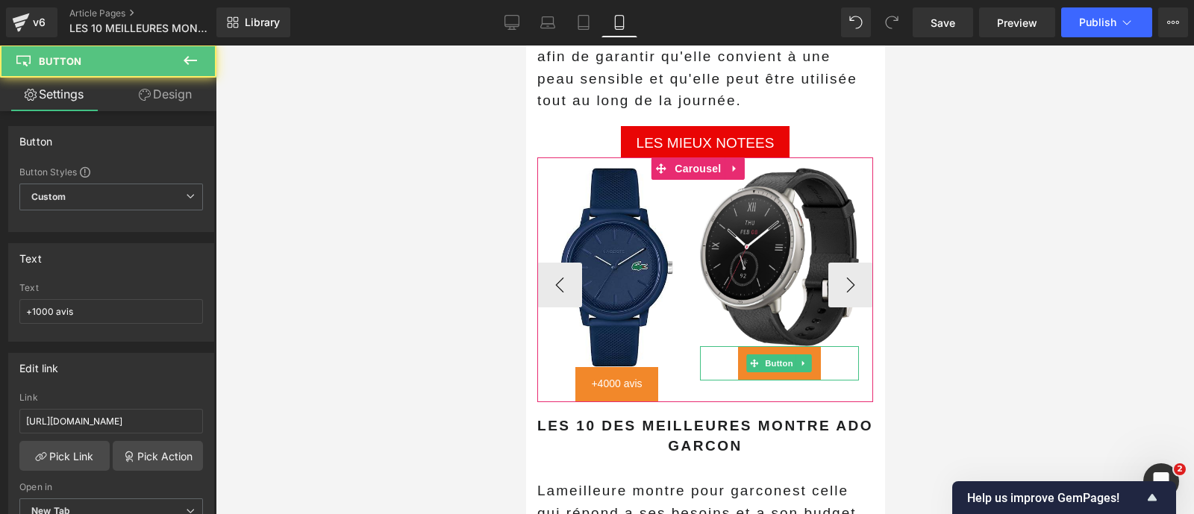
drag, startPoint x: 728, startPoint y: 319, endPoint x: 729, endPoint y: 333, distance: 13.5
click at [729, 346] on div "+1000 avis" at bounding box center [778, 363] width 159 height 34
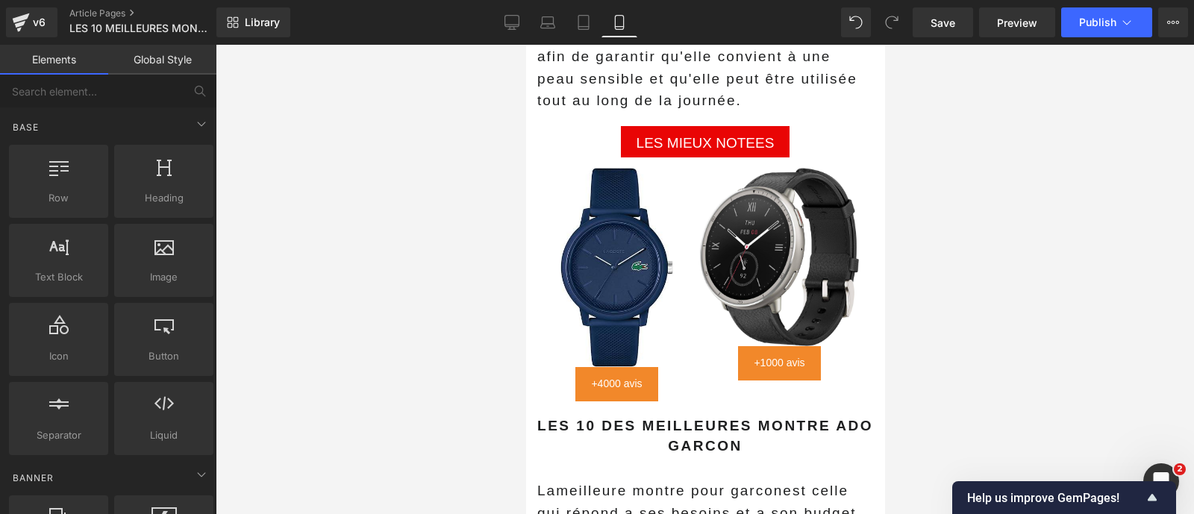
click at [943, 320] on div at bounding box center [705, 279] width 978 height 469
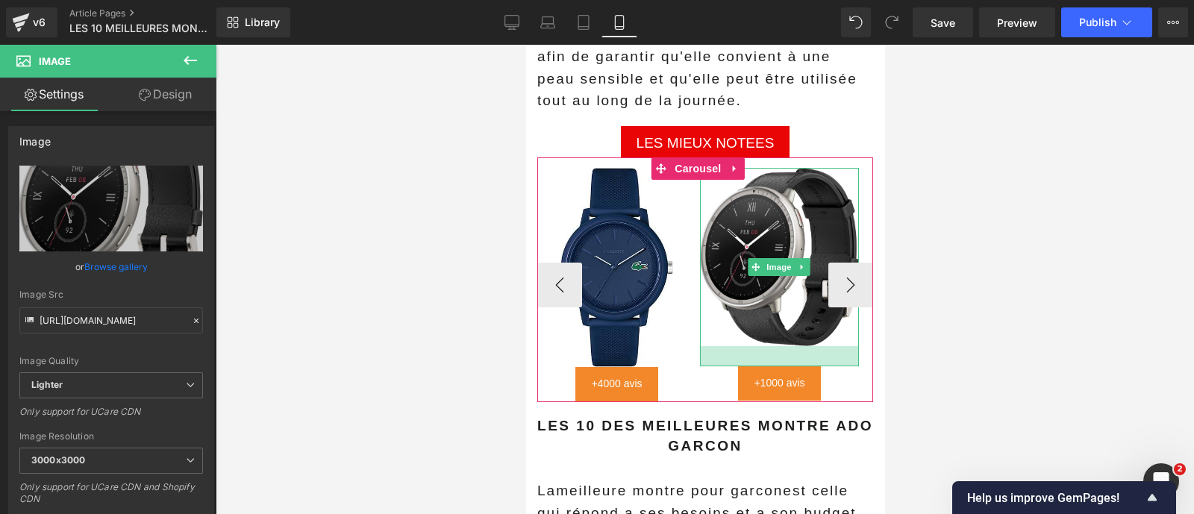
drag, startPoint x: 842, startPoint y: 318, endPoint x: 848, endPoint y: 339, distance: 21.9
click at [848, 346] on div at bounding box center [778, 356] width 159 height 20
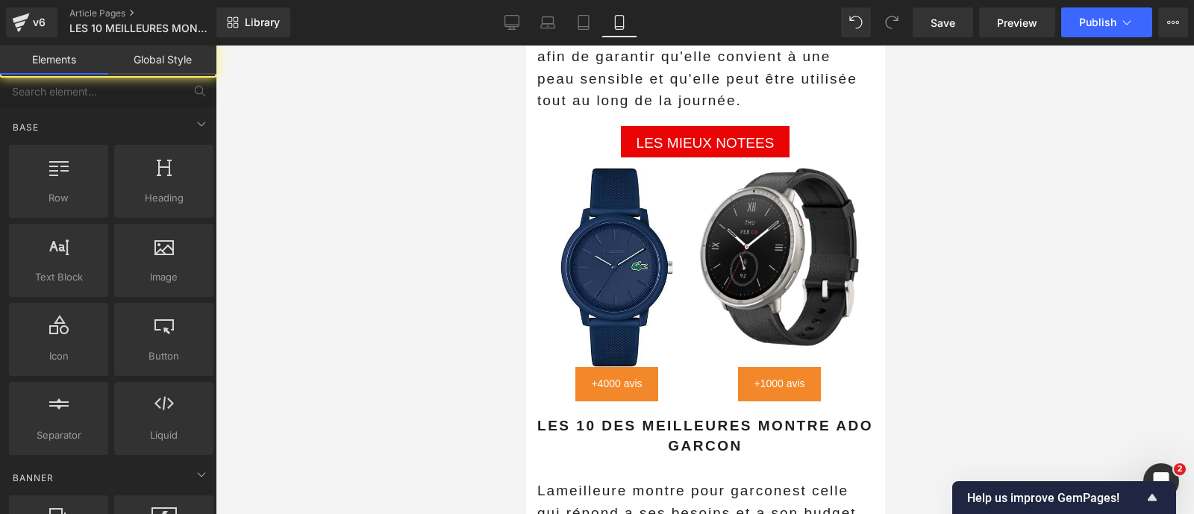
click at [961, 328] on div at bounding box center [705, 279] width 978 height 469
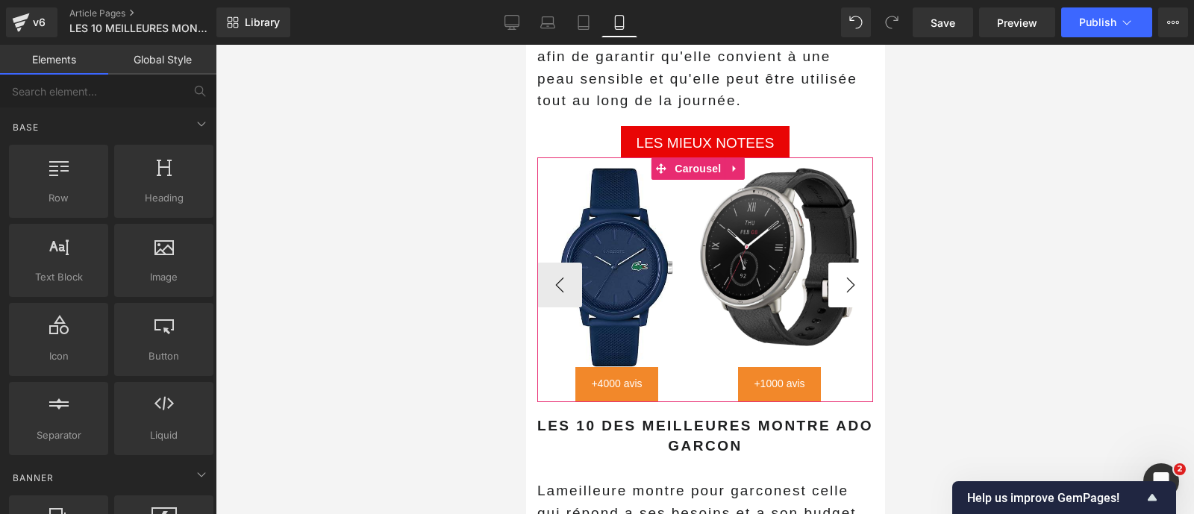
click at [846, 263] on button "›" at bounding box center [849, 285] width 45 height 45
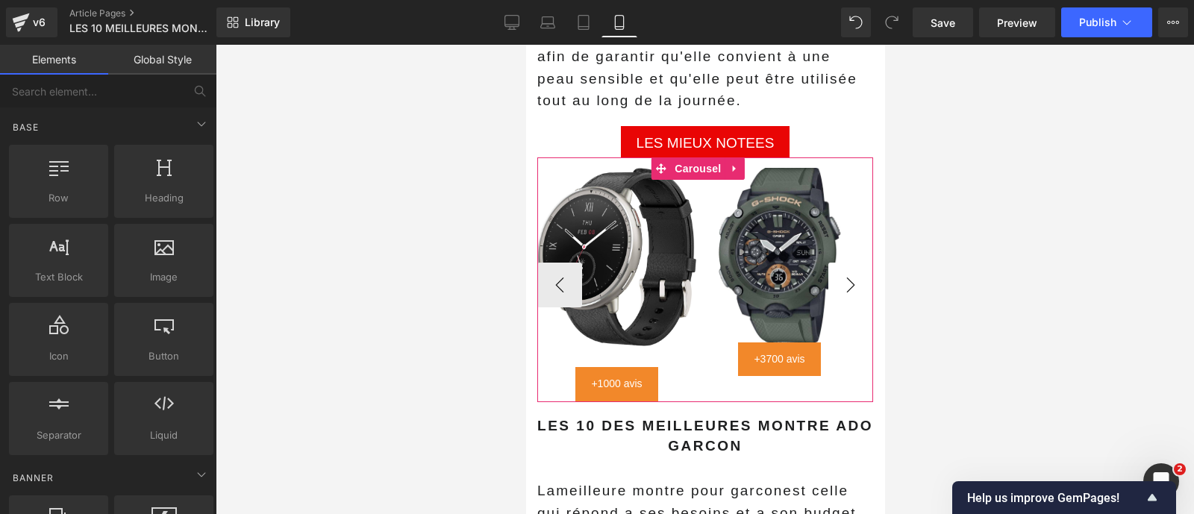
click at [846, 263] on button "›" at bounding box center [849, 285] width 45 height 45
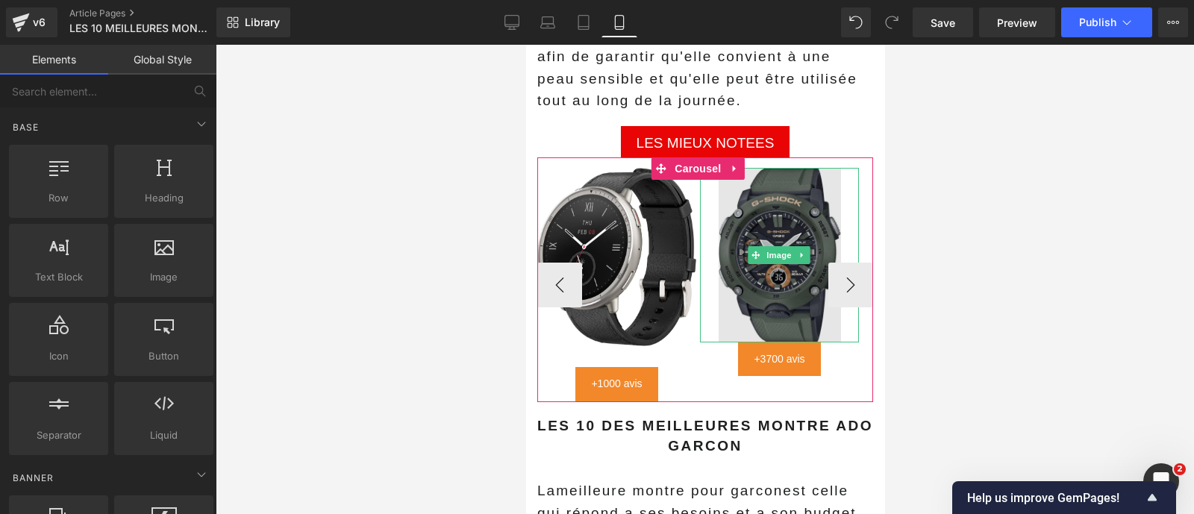
click at [793, 282] on img at bounding box center [779, 255] width 122 height 175
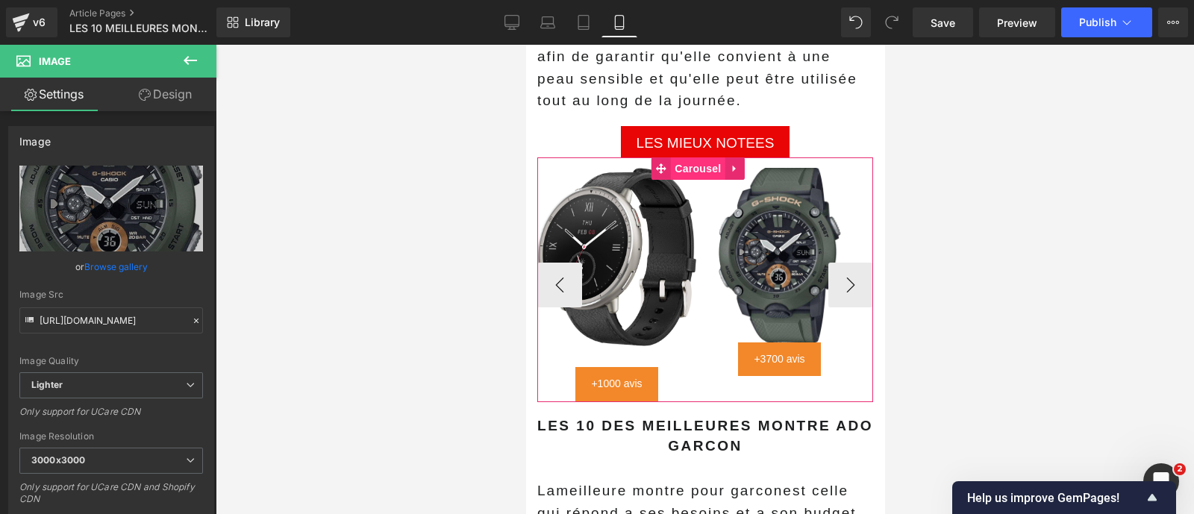
click at [690, 157] on span "Carousel" at bounding box center [697, 168] width 54 height 22
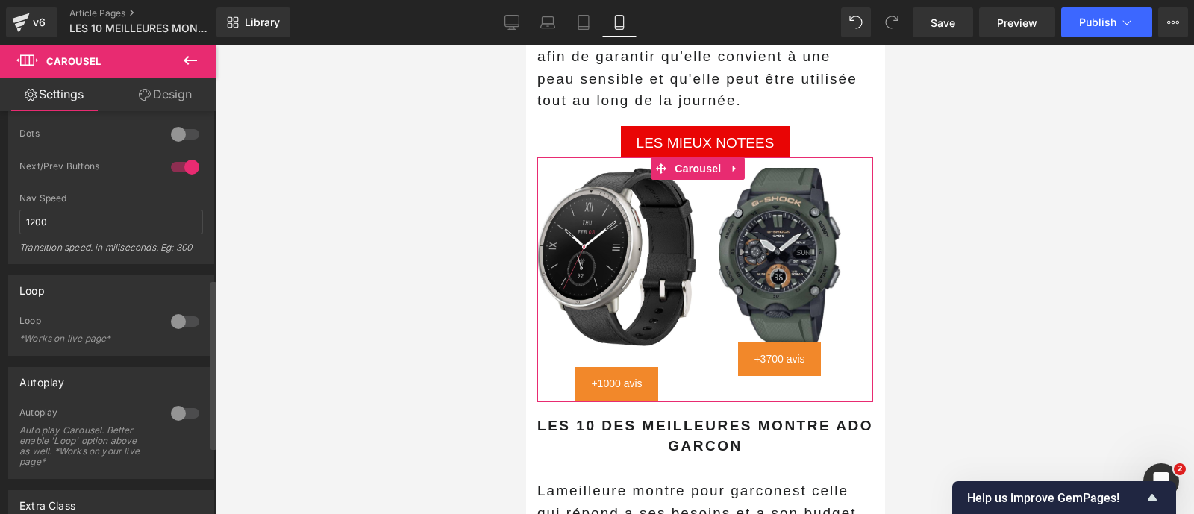
scroll to position [395, 0]
click at [175, 313] on div at bounding box center [185, 316] width 36 height 24
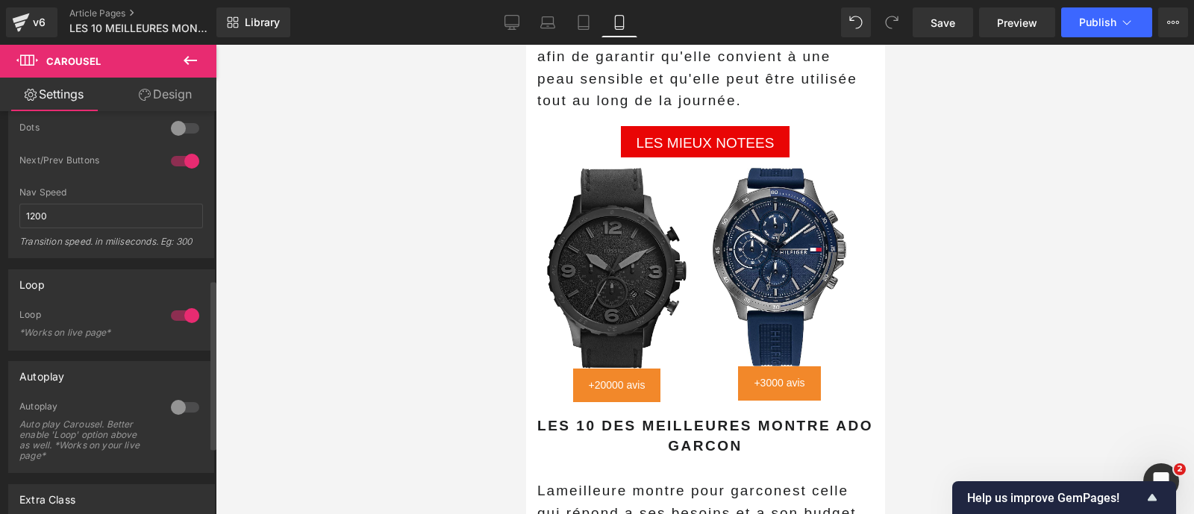
click at [192, 401] on div at bounding box center [185, 407] width 36 height 24
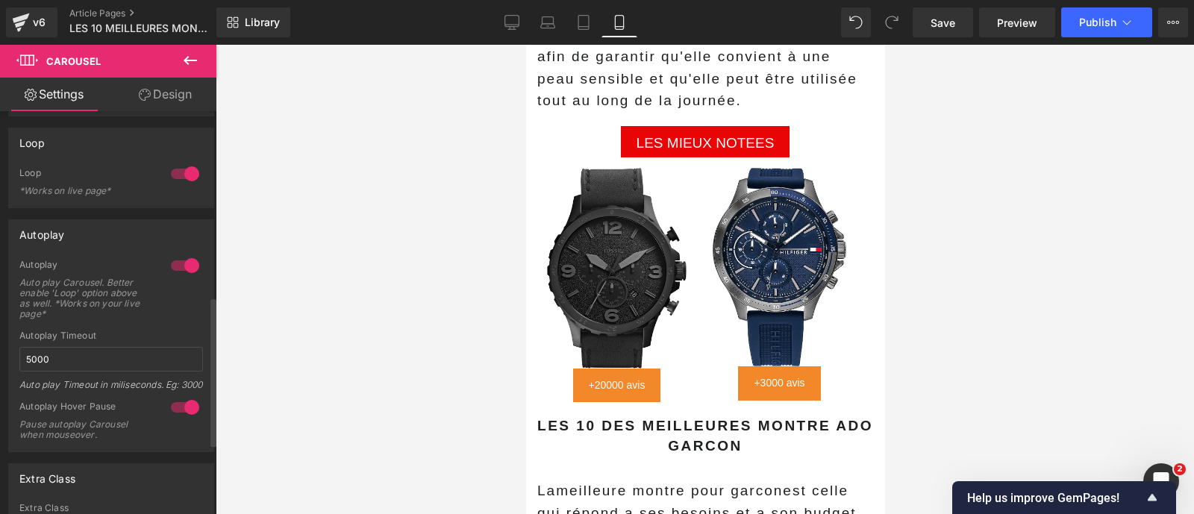
scroll to position [538, 0]
click at [90, 347] on input "5000" at bounding box center [111, 358] width 184 height 25
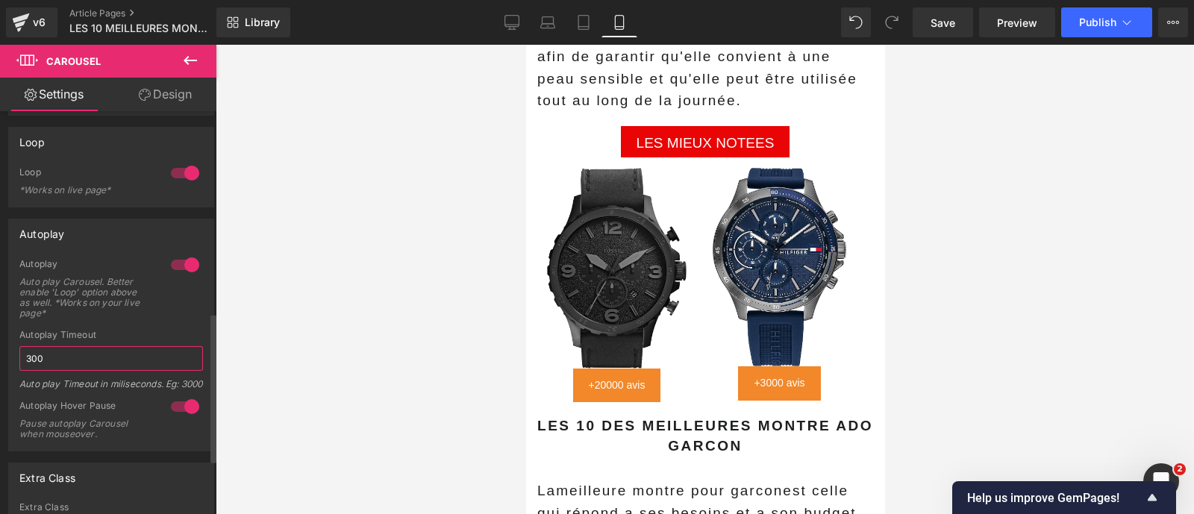
type input "3000"
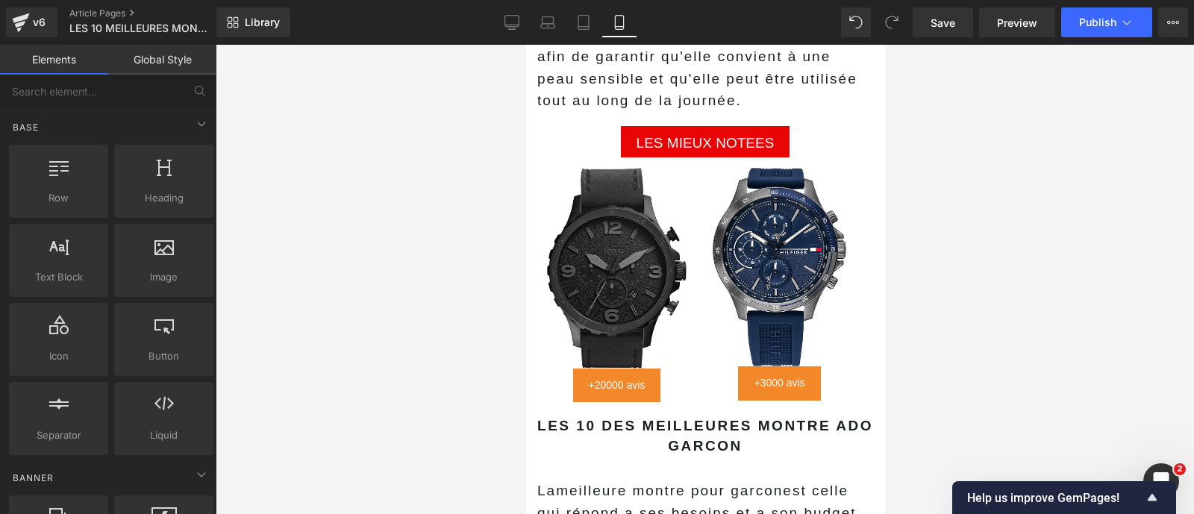
click at [314, 386] on div at bounding box center [705, 279] width 978 height 469
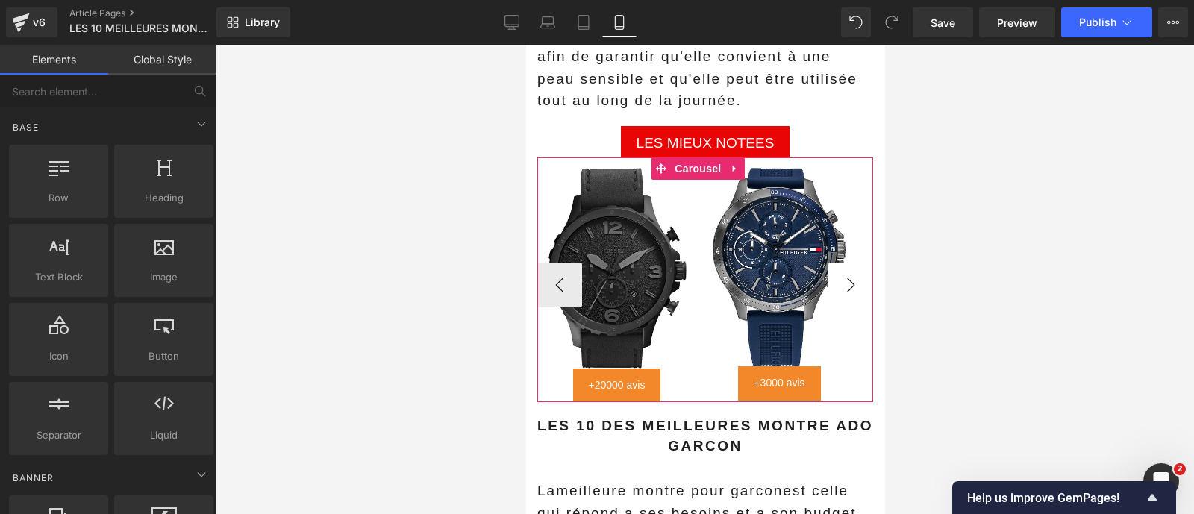
click at [836, 263] on button "›" at bounding box center [849, 285] width 45 height 45
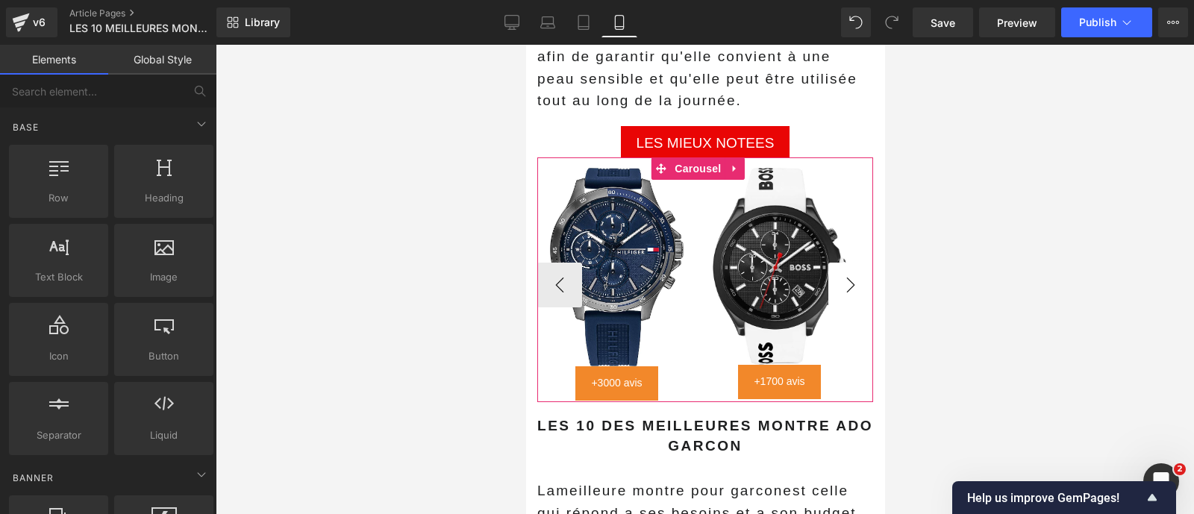
click at [836, 263] on button "›" at bounding box center [849, 285] width 45 height 45
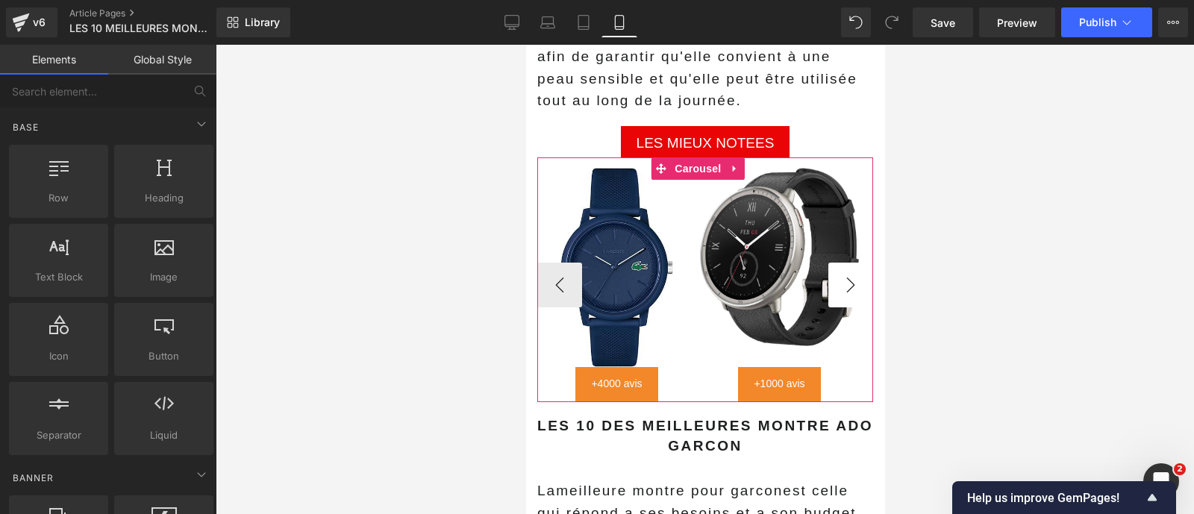
click at [836, 263] on button "›" at bounding box center [849, 285] width 45 height 45
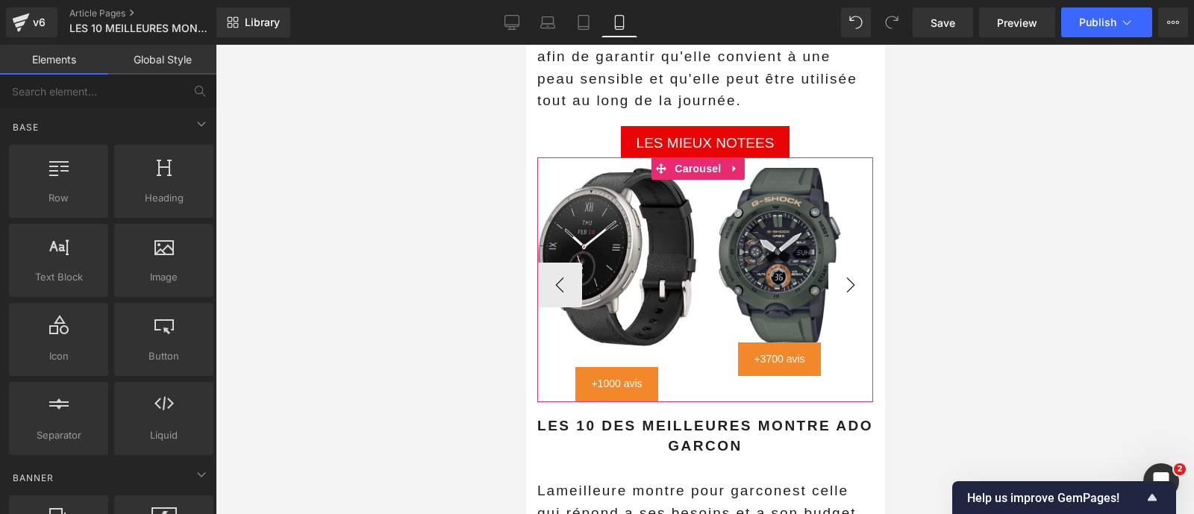
click at [836, 263] on button "›" at bounding box center [849, 285] width 45 height 45
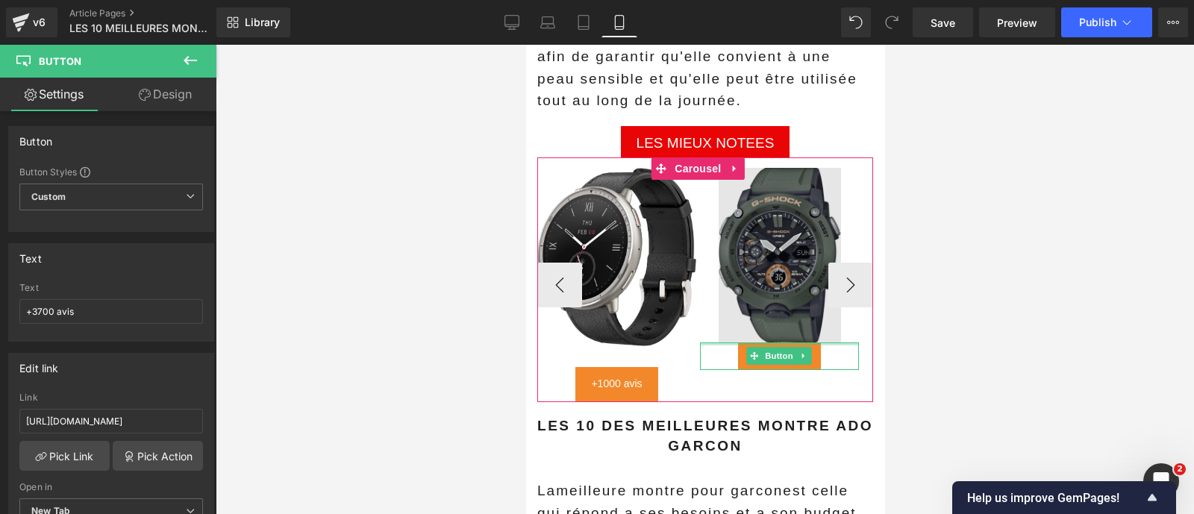
click at [829, 313] on div "Image +3700 avis Button" at bounding box center [778, 269] width 159 height 202
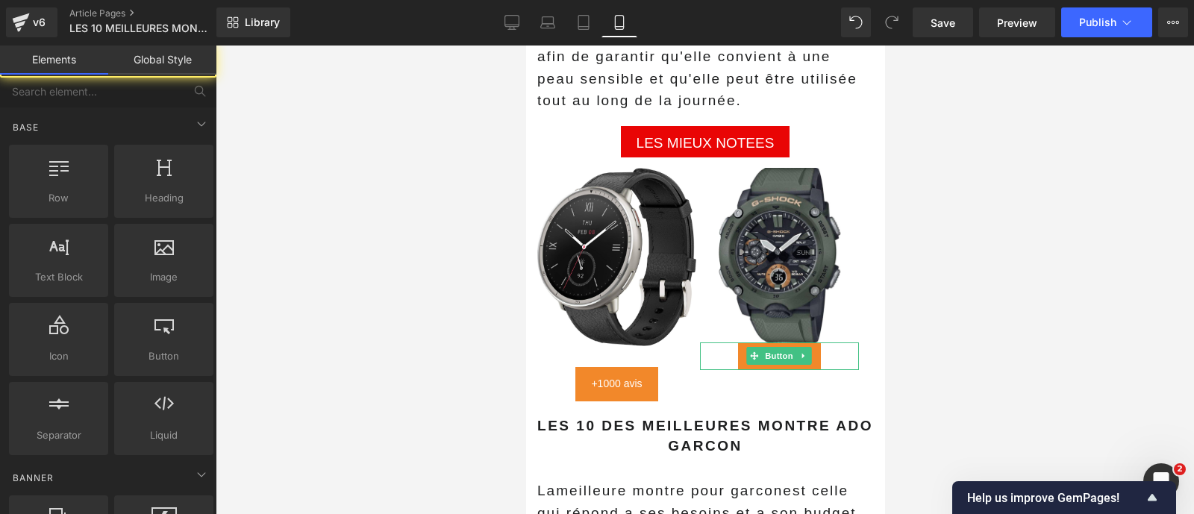
click at [917, 319] on div at bounding box center [705, 279] width 978 height 469
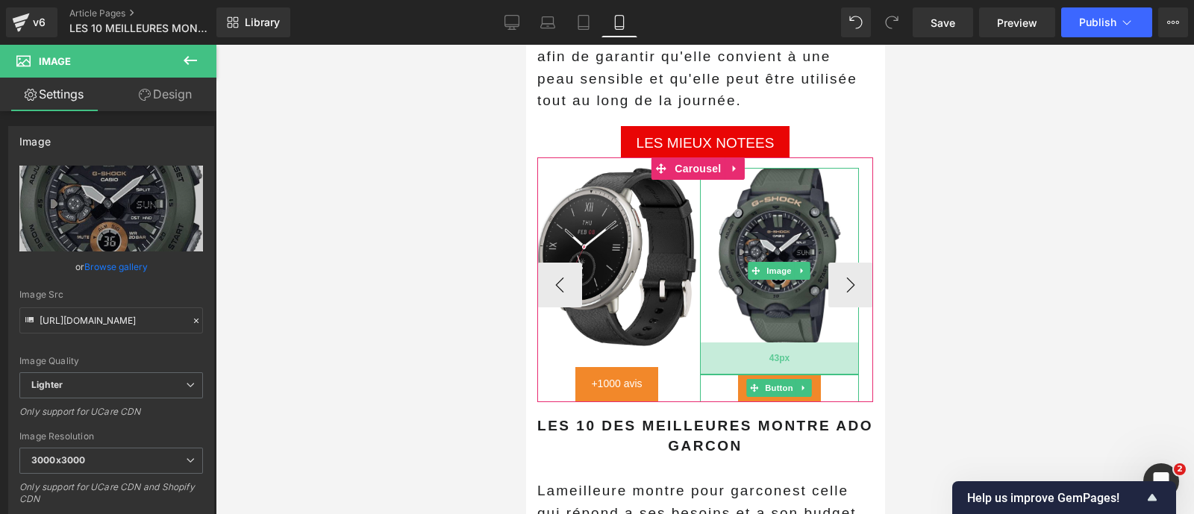
drag, startPoint x: 845, startPoint y: 314, endPoint x: 848, endPoint y: 347, distance: 33.0
click at [848, 347] on div "43px" at bounding box center [778, 358] width 159 height 32
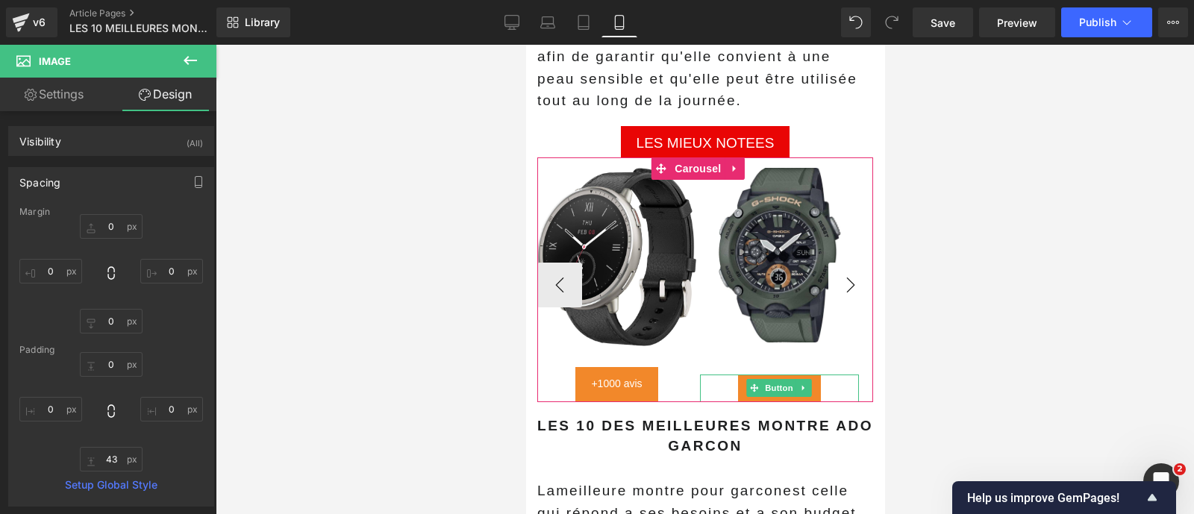
click at [839, 272] on button "›" at bounding box center [849, 285] width 45 height 45
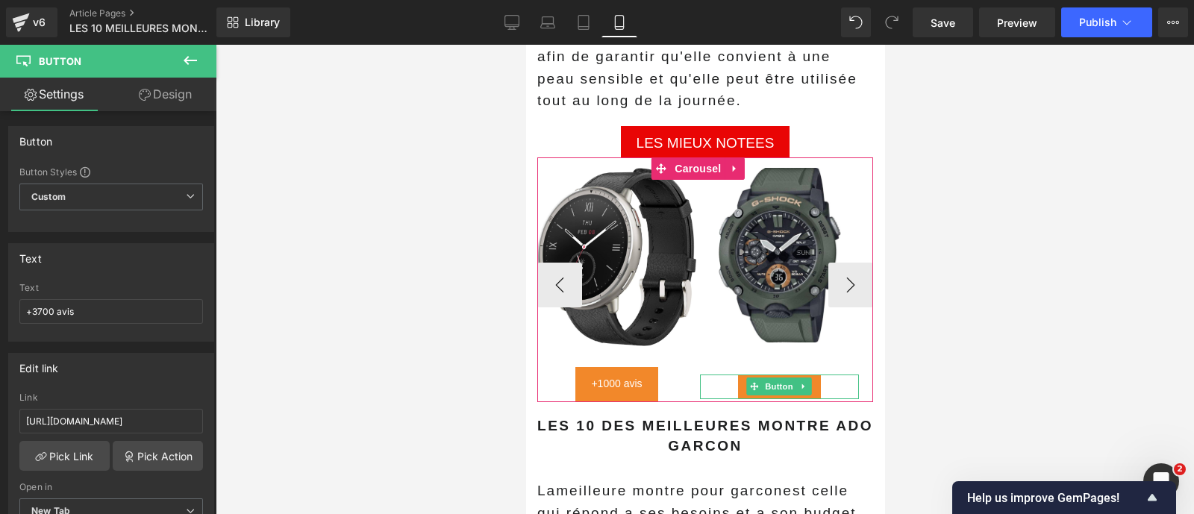
drag, startPoint x: 826, startPoint y: 351, endPoint x: 825, endPoint y: 360, distance: 9.0
click at [825, 375] on div "+3700 avis Button" at bounding box center [778, 387] width 159 height 25
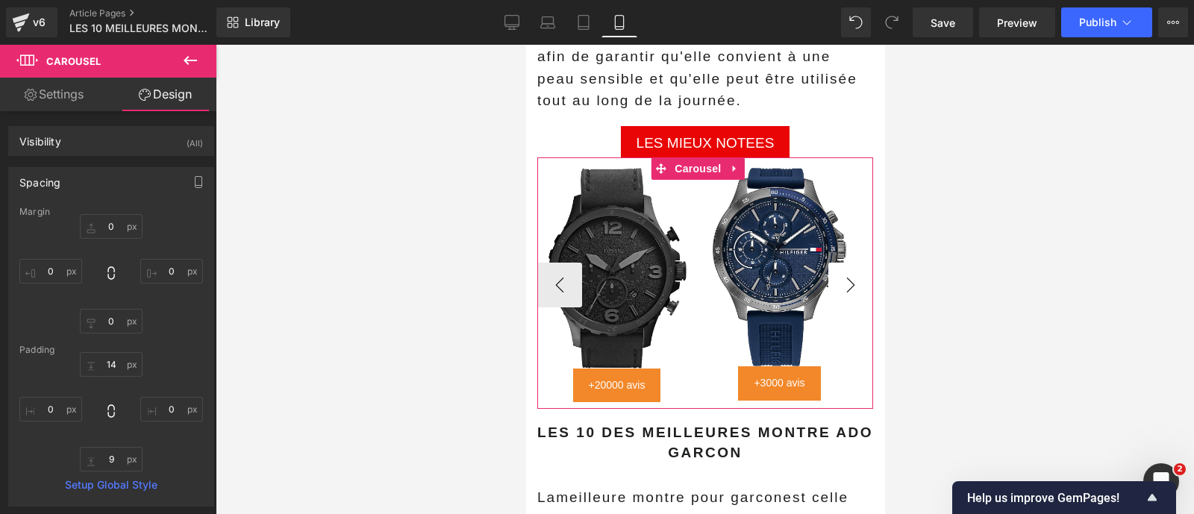
click at [840, 263] on button "›" at bounding box center [849, 285] width 45 height 45
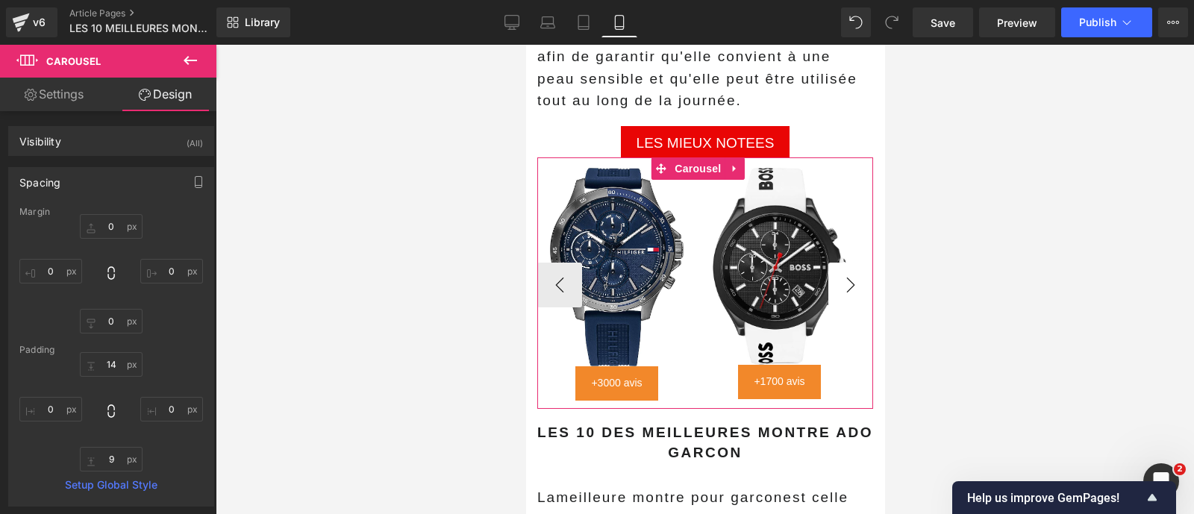
click at [840, 263] on button "›" at bounding box center [849, 285] width 45 height 45
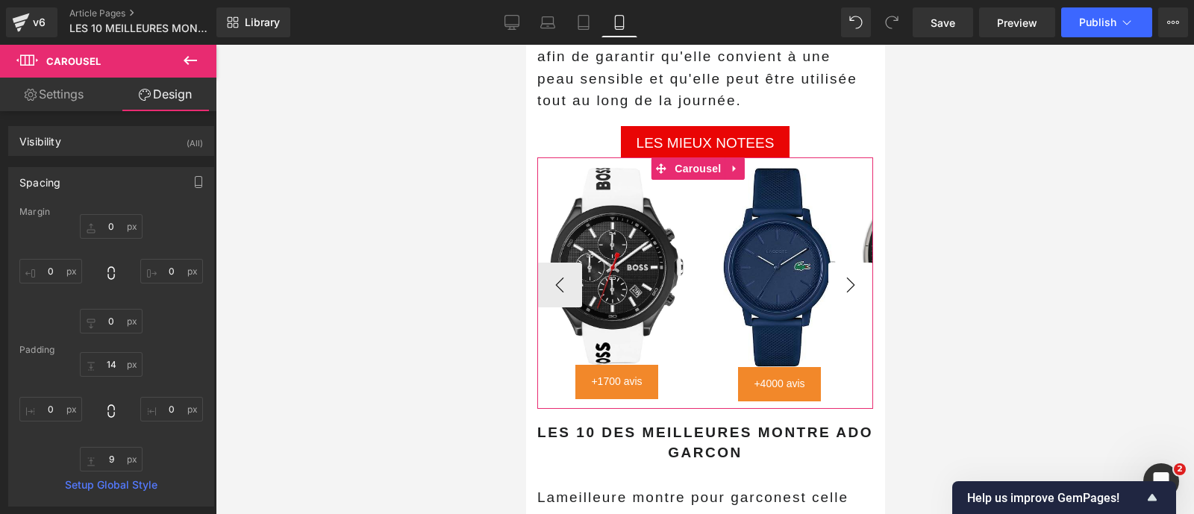
click at [840, 263] on button "›" at bounding box center [849, 285] width 45 height 45
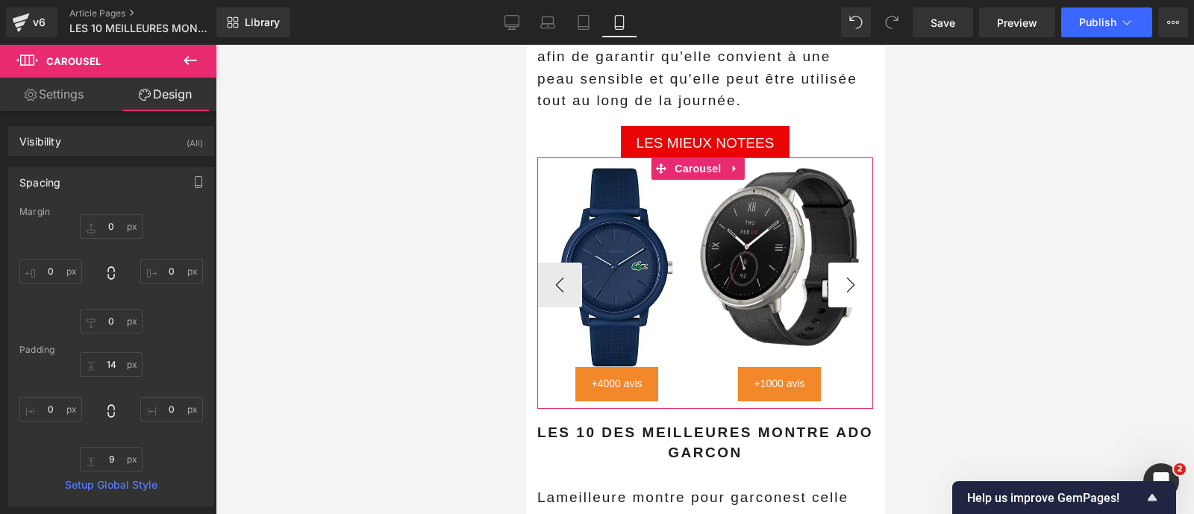
click at [840, 263] on button "›" at bounding box center [849, 285] width 45 height 45
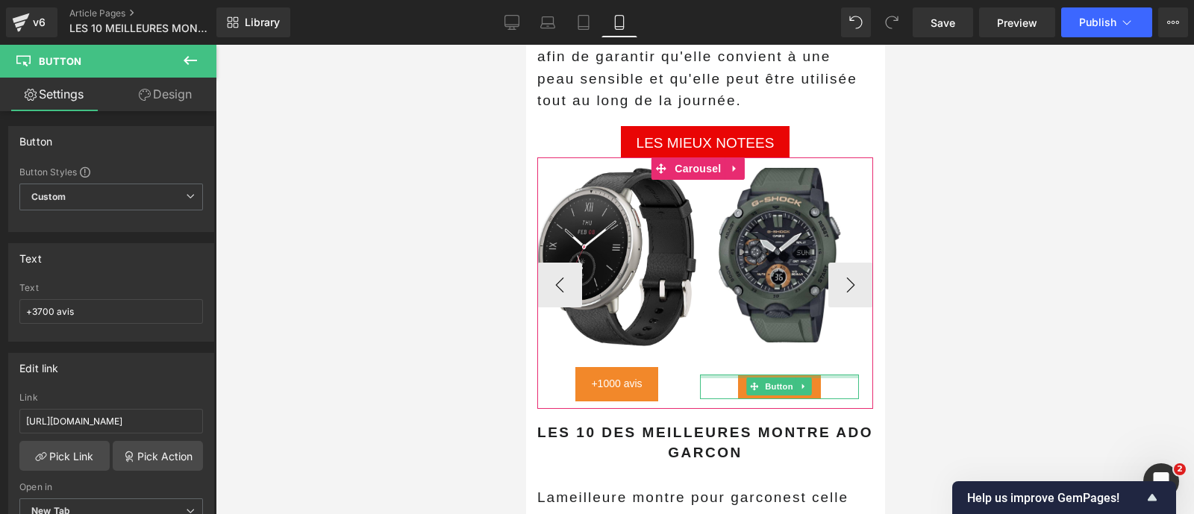
click at [815, 375] on div at bounding box center [778, 377] width 159 height 4
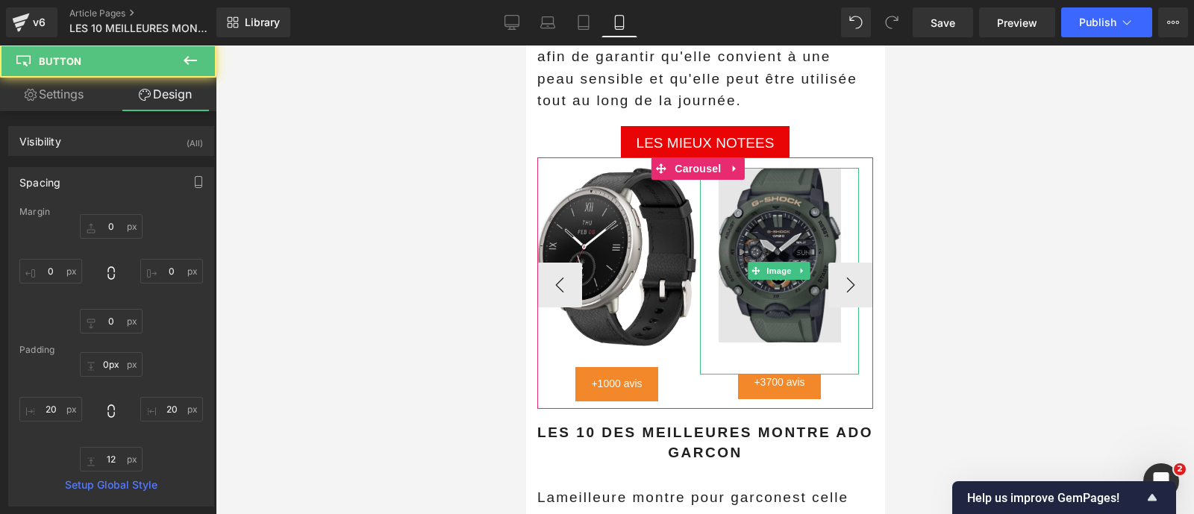
drag, startPoint x: 815, startPoint y: 352, endPoint x: 811, endPoint y: 344, distance: 9.3
click at [811, 344] on div "Image +3700 avis Button" at bounding box center [778, 283] width 159 height 231
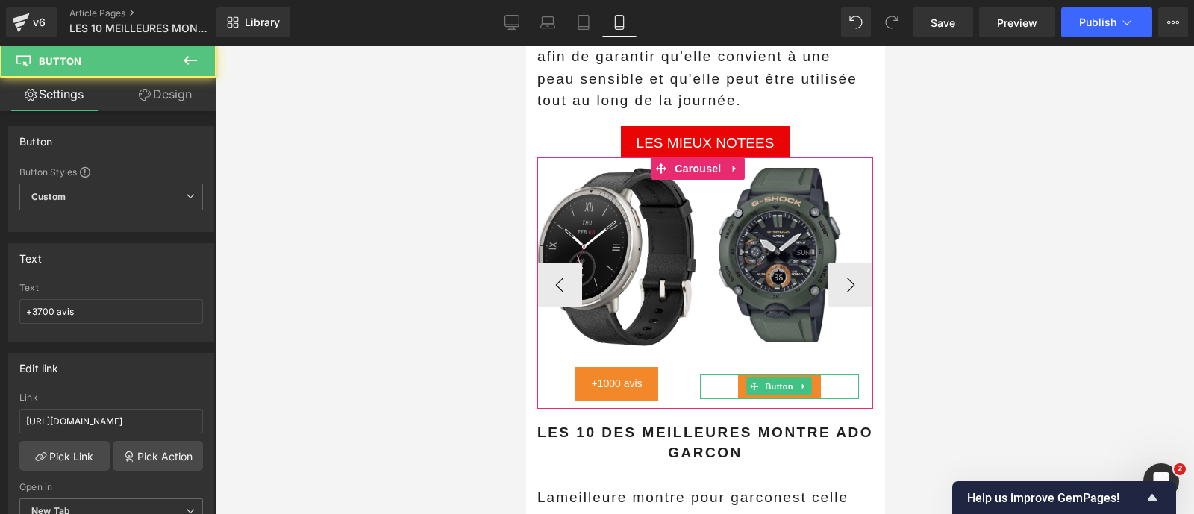
click at [817, 375] on link "+3700 avis" at bounding box center [778, 387] width 82 height 25
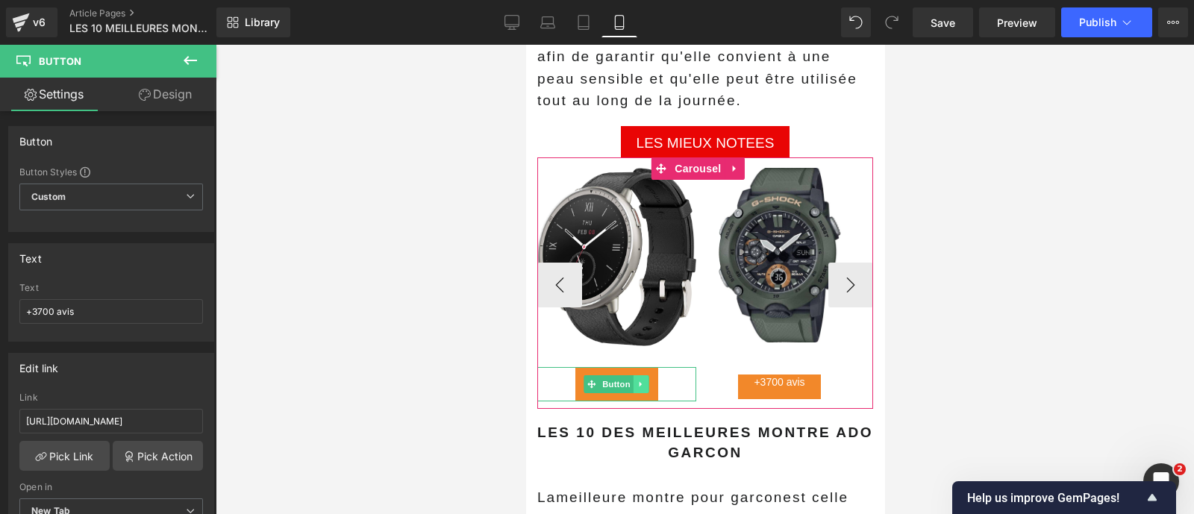
click at [635, 375] on link at bounding box center [641, 384] width 16 height 18
click at [626, 375] on link at bounding box center [633, 384] width 16 height 18
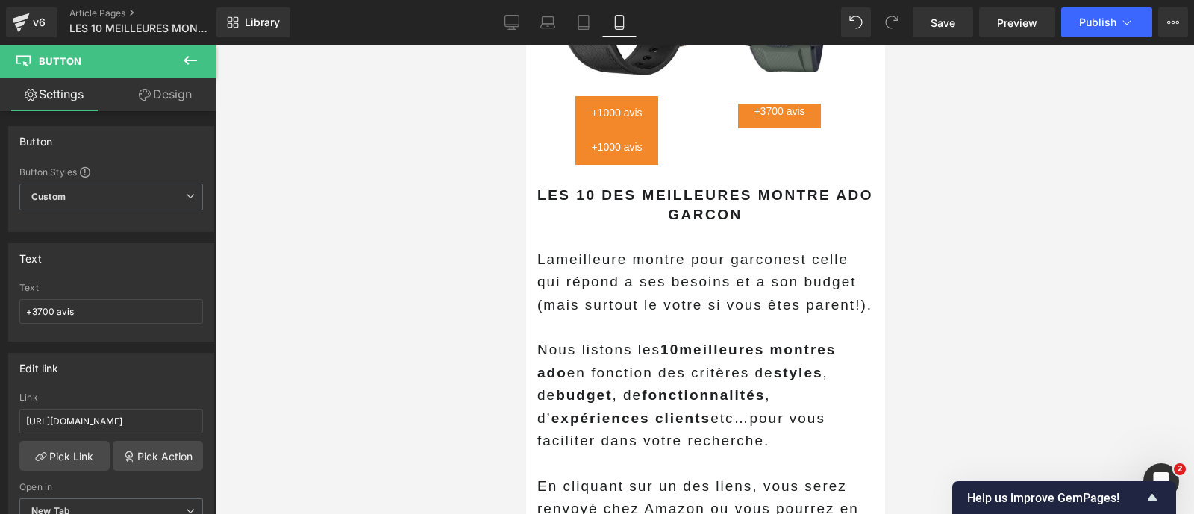
scroll to position [3125, 0]
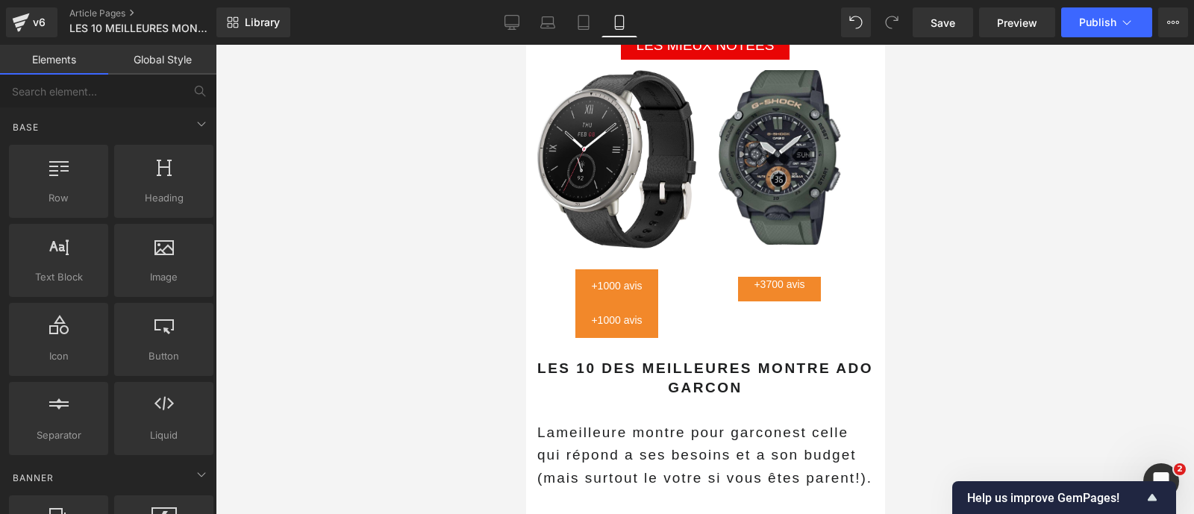
click at [500, 315] on div at bounding box center [705, 279] width 978 height 469
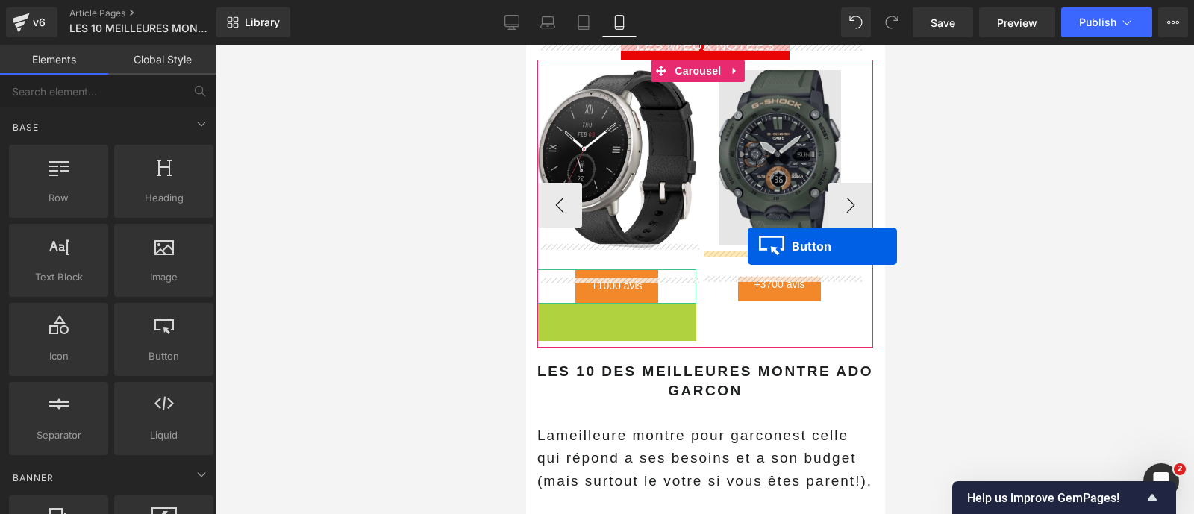
drag, startPoint x: 610, startPoint y: 298, endPoint x: 746, endPoint y: 246, distance: 145.2
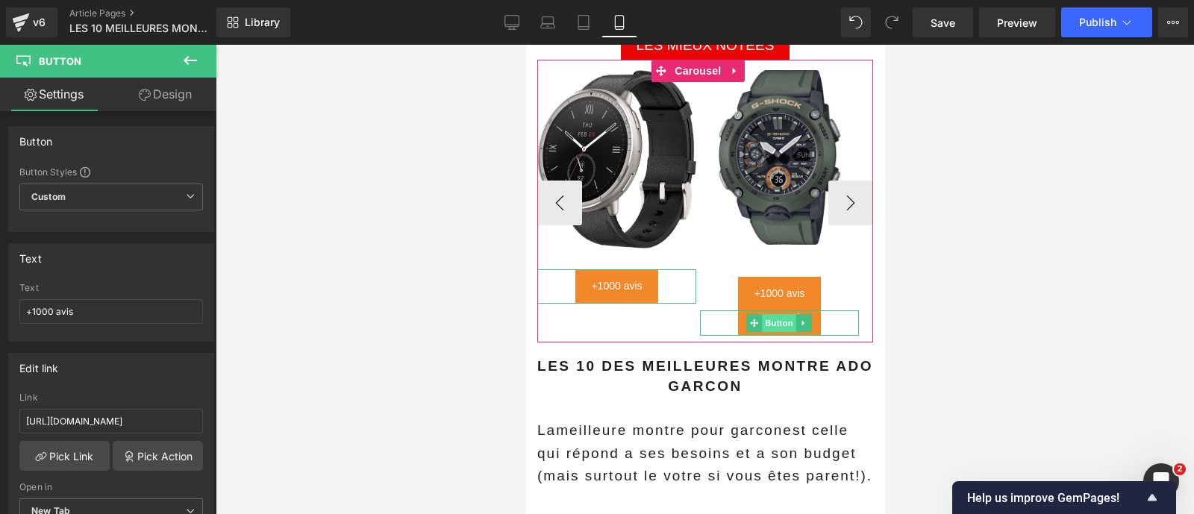
click at [783, 314] on span "Button" at bounding box center [779, 323] width 34 height 18
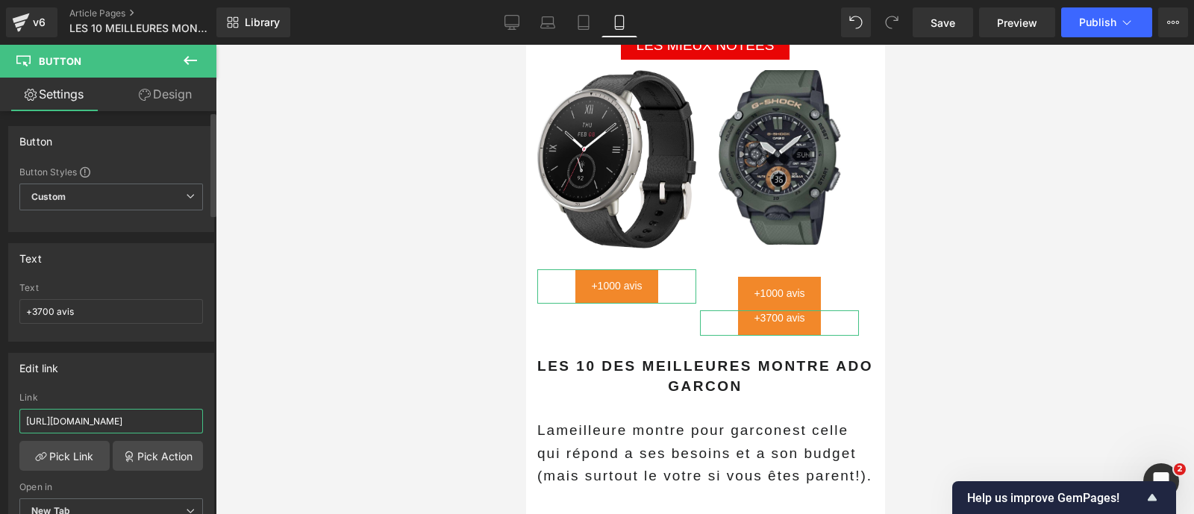
click at [118, 425] on input "[URL][DOMAIN_NAME]" at bounding box center [111, 421] width 184 height 25
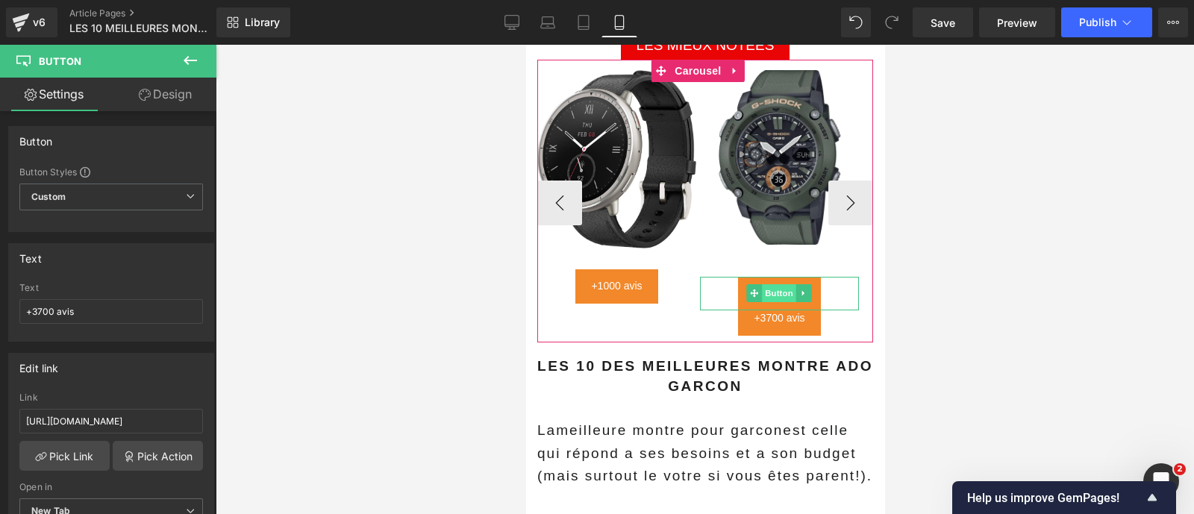
click at [773, 284] on span "Button" at bounding box center [779, 293] width 34 height 18
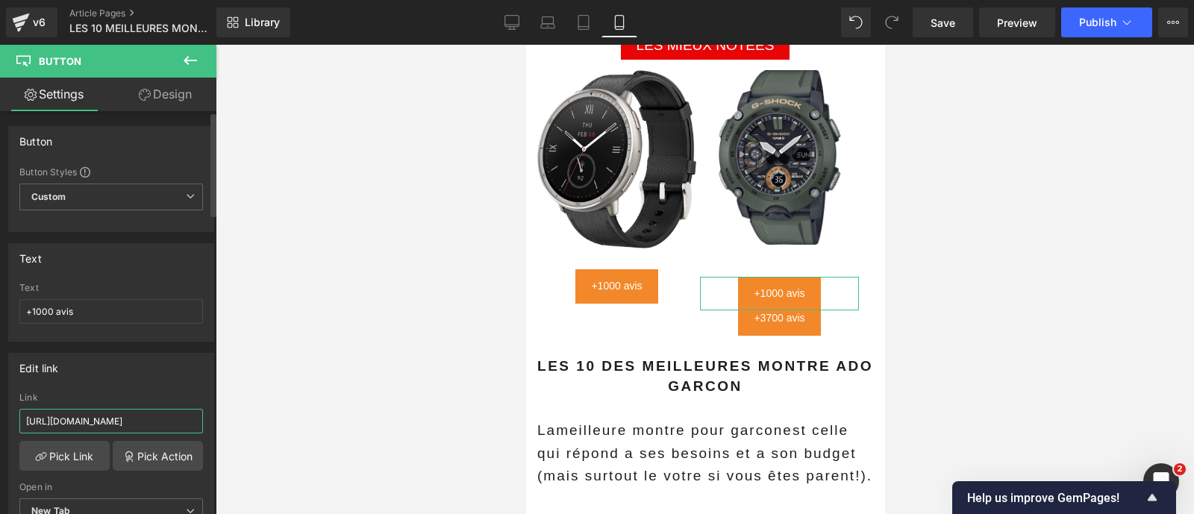
click at [136, 416] on input "[URL][DOMAIN_NAME]" at bounding box center [111, 421] width 184 height 25
click at [136, 416] on input "https://amzn.to/479zYlk" at bounding box center [111, 421] width 184 height 25
paste input "b3l79"
type input "https://amzn.to/47b3l79"
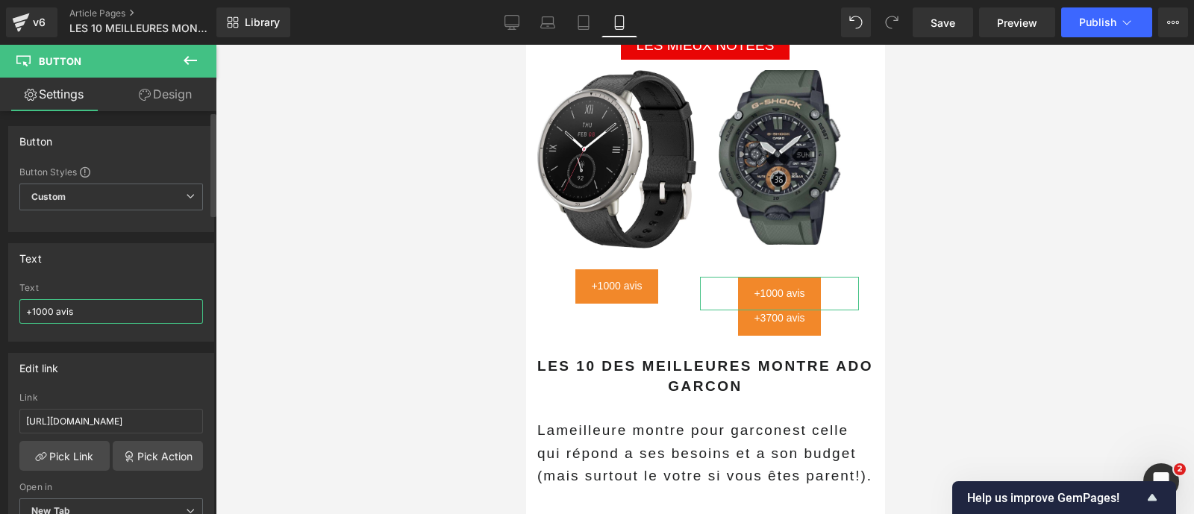
click at [46, 307] on input "+1000 avis" at bounding box center [111, 311] width 184 height 25
click at [52, 310] on input "+1000 avis" at bounding box center [111, 311] width 184 height 25
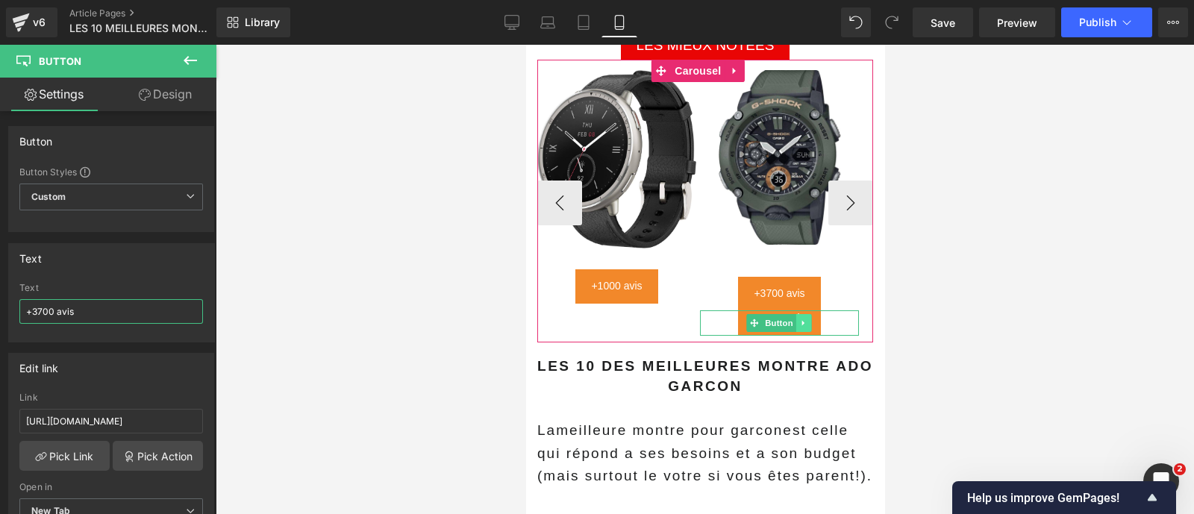
type input "+3700 avis"
click at [800, 319] on icon at bounding box center [803, 323] width 8 height 9
click at [807, 319] on icon at bounding box center [811, 323] width 8 height 8
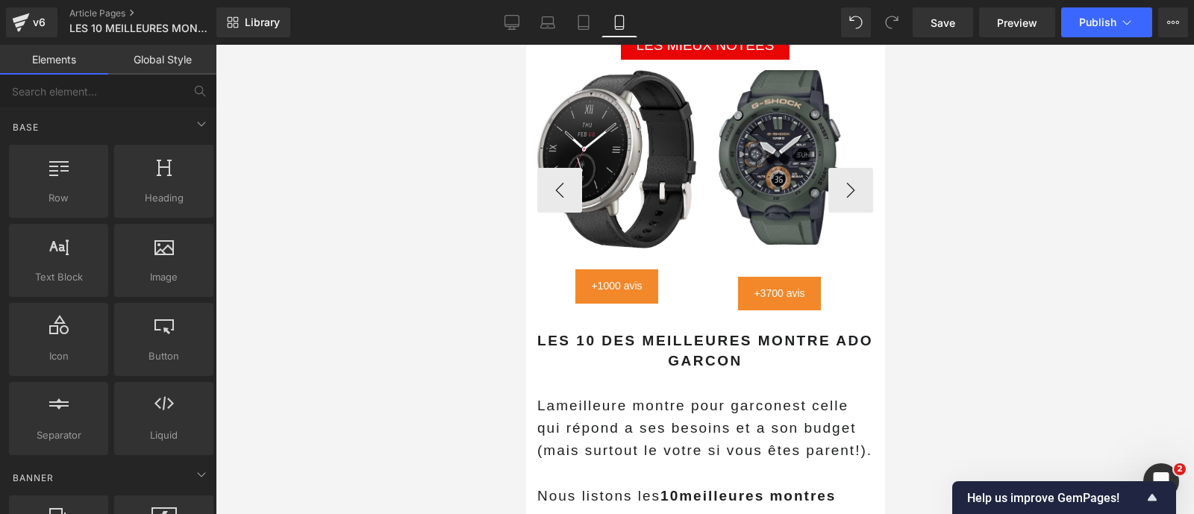
click at [954, 272] on div at bounding box center [705, 279] width 978 height 469
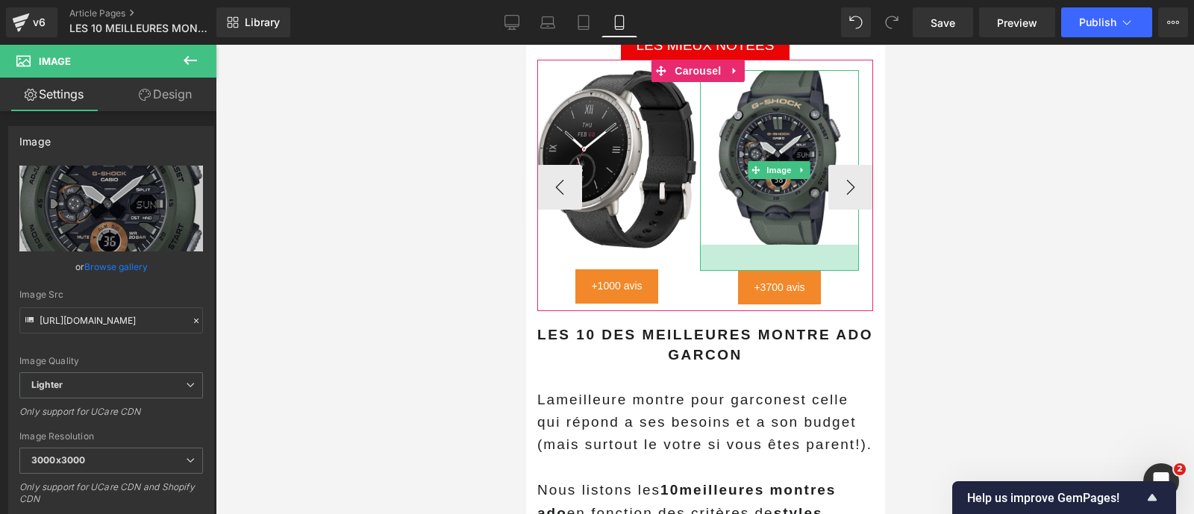
drag, startPoint x: 836, startPoint y: 248, endPoint x: 847, endPoint y: 274, distance: 28.1
click at [847, 274] on div "Image 35px +3700 avis Button" at bounding box center [778, 187] width 159 height 234
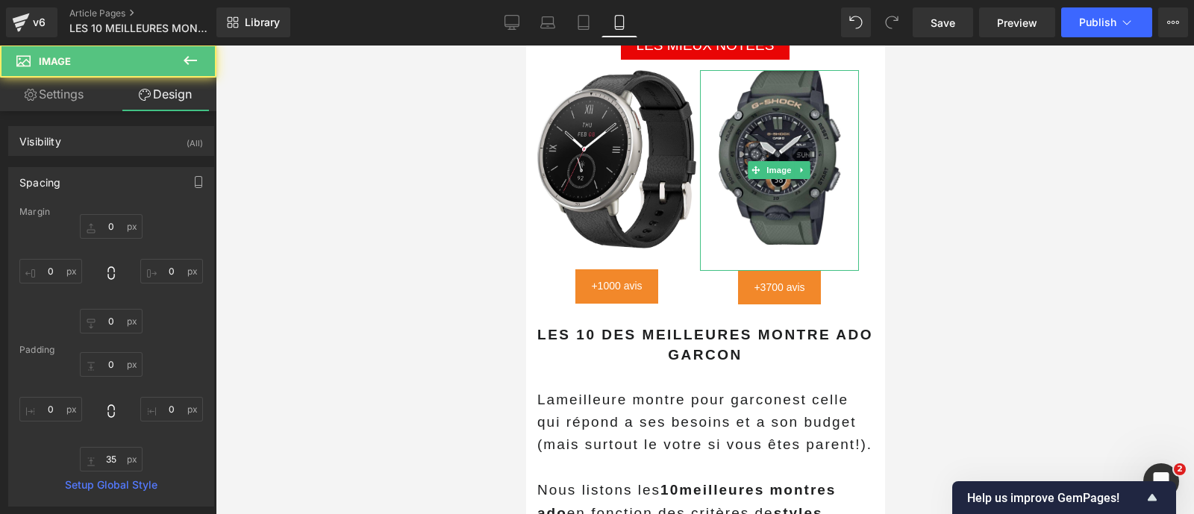
click at [938, 275] on div at bounding box center [705, 279] width 978 height 469
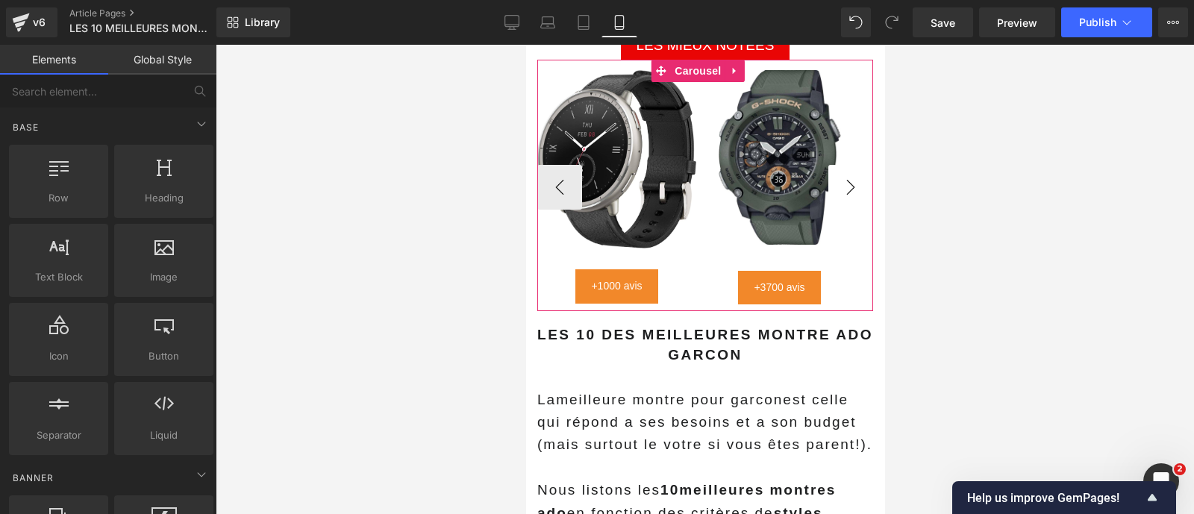
click at [836, 165] on button "›" at bounding box center [849, 187] width 45 height 45
click at [557, 165] on button "‹" at bounding box center [558, 187] width 45 height 45
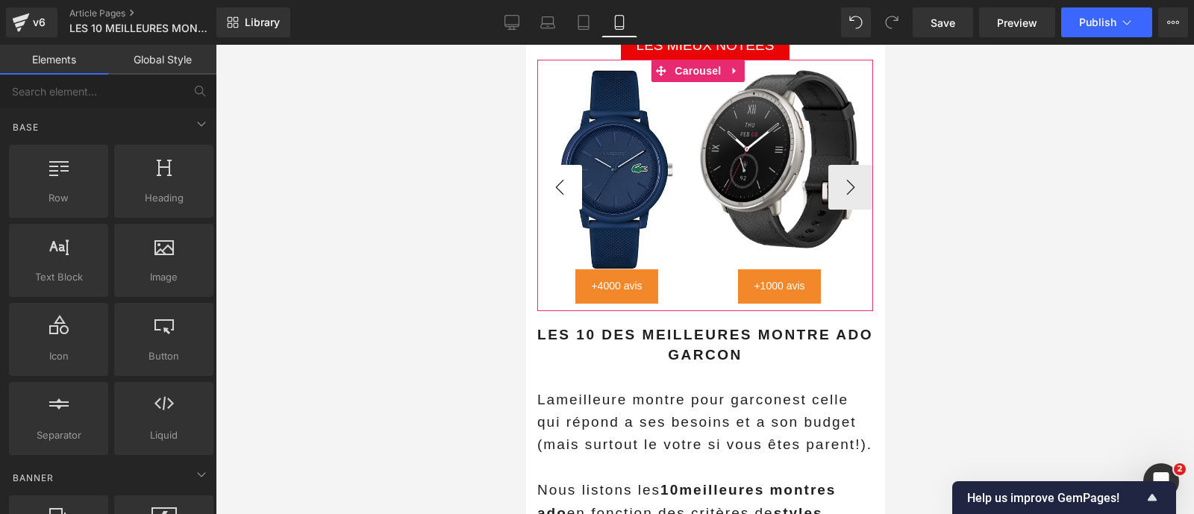
click at [557, 165] on button "‹" at bounding box center [558, 187] width 45 height 45
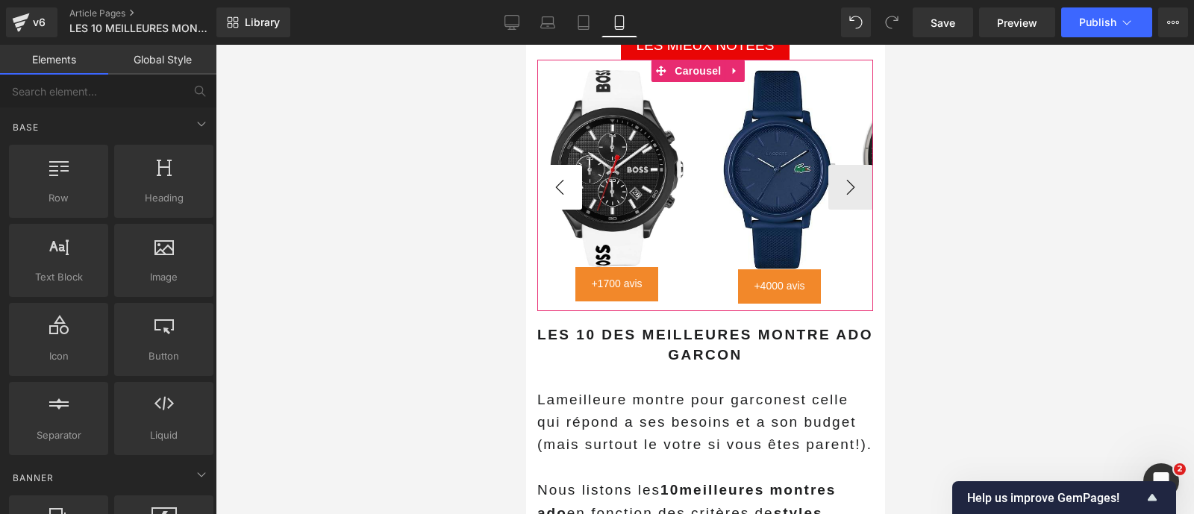
click at [557, 165] on button "‹" at bounding box center [558, 187] width 45 height 45
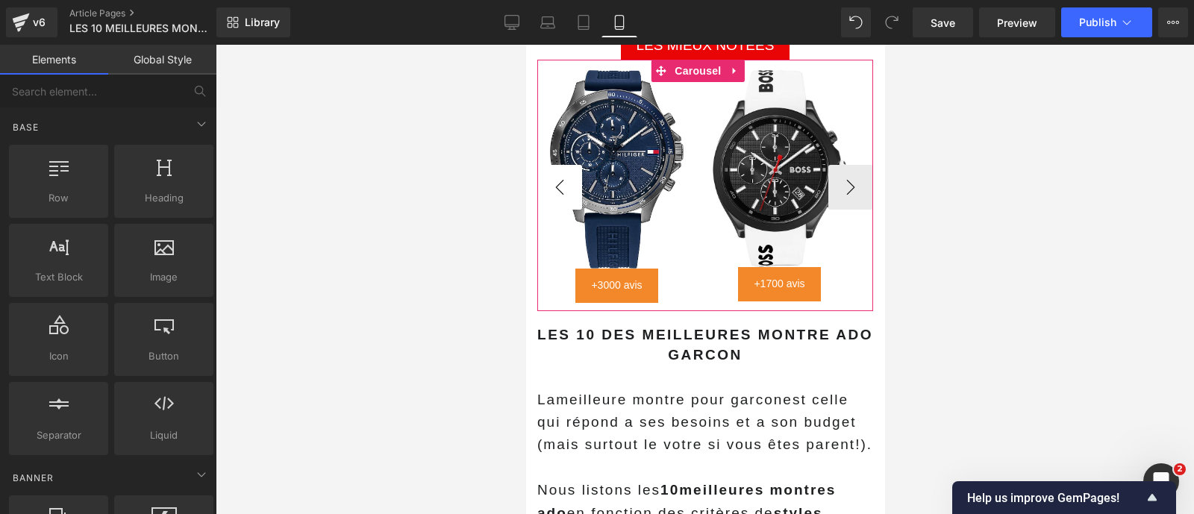
click at [557, 165] on button "‹" at bounding box center [558, 187] width 45 height 45
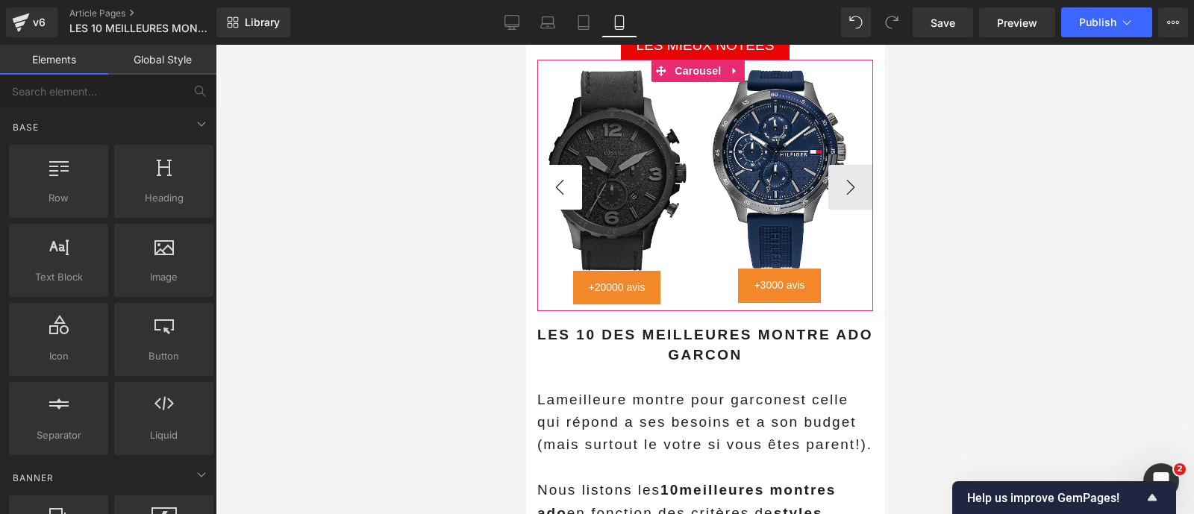
click at [557, 165] on button "‹" at bounding box center [558, 187] width 45 height 45
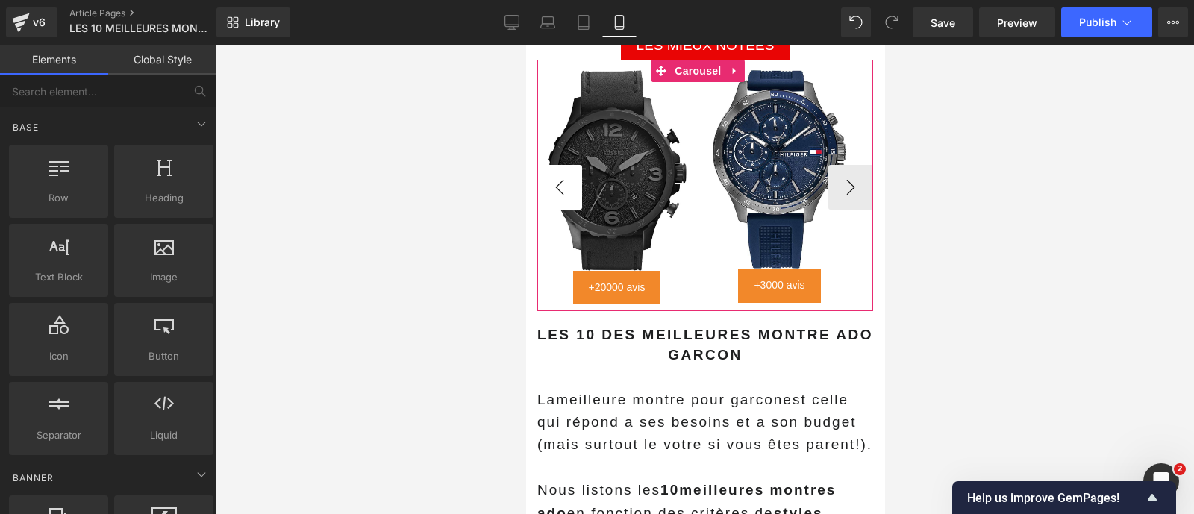
click at [557, 165] on button "‹" at bounding box center [558, 187] width 45 height 45
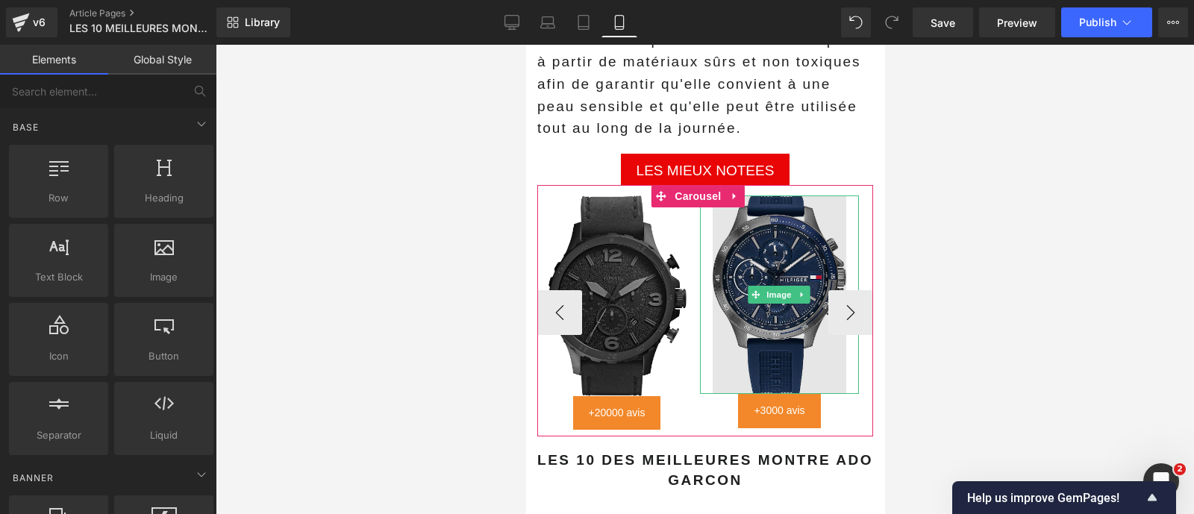
scroll to position [2991, 0]
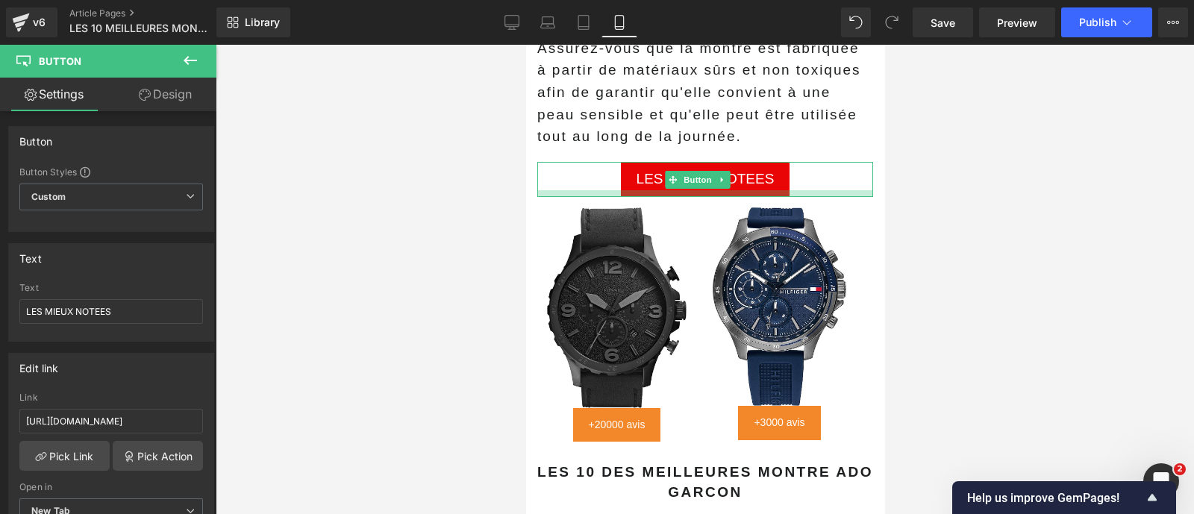
click at [798, 190] on div at bounding box center [704, 193] width 336 height 7
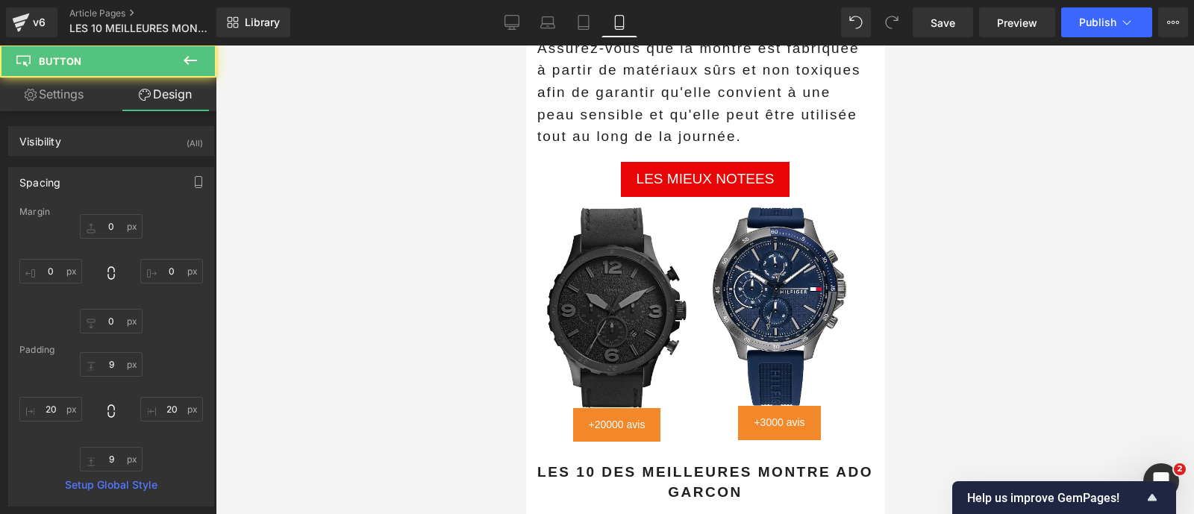
click at [942, 207] on div at bounding box center [705, 279] width 978 height 469
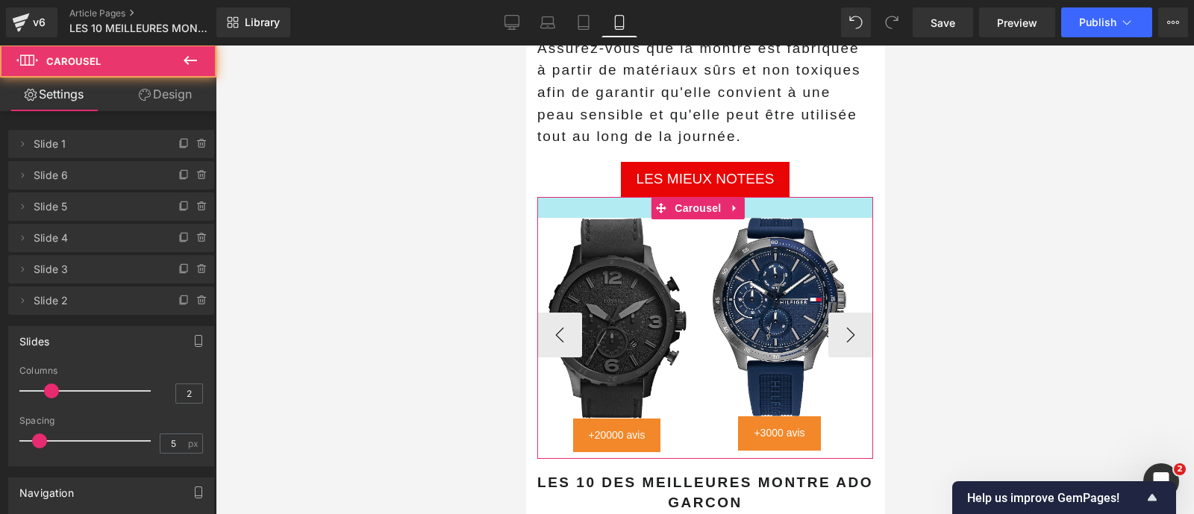
drag, startPoint x: 805, startPoint y: 173, endPoint x: 805, endPoint y: 184, distance: 10.4
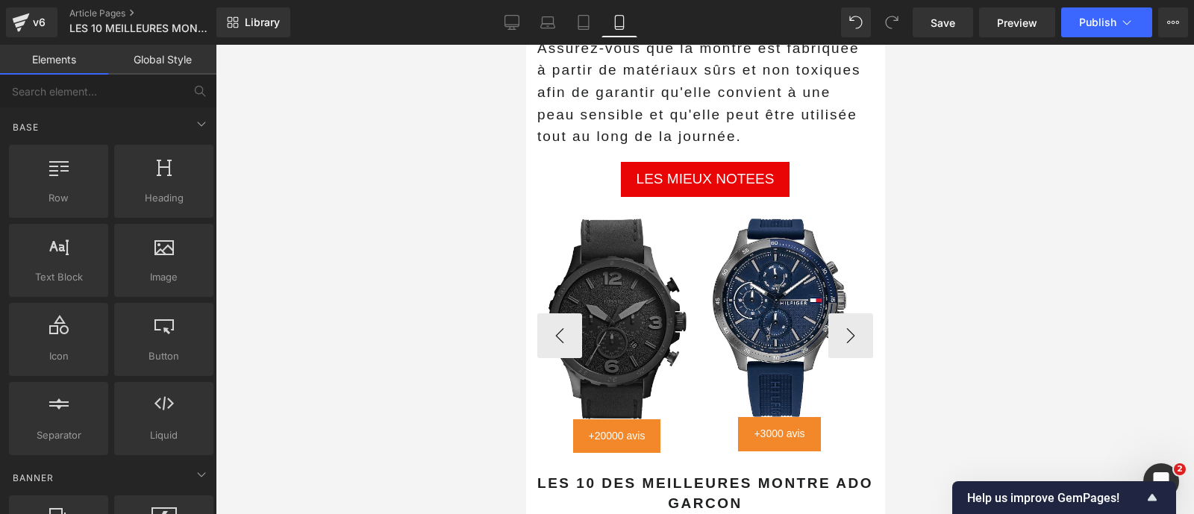
click at [958, 251] on div at bounding box center [705, 279] width 978 height 469
click at [938, 29] on span "Save" at bounding box center [942, 23] width 25 height 16
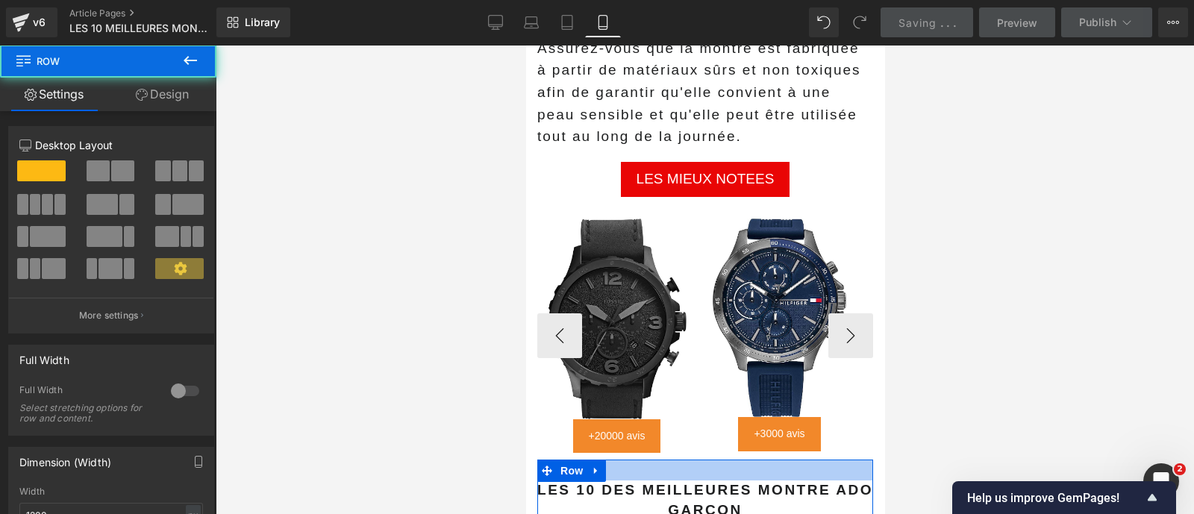
click at [695, 460] on div at bounding box center [704, 470] width 336 height 21
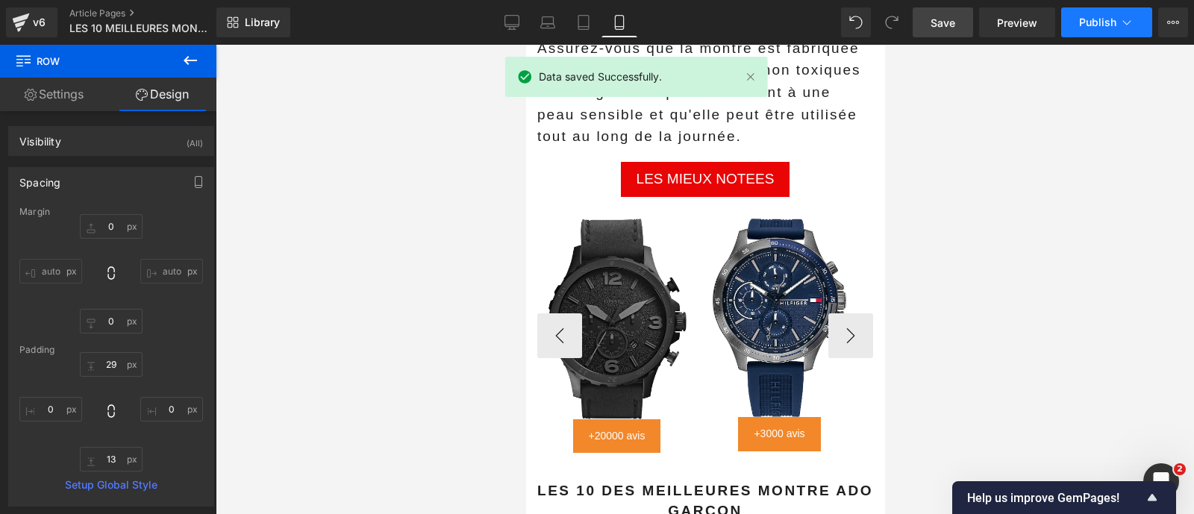
click at [1115, 23] on span "Publish" at bounding box center [1097, 22] width 37 height 12
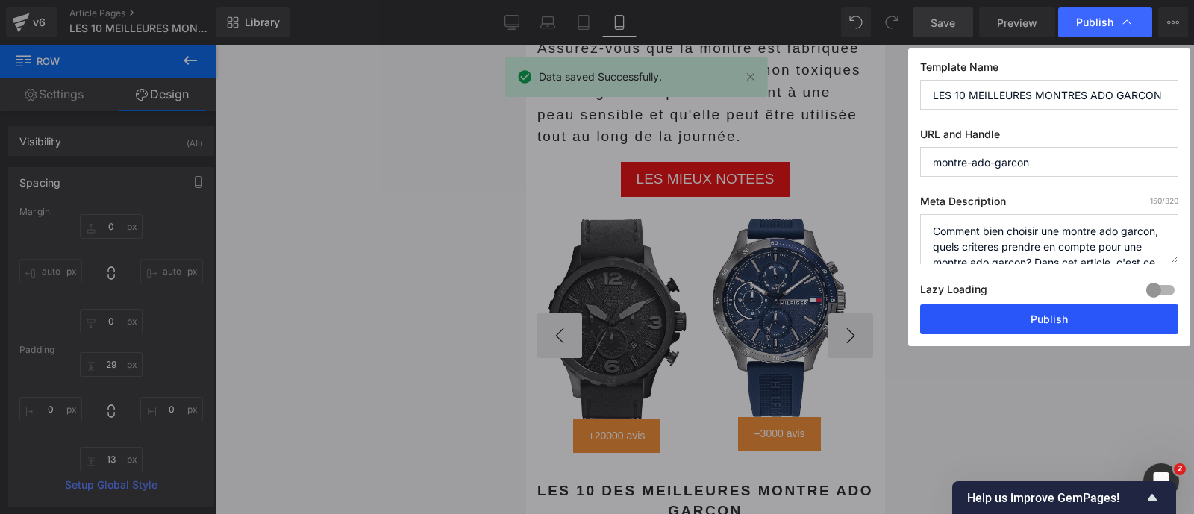
click at [1038, 313] on button "Publish" at bounding box center [1049, 319] width 258 height 30
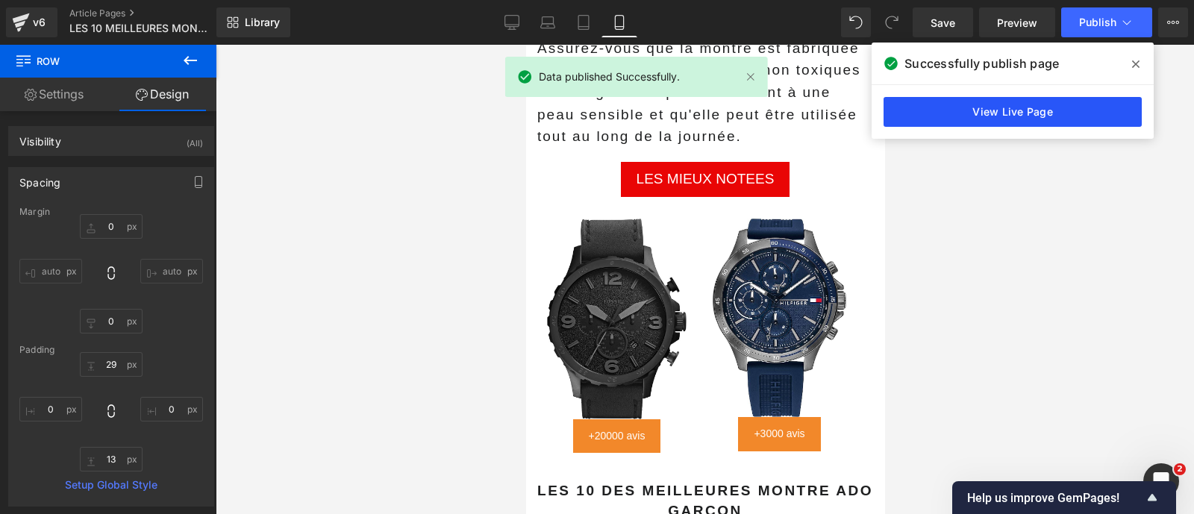
click at [962, 107] on link "View Live Page" at bounding box center [1012, 112] width 258 height 30
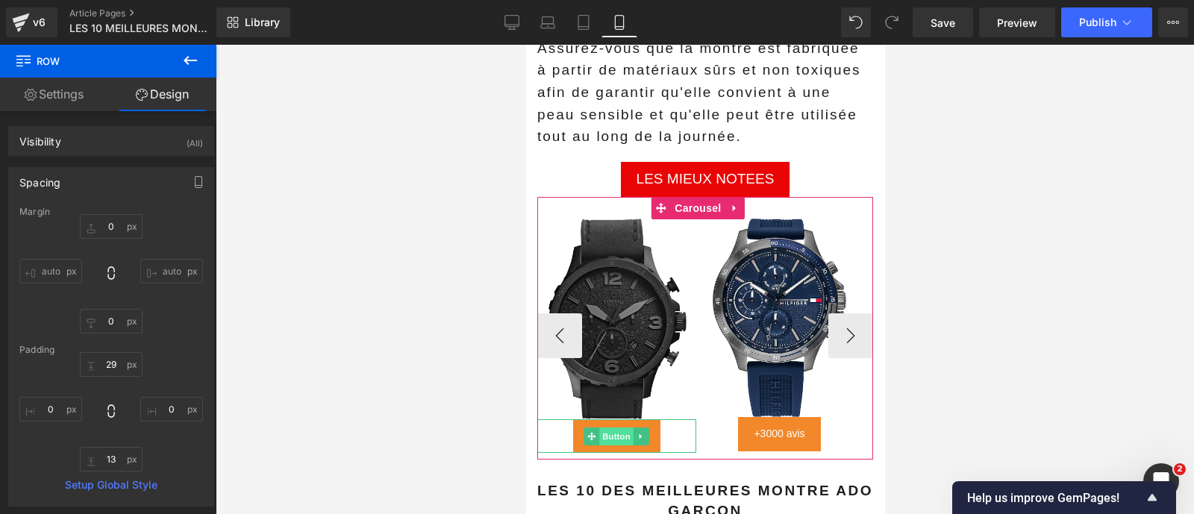
click at [617, 428] on span "Button" at bounding box center [616, 437] width 34 height 18
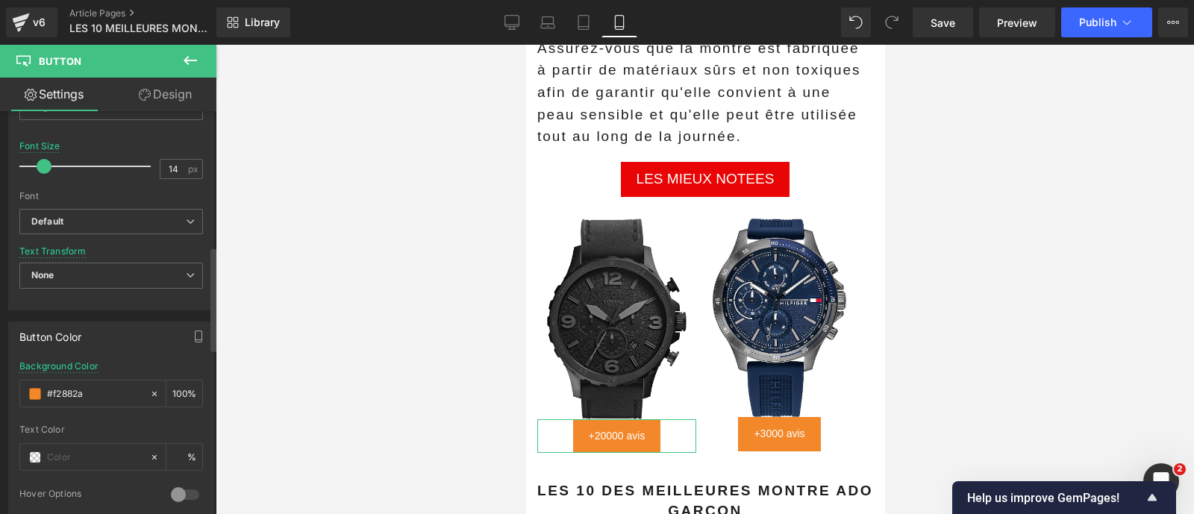
scroll to position [520, 0]
click at [96, 380] on div "#f2882a" at bounding box center [84, 393] width 129 height 26
click at [93, 390] on input "#f2882a" at bounding box center [95, 393] width 96 height 16
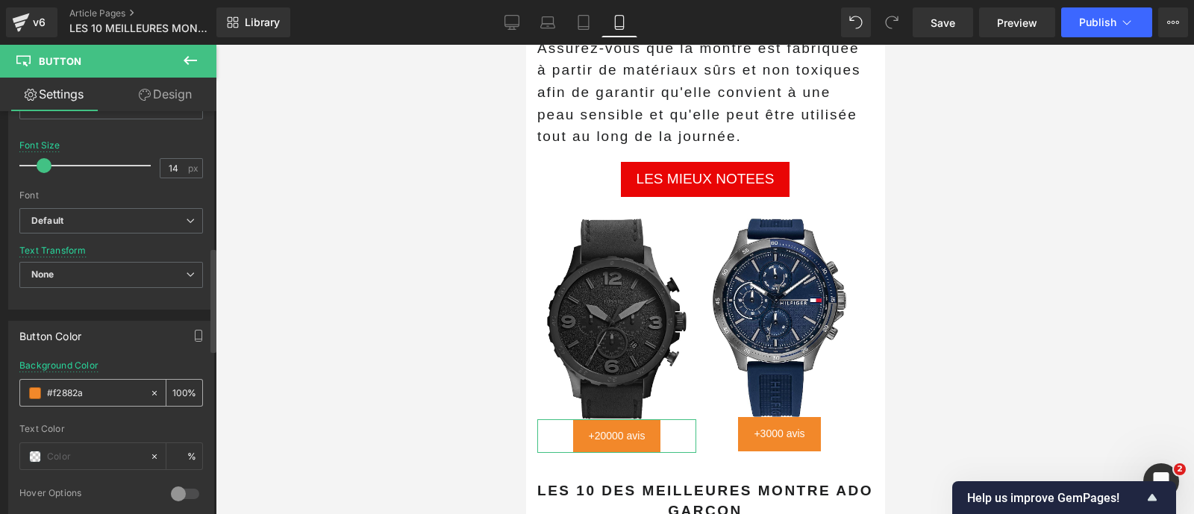
click at [93, 390] on input "#f2882a" at bounding box center [95, 393] width 96 height 16
click at [552, 25] on icon at bounding box center [547, 22] width 15 height 15
type input "13"
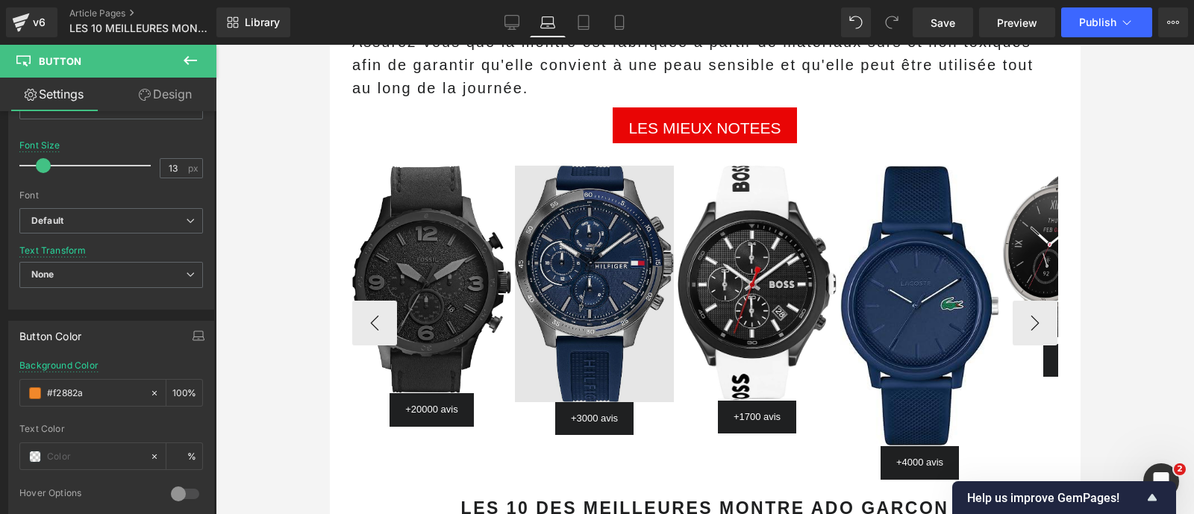
scroll to position [2860, 0]
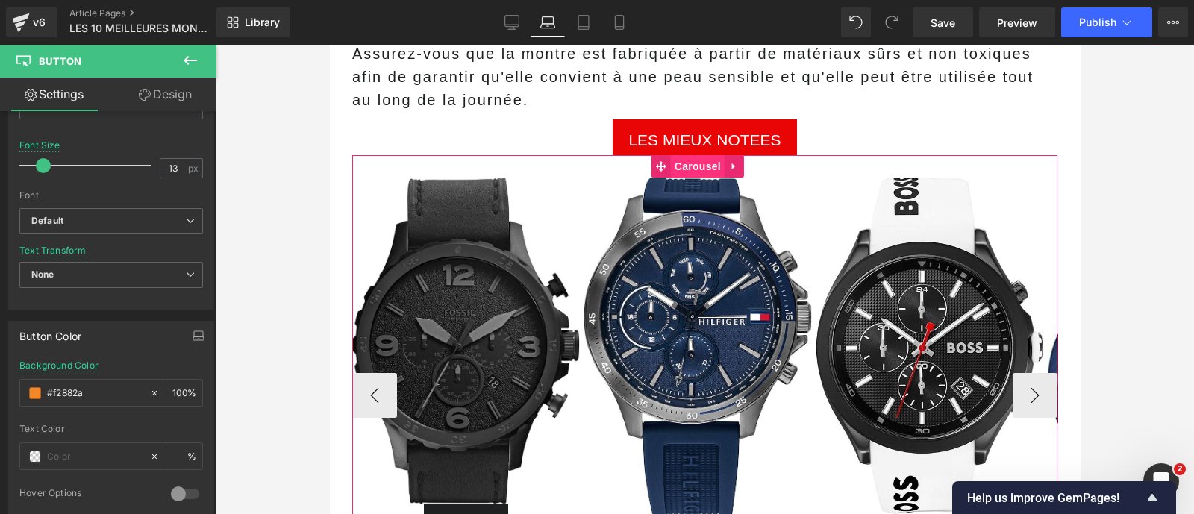
click at [689, 178] on span "Carousel" at bounding box center [698, 166] width 54 height 22
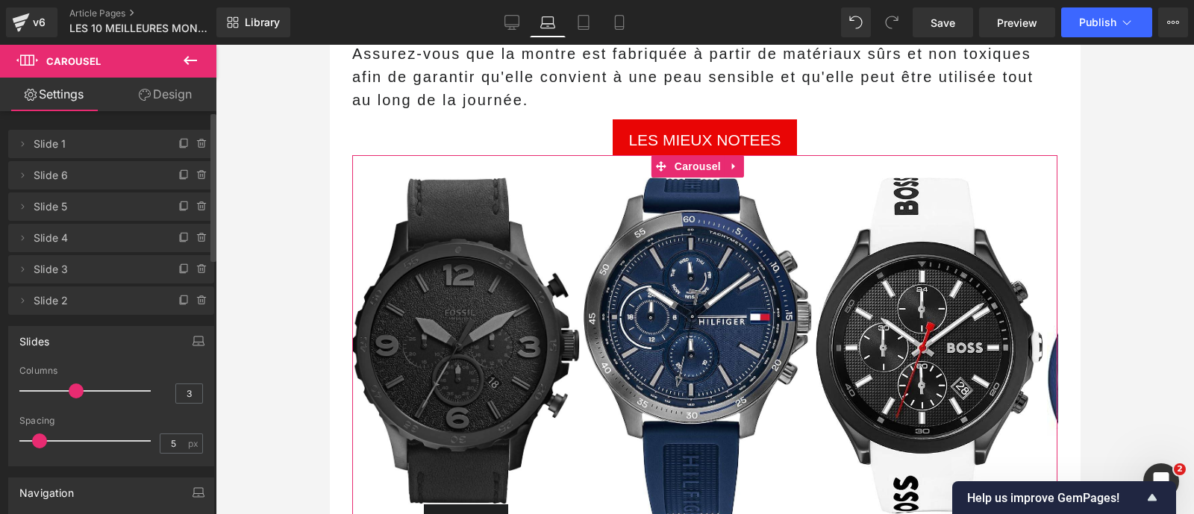
click at [168, 391] on div "Columns 3" at bounding box center [111, 391] width 184 height 50
click at [178, 392] on input "3" at bounding box center [189, 393] width 26 height 19
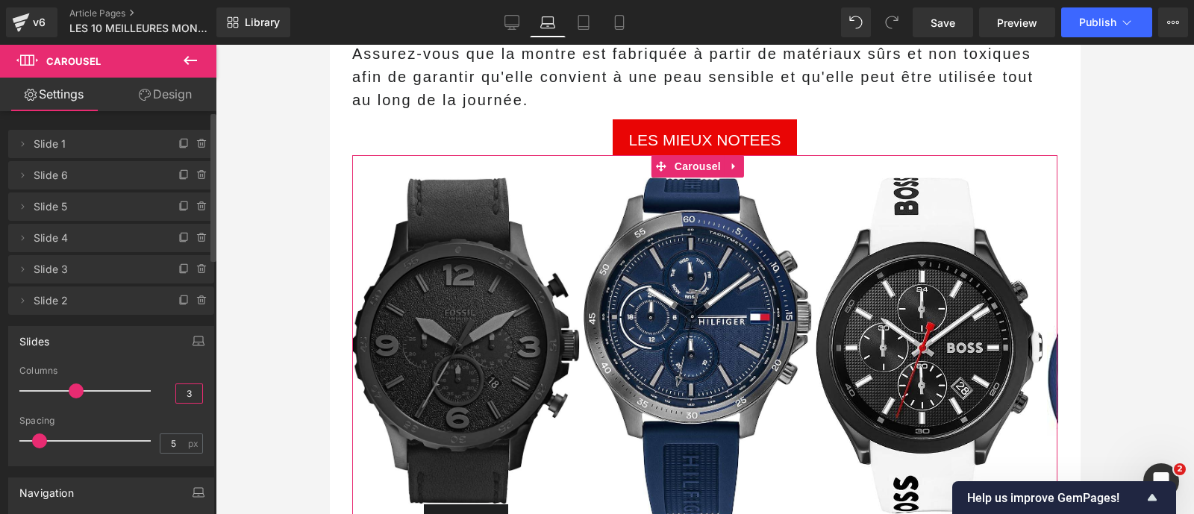
type input "2"
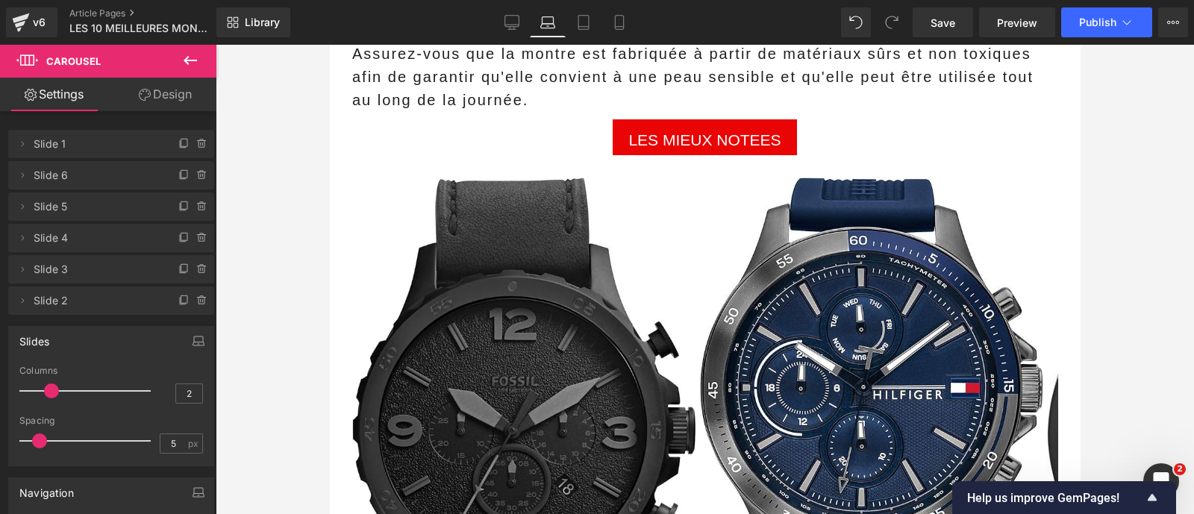
click at [291, 394] on div at bounding box center [705, 279] width 978 height 469
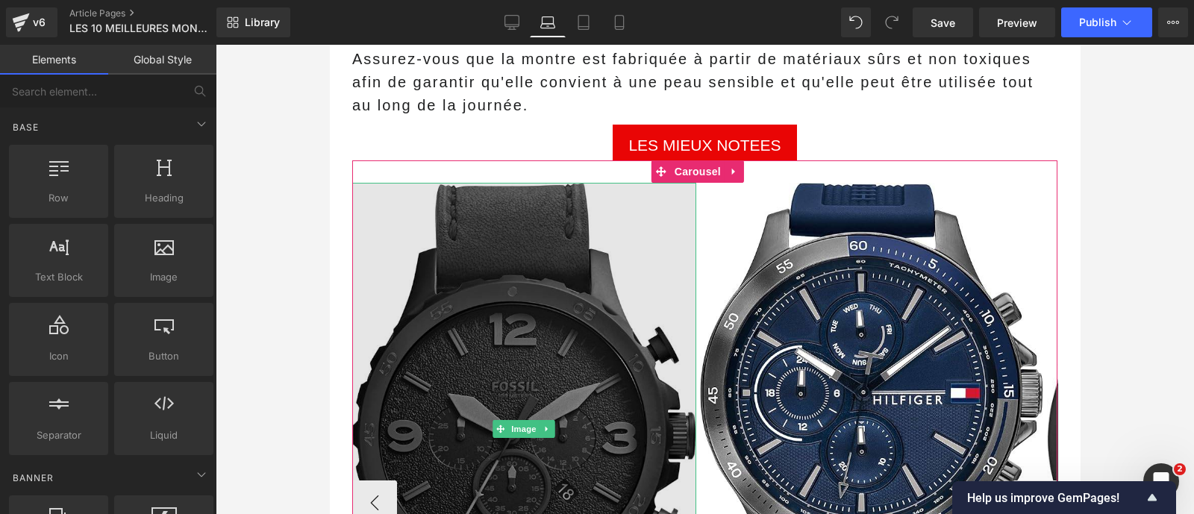
scroll to position [2854, 0]
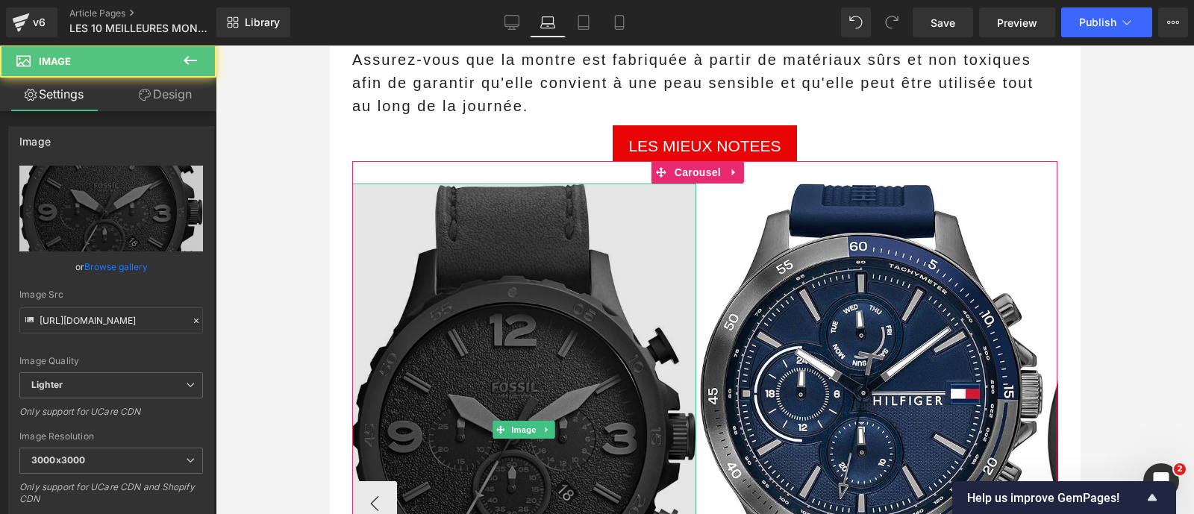
click at [504, 296] on img at bounding box center [524, 430] width 344 height 492
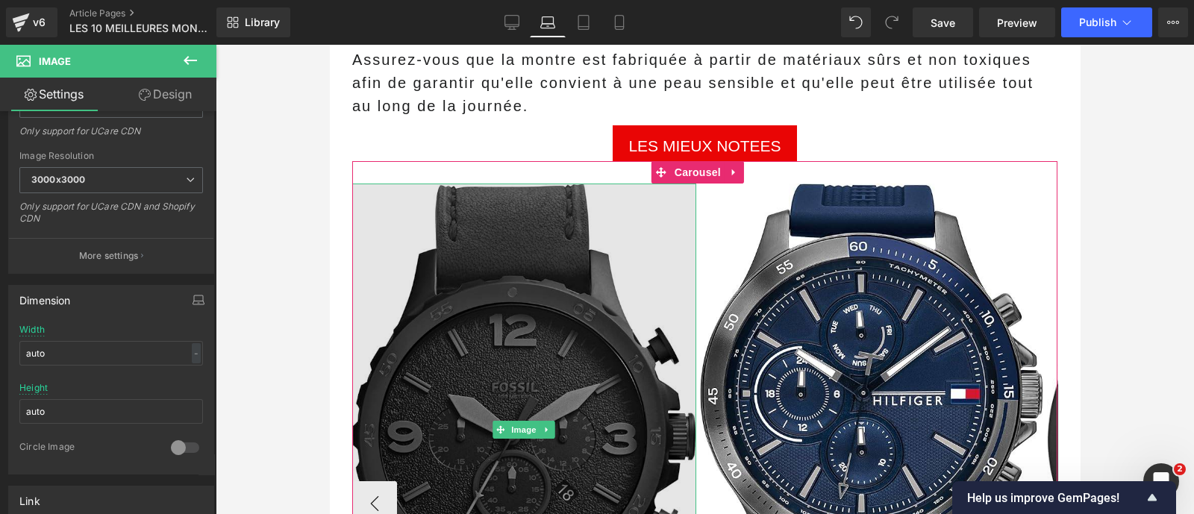
scroll to position [3193, 0]
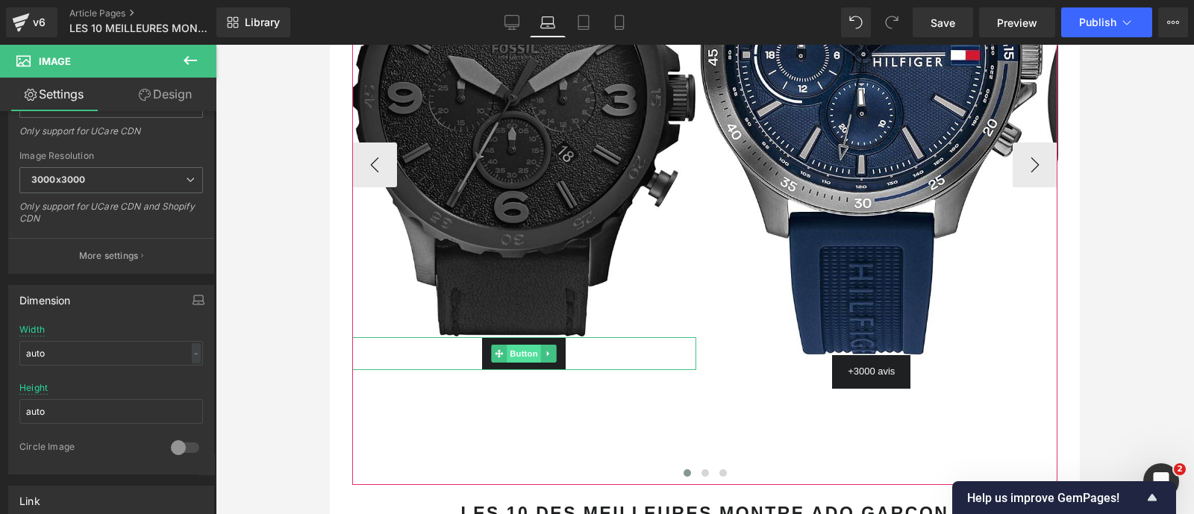
click at [525, 363] on span "Button" at bounding box center [524, 354] width 34 height 18
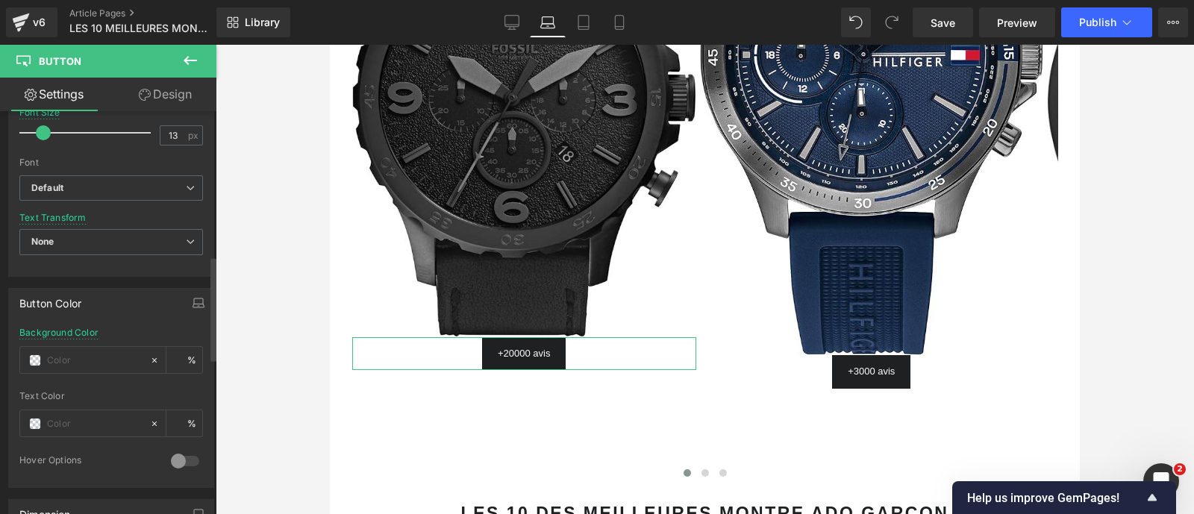
scroll to position [554, 0]
click at [63, 363] on input "text" at bounding box center [95, 359] width 96 height 16
type input "#f2882a"
type input "100"
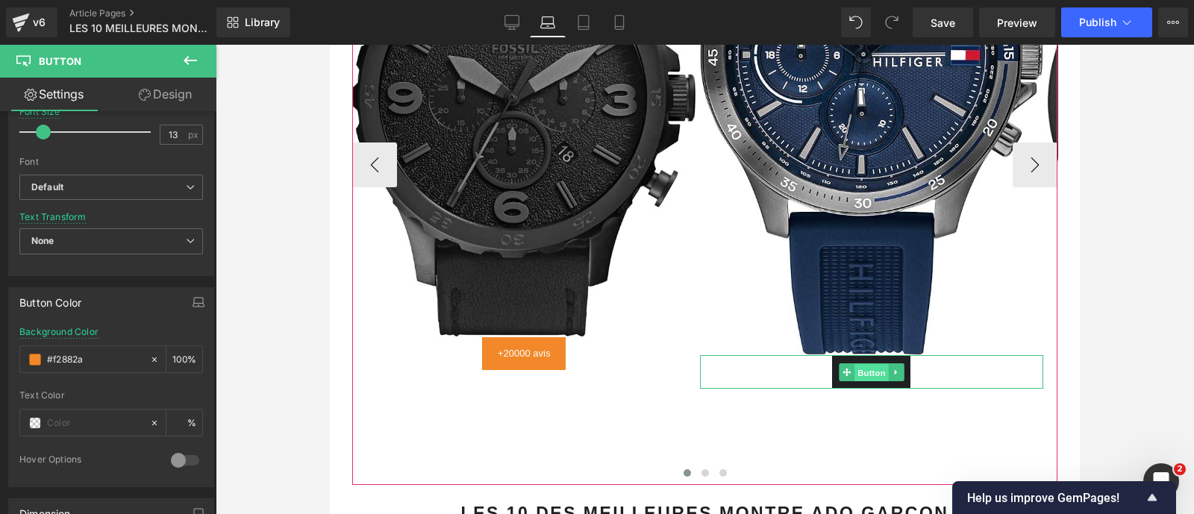
click at [871, 381] on span "Button" at bounding box center [871, 372] width 34 height 18
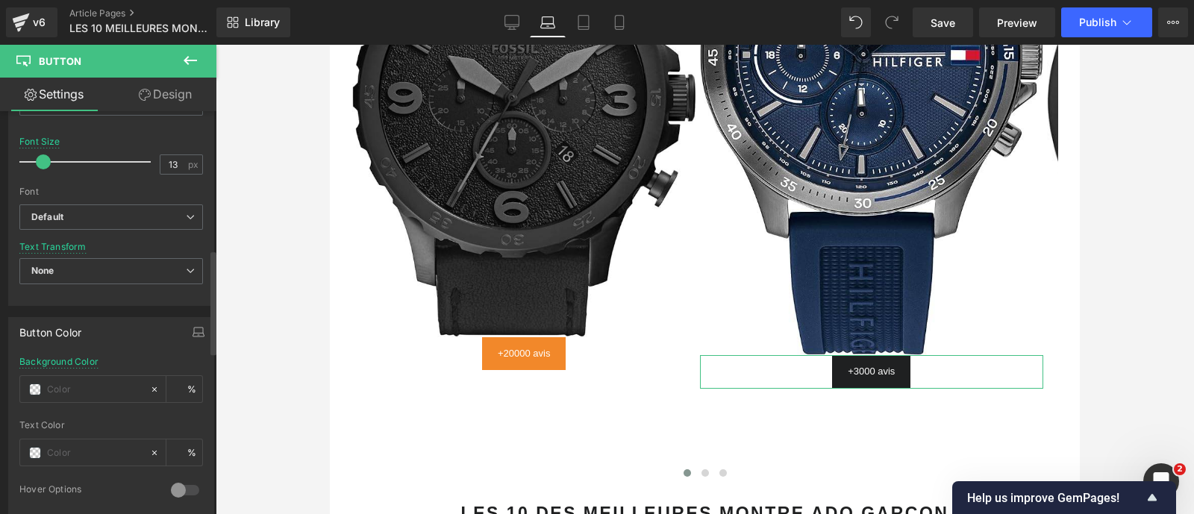
scroll to position [538, 0]
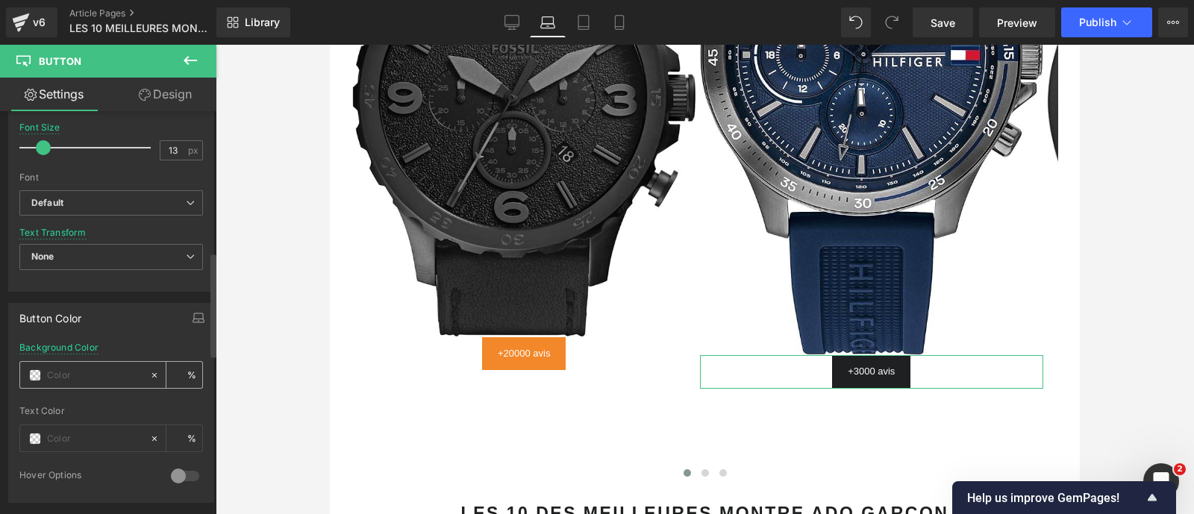
click at [76, 369] on input "text" at bounding box center [95, 375] width 96 height 16
paste input "#f2882a"
type input "#f2882a"
type input "100"
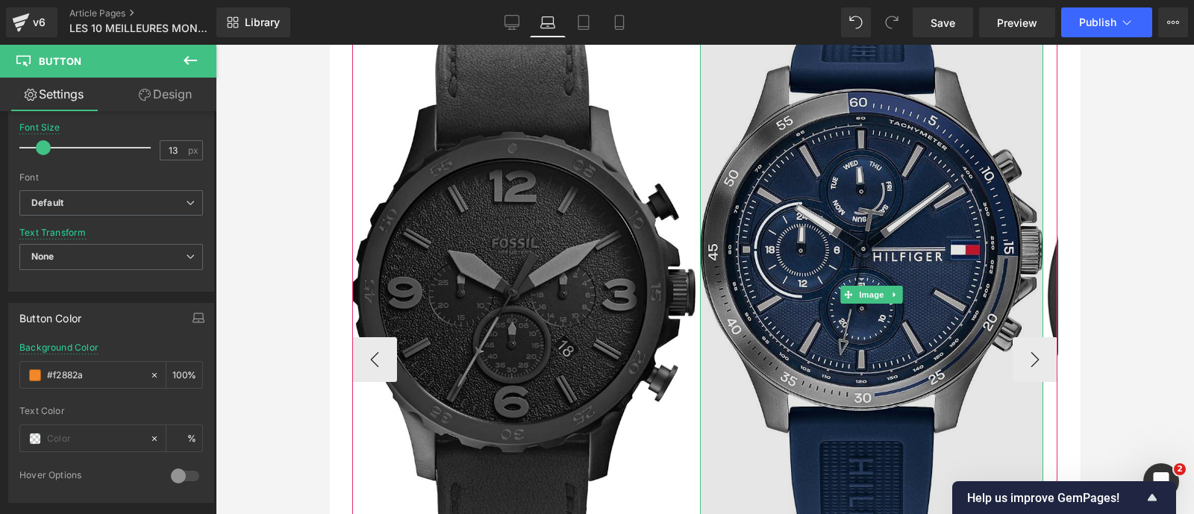
scroll to position [3014, 0]
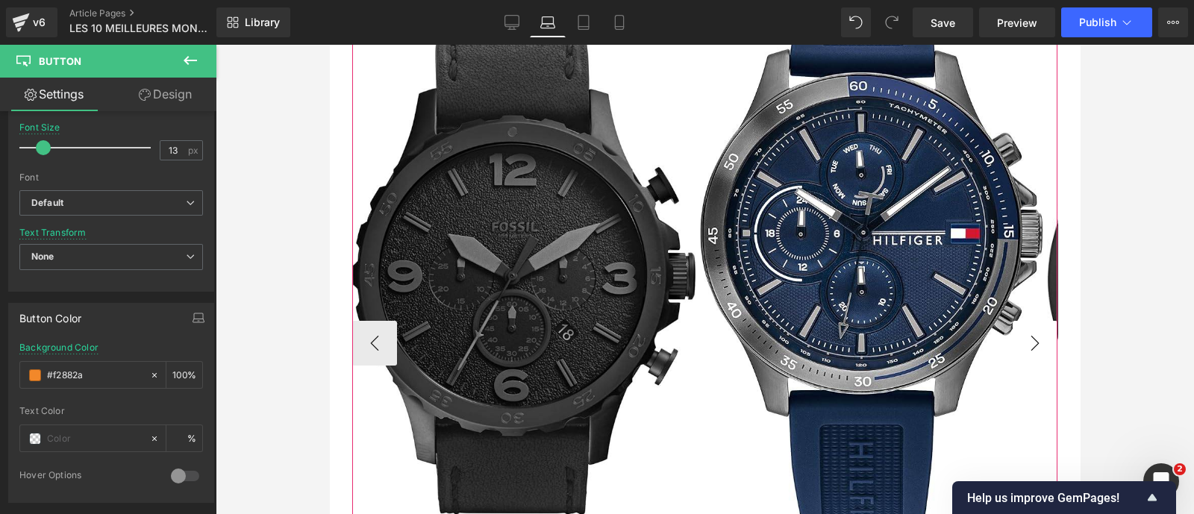
type input "#f2882a"
click at [1012, 354] on button "›" at bounding box center [1034, 343] width 45 height 45
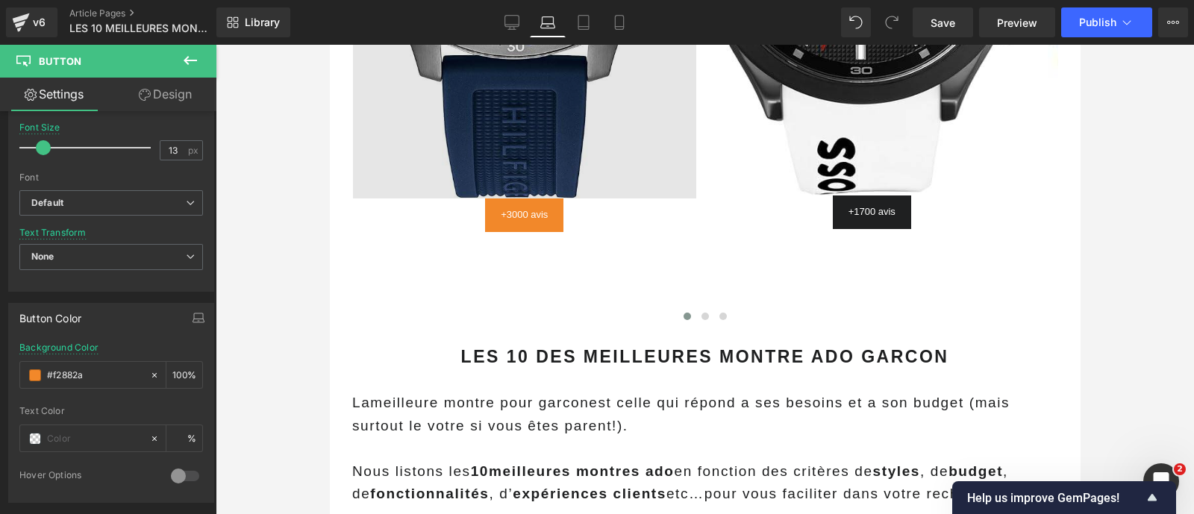
scroll to position [3350, 0]
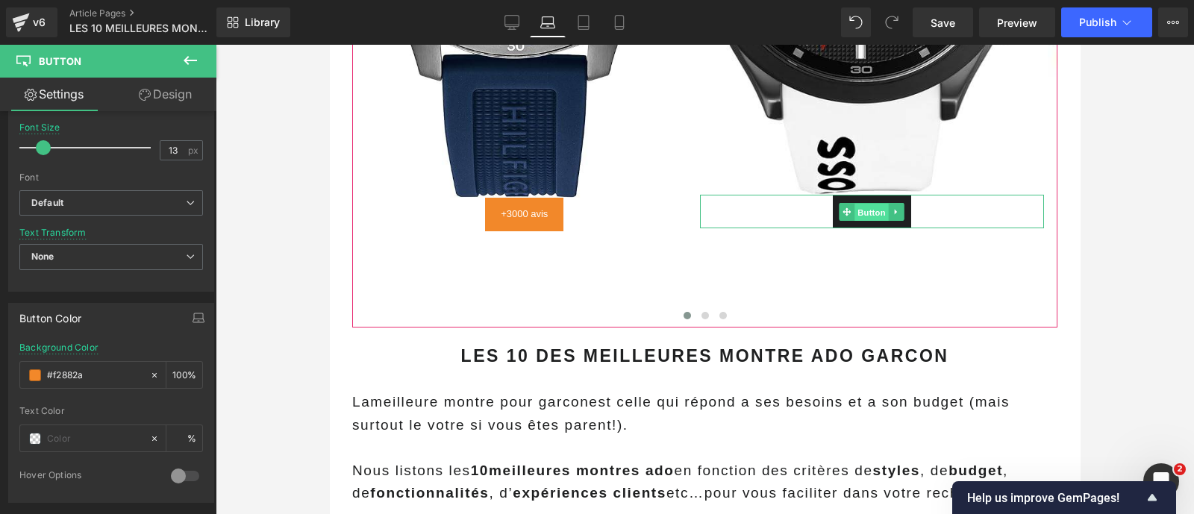
click at [870, 221] on span "Button" at bounding box center [871, 212] width 34 height 18
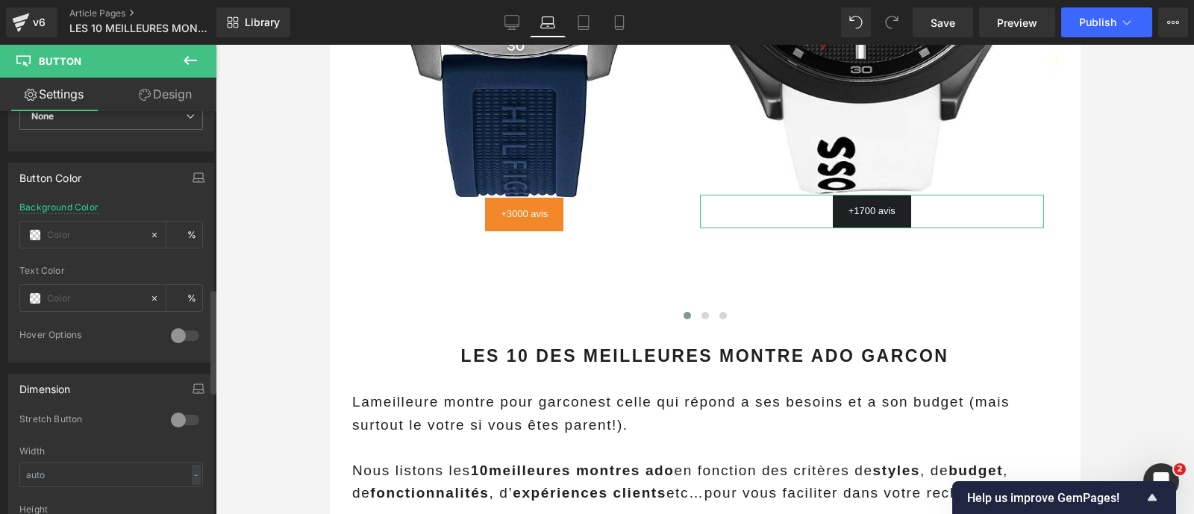
scroll to position [678, 0]
click at [64, 236] on input "text" at bounding box center [95, 235] width 96 height 16
type input "#f2882a"
type input "100"
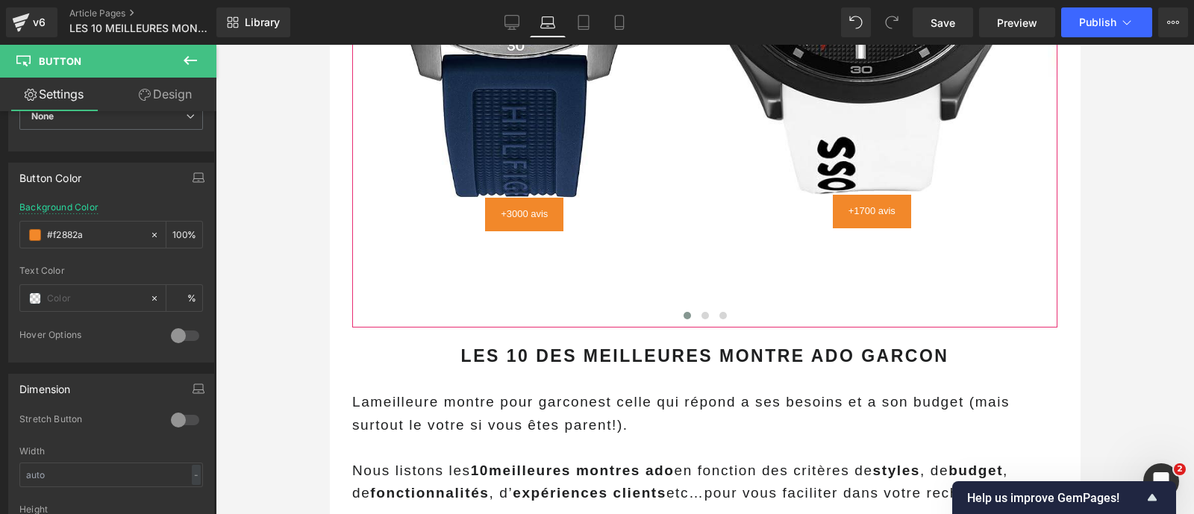
scroll to position [3125, 0]
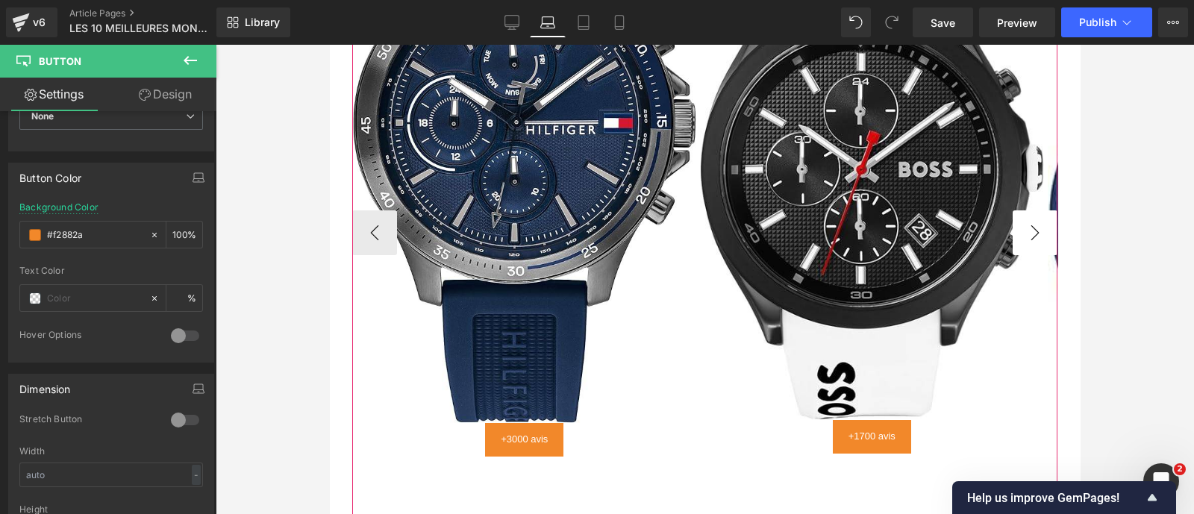
type input "#f2882a"
click at [1024, 236] on button "›" at bounding box center [1034, 232] width 45 height 45
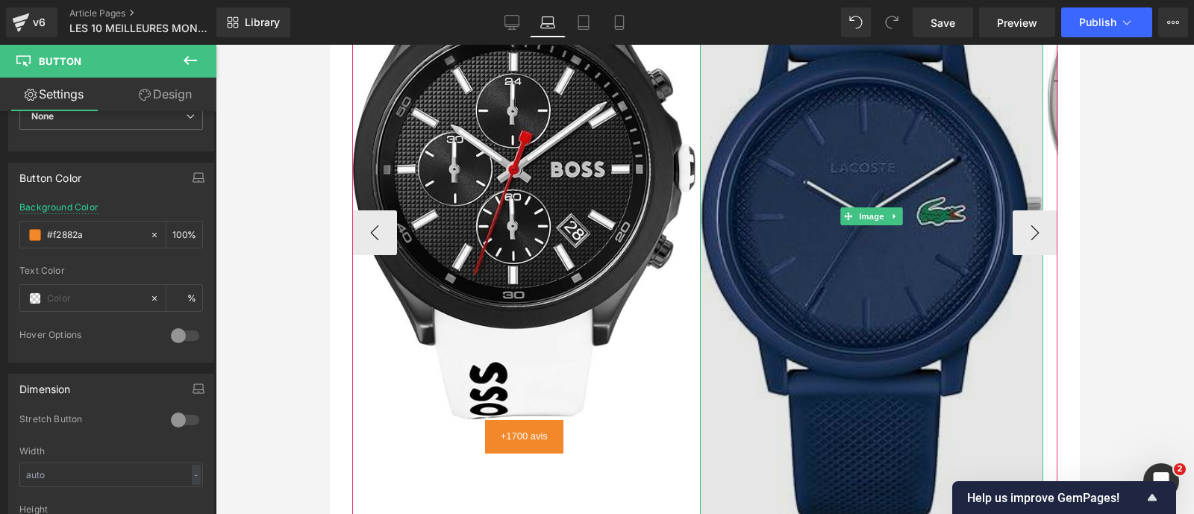
scroll to position [3371, 0]
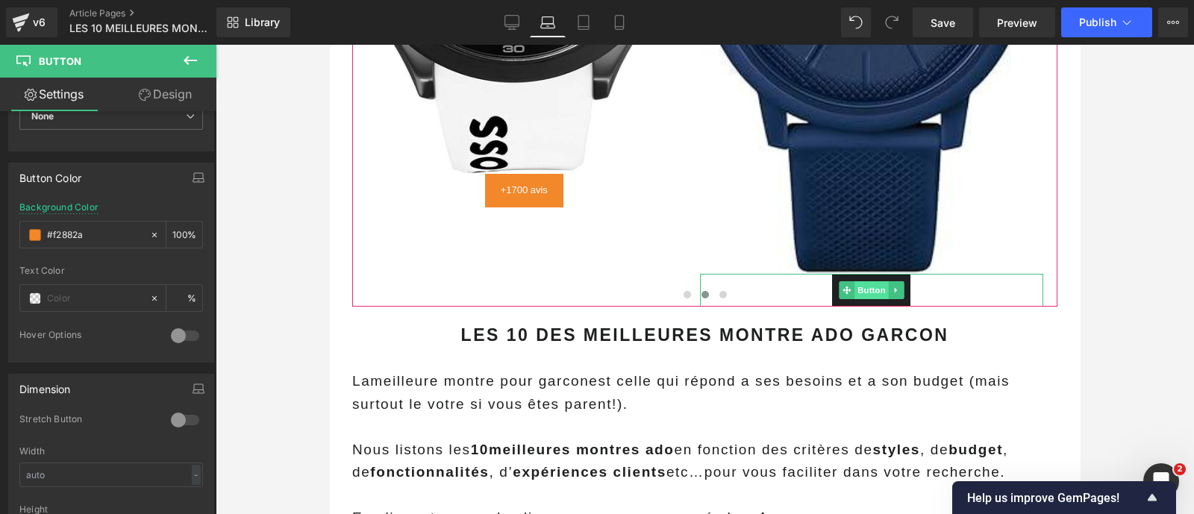
click at [866, 299] on span "Button" at bounding box center [871, 290] width 34 height 18
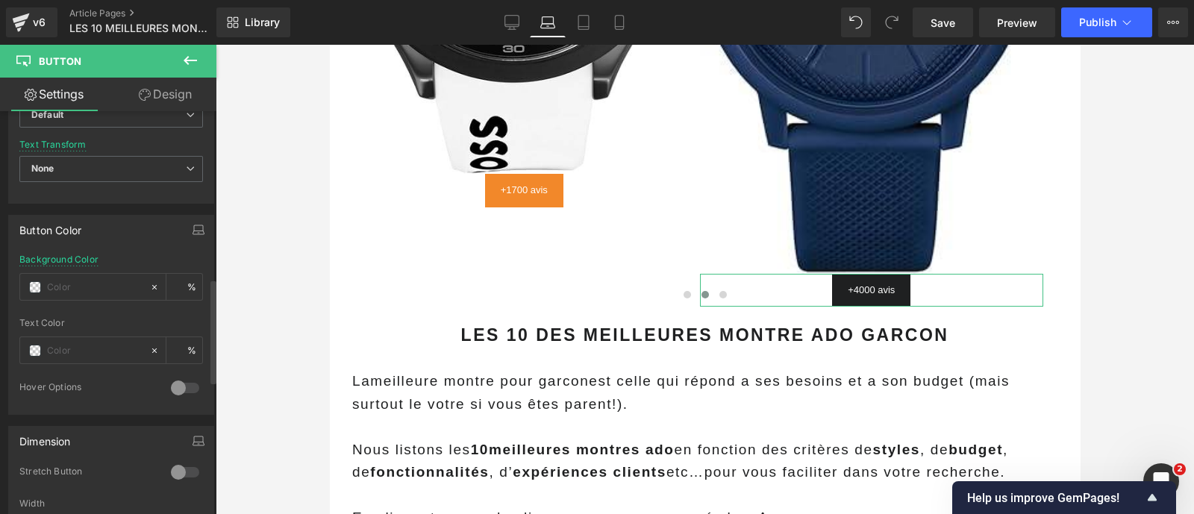
scroll to position [641, 0]
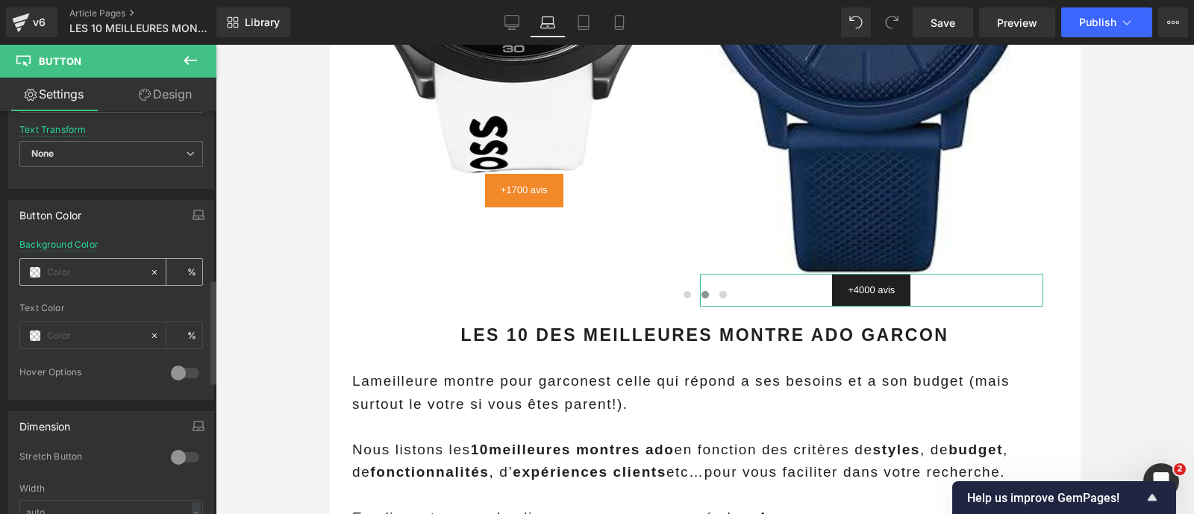
click at [64, 259] on div at bounding box center [84, 272] width 129 height 26
click at [64, 264] on input "text" at bounding box center [95, 272] width 96 height 16
paste input "#f2882a"
type input "#f2882a"
type input "100"
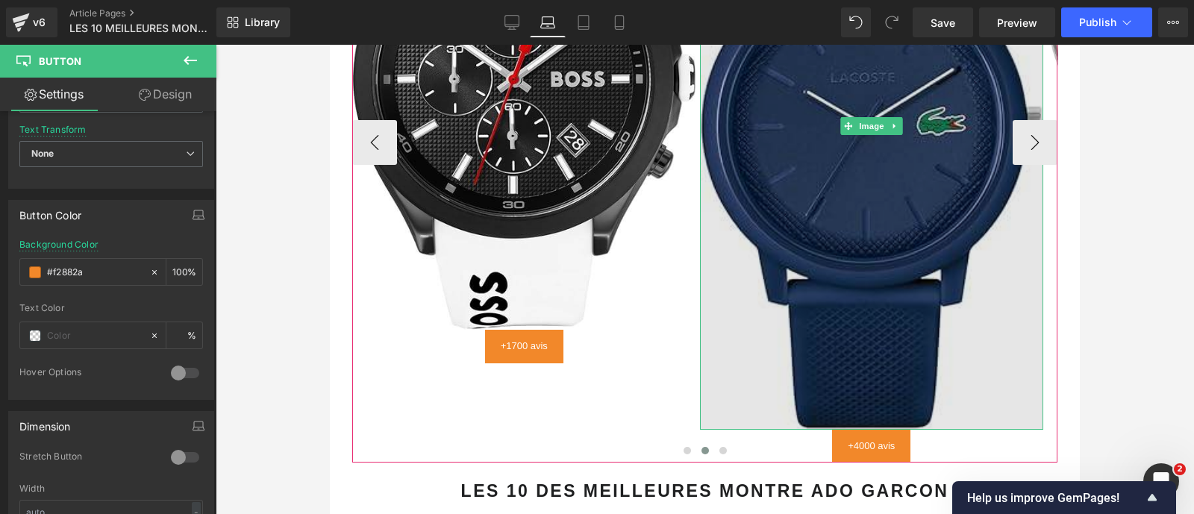
scroll to position [3204, 0]
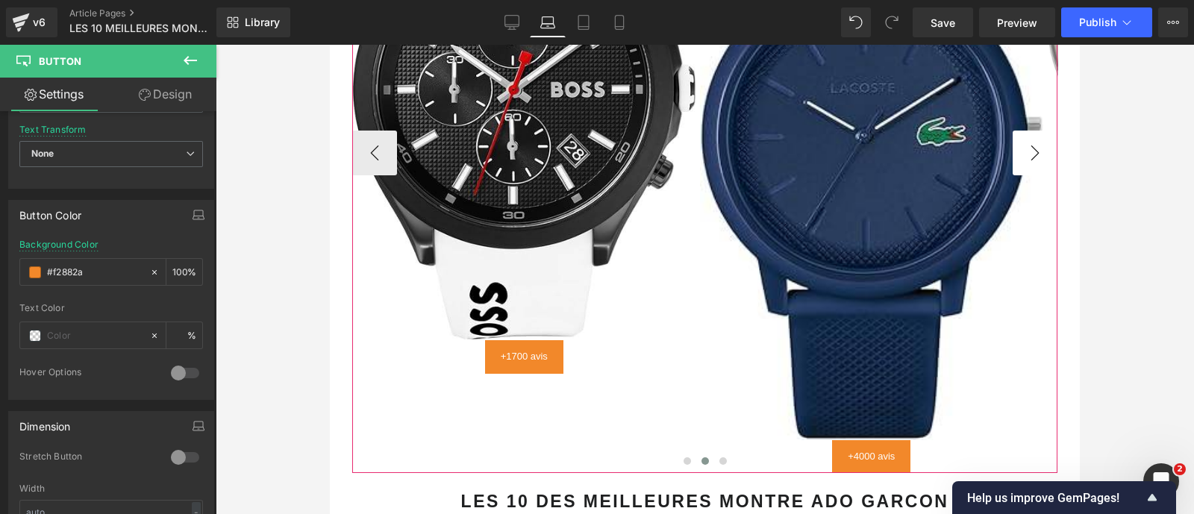
type input "#f2882a"
click at [1018, 165] on button "›" at bounding box center [1034, 153] width 45 height 45
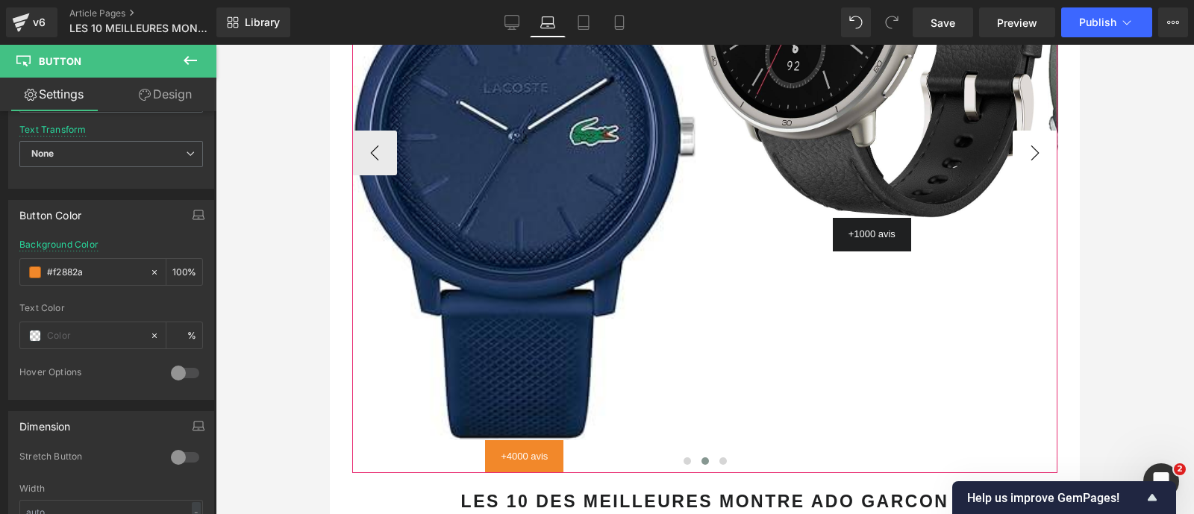
click at [1018, 165] on button "›" at bounding box center [1034, 153] width 45 height 45
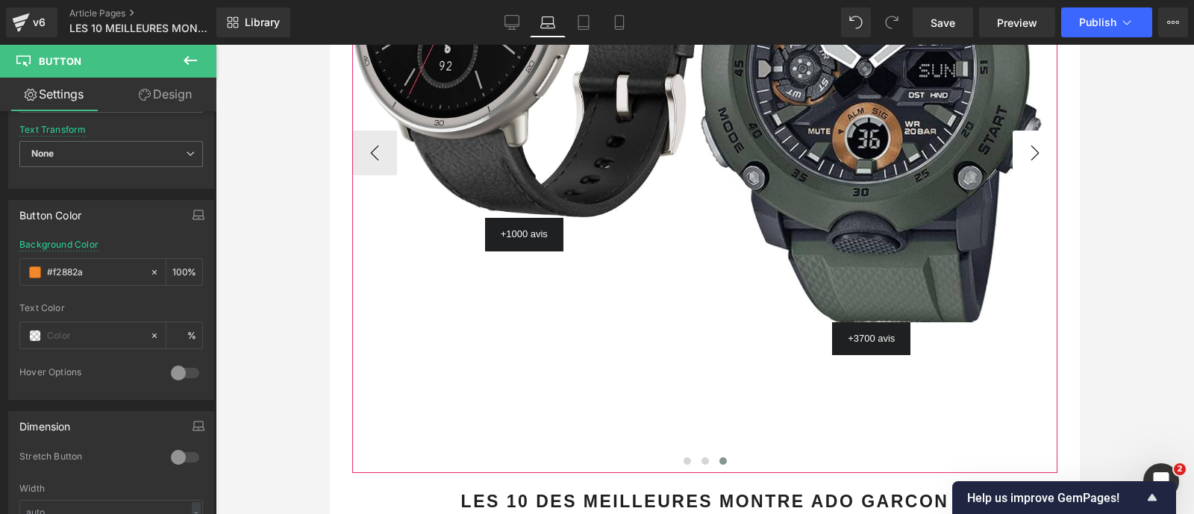
click at [1018, 165] on button "›" at bounding box center [1034, 153] width 45 height 45
click at [524, 243] on span "Button" at bounding box center [524, 235] width 34 height 18
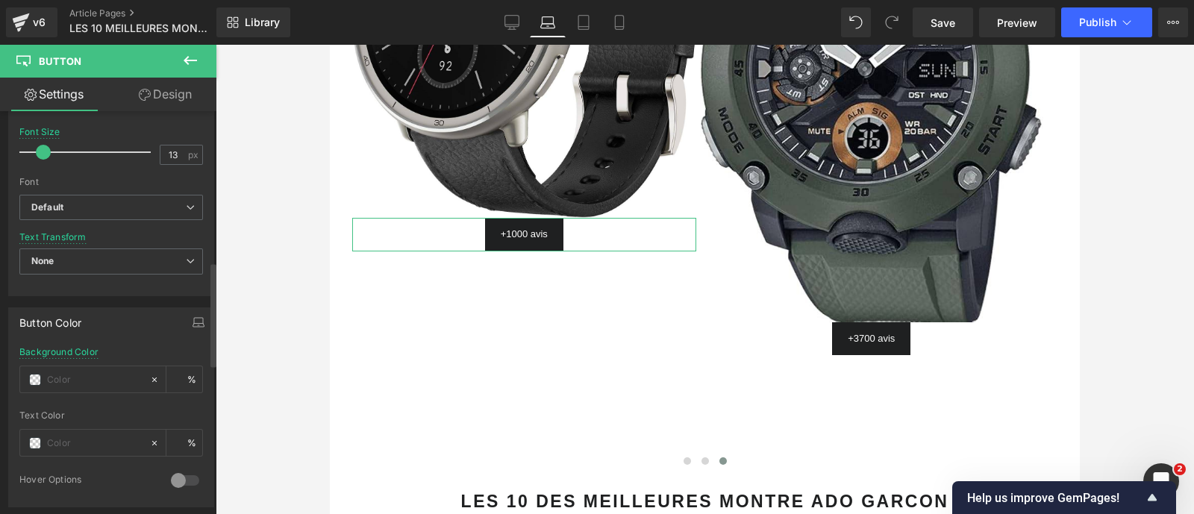
scroll to position [577, 0]
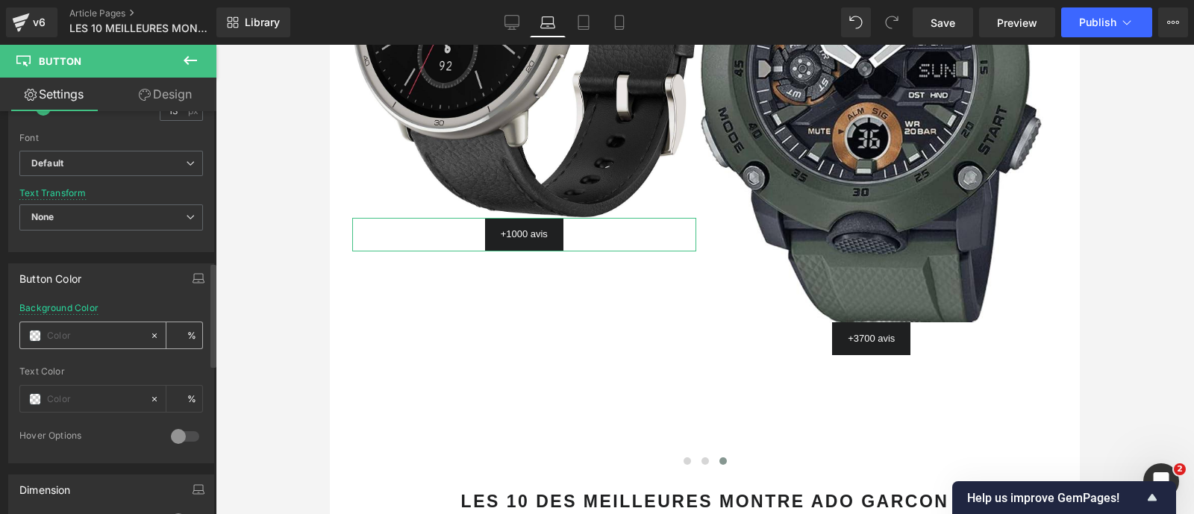
click at [75, 328] on input "text" at bounding box center [95, 336] width 96 height 16
type input "#f2882a"
type input "100"
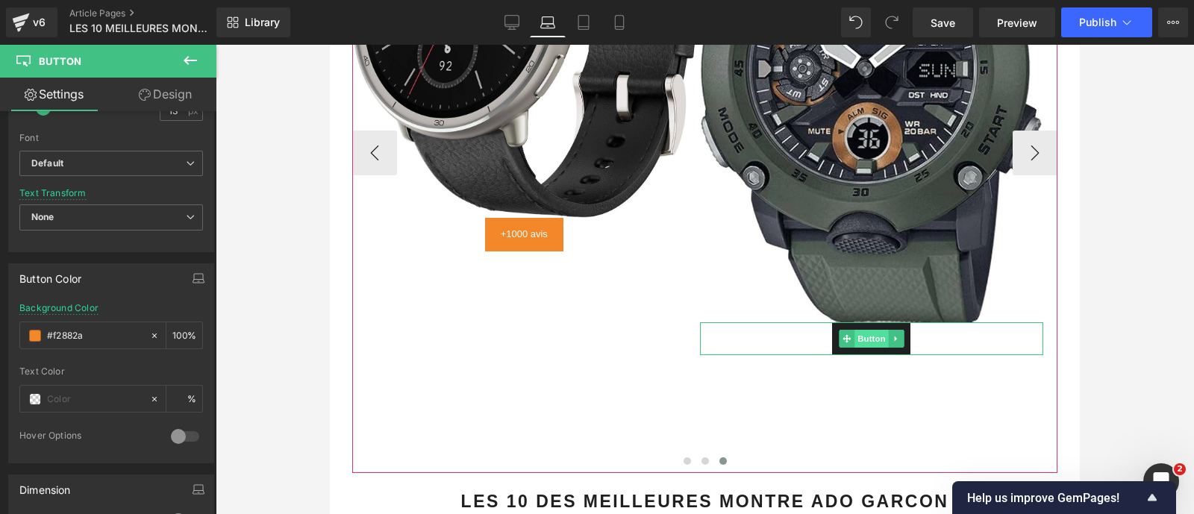
click at [880, 348] on span "Button" at bounding box center [871, 339] width 34 height 18
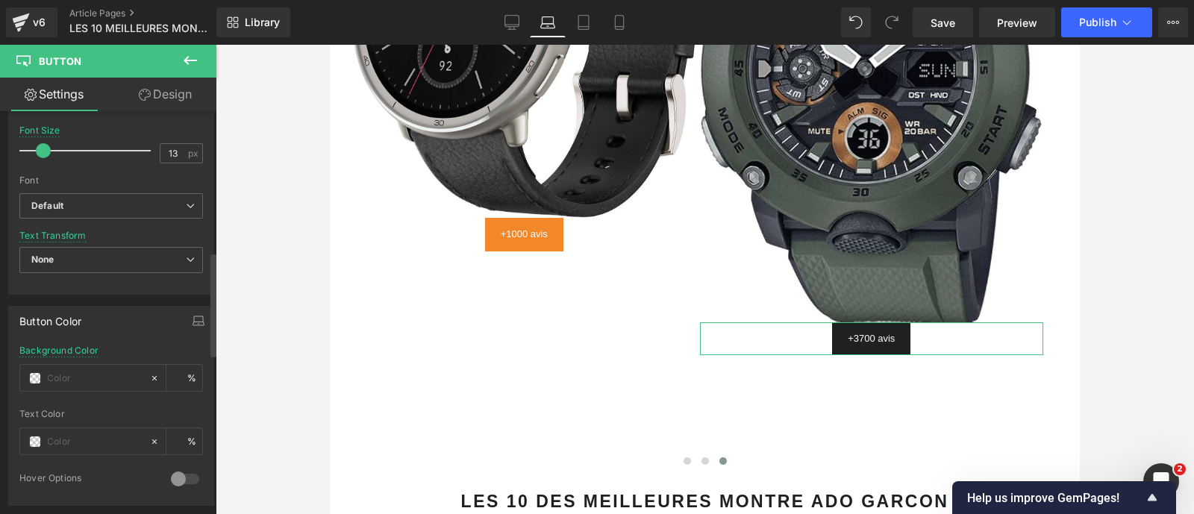
scroll to position [537, 0]
click at [72, 375] on input "text" at bounding box center [95, 376] width 96 height 16
paste input "#f2882a"
type input "#f2882a"
type input "100"
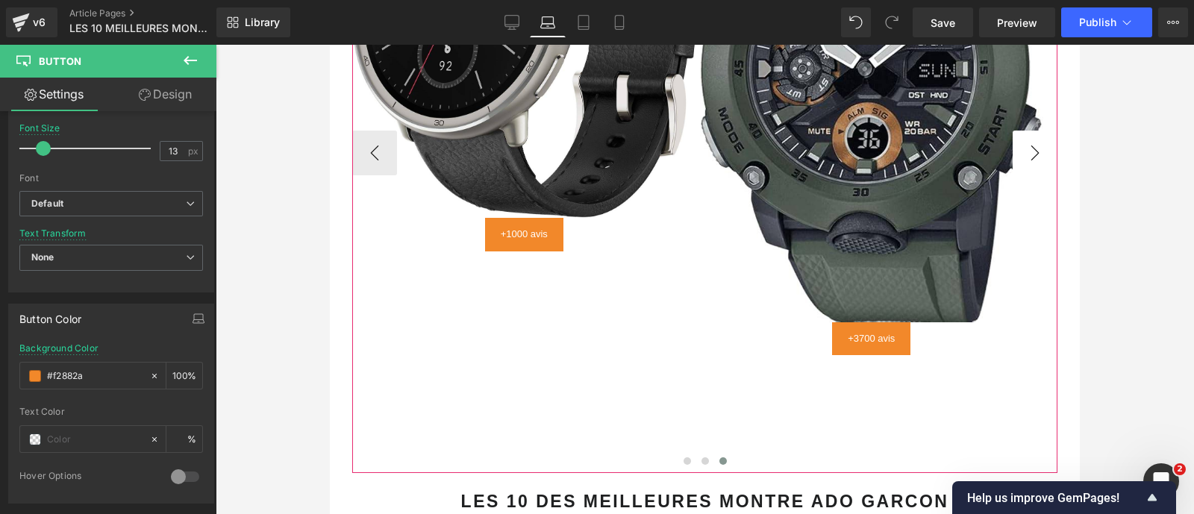
type input "#f2882a"
click at [1022, 163] on button "›" at bounding box center [1034, 153] width 45 height 45
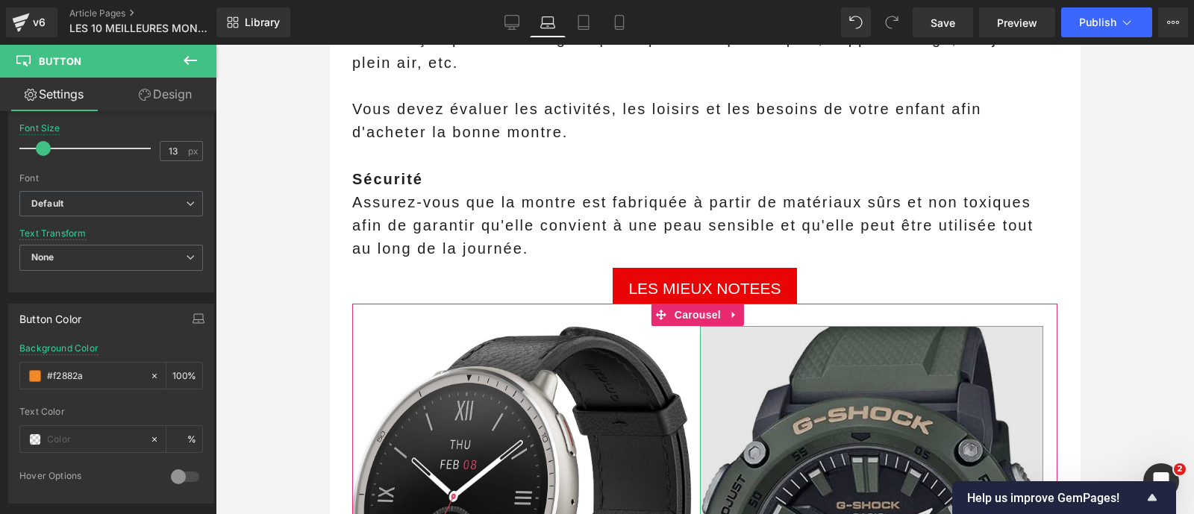
scroll to position [2705, 0]
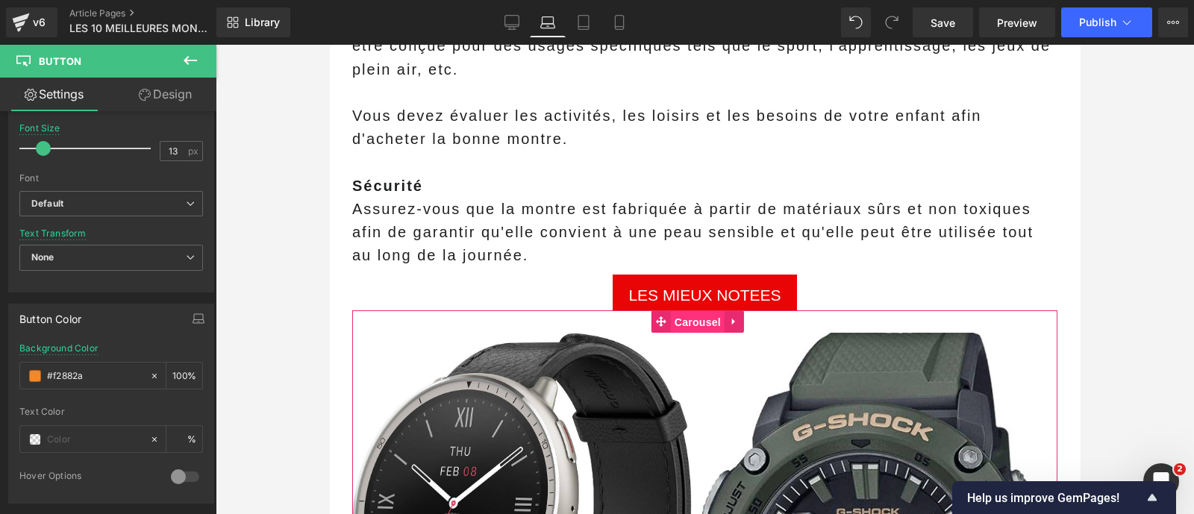
click at [695, 334] on span "Carousel" at bounding box center [698, 322] width 54 height 22
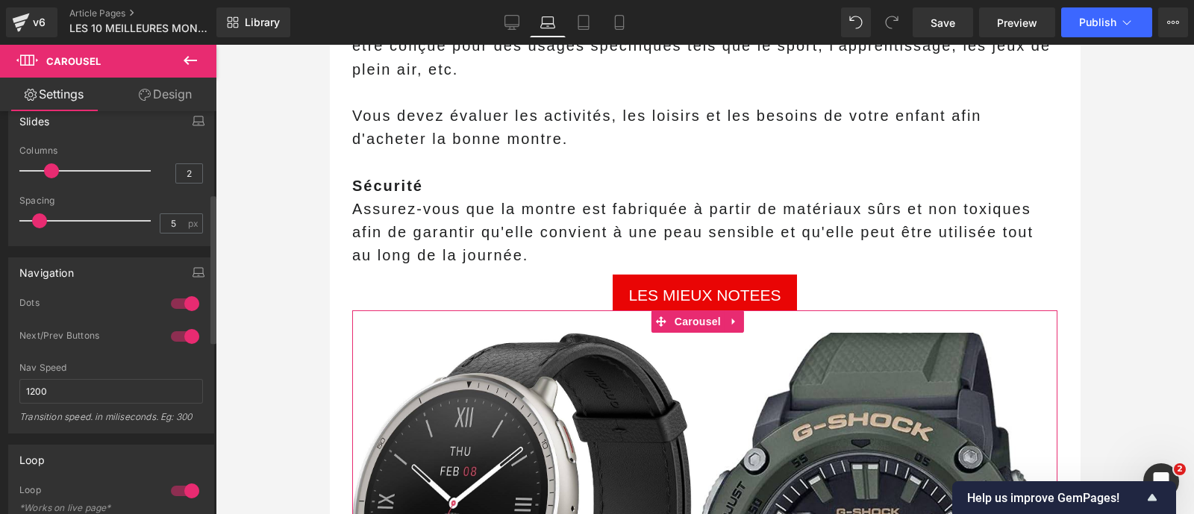
scroll to position [262, 0]
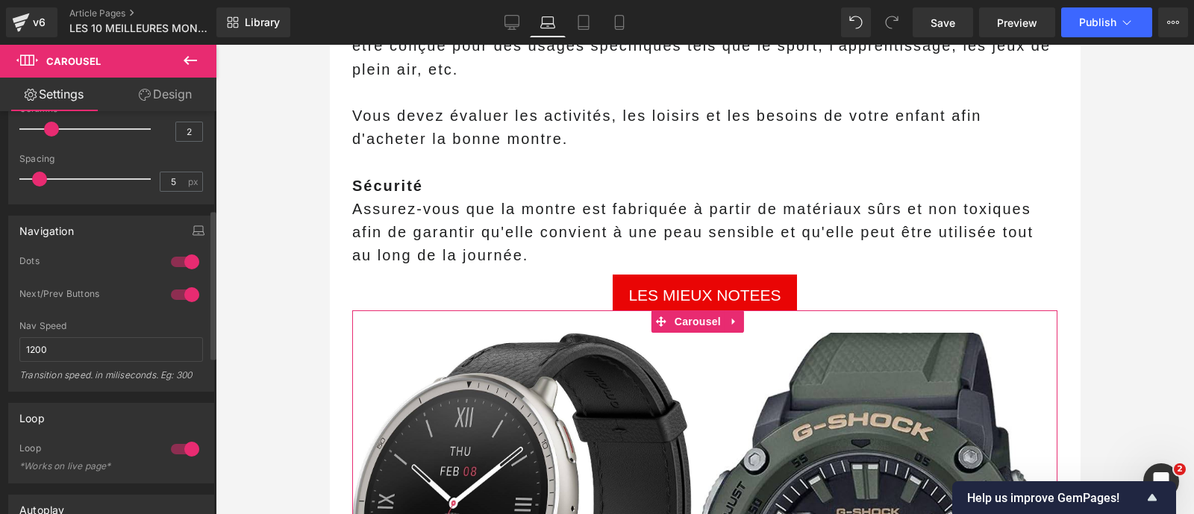
click at [175, 266] on div at bounding box center [185, 262] width 36 height 24
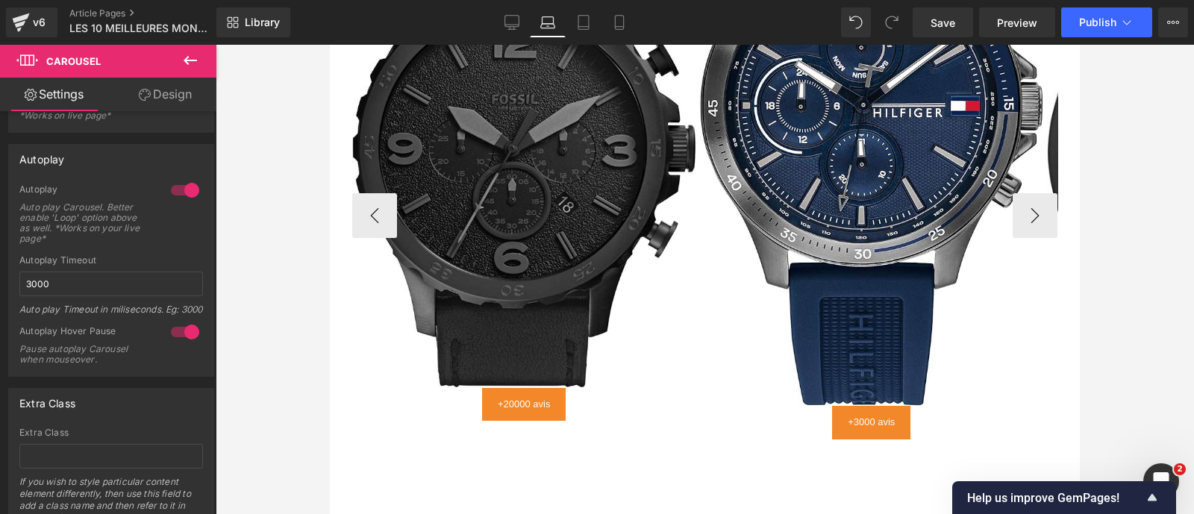
scroll to position [3148, 0]
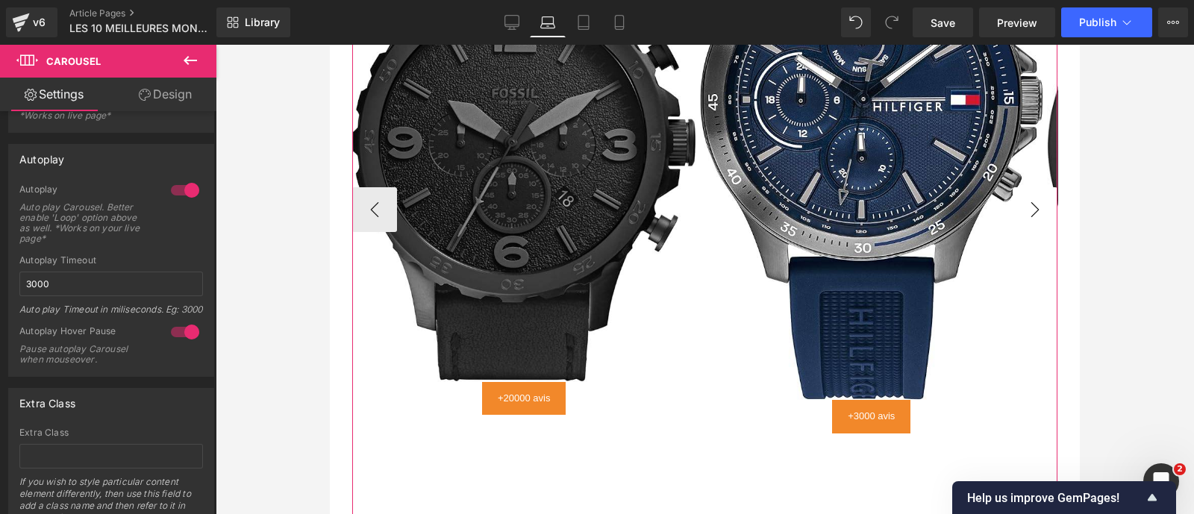
click at [1012, 223] on button "›" at bounding box center [1034, 209] width 45 height 45
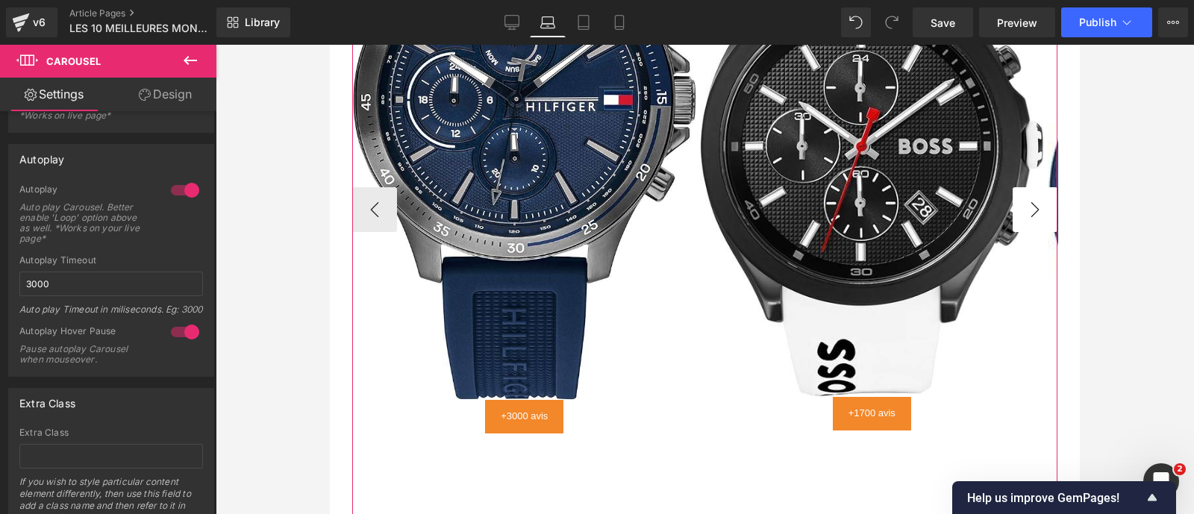
click at [1012, 223] on button "›" at bounding box center [1034, 209] width 45 height 45
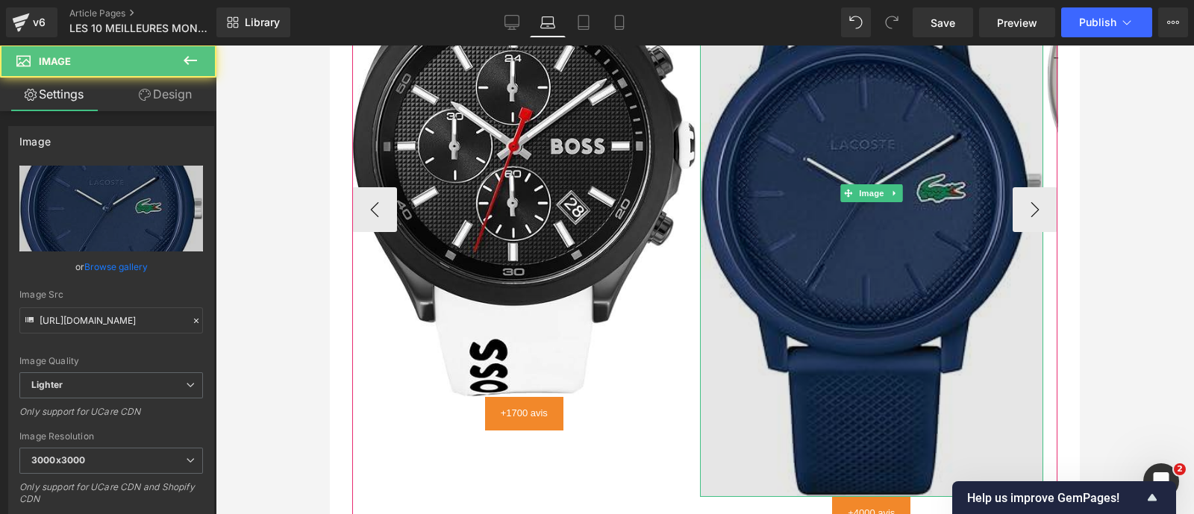
click at [891, 330] on img at bounding box center [872, 193] width 344 height 607
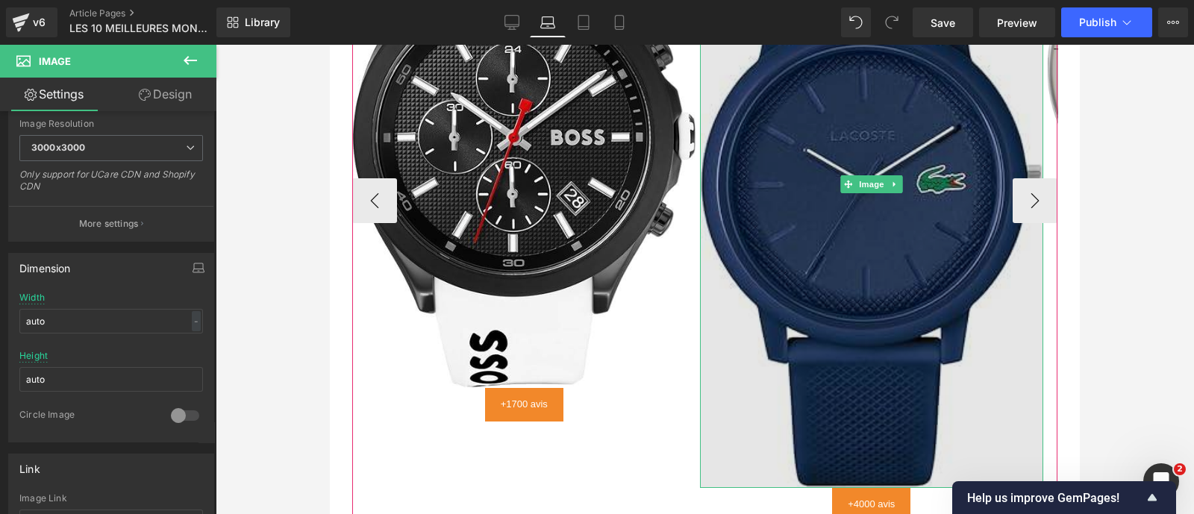
scroll to position [3147, 0]
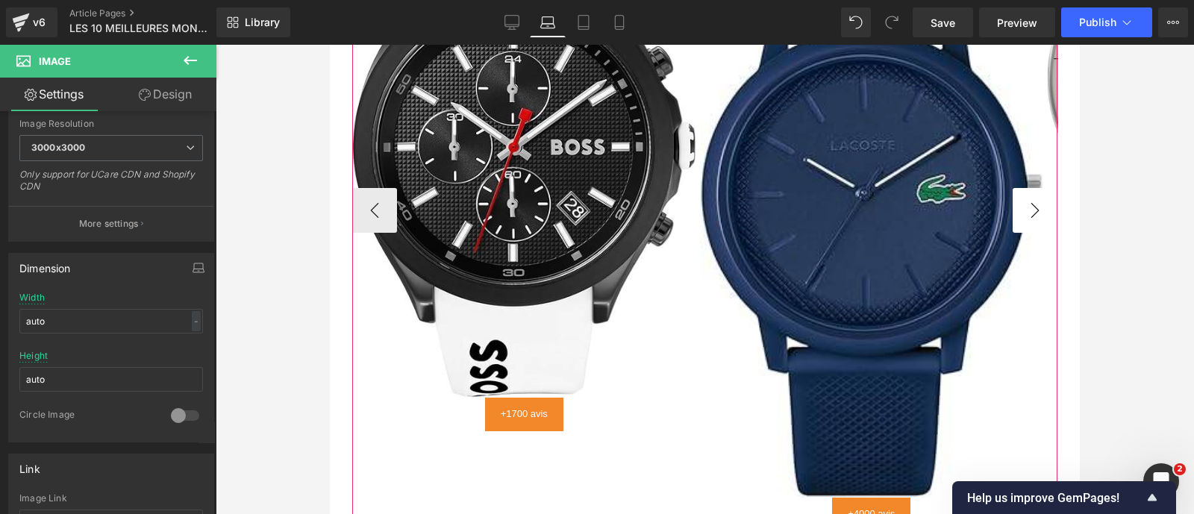
click at [1015, 222] on button "›" at bounding box center [1034, 210] width 45 height 45
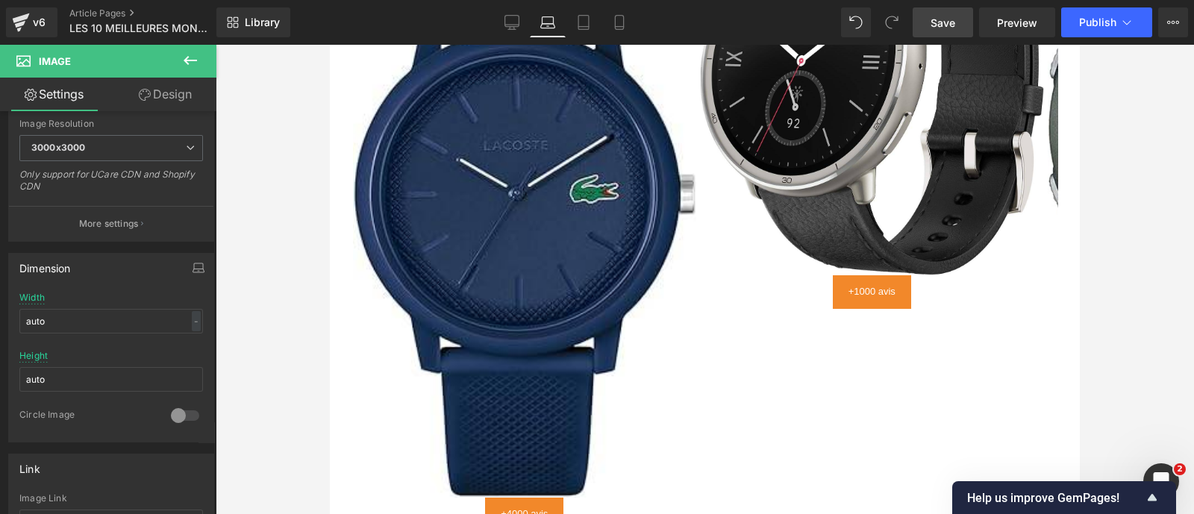
click at [935, 31] on link "Save" at bounding box center [942, 22] width 60 height 30
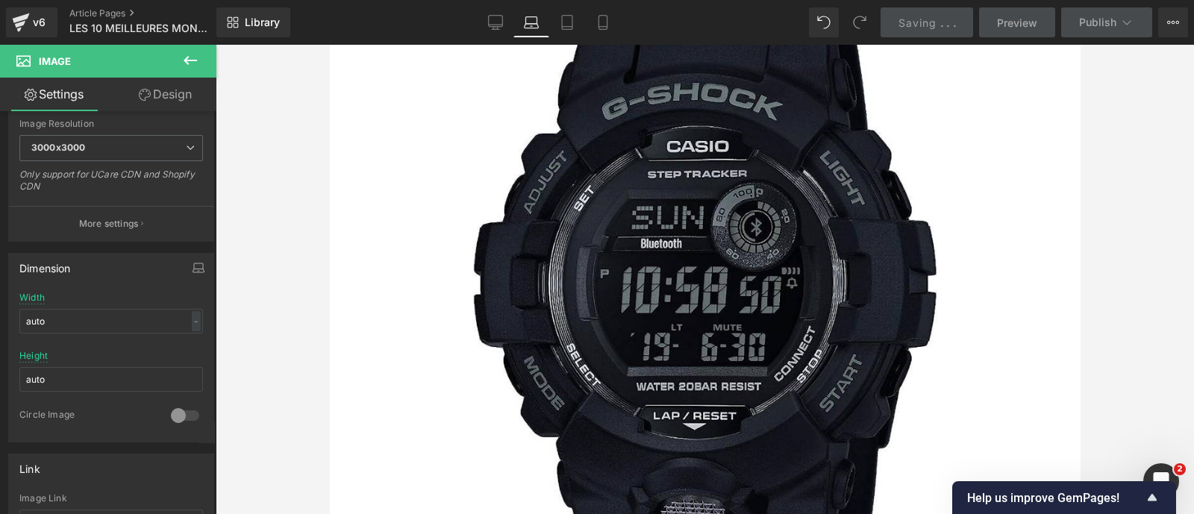
scroll to position [4029, 0]
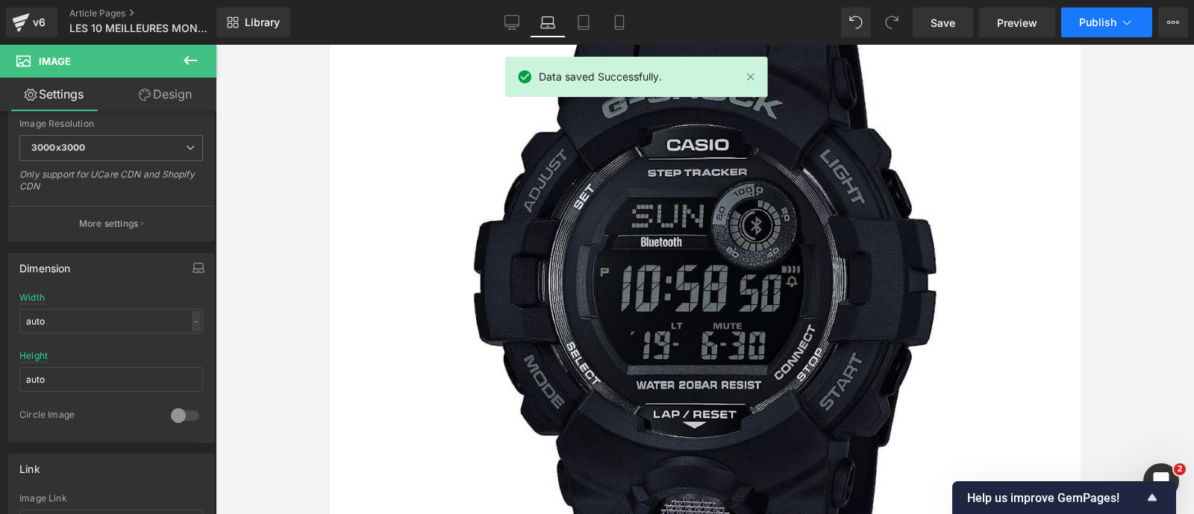
click at [1115, 24] on span "Publish" at bounding box center [1097, 22] width 37 height 12
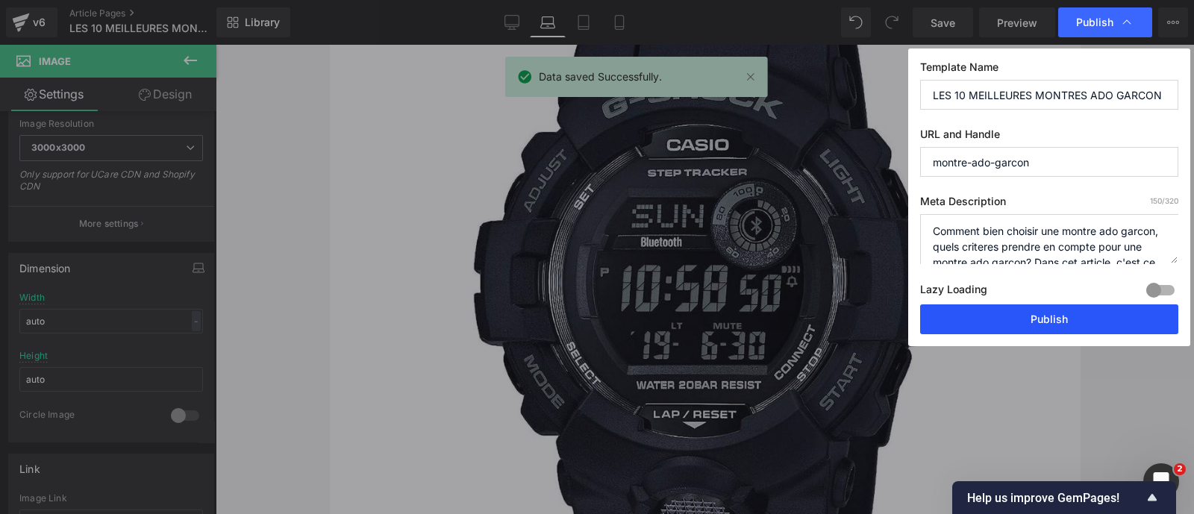
click at [1003, 313] on button "Publish" at bounding box center [1049, 319] width 258 height 30
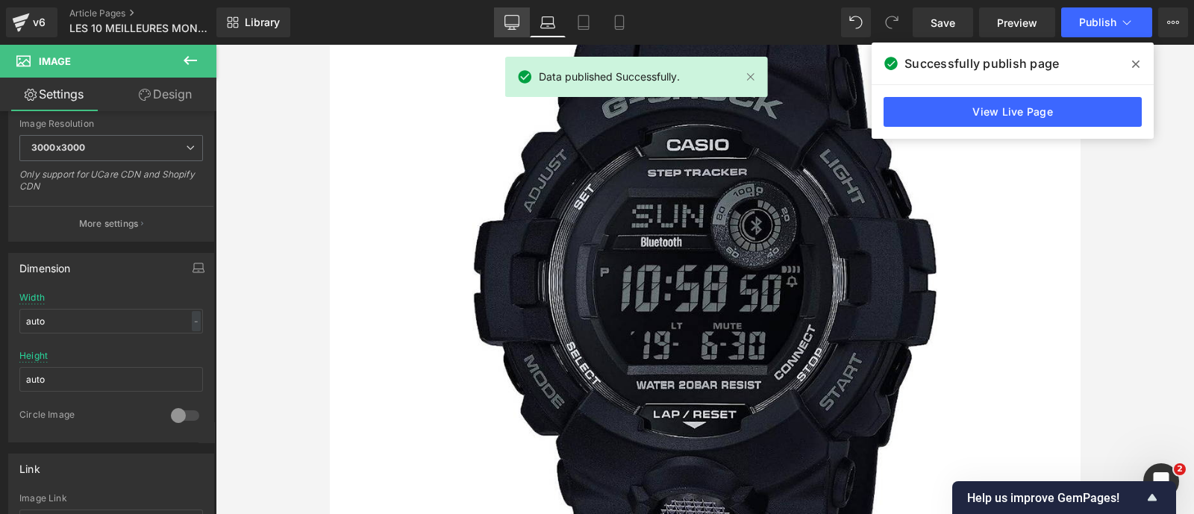
click at [519, 15] on icon at bounding box center [511, 22] width 15 height 15
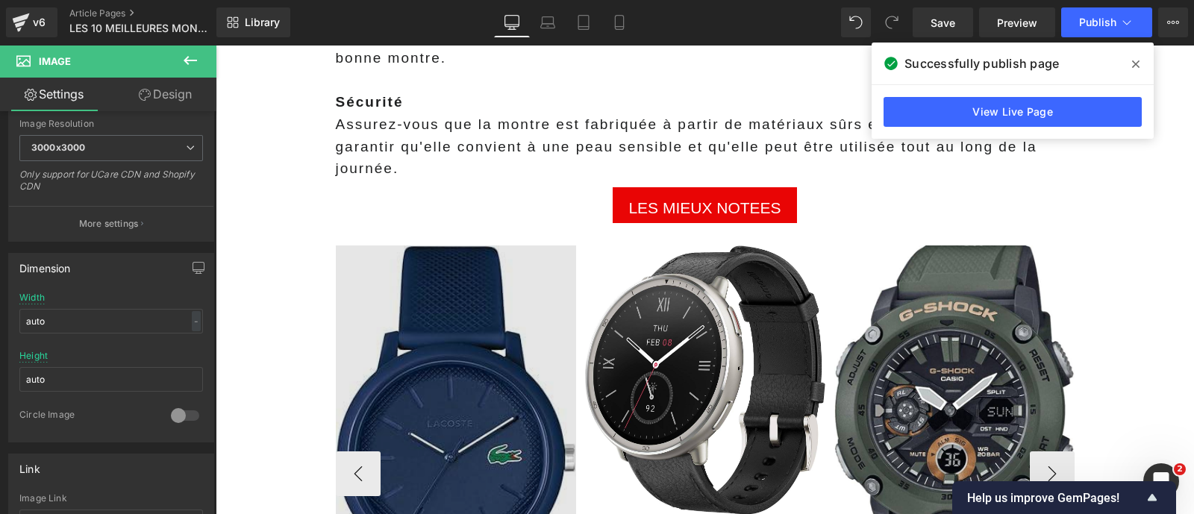
scroll to position [2756, 0]
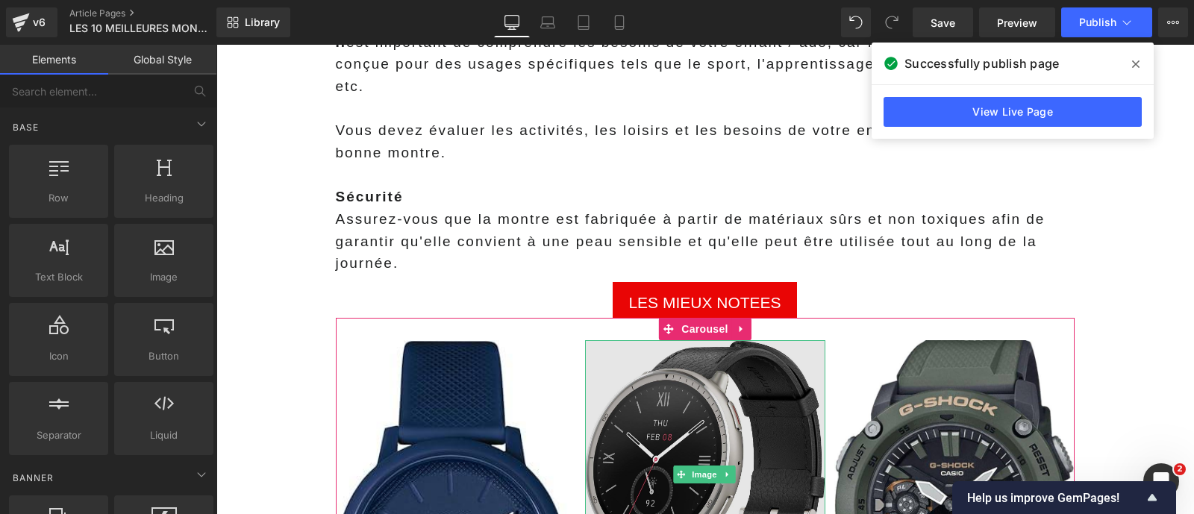
scroll to position [2655, 0]
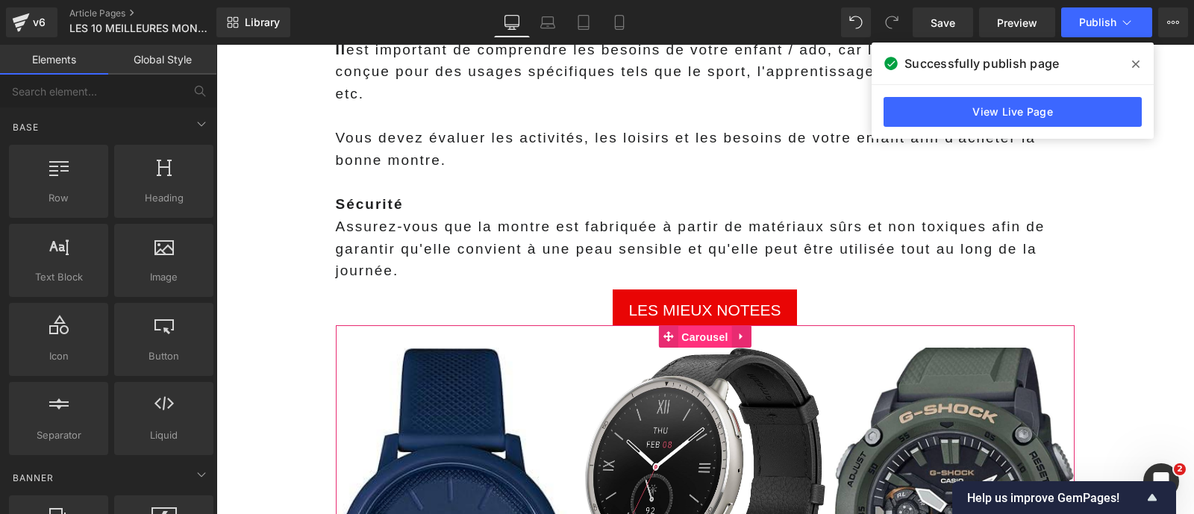
click at [695, 326] on span "Carousel" at bounding box center [704, 337] width 54 height 22
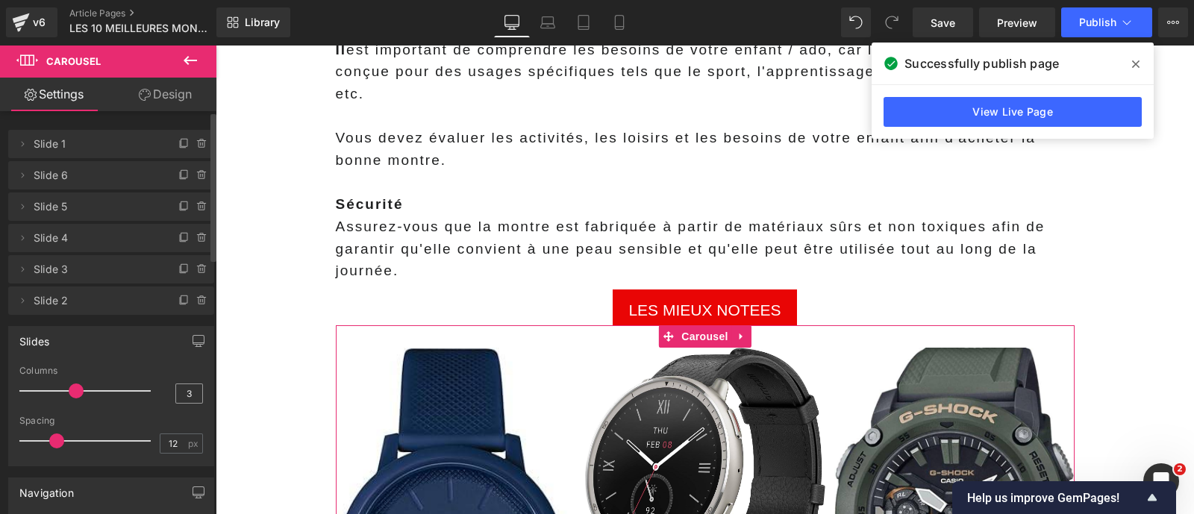
click at [175, 403] on div "3" at bounding box center [189, 393] width 28 height 20
click at [177, 393] on input "3" at bounding box center [189, 393] width 26 height 19
type input "2"
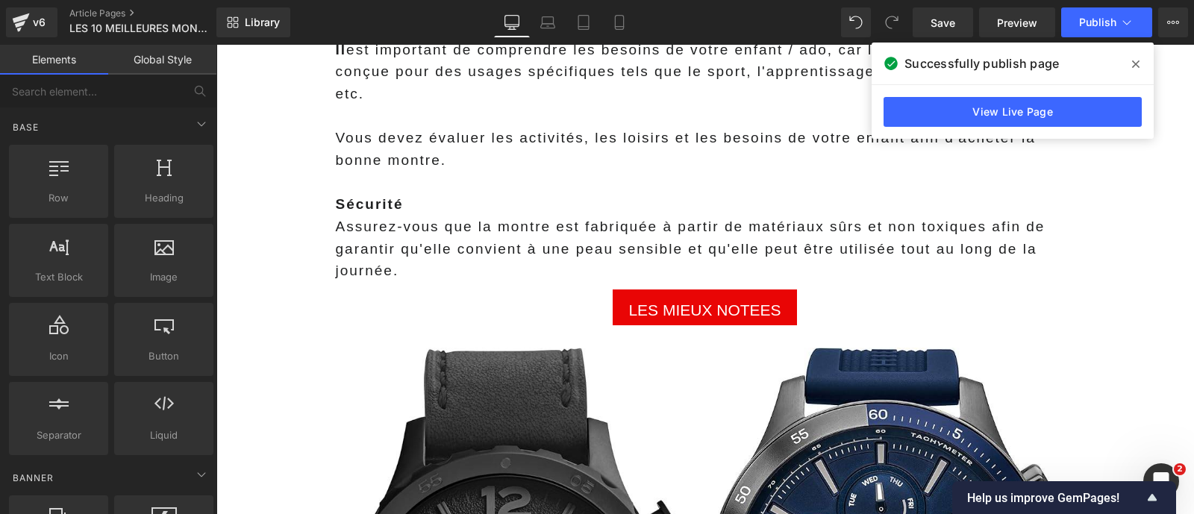
click at [701, 325] on span "Carousel" at bounding box center [704, 336] width 54 height 22
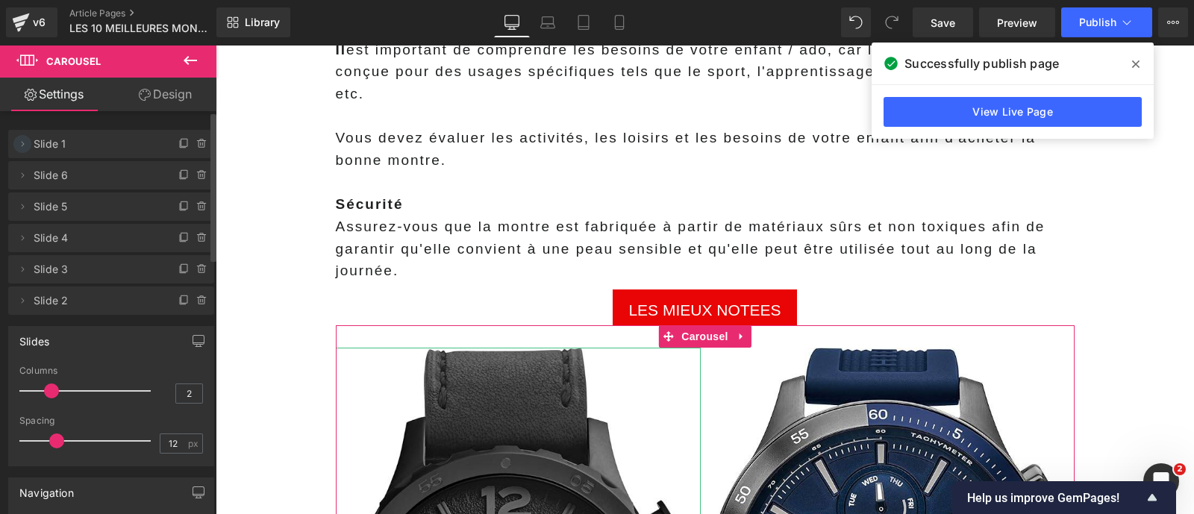
click at [22, 143] on icon at bounding box center [22, 144] width 12 height 12
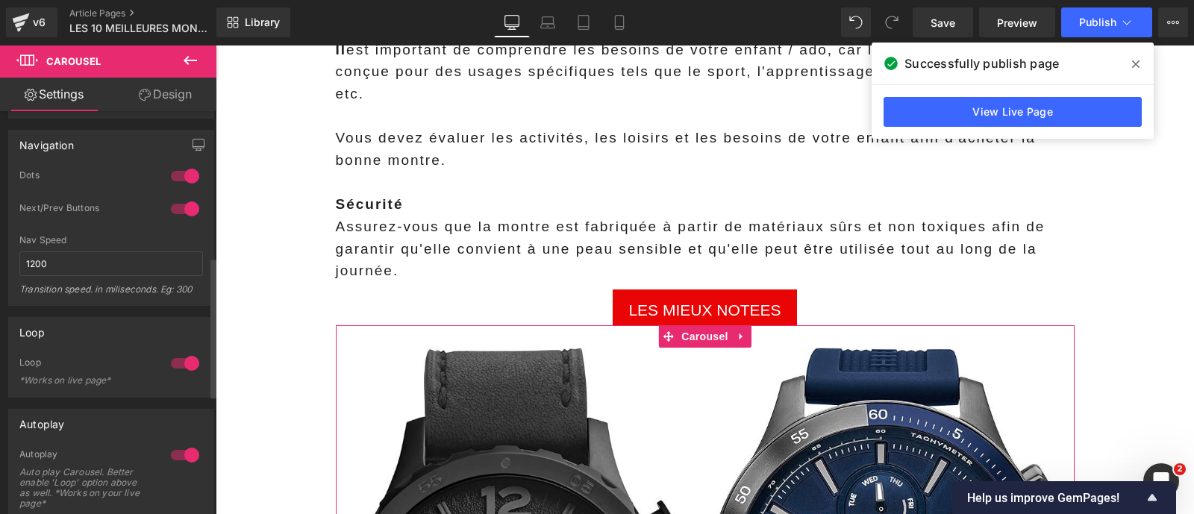
scroll to position [416, 0]
click at [180, 184] on div at bounding box center [185, 181] width 36 height 24
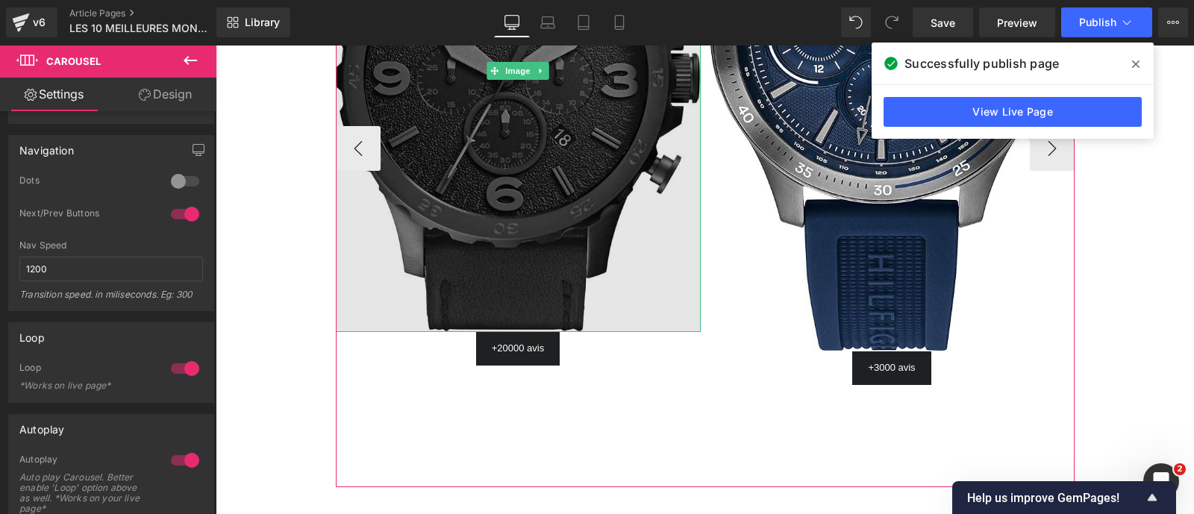
scroll to position [3195, 0]
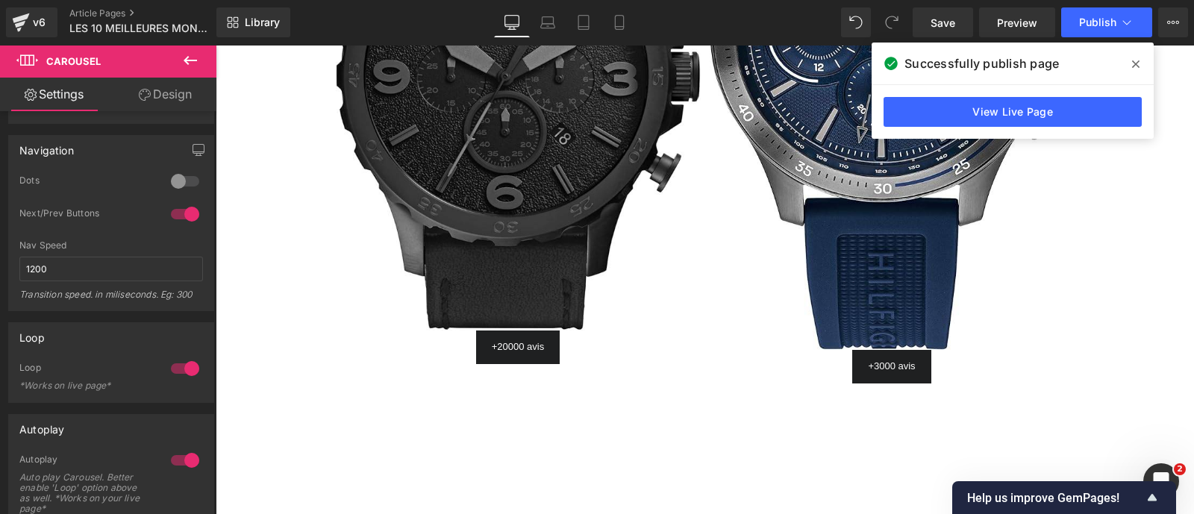
click at [1136, 60] on icon at bounding box center [1135, 64] width 7 height 12
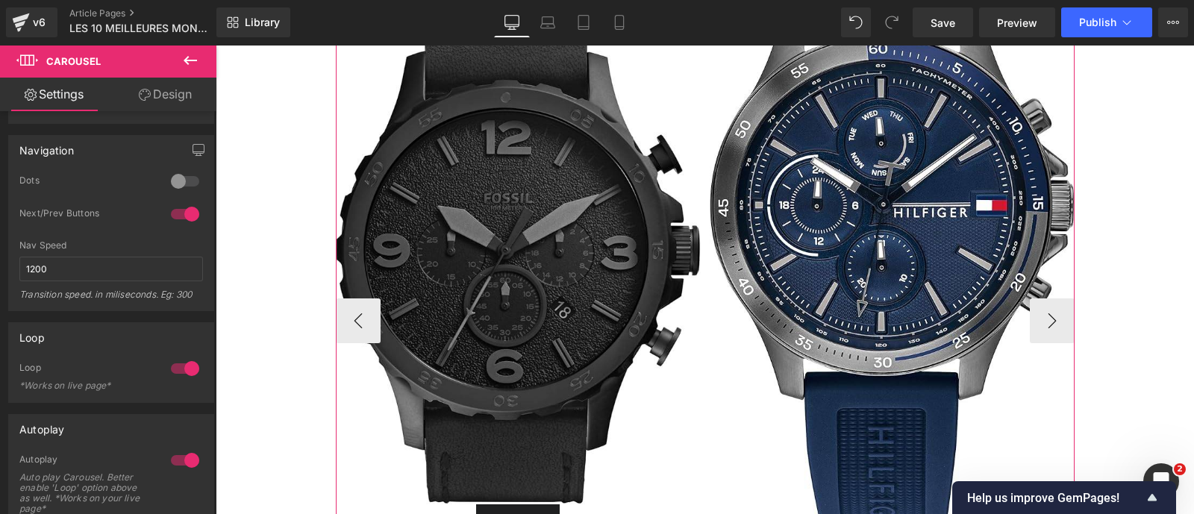
scroll to position [3017, 0]
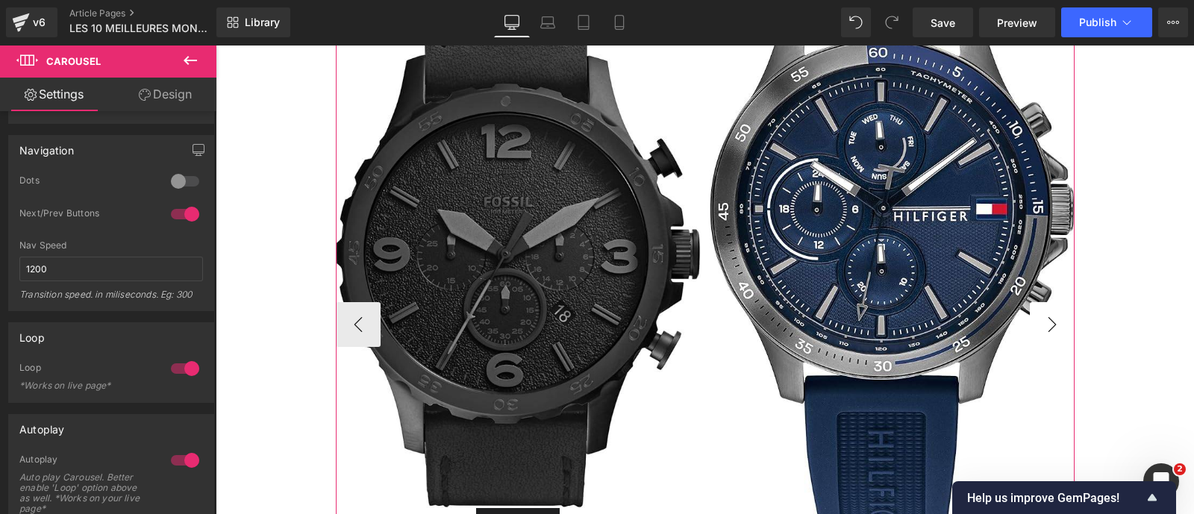
click at [1041, 303] on button "›" at bounding box center [1052, 324] width 45 height 45
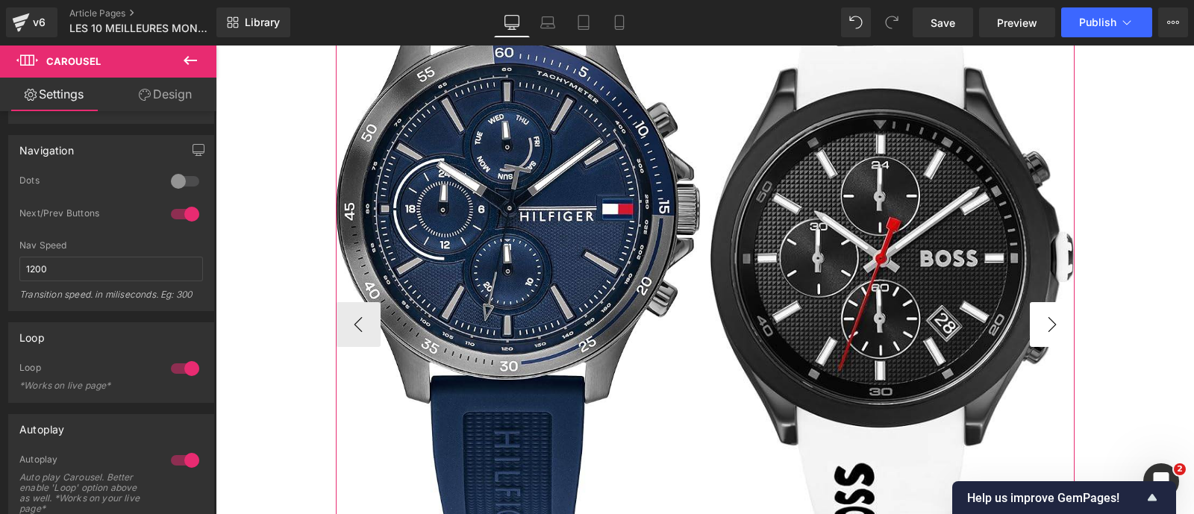
click at [1041, 303] on button "›" at bounding box center [1052, 324] width 45 height 45
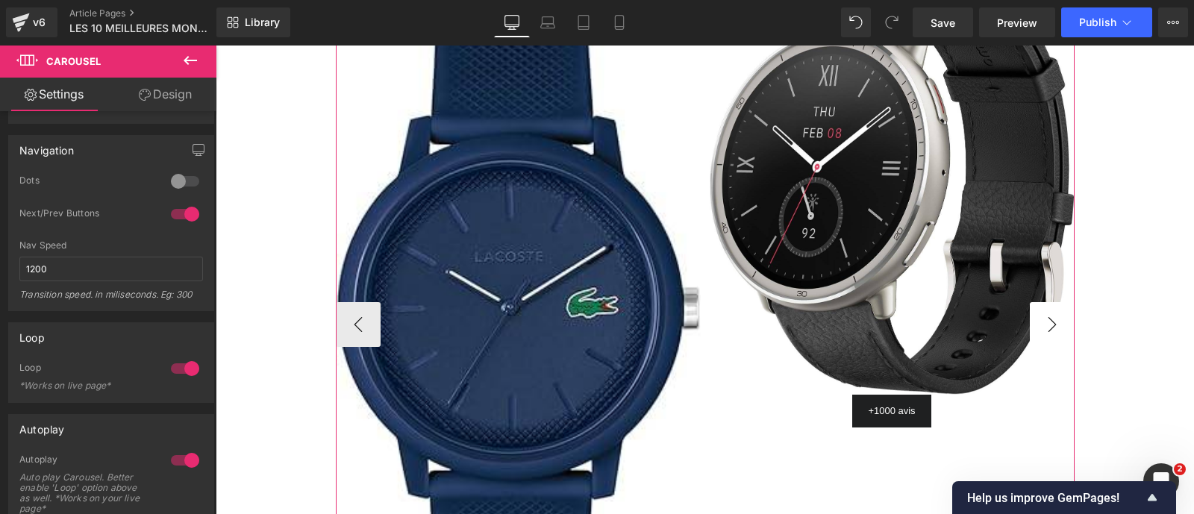
click at [1041, 303] on button "›" at bounding box center [1052, 324] width 45 height 45
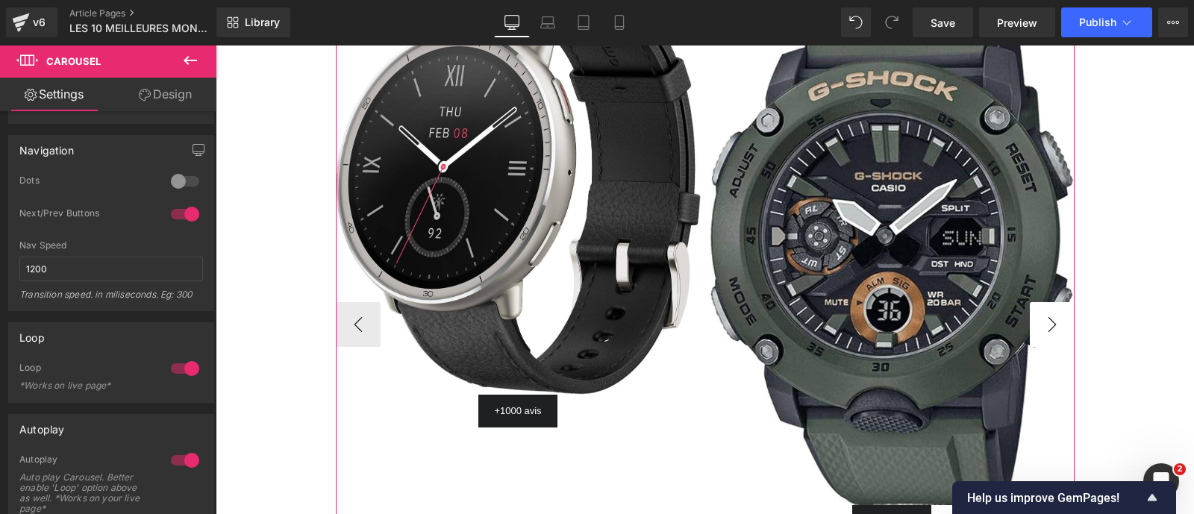
click at [1041, 303] on button "›" at bounding box center [1052, 324] width 45 height 45
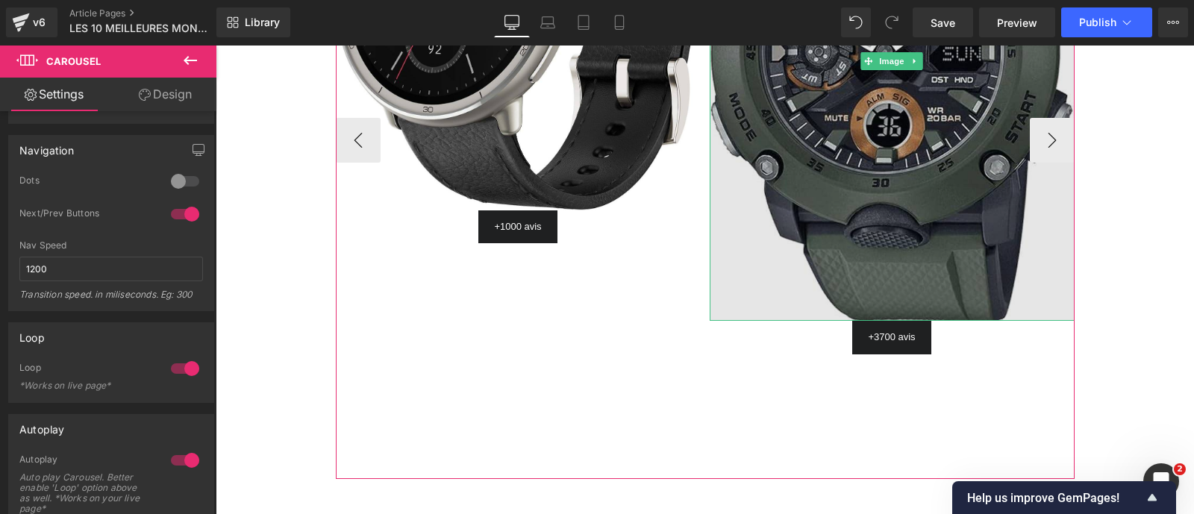
scroll to position [3202, 0]
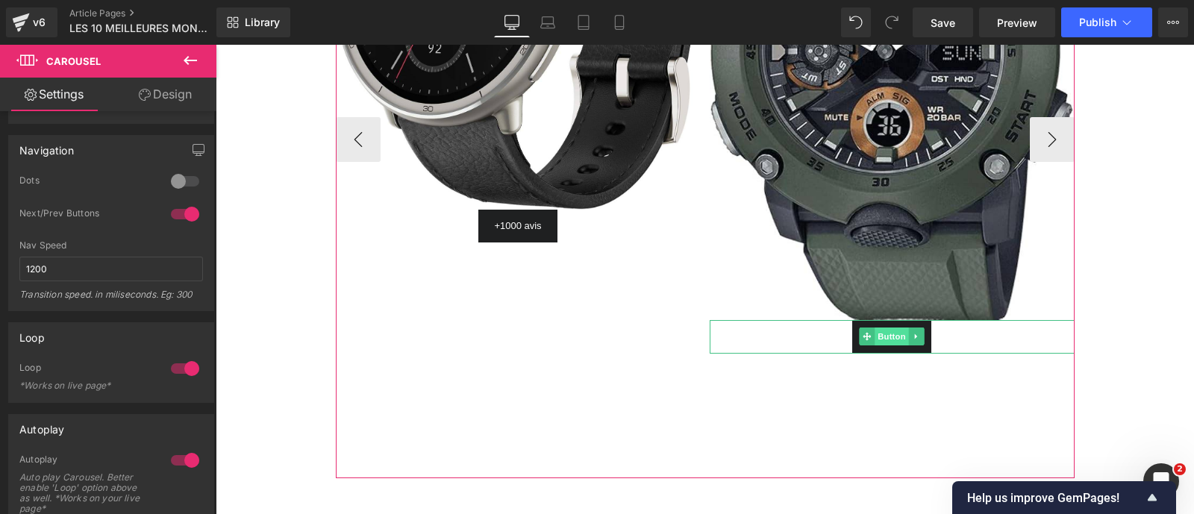
click at [890, 328] on span "Button" at bounding box center [891, 337] width 34 height 18
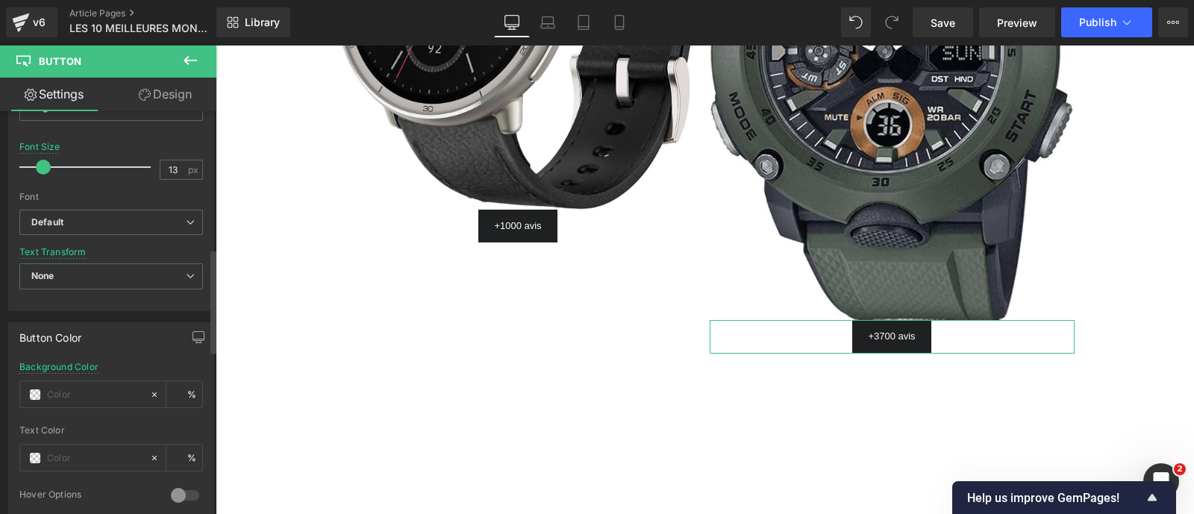
scroll to position [526, 0]
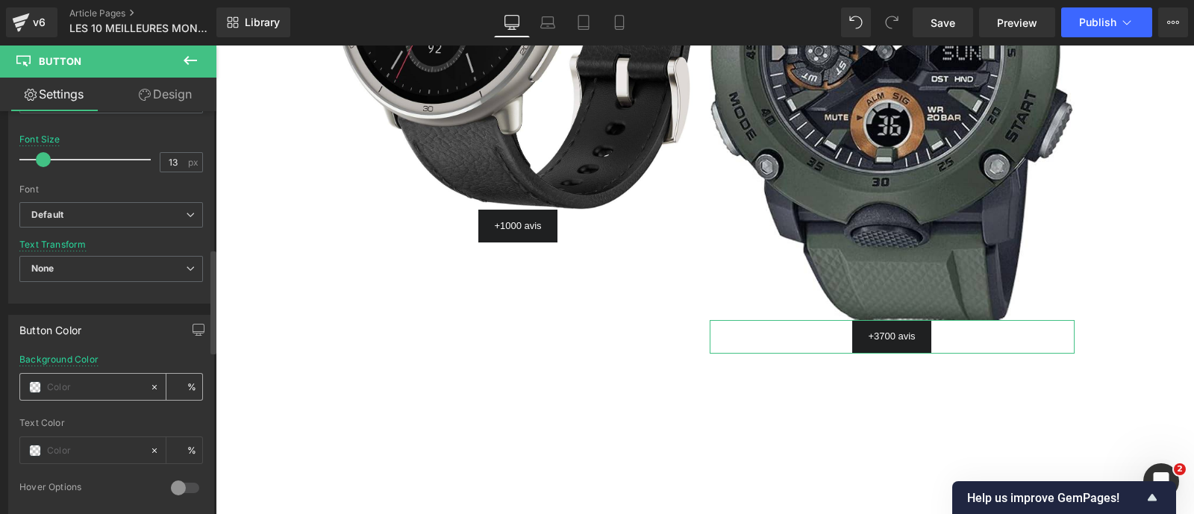
click at [90, 379] on input "text" at bounding box center [95, 387] width 96 height 16
paste input "#f2882a"
type input "#f2882a"
type input "100"
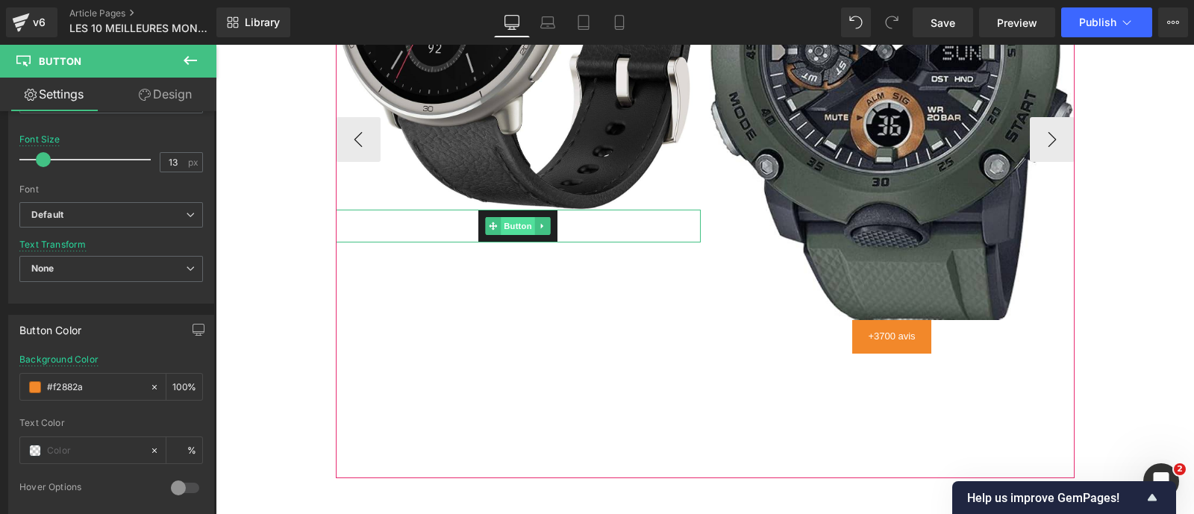
click at [504, 217] on span "Button" at bounding box center [518, 226] width 34 height 18
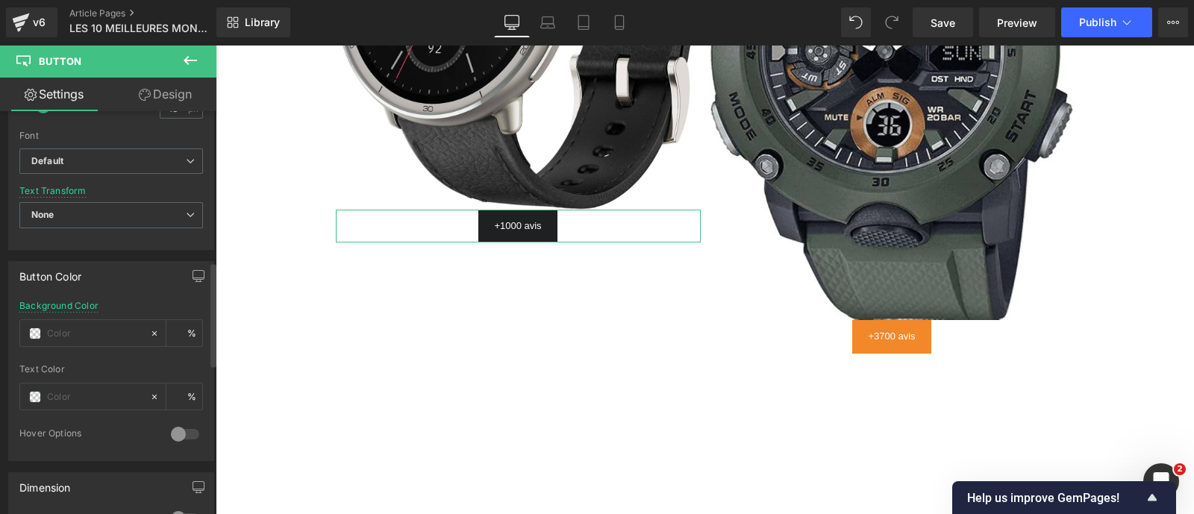
scroll to position [581, 0]
click at [64, 330] on input "text" at bounding box center [95, 332] width 96 height 16
paste input "#f2882a"
type input "#f2882a"
type input "100"
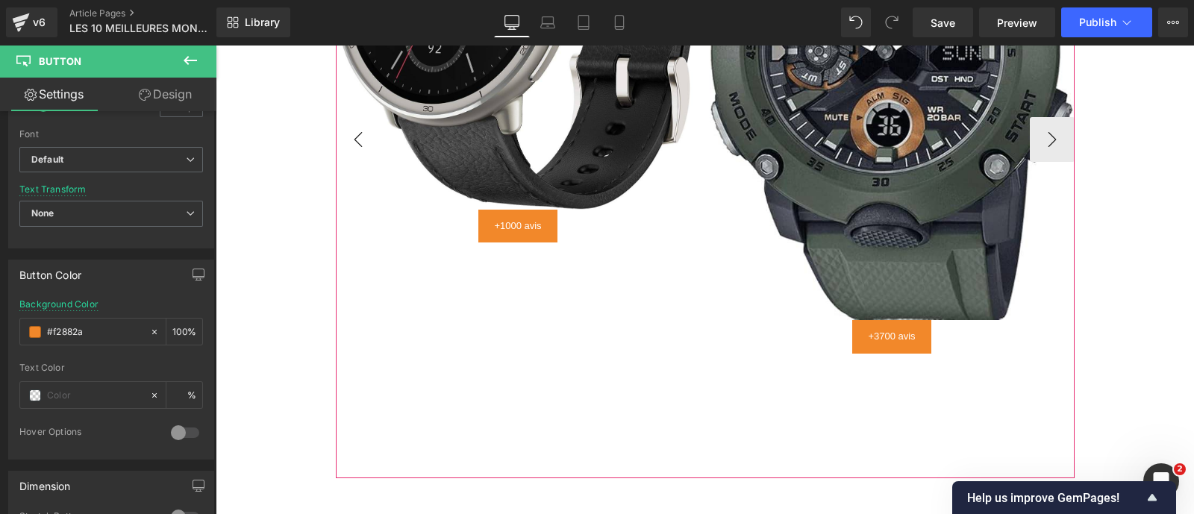
type input "#f2882a"
click at [366, 117] on button "‹" at bounding box center [358, 139] width 45 height 45
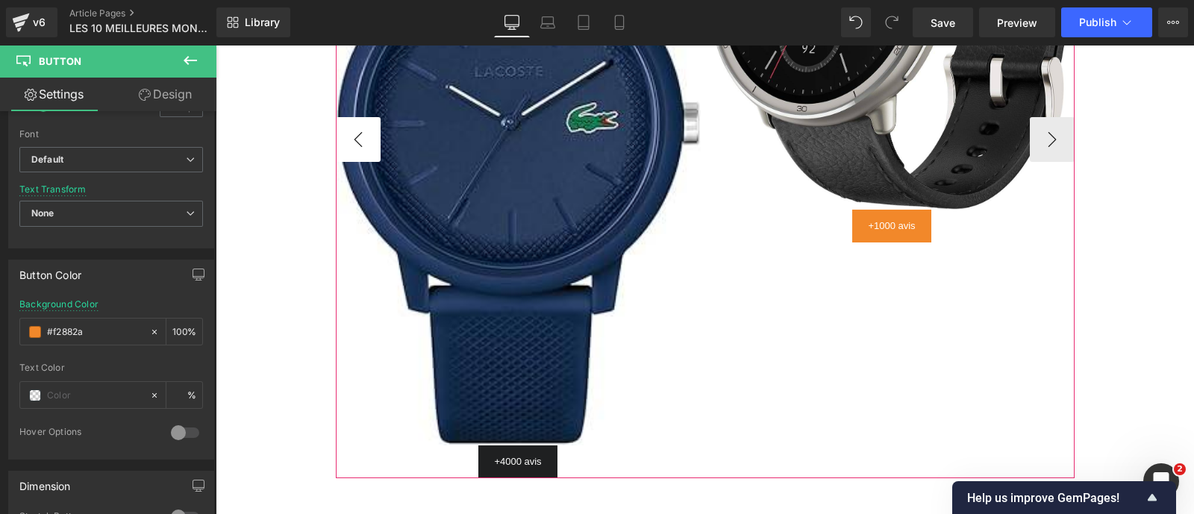
click at [366, 117] on button "‹" at bounding box center [358, 139] width 45 height 45
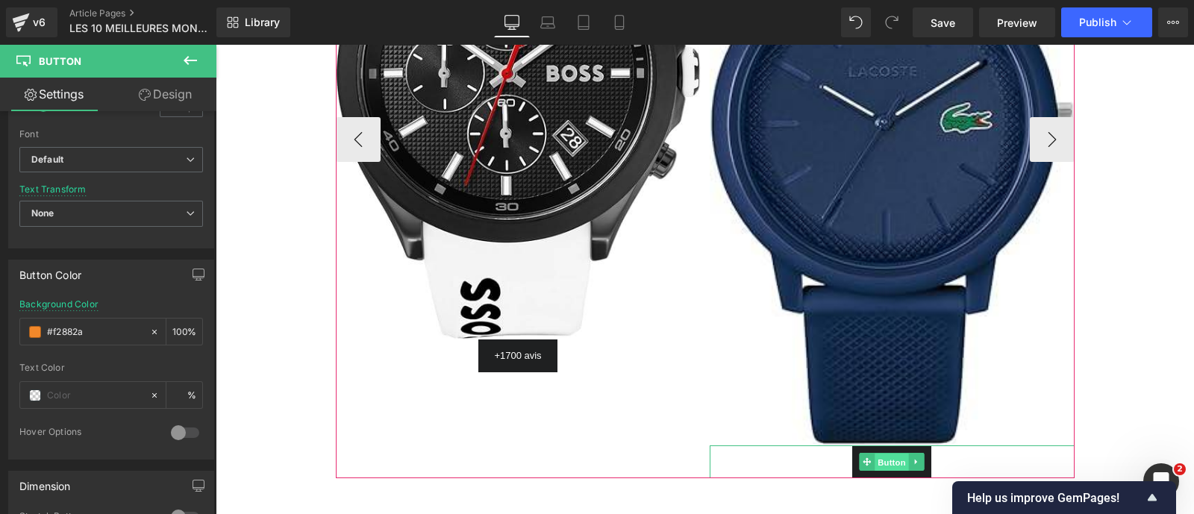
click at [883, 454] on span "Button" at bounding box center [891, 463] width 34 height 18
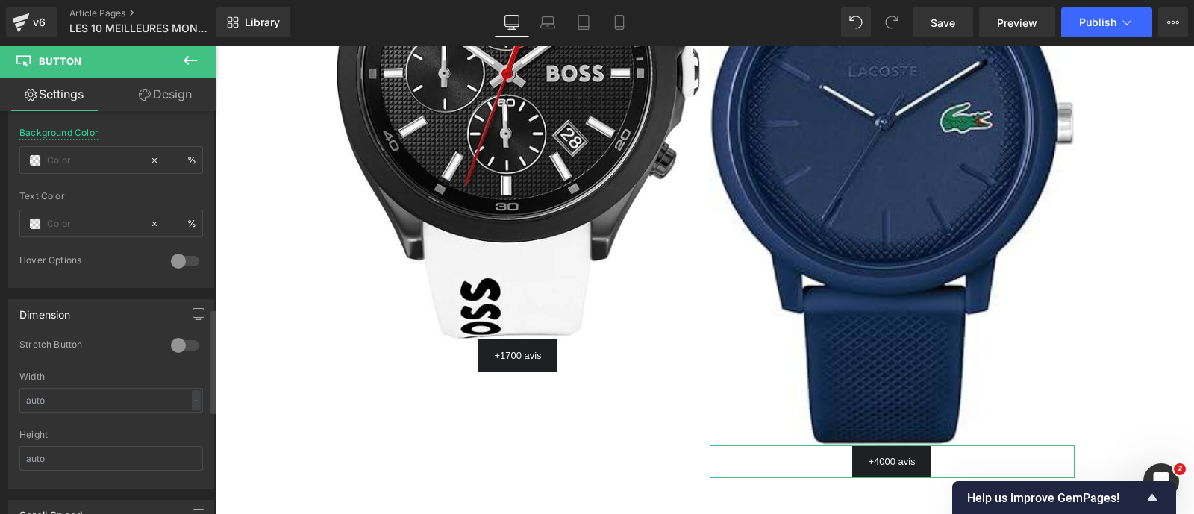
scroll to position [754, 0]
click at [57, 152] on input "text" at bounding box center [95, 159] width 96 height 16
type input "#f2882a"
type input "100"
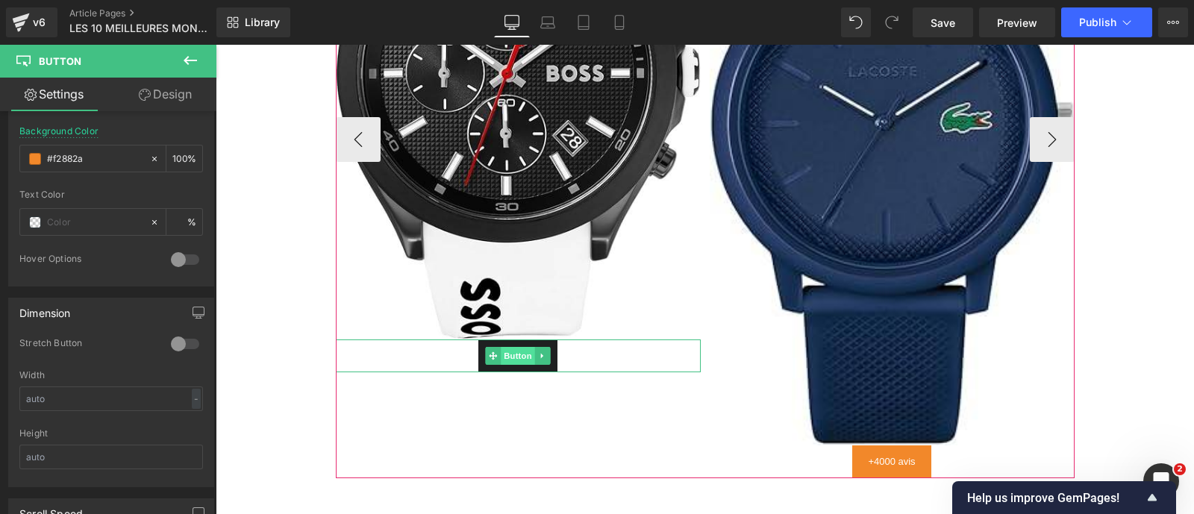
click at [508, 347] on span "Button" at bounding box center [518, 356] width 34 height 18
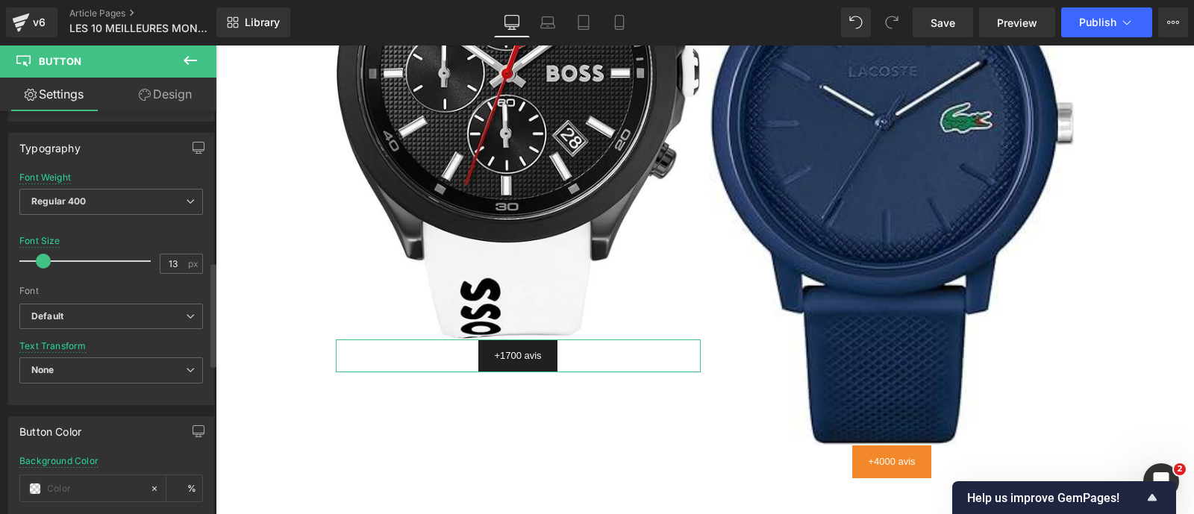
scroll to position [606, 0]
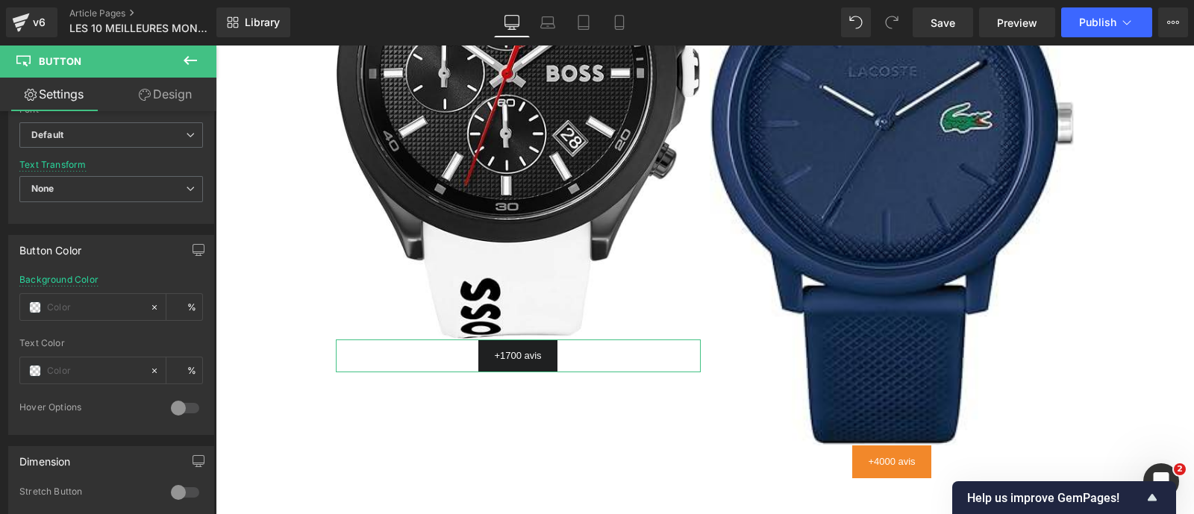
paste input "#f2882a"
type input "#f2882a"
type input "100"
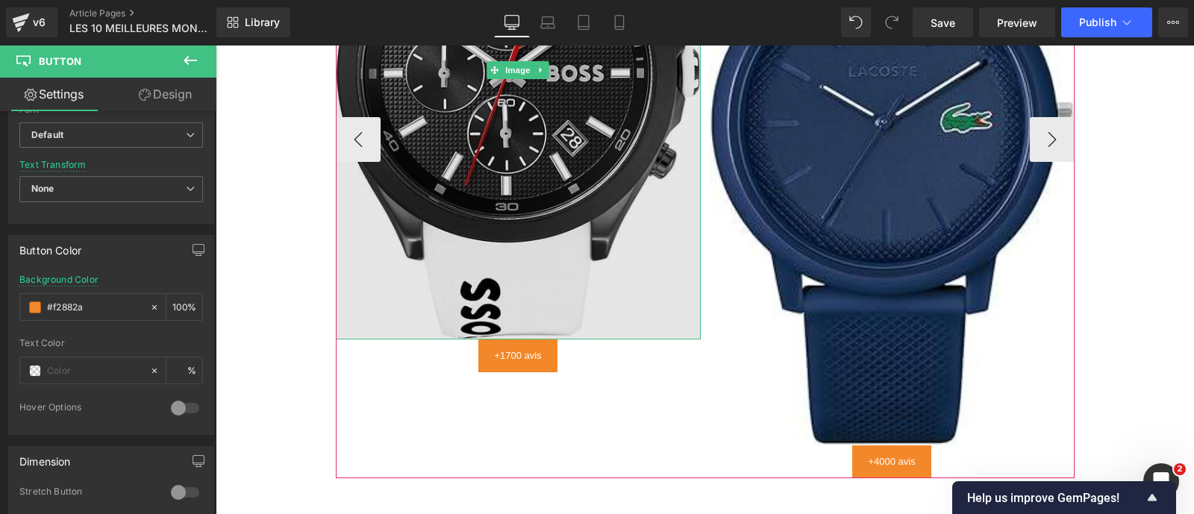
scroll to position [2939, 0]
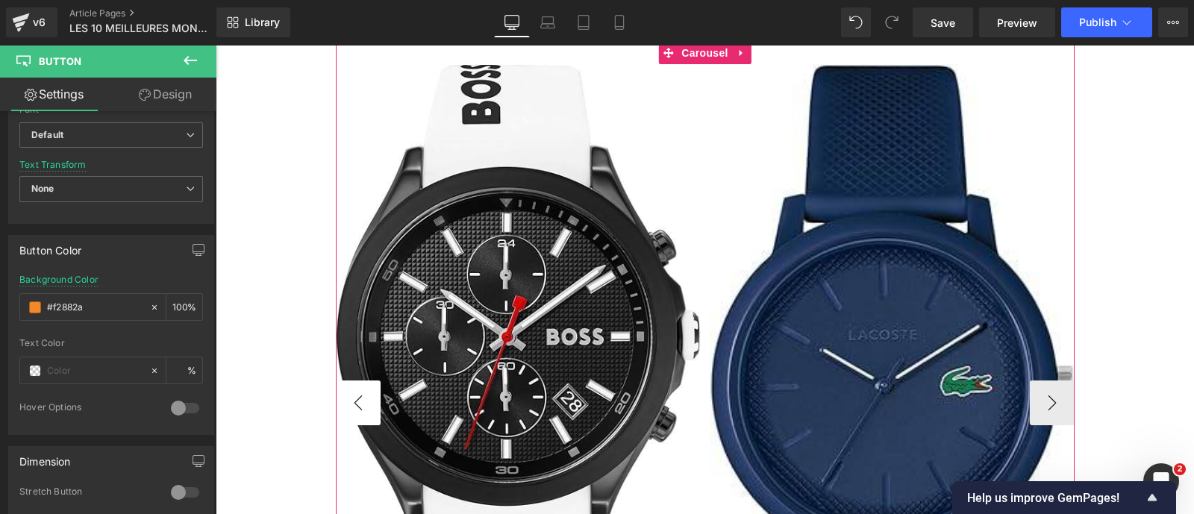
type input "#f2882a"
click at [349, 381] on button "‹" at bounding box center [358, 403] width 45 height 45
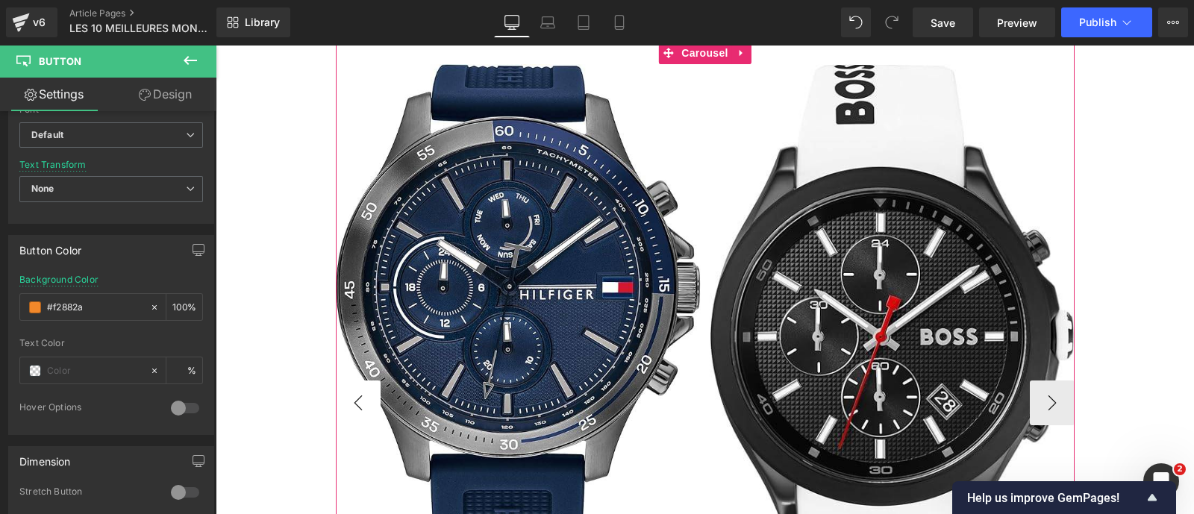
click at [349, 381] on button "‹" at bounding box center [358, 403] width 45 height 45
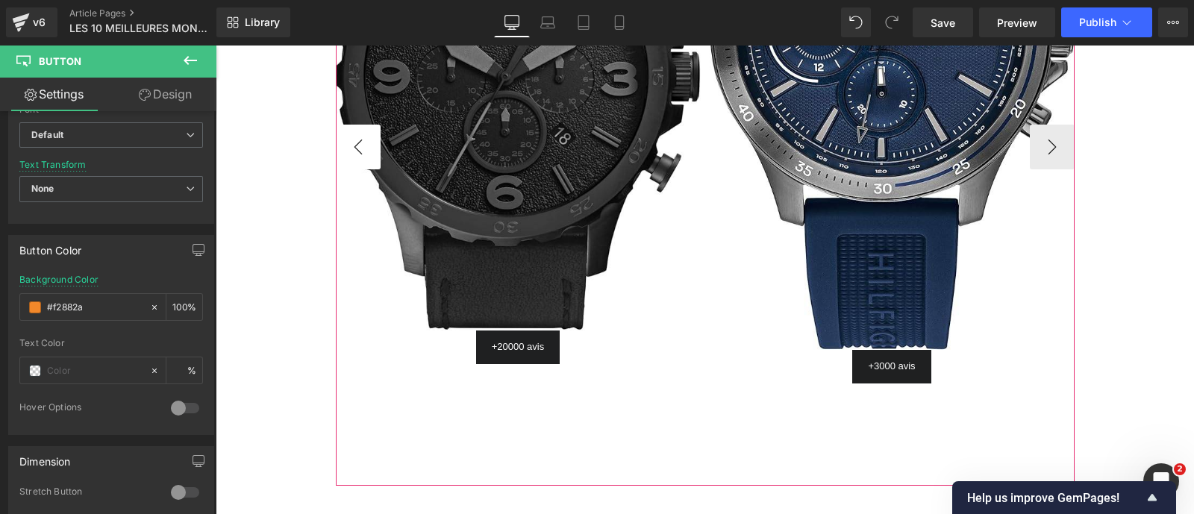
scroll to position [3196, 0]
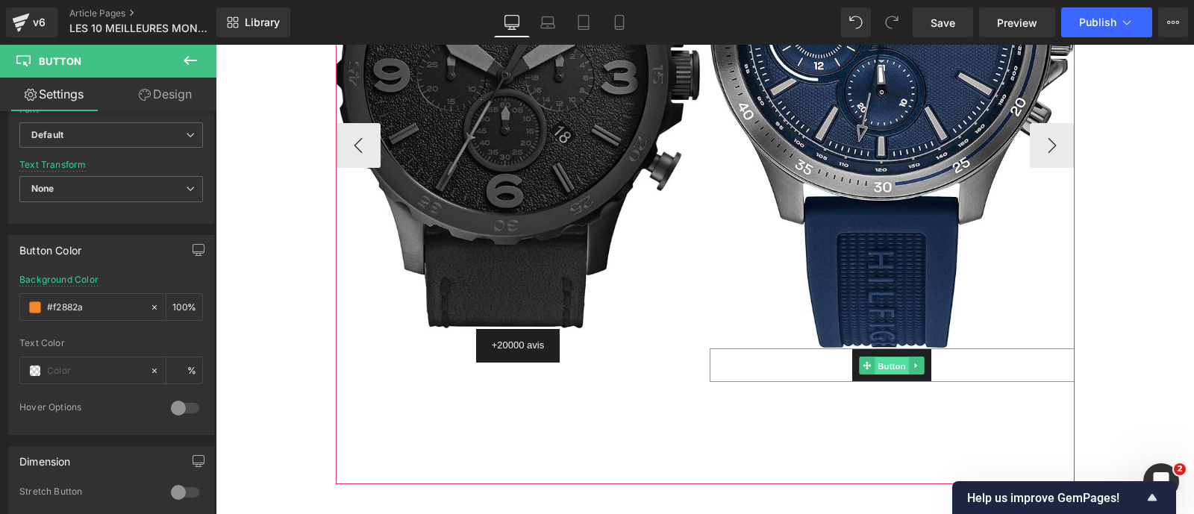
click at [884, 357] on span "Button" at bounding box center [891, 366] width 34 height 18
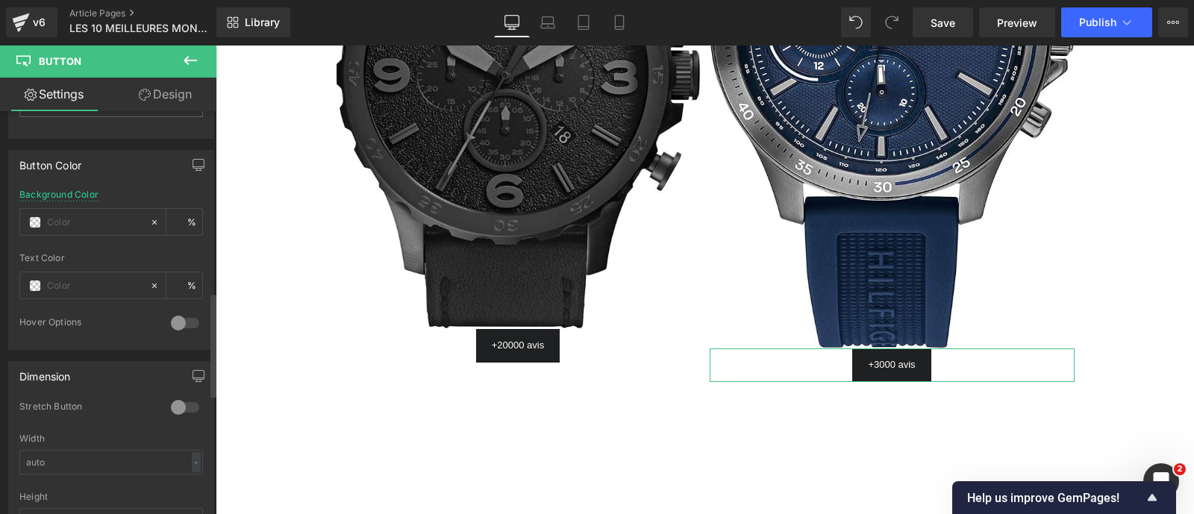
scroll to position [692, 0]
click at [57, 214] on input "text" at bounding box center [95, 221] width 96 height 16
paste input "#f2882a"
type input "#f2882a"
type input "100"
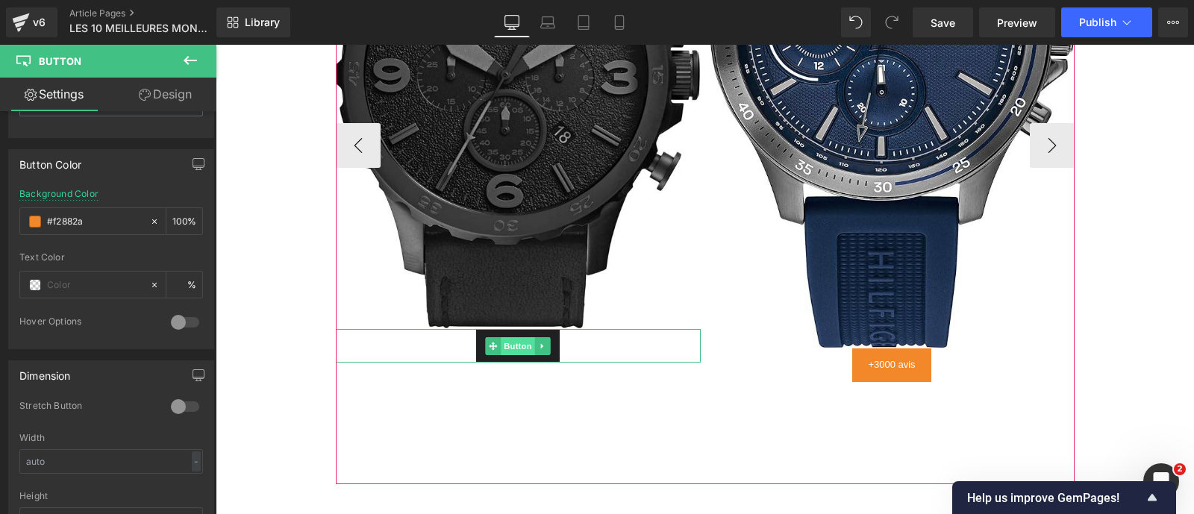
click at [510, 337] on span "Button" at bounding box center [518, 346] width 34 height 18
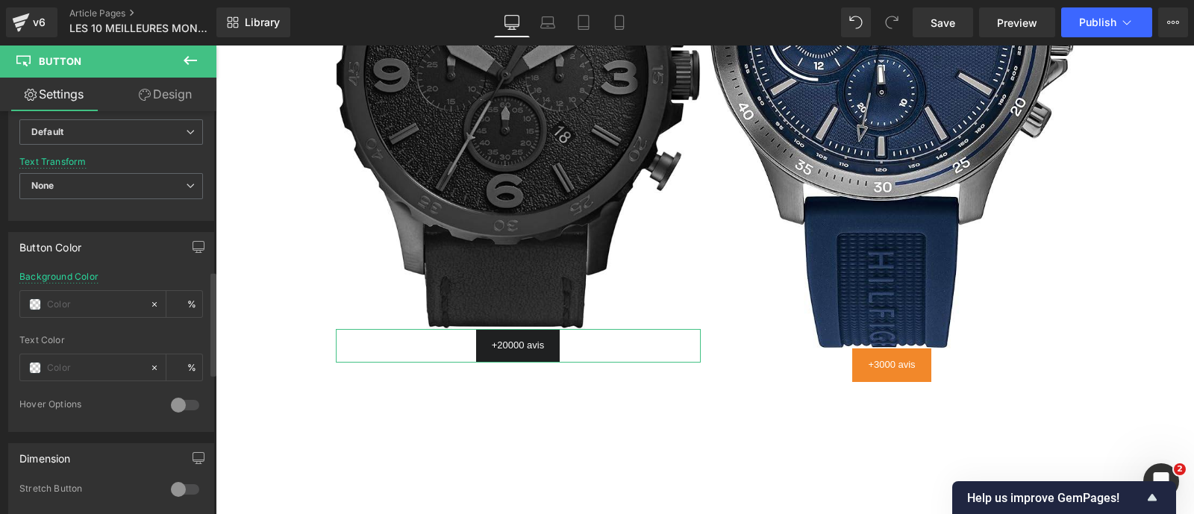
scroll to position [611, 0]
click at [63, 295] on input "text" at bounding box center [95, 302] width 96 height 16
paste input "#f2882a"
type input "#f2882a"
type input "100"
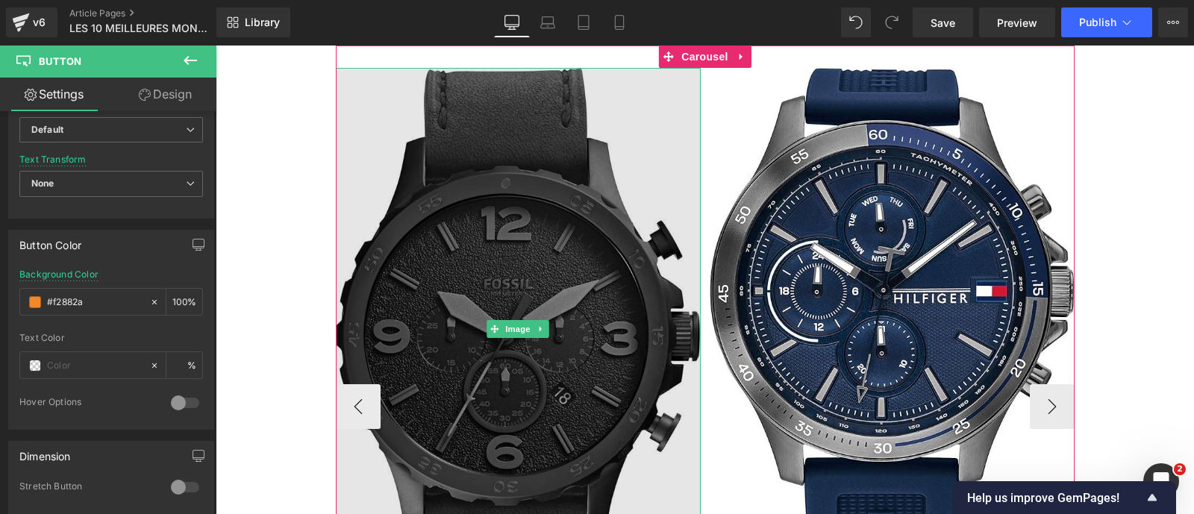
scroll to position [2935, 0]
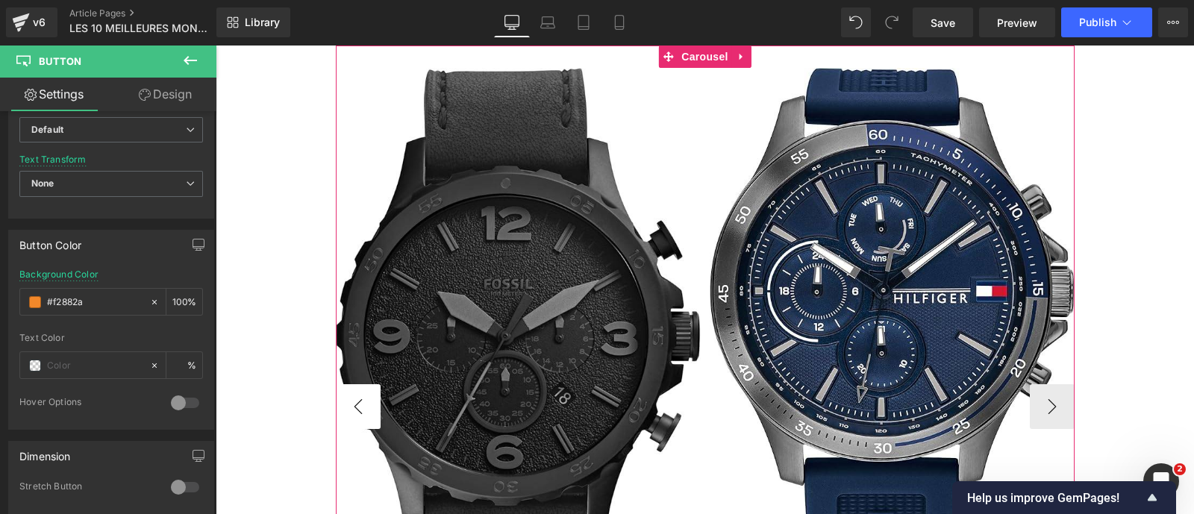
type input "#f2882a"
click at [351, 384] on button "‹" at bounding box center [358, 406] width 45 height 45
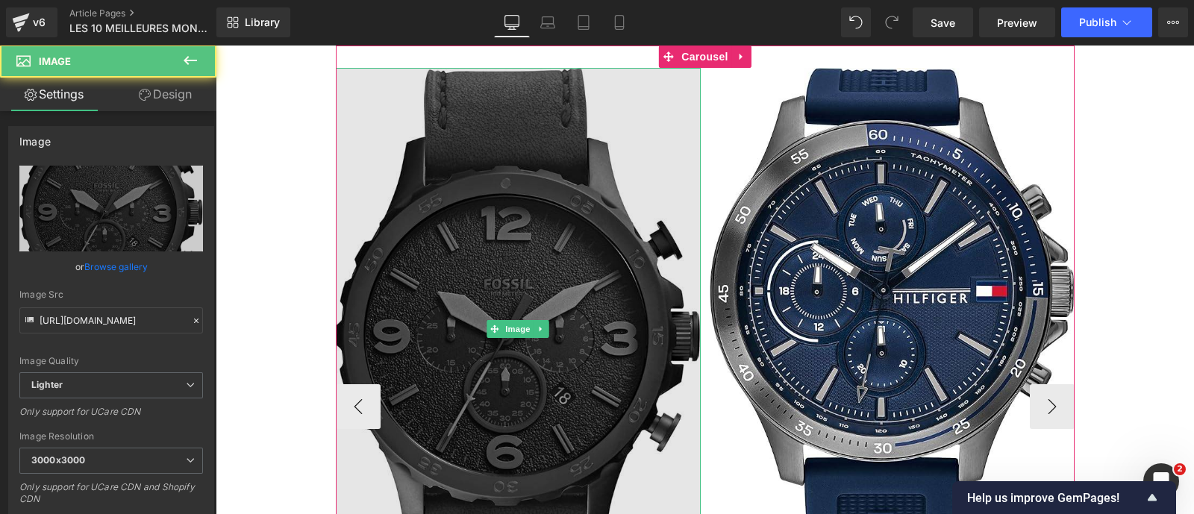
click at [584, 266] on img at bounding box center [518, 329] width 365 height 523
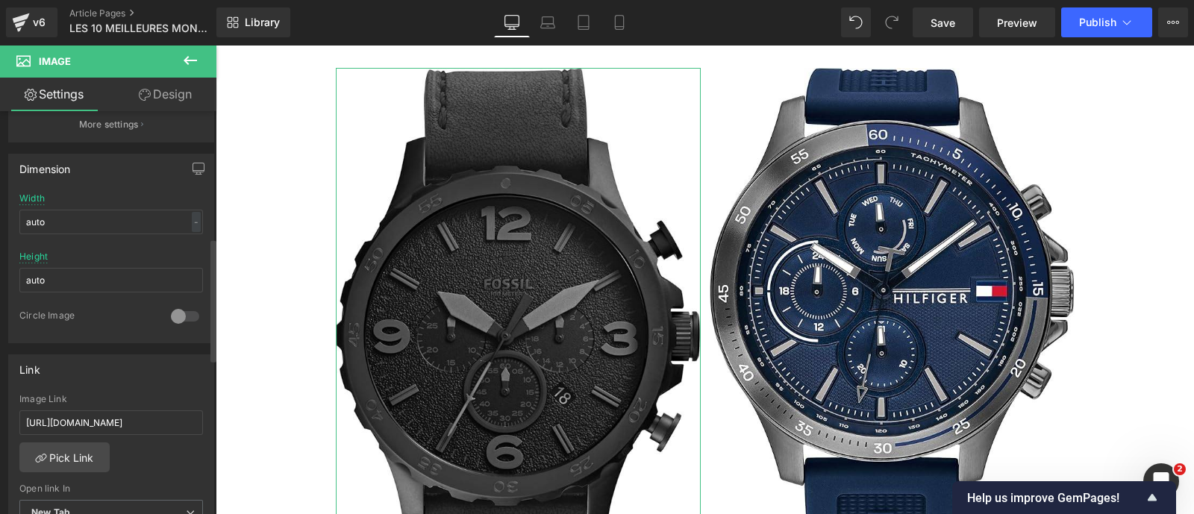
scroll to position [411, 0]
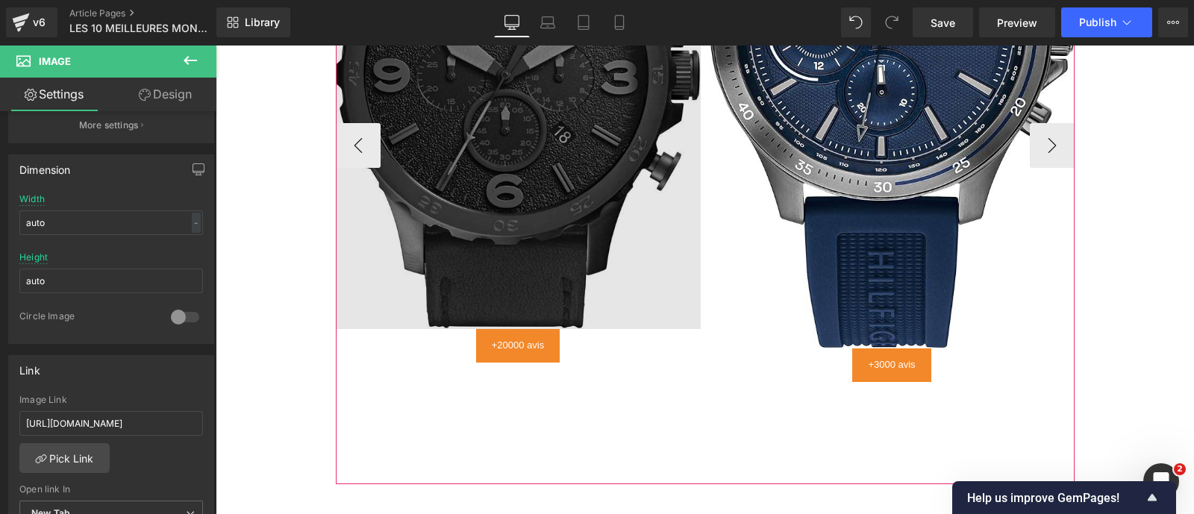
scroll to position [3243, 0]
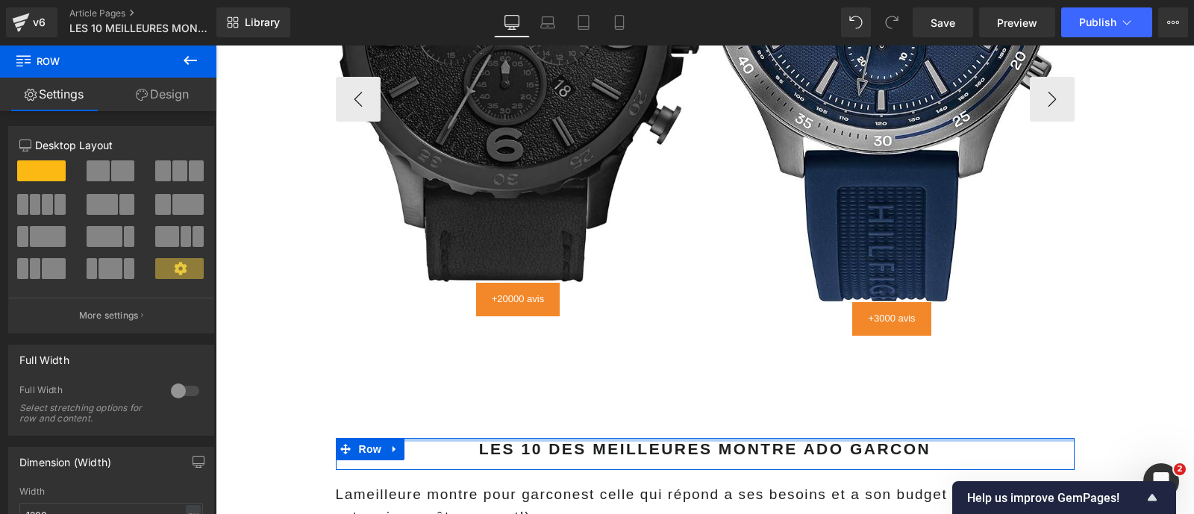
drag, startPoint x: 514, startPoint y: 416, endPoint x: 498, endPoint y: 368, distance: 50.5
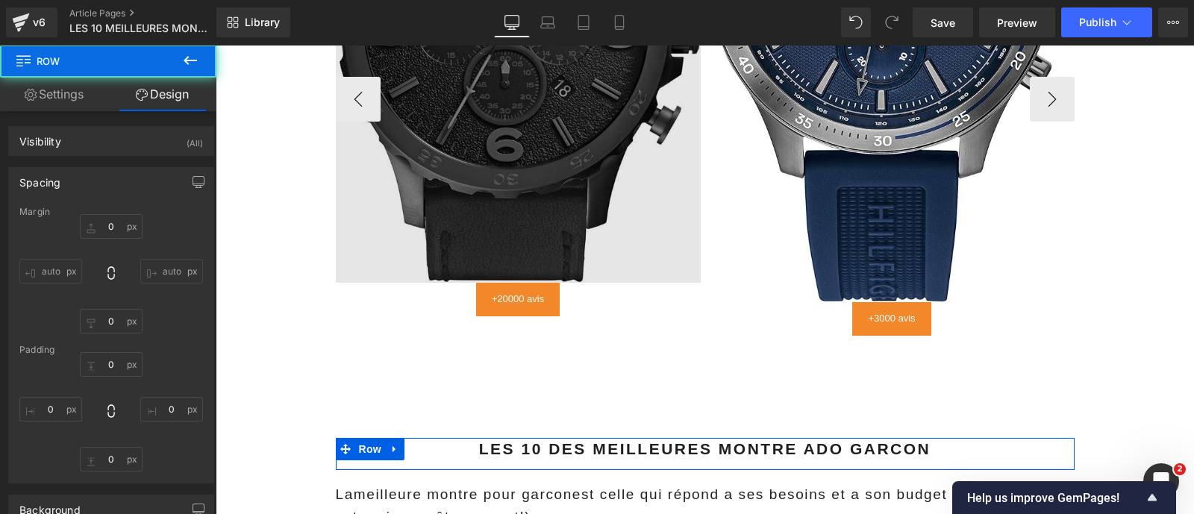
type input "0"
type input "13"
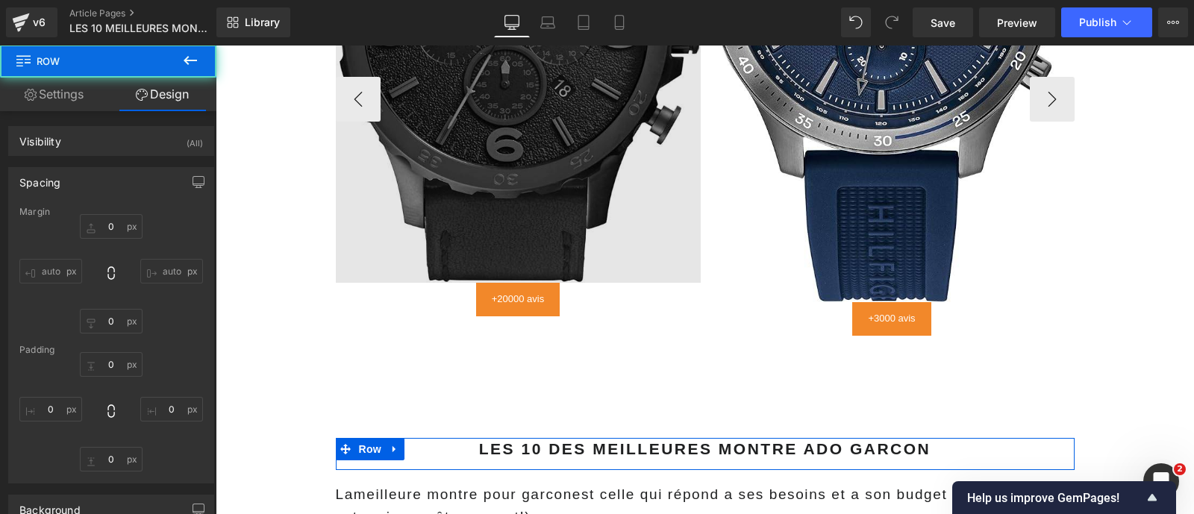
type input "0"
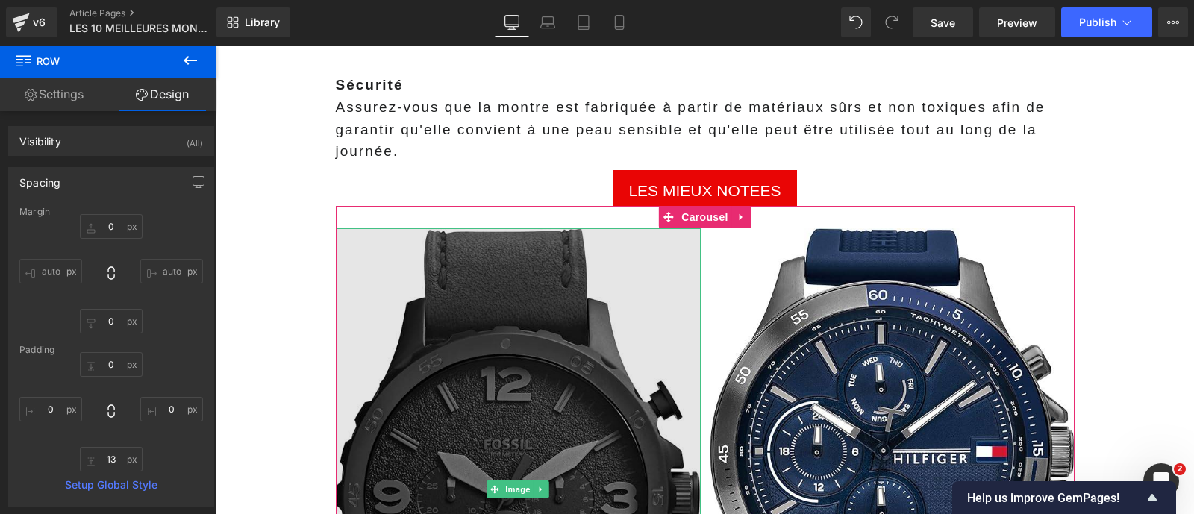
scroll to position [2775, 0]
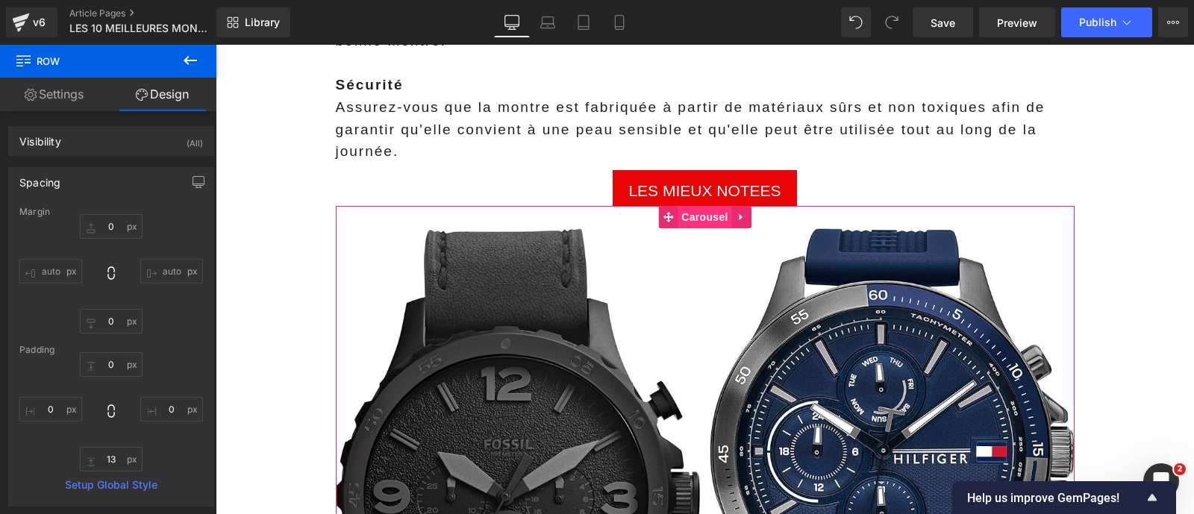
click at [690, 206] on span "Carousel" at bounding box center [704, 217] width 54 height 22
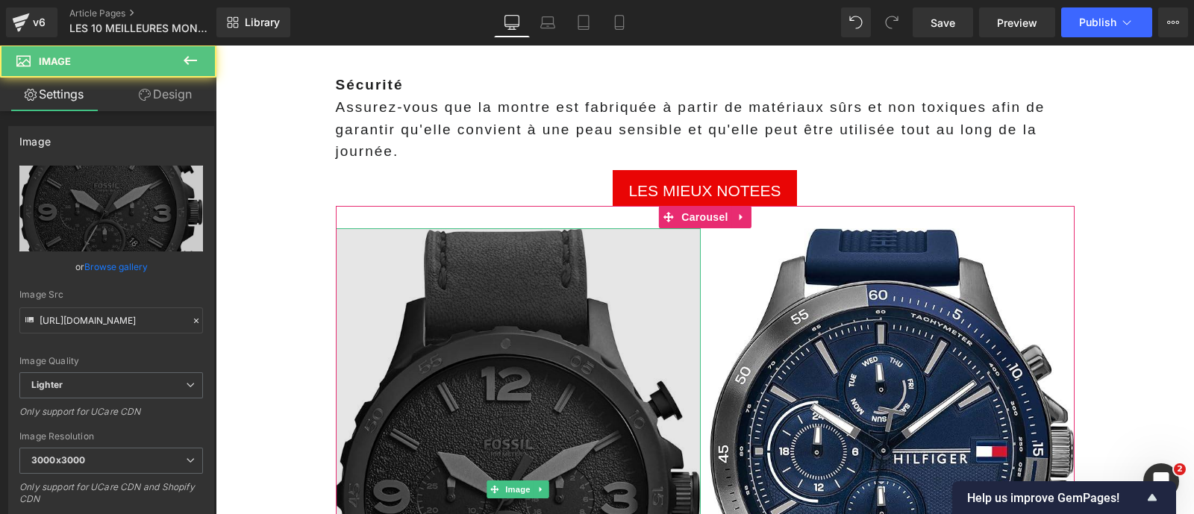
click at [540, 231] on img at bounding box center [518, 489] width 365 height 523
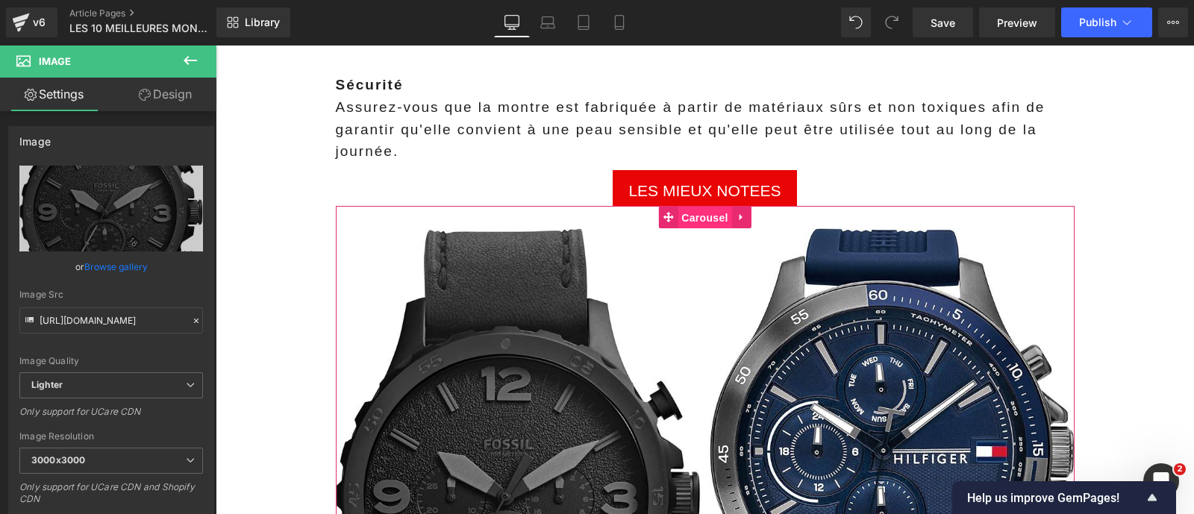
click at [682, 207] on span "Carousel" at bounding box center [704, 218] width 54 height 22
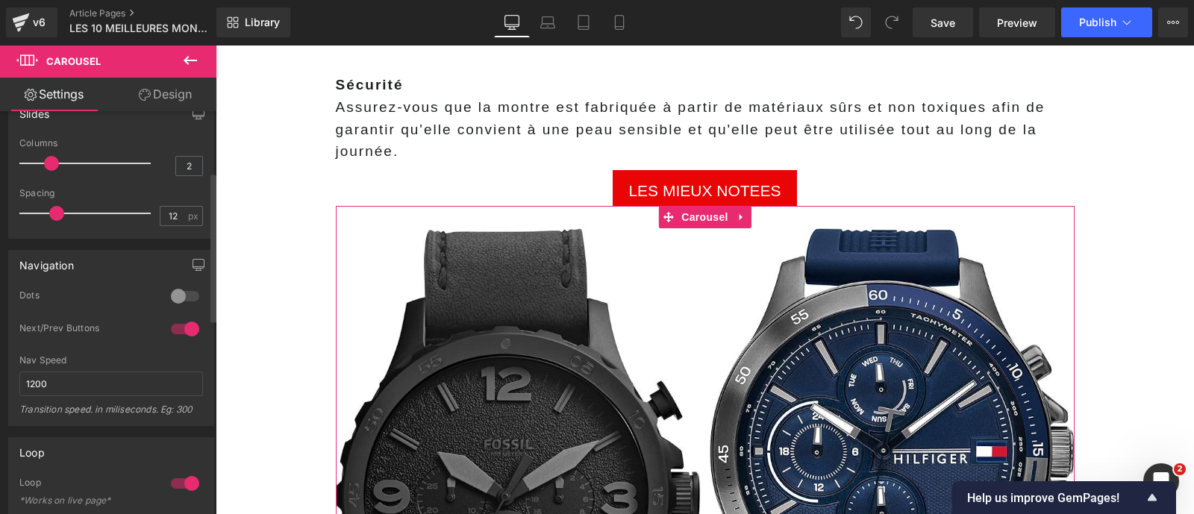
scroll to position [0, 0]
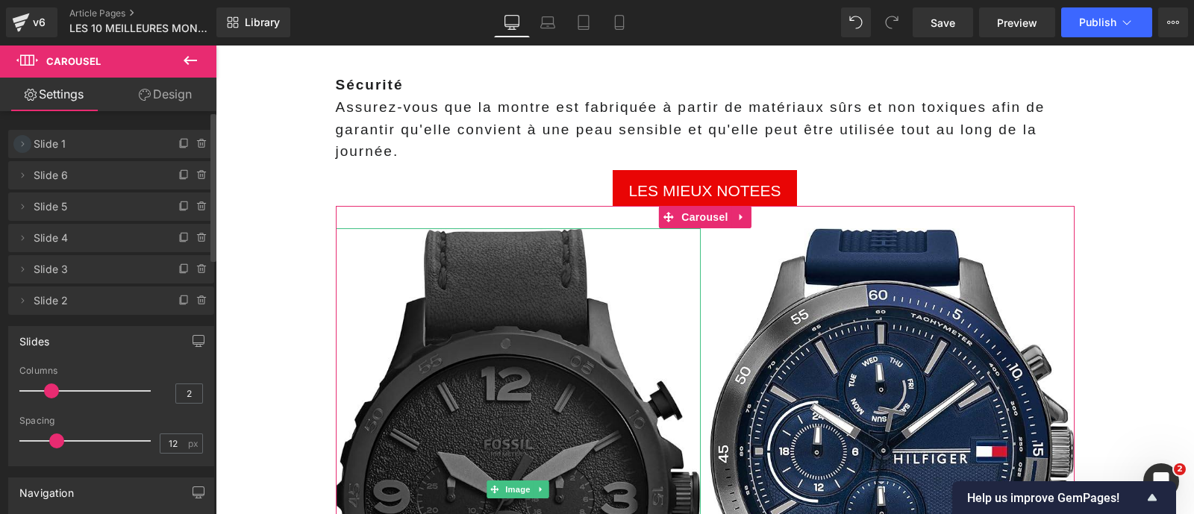
click at [26, 143] on icon at bounding box center [22, 144] width 12 height 12
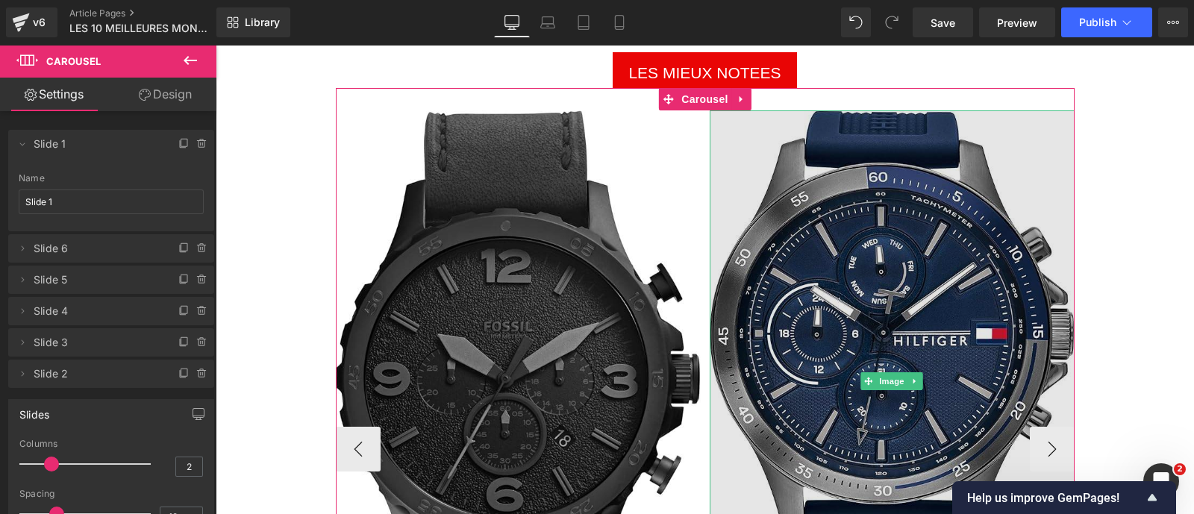
scroll to position [2890, 0]
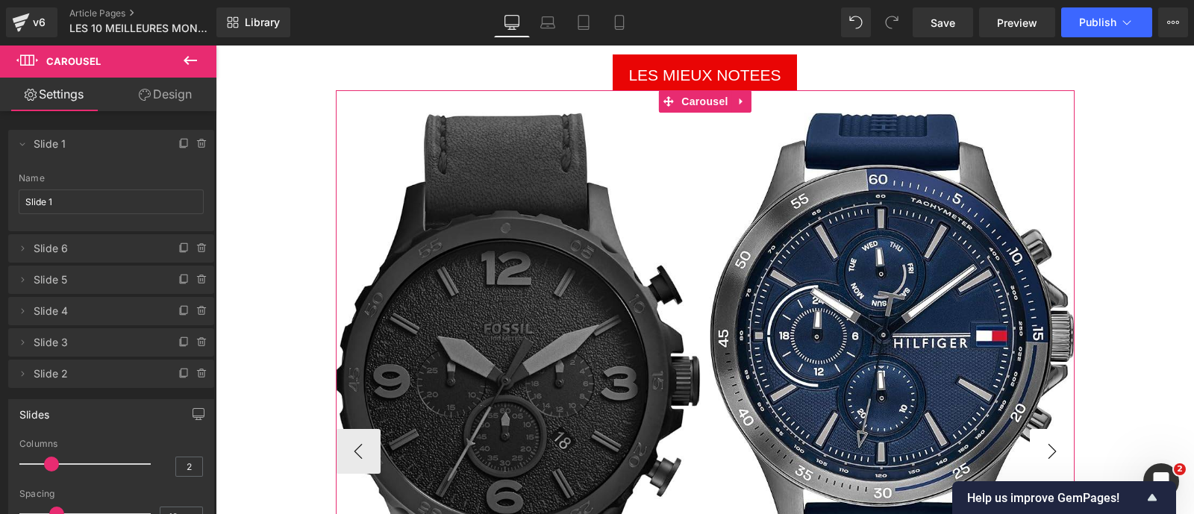
click at [1051, 436] on button "›" at bounding box center [1052, 451] width 45 height 45
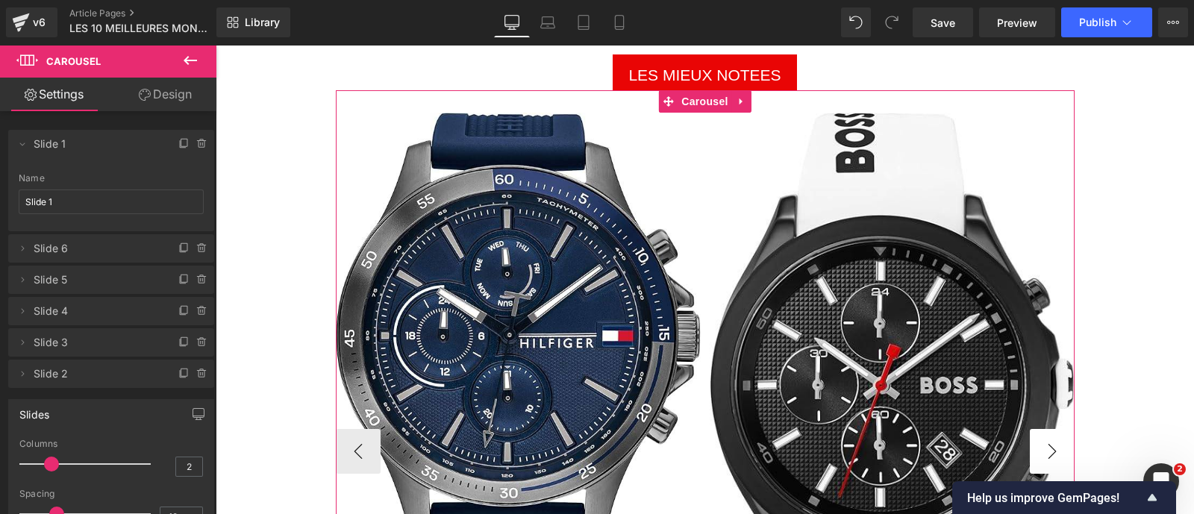
click at [1051, 436] on button "›" at bounding box center [1052, 451] width 45 height 45
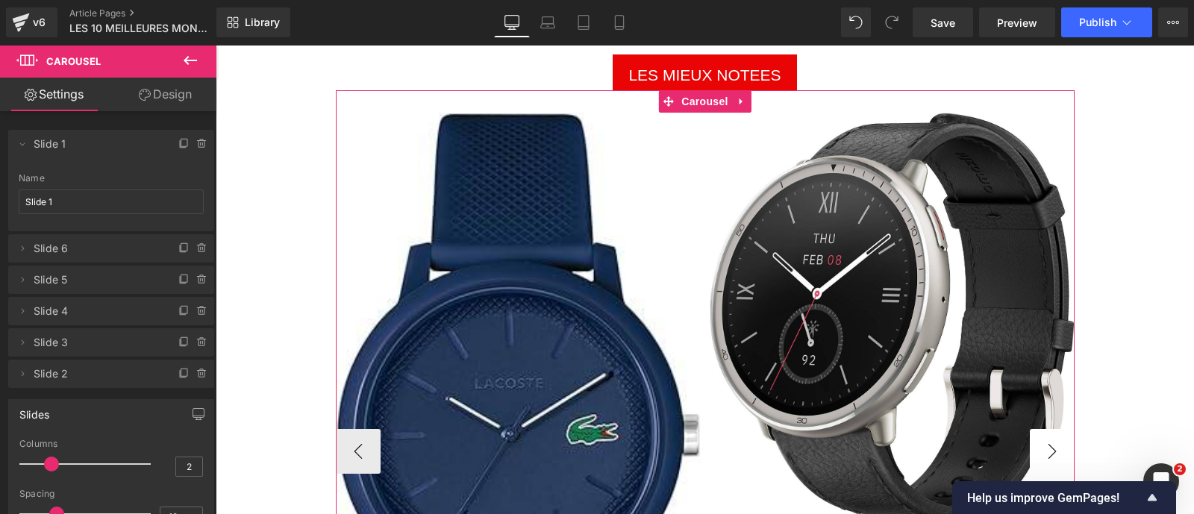
click at [1051, 436] on button "›" at bounding box center [1052, 451] width 45 height 45
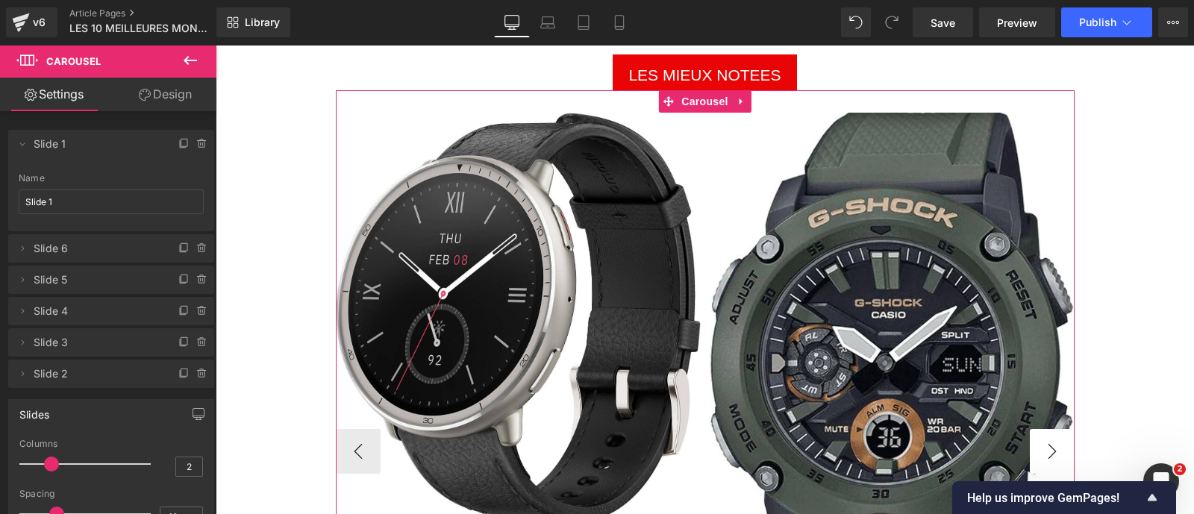
click at [1051, 436] on button "›" at bounding box center [1052, 451] width 45 height 45
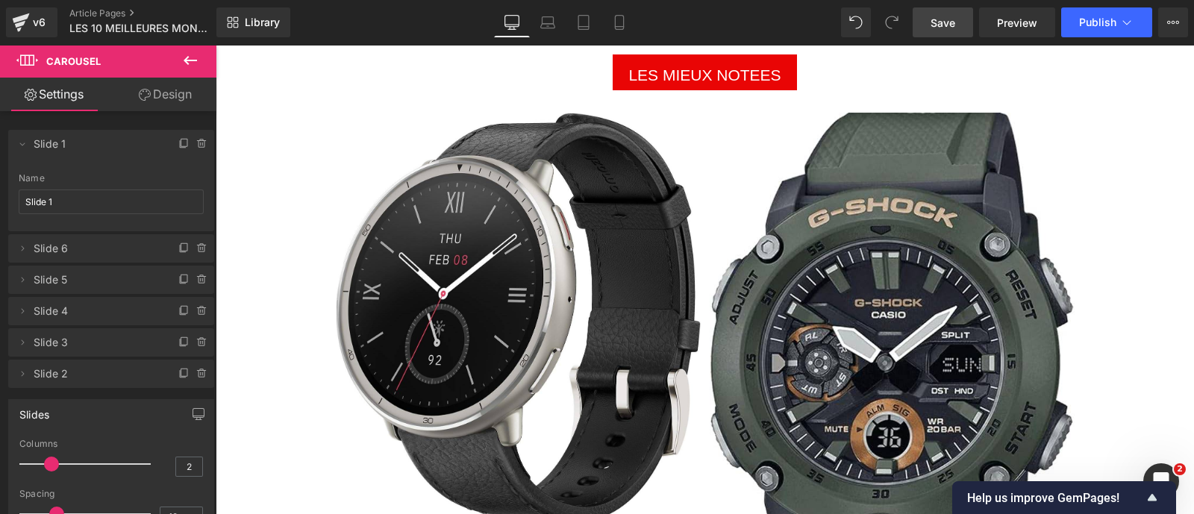
click at [942, 15] on span "Save" at bounding box center [942, 23] width 25 height 16
click at [1092, 24] on span "Publish" at bounding box center [1097, 22] width 37 height 12
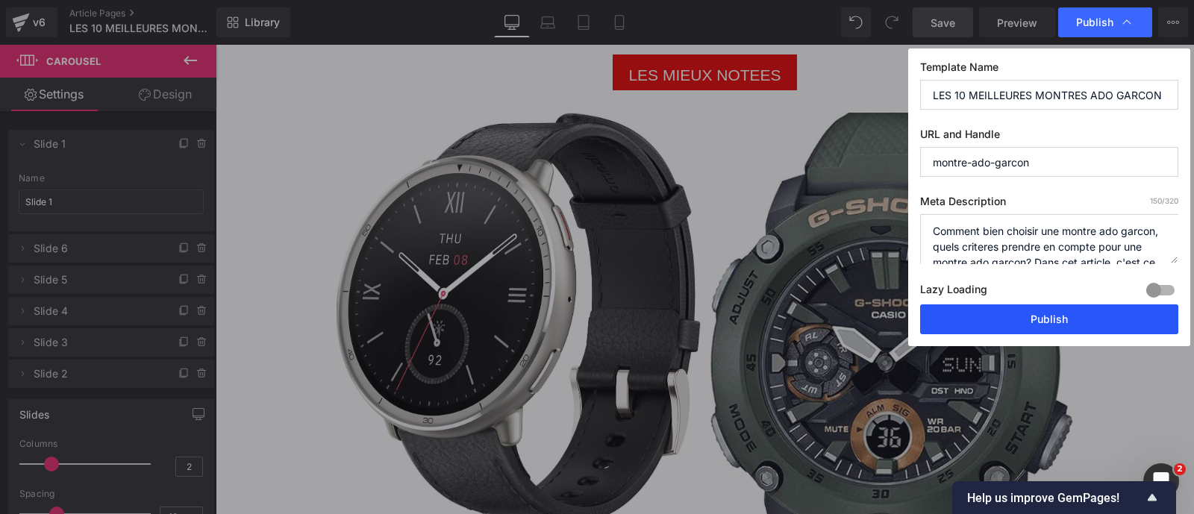
click at [1021, 316] on button "Publish" at bounding box center [1049, 319] width 258 height 30
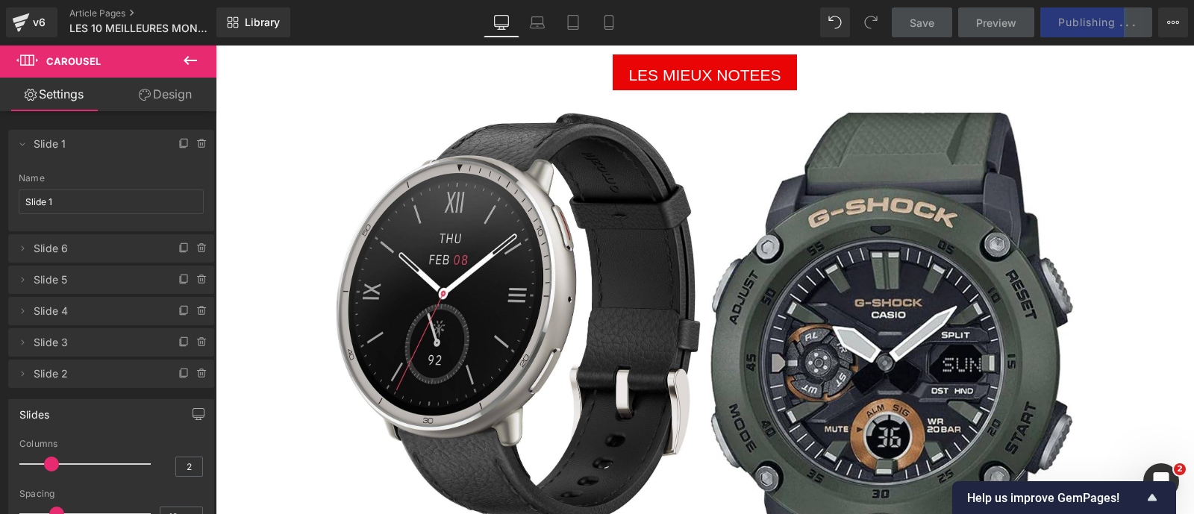
scroll to position [2890, 0]
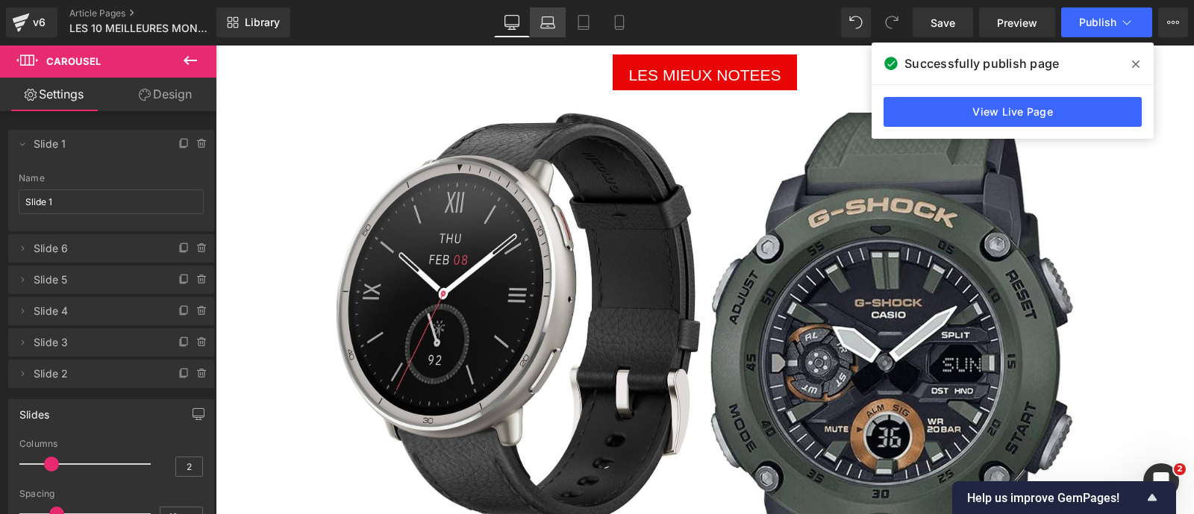
click at [553, 15] on icon at bounding box center [547, 22] width 15 height 15
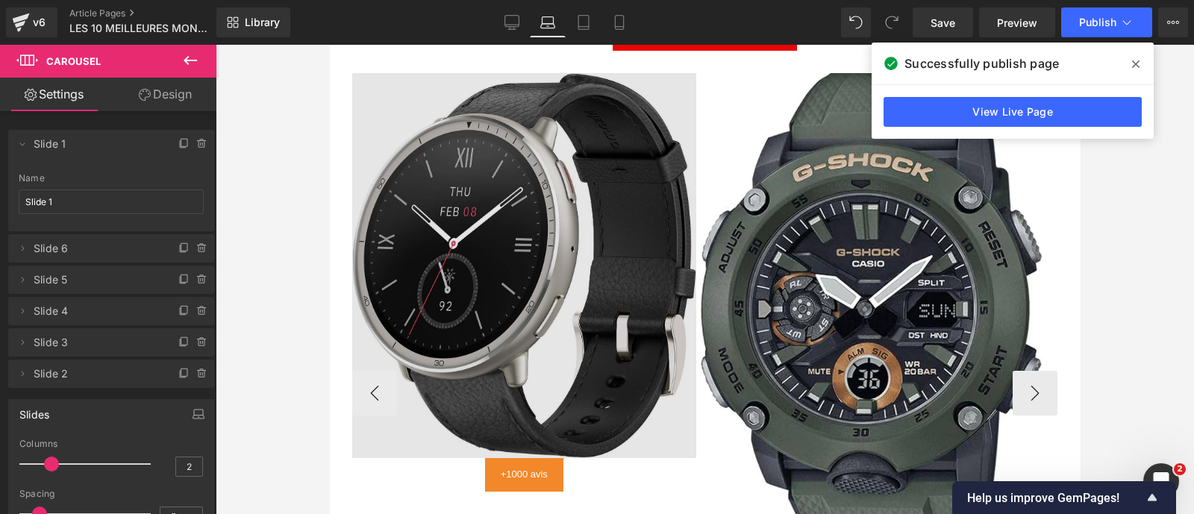
scroll to position [2933, 0]
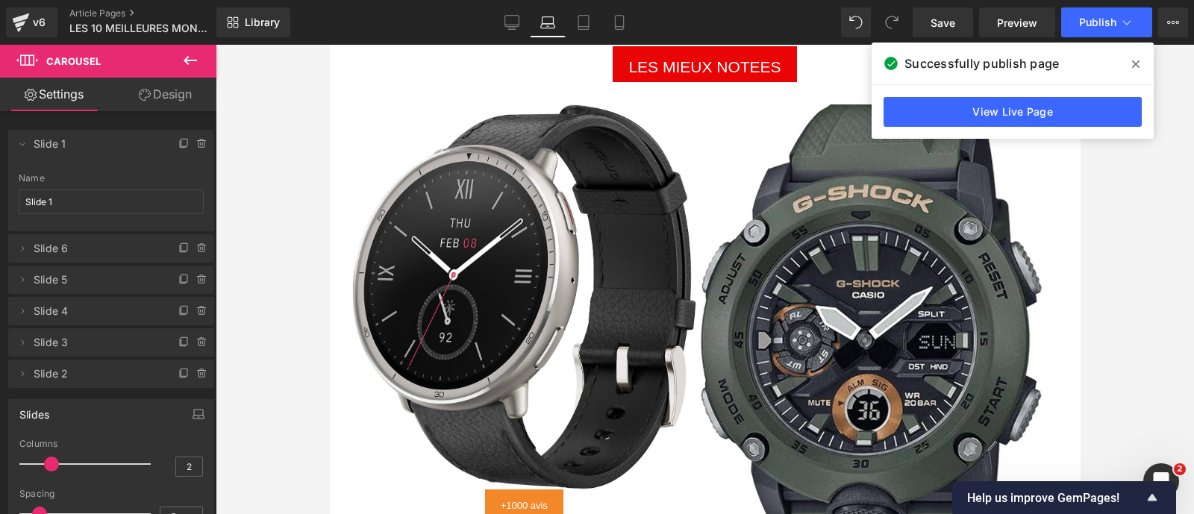
click at [1136, 67] on icon at bounding box center [1135, 64] width 7 height 12
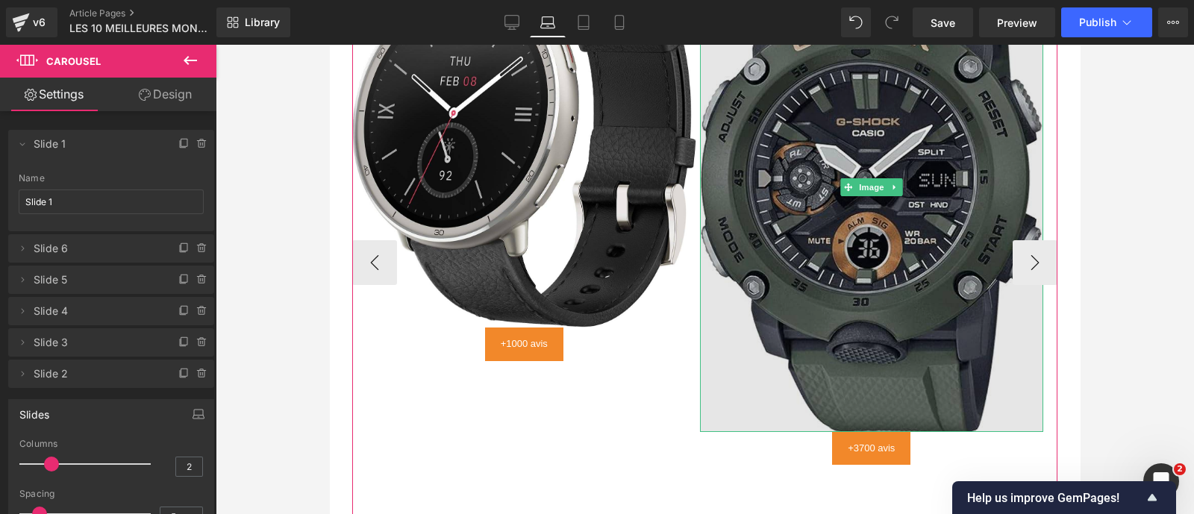
scroll to position [3087, 0]
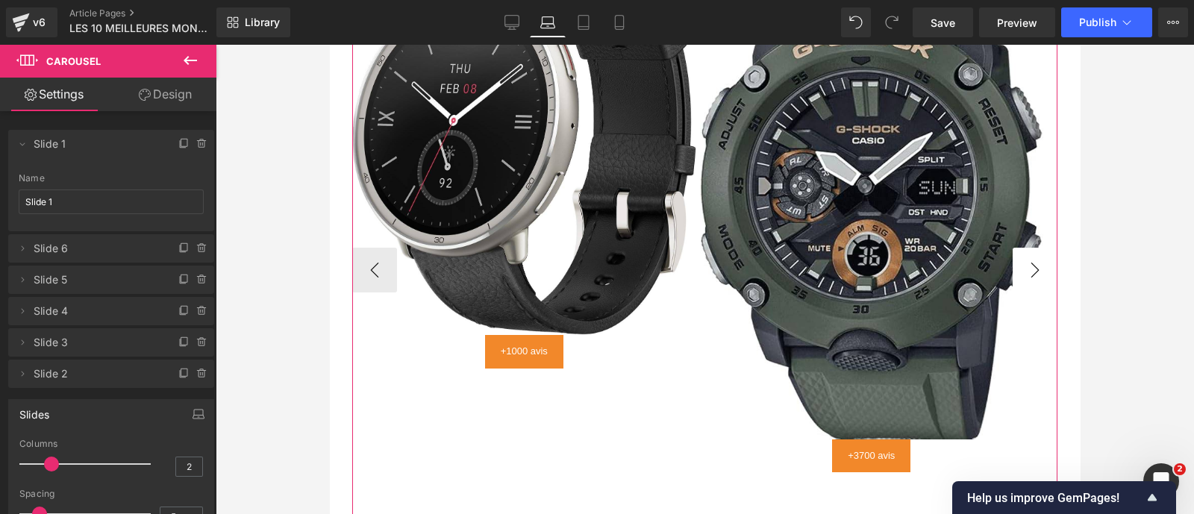
click at [1012, 285] on button "›" at bounding box center [1034, 270] width 45 height 45
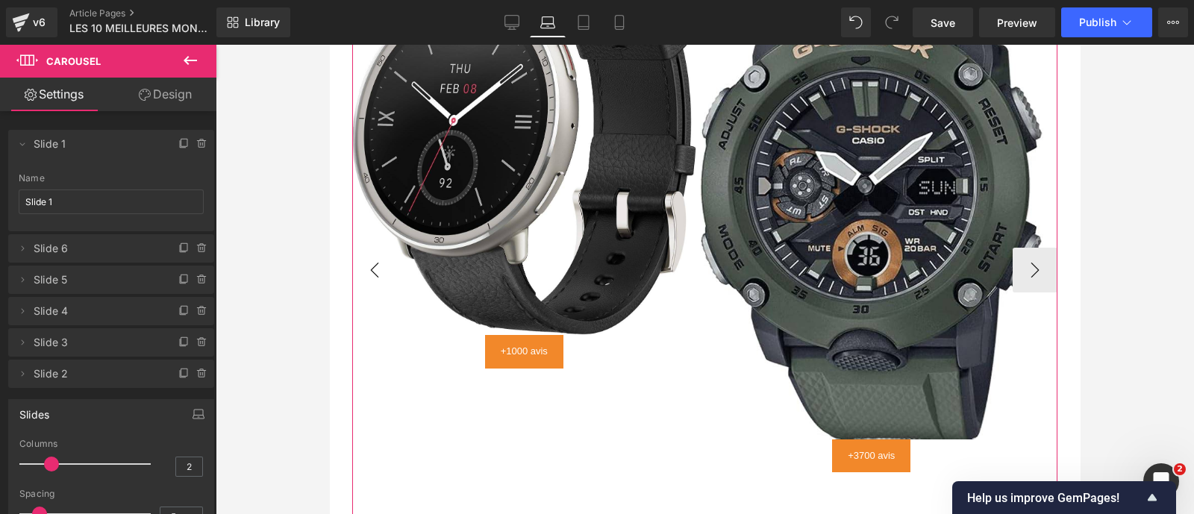
click at [387, 289] on button "‹" at bounding box center [374, 270] width 45 height 45
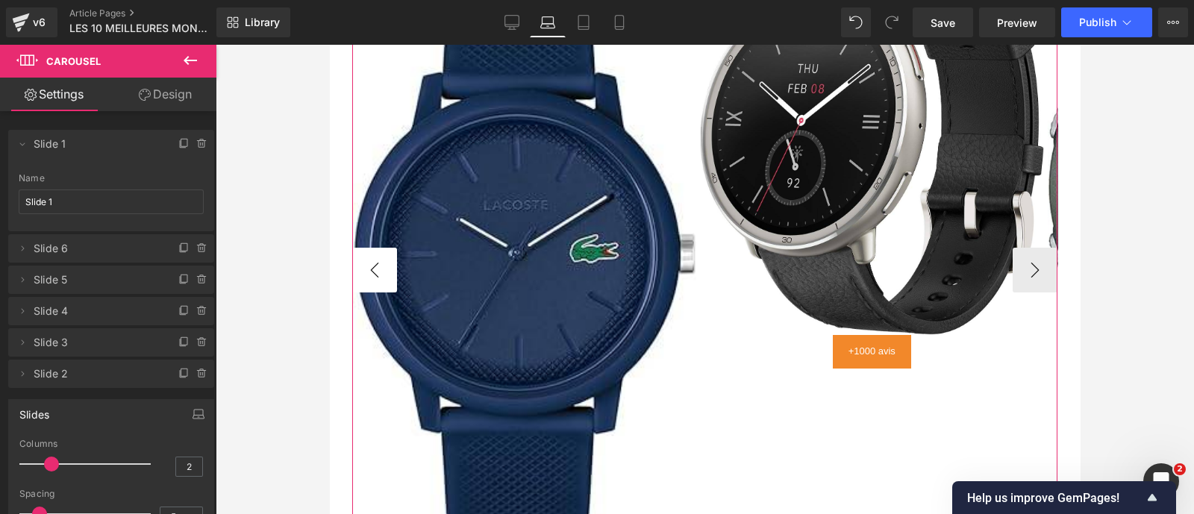
click at [387, 289] on button "‹" at bounding box center [374, 270] width 45 height 45
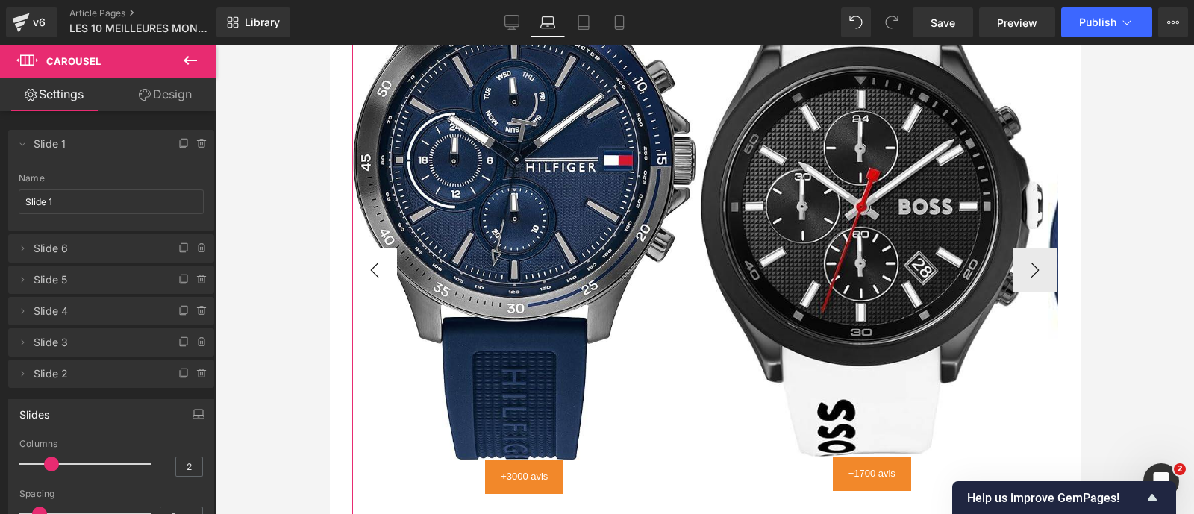
click at [387, 289] on button "‹" at bounding box center [374, 270] width 45 height 45
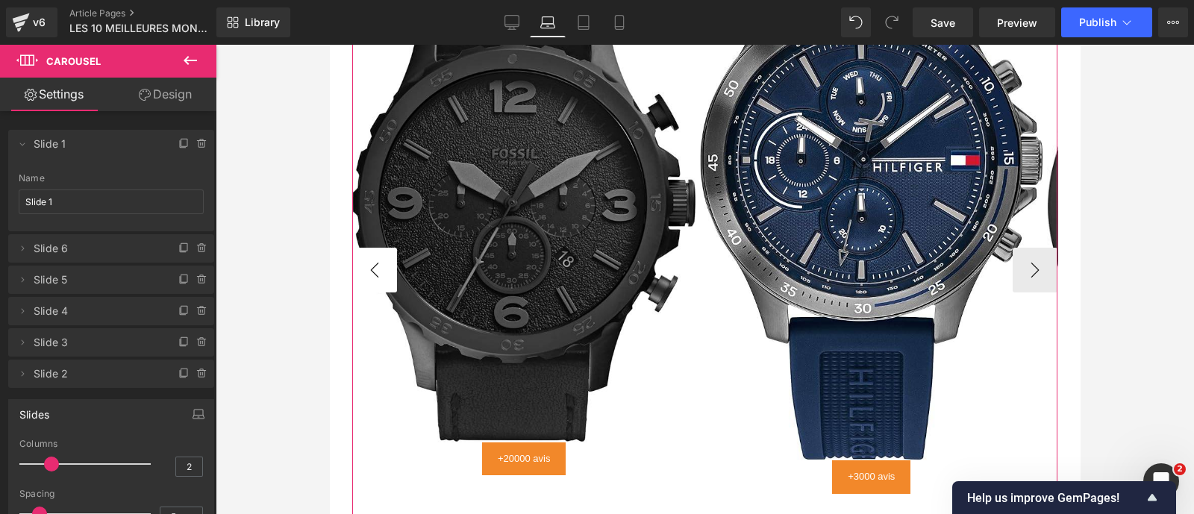
click at [387, 289] on button "‹" at bounding box center [374, 270] width 45 height 45
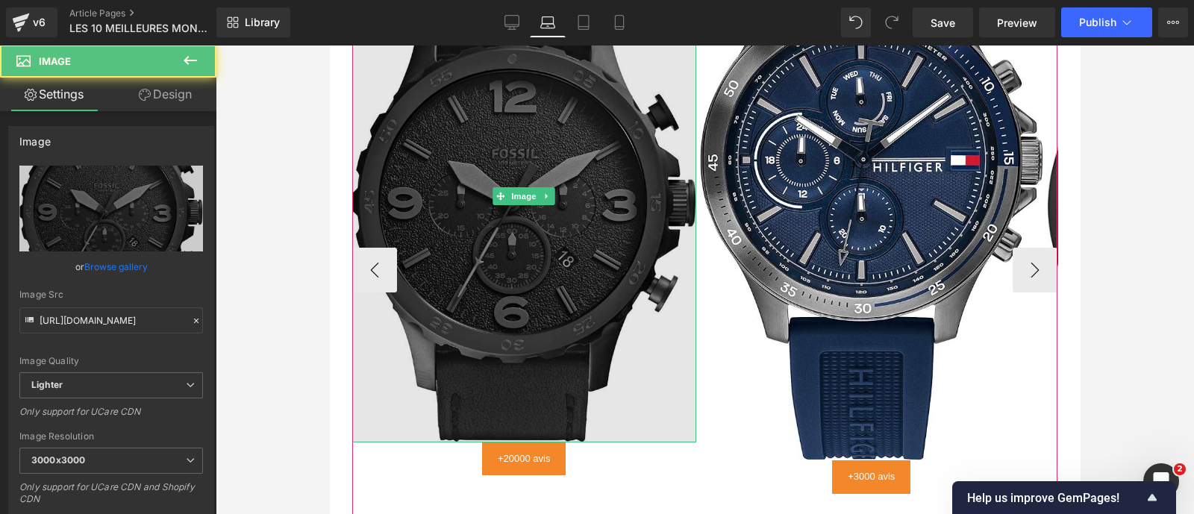
click at [539, 301] on img at bounding box center [524, 196] width 344 height 492
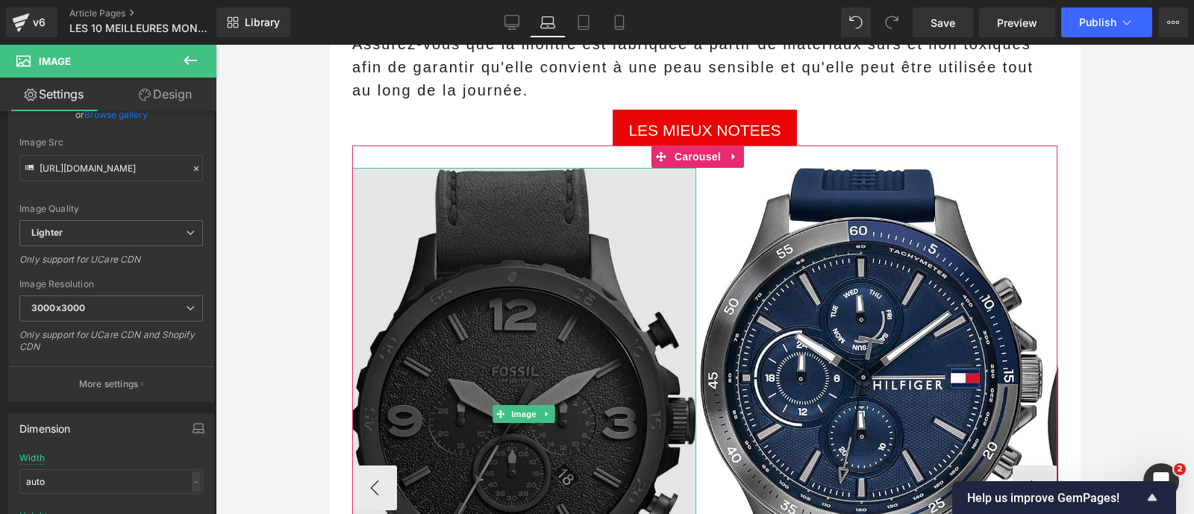
scroll to position [2869, 0]
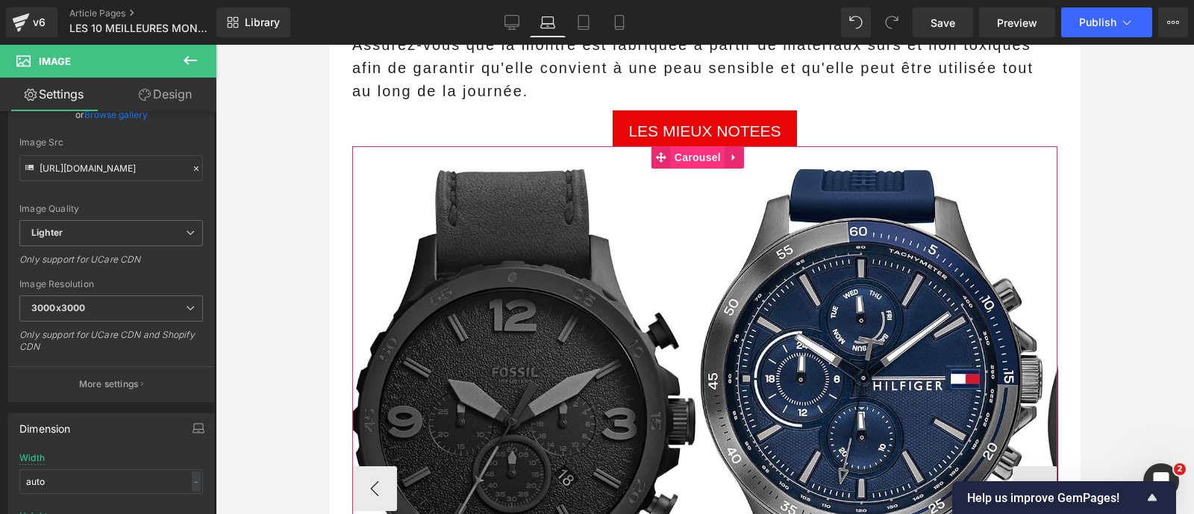
click at [695, 169] on span "Carousel" at bounding box center [698, 157] width 54 height 22
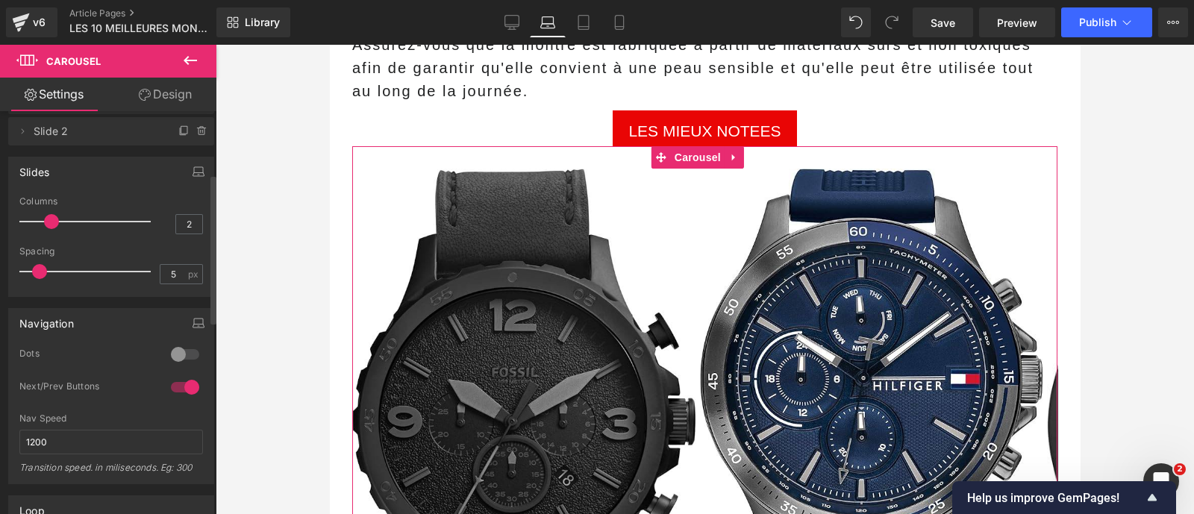
scroll to position [169, 0]
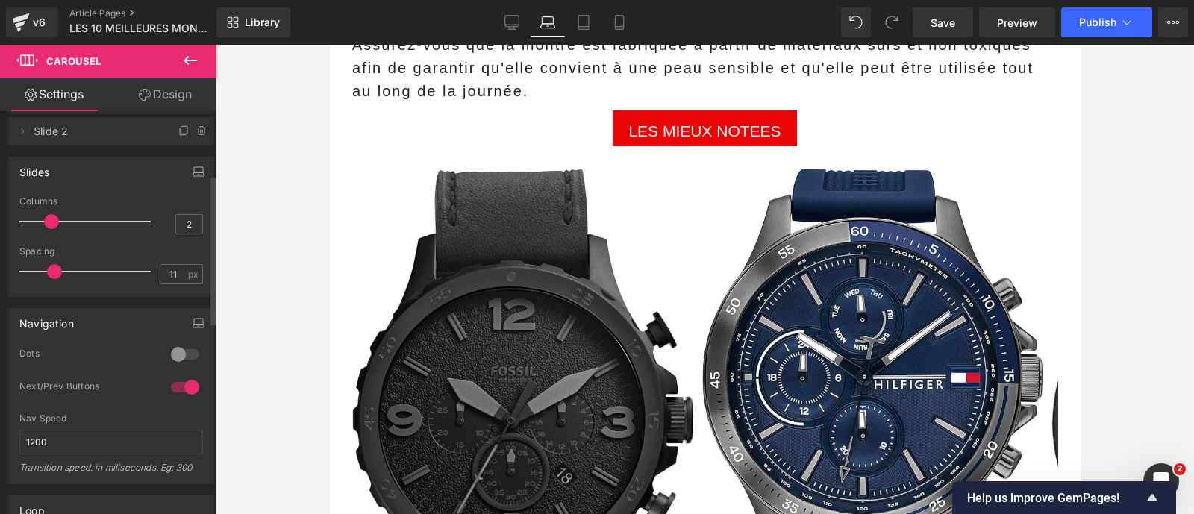
type input "10"
drag, startPoint x: 37, startPoint y: 272, endPoint x: 49, endPoint y: 270, distance: 12.9
click at [49, 270] on span at bounding box center [51, 271] width 15 height 15
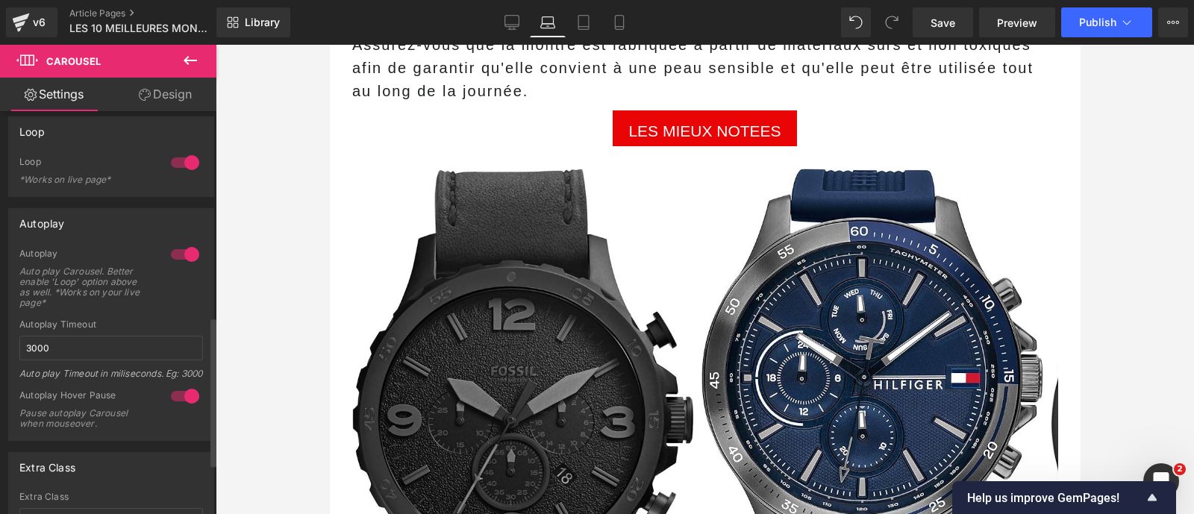
scroll to position [549, 0]
click at [86, 335] on input "3000" at bounding box center [111, 347] width 184 height 25
type input "3500"
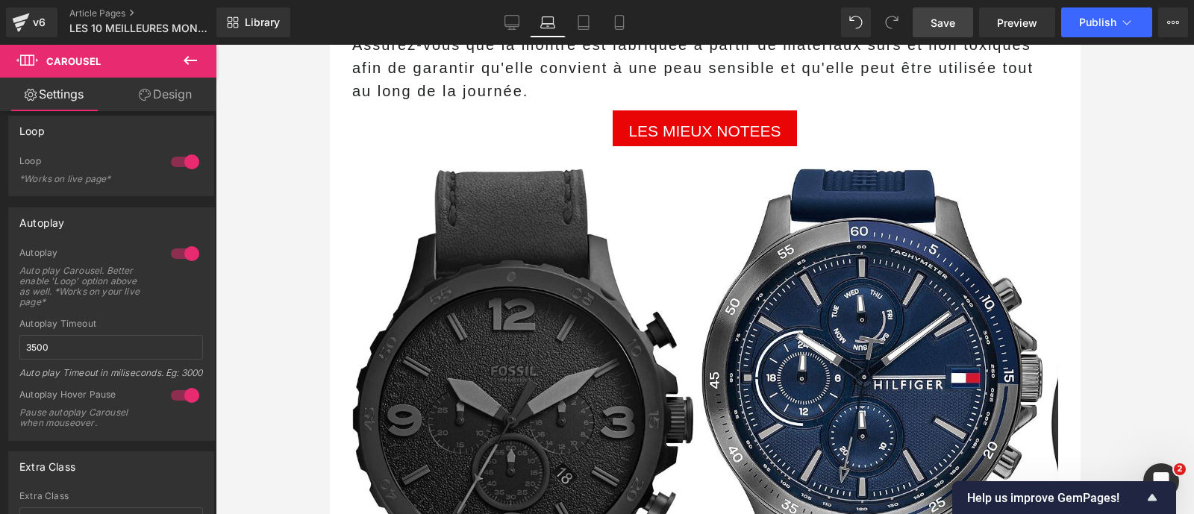
click at [952, 29] on span "Save" at bounding box center [942, 23] width 25 height 16
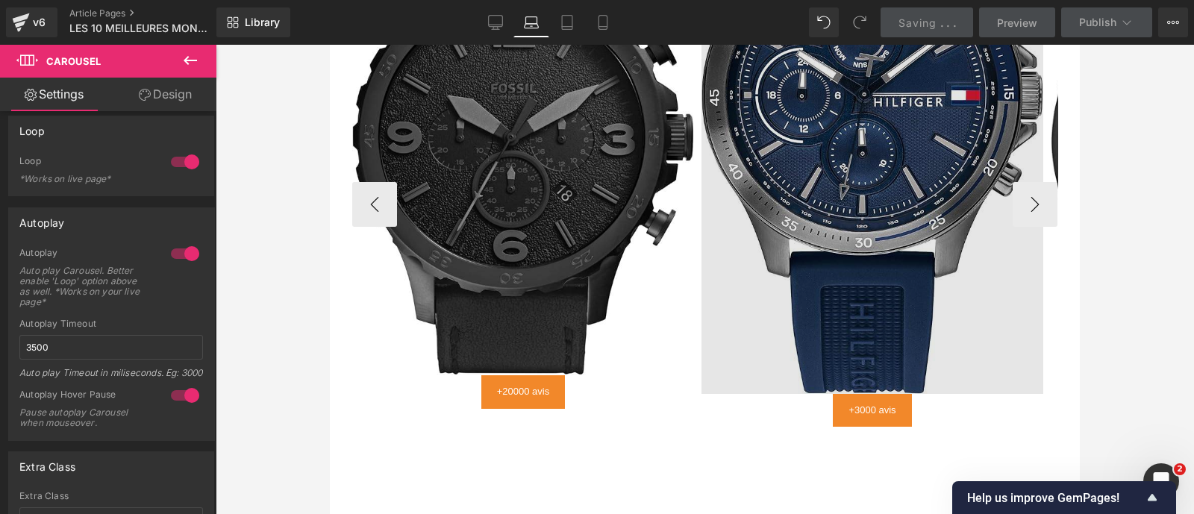
scroll to position [3157, 0]
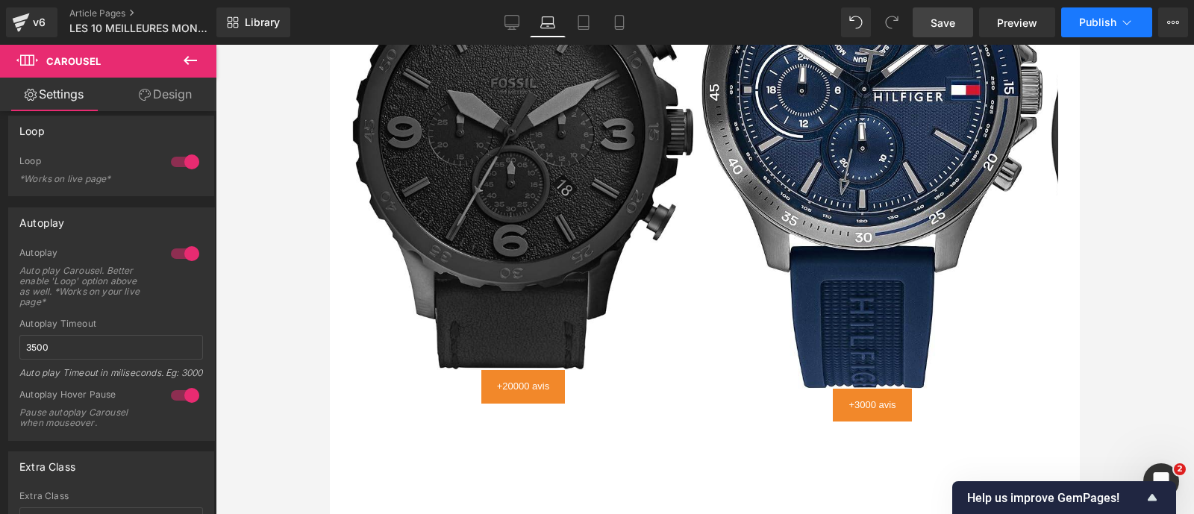
click at [1089, 14] on button "Publish" at bounding box center [1106, 22] width 91 height 30
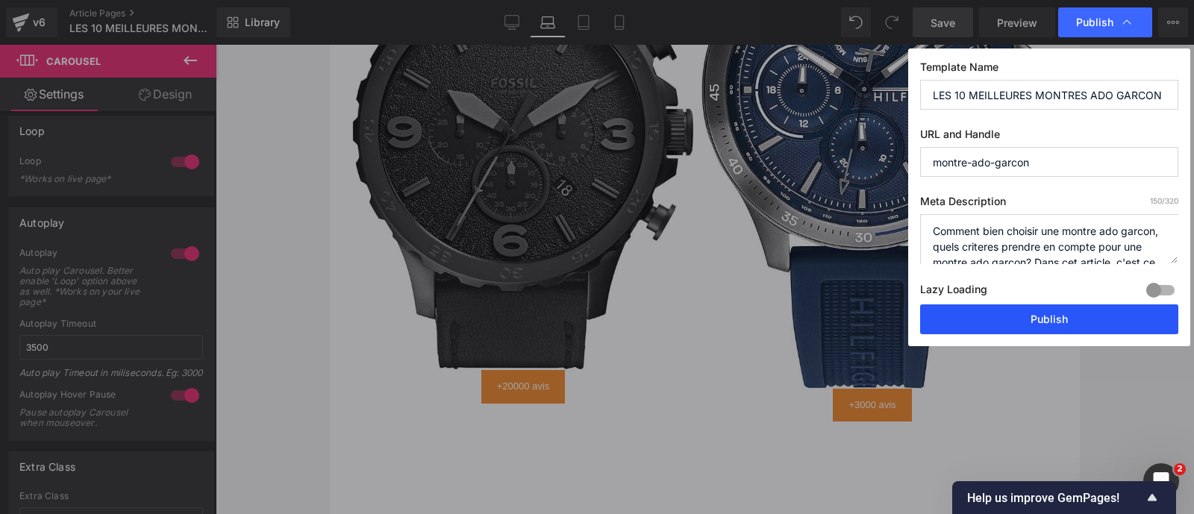
click at [985, 322] on button "Publish" at bounding box center [1049, 319] width 258 height 30
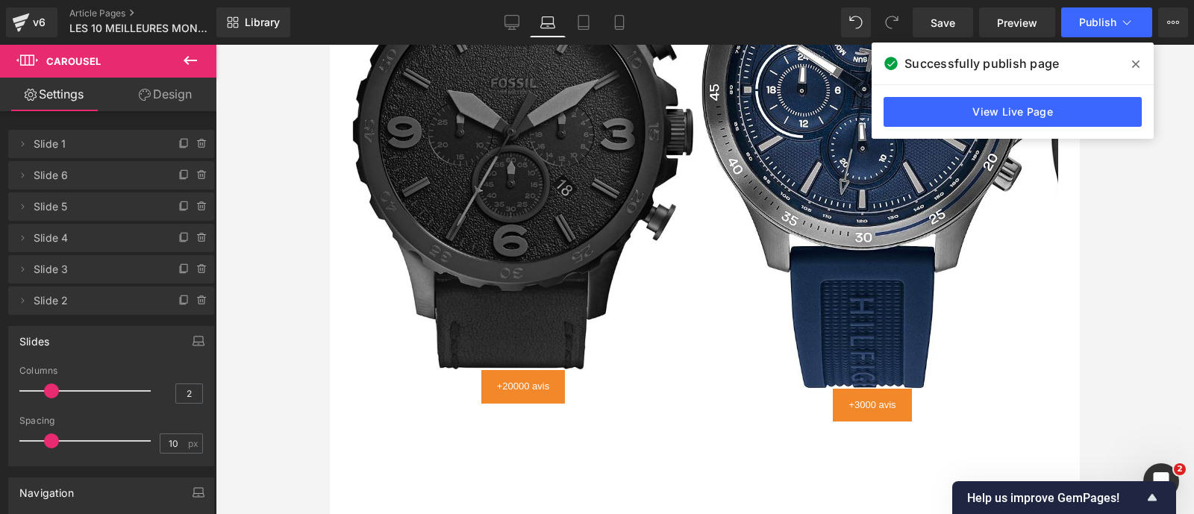
scroll to position [549, 0]
